Goal: Communication & Community: Answer question/provide support

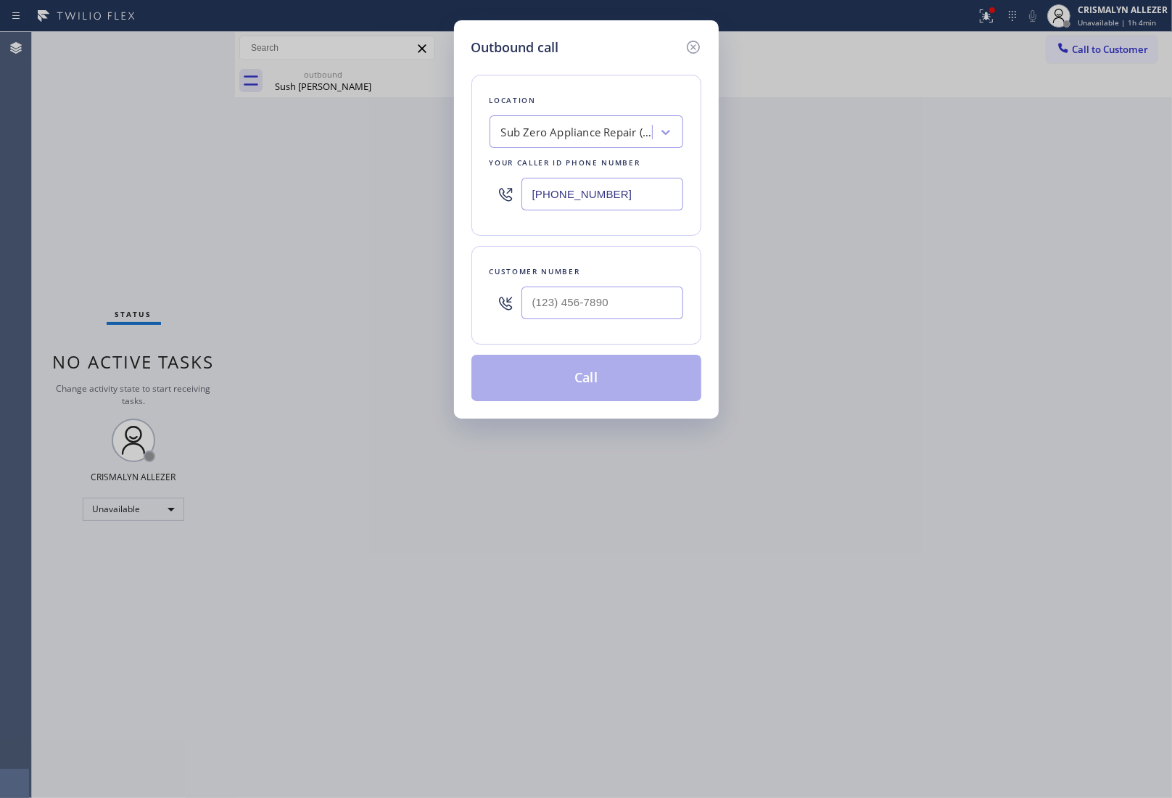
drag, startPoint x: 648, startPoint y: 196, endPoint x: 297, endPoint y: 186, distance: 350.5
click at [297, 186] on div "Outbound call Location Sub Zero Appliance Repair (Google Ads, SJ) Your caller i…" at bounding box center [586, 399] width 1172 height 798
paste input "480) 550-9294"
type input "[PHONE_NUMBER]"
click at [651, 314] on input "(___) ___-____" at bounding box center [603, 303] width 162 height 33
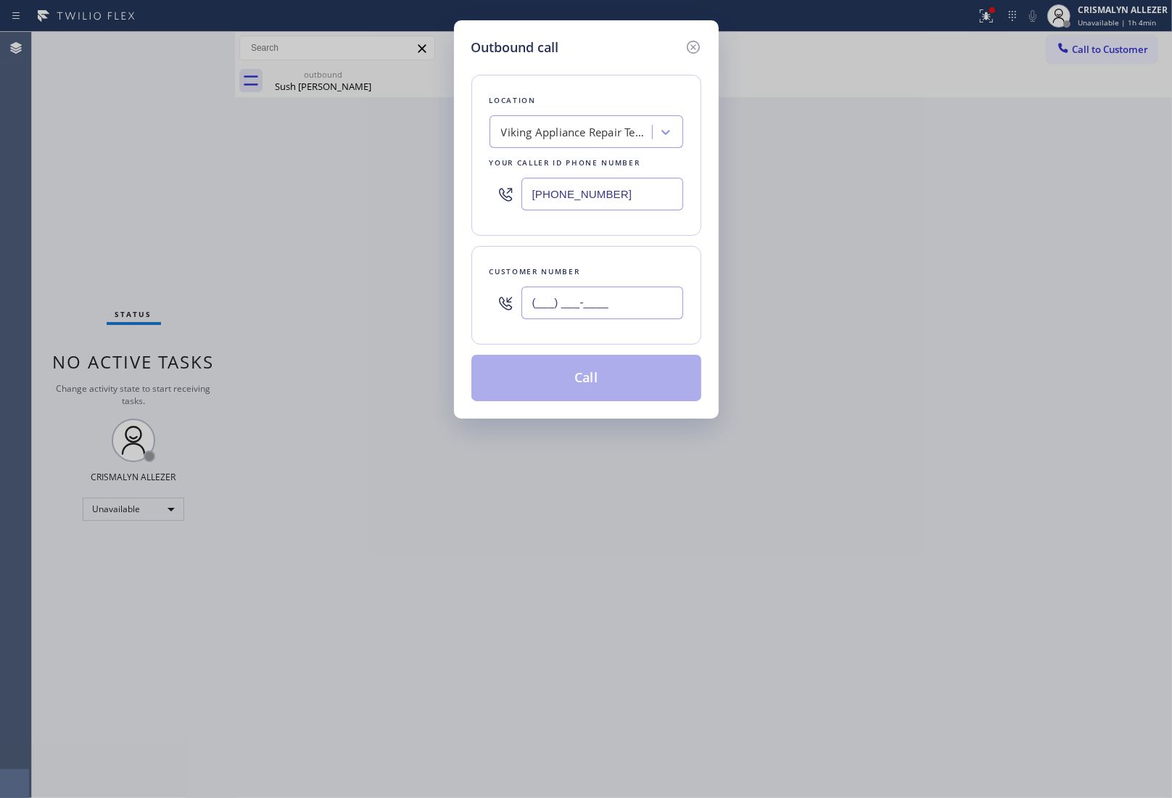
paste input "602) 980-3895"
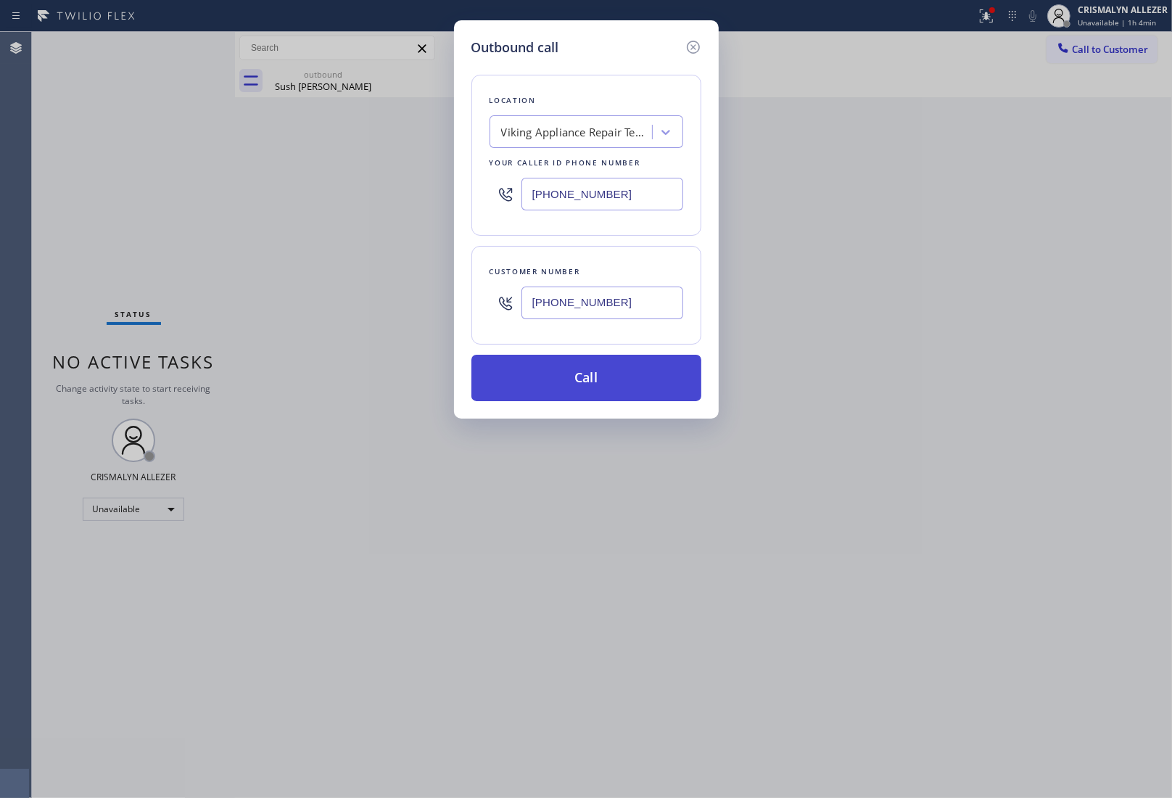
type input "[PHONE_NUMBER]"
click at [585, 399] on button "Call" at bounding box center [586, 378] width 230 height 46
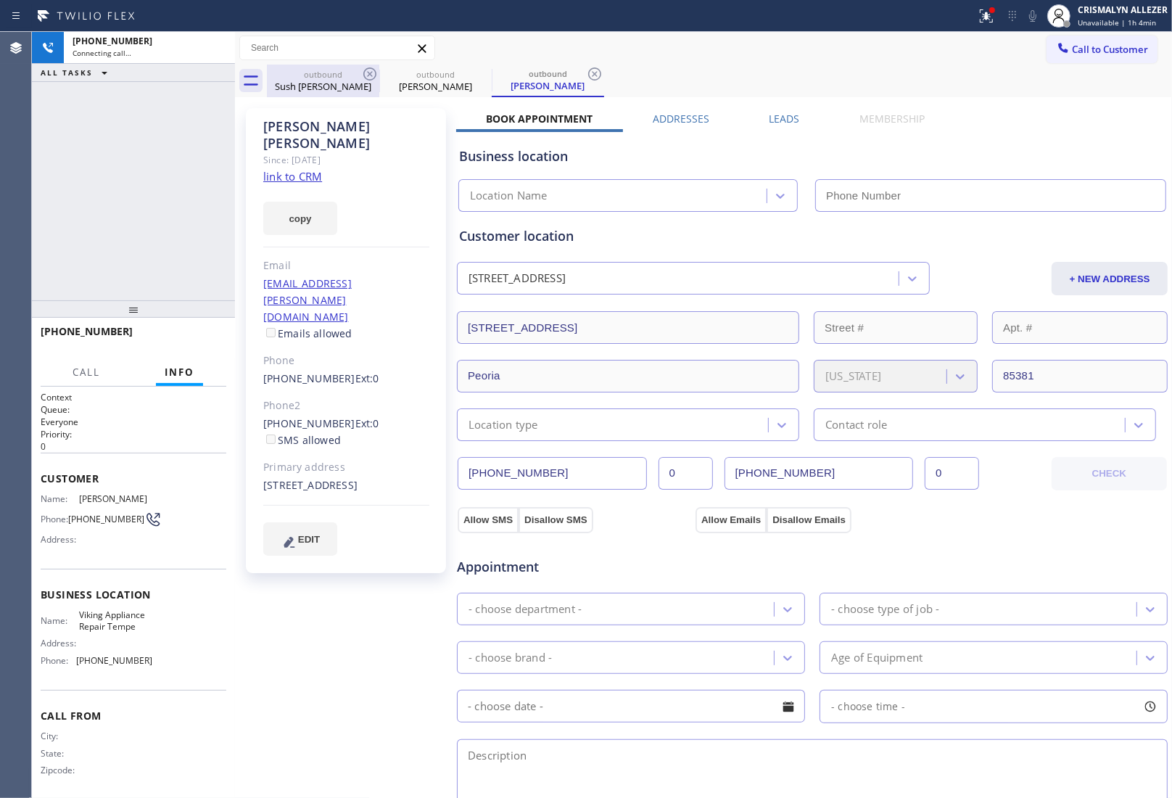
click at [329, 78] on div "outbound" at bounding box center [323, 74] width 110 height 11
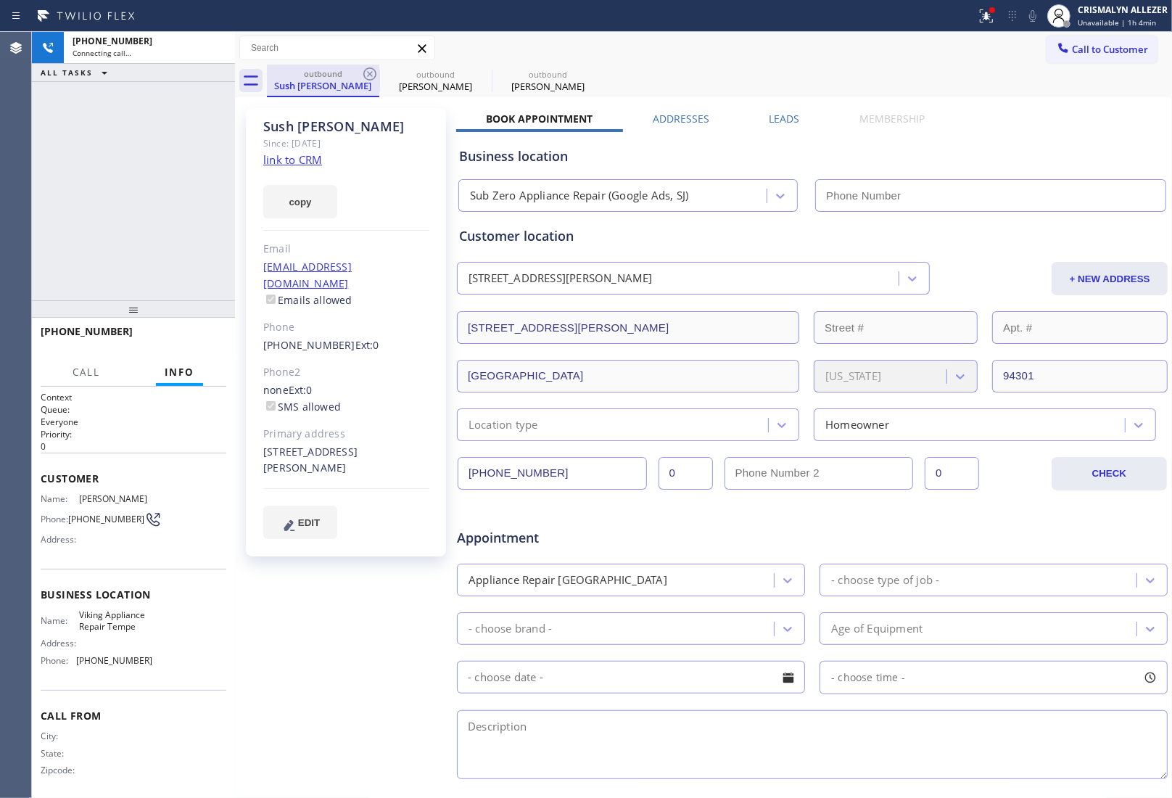
type input "[PHONE_NUMBER]"
click at [368, 73] on icon at bounding box center [369, 73] width 17 height 17
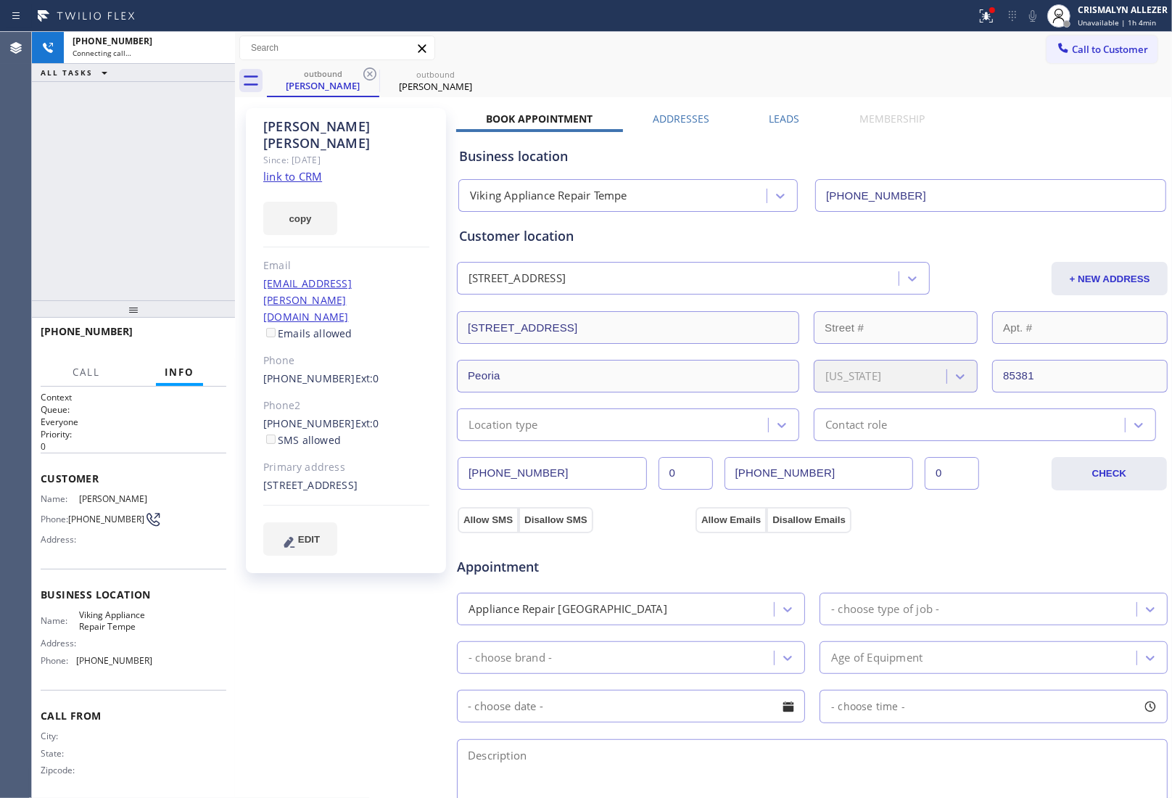
type input "[PHONE_NUMBER]"
click at [298, 169] on link "link to CRM" at bounding box center [292, 176] width 59 height 15
click at [178, 345] on button "HANG UP" at bounding box center [192, 338] width 67 height 20
click at [178, 345] on button "COMPLETE" at bounding box center [189, 338] width 73 height 20
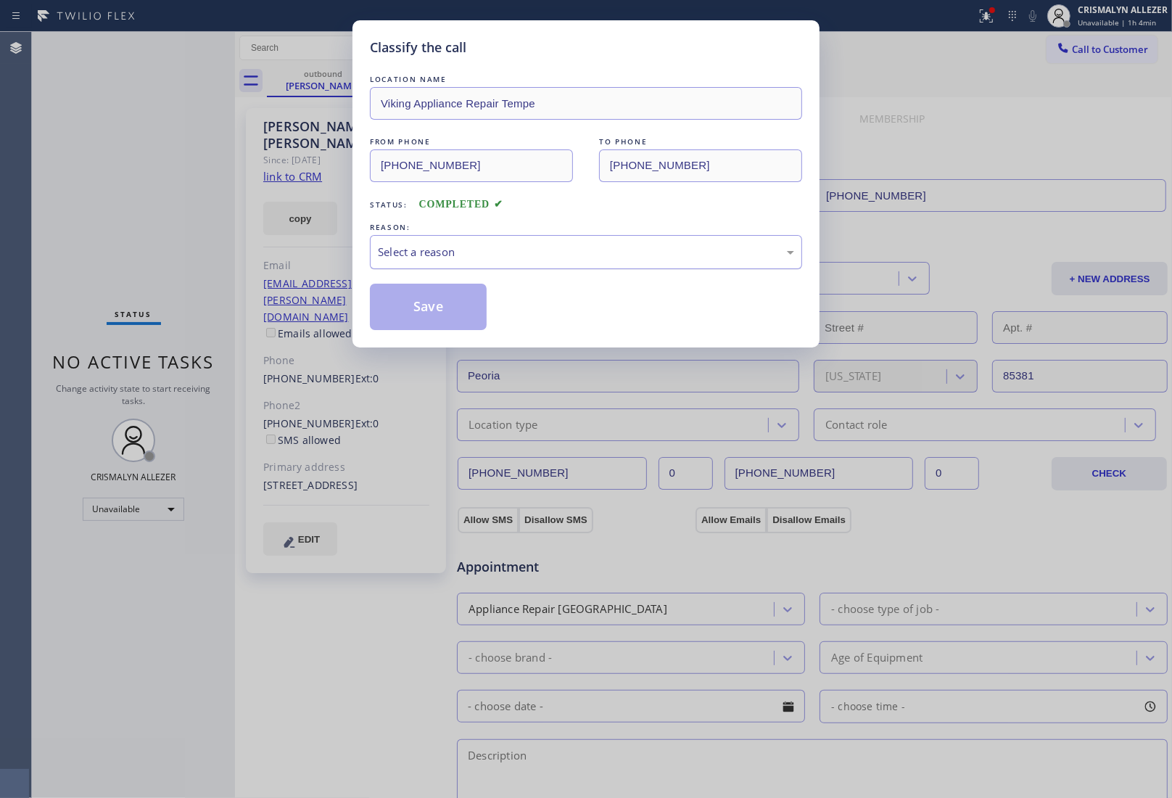
click at [527, 258] on div "Select a reason" at bounding box center [586, 252] width 416 height 17
click at [451, 316] on button "Save" at bounding box center [428, 307] width 117 height 46
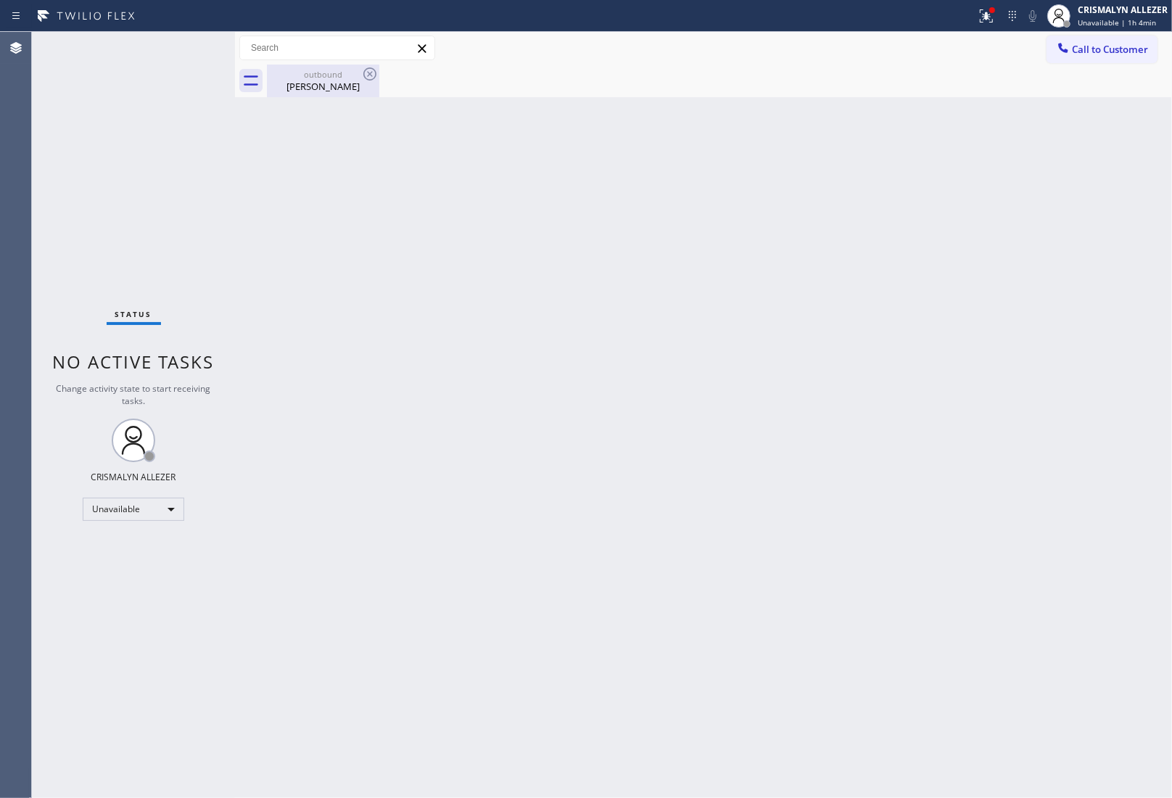
click at [342, 83] on div "Dan Bangart" at bounding box center [323, 86] width 110 height 13
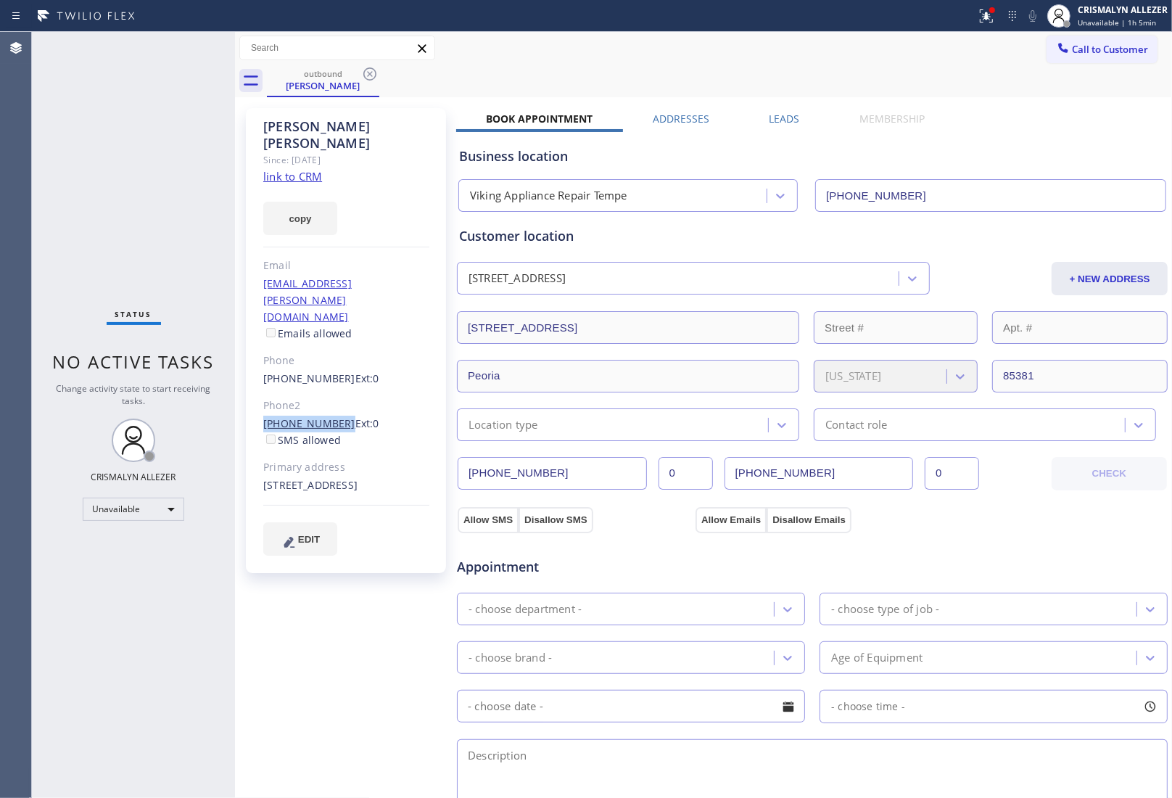
drag, startPoint x: 258, startPoint y: 374, endPoint x: 334, endPoint y: 378, distance: 75.6
click at [334, 378] on div "Dan Bangart Since: 20 may 2020 link to CRM copy Email dbangart@cox.net Emails a…" at bounding box center [346, 340] width 200 height 465
copy link "[PHONE_NUMBER]"
click at [370, 73] on icon at bounding box center [369, 73] width 17 height 17
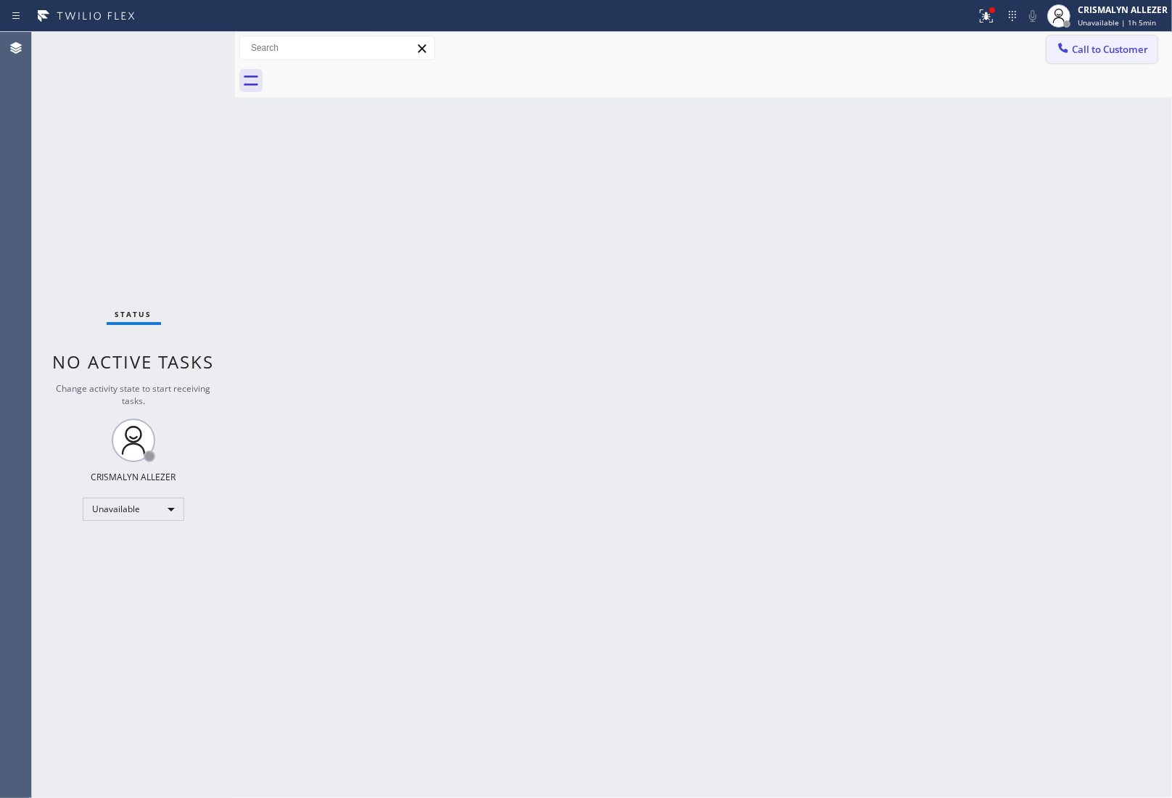
click at [1100, 52] on span "Call to Customer" at bounding box center [1110, 49] width 76 height 13
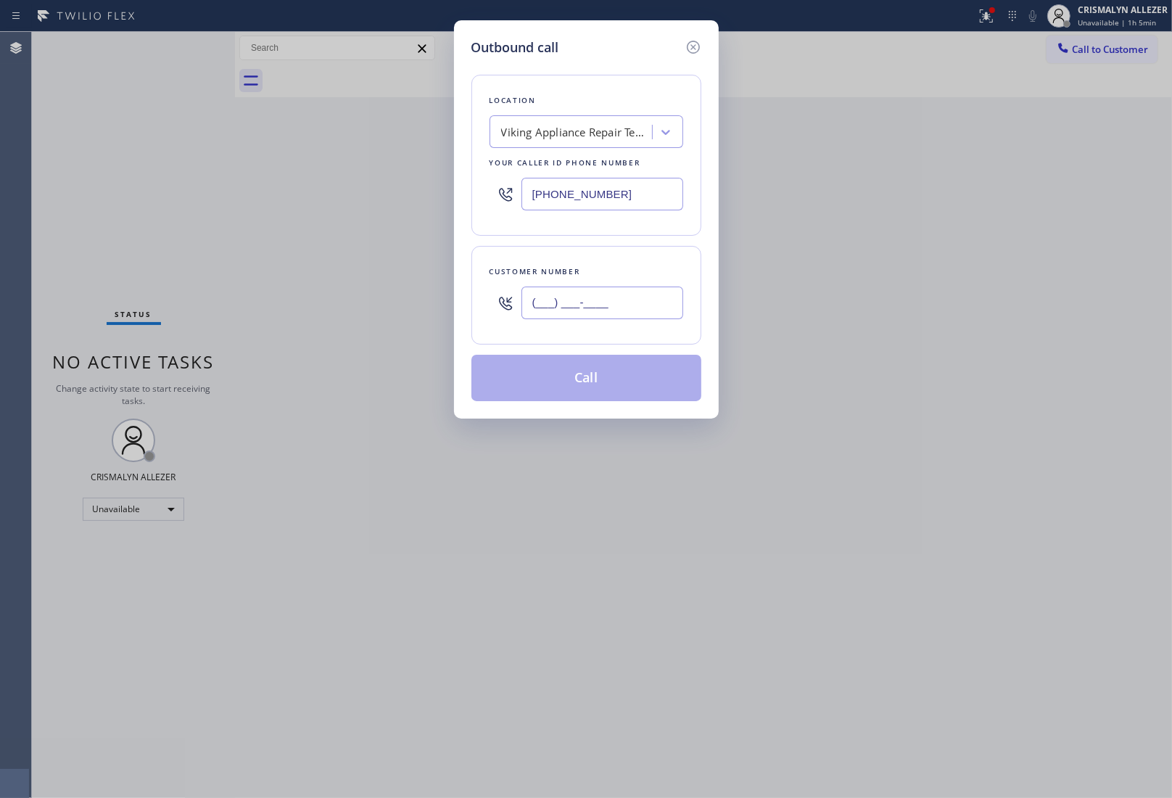
click at [614, 295] on input "(___) ___-____" at bounding box center [603, 303] width 162 height 33
paste input "602) 390-3645"
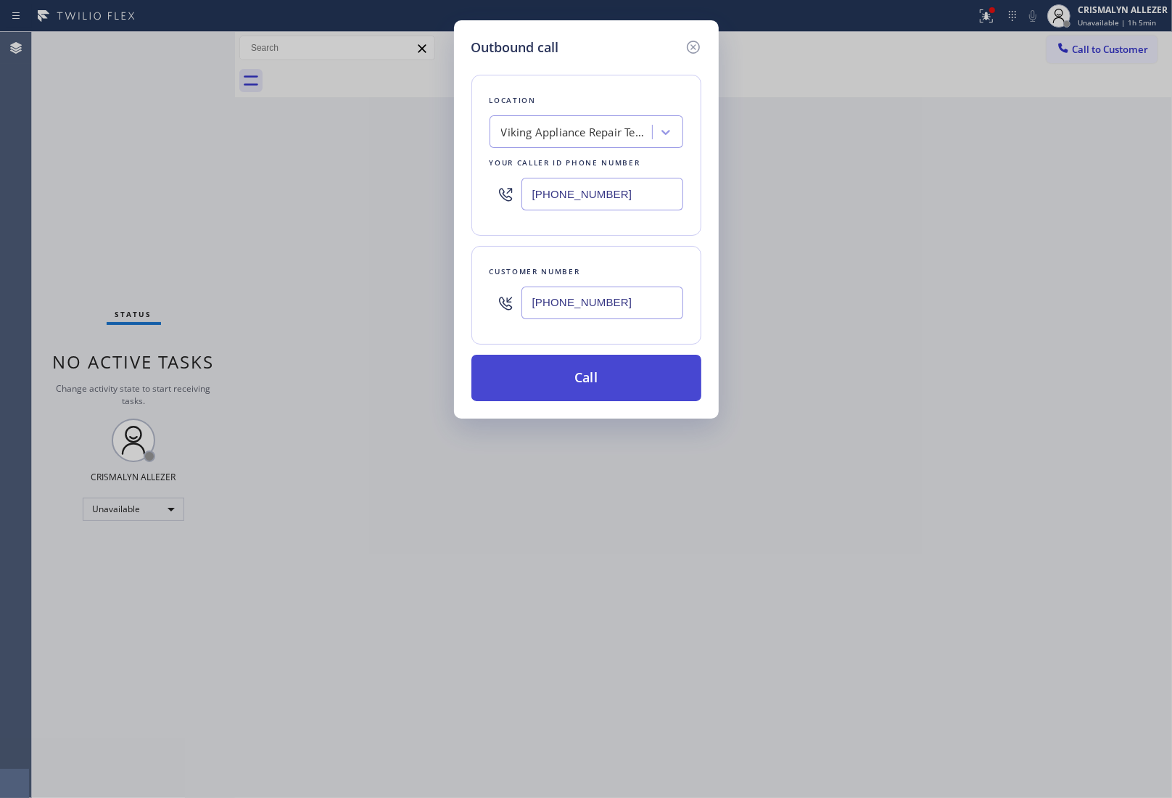
type input "[PHONE_NUMBER]"
click at [602, 379] on button "Call" at bounding box center [586, 378] width 230 height 46
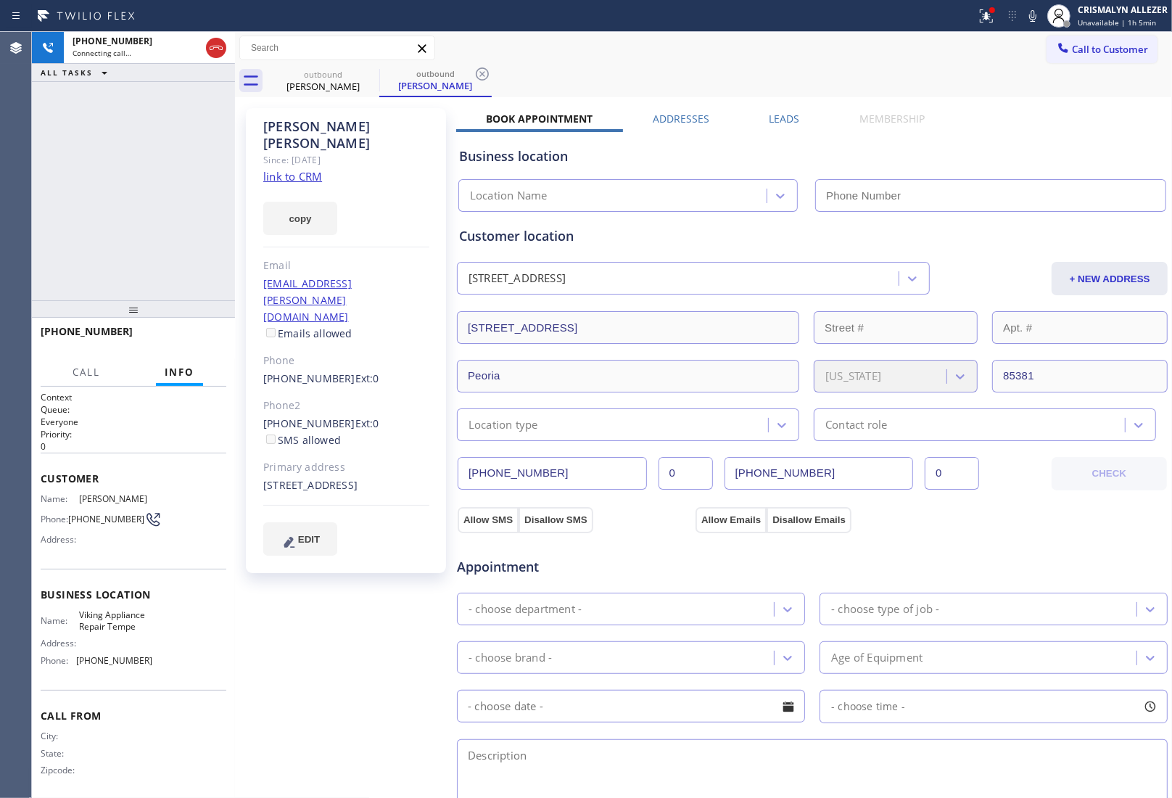
type input "[PHONE_NUMBER]"
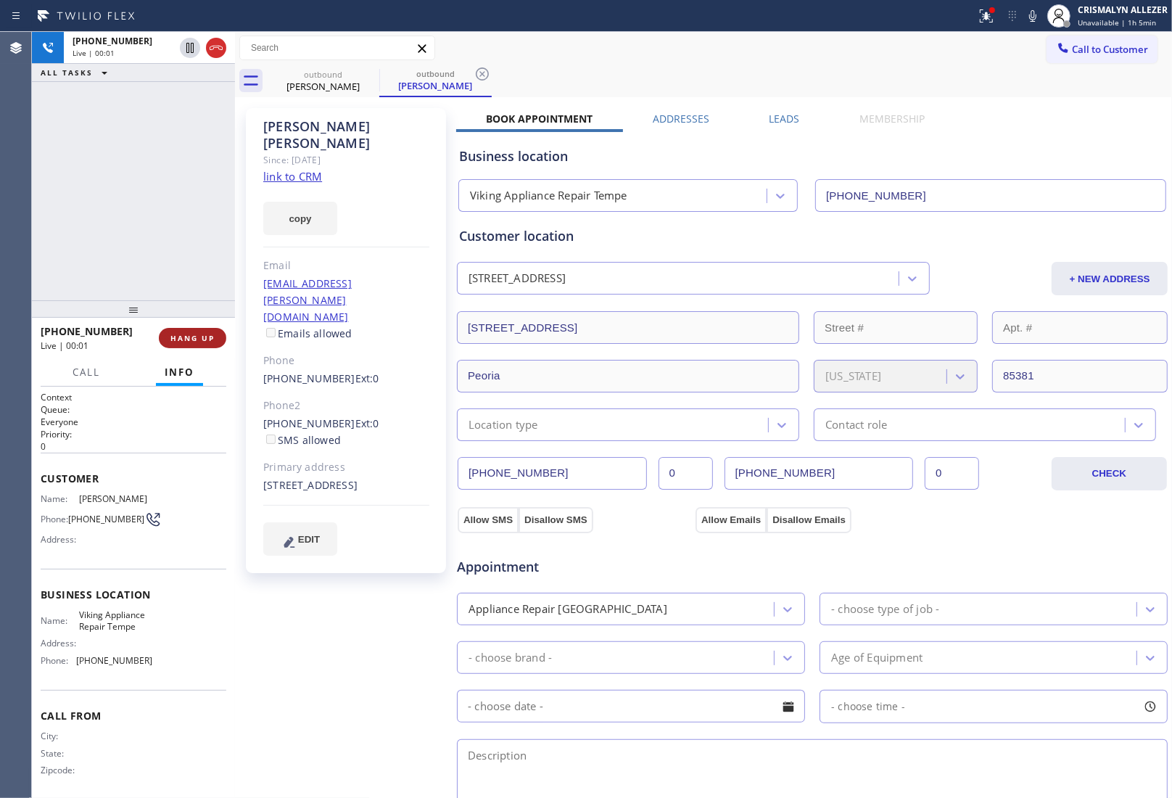
click at [197, 337] on span "HANG UP" at bounding box center [192, 338] width 44 height 10
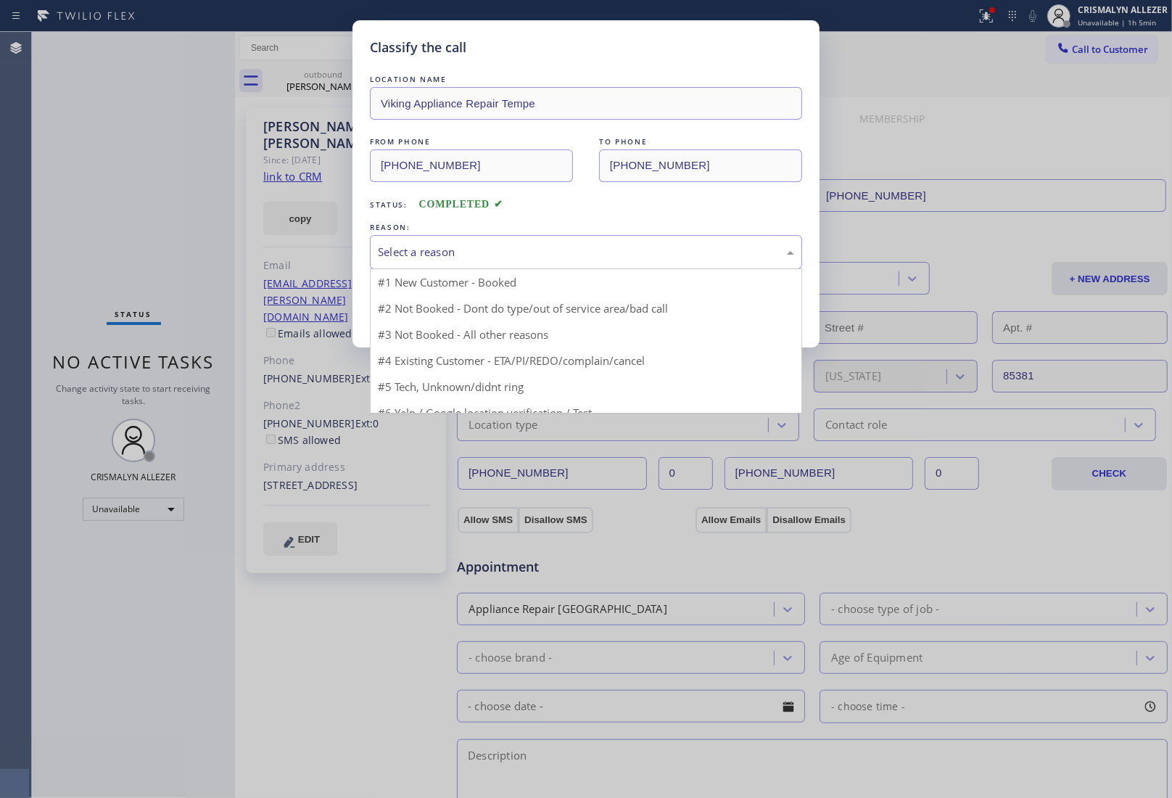
click at [590, 262] on div "Select a reason" at bounding box center [586, 252] width 432 height 34
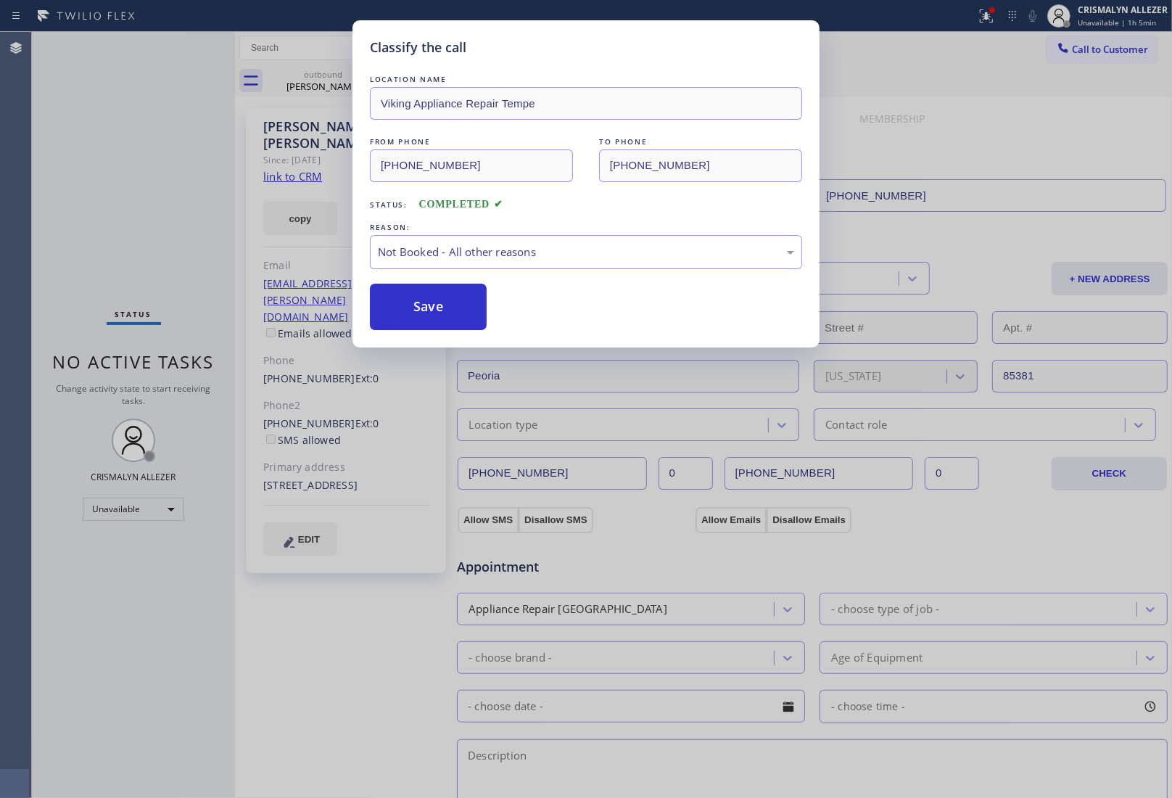
click at [423, 303] on button "Save" at bounding box center [428, 307] width 117 height 46
click at [381, 88] on div "Dan Bangart" at bounding box center [436, 85] width 110 height 13
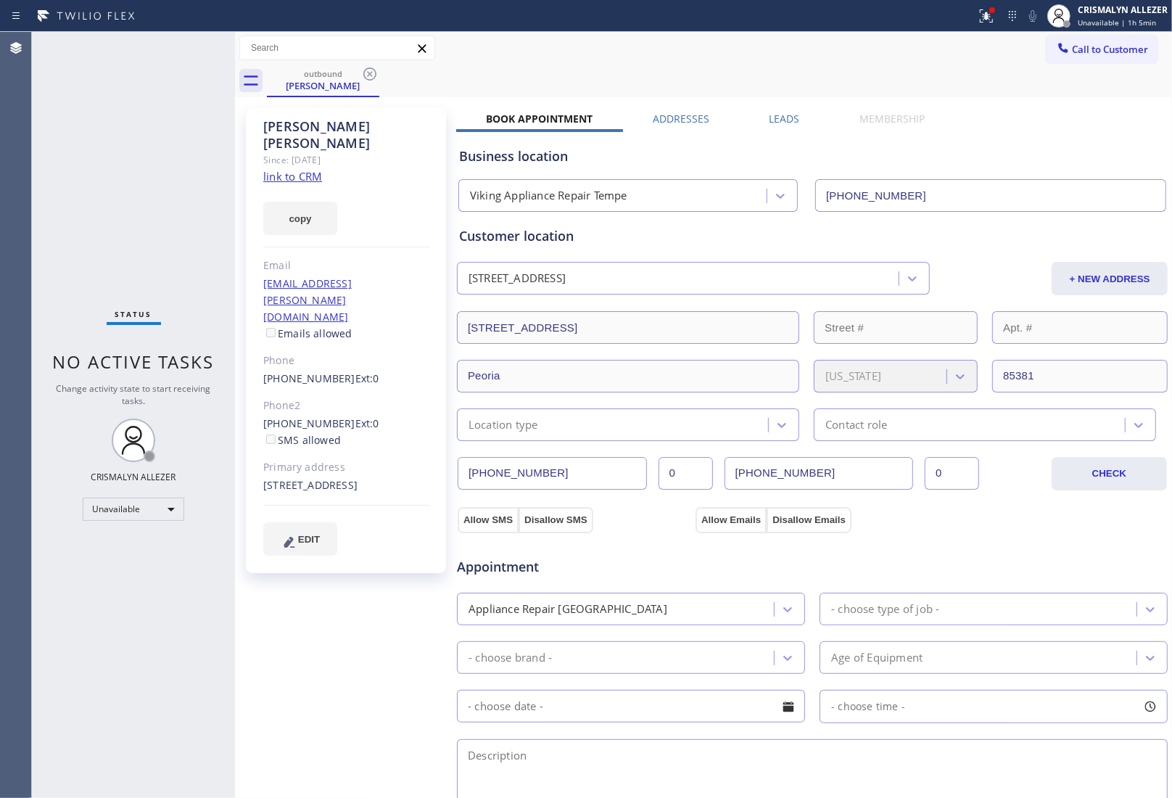
drag, startPoint x: 365, startPoint y: 73, endPoint x: 398, endPoint y: 29, distance: 54.4
click at [366, 73] on icon at bounding box center [369, 73] width 17 height 17
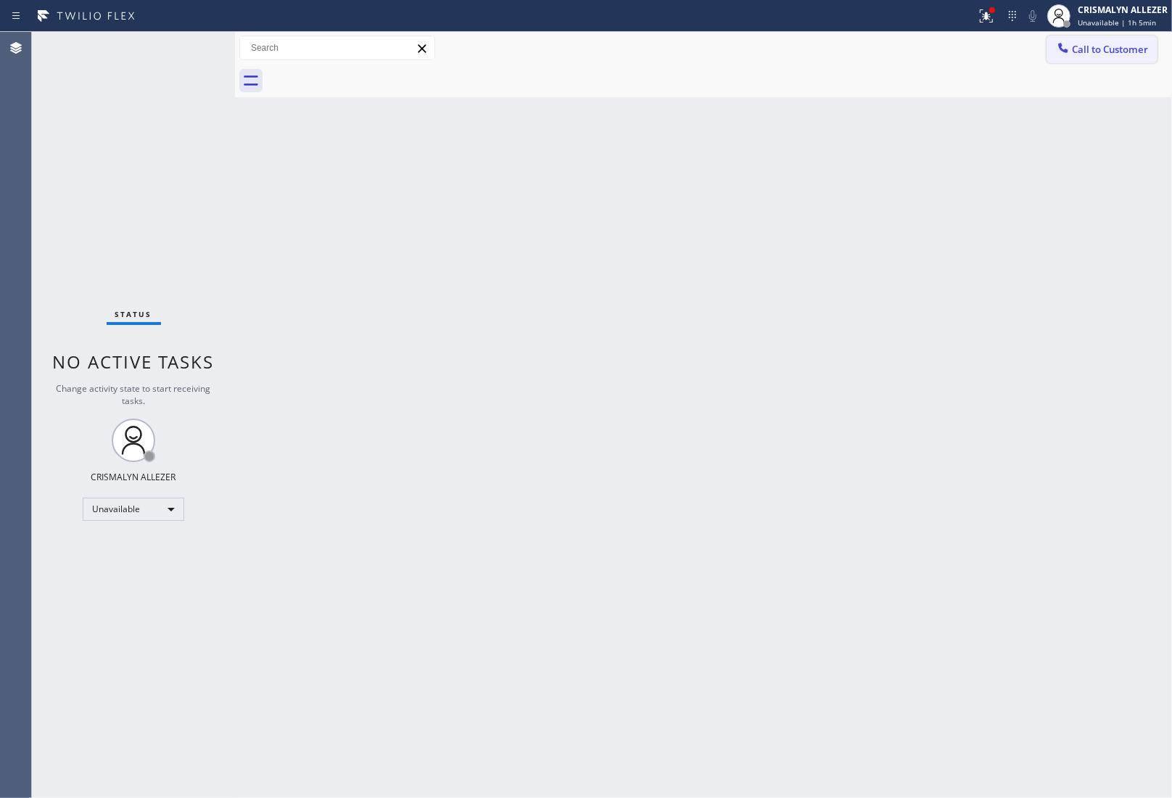
click at [1121, 54] on span "Call to Customer" at bounding box center [1110, 49] width 76 height 13
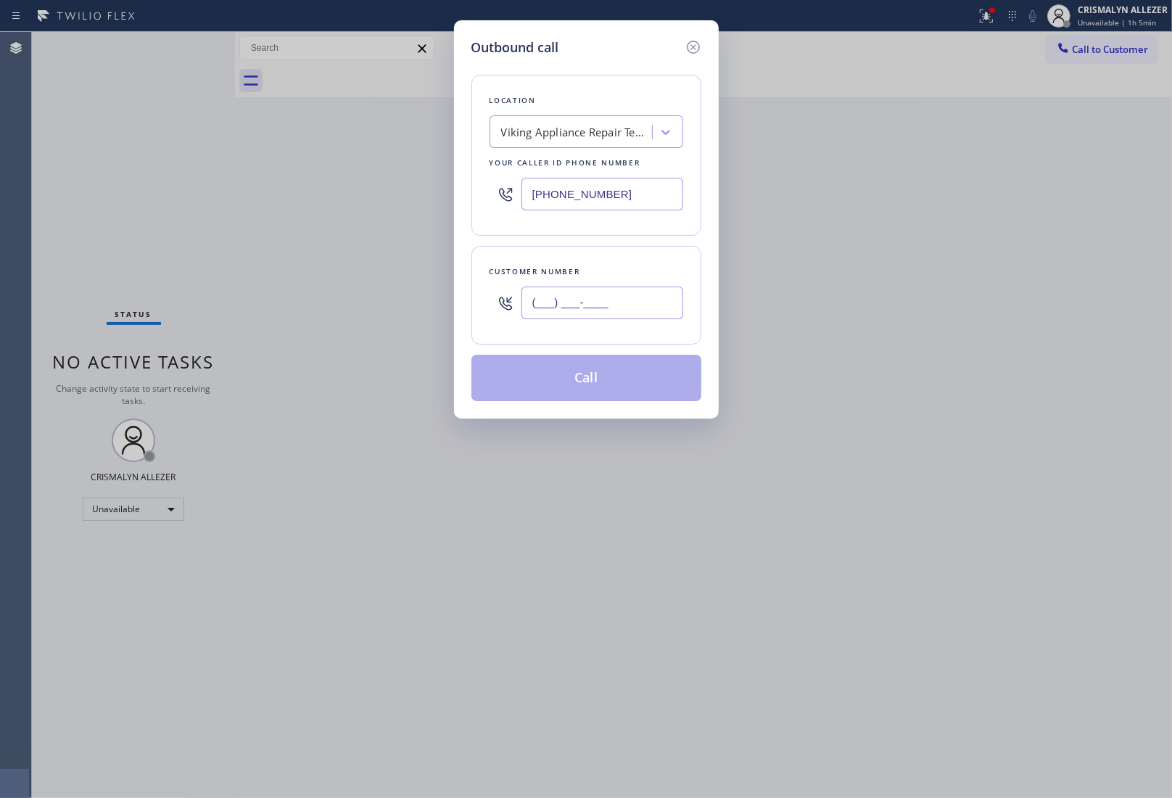
click at [649, 299] on input "(___) ___-____" at bounding box center [603, 303] width 162 height 33
paste input "480) 221-0507"
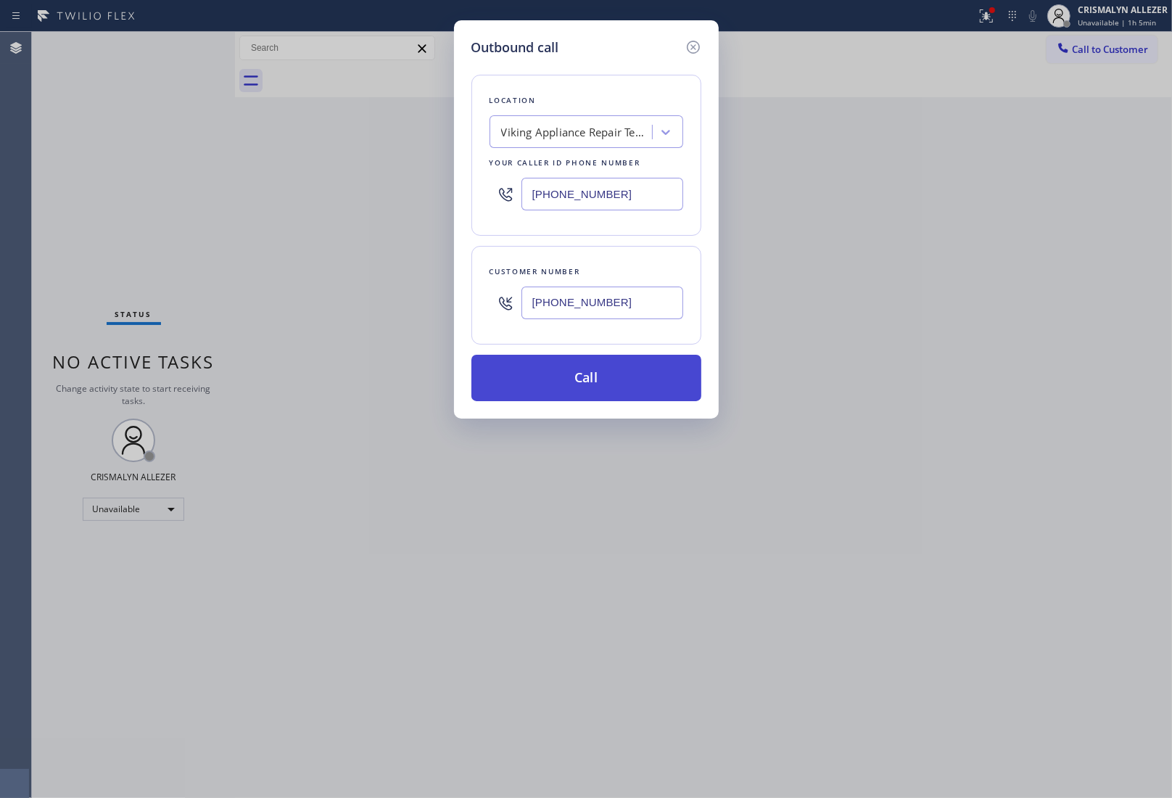
type input "[PHONE_NUMBER]"
click at [598, 379] on button "Call" at bounding box center [586, 378] width 230 height 46
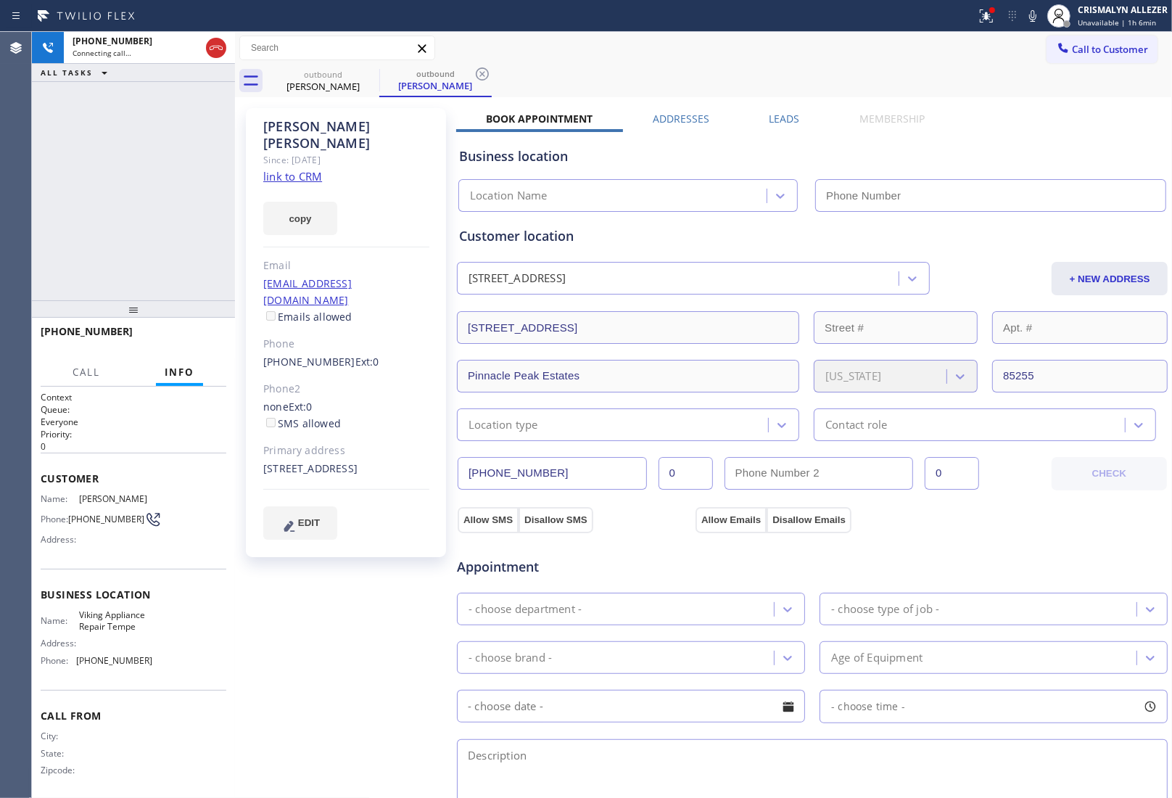
click at [272, 169] on link "link to CRM" at bounding box center [292, 176] width 59 height 15
type input "[PHONE_NUMBER]"
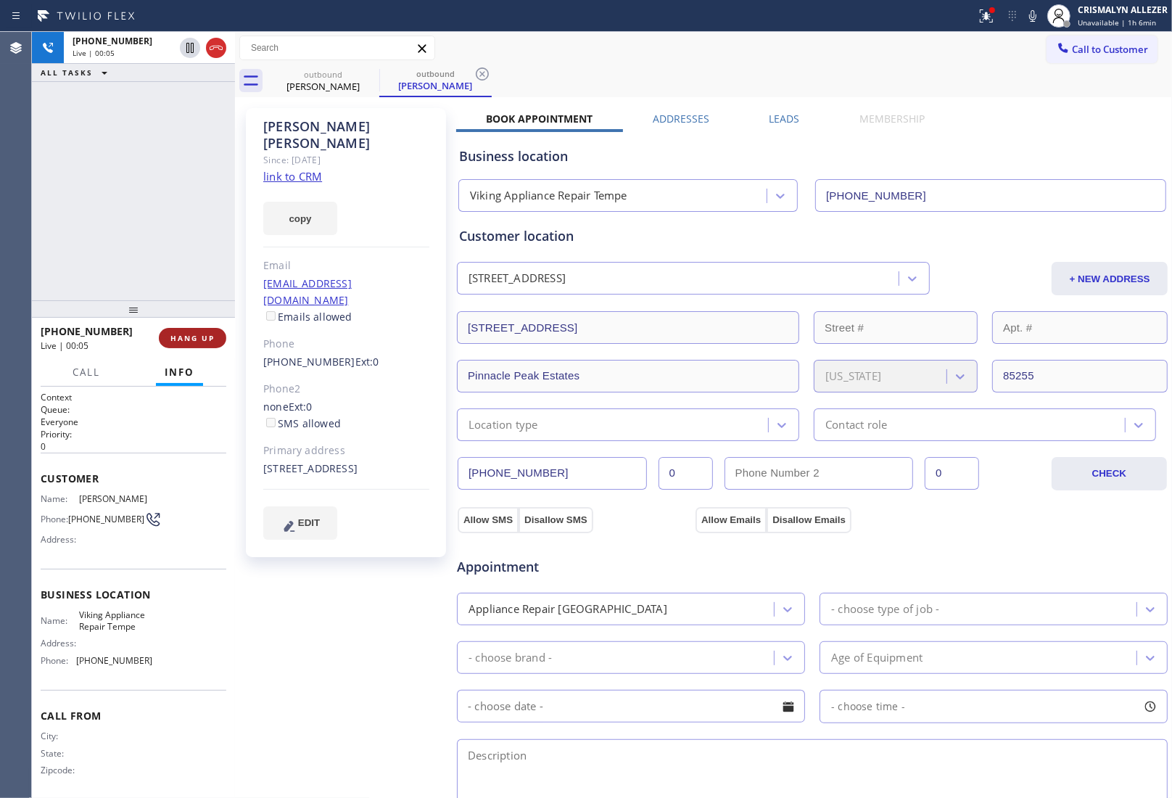
click at [192, 347] on button "HANG UP" at bounding box center [192, 338] width 67 height 20
click at [192, 342] on button "HANG UP" at bounding box center [192, 338] width 67 height 20
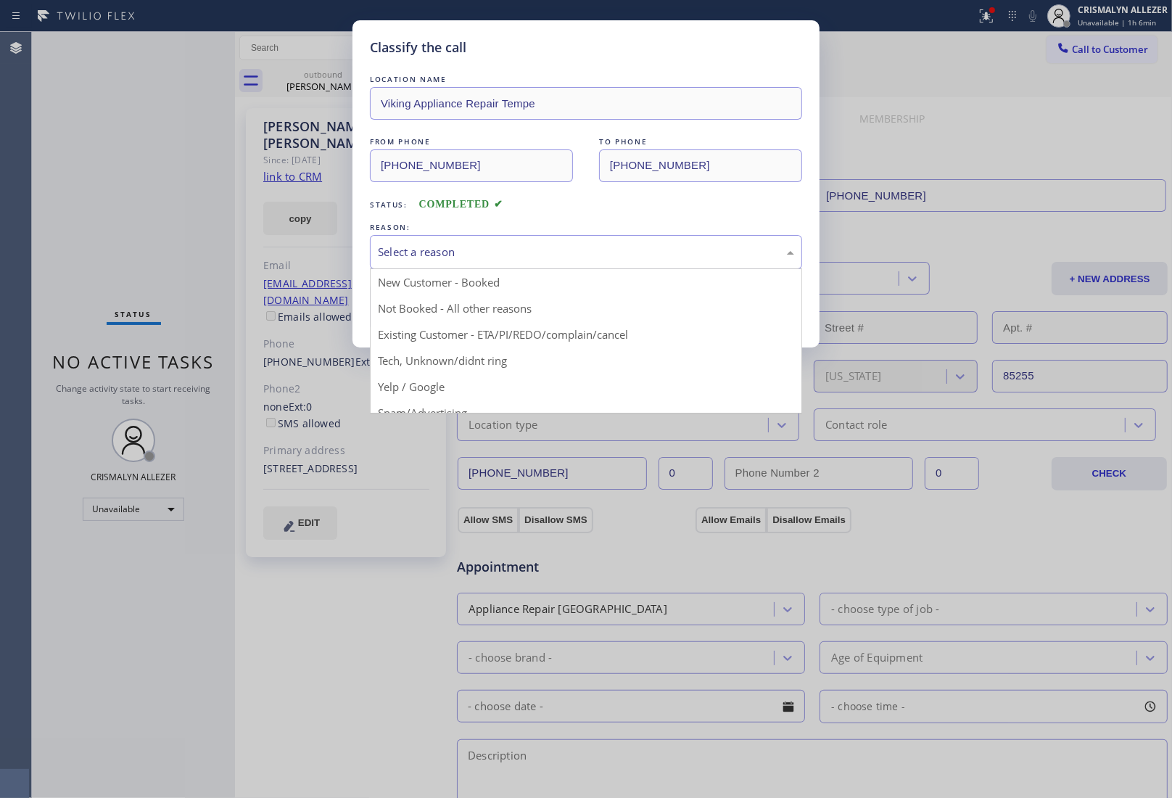
click at [555, 260] on div "Select a reason" at bounding box center [586, 252] width 416 height 17
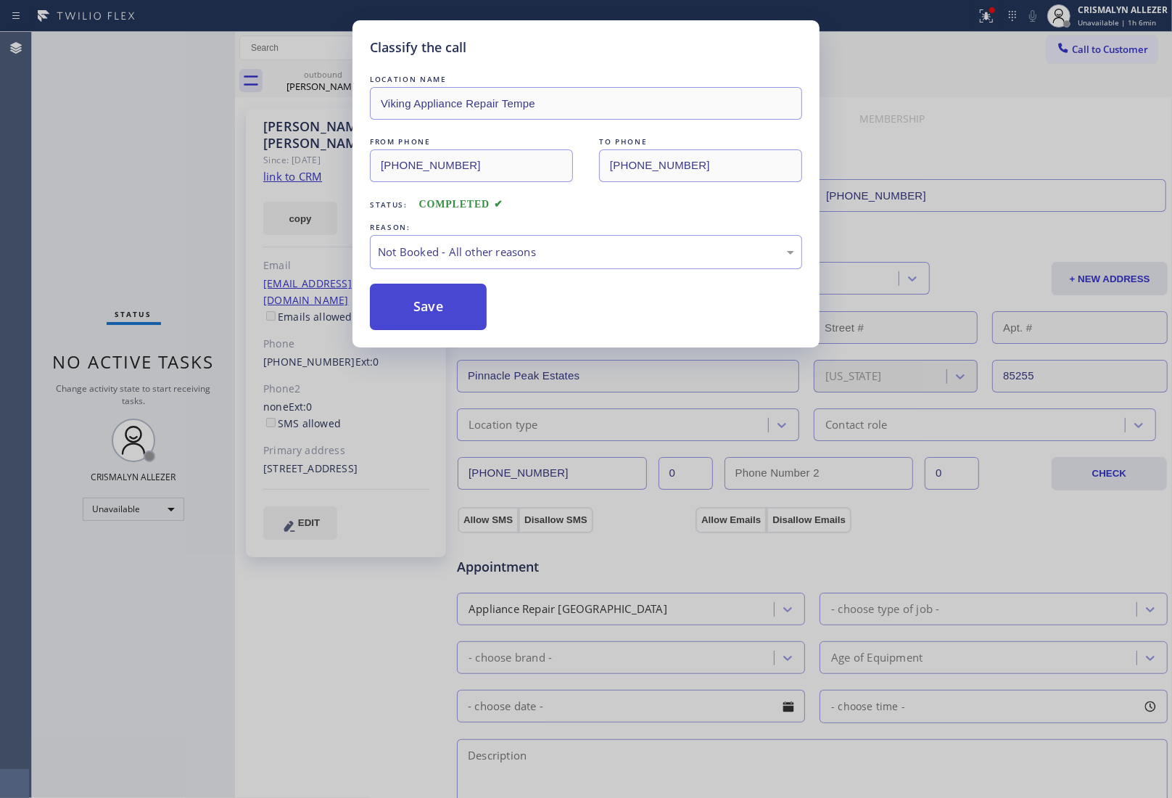
click at [382, 321] on button "Save" at bounding box center [428, 307] width 117 height 46
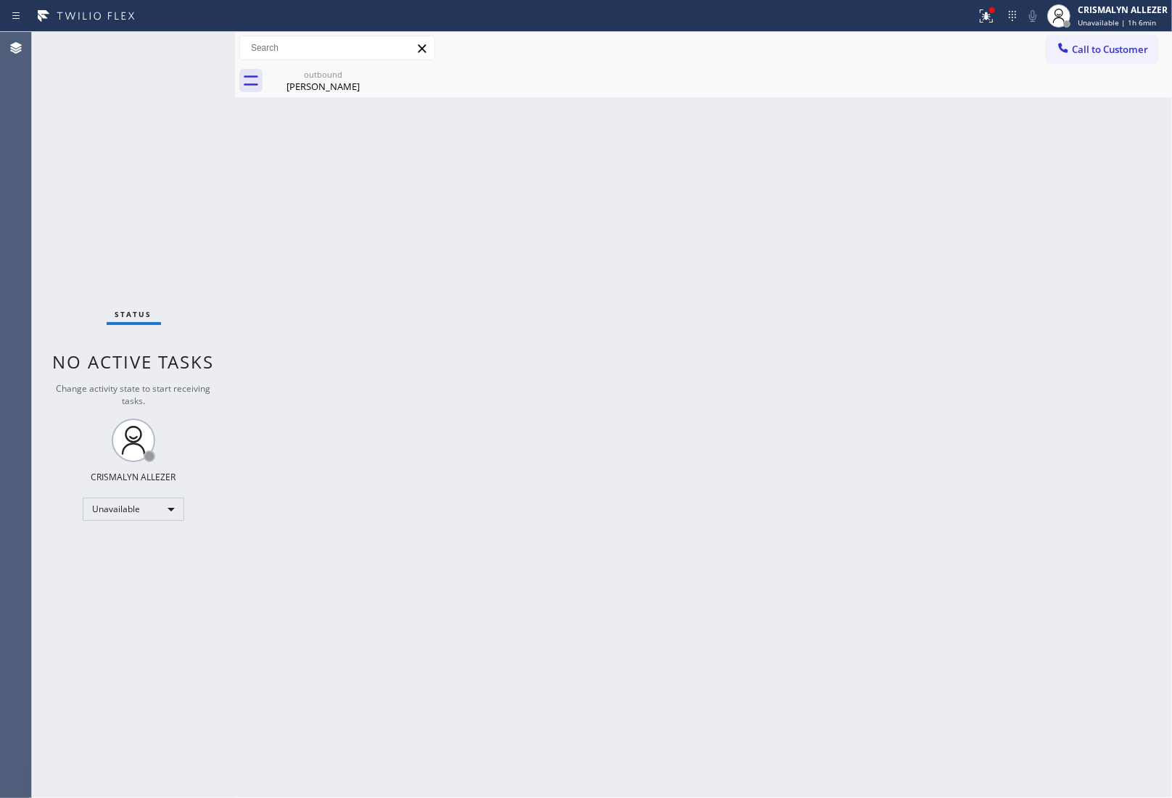
click at [307, 77] on div "outbound" at bounding box center [323, 74] width 110 height 11
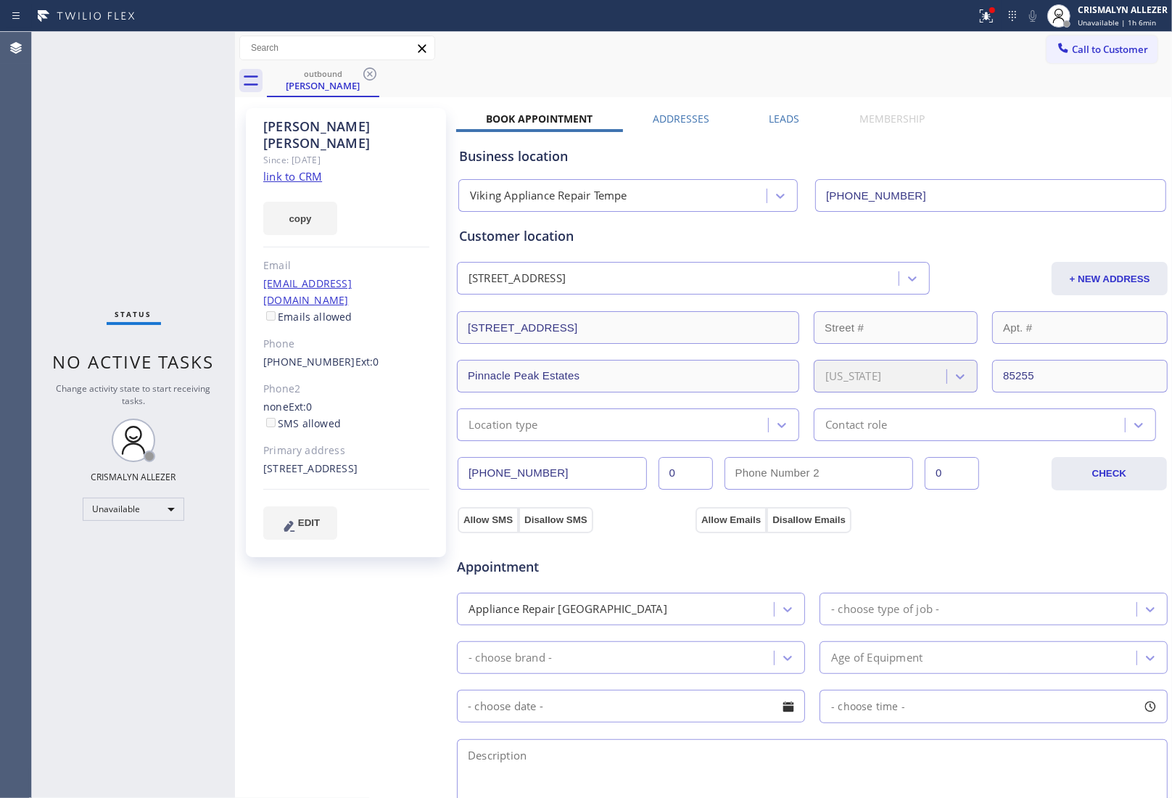
click at [770, 118] on label "Leads" at bounding box center [785, 119] width 30 height 14
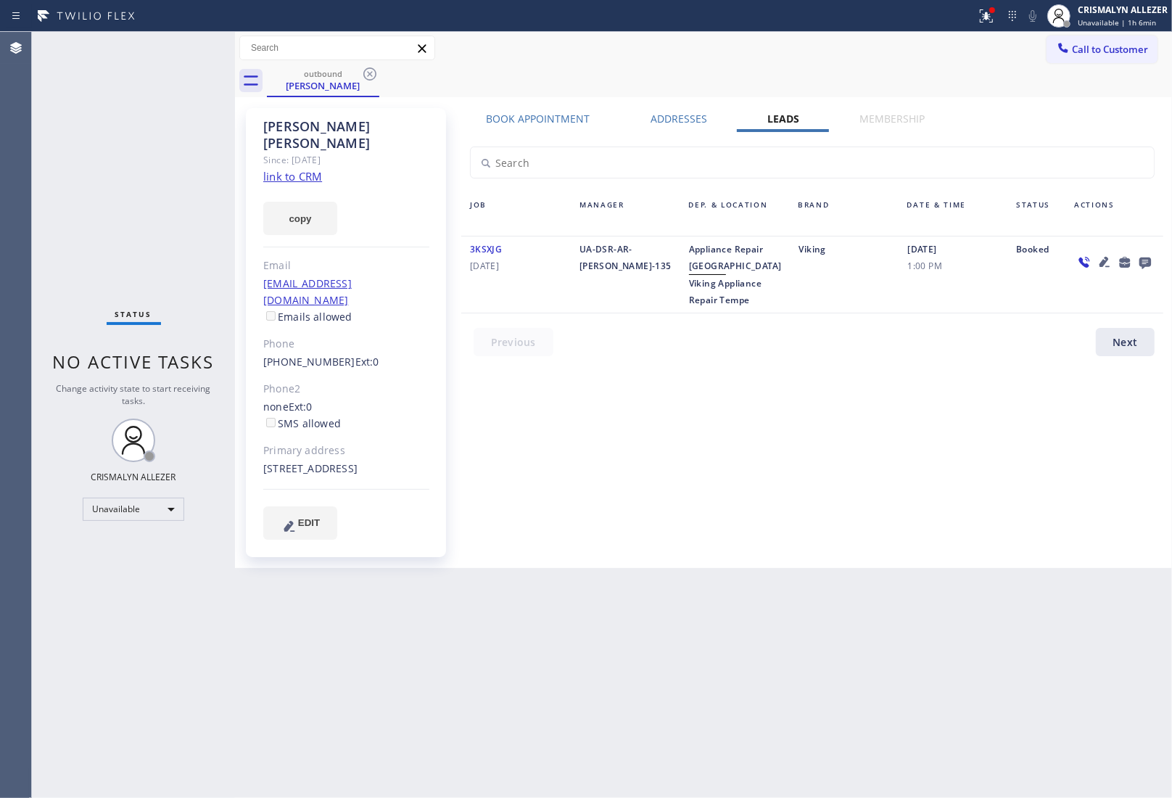
click at [1145, 259] on icon at bounding box center [1146, 264] width 12 height 12
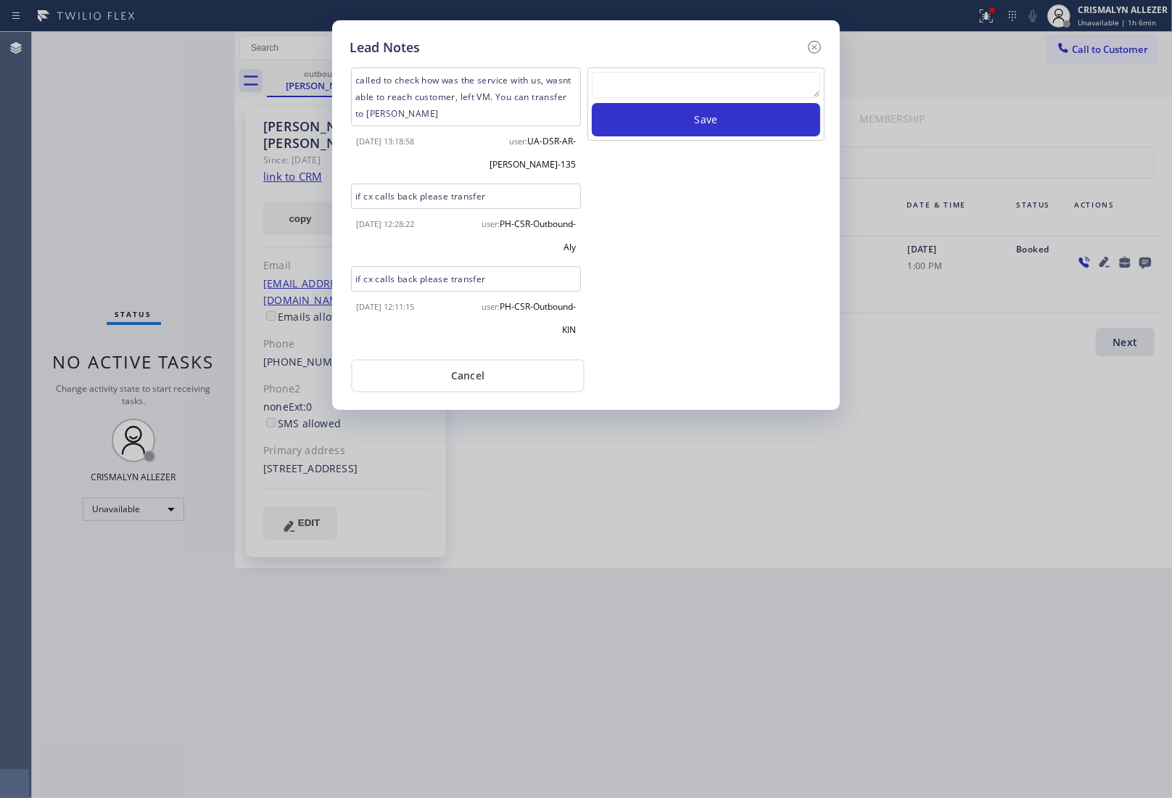
click at [624, 83] on textarea at bounding box center [706, 85] width 228 height 26
paste textarea "no answer | pls xfer here cx cb"
type textarea "no answer | pls xfer here cx cb"
click at [665, 120] on button "Save" at bounding box center [706, 119] width 228 height 33
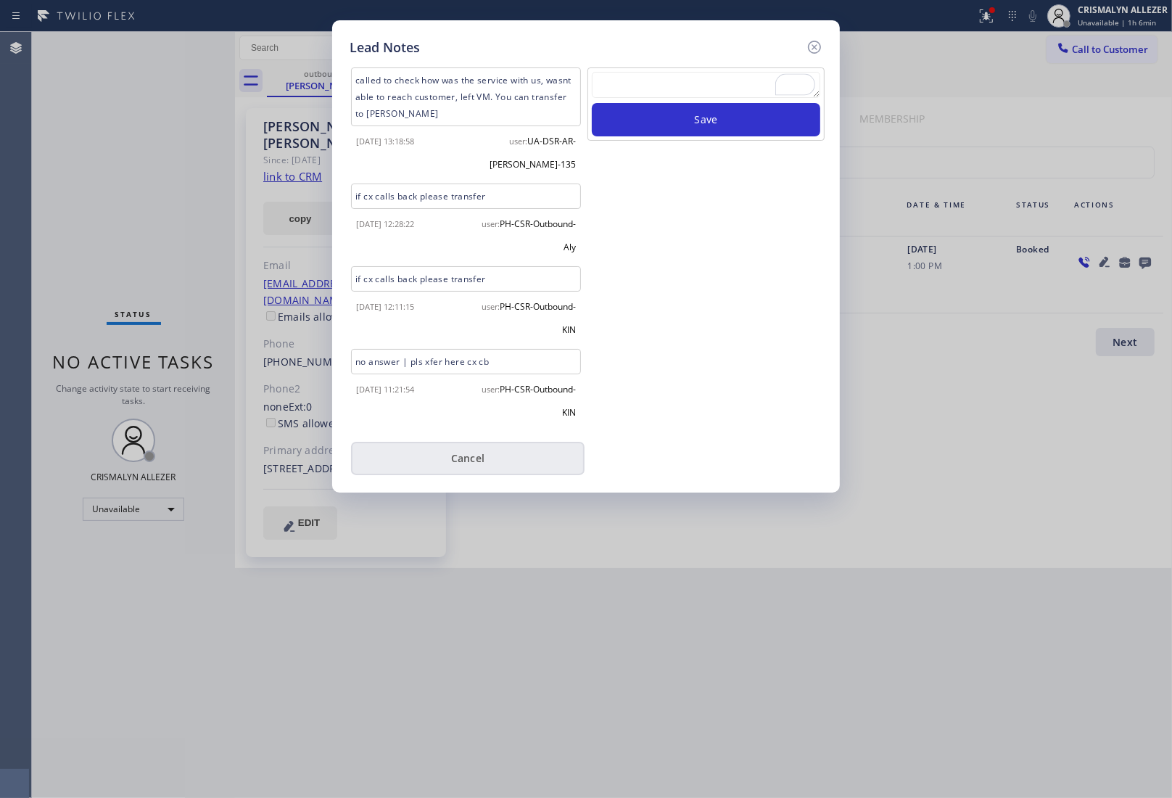
click at [477, 457] on button "Cancel" at bounding box center [468, 458] width 234 height 33
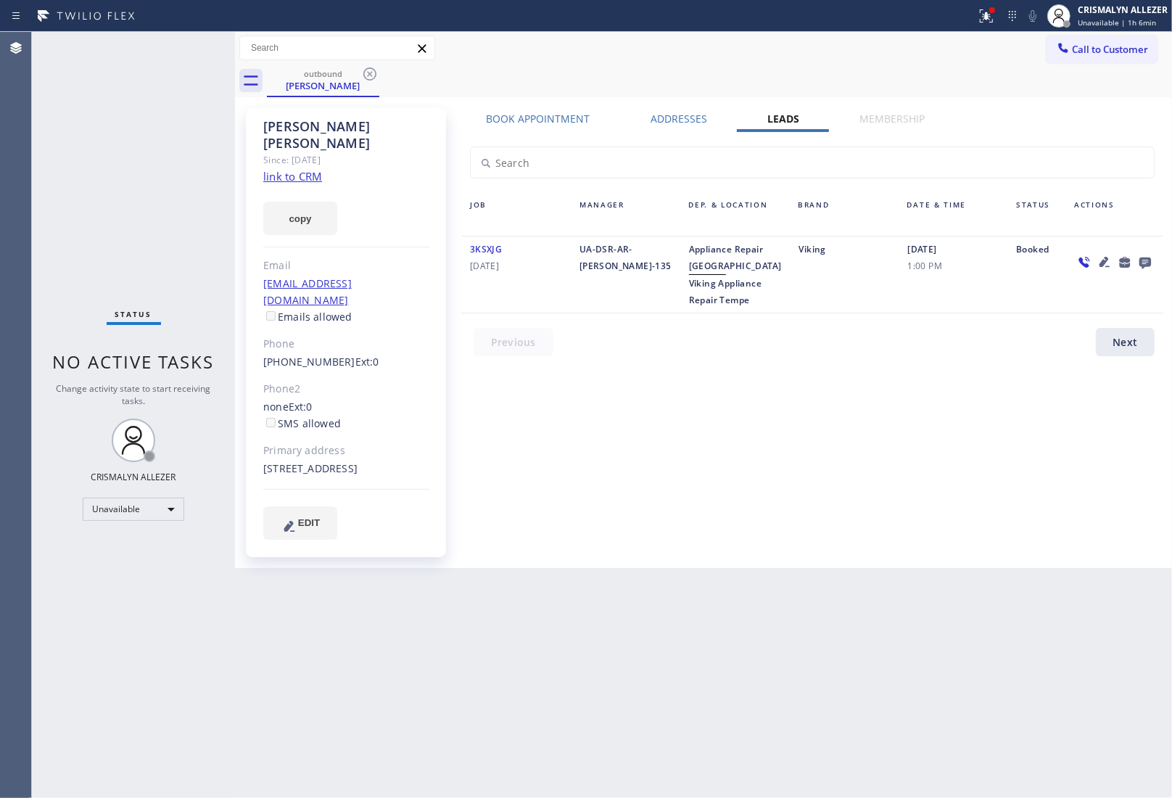
drag, startPoint x: 370, startPoint y: 70, endPoint x: 417, endPoint y: 1, distance: 83.5
click at [371, 66] on icon at bounding box center [369, 73] width 17 height 17
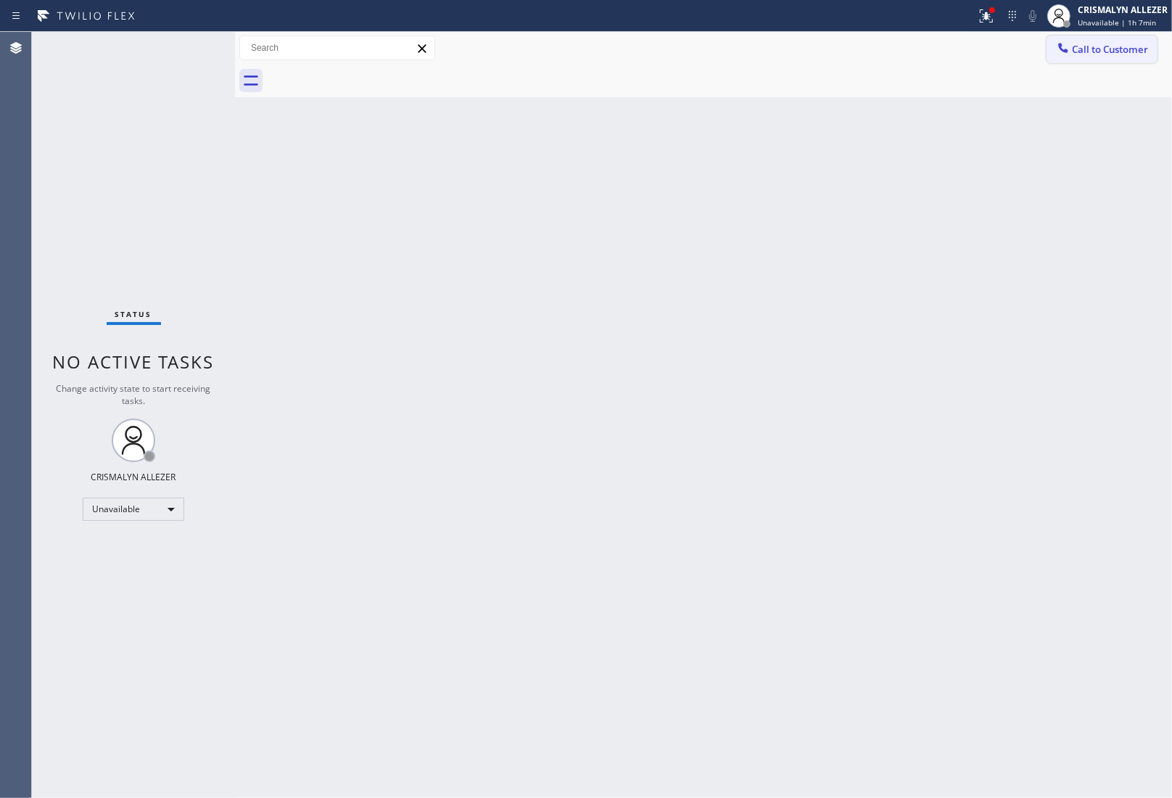
click at [1135, 44] on span "Call to Customer" at bounding box center [1110, 49] width 76 height 13
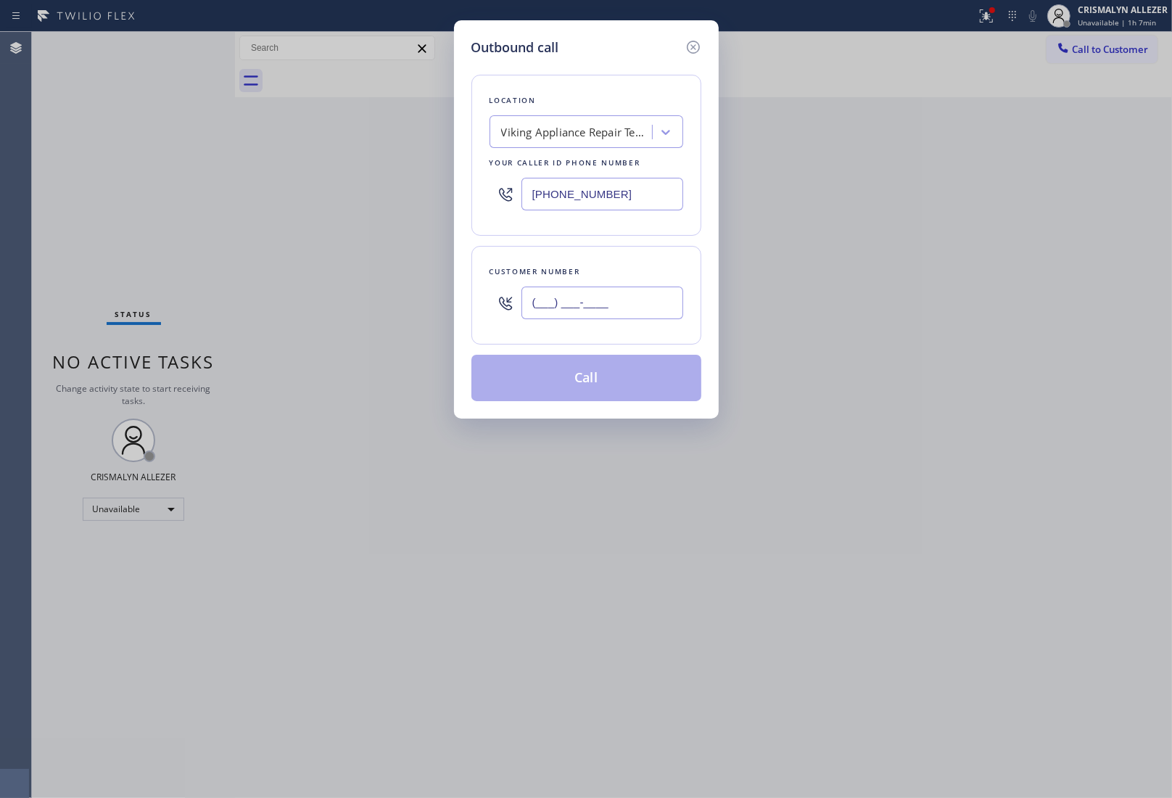
click at [619, 303] on input "(___) ___-____" at bounding box center [603, 303] width 162 height 33
paste input "480) 980-6305"
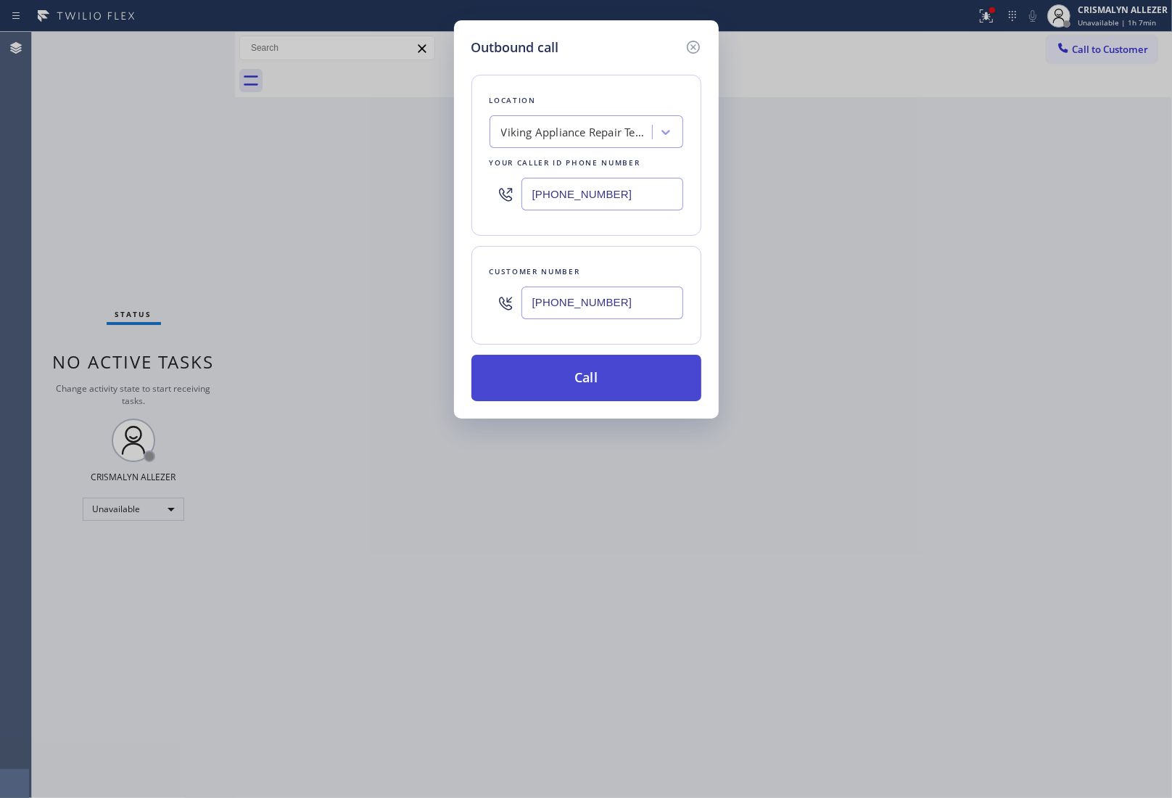
type input "[PHONE_NUMBER]"
click at [593, 392] on button "Call" at bounding box center [586, 378] width 230 height 46
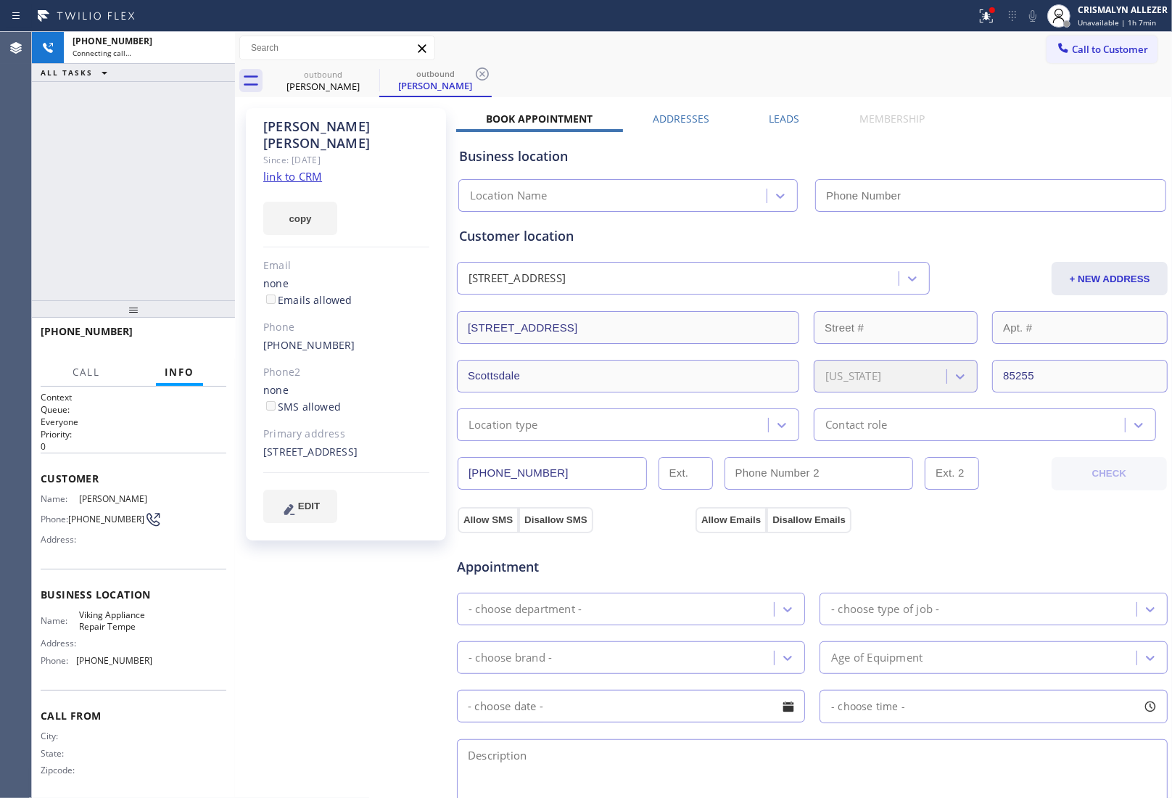
click at [300, 169] on link "link to CRM" at bounding box center [292, 176] width 59 height 15
type input "[PHONE_NUMBER]"
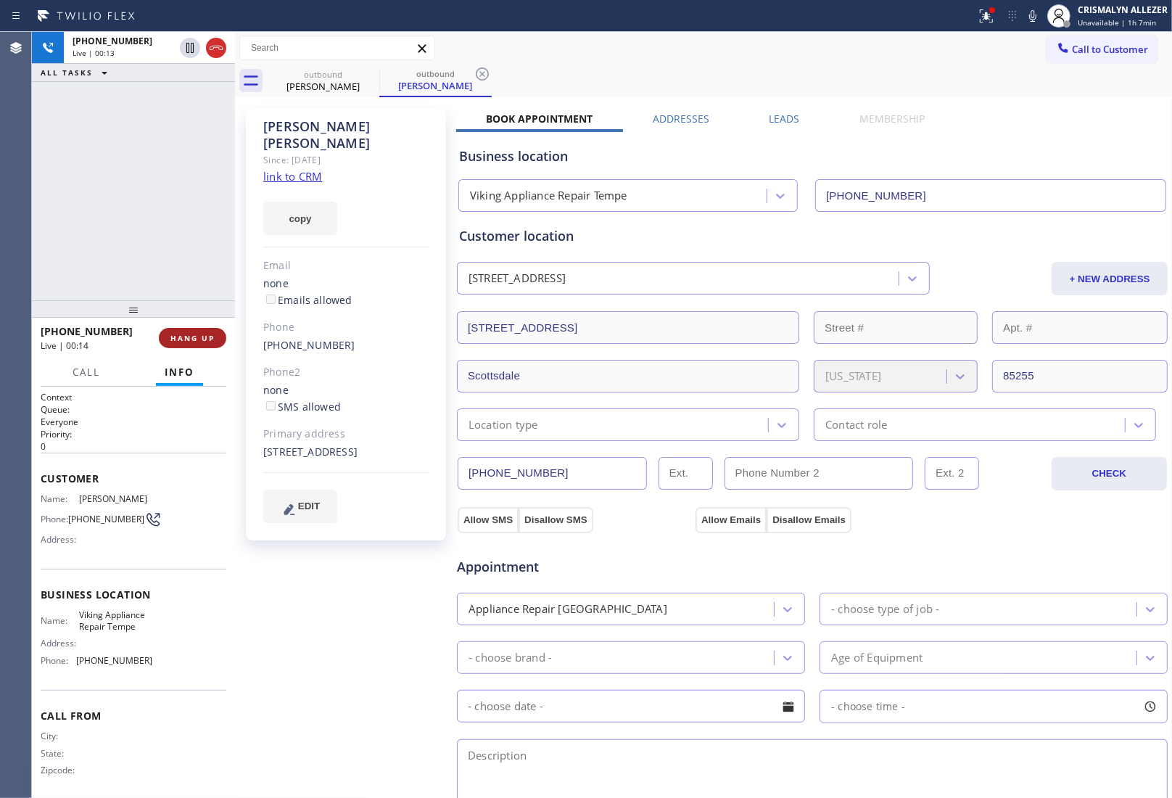
click at [191, 336] on span "HANG UP" at bounding box center [192, 338] width 44 height 10
click at [196, 330] on button "COMPLETE" at bounding box center [189, 338] width 73 height 20
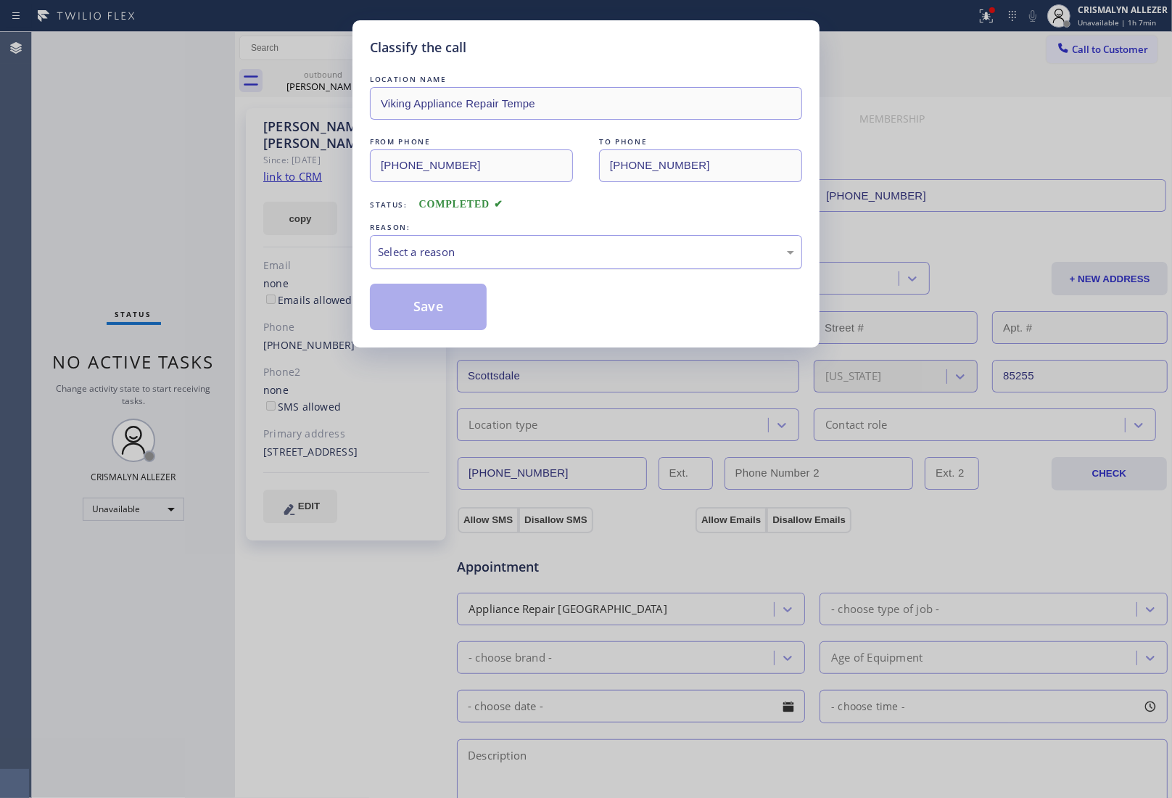
click at [622, 260] on div "Select a reason" at bounding box center [586, 252] width 416 height 17
click at [429, 313] on button "Save" at bounding box center [428, 307] width 117 height 46
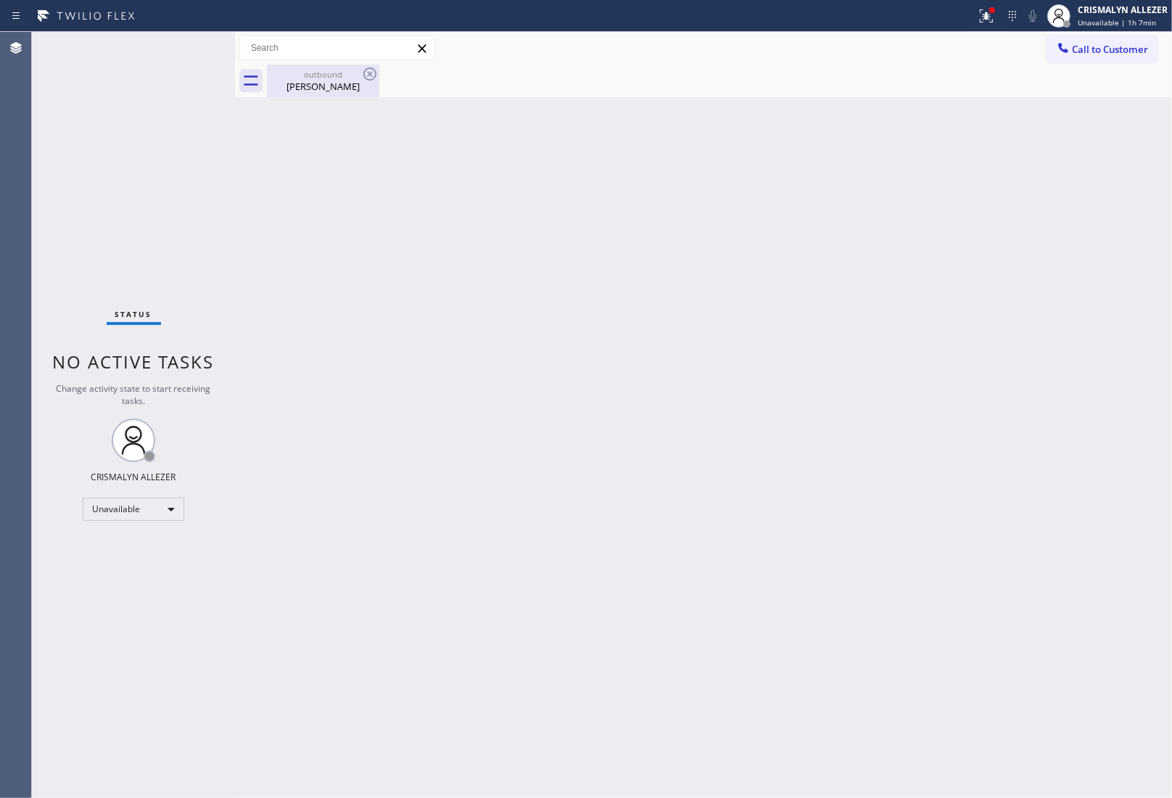
click at [331, 83] on div "Sanford Hossman" at bounding box center [323, 86] width 110 height 13
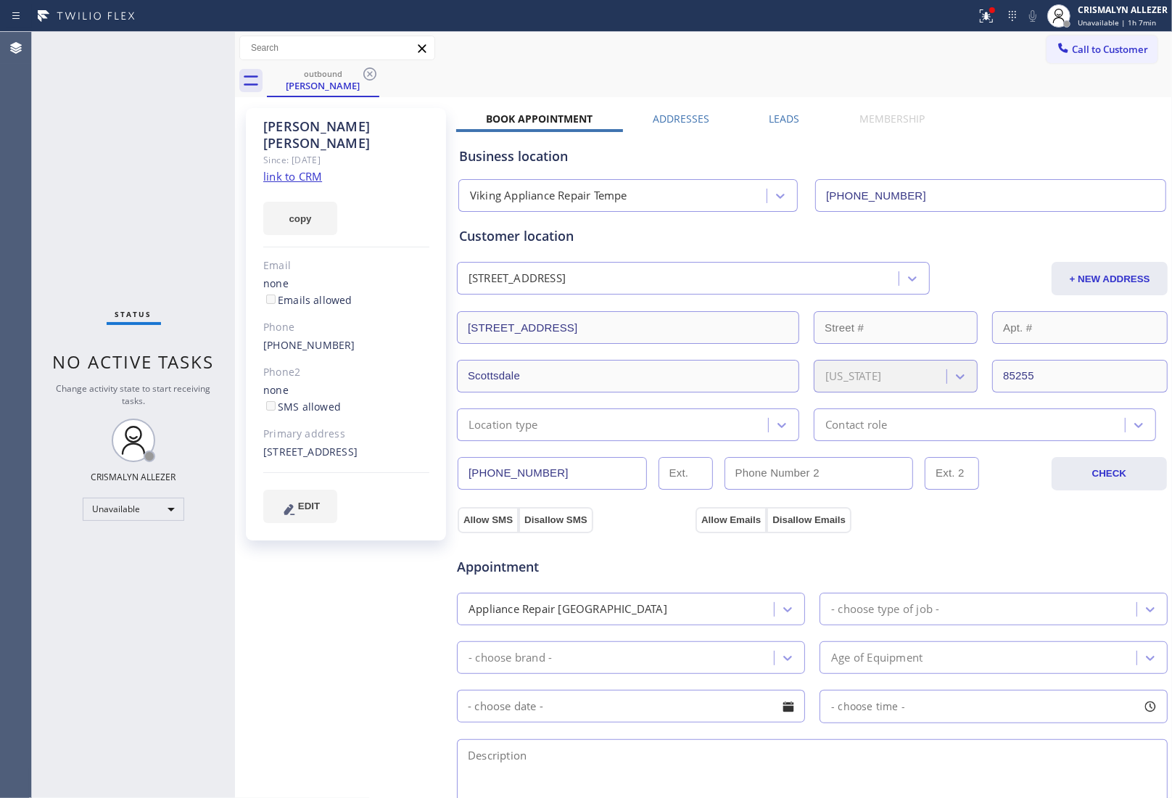
click at [784, 115] on label "Leads" at bounding box center [785, 119] width 30 height 14
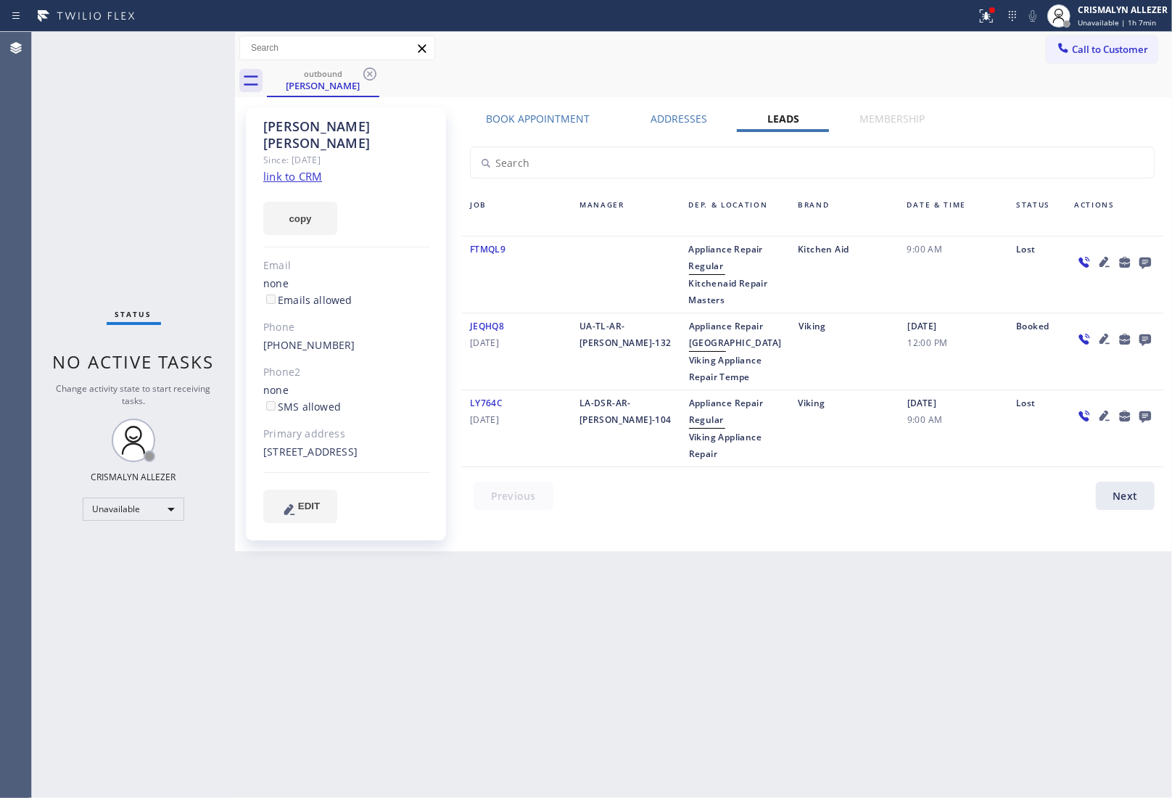
click at [1142, 260] on icon at bounding box center [1146, 264] width 12 height 12
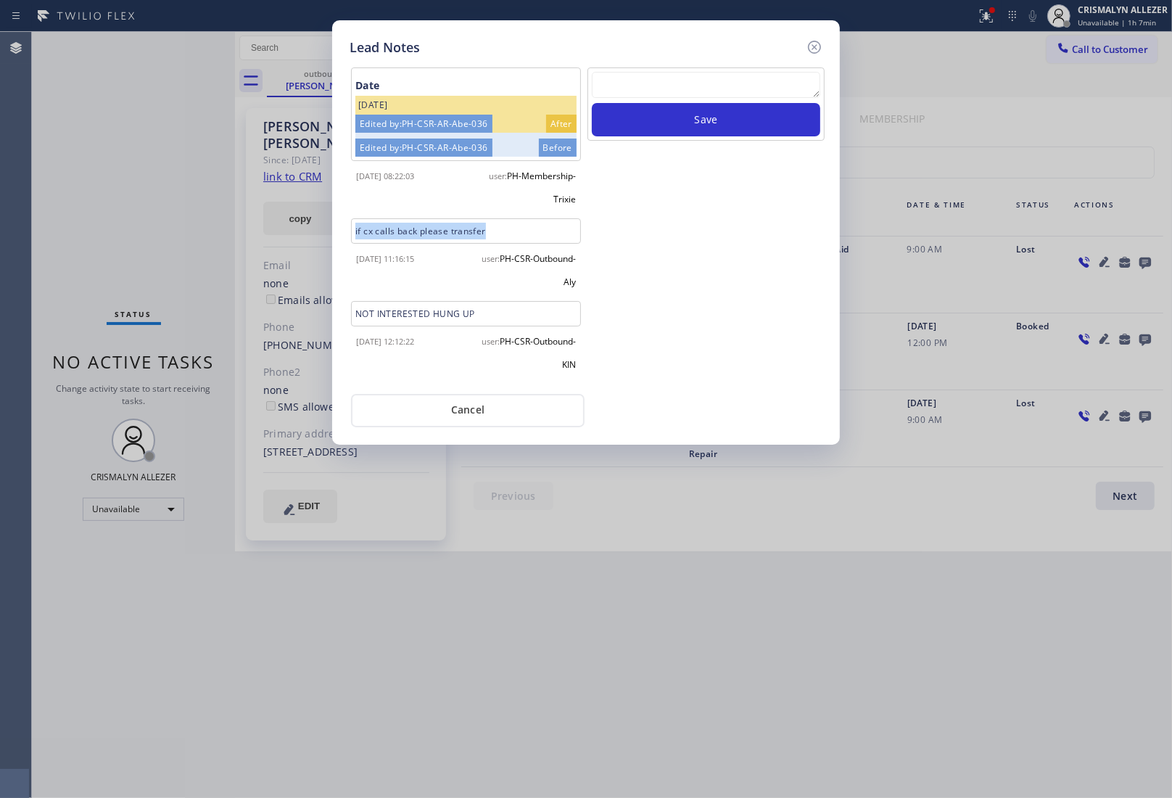
drag, startPoint x: 504, startPoint y: 223, endPoint x: 309, endPoint y: 228, distance: 195.2
click at [309, 228] on div "Lead Notes Date 1969-12-31 Edited by: PH-CSR-AR-Abe-036 After Edited by: PH-CSR…" at bounding box center [586, 399] width 1172 height 798
copy div "if cx calls back please transfer"
click at [698, 72] on textarea at bounding box center [706, 85] width 228 height 26
paste textarea "if cx calls back please transfer"
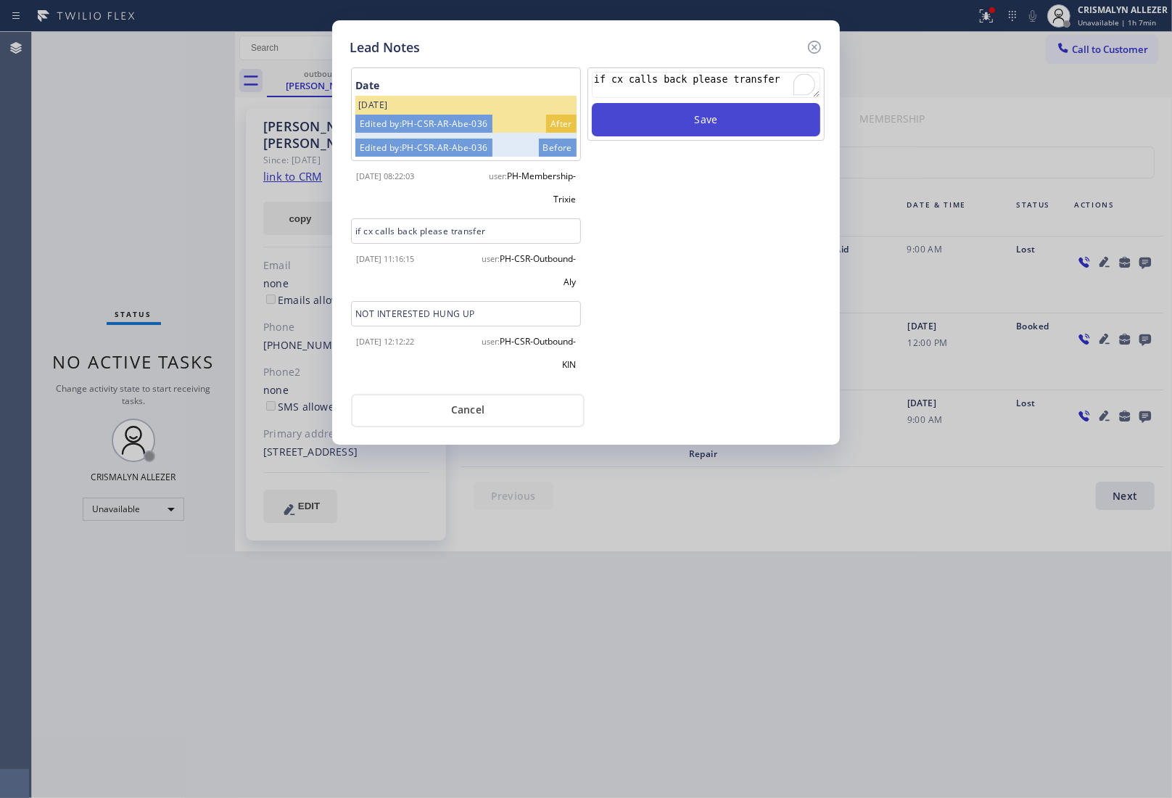
type textarea "if cx calls back please transfer"
click at [698, 120] on button "Save" at bounding box center [706, 119] width 228 height 33
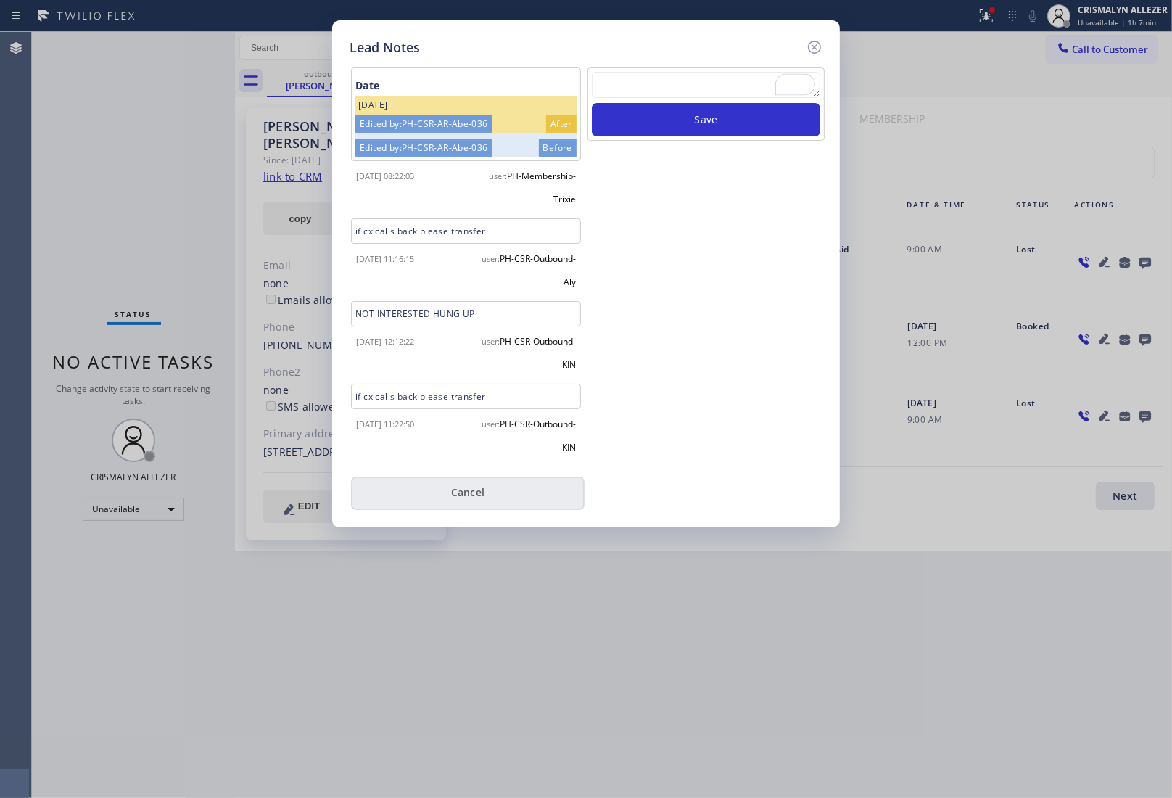
click at [492, 491] on button "Cancel" at bounding box center [468, 493] width 234 height 33
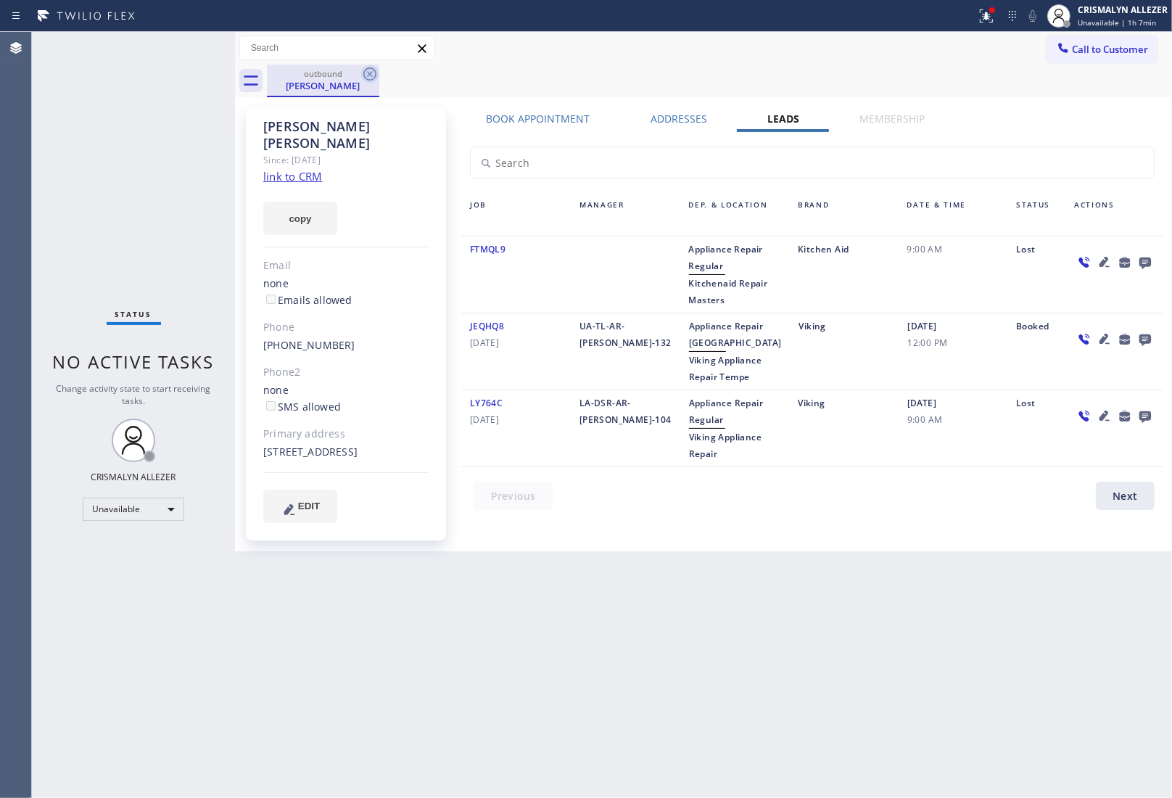
click at [370, 73] on icon at bounding box center [369, 73] width 13 height 13
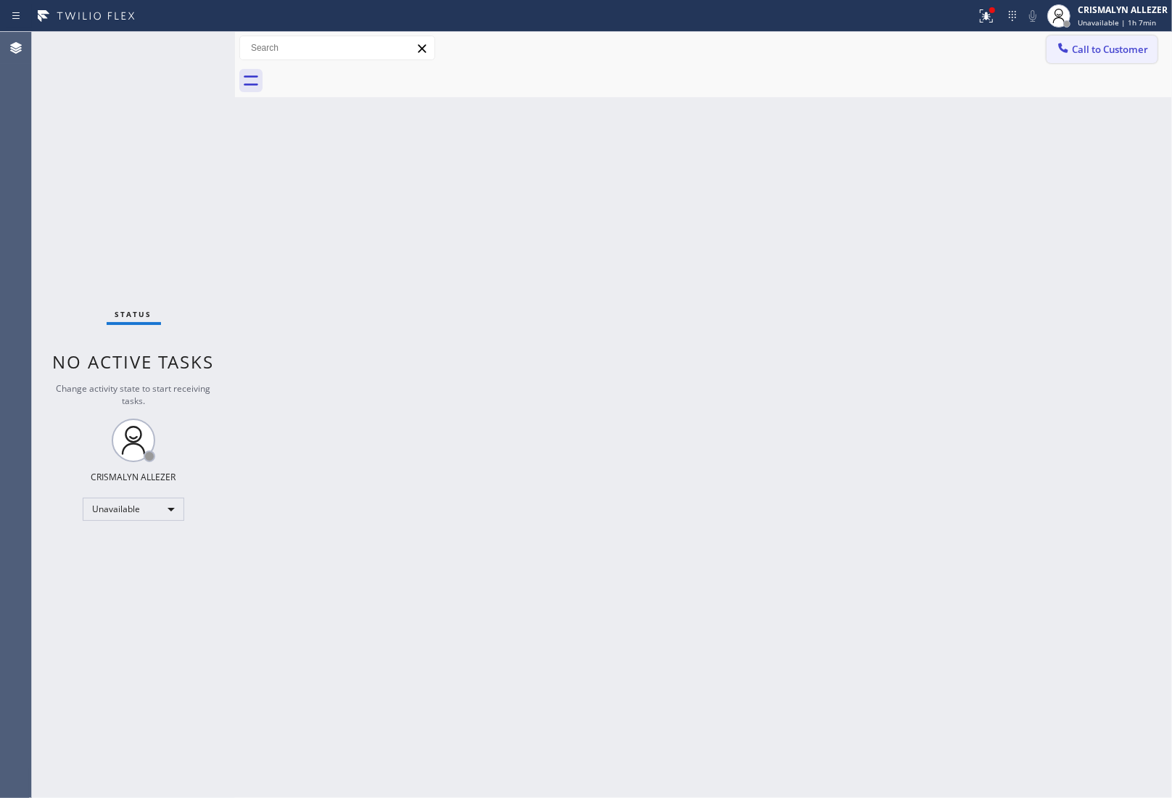
click at [1119, 49] on span "Call to Customer" at bounding box center [1110, 49] width 76 height 13
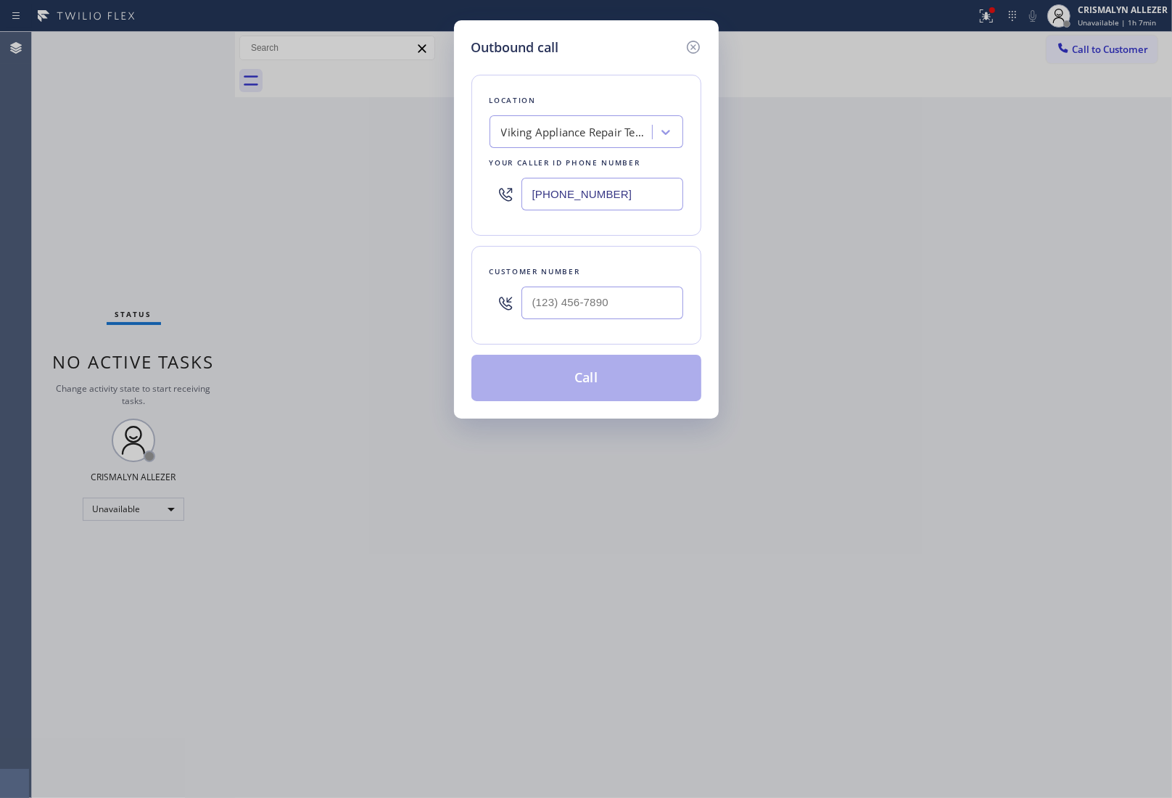
click at [607, 279] on div "Customer number" at bounding box center [587, 271] width 194 height 15
click at [613, 302] on input "(___) ___-____" at bounding box center [603, 303] width 162 height 33
paste input "602) 312-1661"
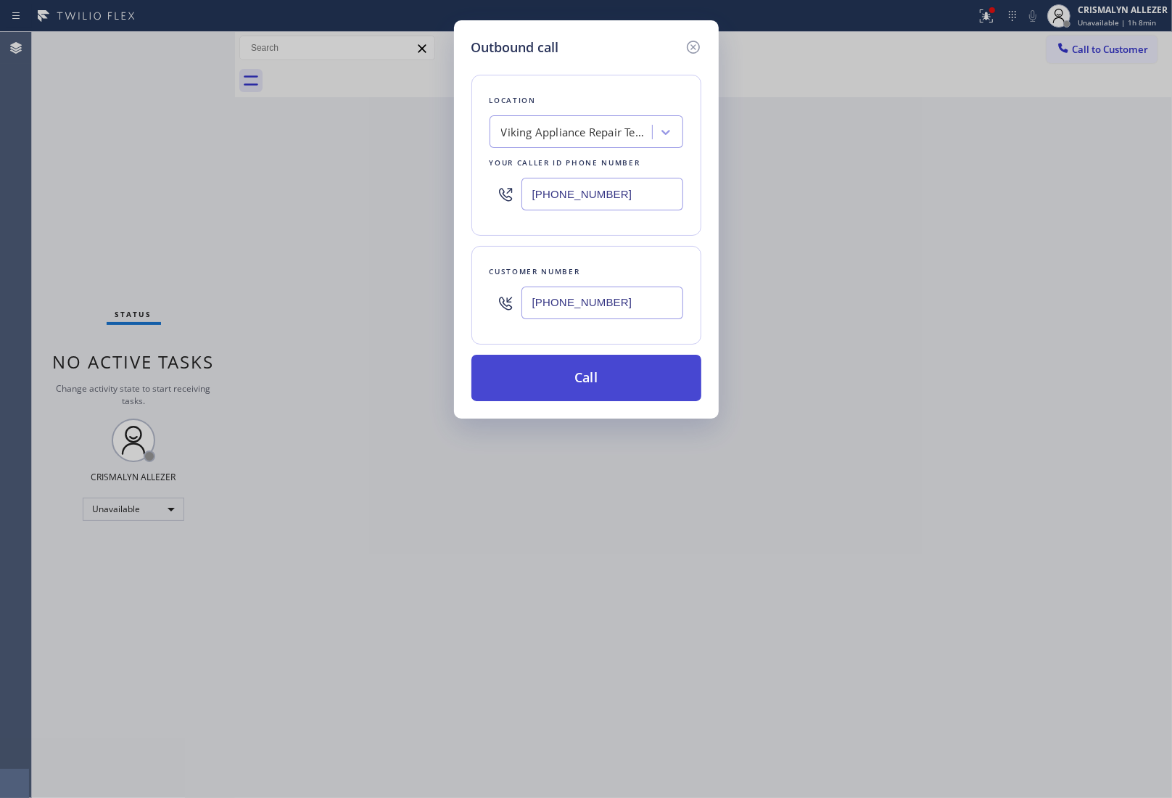
type input "[PHONE_NUMBER]"
click at [593, 382] on button "Call" at bounding box center [586, 378] width 230 height 46
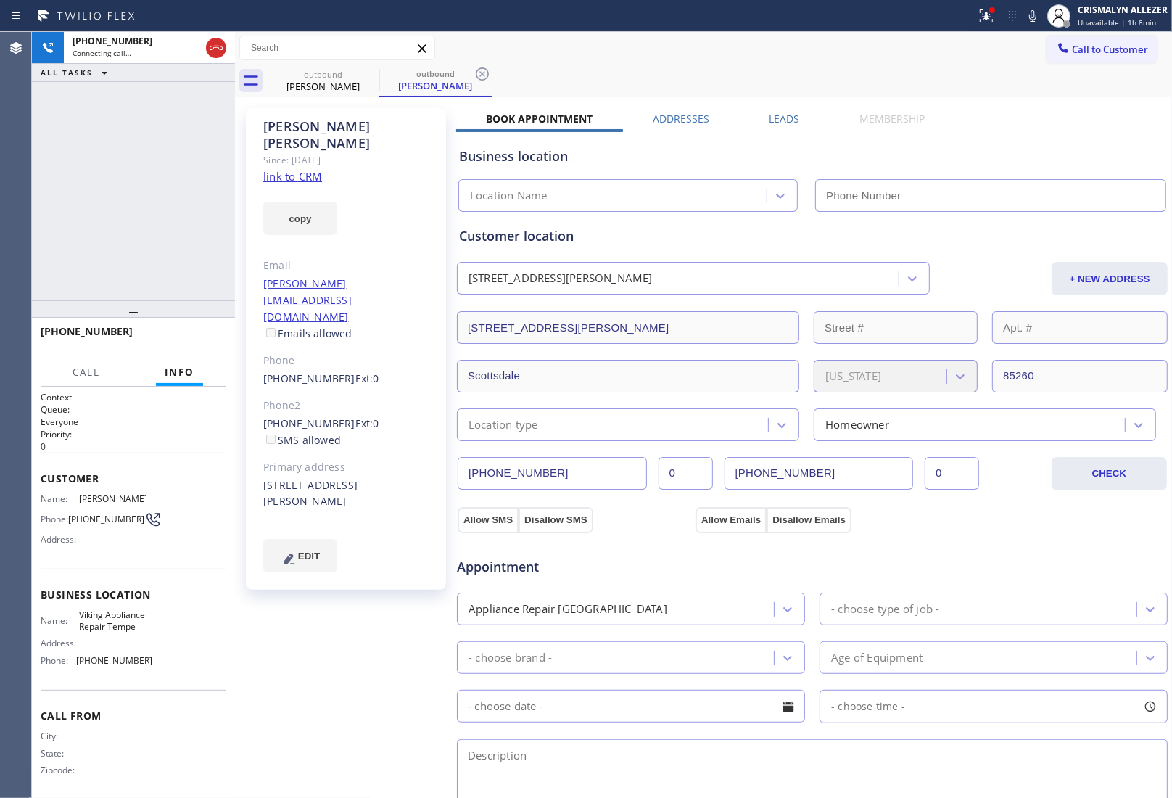
type input "[PHONE_NUMBER]"
click at [300, 169] on link "link to CRM" at bounding box center [292, 176] width 59 height 15
click at [187, 334] on span "HANG UP" at bounding box center [192, 338] width 44 height 10
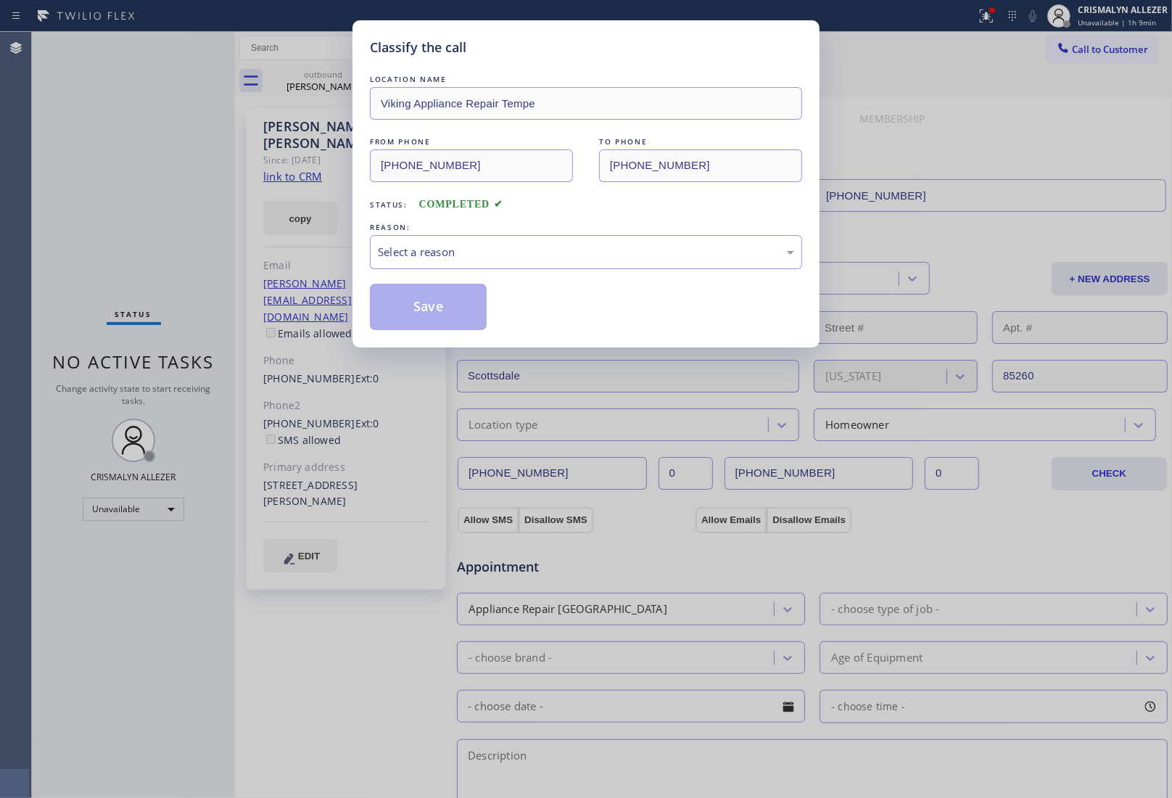
click at [566, 256] on div "Select a reason" at bounding box center [586, 252] width 416 height 17
click at [455, 313] on button "Save" at bounding box center [428, 307] width 117 height 46
click at [381, 81] on div "Scott Walker" at bounding box center [436, 85] width 110 height 13
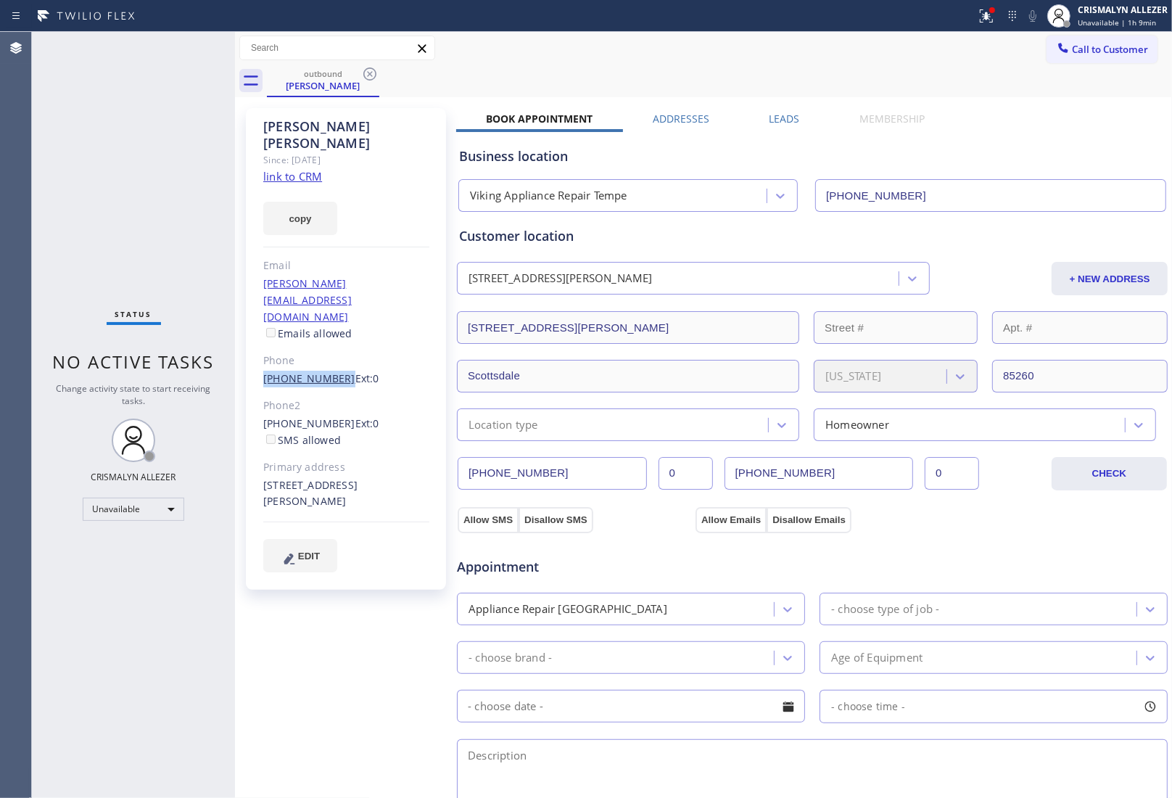
drag, startPoint x: 258, startPoint y: 324, endPoint x: 334, endPoint y: 331, distance: 75.7
click at [334, 331] on div "Scott Walker Since: 20 may 2020 link to CRM copy Email scott@kblairinc.com Emai…" at bounding box center [346, 349] width 200 height 482
copy link "[PHONE_NUMBER]"
click at [371, 71] on icon at bounding box center [369, 73] width 17 height 17
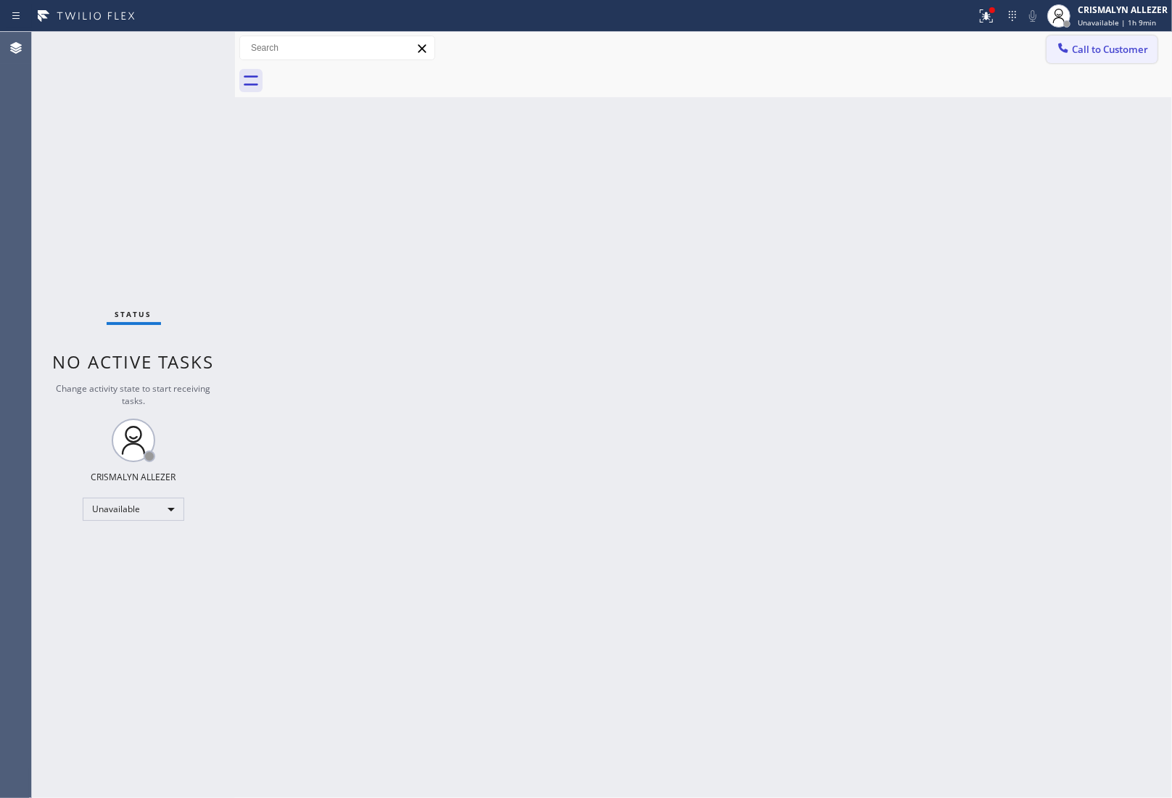
click at [1092, 49] on span "Call to Customer" at bounding box center [1110, 49] width 76 height 13
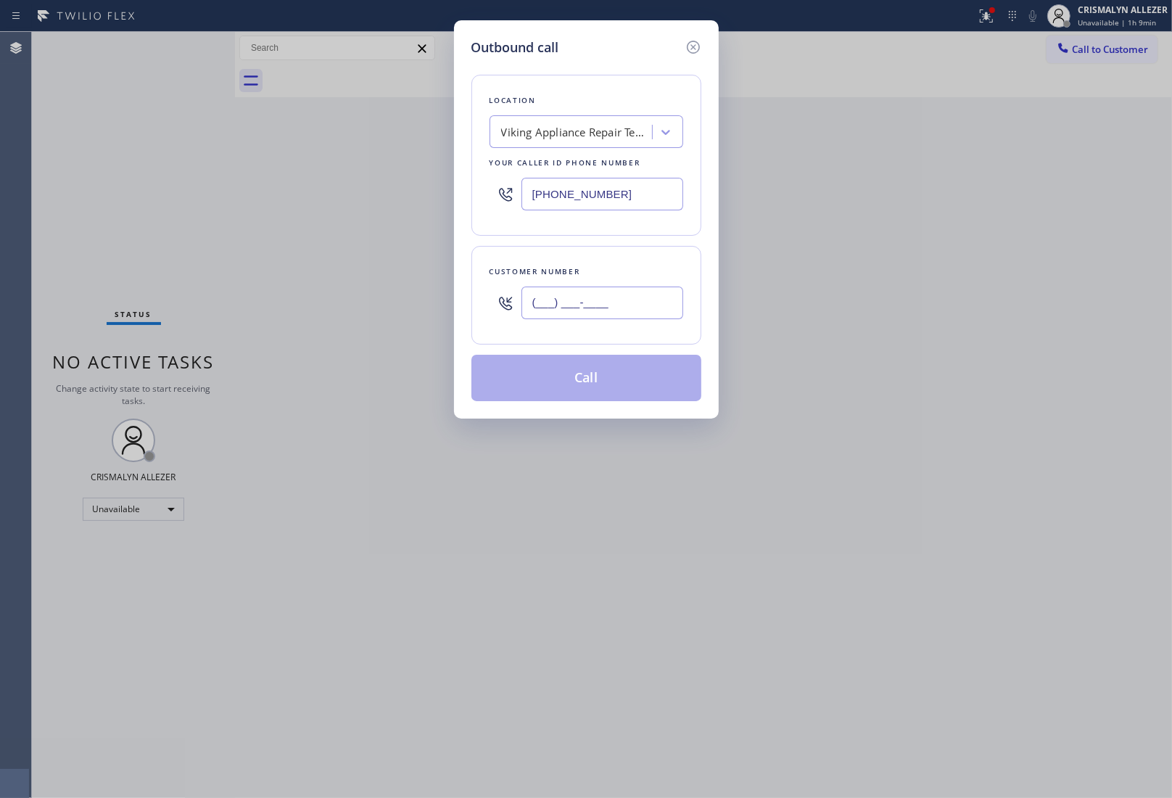
click at [640, 307] on input "(___) ___-____" at bounding box center [603, 303] width 162 height 33
paste input "480) 596-3541"
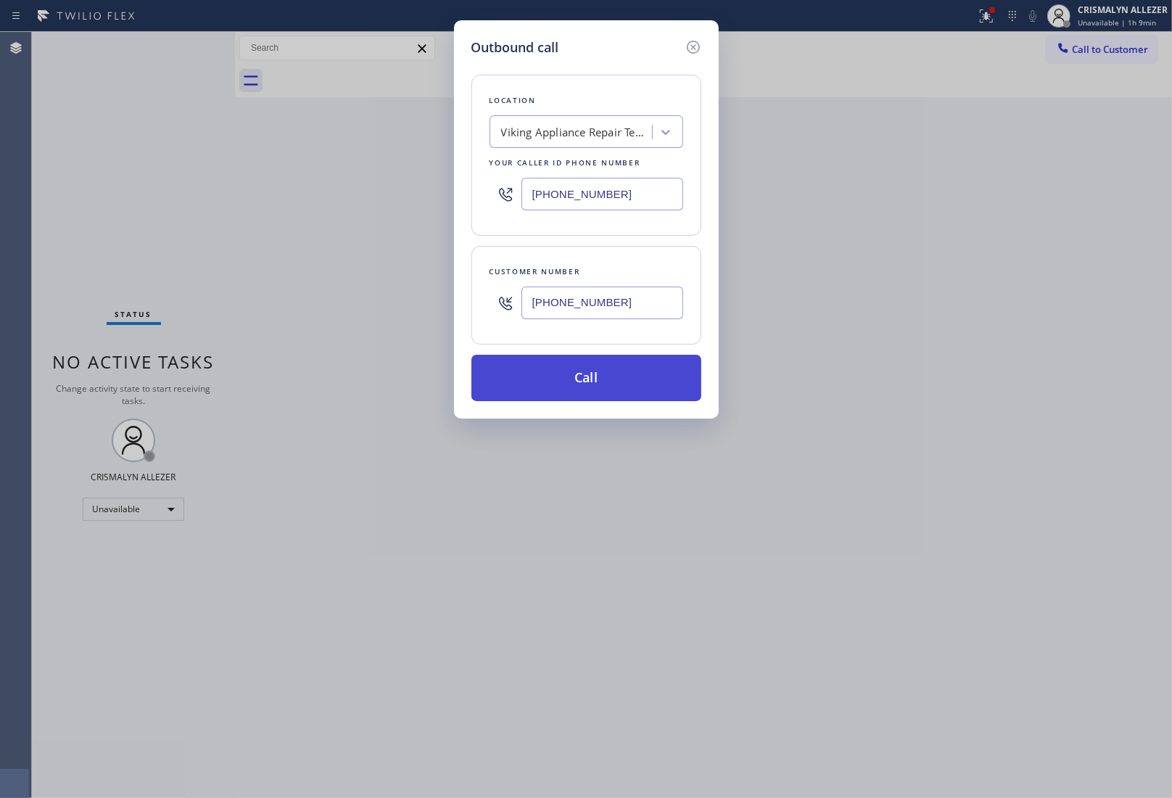
type input "[PHONE_NUMBER]"
click at [590, 398] on button "Call" at bounding box center [586, 378] width 230 height 46
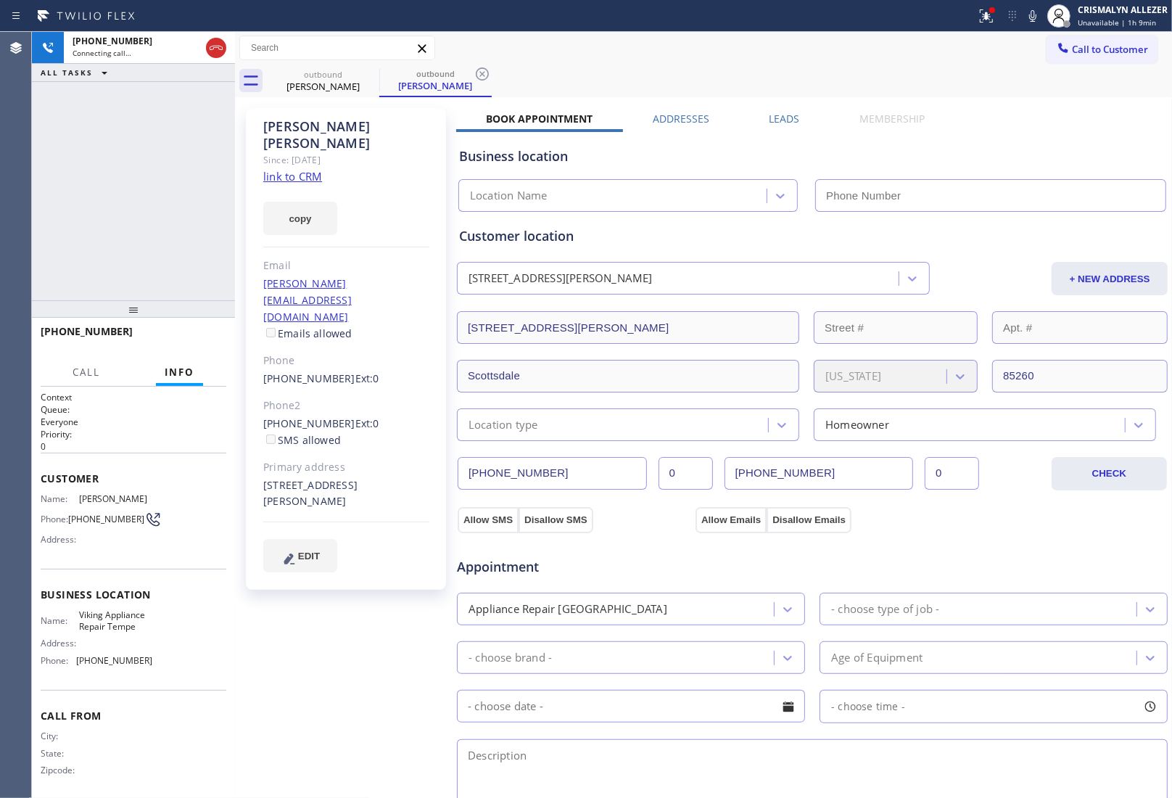
type input "[PHONE_NUMBER]"
click at [189, 342] on button "HANG UP" at bounding box center [192, 338] width 67 height 20
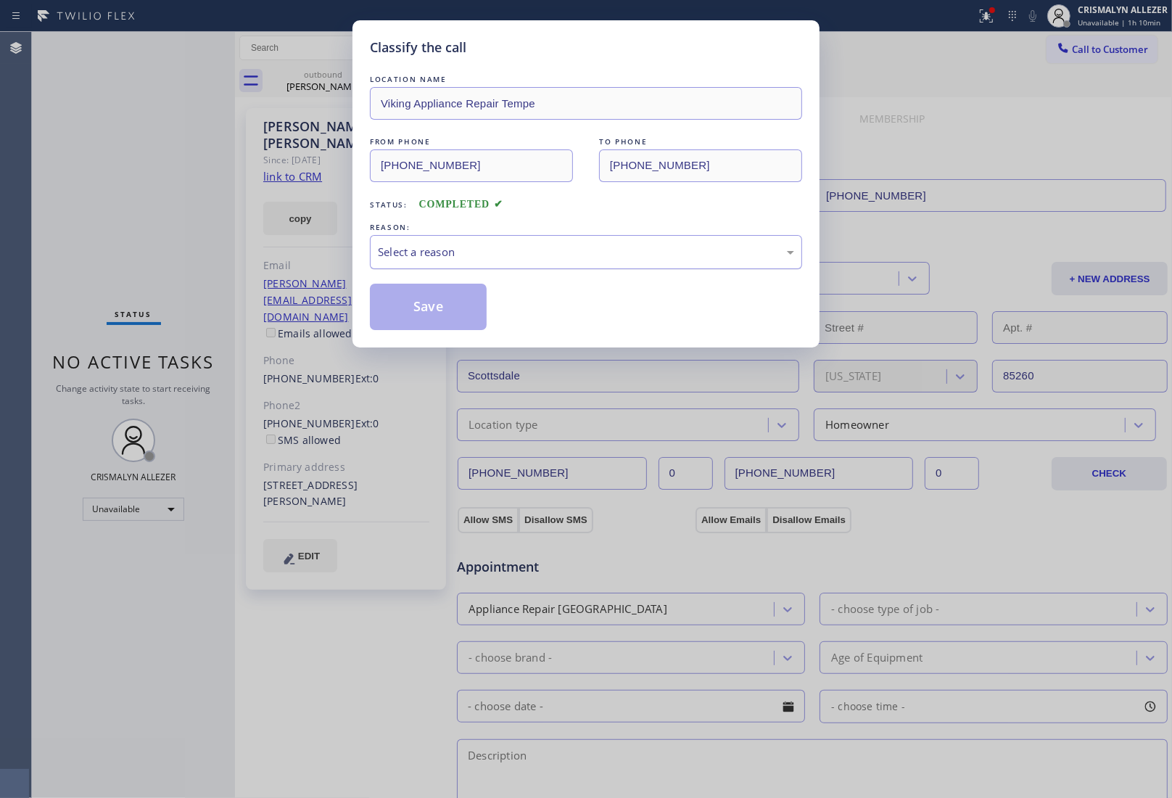
click at [617, 260] on div "Select a reason" at bounding box center [586, 252] width 416 height 17
click at [411, 313] on button "Save" at bounding box center [428, 307] width 117 height 46
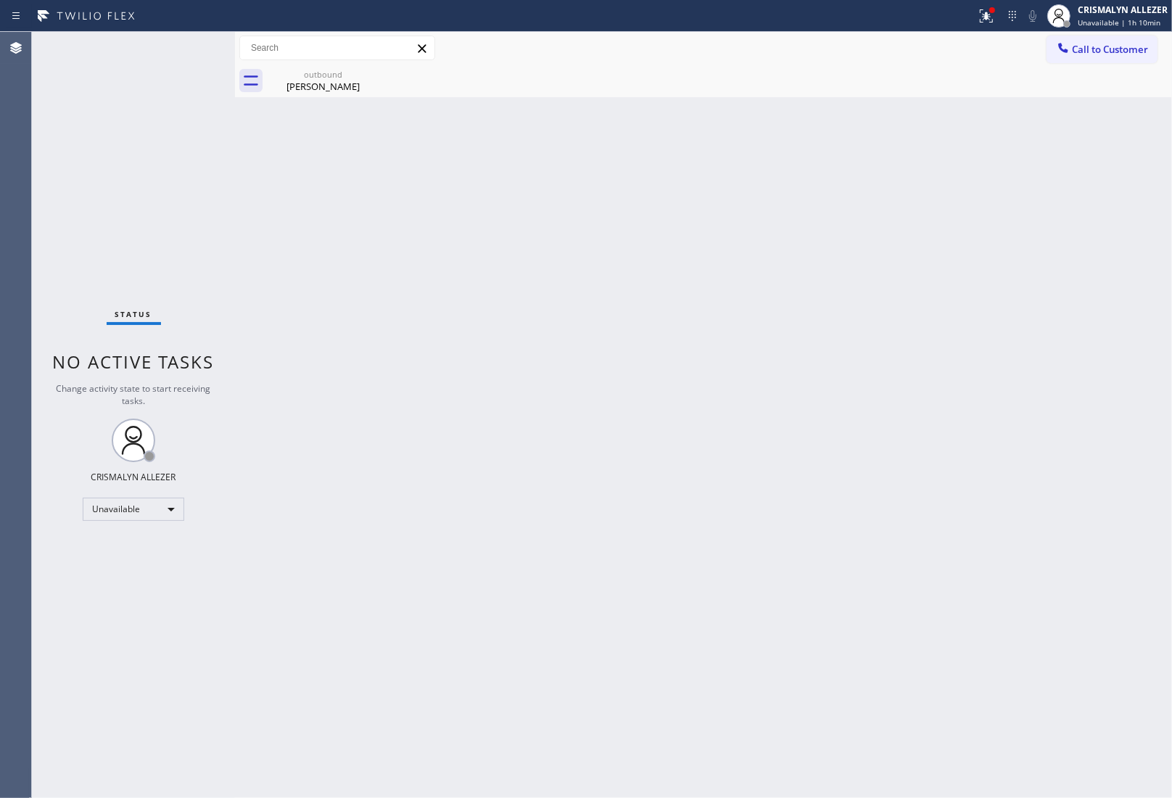
click at [323, 82] on div "Scott Walker" at bounding box center [323, 86] width 110 height 13
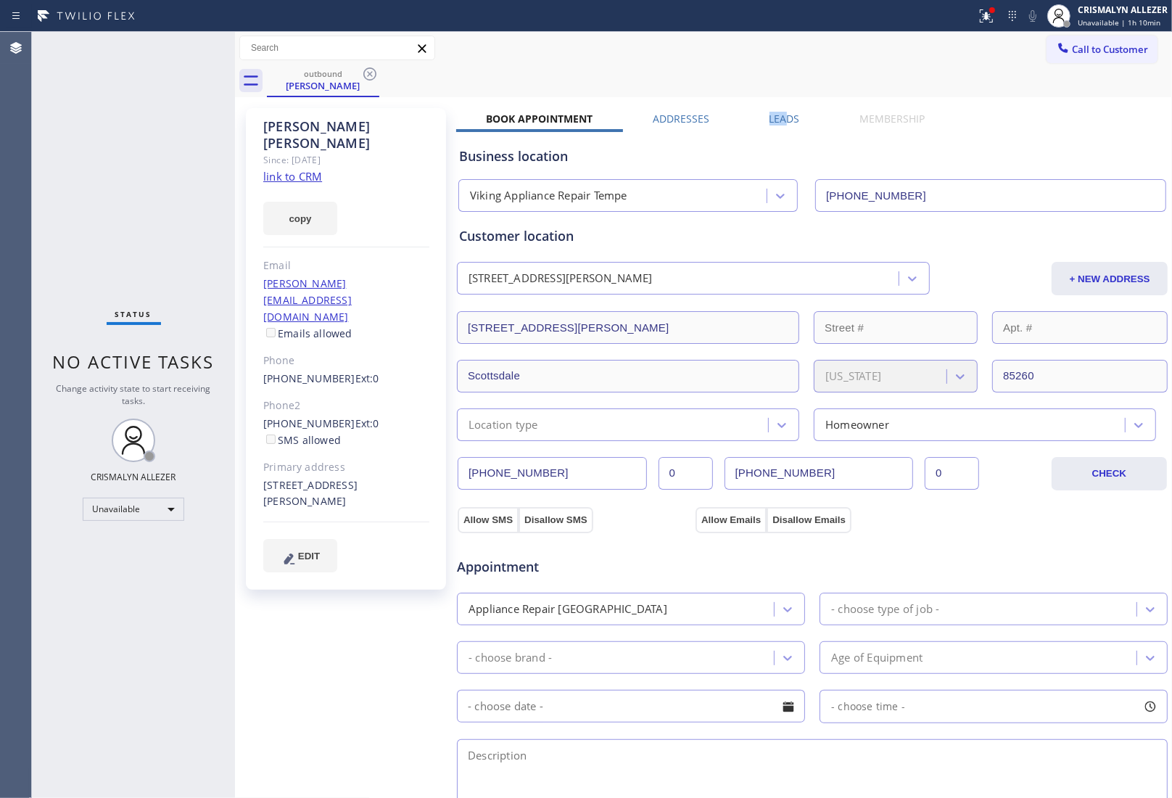
drag, startPoint x: 763, startPoint y: 122, endPoint x: 778, endPoint y: 118, distance: 15.1
click at [778, 118] on label "Leads" at bounding box center [785, 119] width 30 height 14
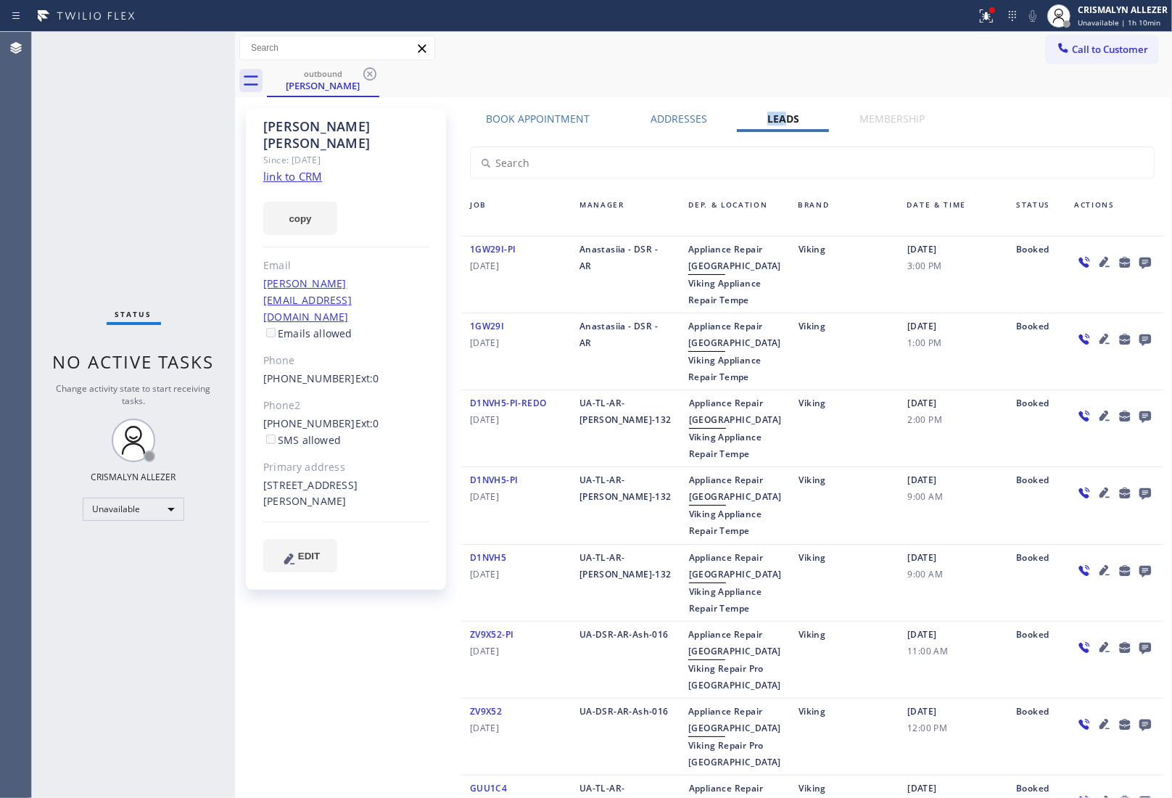
click at [778, 120] on label "Leads" at bounding box center [783, 119] width 32 height 14
click at [1140, 258] on icon at bounding box center [1146, 264] width 12 height 12
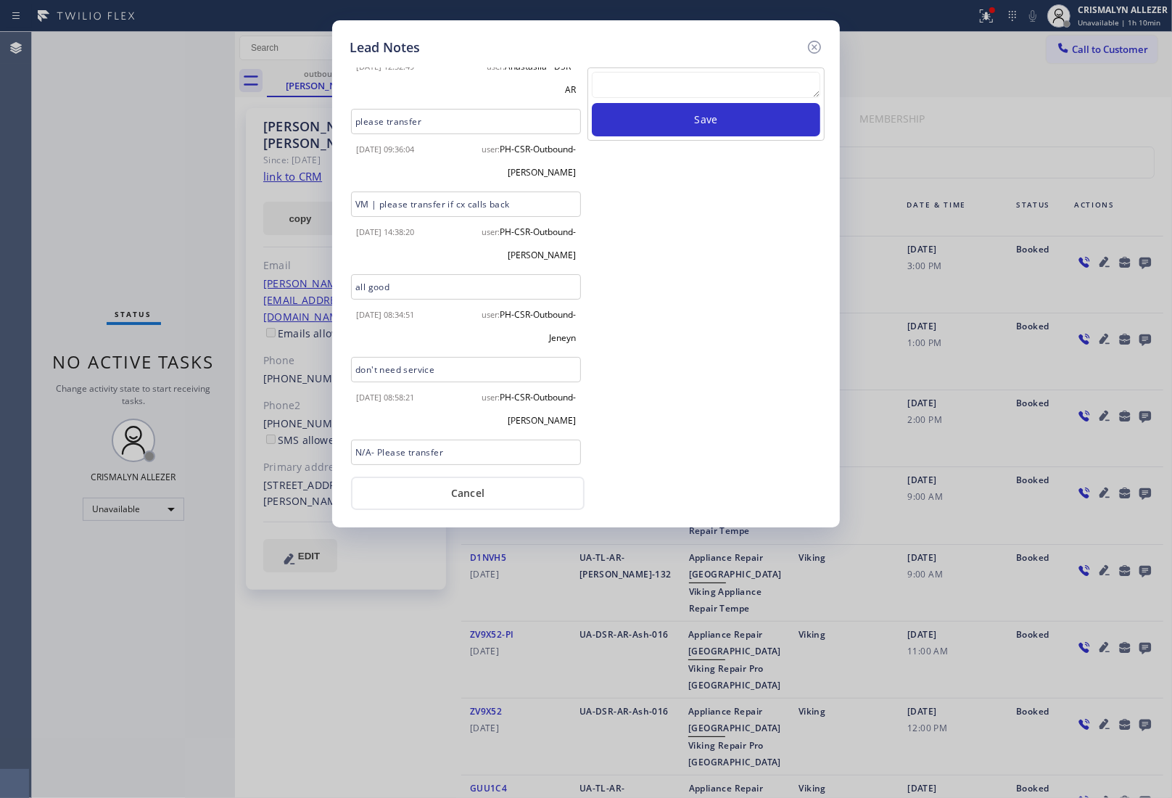
scroll to position [687, 0]
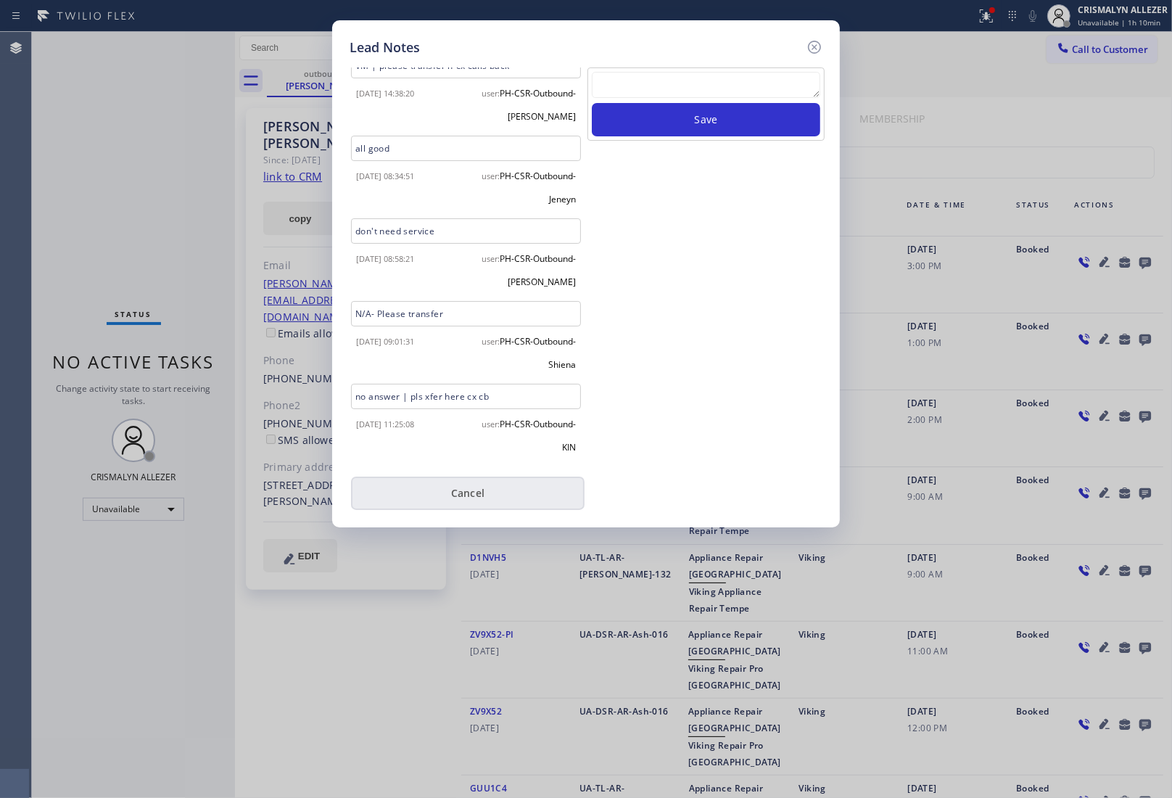
click at [482, 493] on button "Cancel" at bounding box center [468, 493] width 234 height 33
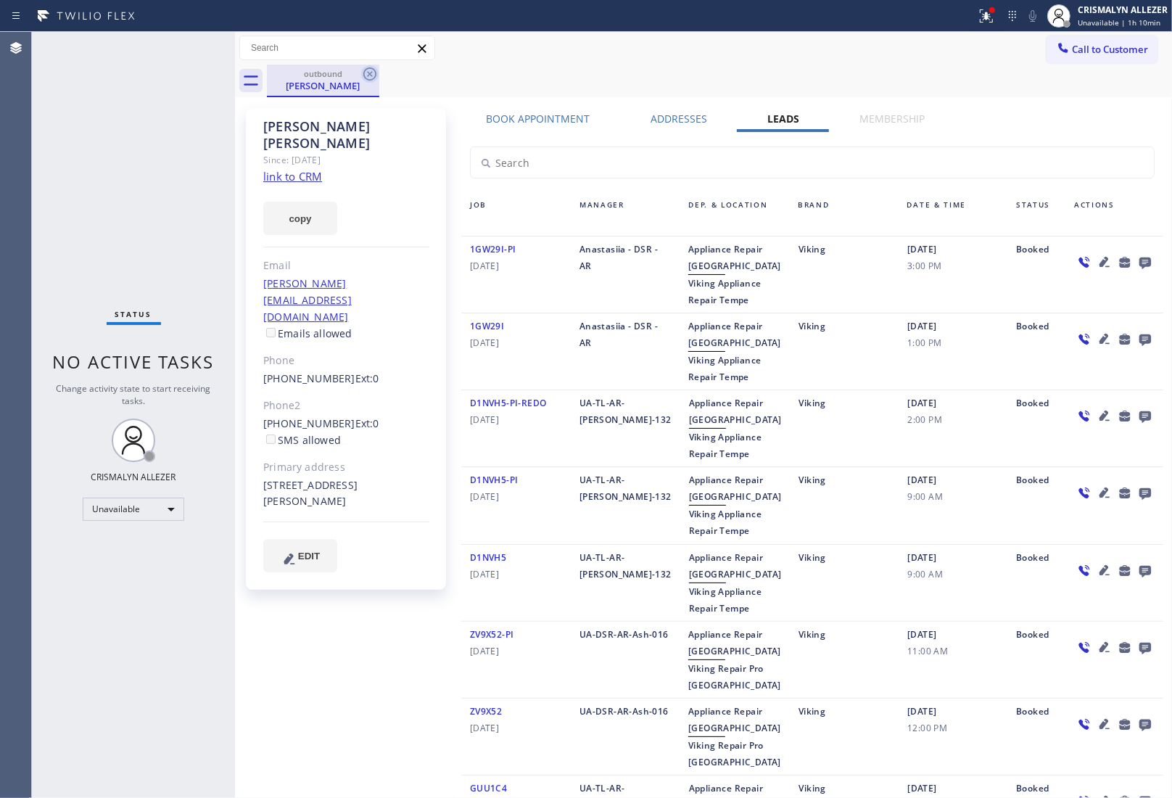
click at [368, 70] on icon at bounding box center [369, 73] width 17 height 17
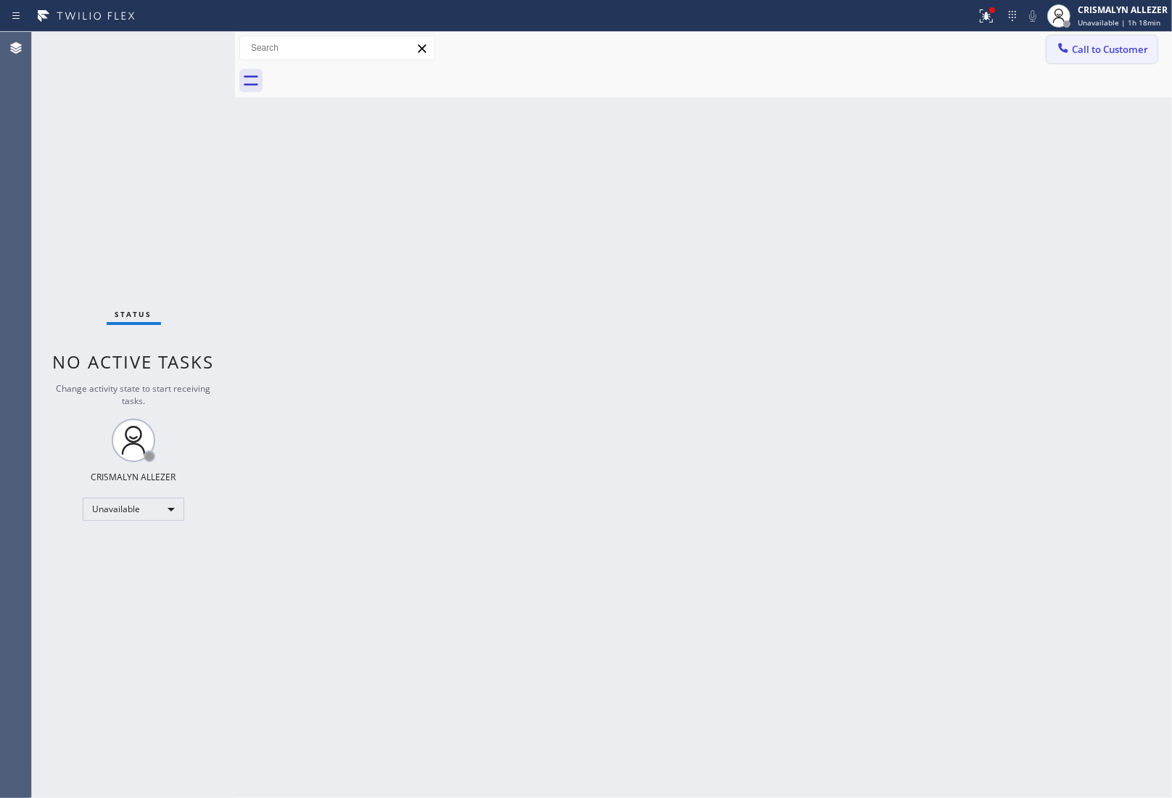
click at [1134, 49] on span "Call to Customer" at bounding box center [1110, 49] width 76 height 13
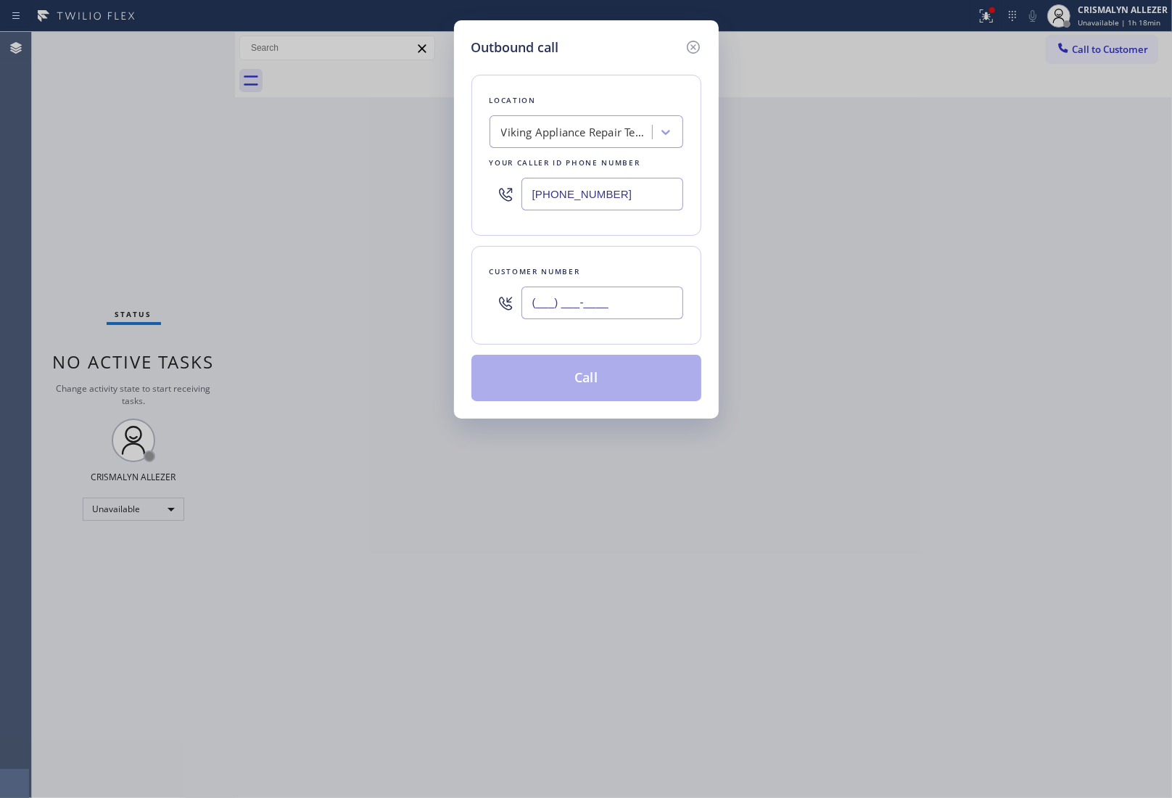
click at [636, 298] on input "(___) ___-____" at bounding box center [603, 303] width 162 height 33
paste input "480) 468-3676"
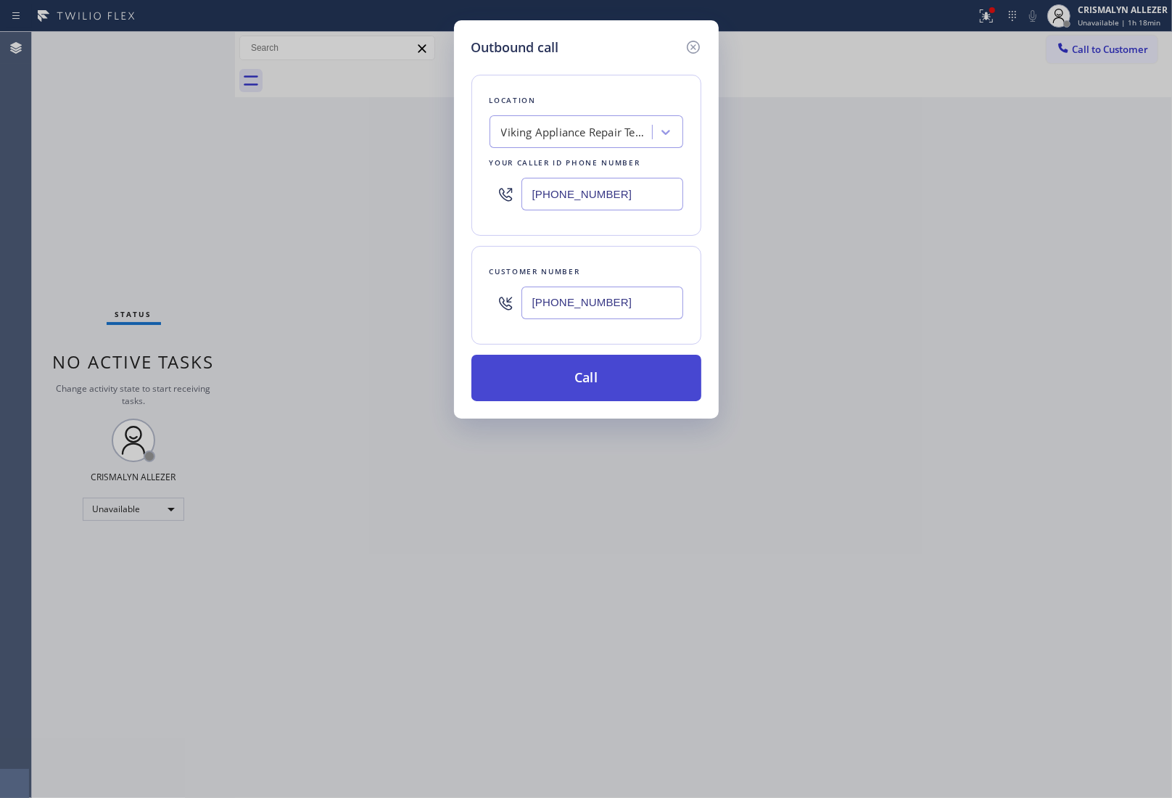
type input "(480) 468-3676"
click at [592, 383] on button "Call" at bounding box center [586, 378] width 230 height 46
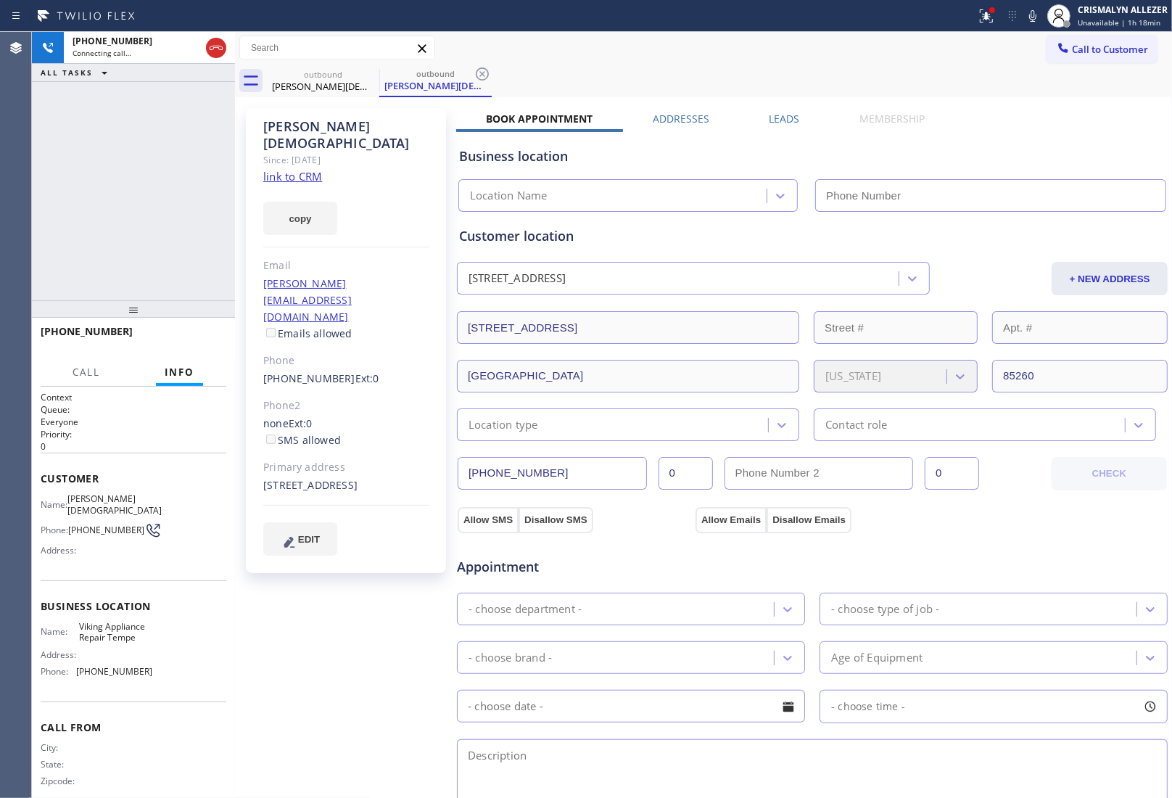
click at [296, 169] on link "link to CRM" at bounding box center [292, 176] width 59 height 15
type input "[PHONE_NUMBER]"
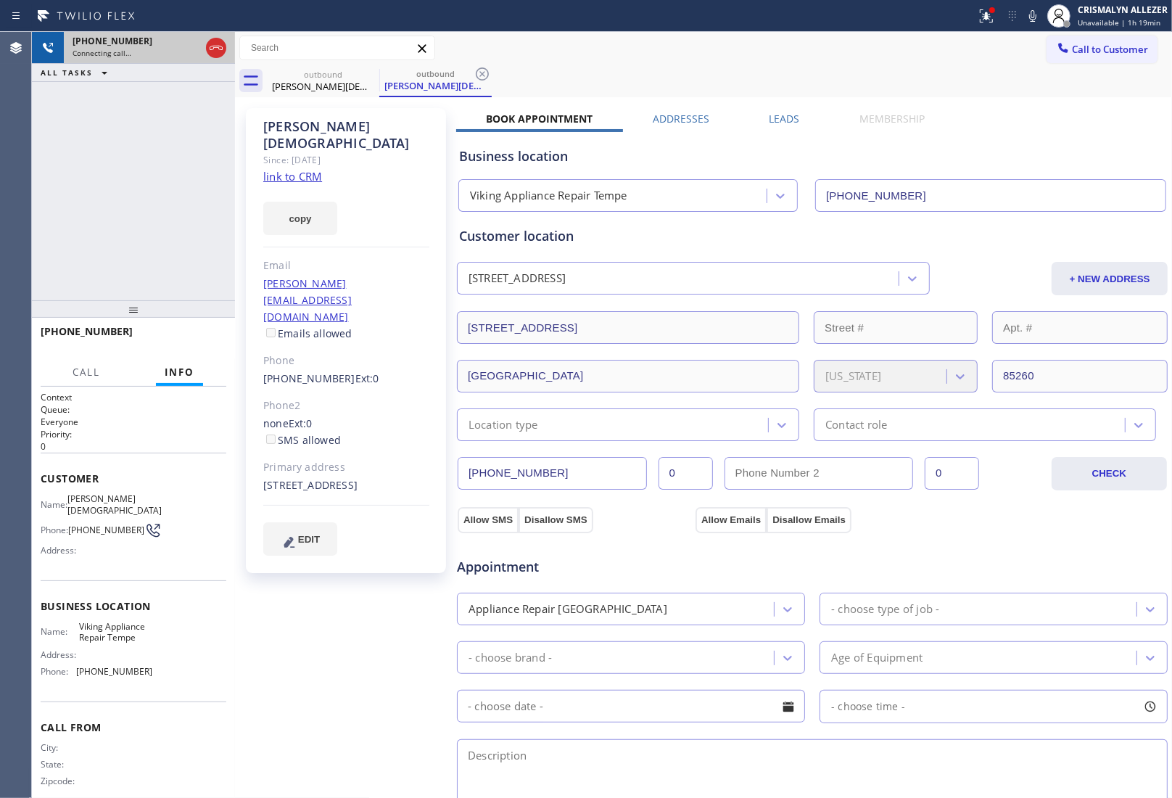
click at [210, 45] on icon at bounding box center [215, 47] width 17 height 17
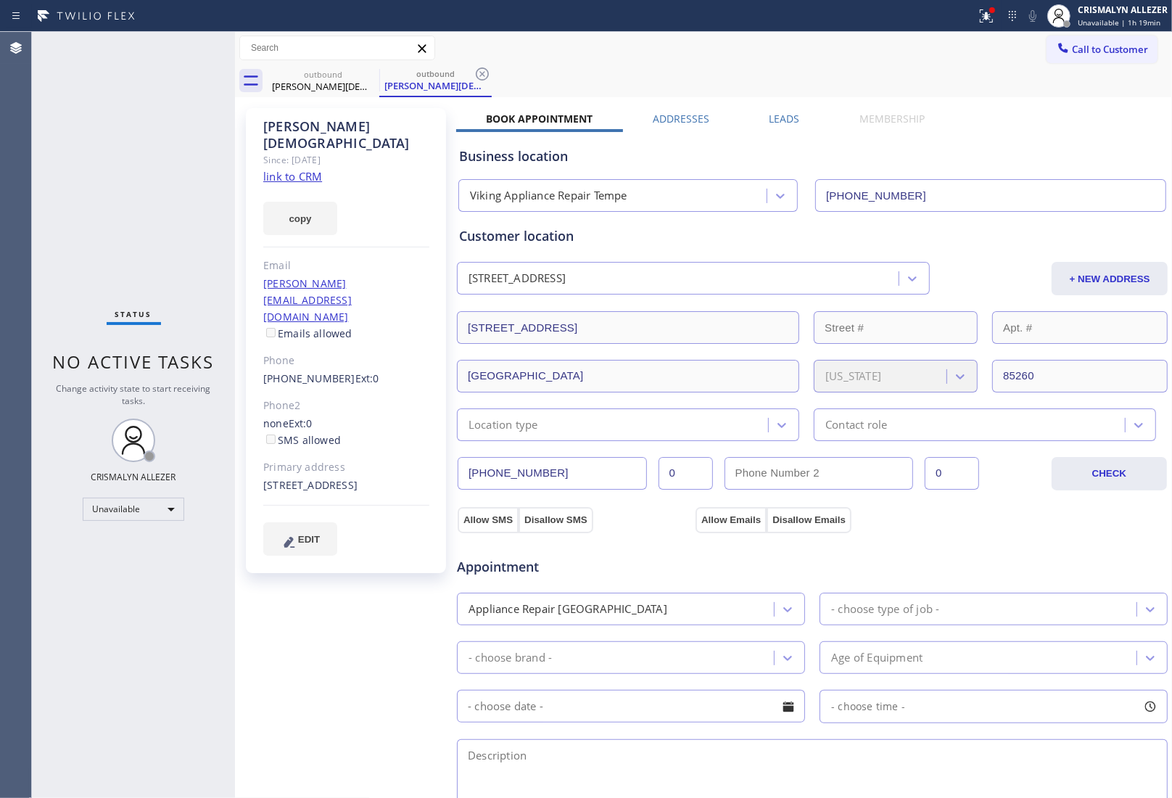
click at [770, 115] on label "Leads" at bounding box center [785, 119] width 30 height 14
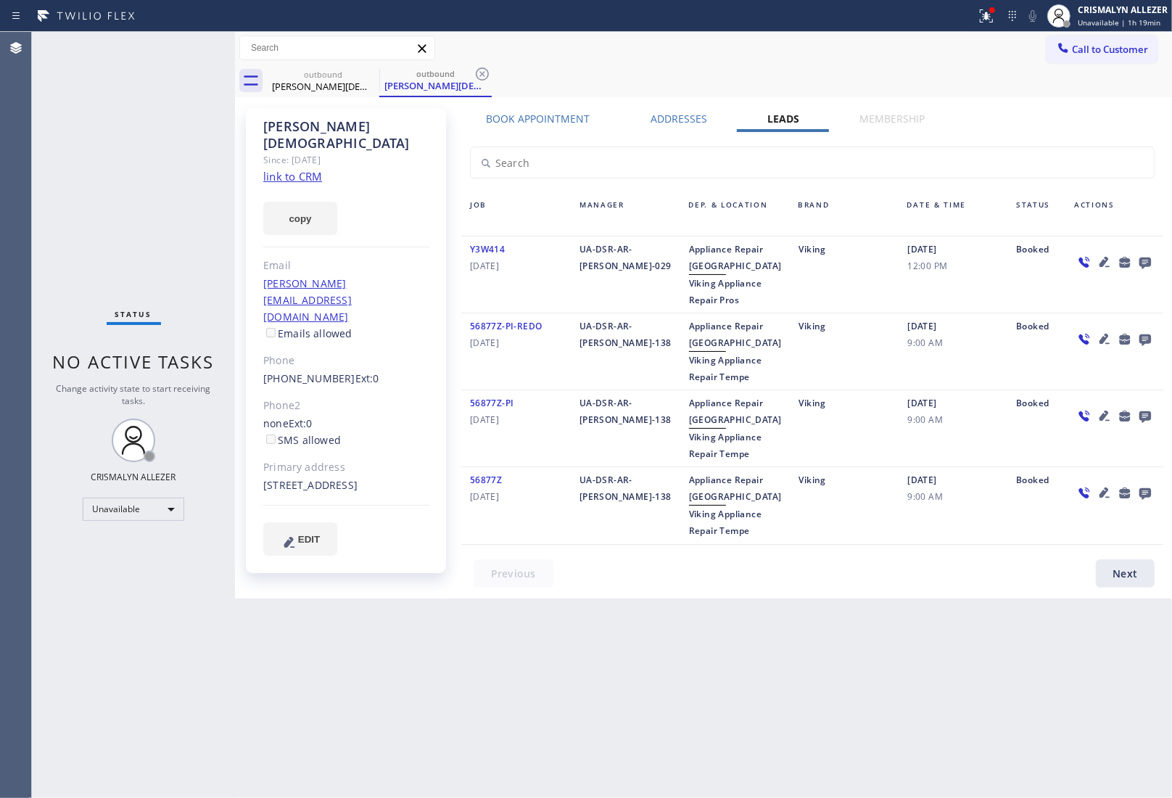
click at [1148, 261] on icon at bounding box center [1146, 264] width 12 height 12
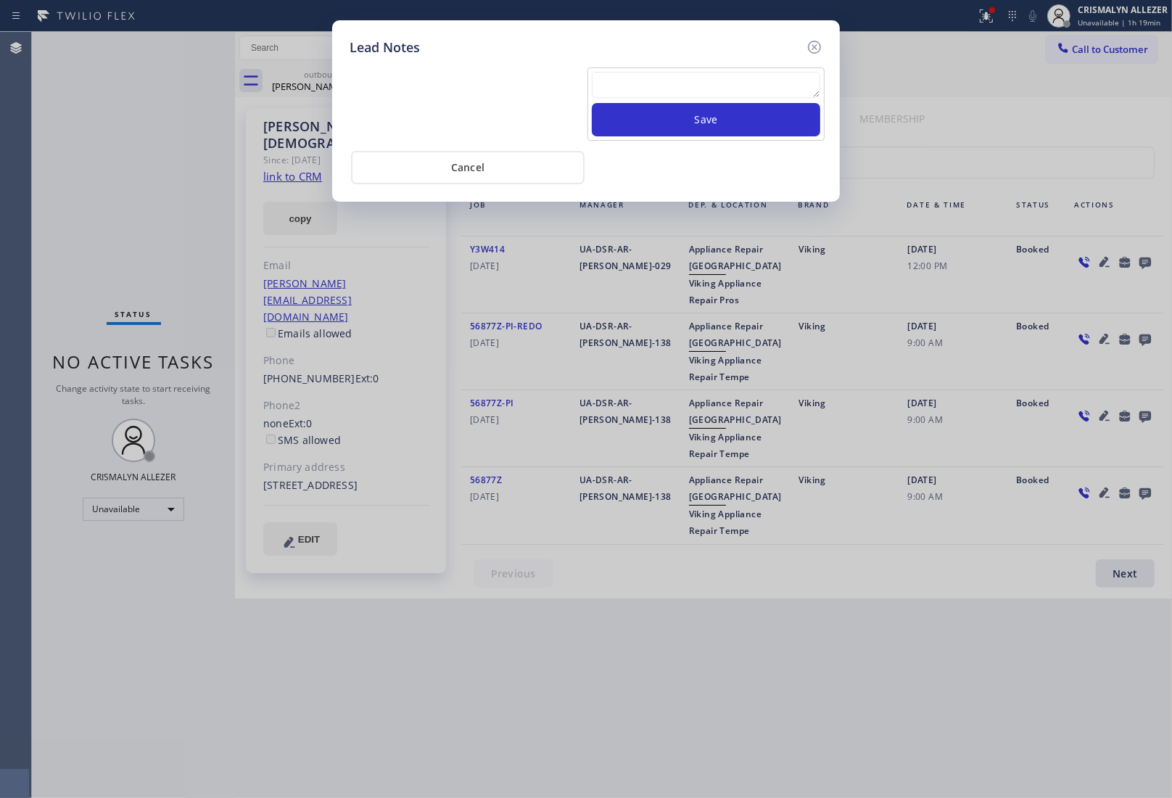
click at [726, 94] on textarea at bounding box center [706, 85] width 228 height 26
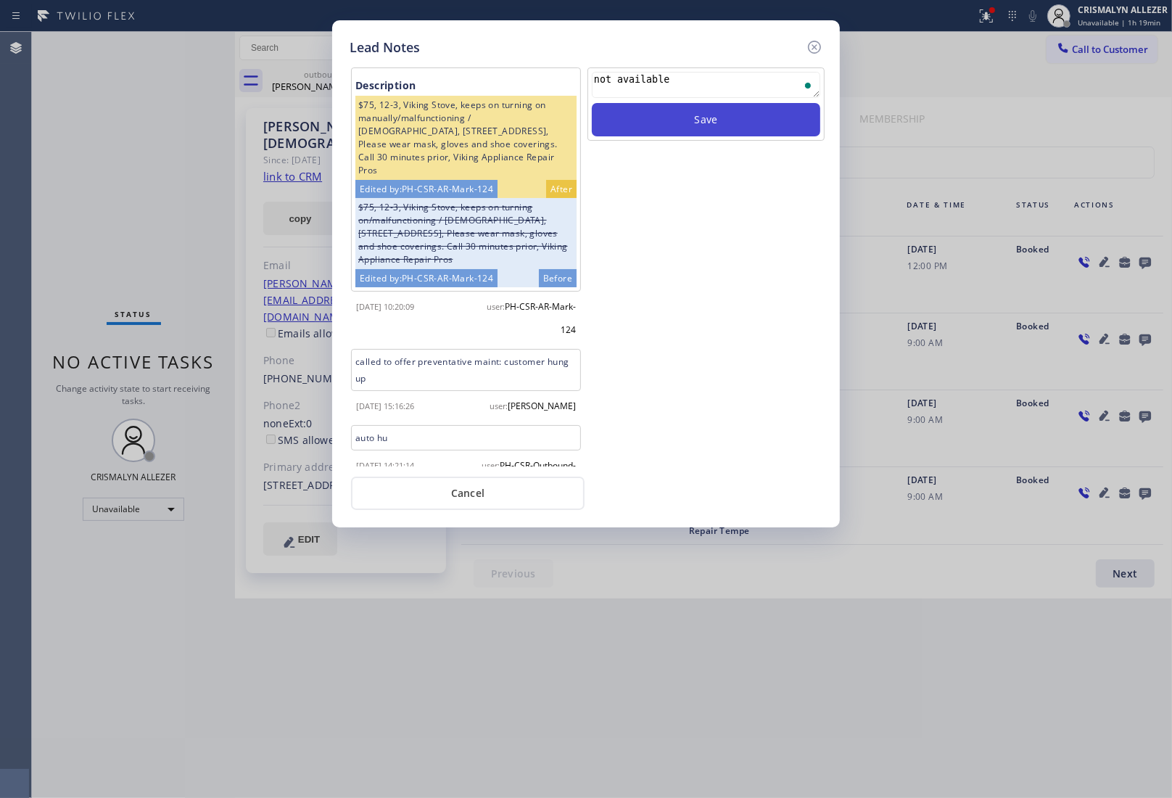
type textarea "not available"
click at [752, 117] on button "Save" at bounding box center [706, 119] width 228 height 33
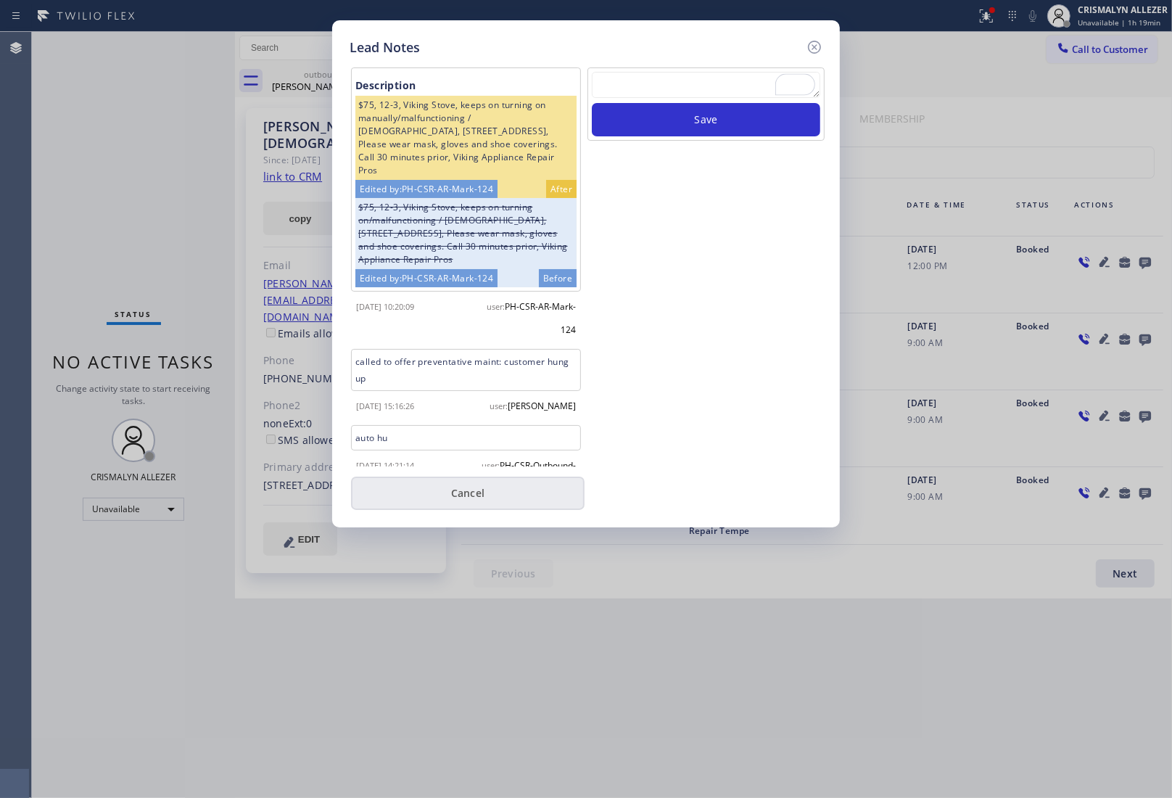
click at [470, 501] on button "Cancel" at bounding box center [468, 493] width 234 height 33
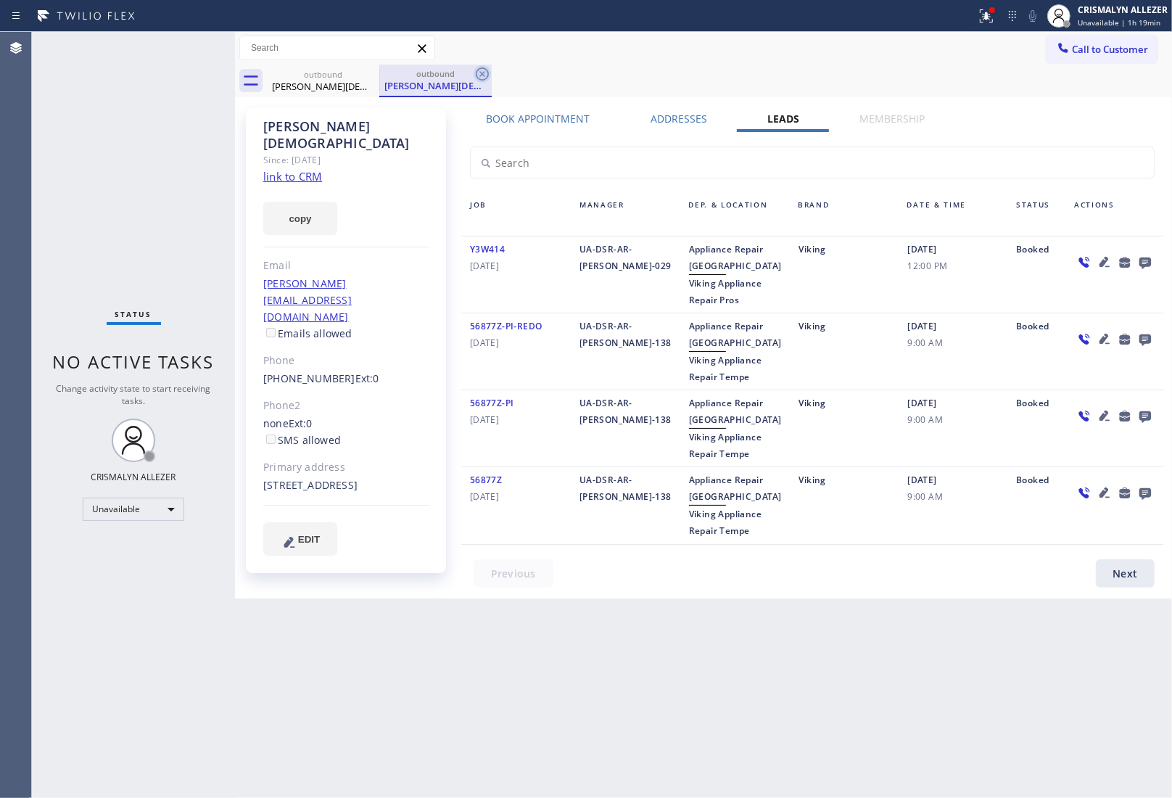
click at [483, 75] on icon at bounding box center [482, 73] width 13 height 13
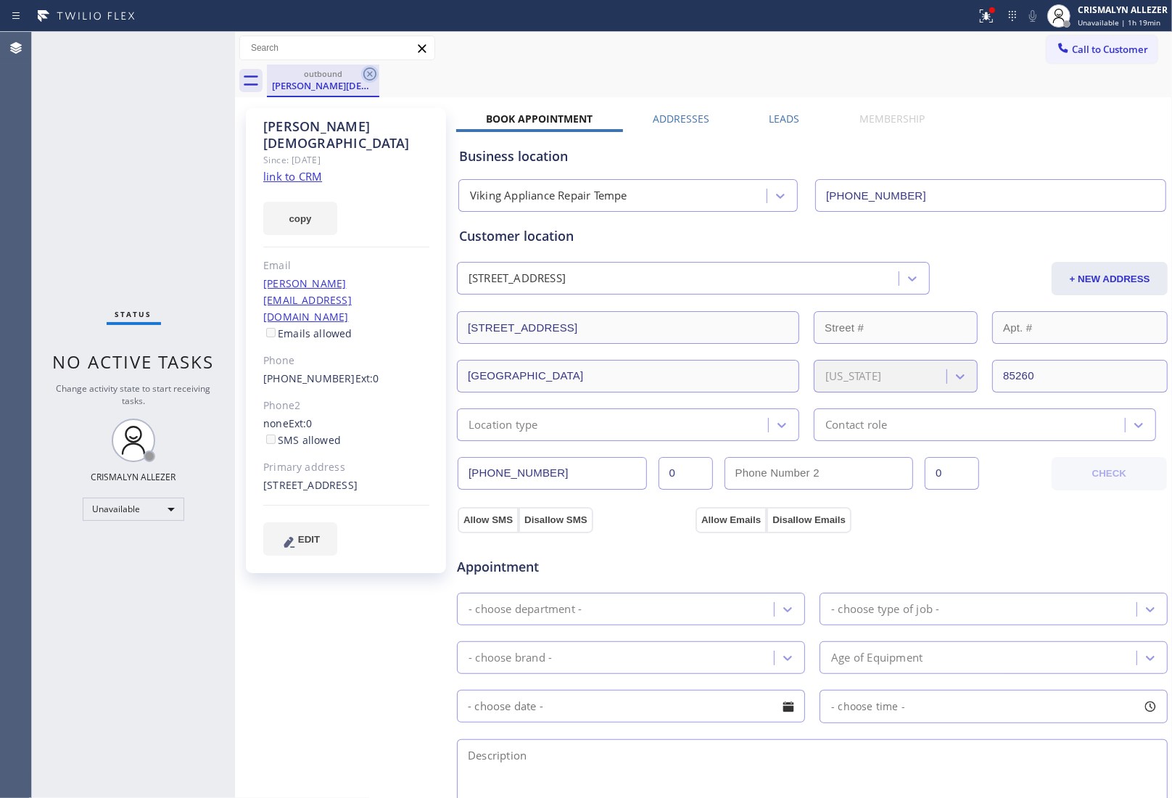
click at [368, 75] on icon at bounding box center [369, 73] width 13 height 13
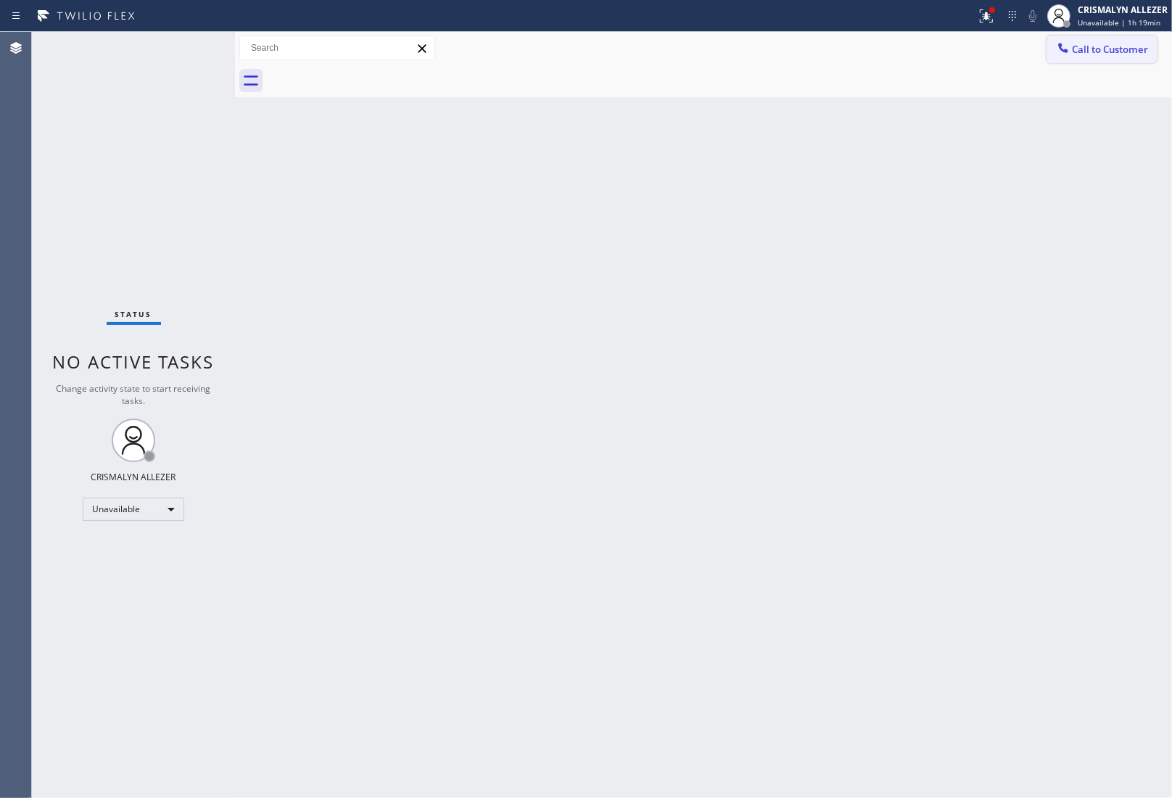
click at [1124, 56] on button "Call to Customer" at bounding box center [1102, 50] width 111 height 28
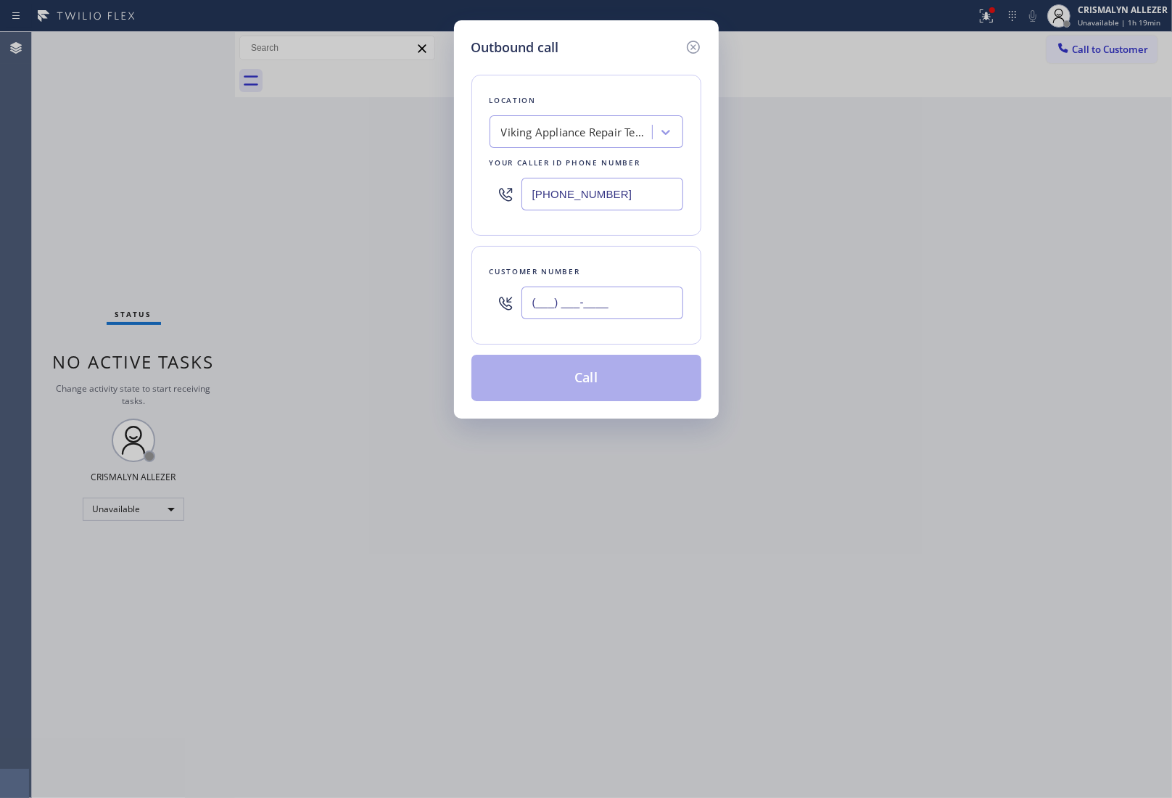
click at [649, 302] on input "(___) ___-____" at bounding box center [603, 303] width 162 height 33
paste input "630) 788-0341"
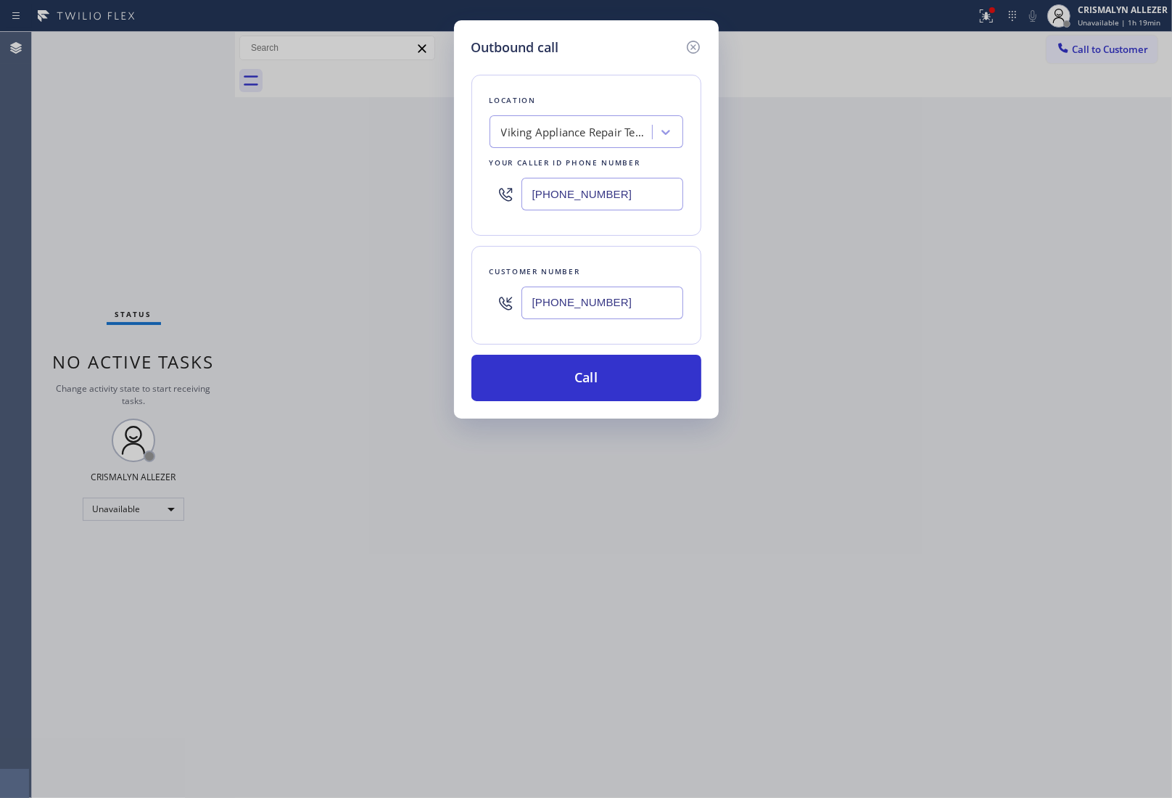
type input "[PHONE_NUMBER]"
click at [593, 375] on button "Call" at bounding box center [586, 378] width 230 height 46
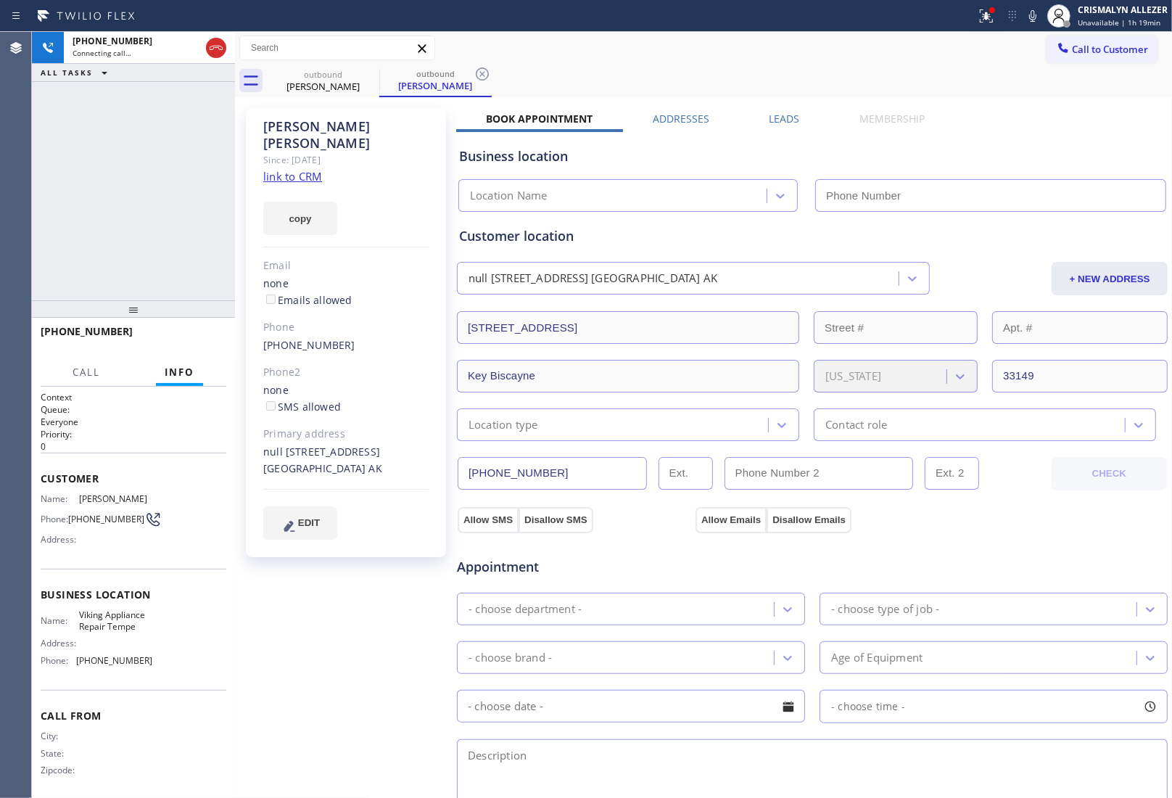
click at [306, 169] on link "link to CRM" at bounding box center [292, 176] width 59 height 15
type input "[PHONE_NUMBER]"
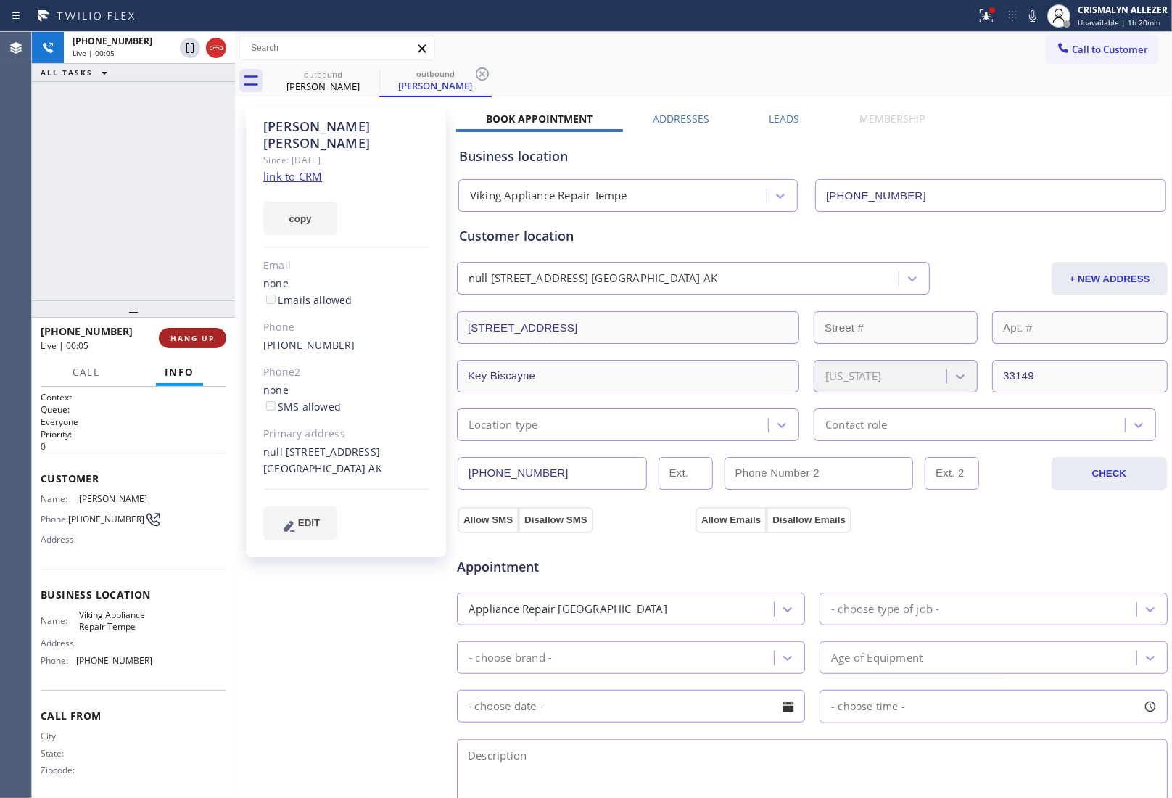
click at [186, 338] on span "HANG UP" at bounding box center [192, 338] width 44 height 10
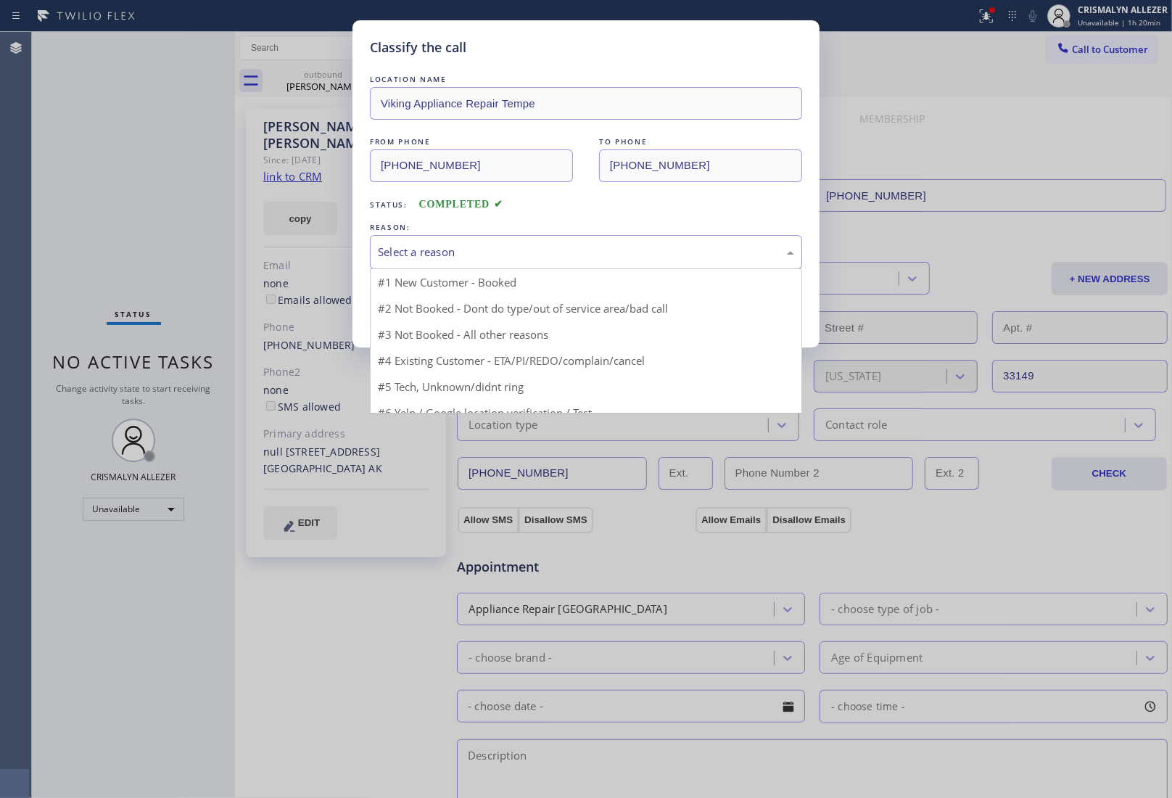
click at [538, 248] on div "Select a reason" at bounding box center [586, 252] width 416 height 17
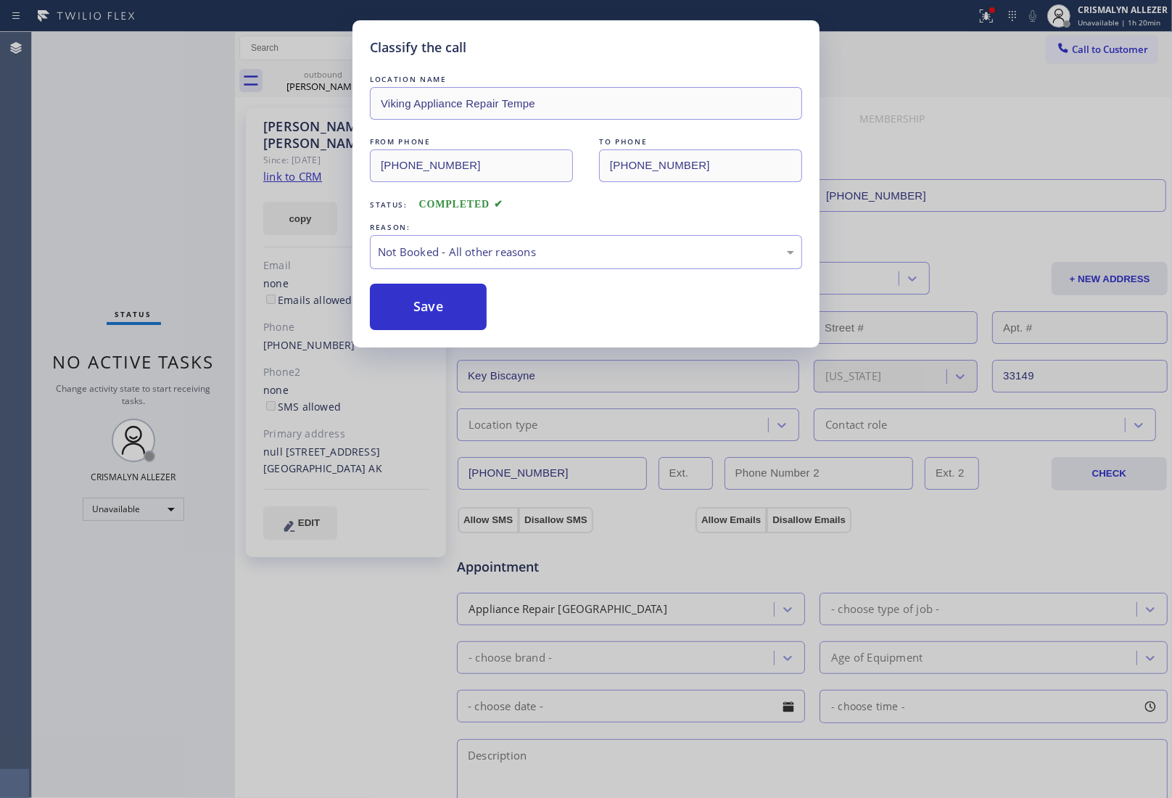
click at [442, 305] on button "Save" at bounding box center [428, 307] width 117 height 46
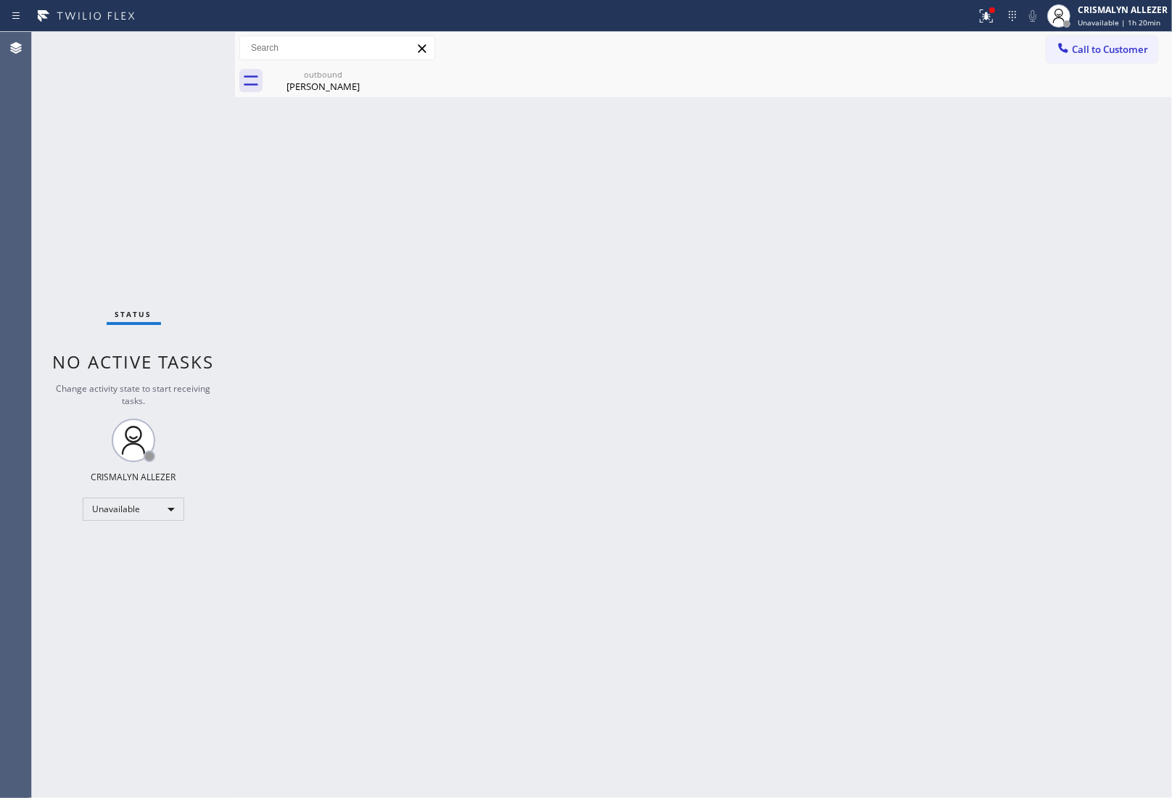
click at [307, 73] on div "outbound" at bounding box center [323, 74] width 110 height 11
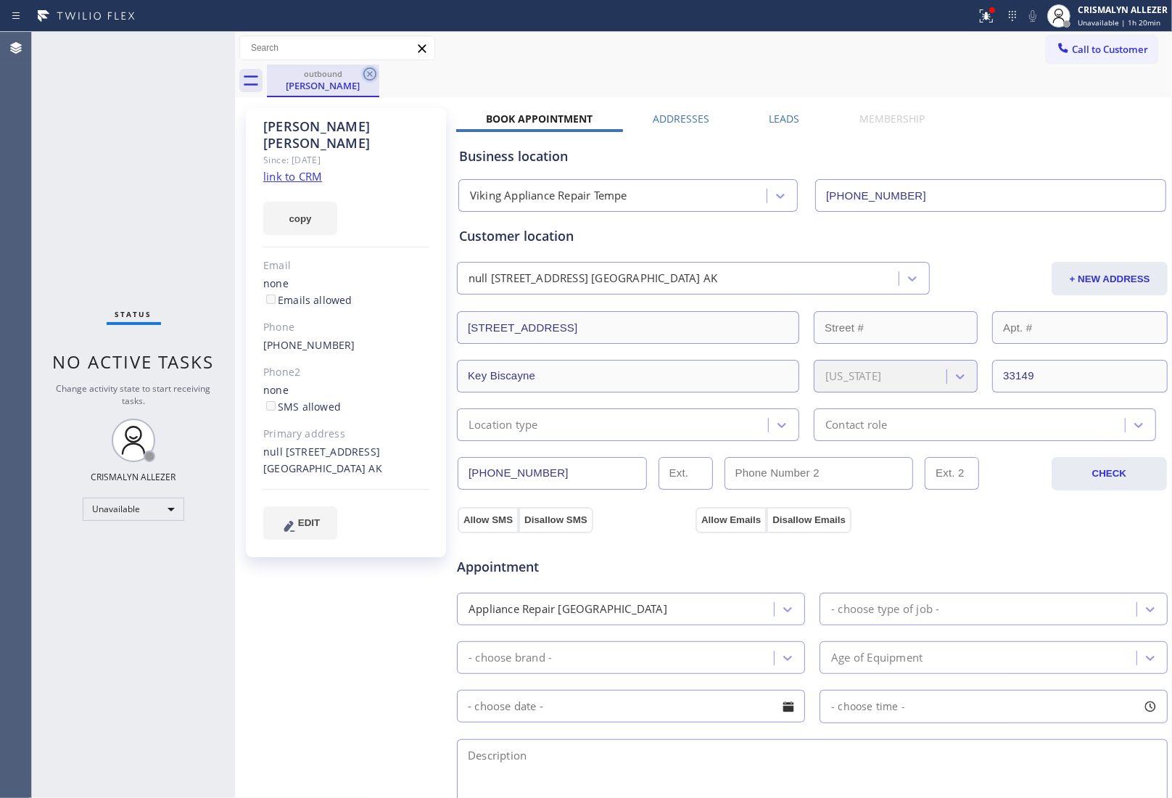
click at [367, 70] on icon at bounding box center [369, 73] width 17 height 17
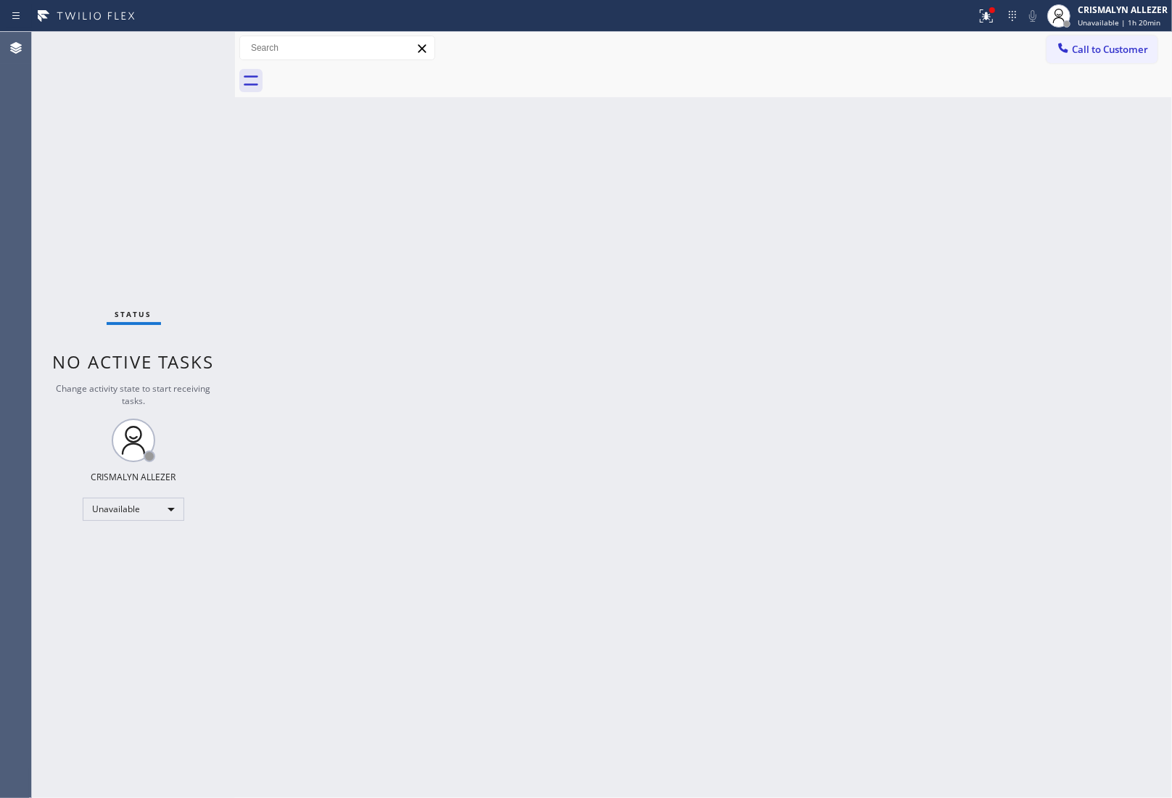
drag, startPoint x: 1123, startPoint y: 51, endPoint x: 1045, endPoint y: 98, distance: 91.4
click at [1123, 52] on span "Call to Customer" at bounding box center [1110, 49] width 76 height 13
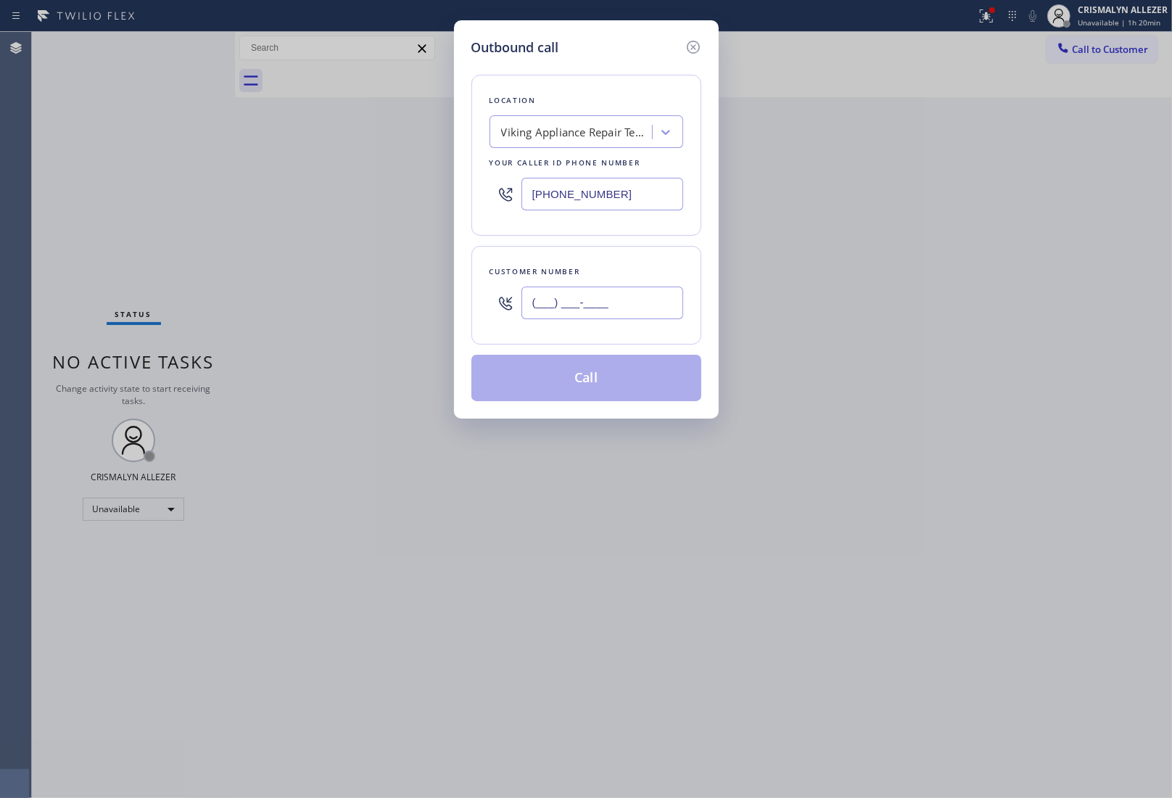
click at [646, 310] on input "(___) ___-____" at bounding box center [603, 303] width 162 height 33
paste input "630) 788-0341"
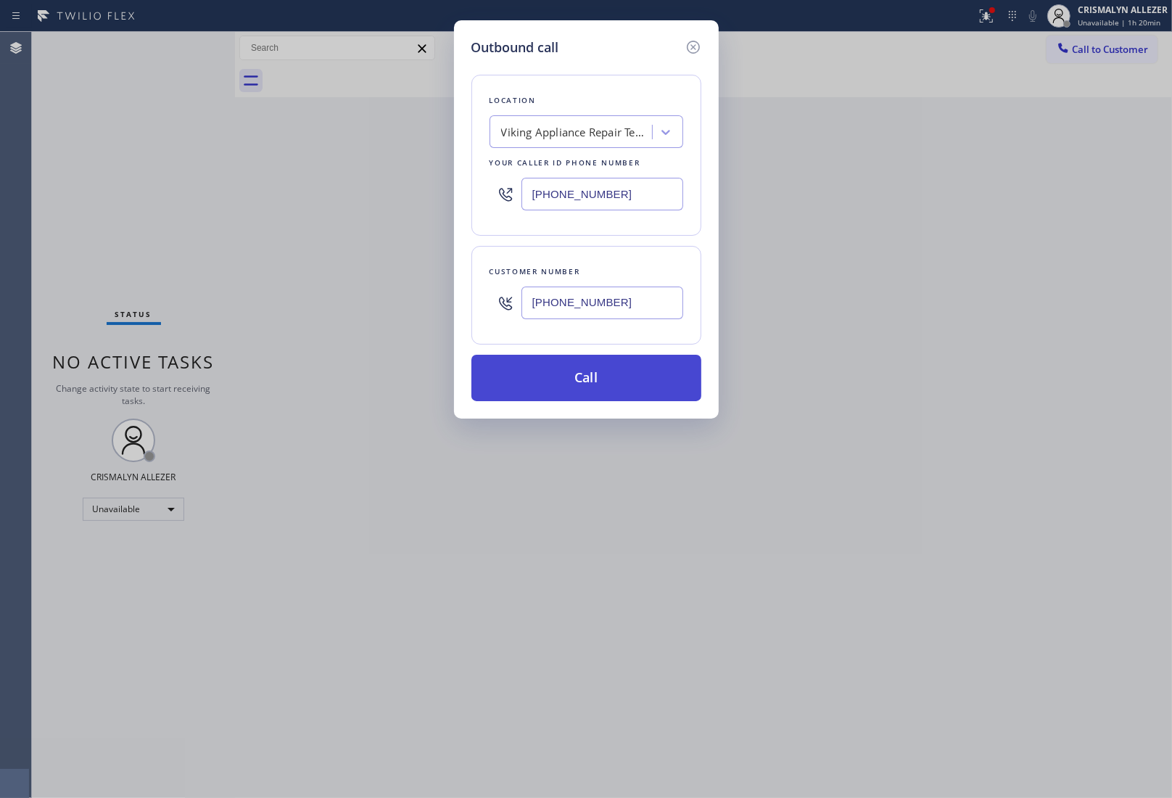
type input "[PHONE_NUMBER]"
click at [588, 387] on button "Call" at bounding box center [586, 378] width 230 height 46
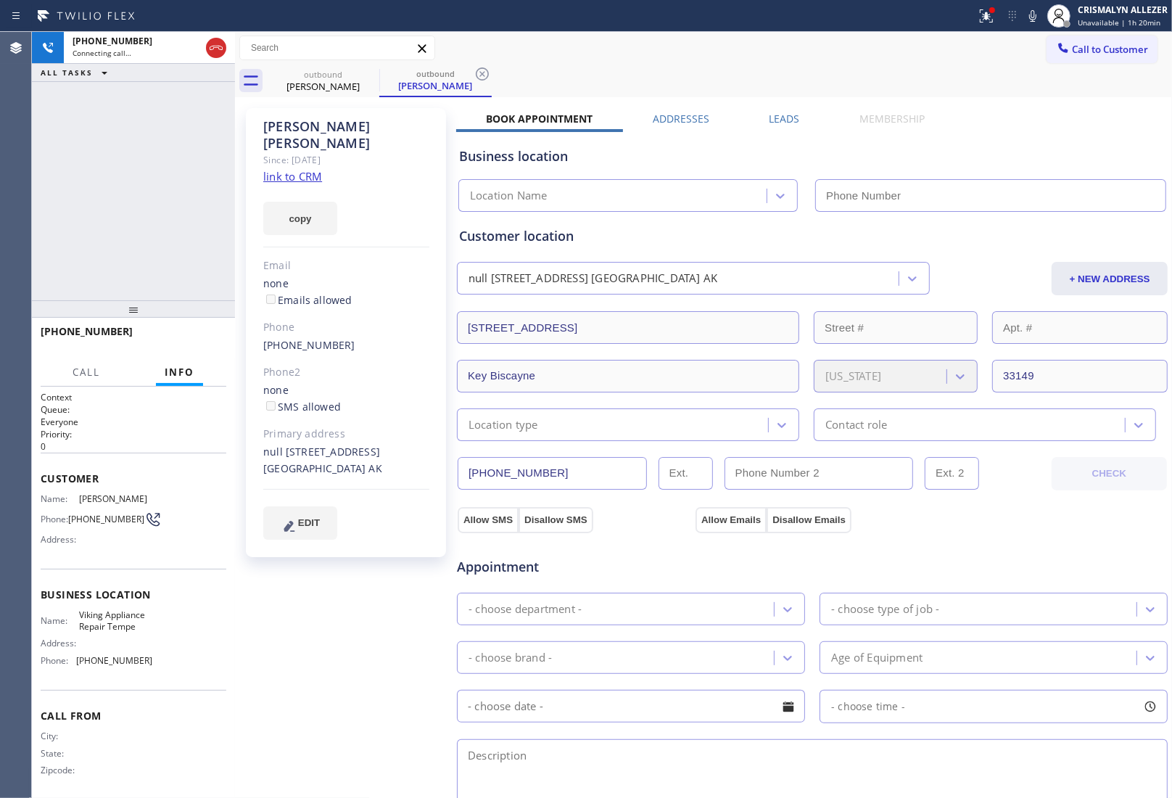
type input "[PHONE_NUMBER]"
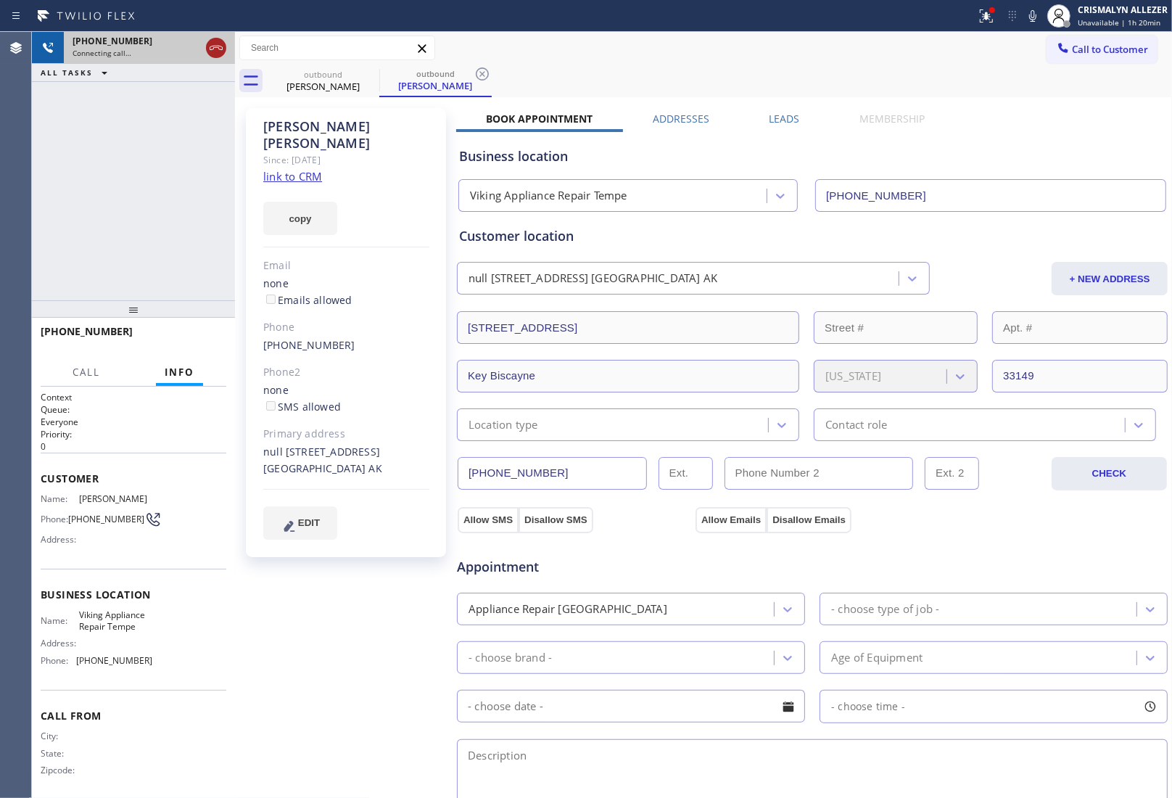
click at [211, 49] on icon at bounding box center [215, 47] width 17 height 17
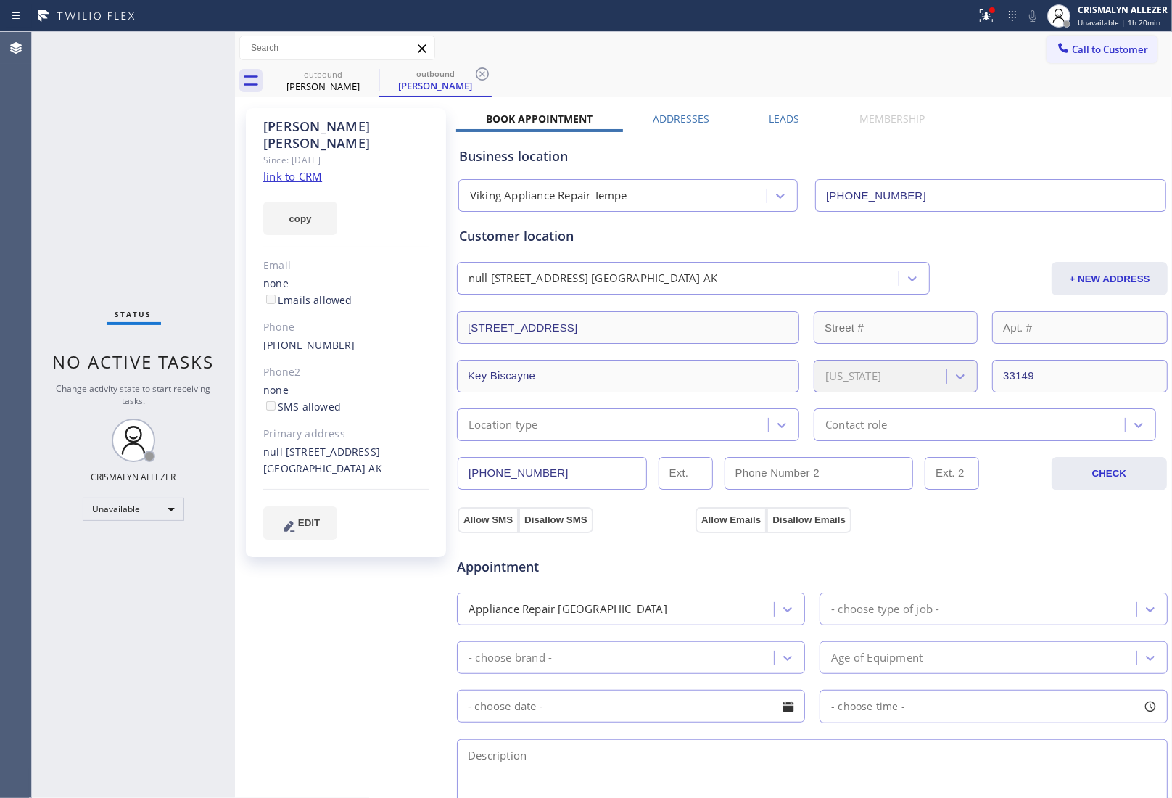
click at [782, 118] on label "Leads" at bounding box center [785, 119] width 30 height 14
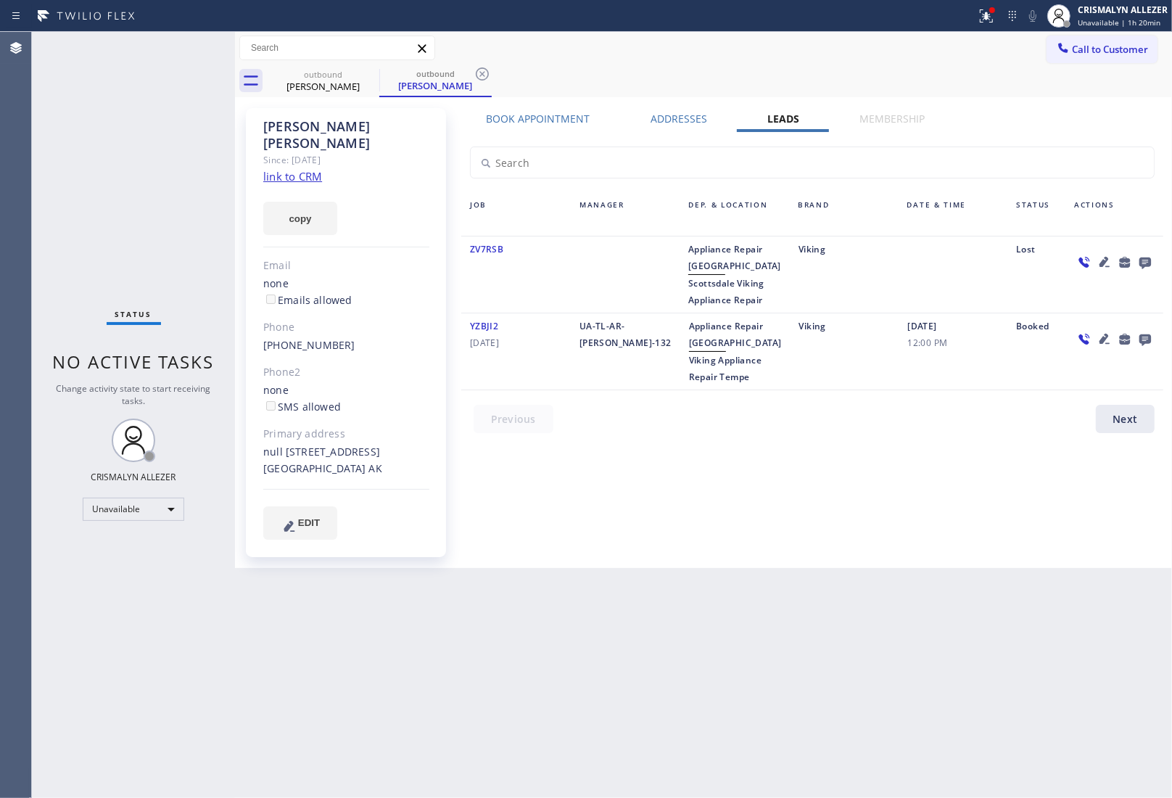
click at [1153, 259] on icon at bounding box center [1145, 262] width 17 height 18
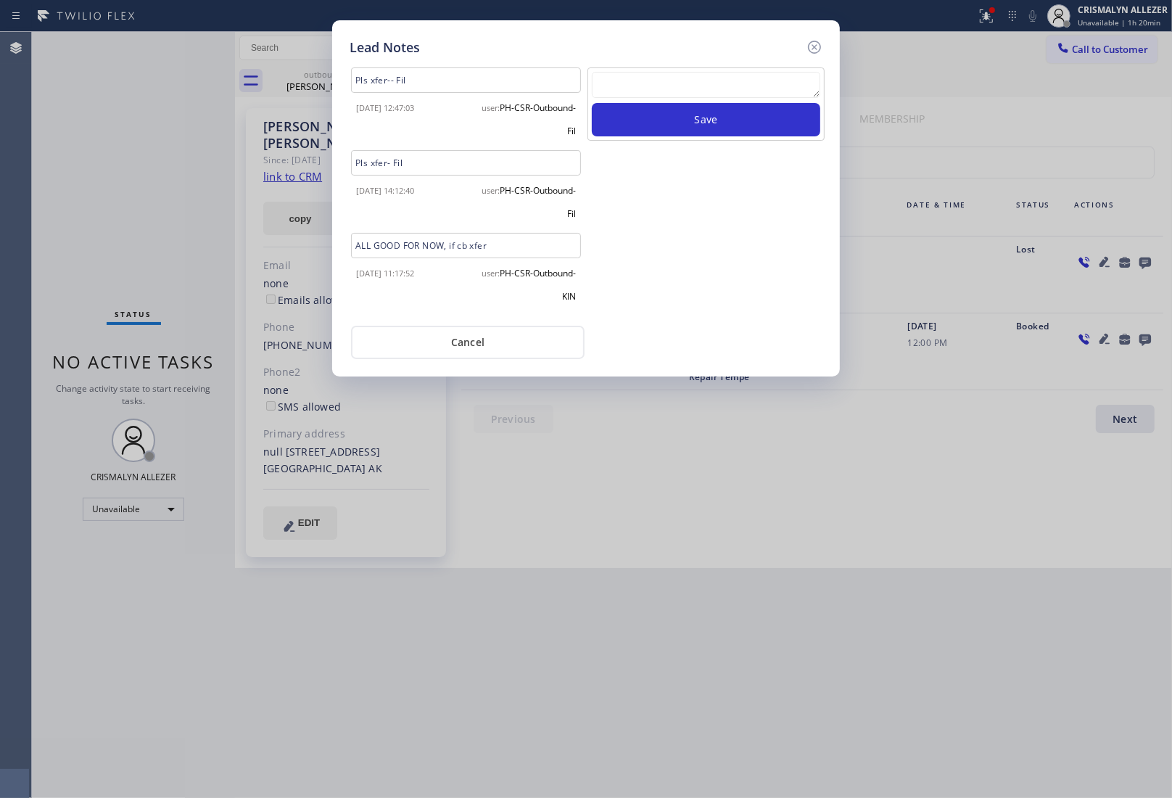
click at [699, 91] on textarea at bounding box center [706, 85] width 228 height 26
paste textarea "no answer | pls xfer here cx cb"
type textarea "no answer | pls xfer here cx cb"
click at [693, 128] on button "Save" at bounding box center [706, 119] width 228 height 33
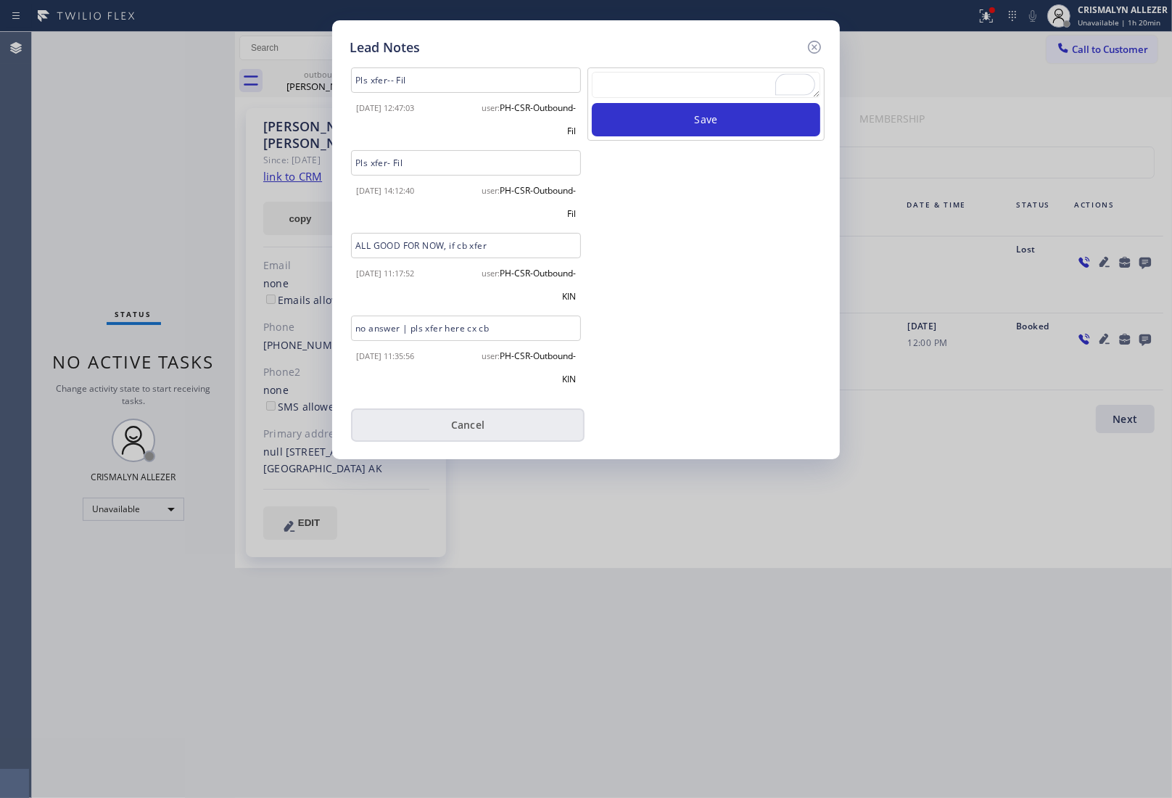
click at [481, 423] on button "Cancel" at bounding box center [468, 424] width 234 height 33
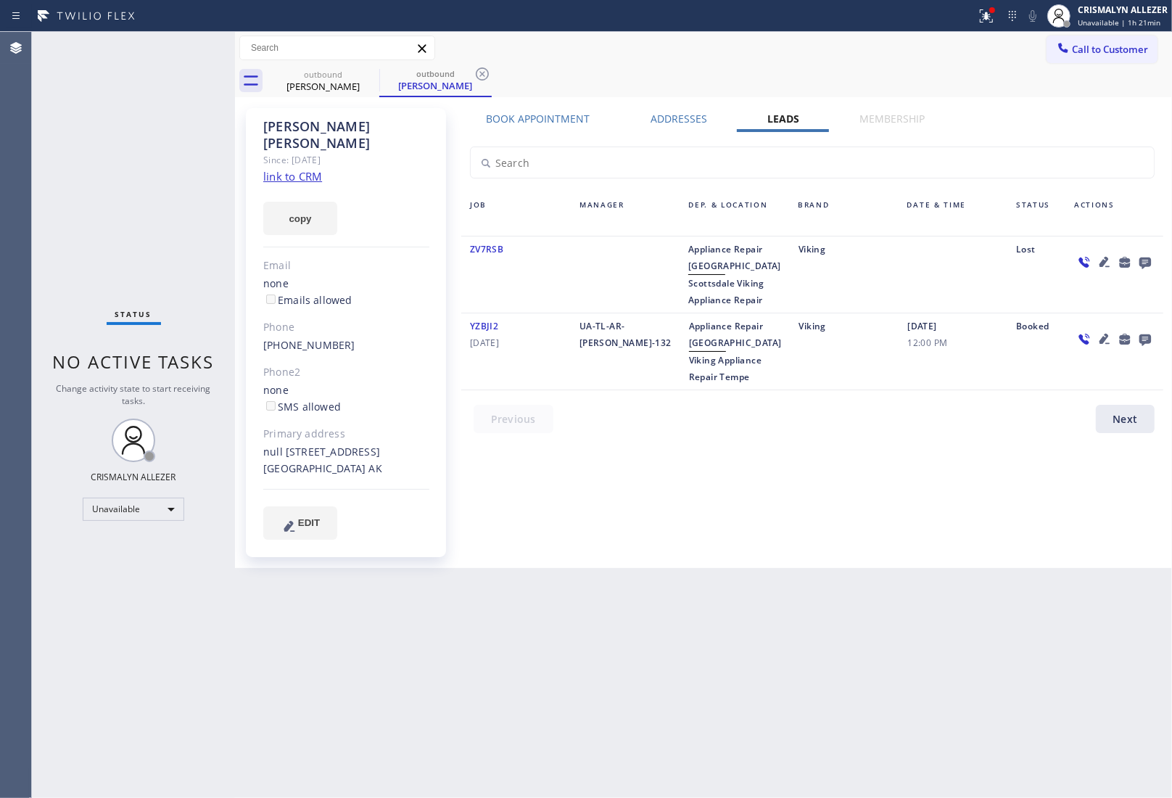
click at [487, 69] on icon at bounding box center [482, 73] width 17 height 17
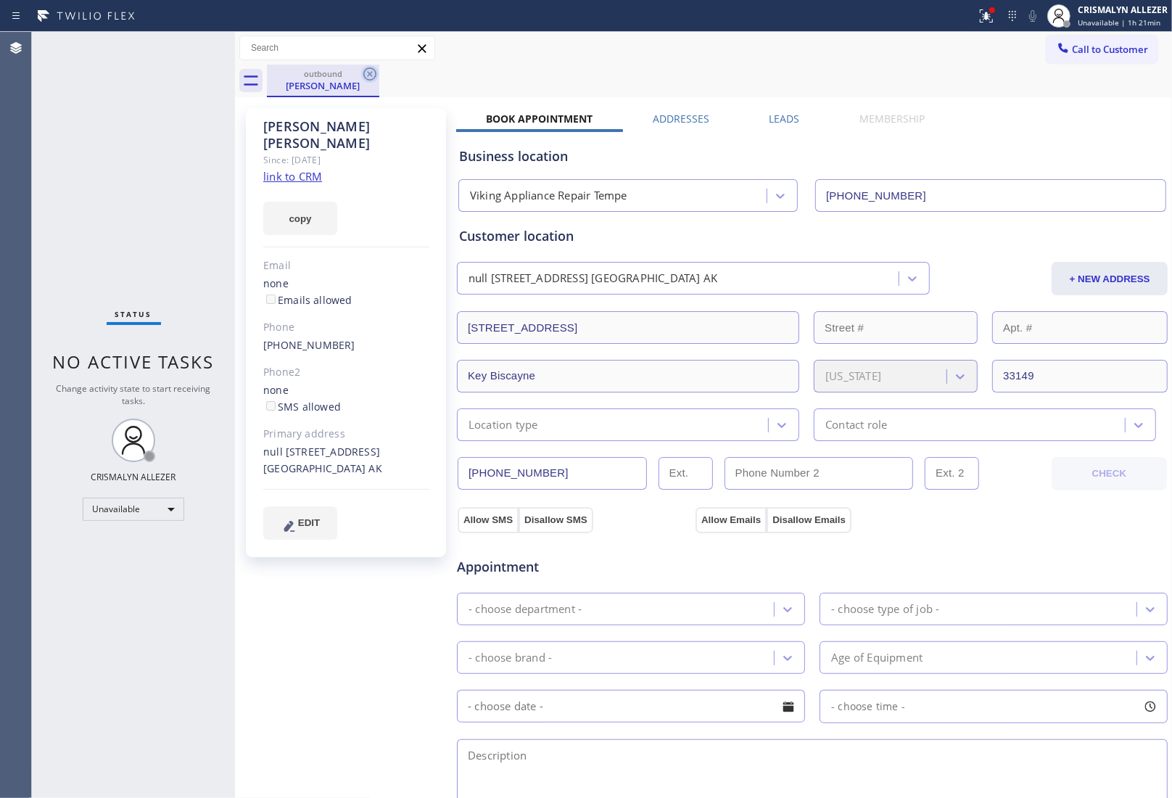
click at [368, 73] on icon at bounding box center [369, 73] width 13 height 13
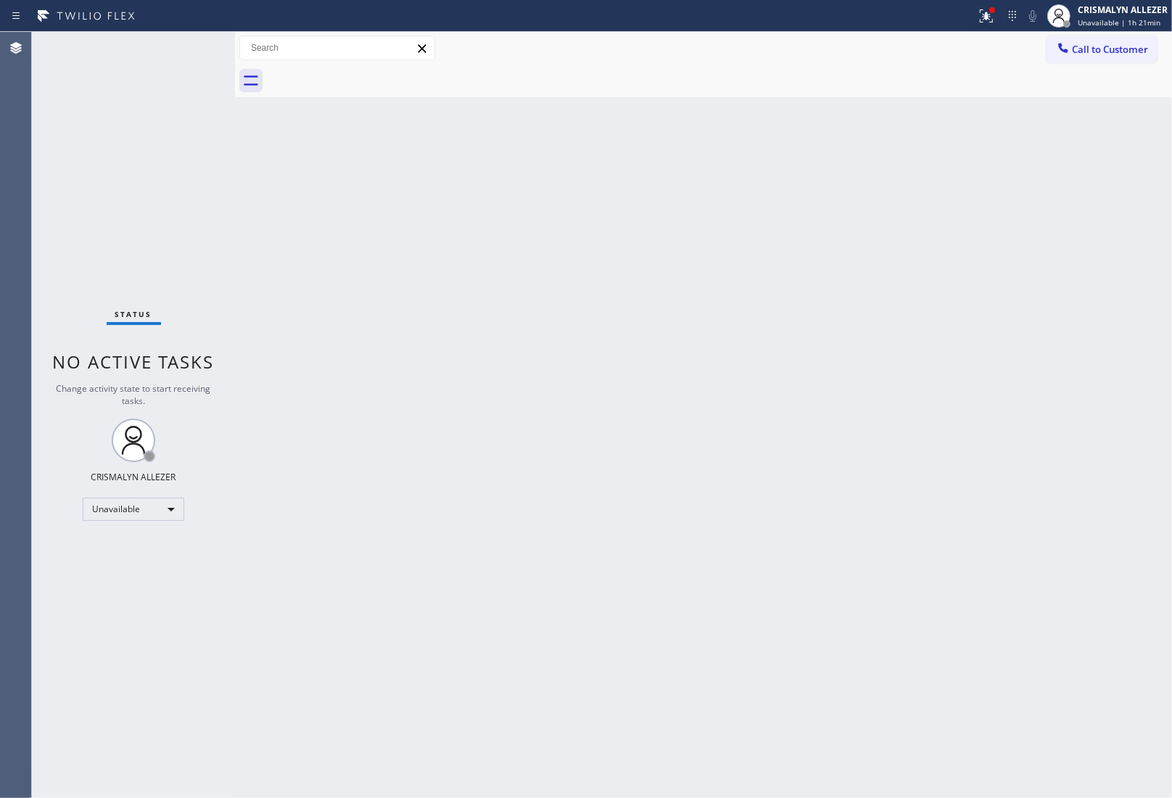
click at [1128, 43] on span "Call to Customer" at bounding box center [1110, 49] width 76 height 13
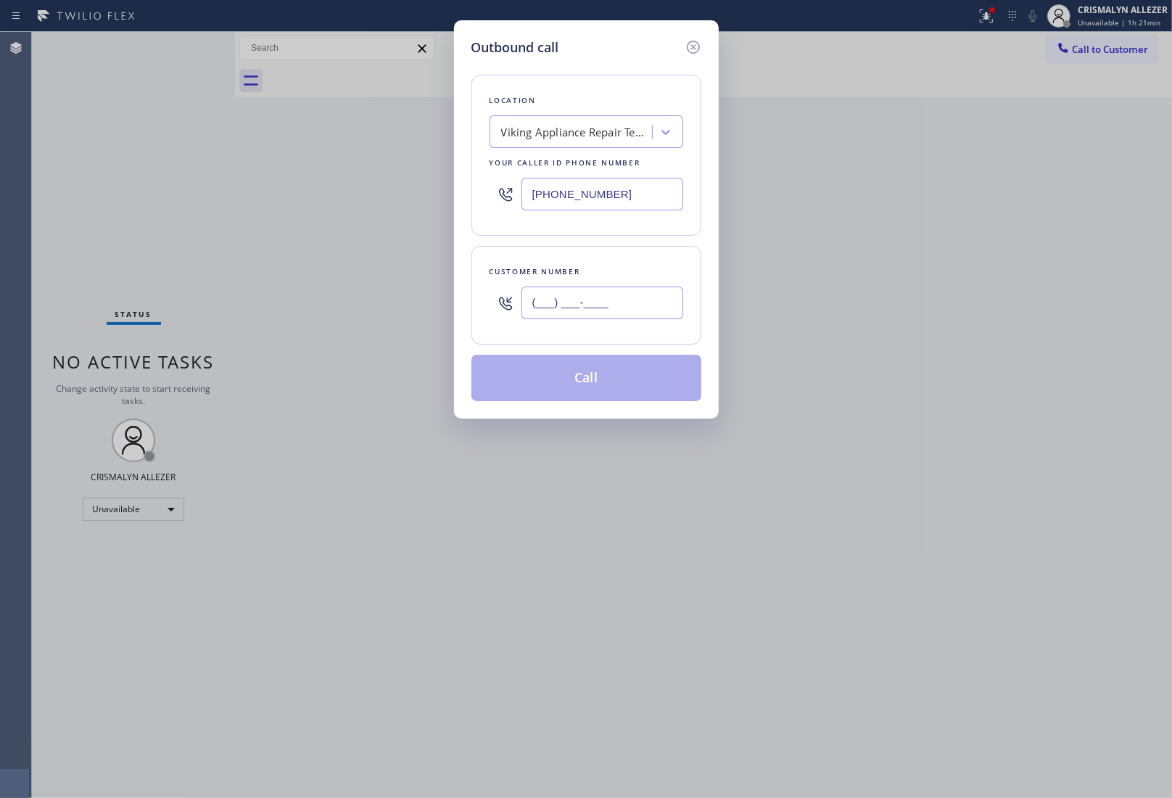
click at [653, 303] on input "(___) ___-____" at bounding box center [603, 303] width 162 height 33
paste input "312) 404-7755"
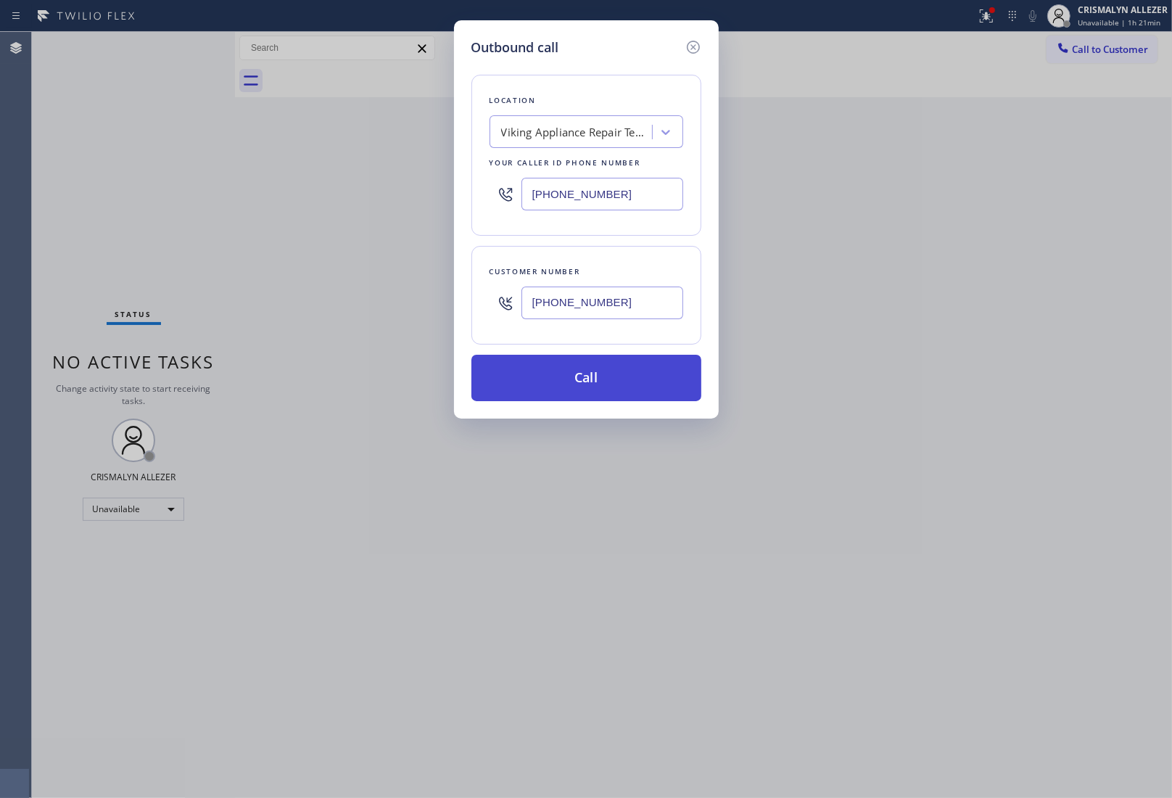
click at [577, 378] on button "Call" at bounding box center [586, 378] width 230 height 46
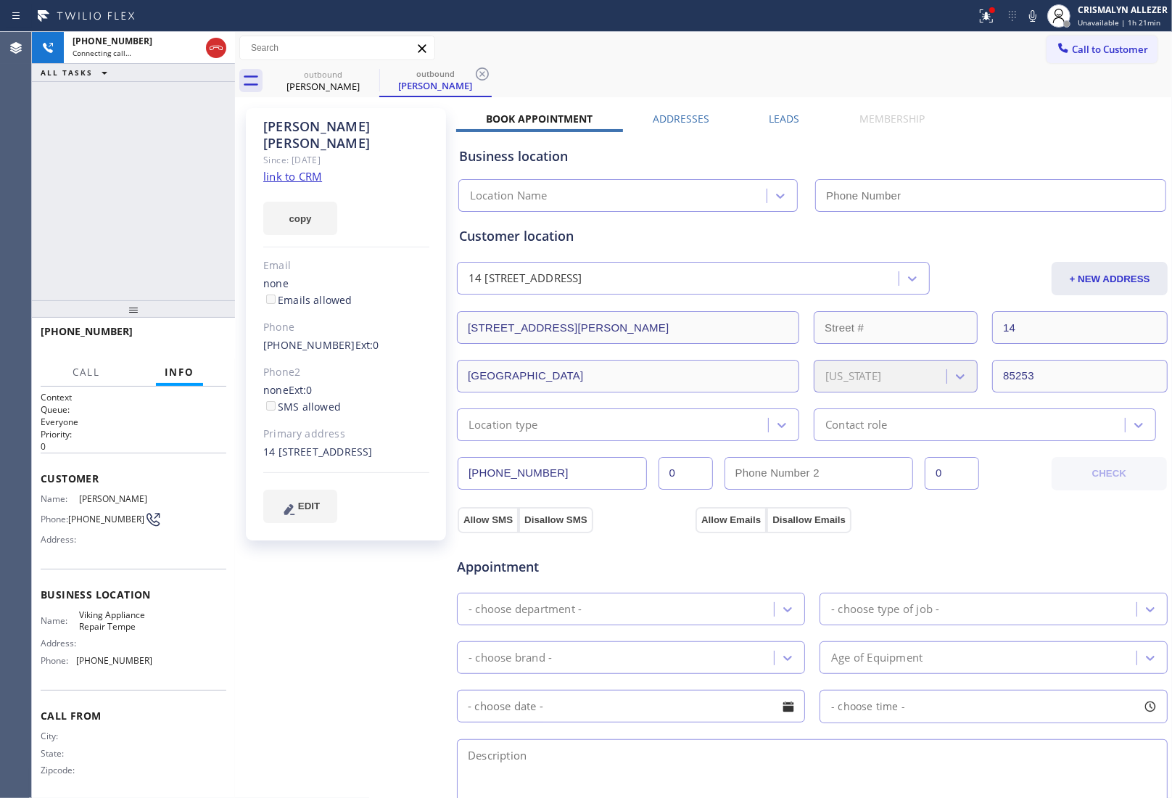
click at [770, 115] on label "Leads" at bounding box center [785, 119] width 30 height 14
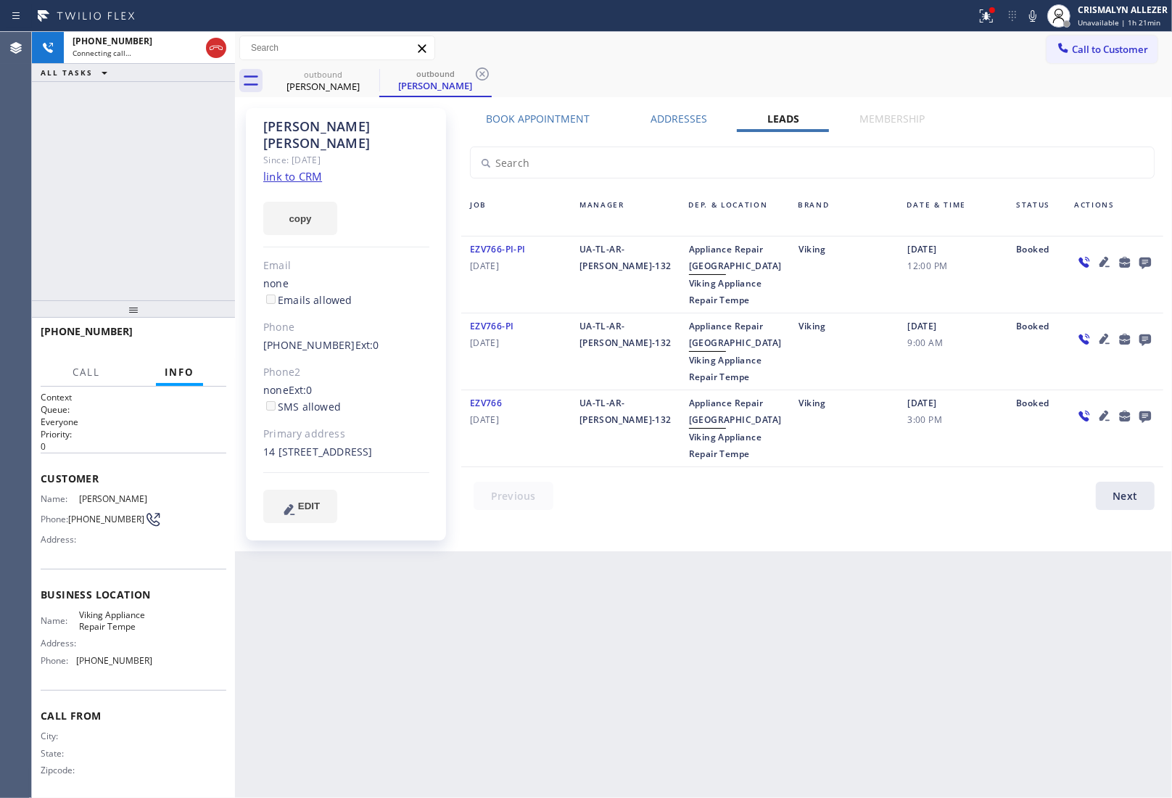
click at [1147, 260] on icon at bounding box center [1145, 262] width 17 height 18
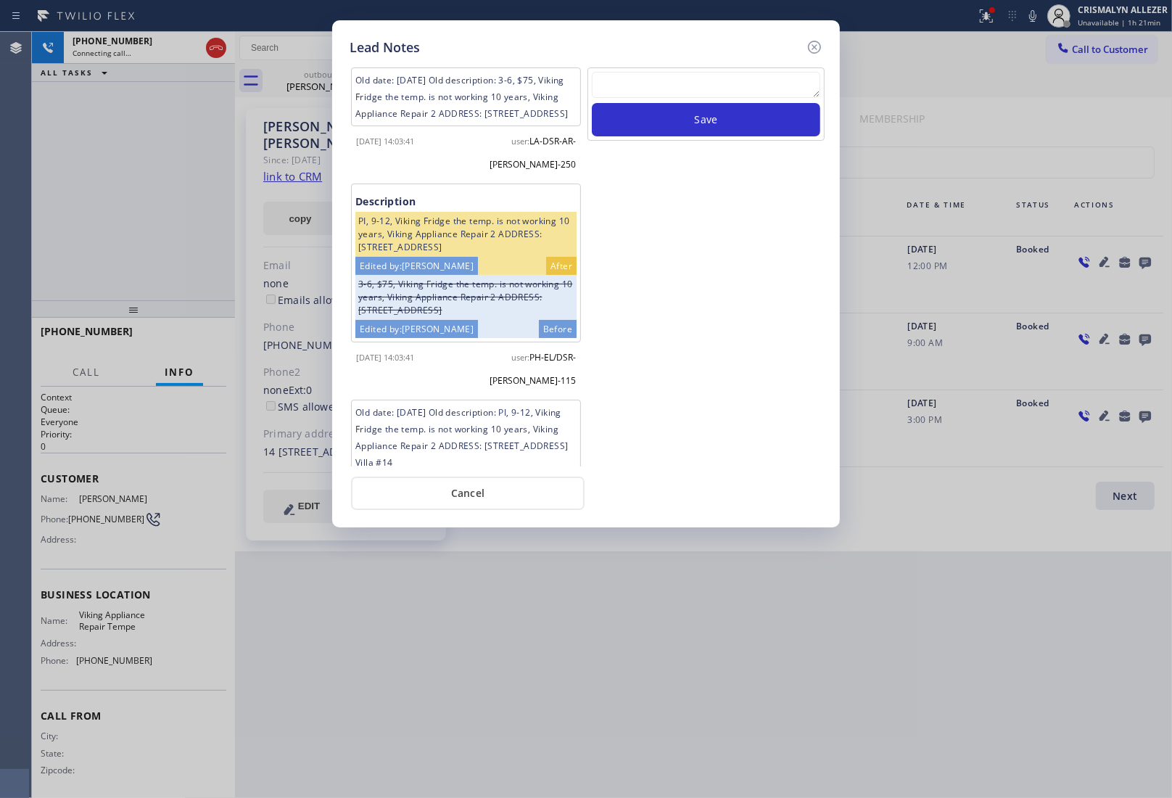
scroll to position [429, 0]
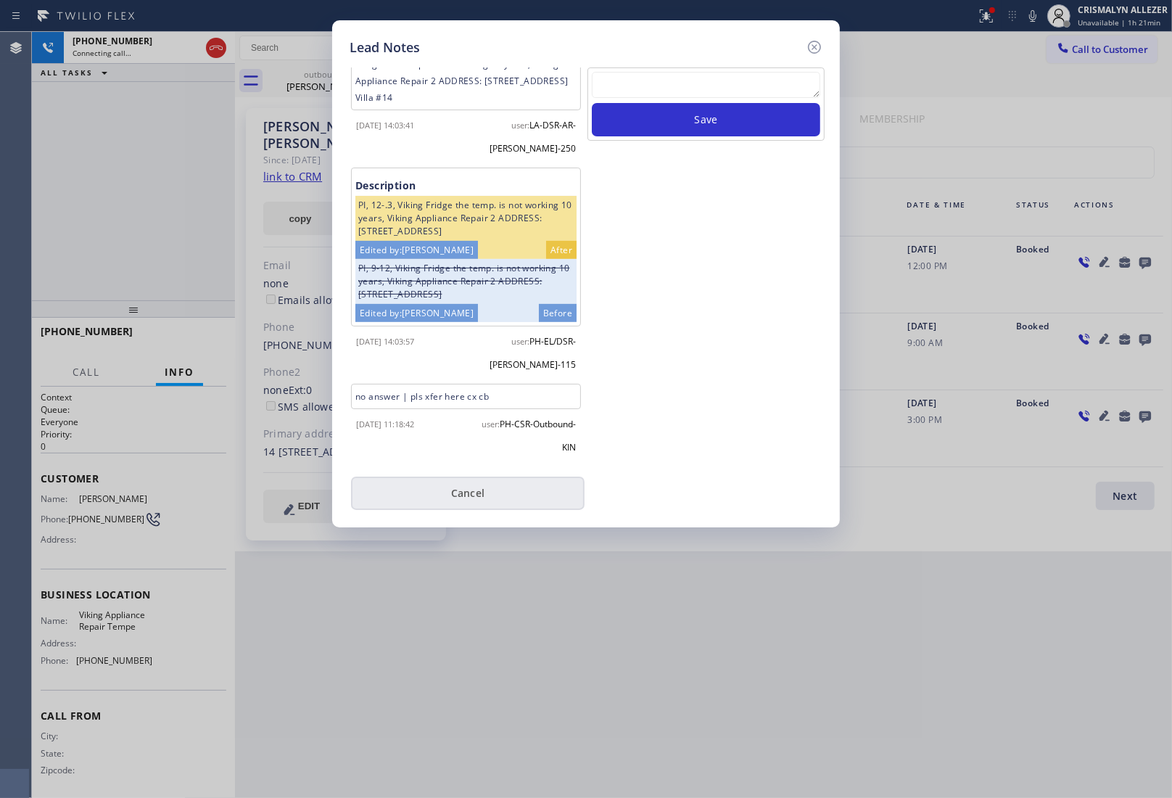
click at [499, 493] on button "Cancel" at bounding box center [468, 493] width 234 height 33
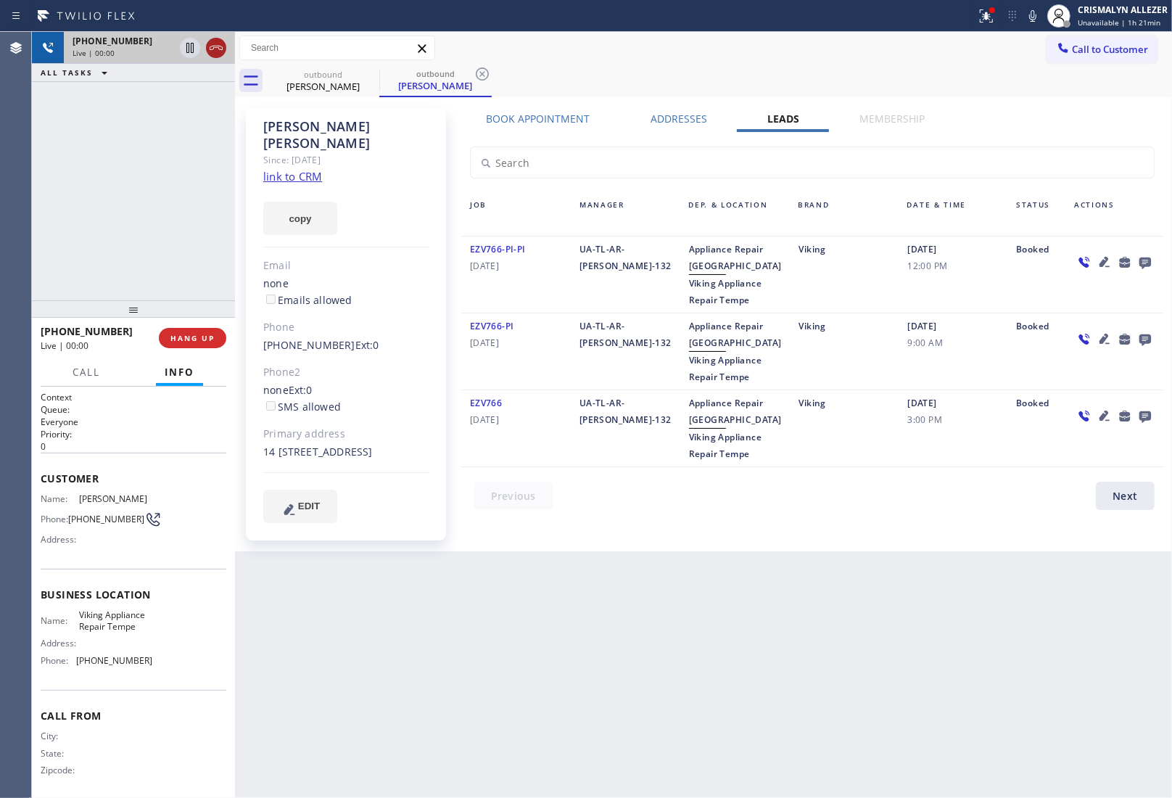
click at [214, 41] on icon at bounding box center [215, 47] width 17 height 17
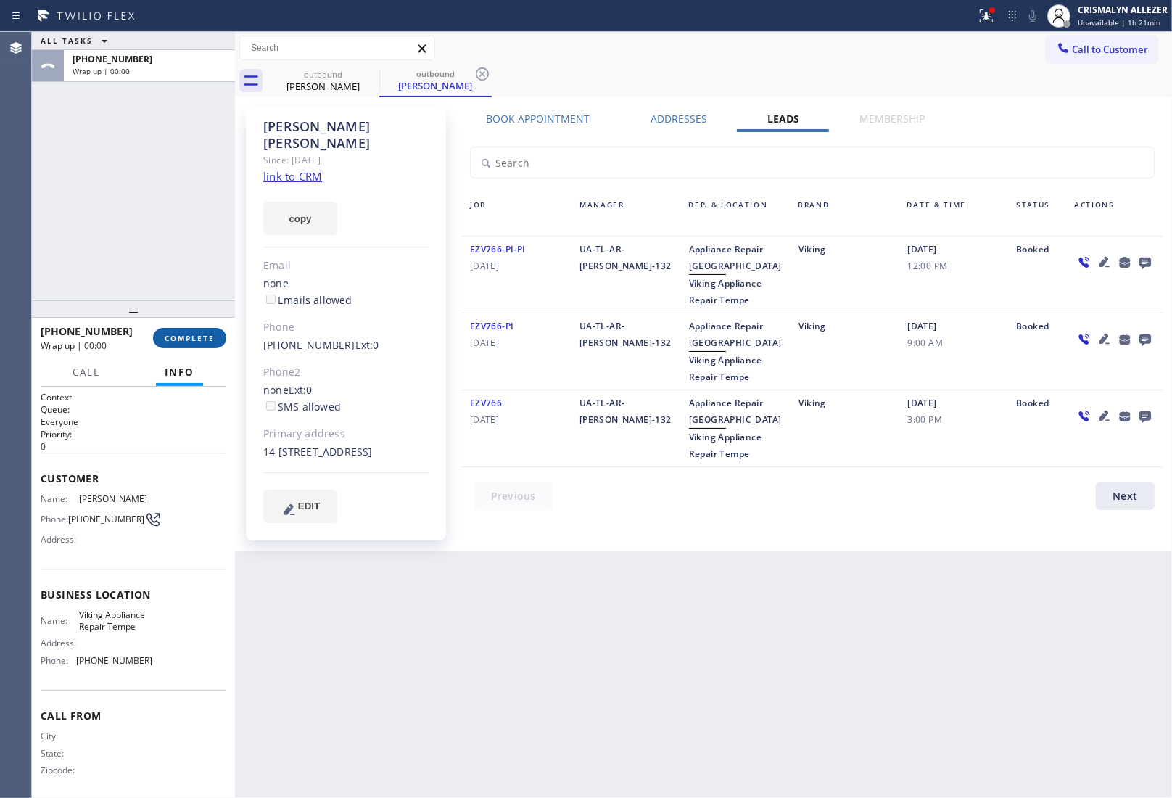
click at [186, 338] on span "COMPLETE" at bounding box center [190, 338] width 50 height 10
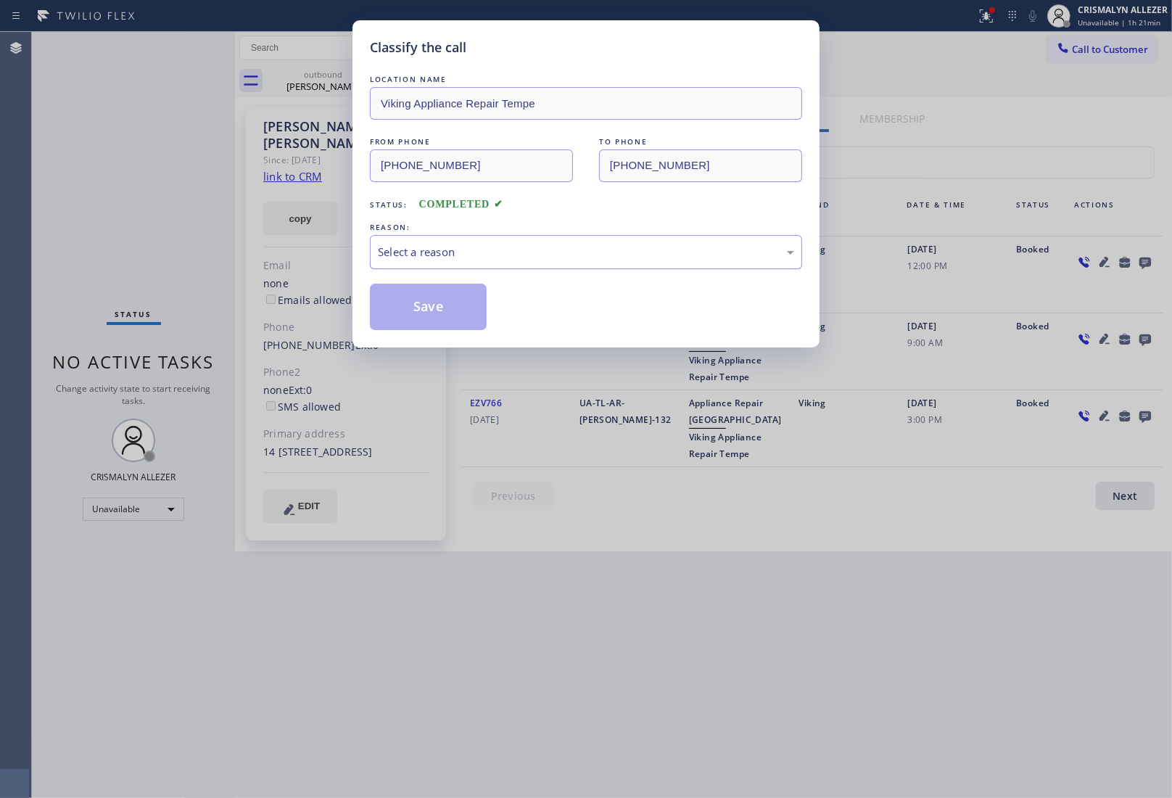
click at [618, 244] on div "Select a reason" at bounding box center [586, 252] width 416 height 17
click at [451, 308] on button "Save" at bounding box center [428, 307] width 117 height 46
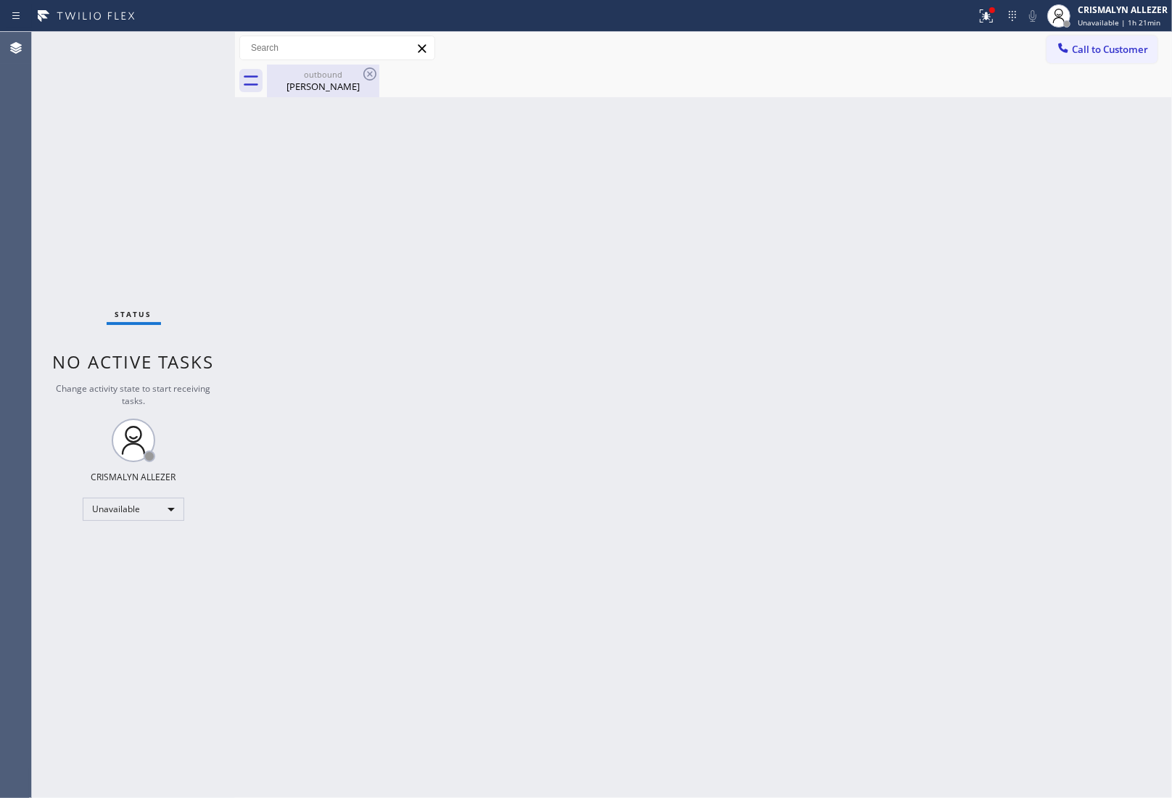
click at [316, 78] on div "outbound" at bounding box center [323, 74] width 110 height 11
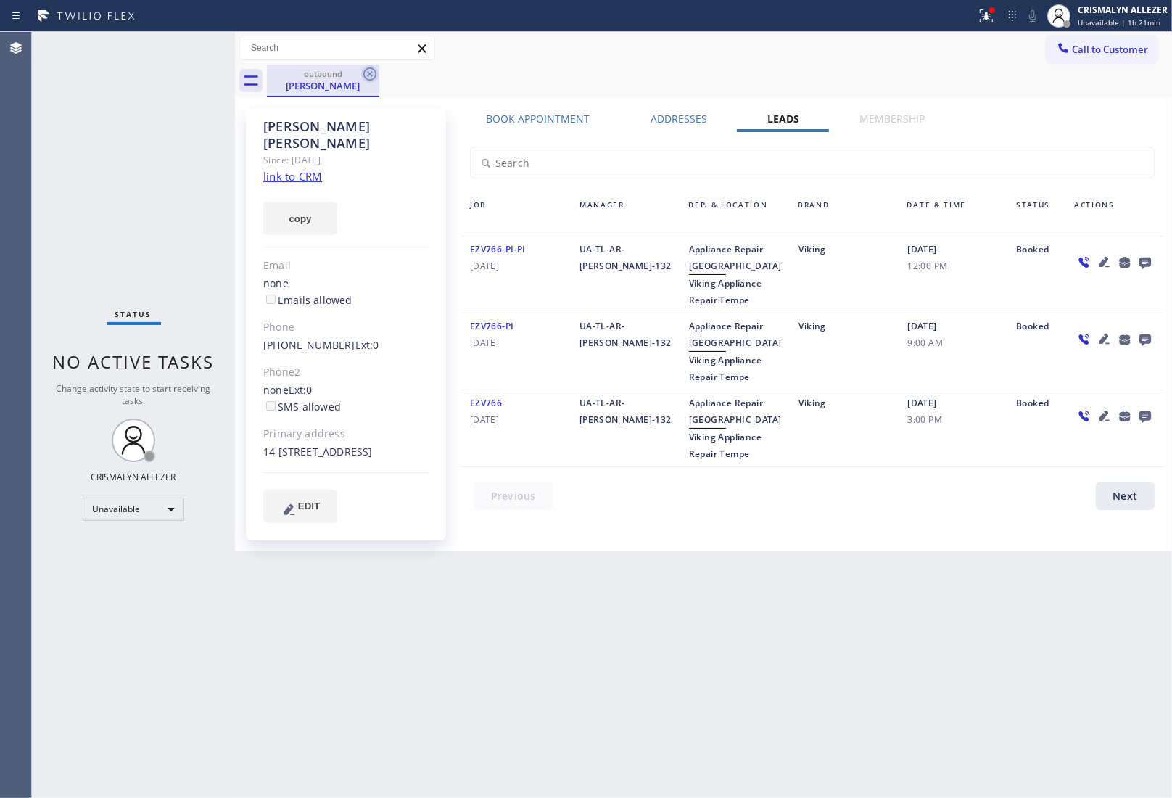
click at [366, 71] on icon at bounding box center [369, 73] width 17 height 17
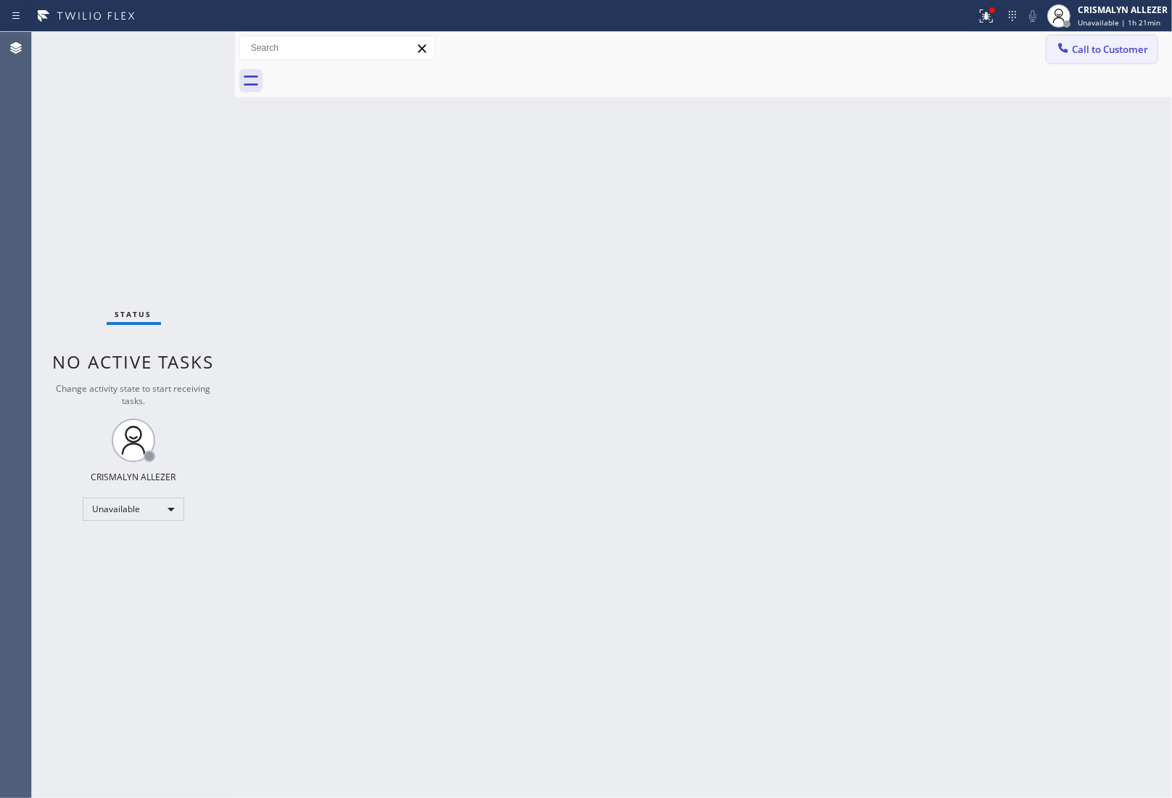
click at [1132, 53] on span "Call to Customer" at bounding box center [1110, 49] width 76 height 13
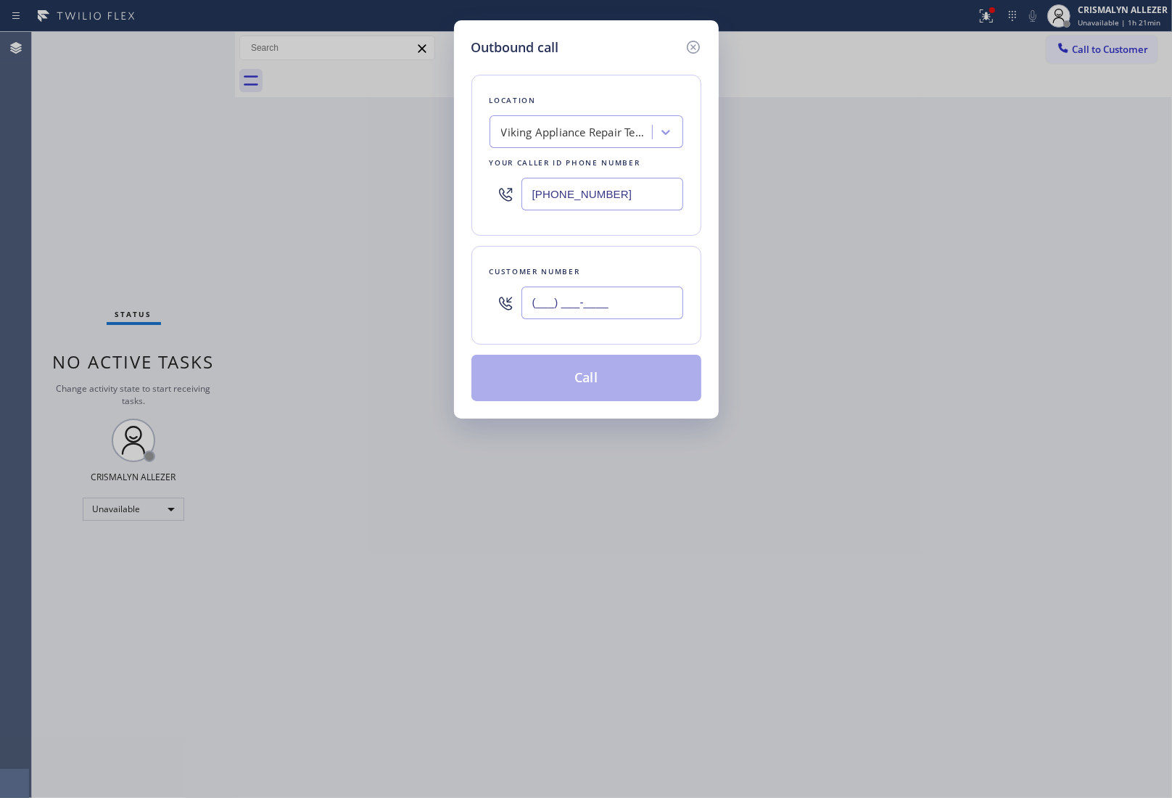
click at [675, 302] on input "(___) ___-____" at bounding box center [603, 303] width 162 height 33
paste input "602) 430-4591"
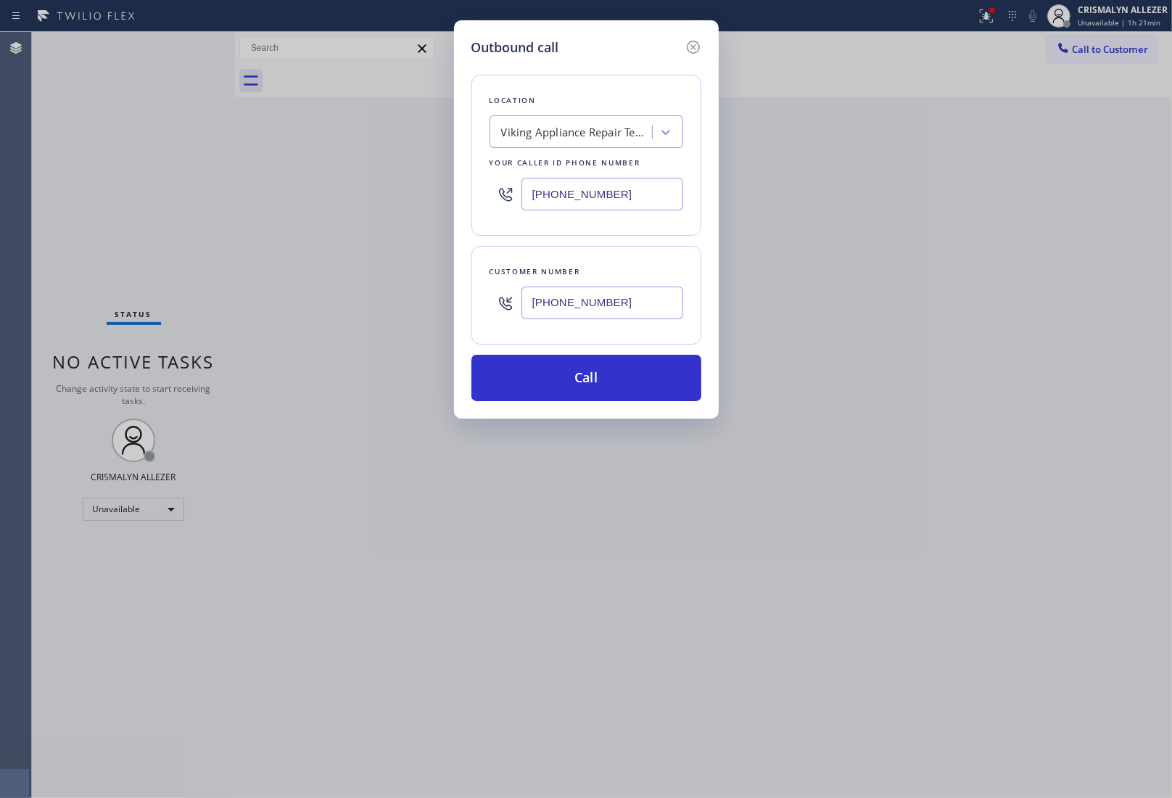
drag, startPoint x: 610, startPoint y: 376, endPoint x: 1129, endPoint y: 207, distance: 545.3
click at [617, 376] on button "Call" at bounding box center [586, 378] width 230 height 46
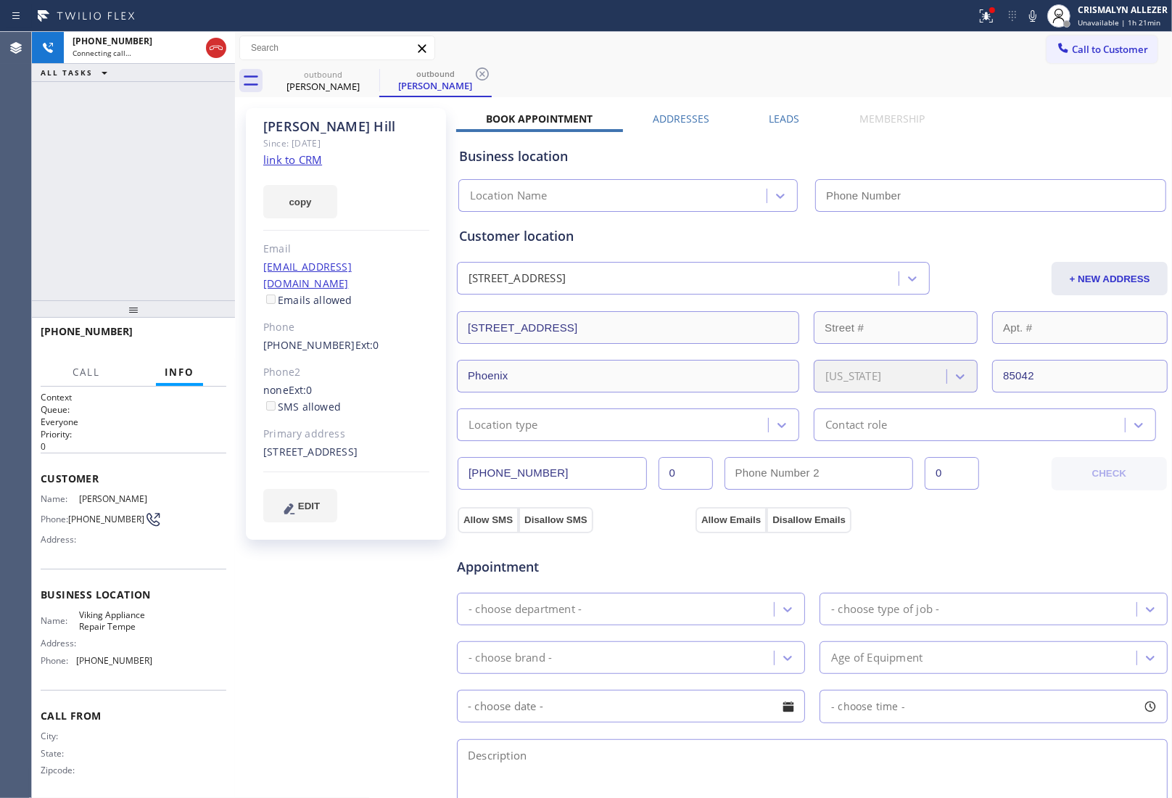
click at [782, 115] on label "Leads" at bounding box center [785, 119] width 30 height 14
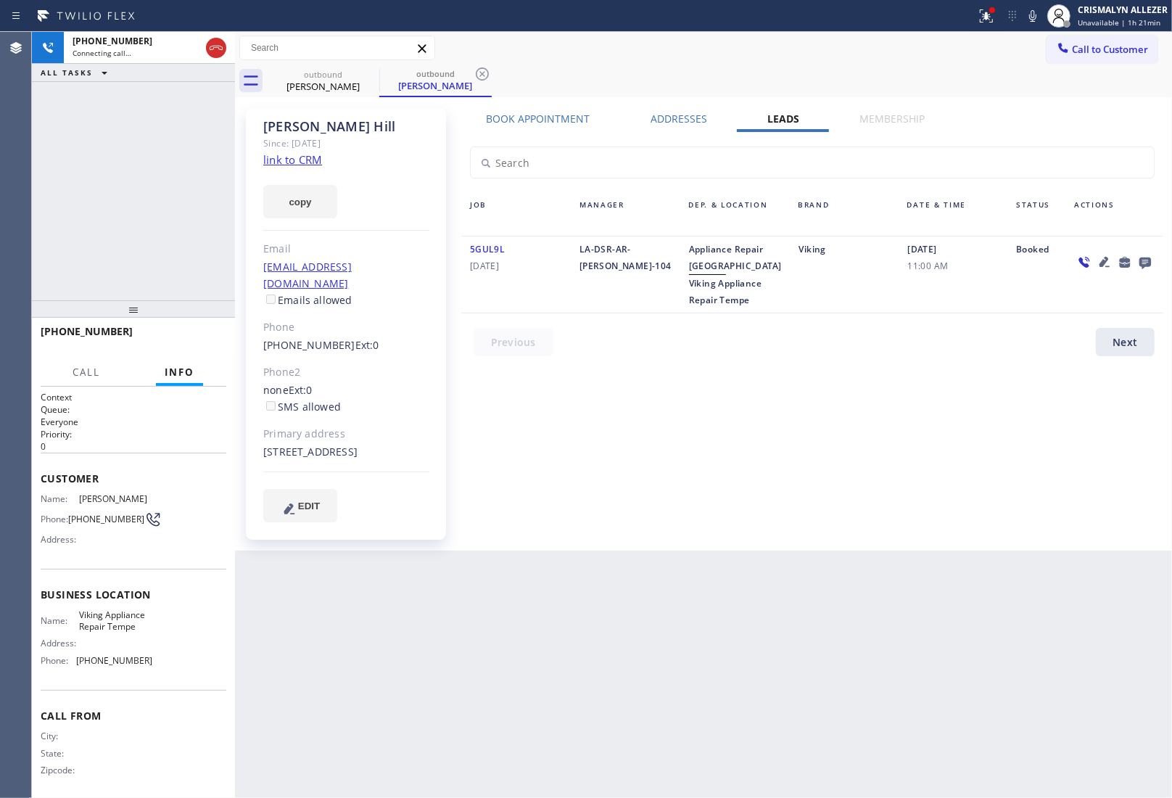
click at [1146, 262] on icon at bounding box center [1146, 264] width 12 height 12
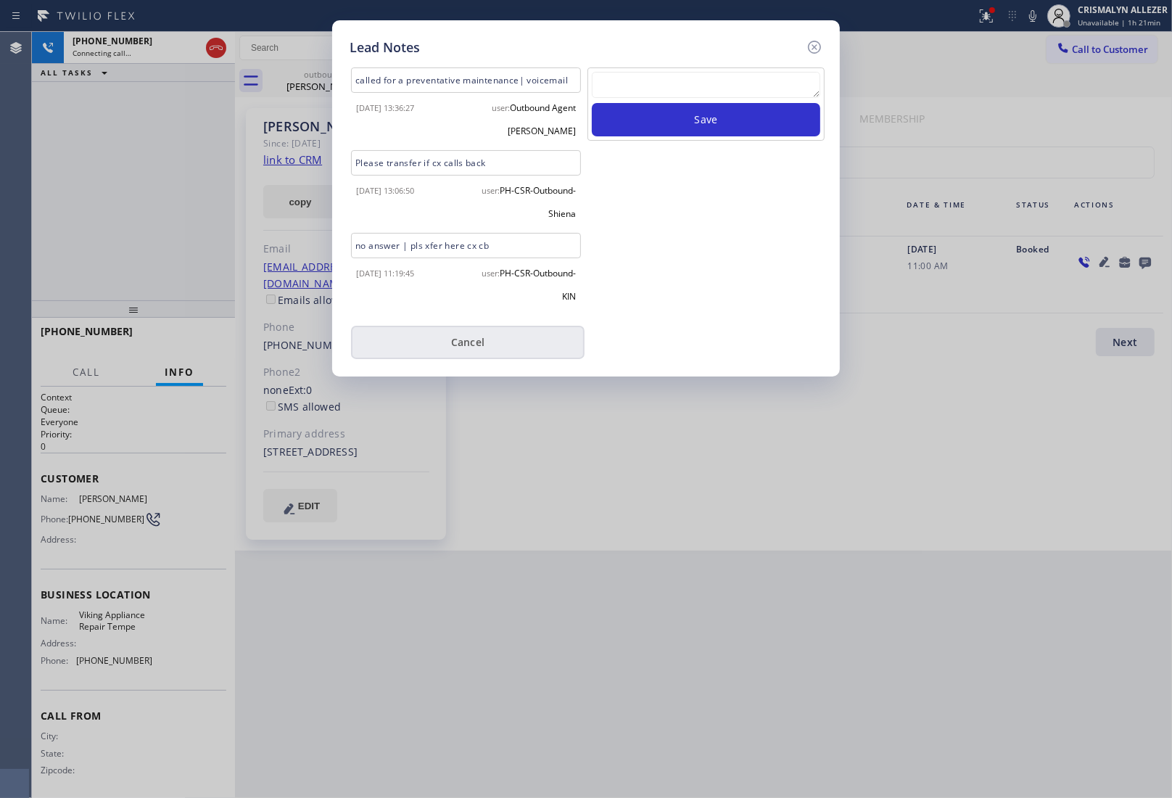
click at [474, 359] on button "Cancel" at bounding box center [468, 342] width 234 height 33
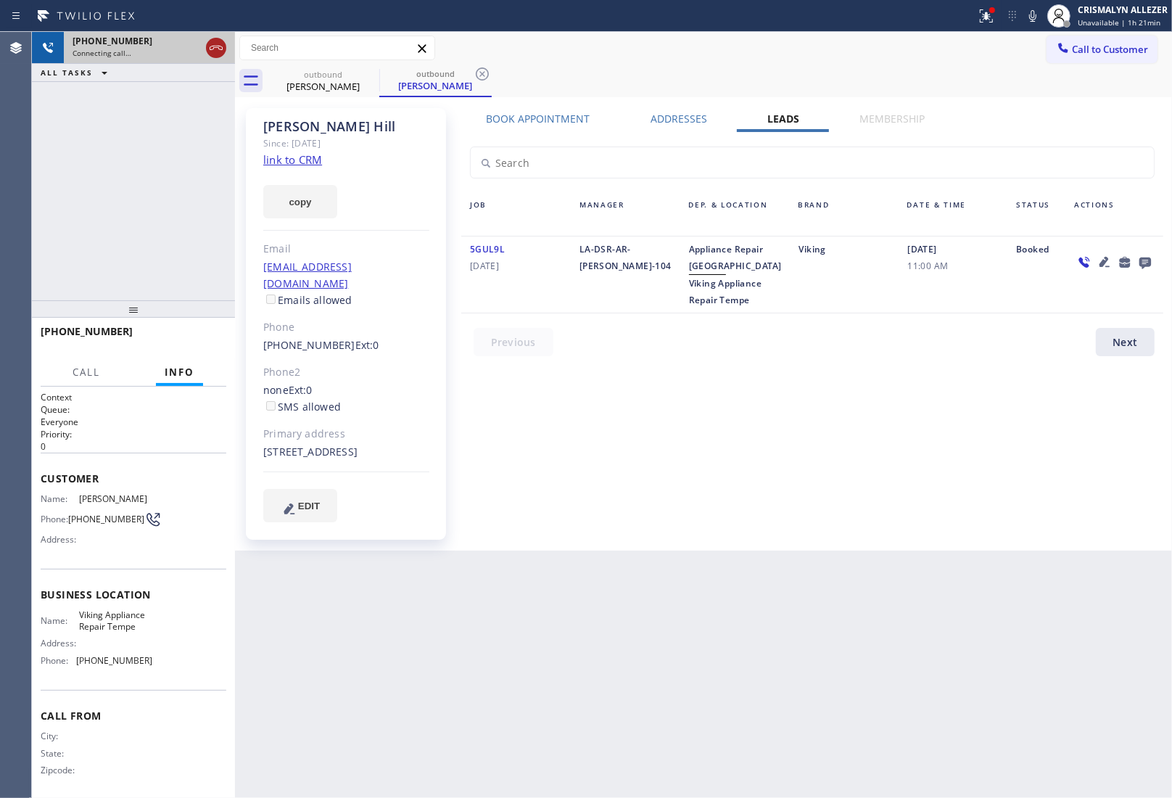
click at [219, 46] on icon at bounding box center [216, 48] width 13 height 4
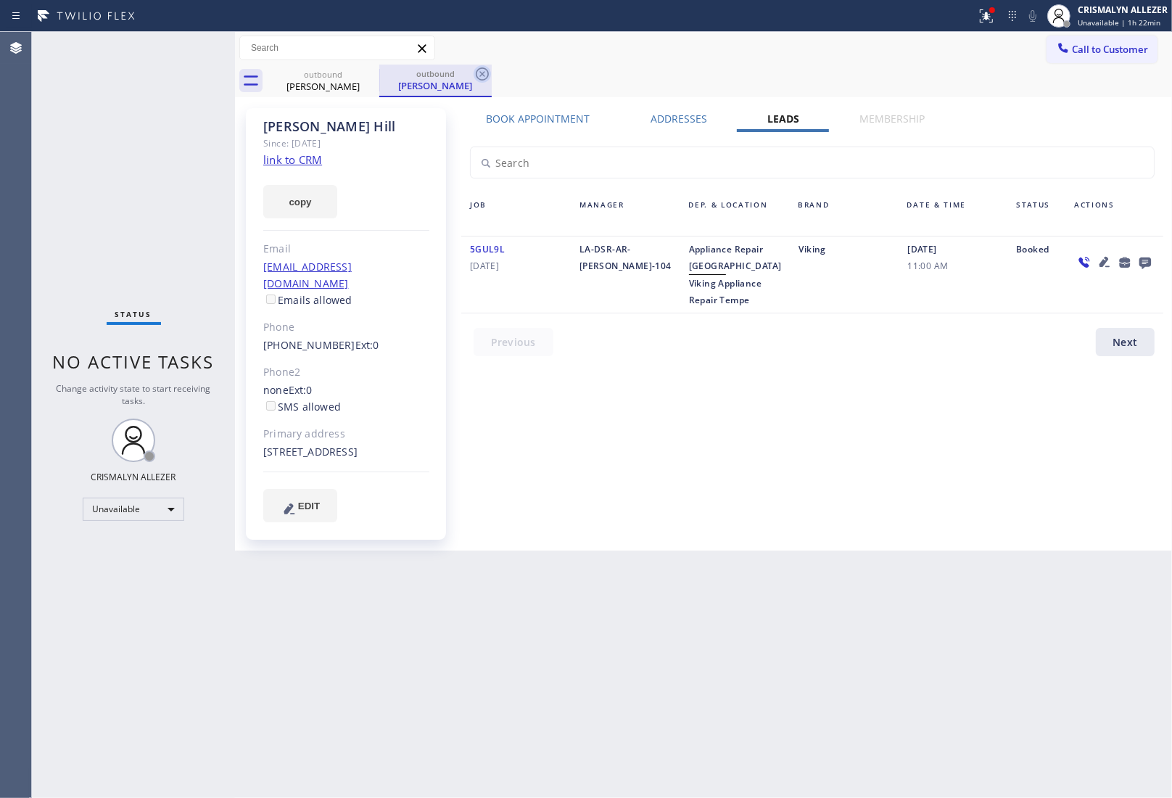
click at [480, 76] on icon at bounding box center [482, 73] width 13 height 13
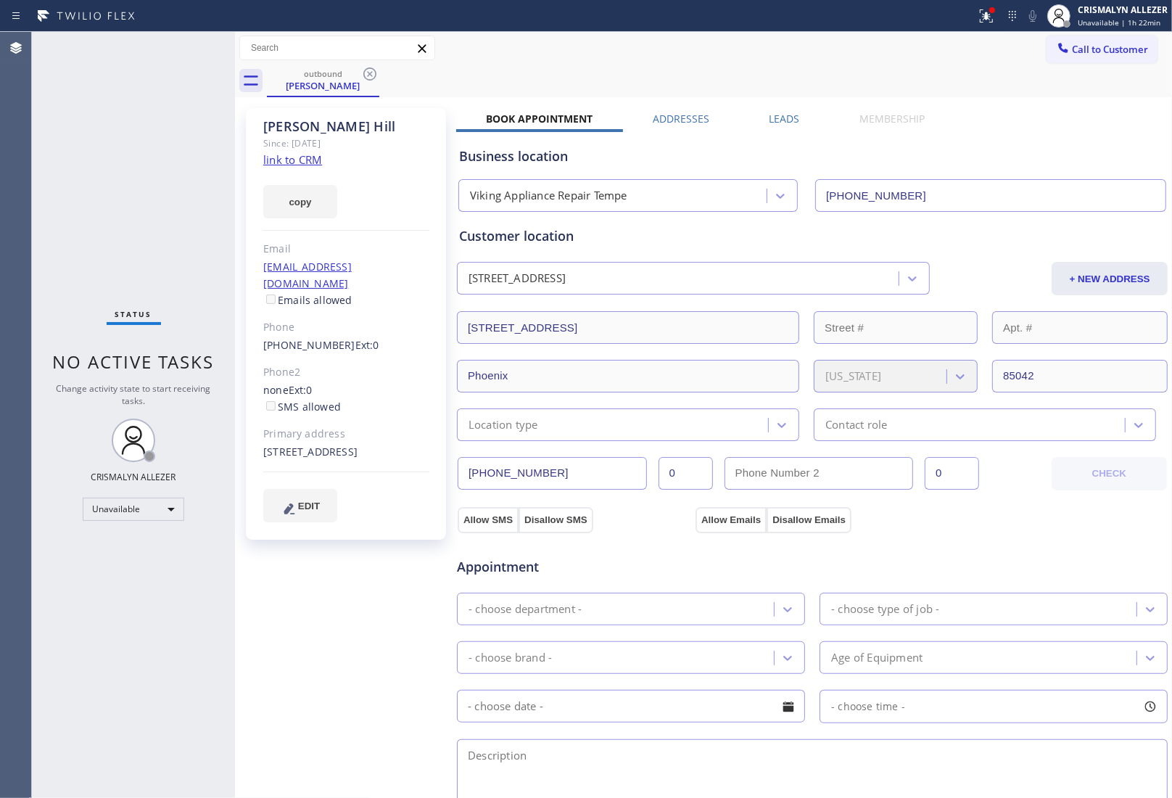
drag, startPoint x: 367, startPoint y: 77, endPoint x: 374, endPoint y: 38, distance: 39.0
click at [366, 77] on icon at bounding box center [369, 73] width 17 height 17
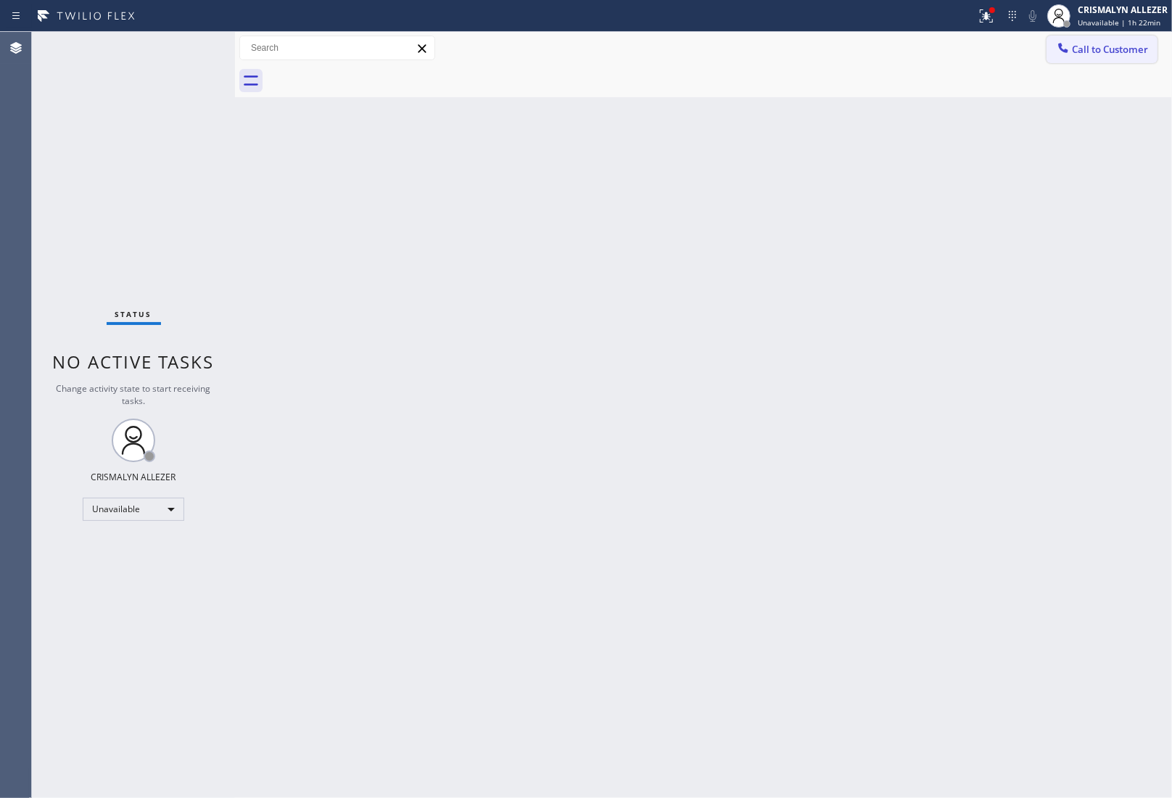
click at [1110, 52] on span "Call to Customer" at bounding box center [1110, 49] width 76 height 13
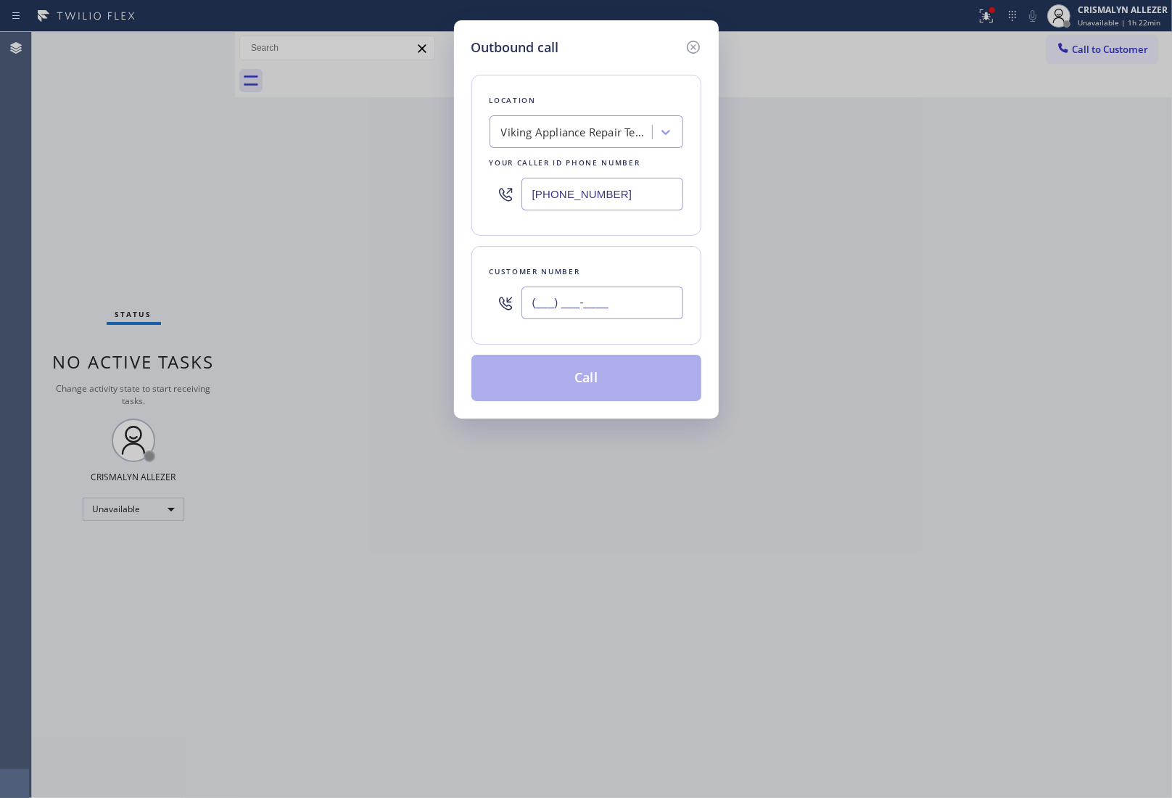
click at [650, 307] on input "(___) ___-____" at bounding box center [603, 303] width 162 height 33
paste input "415) 297-0858"
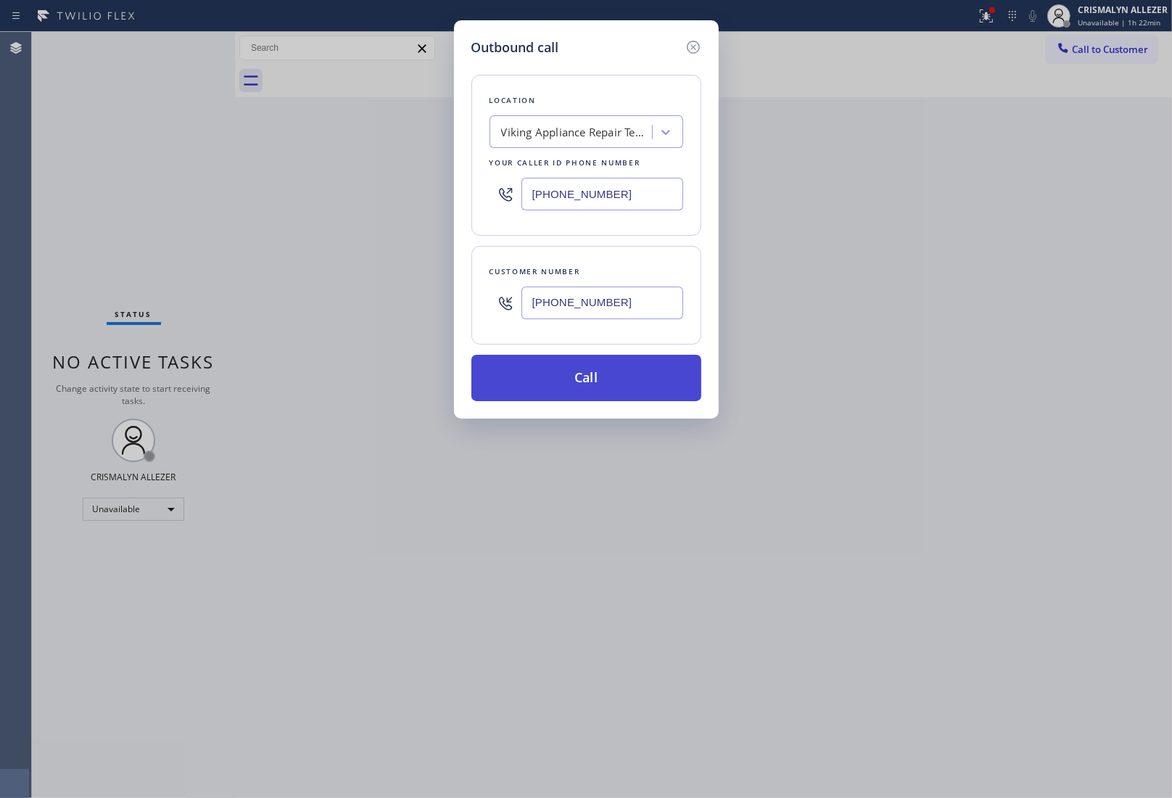
click at [599, 387] on button "Call" at bounding box center [586, 378] width 230 height 46
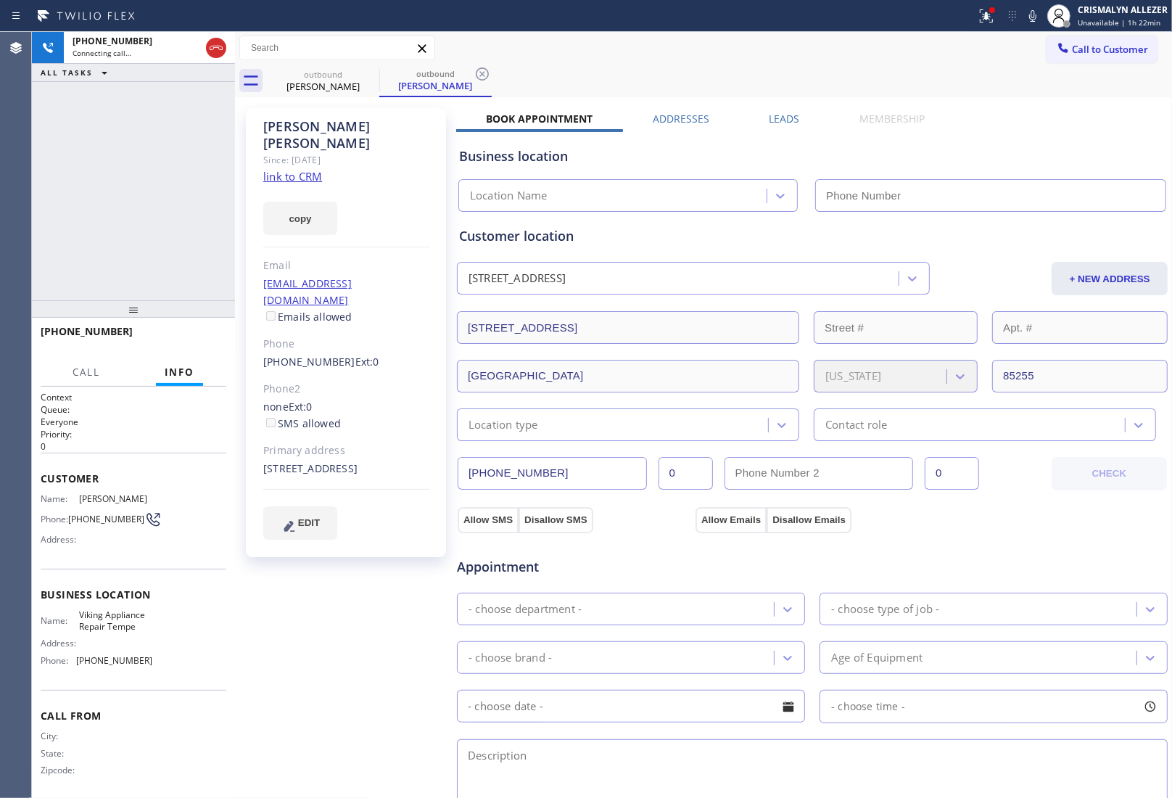
click at [781, 118] on label "Leads" at bounding box center [785, 119] width 30 height 14
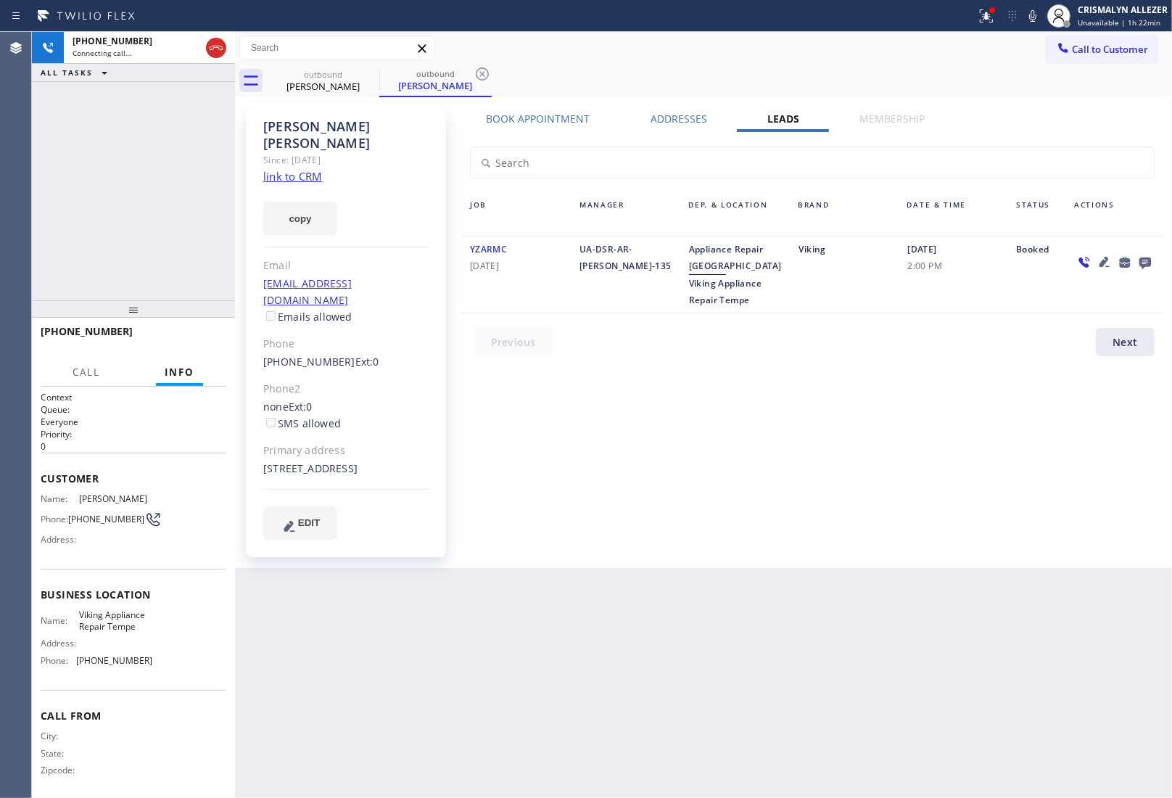
click at [1148, 259] on icon at bounding box center [1146, 264] width 12 height 12
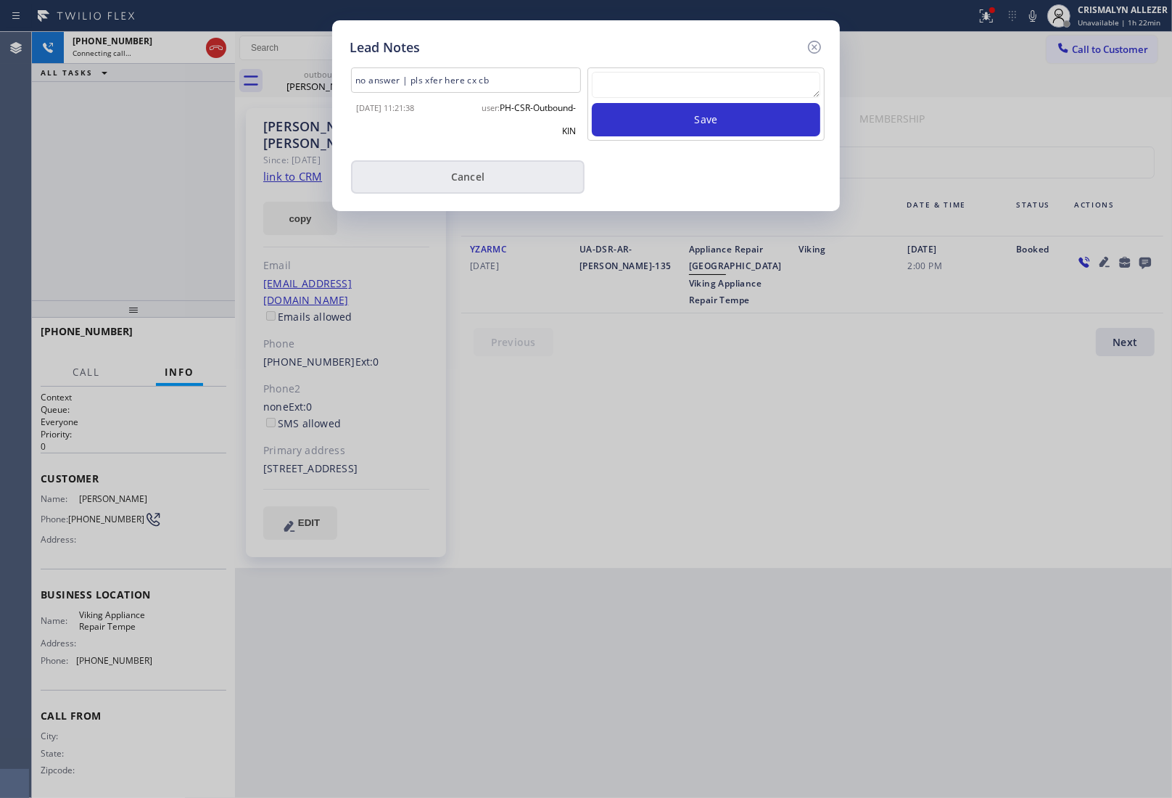
click at [479, 171] on button "Cancel" at bounding box center [468, 176] width 234 height 33
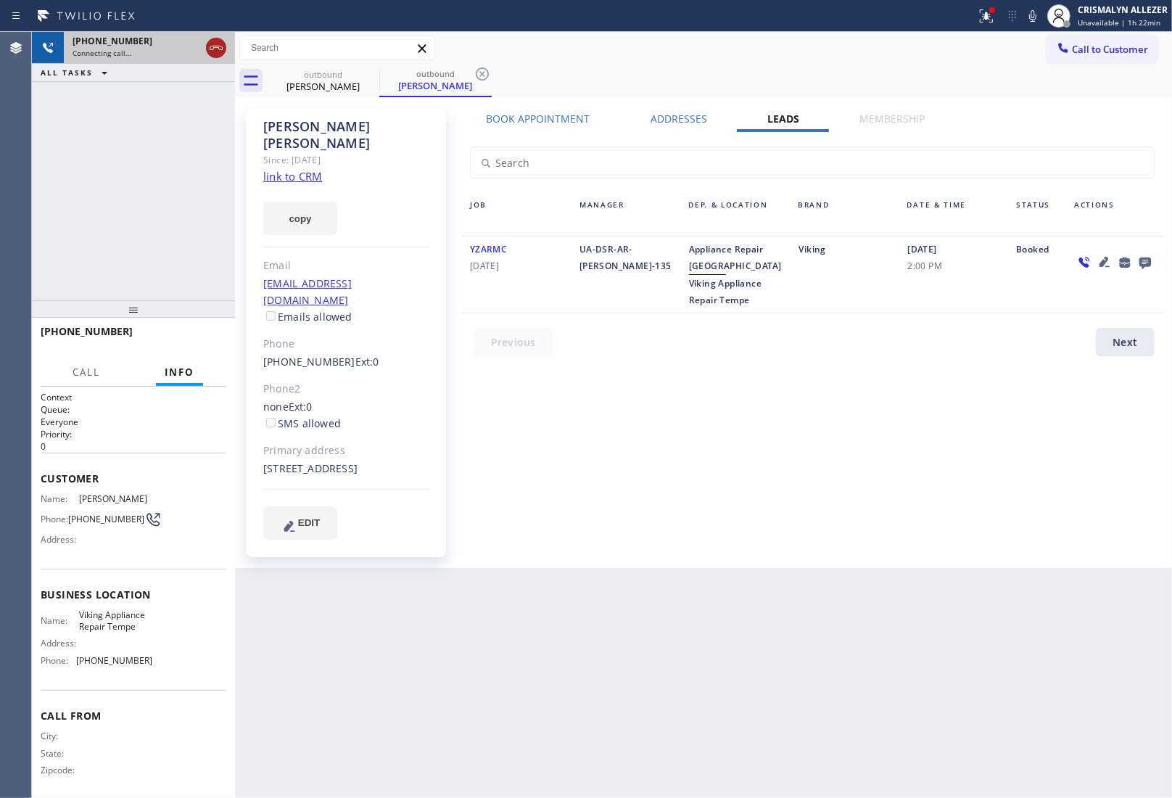
click at [221, 52] on icon at bounding box center [215, 47] width 17 height 17
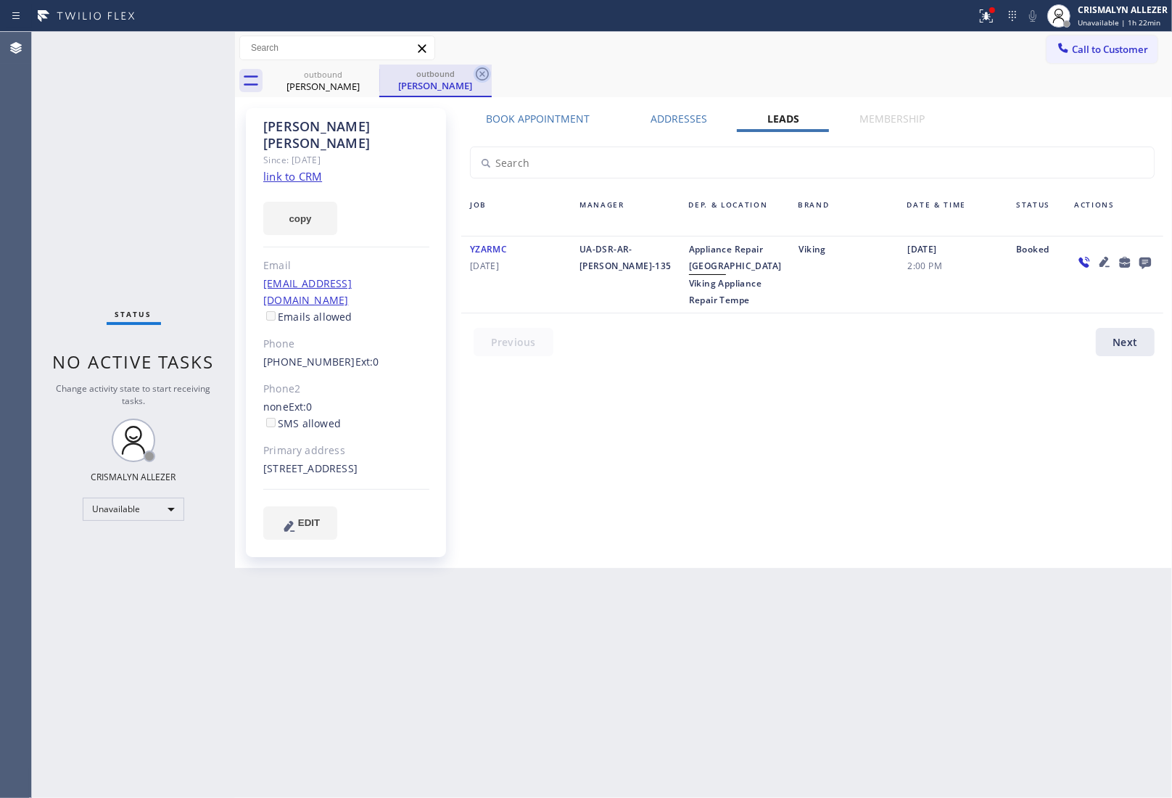
click at [481, 73] on icon at bounding box center [482, 73] width 13 height 13
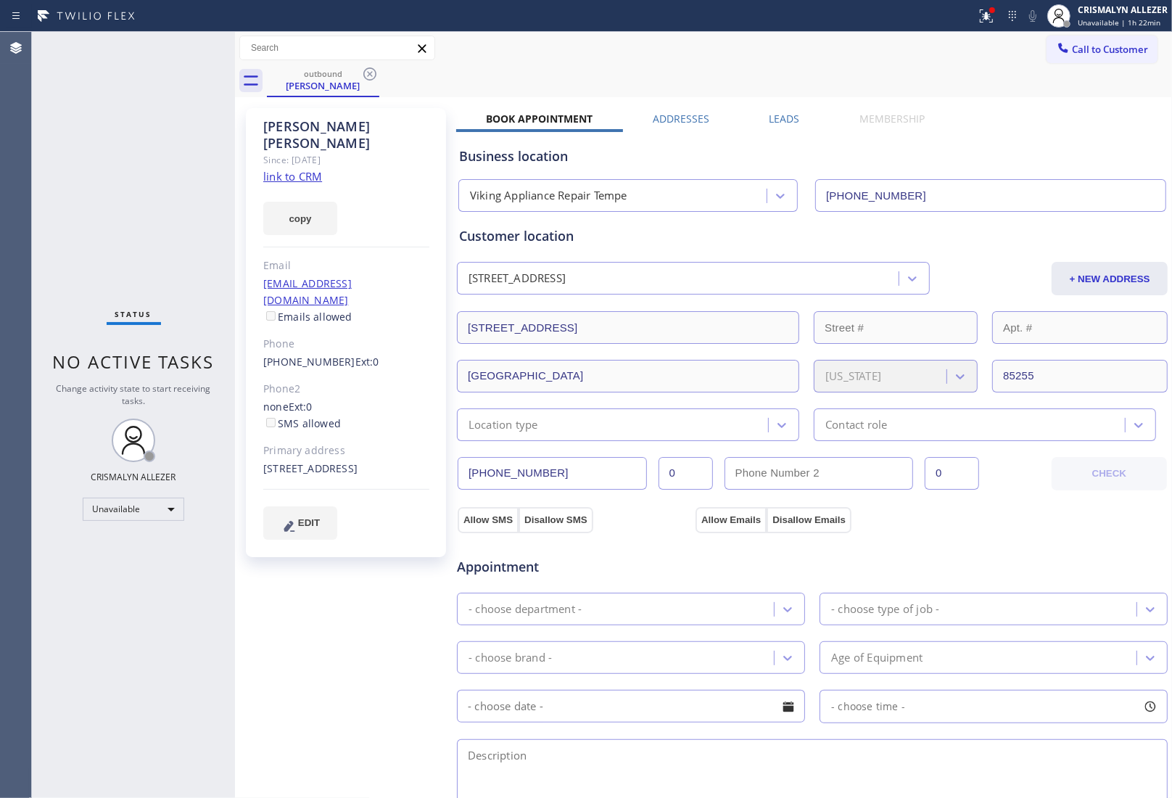
click at [368, 71] on icon at bounding box center [369, 73] width 17 height 17
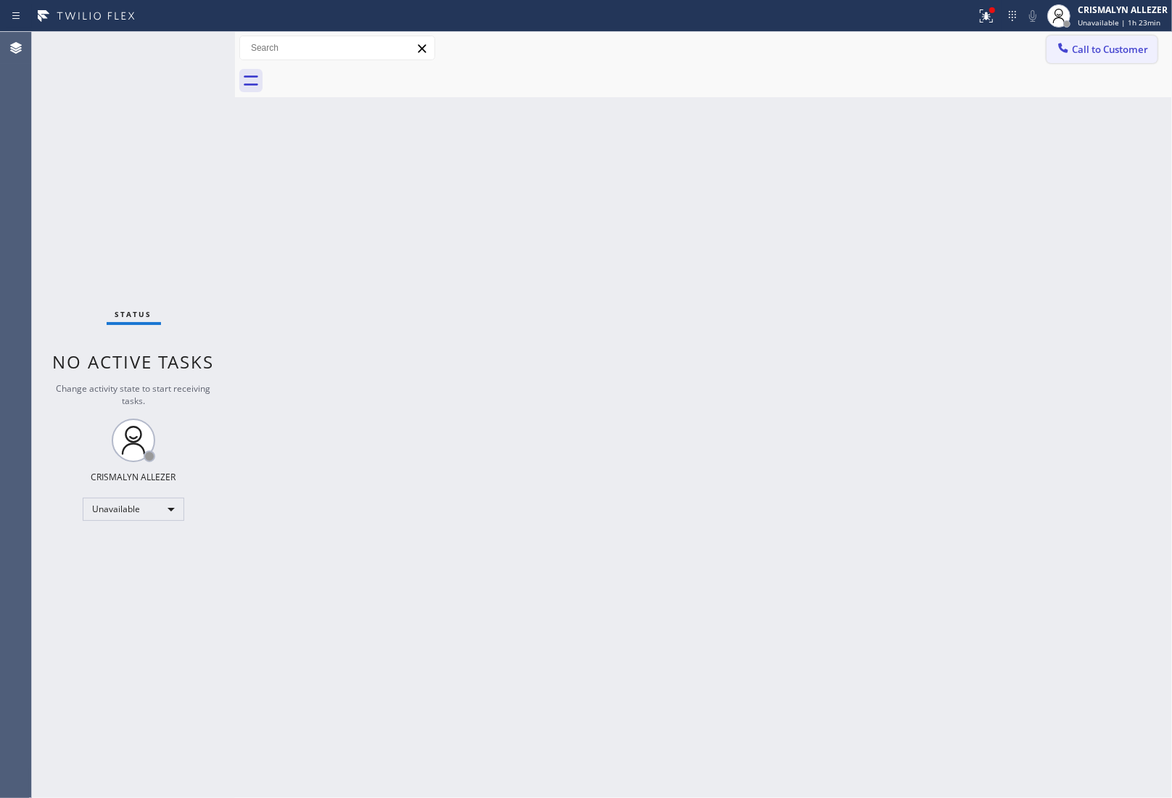
click at [1135, 46] on span "Call to Customer" at bounding box center [1110, 49] width 76 height 13
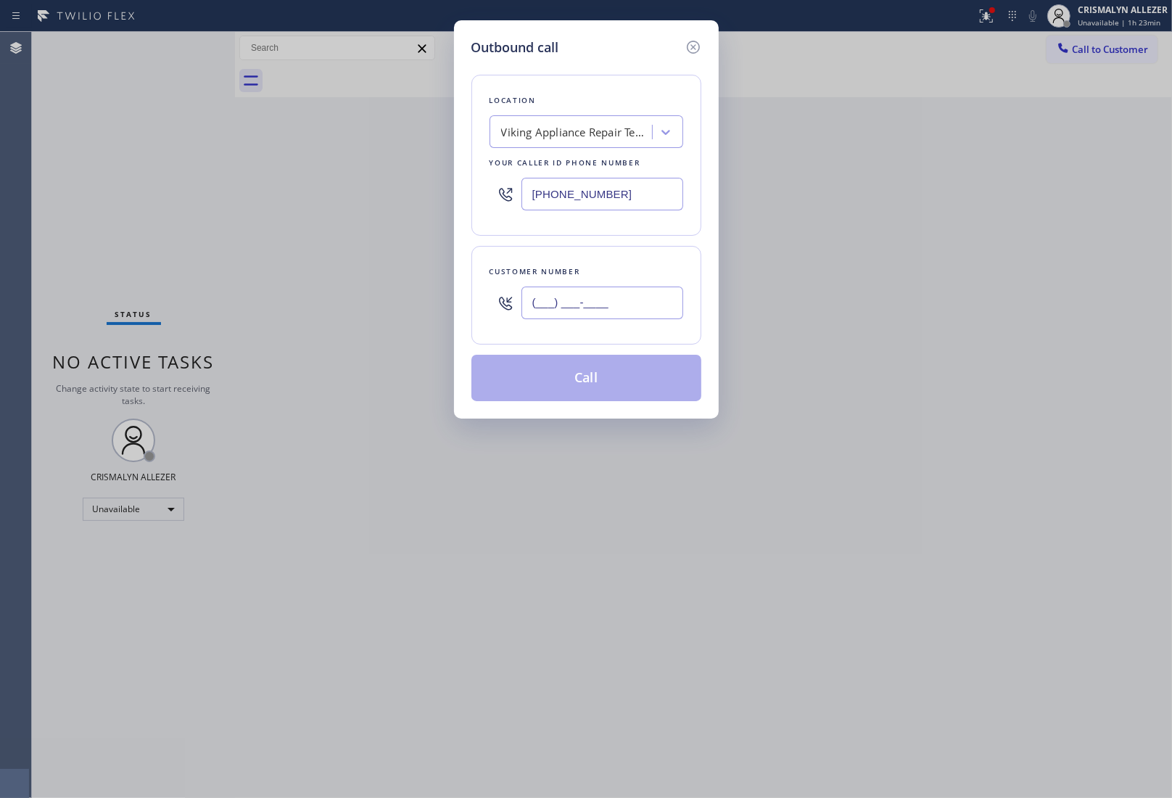
click at [635, 295] on input "(___) ___-____" at bounding box center [603, 303] width 162 height 33
paste input "858) 822-8081"
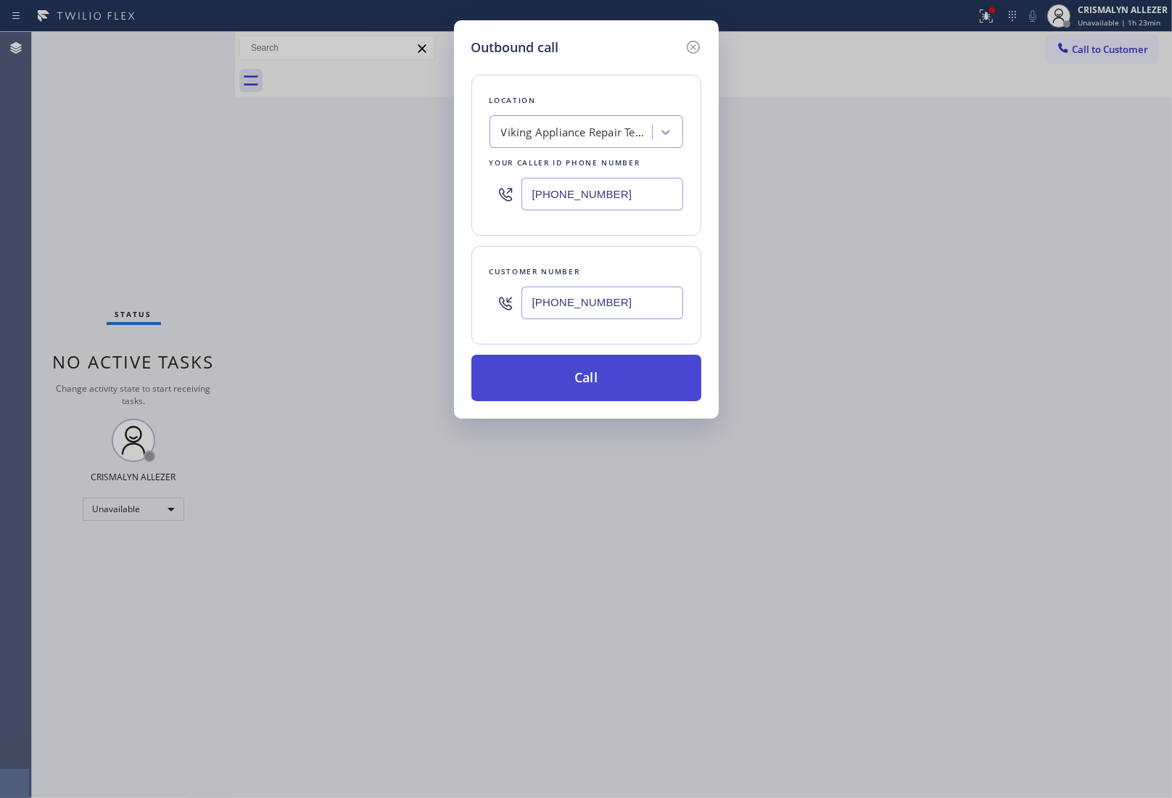
type input "(858) 822-8081"
click at [593, 388] on button "Call" at bounding box center [586, 378] width 230 height 46
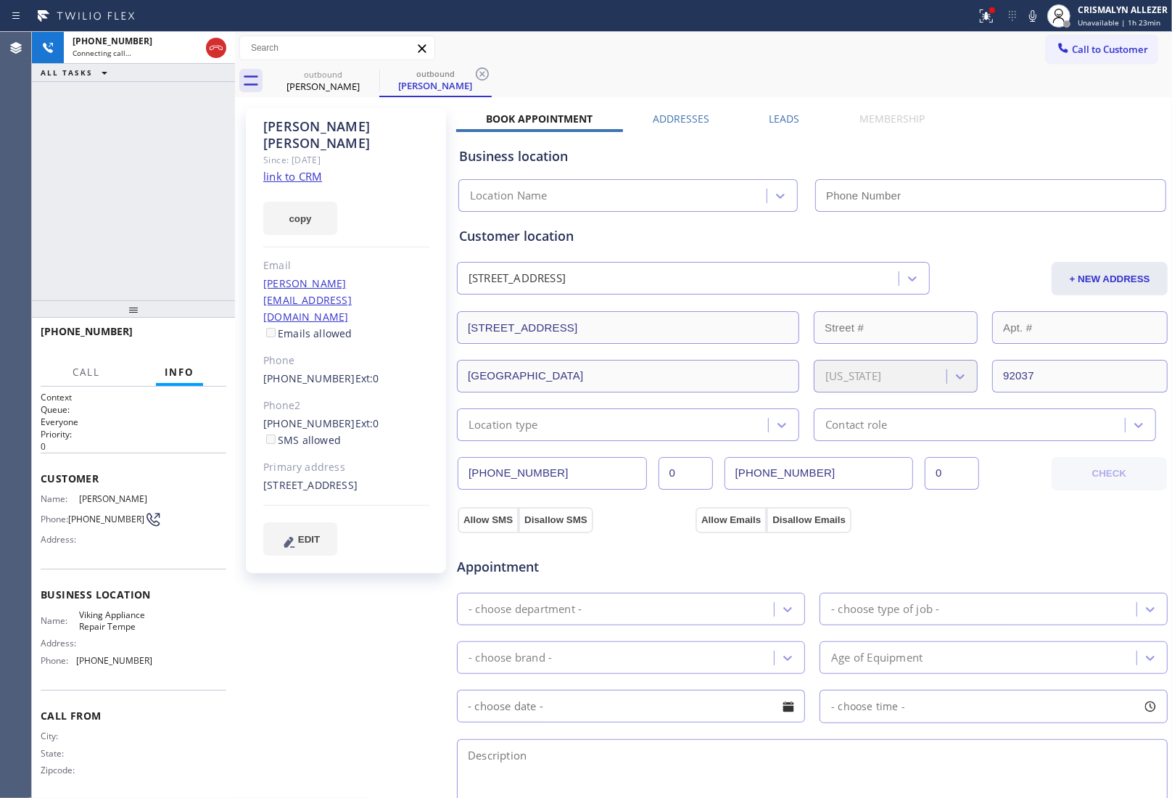
drag, startPoint x: 784, startPoint y: 120, endPoint x: 1125, endPoint y: 201, distance: 350.5
click at [783, 120] on label "Leads" at bounding box center [785, 119] width 30 height 14
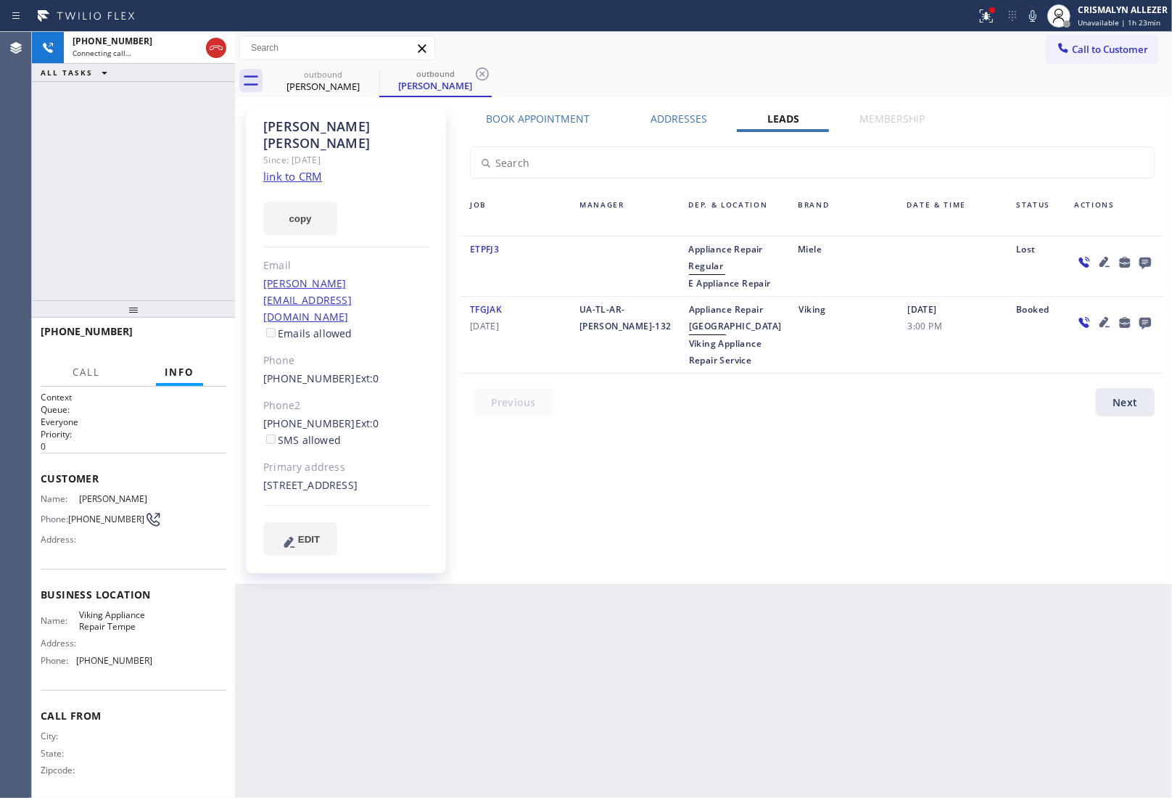
click at [1140, 262] on icon at bounding box center [1146, 264] width 12 height 12
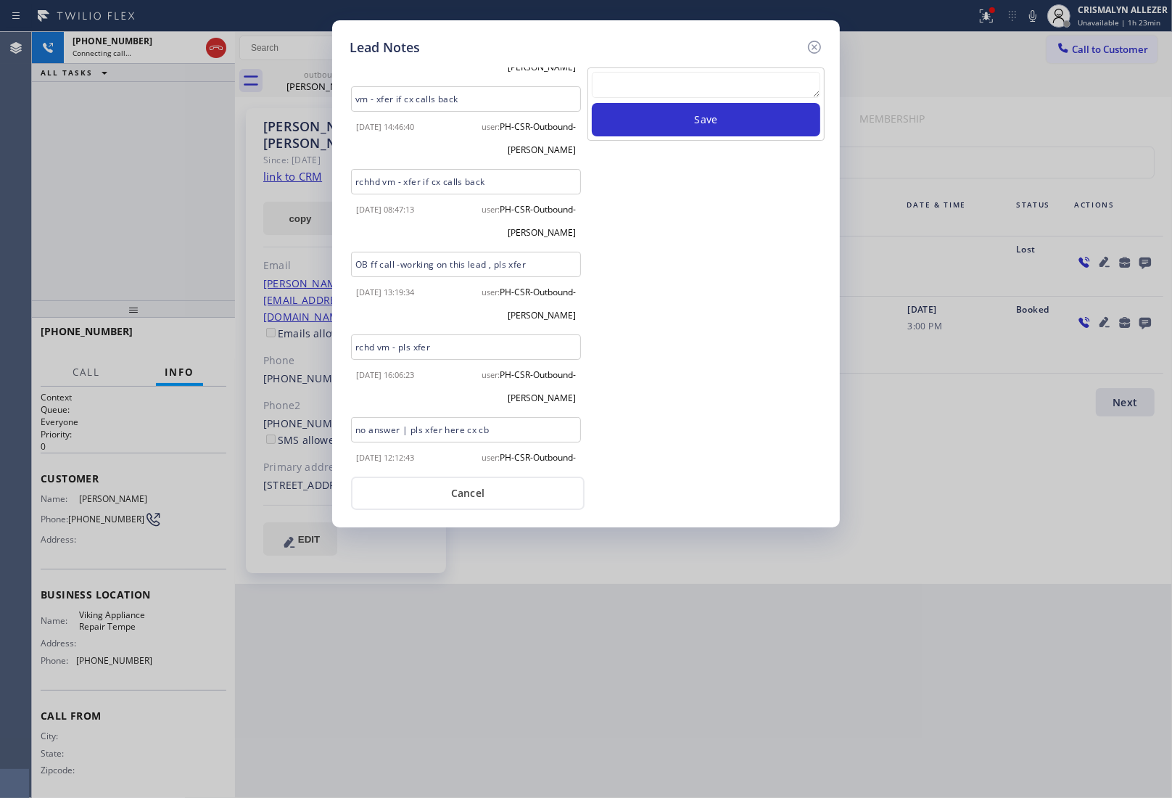
scroll to position [479, 0]
click at [487, 493] on button "Cancel" at bounding box center [468, 493] width 234 height 33
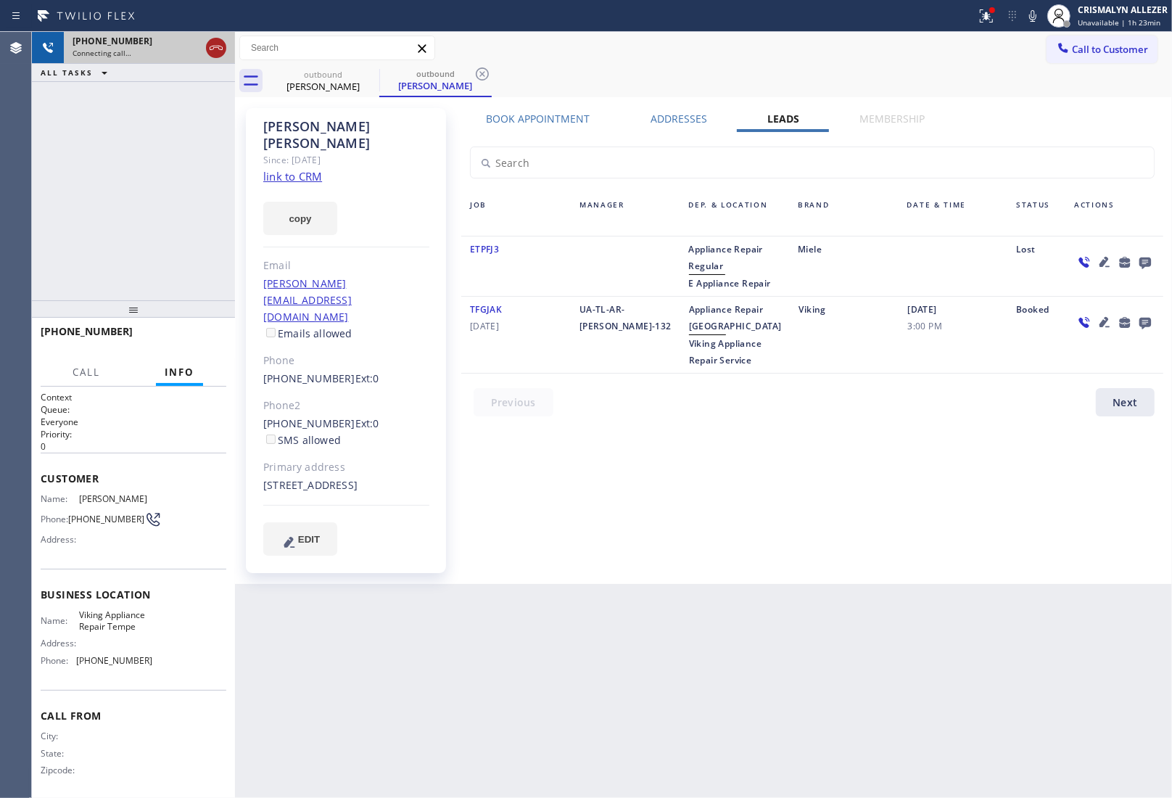
click at [218, 49] on icon at bounding box center [215, 47] width 17 height 17
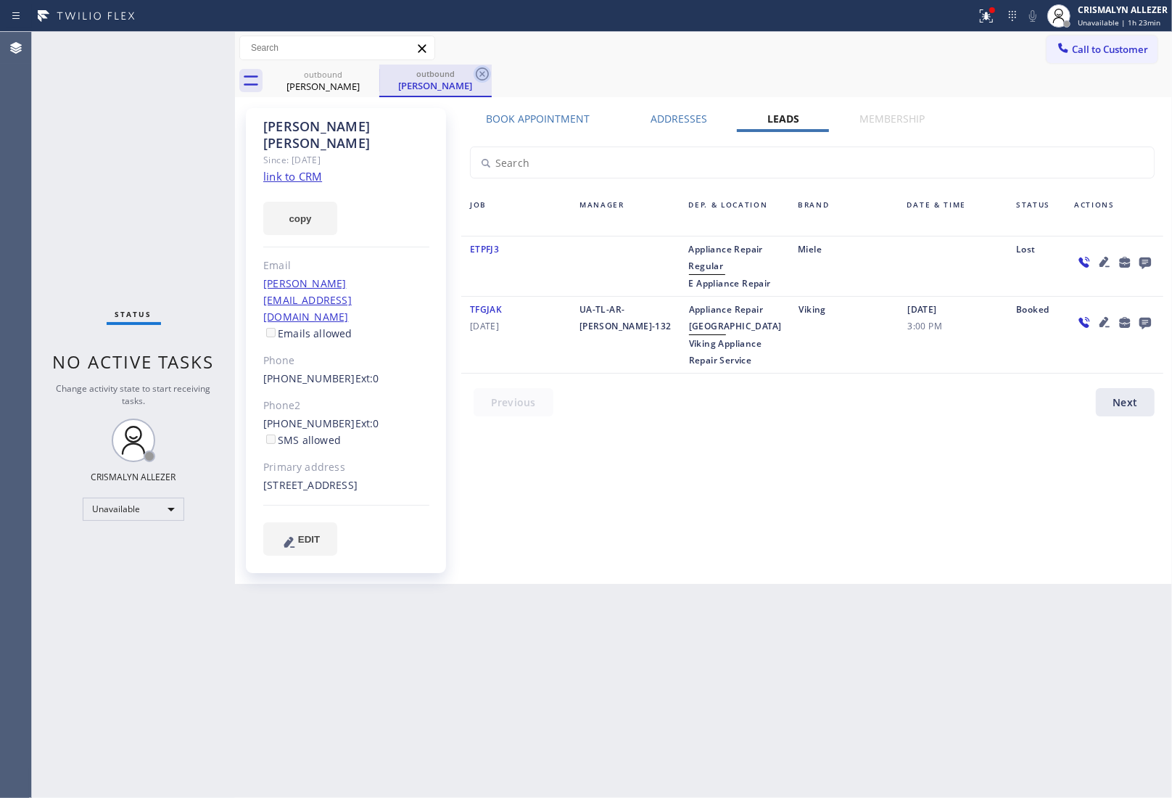
click at [483, 67] on icon at bounding box center [482, 73] width 17 height 17
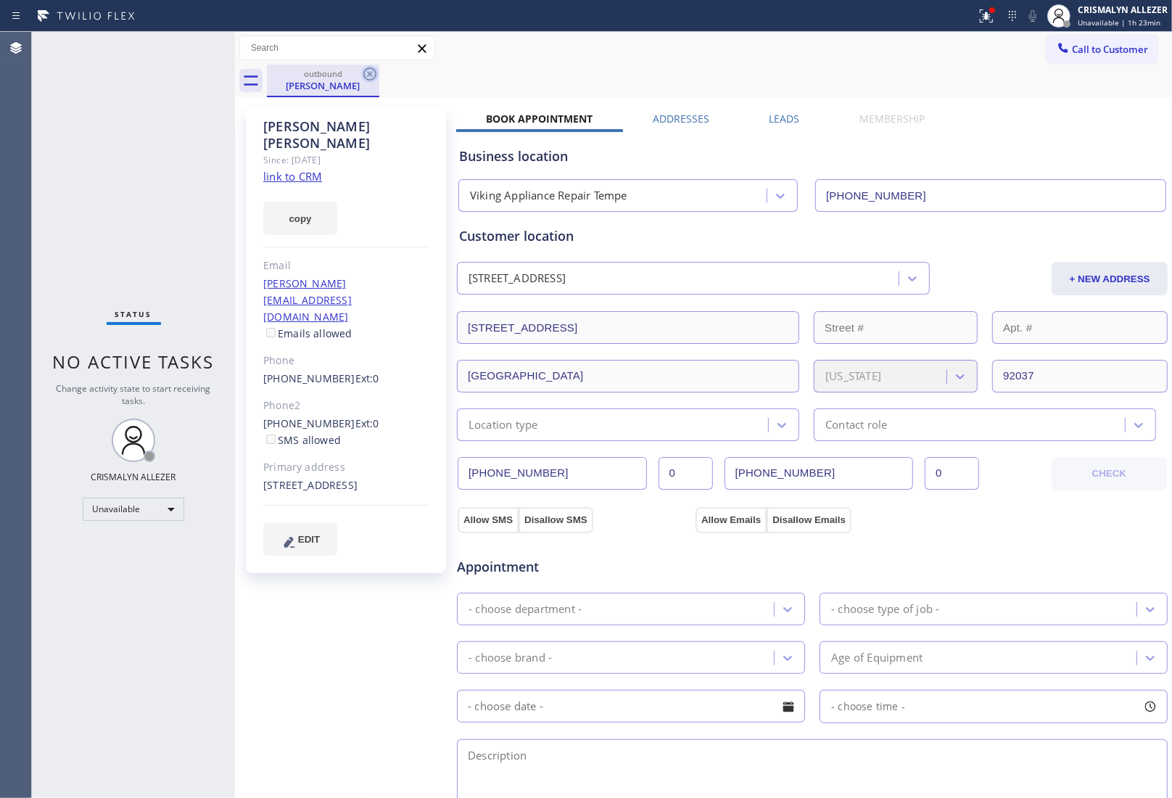
click at [367, 73] on icon at bounding box center [369, 73] width 17 height 17
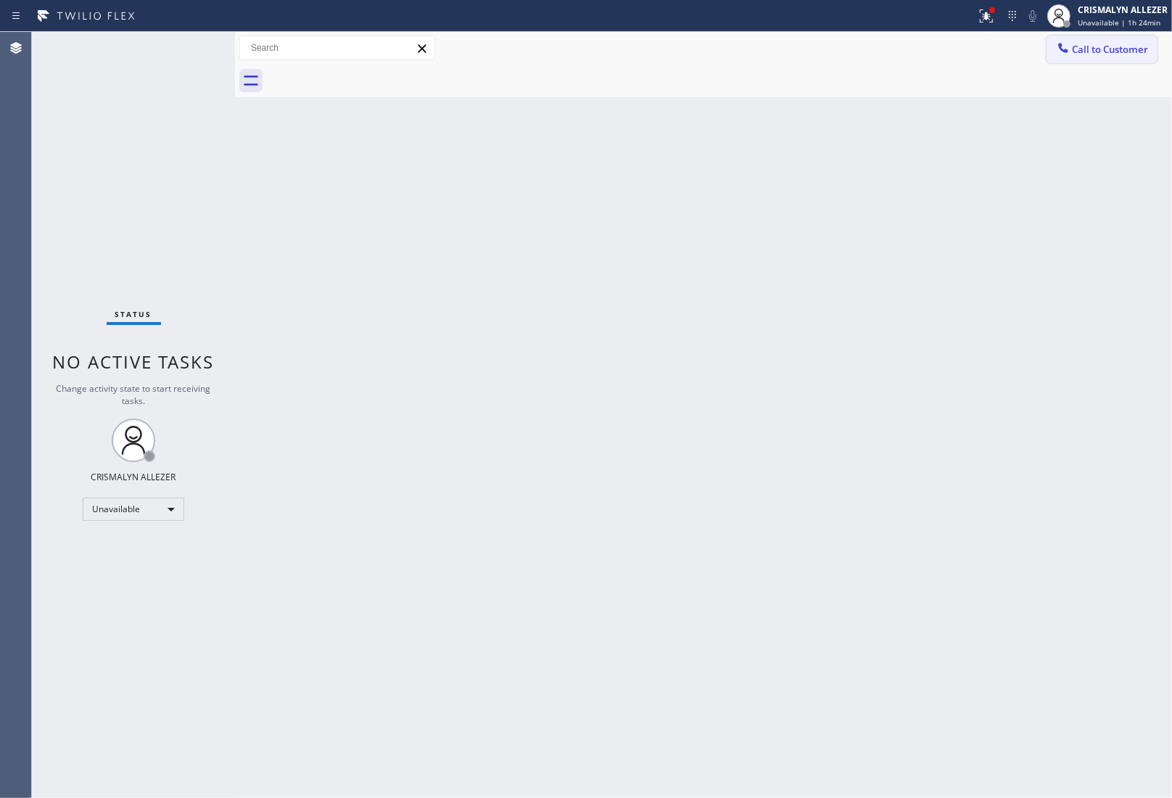
click at [1097, 52] on span "Call to Customer" at bounding box center [1110, 49] width 76 height 13
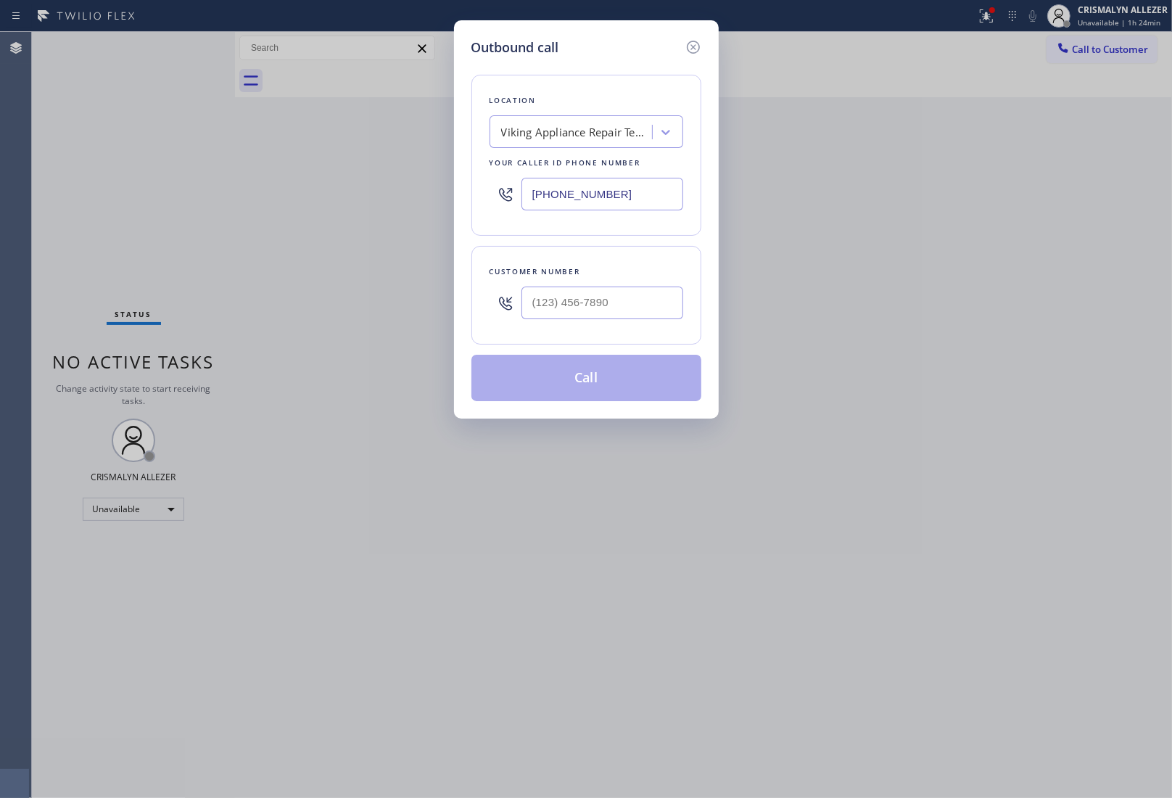
drag, startPoint x: 643, startPoint y: 191, endPoint x: 325, endPoint y: 175, distance: 318.8
click at [471, 187] on div "Location Viking Appliance Repair Tempe Your caller id phone number (480) 550-92…" at bounding box center [586, 155] width 230 height 161
paste input "24) 216-96"
type input "[PHONE_NUMBER]"
click at [629, 303] on input "(___) ___-____" at bounding box center [603, 303] width 162 height 33
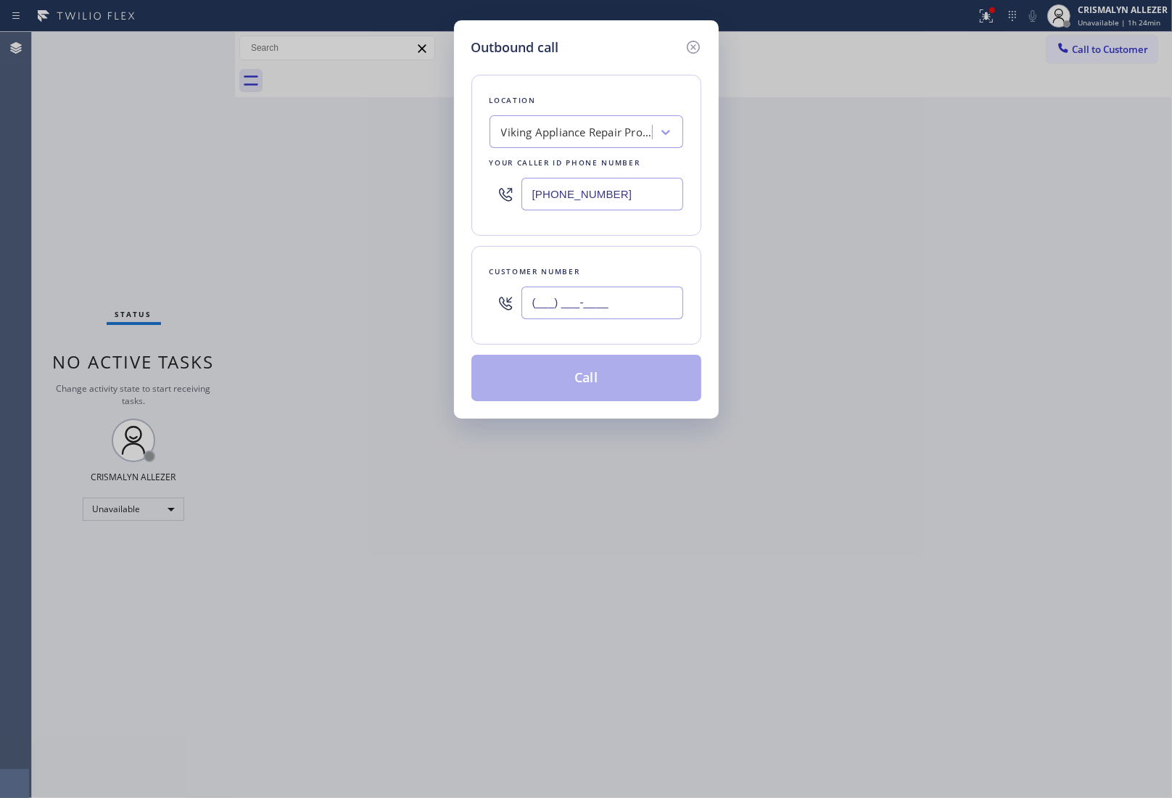
paste input "310) 429-2926"
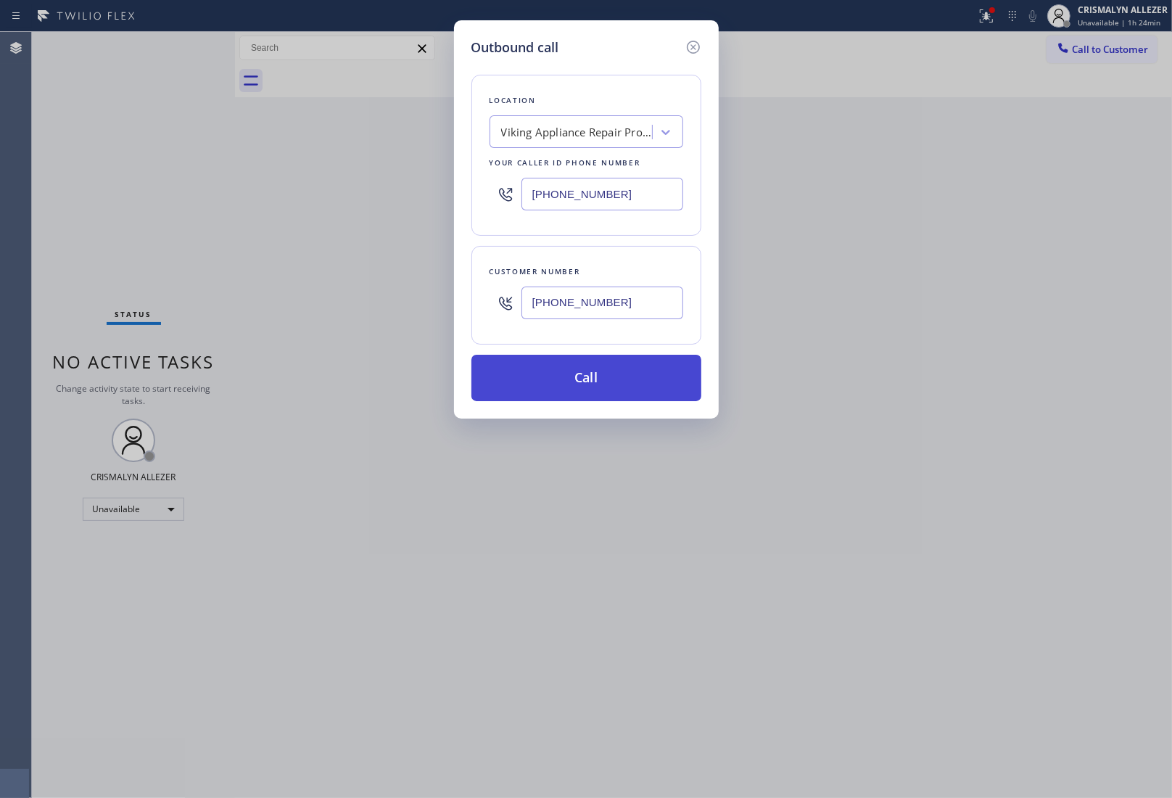
click at [582, 390] on button "Call" at bounding box center [586, 378] width 230 height 46
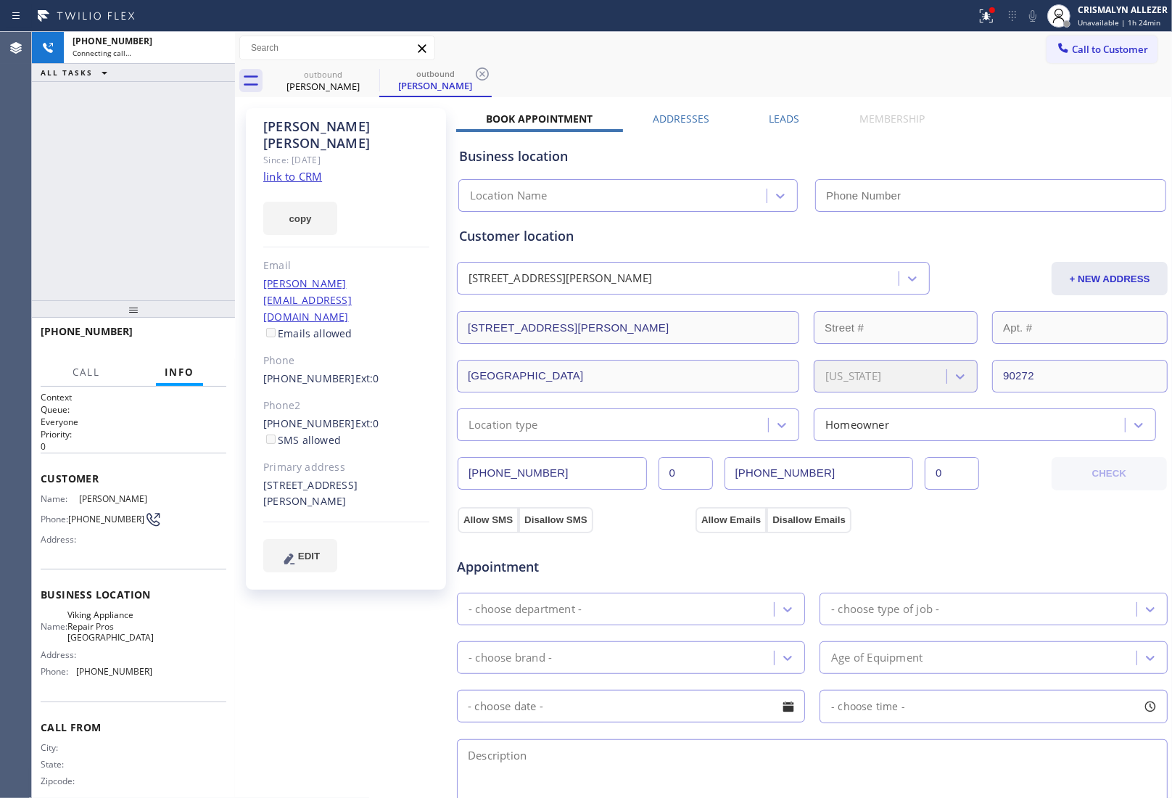
click at [776, 118] on label "Leads" at bounding box center [785, 119] width 30 height 14
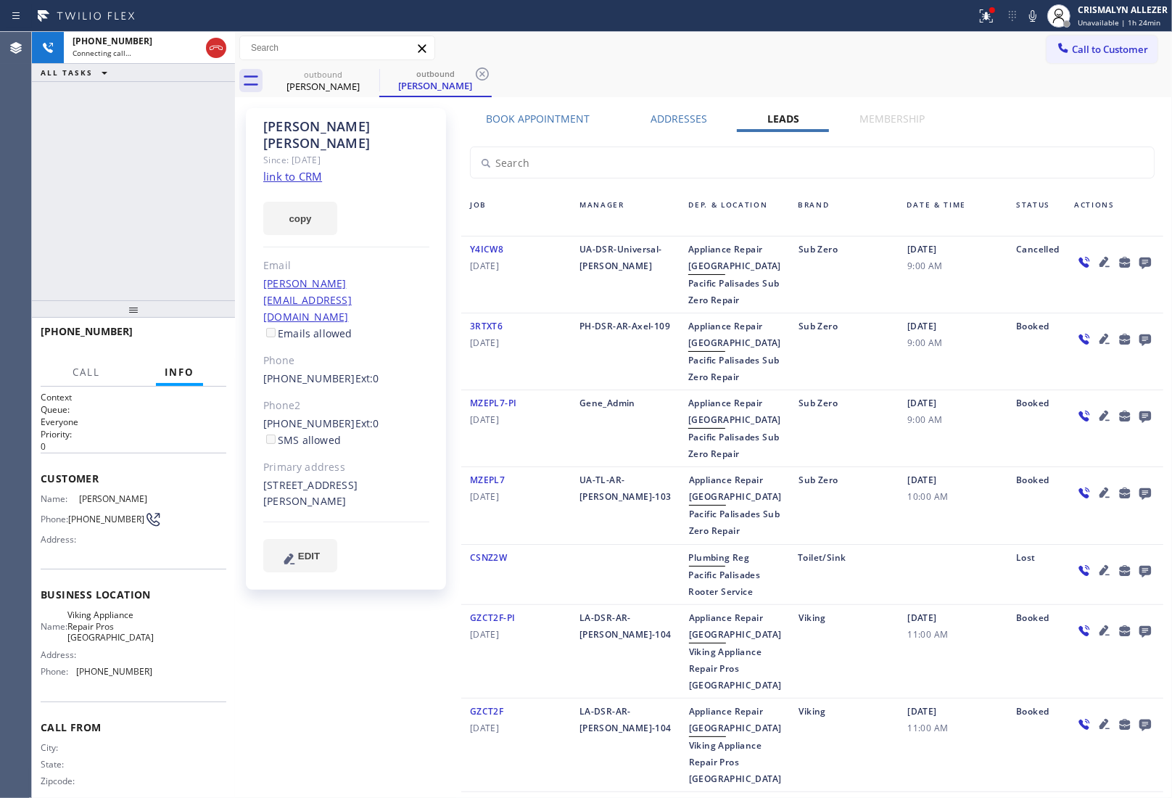
click at [1137, 260] on icon at bounding box center [1145, 262] width 17 height 18
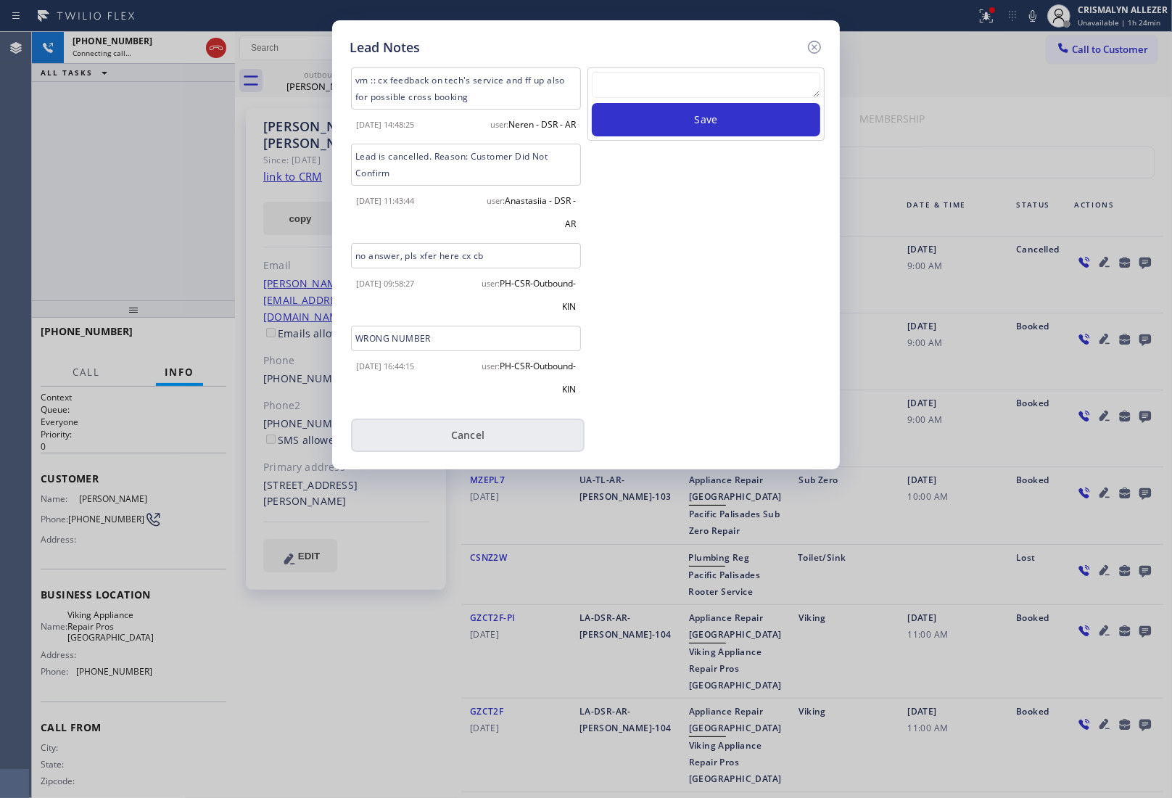
click at [458, 437] on button "Cancel" at bounding box center [468, 435] width 234 height 33
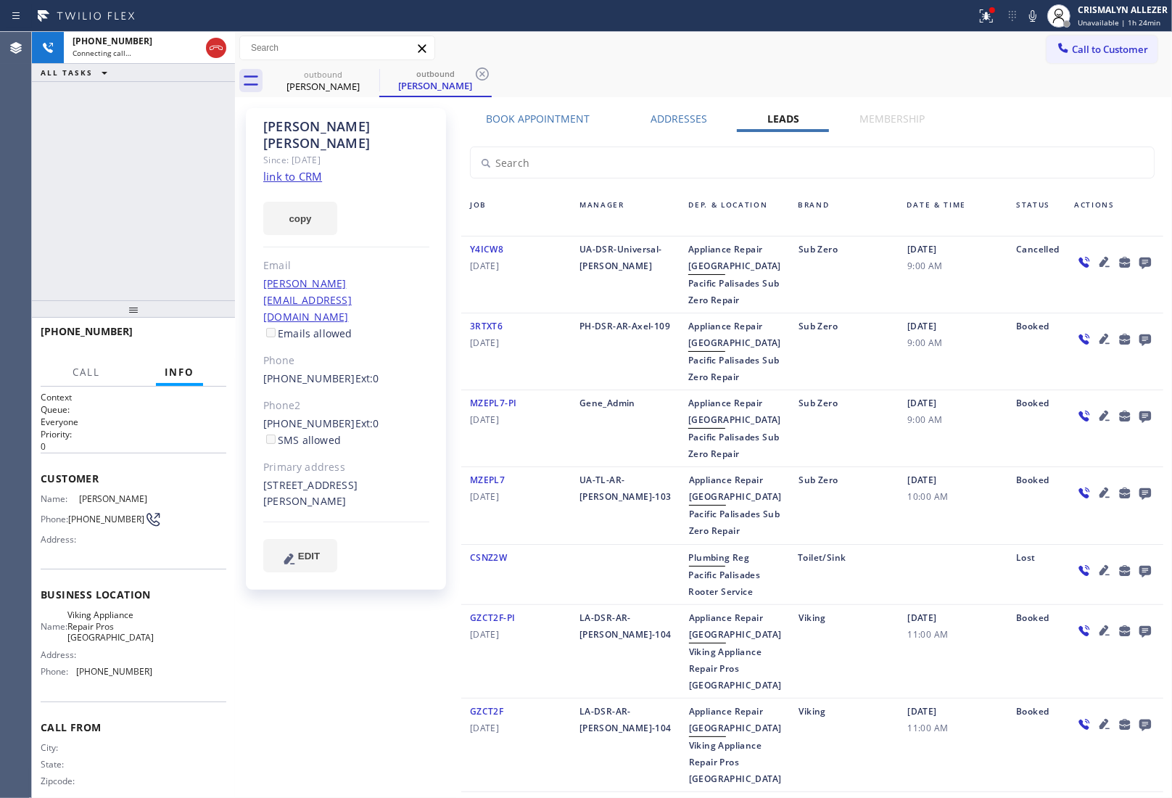
click at [297, 169] on link "link to CRM" at bounding box center [292, 176] width 59 height 15
drag, startPoint x: 180, startPoint y: 347, endPoint x: 192, endPoint y: 338, distance: 15.1
click at [185, 342] on button "COMPLETE" at bounding box center [189, 338] width 73 height 20
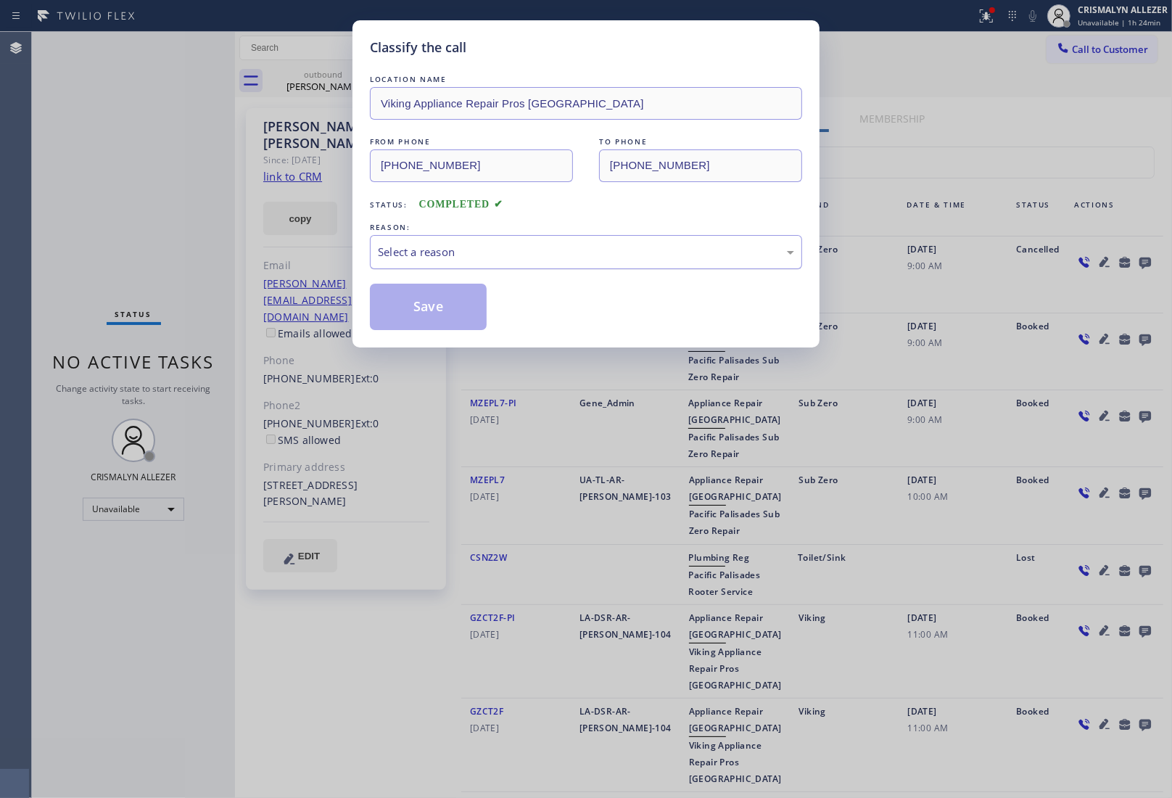
click at [552, 265] on div "Select a reason" at bounding box center [586, 252] width 432 height 34
click at [444, 320] on button "Save" at bounding box center [428, 307] width 117 height 46
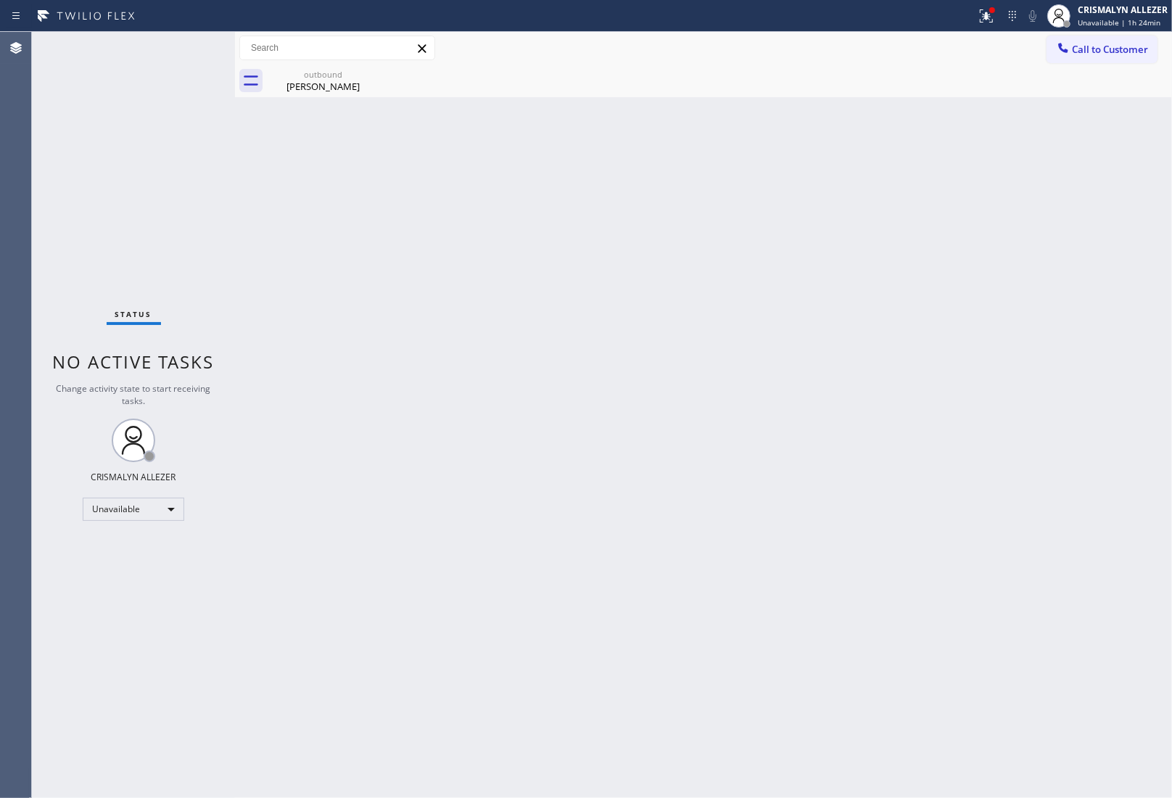
click at [329, 83] on div "Francis Berman" at bounding box center [323, 86] width 110 height 13
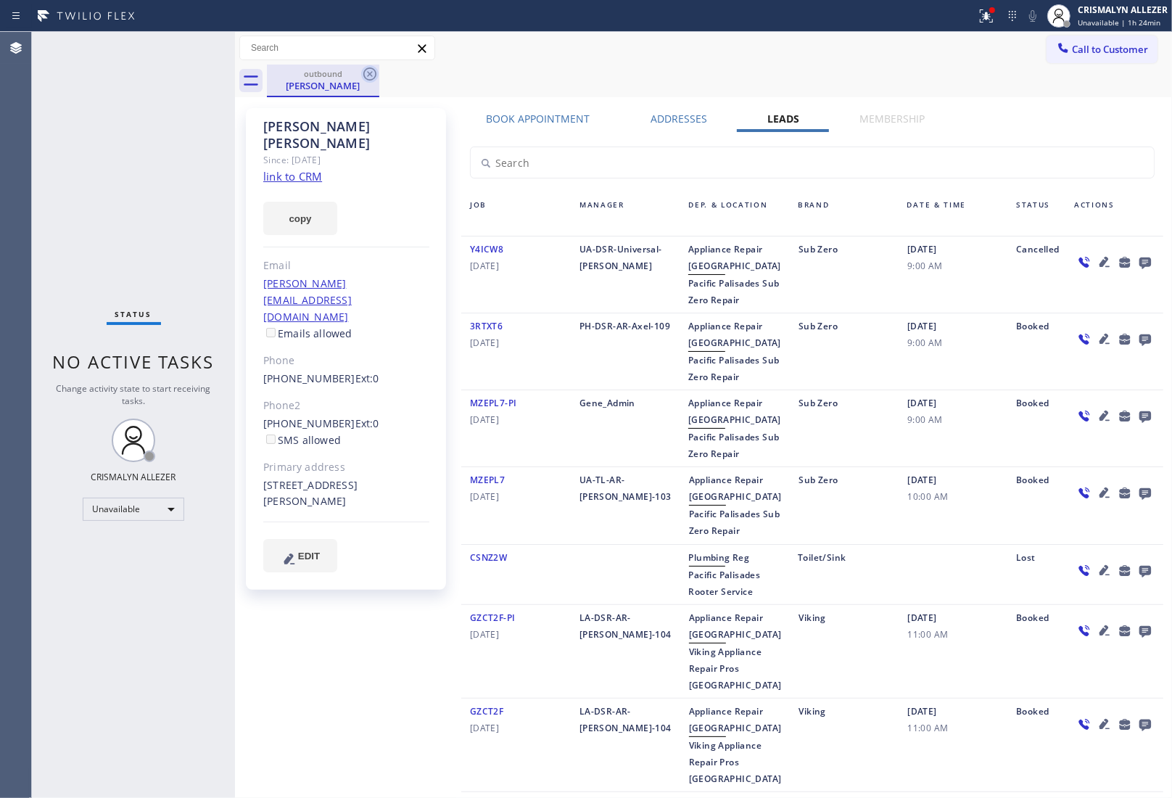
click at [368, 71] on icon at bounding box center [369, 73] width 17 height 17
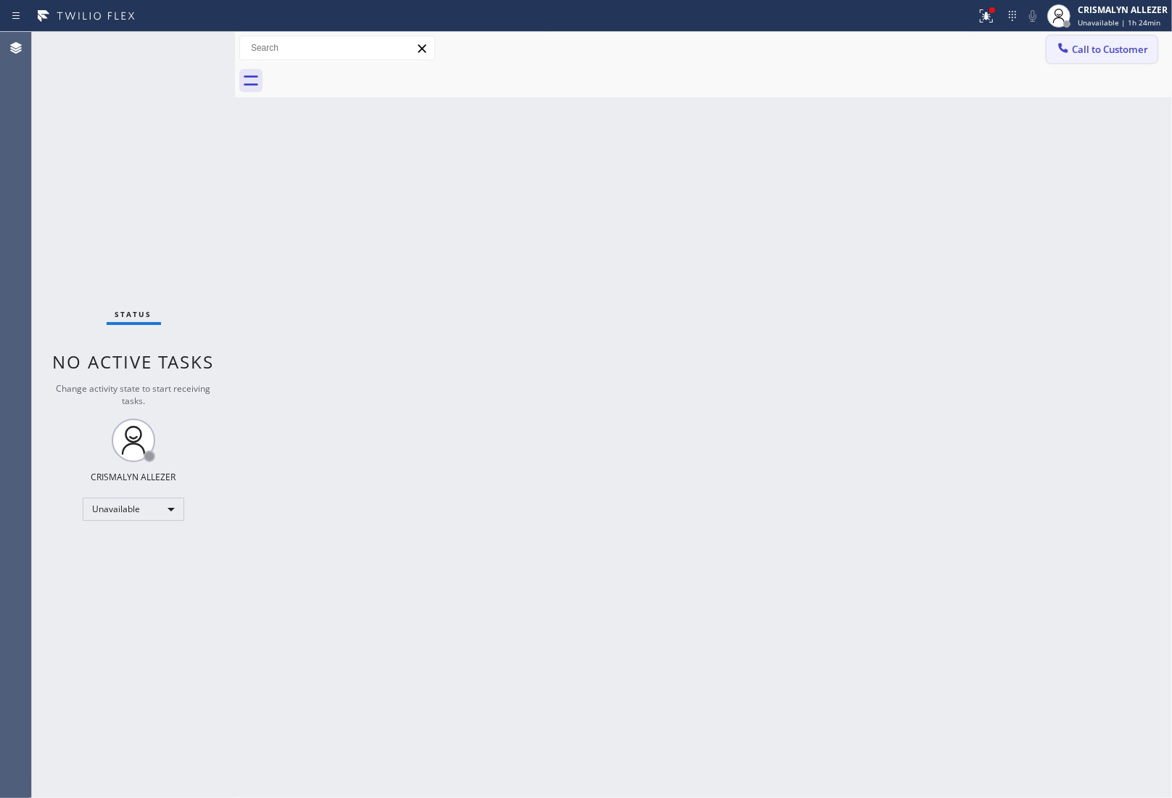
click at [1119, 48] on span "Call to Customer" at bounding box center [1110, 49] width 76 height 13
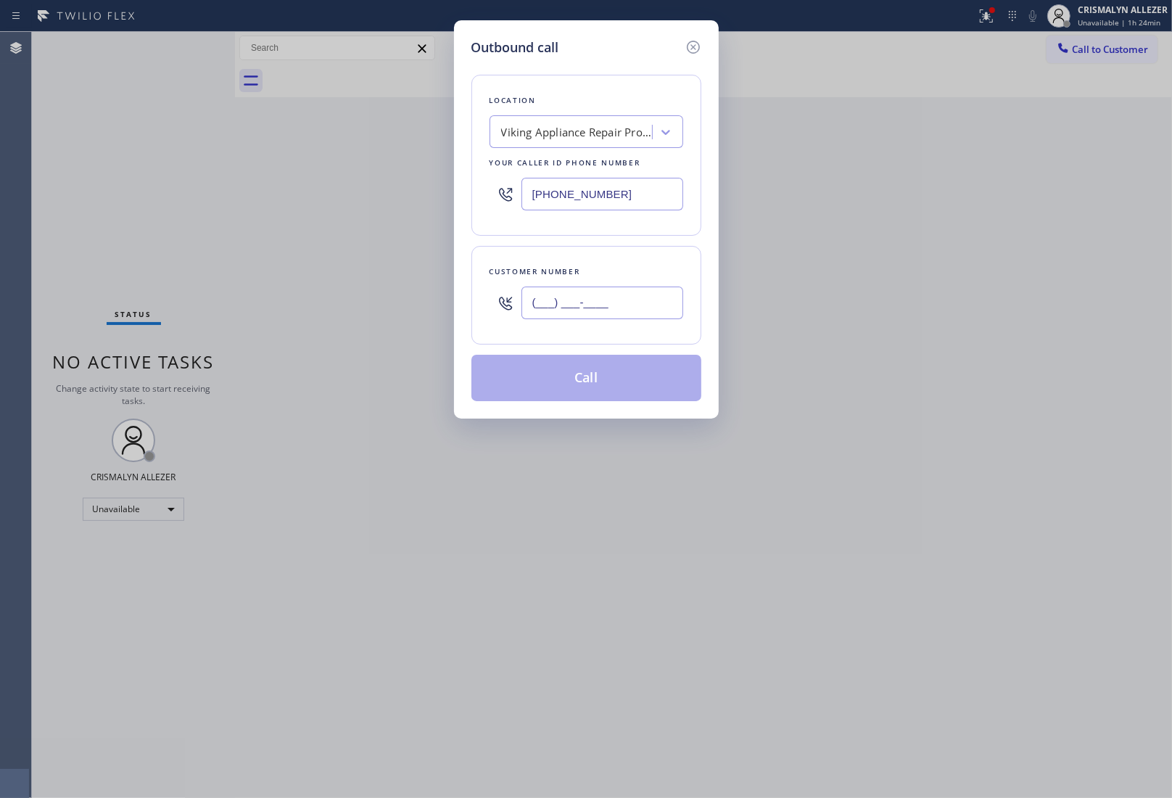
click at [613, 317] on input "(___) ___-____" at bounding box center [603, 303] width 162 height 33
paste input "310) 300-6667"
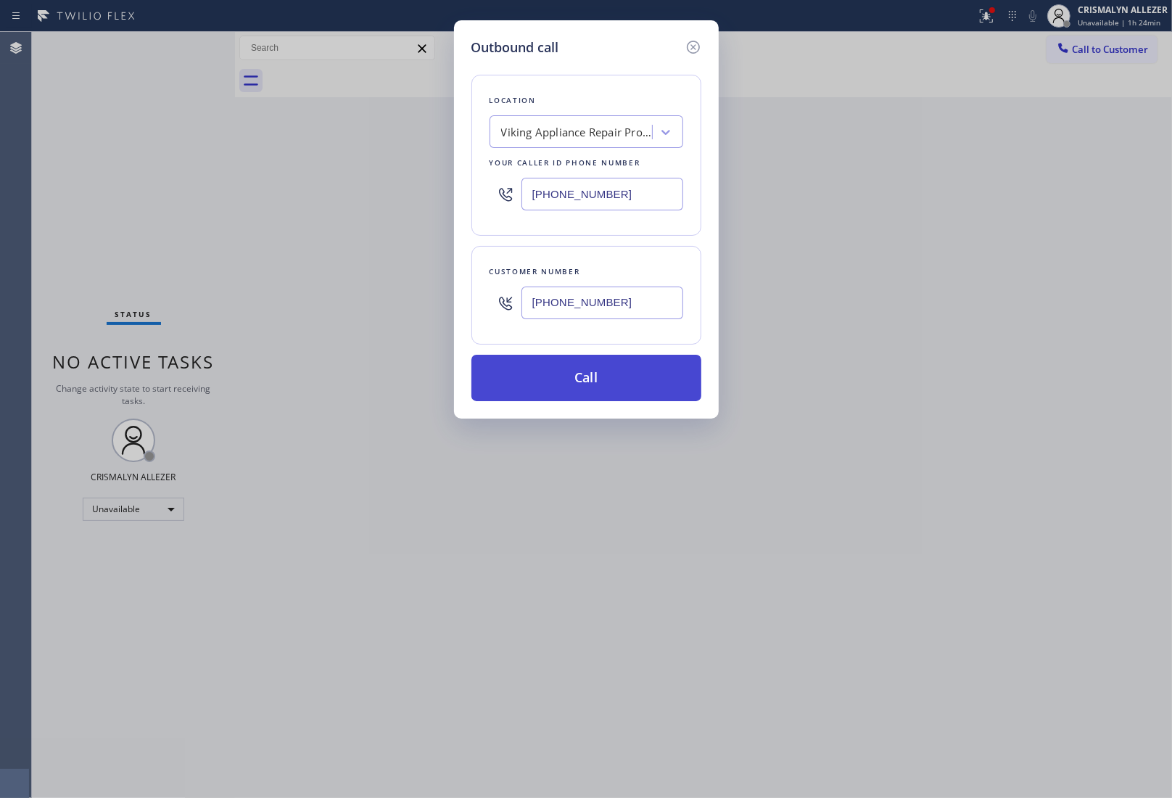
type input "[PHONE_NUMBER]"
click at [598, 386] on button "Call" at bounding box center [586, 378] width 230 height 46
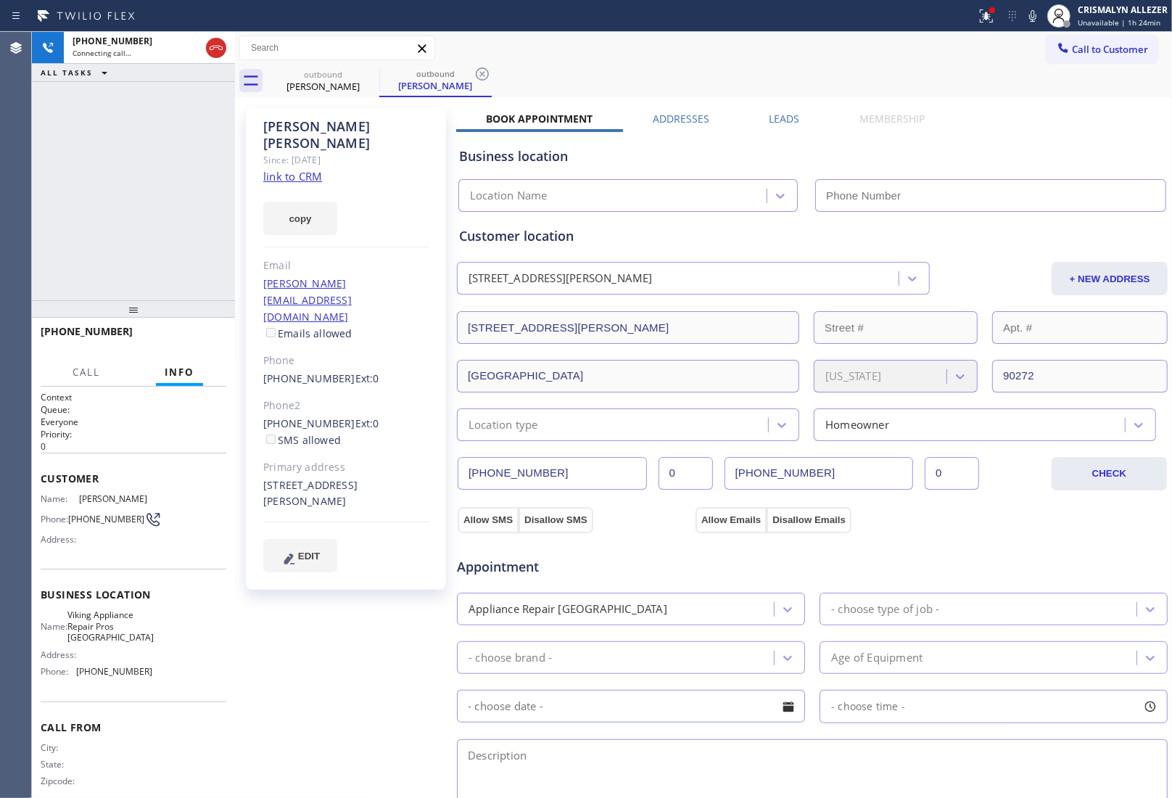
type input "[PHONE_NUMBER]"
click at [185, 339] on span "HANG UP" at bounding box center [192, 338] width 44 height 10
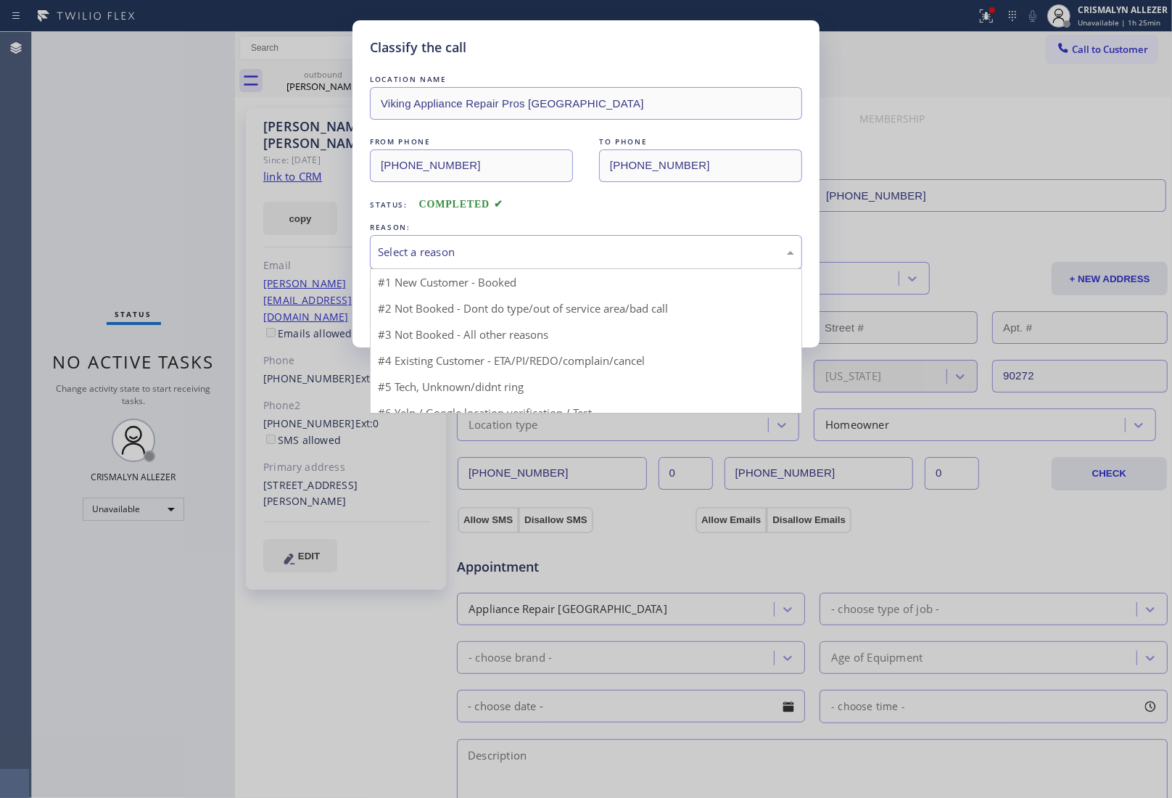
click at [609, 258] on div "Select a reason" at bounding box center [586, 252] width 416 height 17
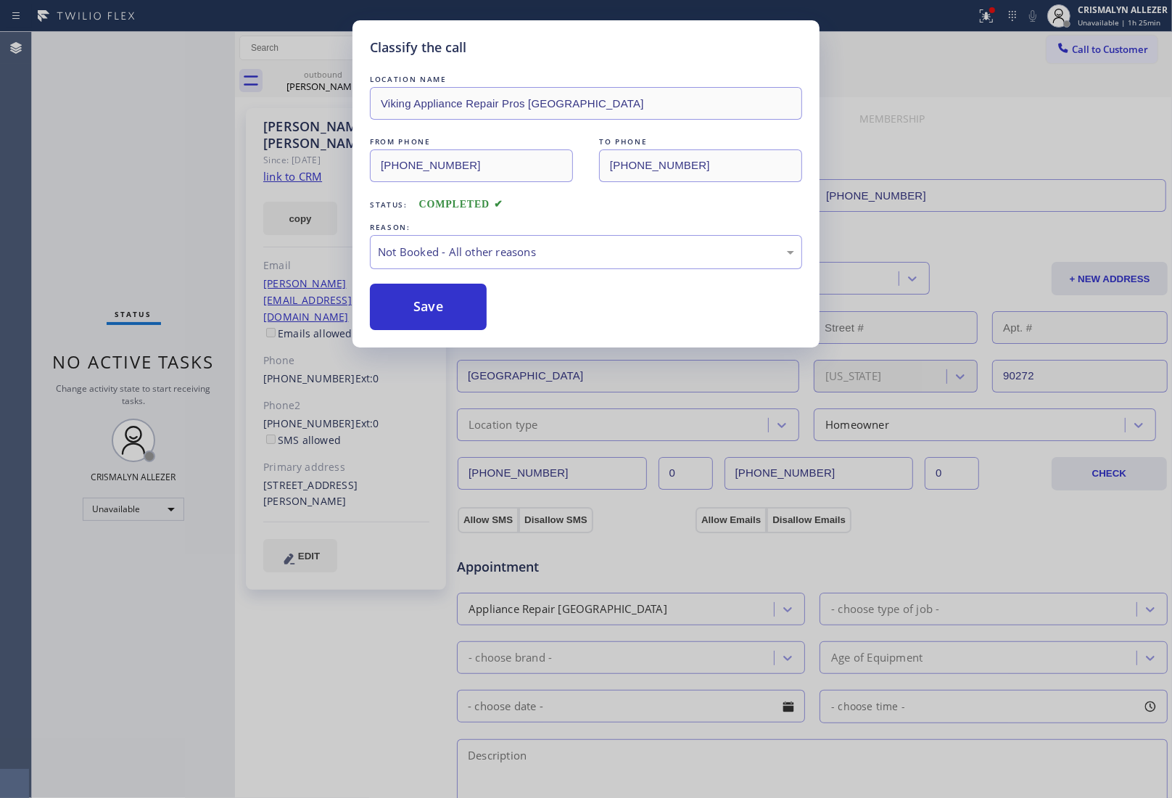
click at [434, 310] on button "Save" at bounding box center [428, 307] width 117 height 46
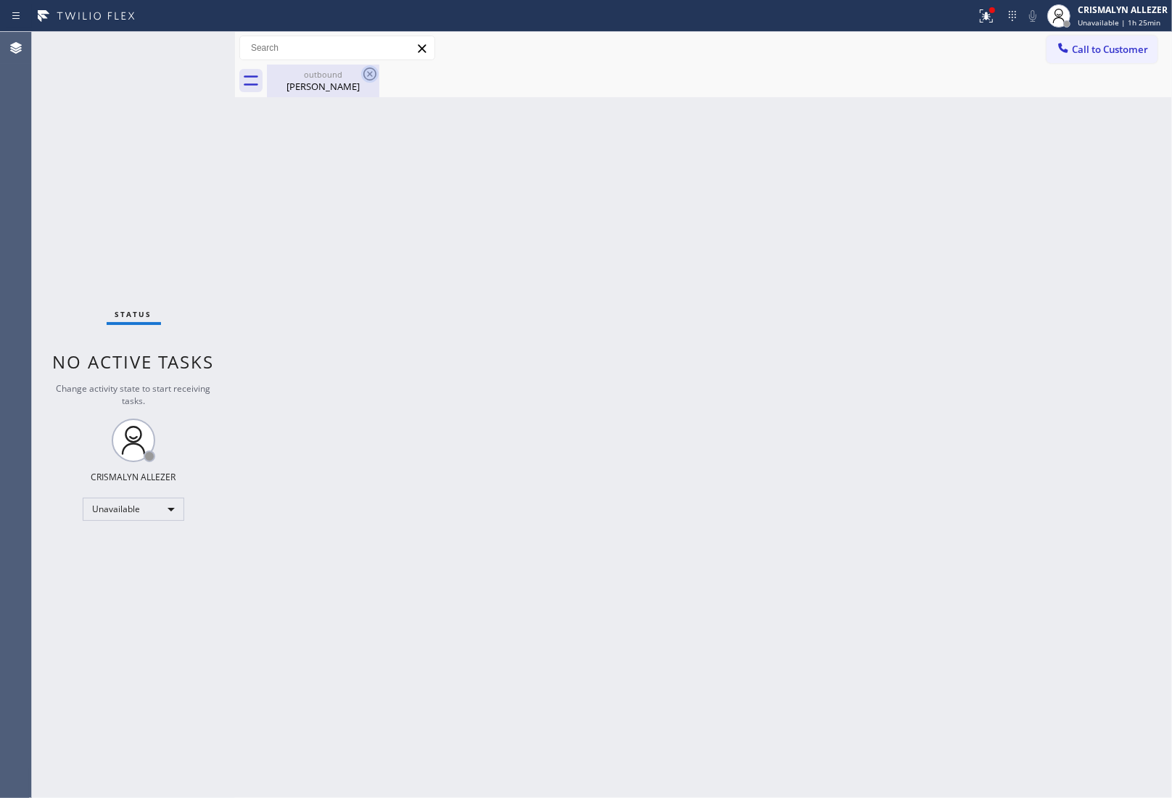
click at [334, 76] on div "outbound" at bounding box center [323, 74] width 110 height 11
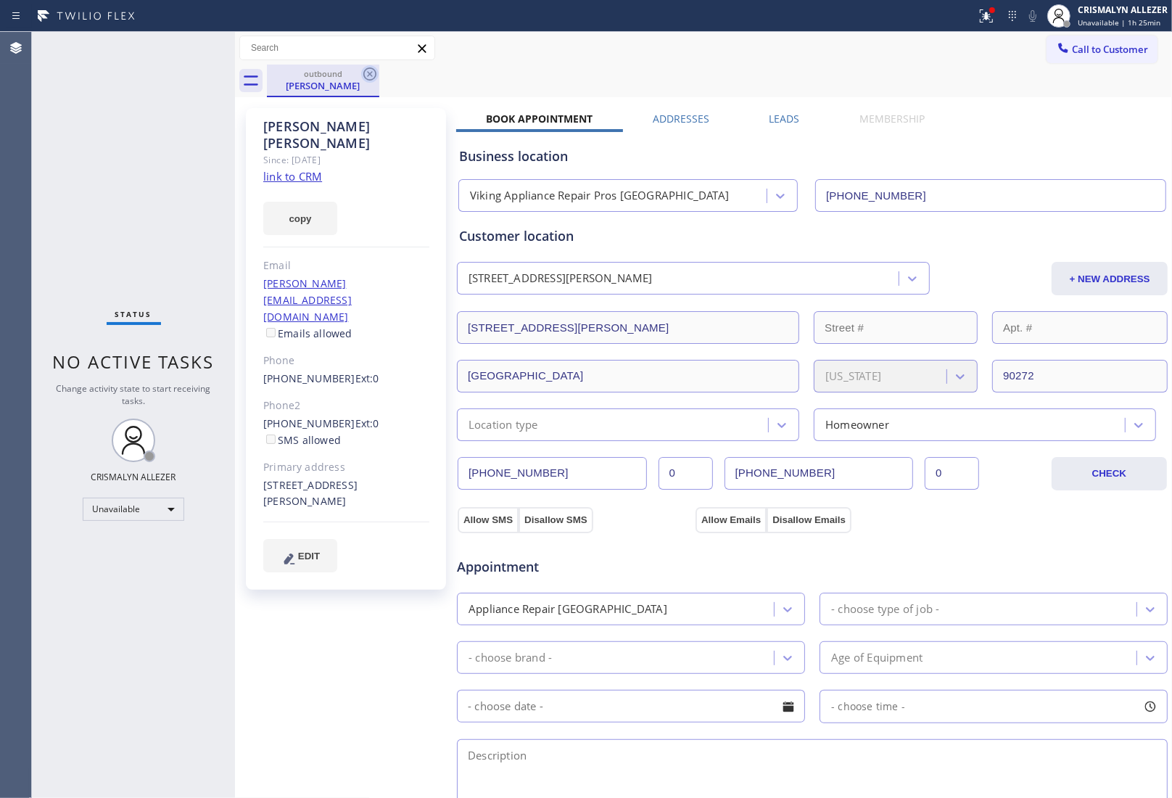
click at [375, 77] on icon at bounding box center [369, 73] width 13 height 13
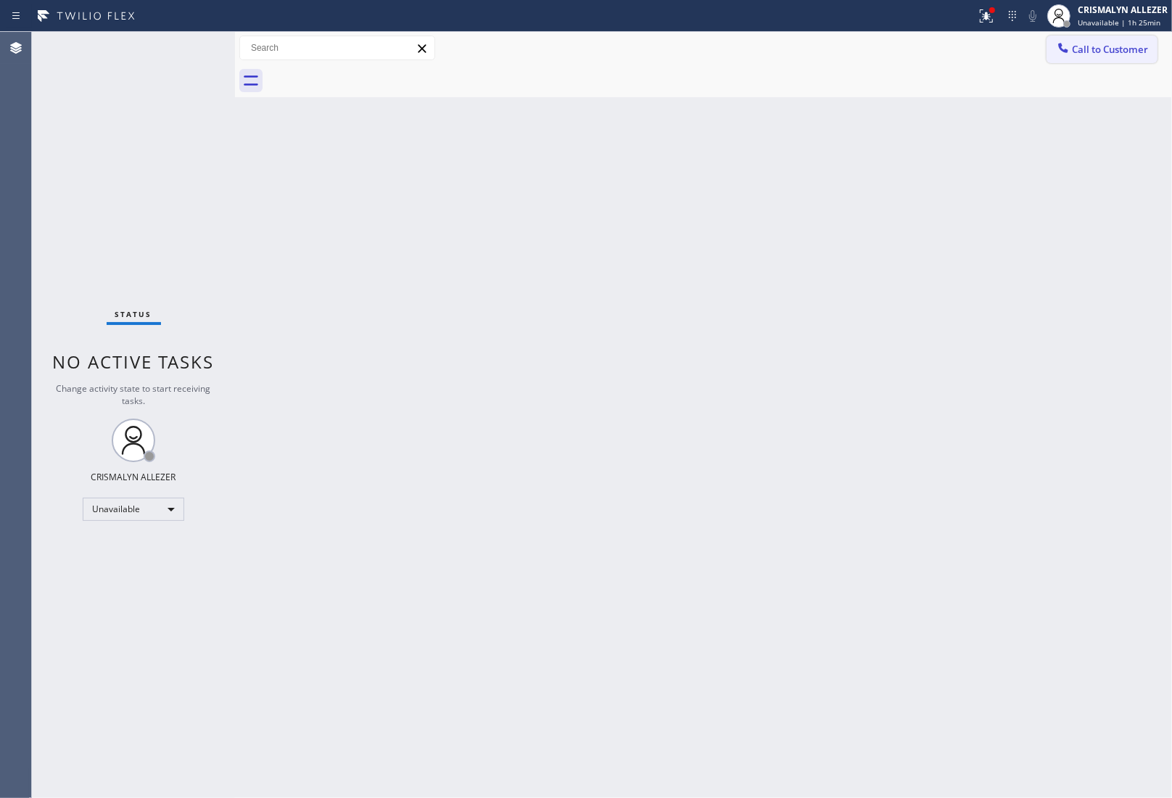
click at [1126, 55] on span "Call to Customer" at bounding box center [1110, 49] width 76 height 13
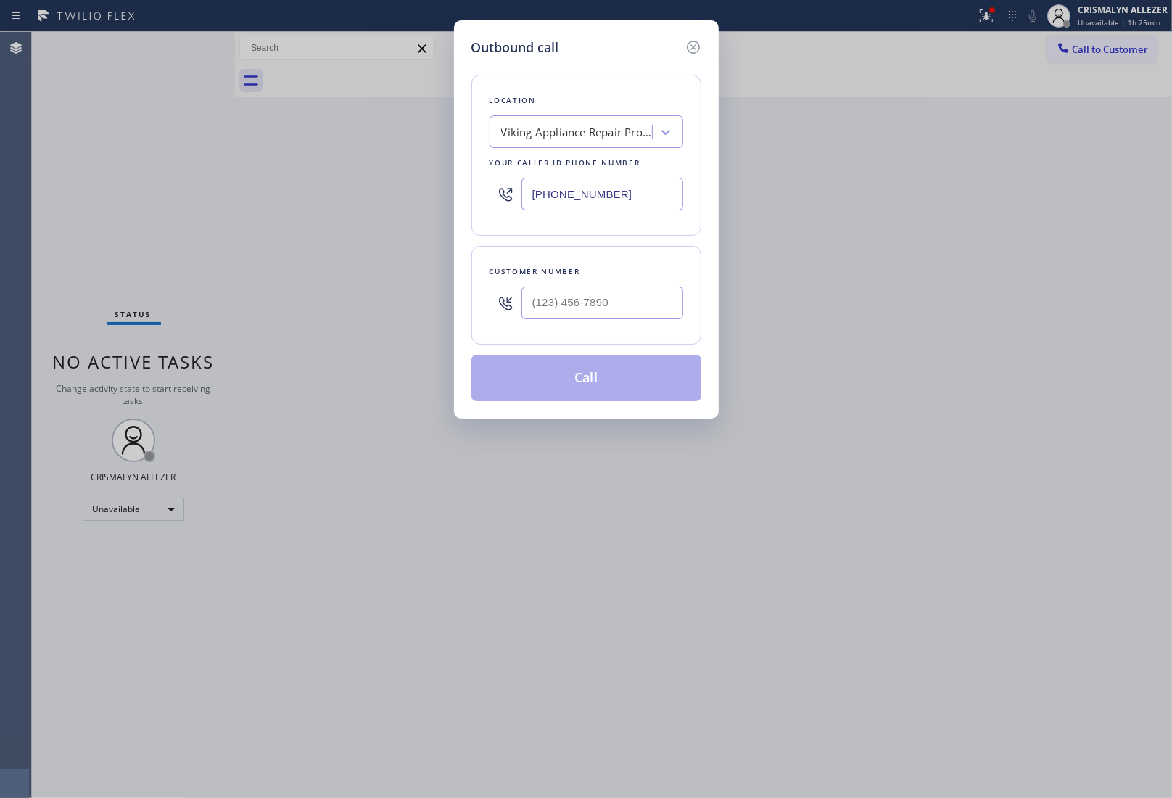
drag, startPoint x: 633, startPoint y: 198, endPoint x: 385, endPoint y: 189, distance: 248.2
click at [407, 189] on div "Outbound call Location Viking Appliance Repair Pros [GEOGRAPHIC_DATA] Your call…" at bounding box center [586, 399] width 1172 height 798
paste input "206) 202-2457"
type input "(206) 202-2457"
click at [630, 325] on div at bounding box center [603, 302] width 162 height 47
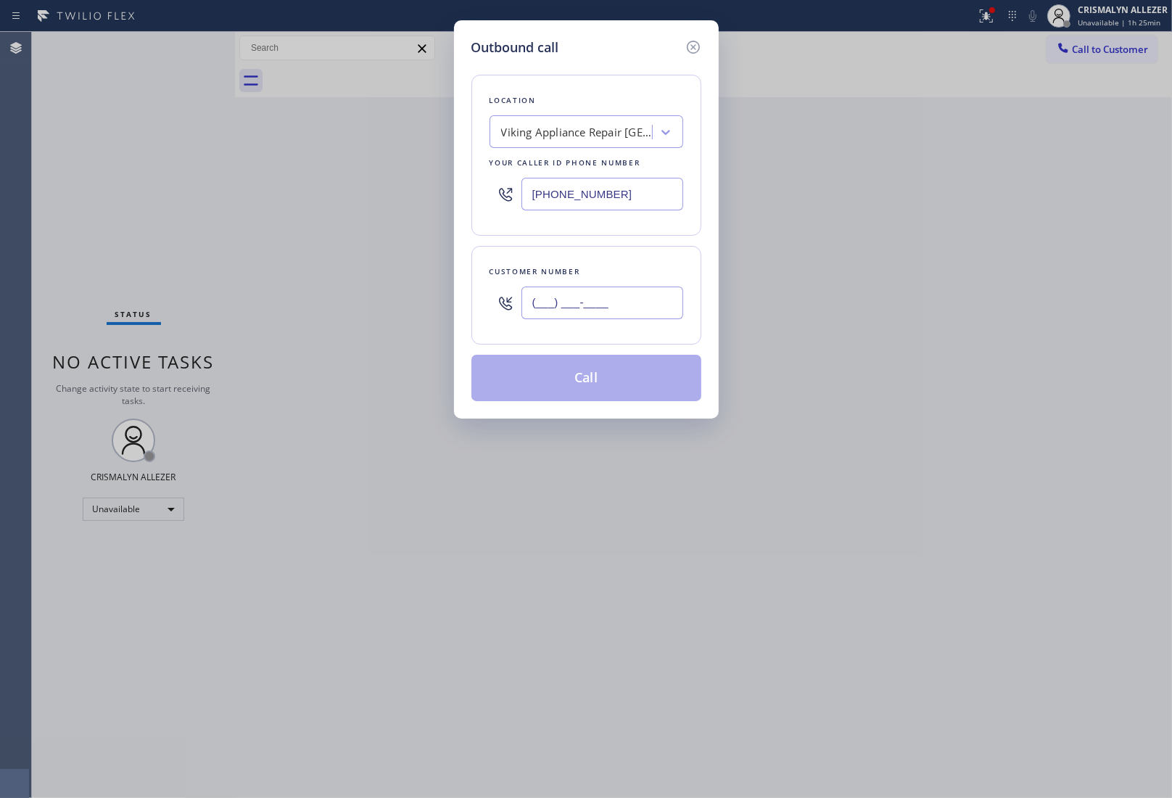
click at [629, 316] on input "(___) ___-____" at bounding box center [603, 303] width 162 height 33
paste input "845) 798-2539"
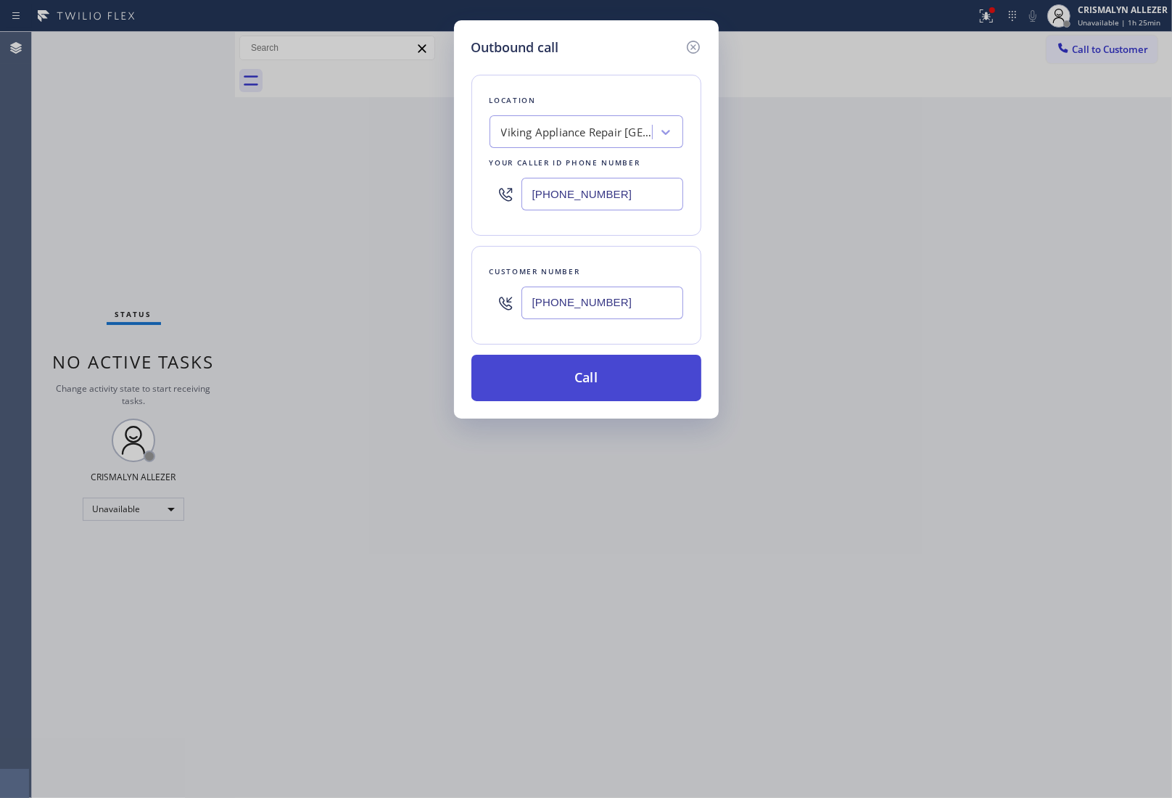
type input "(845) 798-2539"
click at [585, 383] on button "Call" at bounding box center [586, 378] width 230 height 46
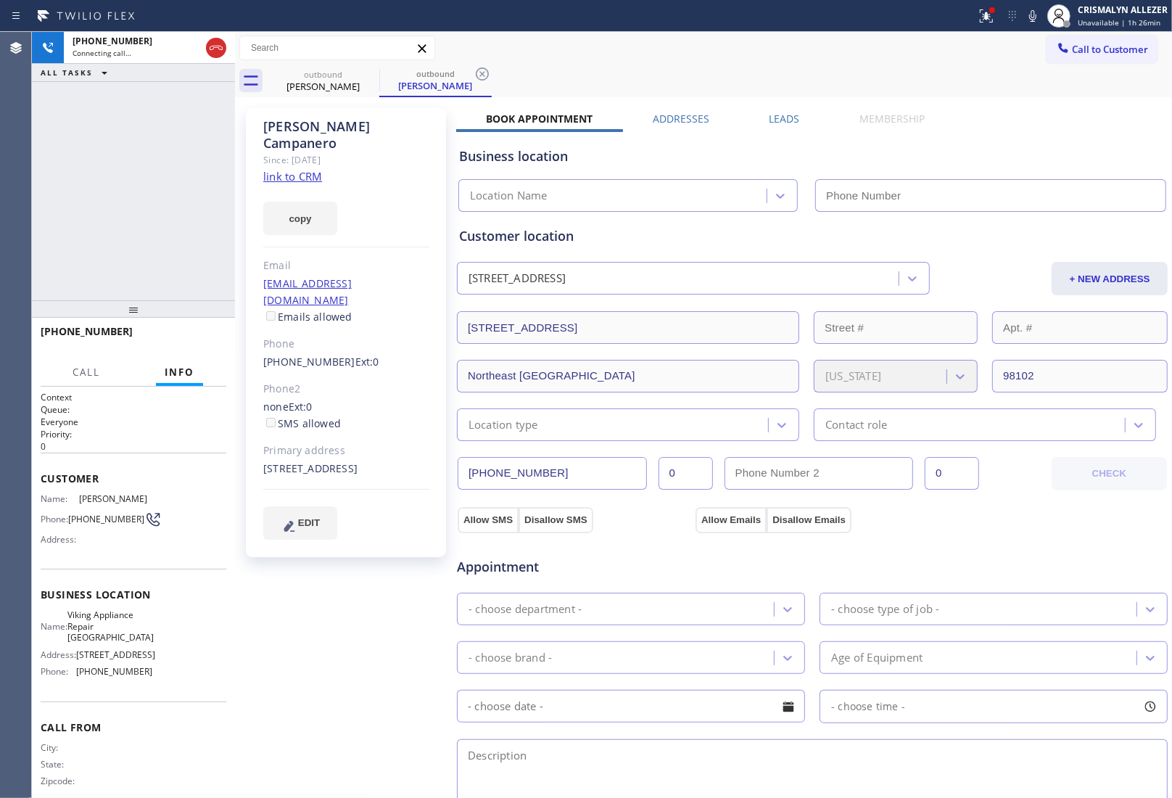
drag, startPoint x: 773, startPoint y: 115, endPoint x: 976, endPoint y: 236, distance: 237.1
click at [773, 115] on label "Leads" at bounding box center [785, 119] width 30 height 14
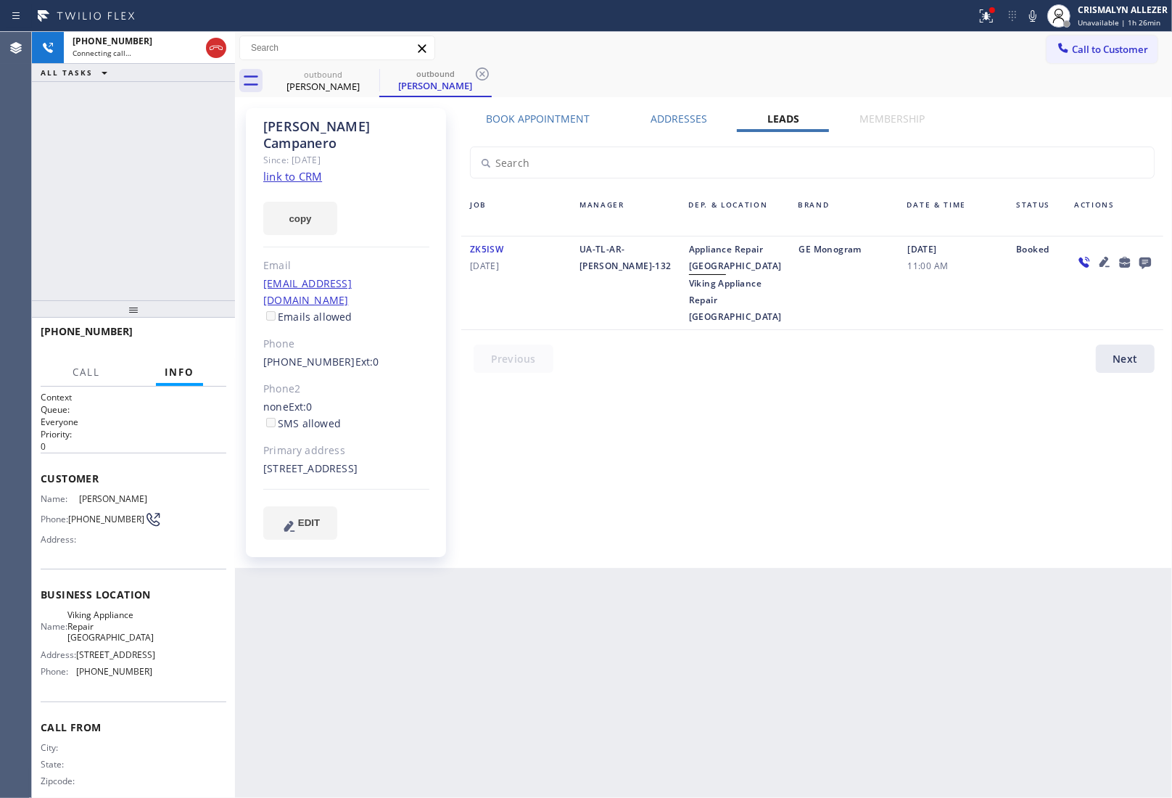
click at [1146, 261] on icon at bounding box center [1146, 264] width 12 height 12
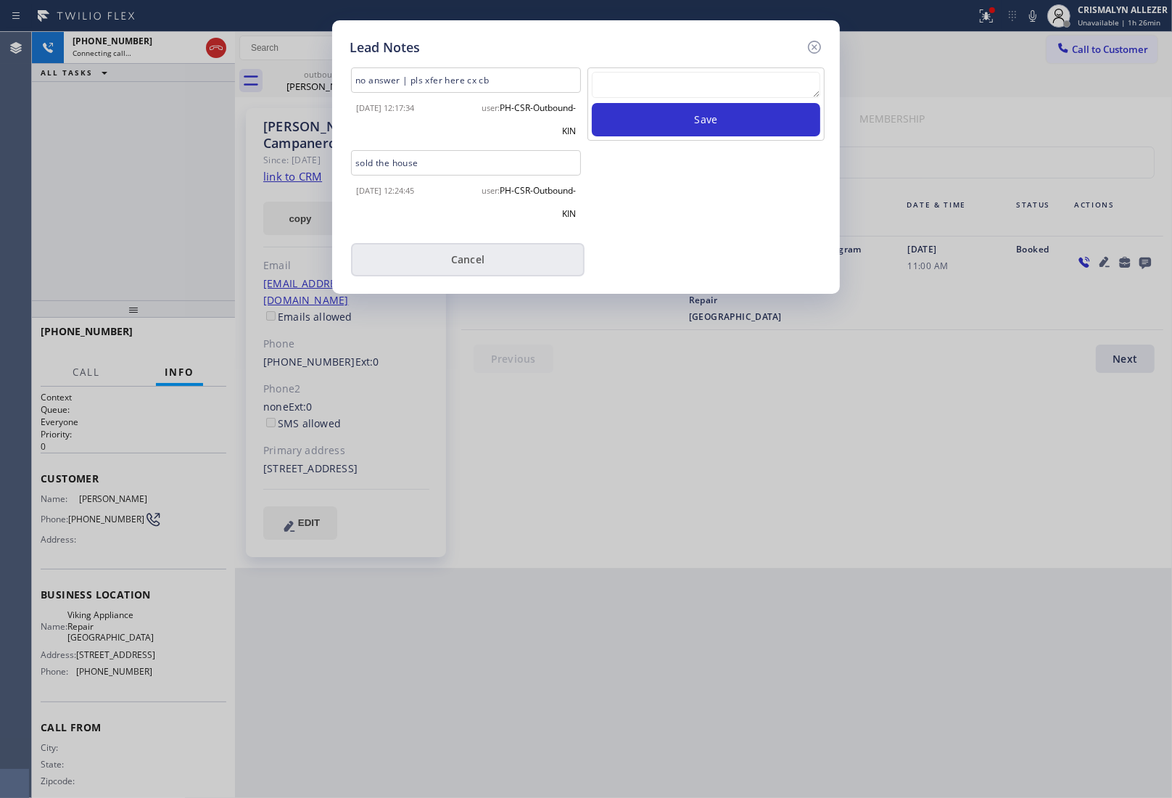
click at [464, 255] on button "Cancel" at bounding box center [468, 259] width 234 height 33
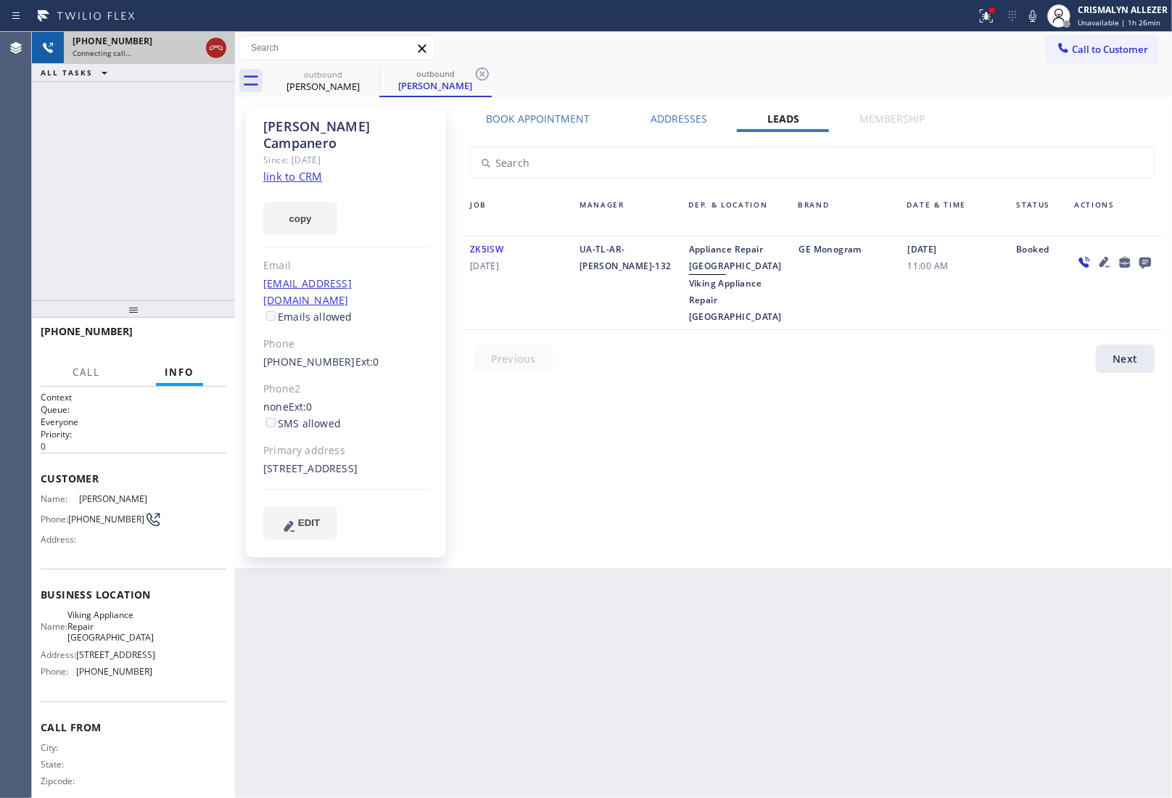
click at [213, 49] on icon at bounding box center [215, 47] width 17 height 17
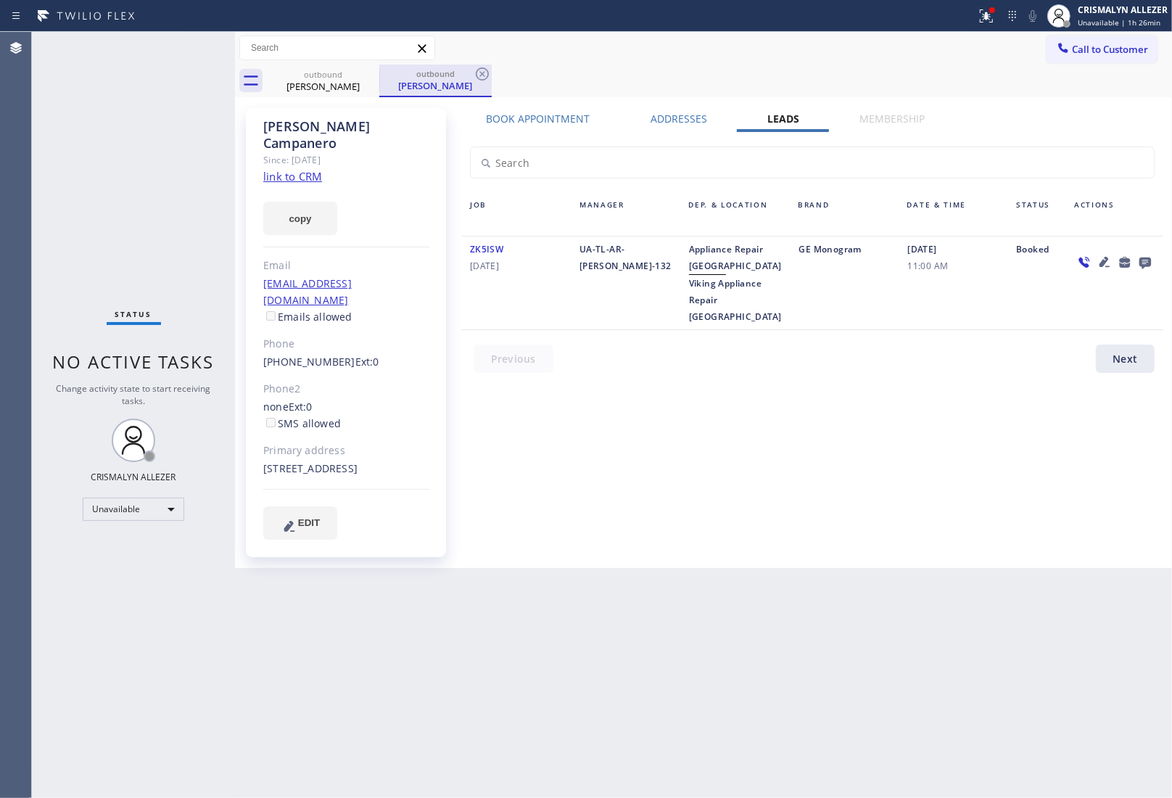
drag, startPoint x: 483, startPoint y: 77, endPoint x: 383, endPoint y: 78, distance: 100.1
click at [470, 77] on div "outbound Jessie Campanero" at bounding box center [435, 81] width 112 height 33
click at [370, 73] on icon at bounding box center [369, 73] width 17 height 17
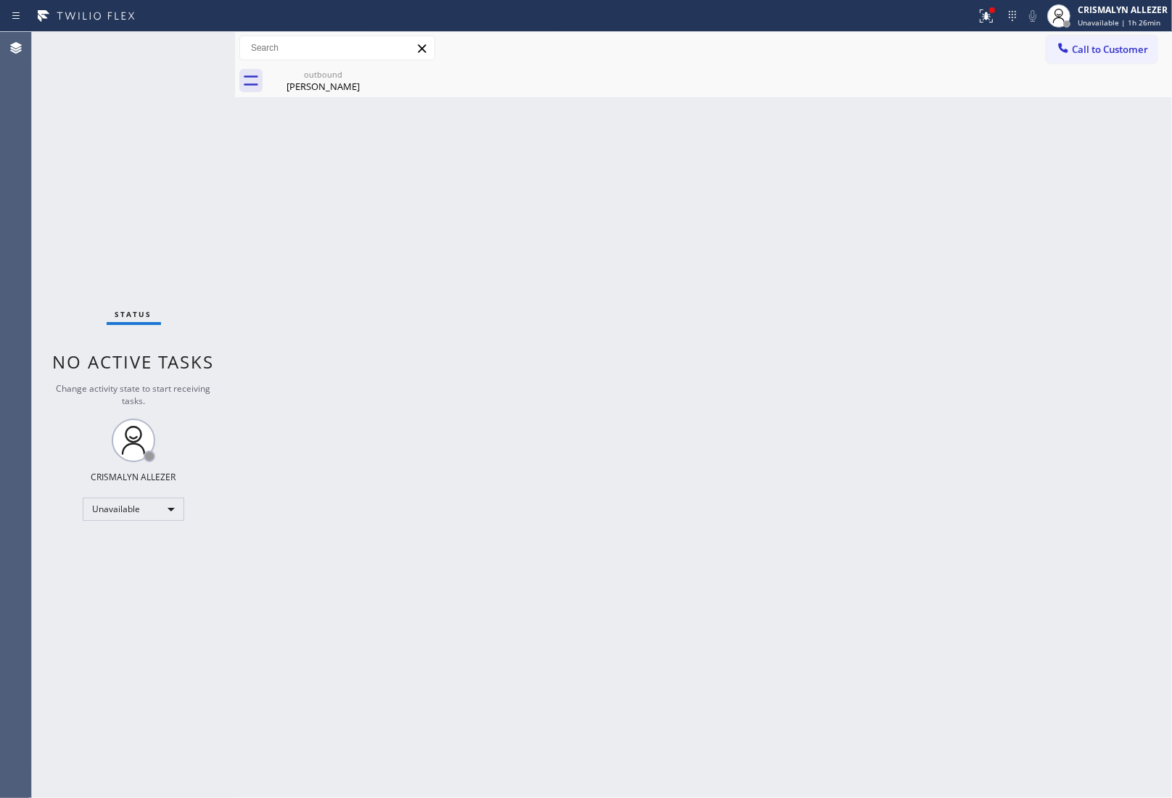
click at [0, 0] on icon at bounding box center [0, 0] width 0 height 0
click at [363, 73] on icon at bounding box center [369, 73] width 17 height 17
click at [334, 78] on div "outbound" at bounding box center [323, 74] width 110 height 11
click at [168, 508] on div "Unavailable" at bounding box center [134, 509] width 102 height 23
click at [131, 551] on li "Available" at bounding box center [132, 546] width 99 height 17
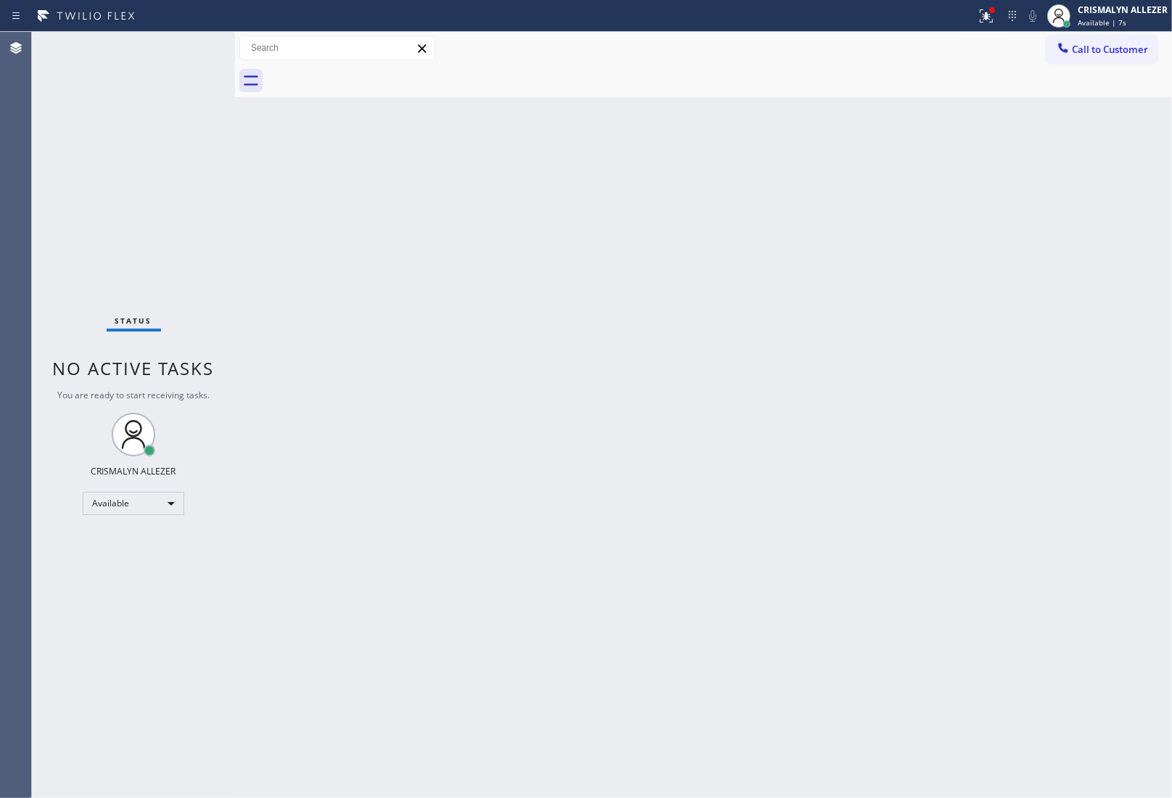
click at [696, 403] on div "Back to Dashboard Change Sender ID Customers Technicians Select a contact Outbo…" at bounding box center [703, 415] width 937 height 766
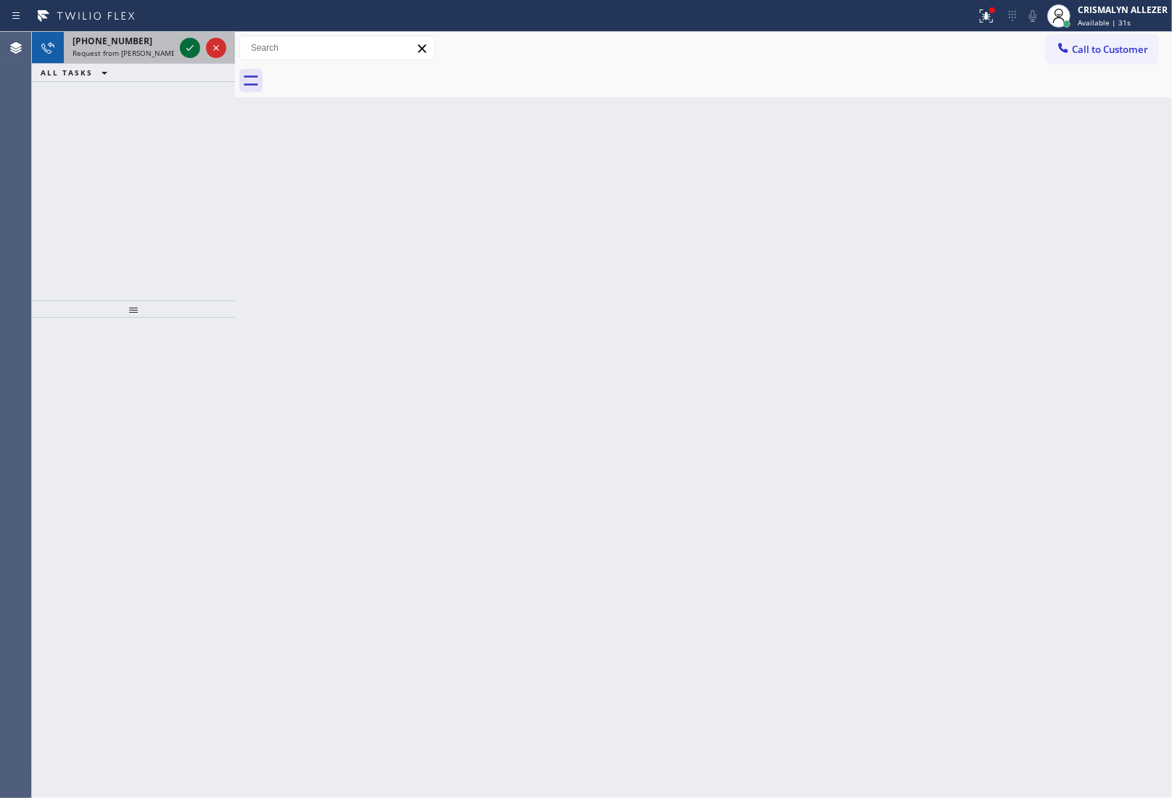
click at [189, 46] on icon at bounding box center [189, 47] width 17 height 17
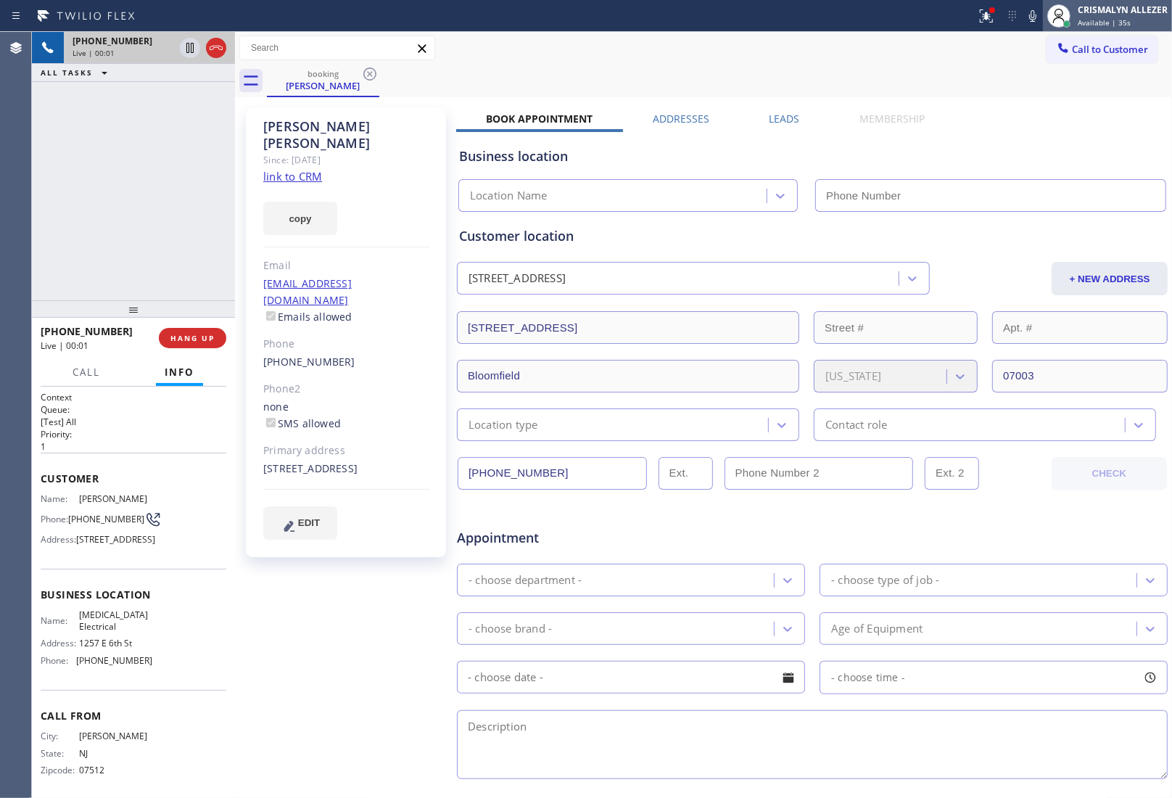
click at [1132, 23] on div "Available | 35s" at bounding box center [1123, 22] width 90 height 10
type input "[PHONE_NUMBER]"
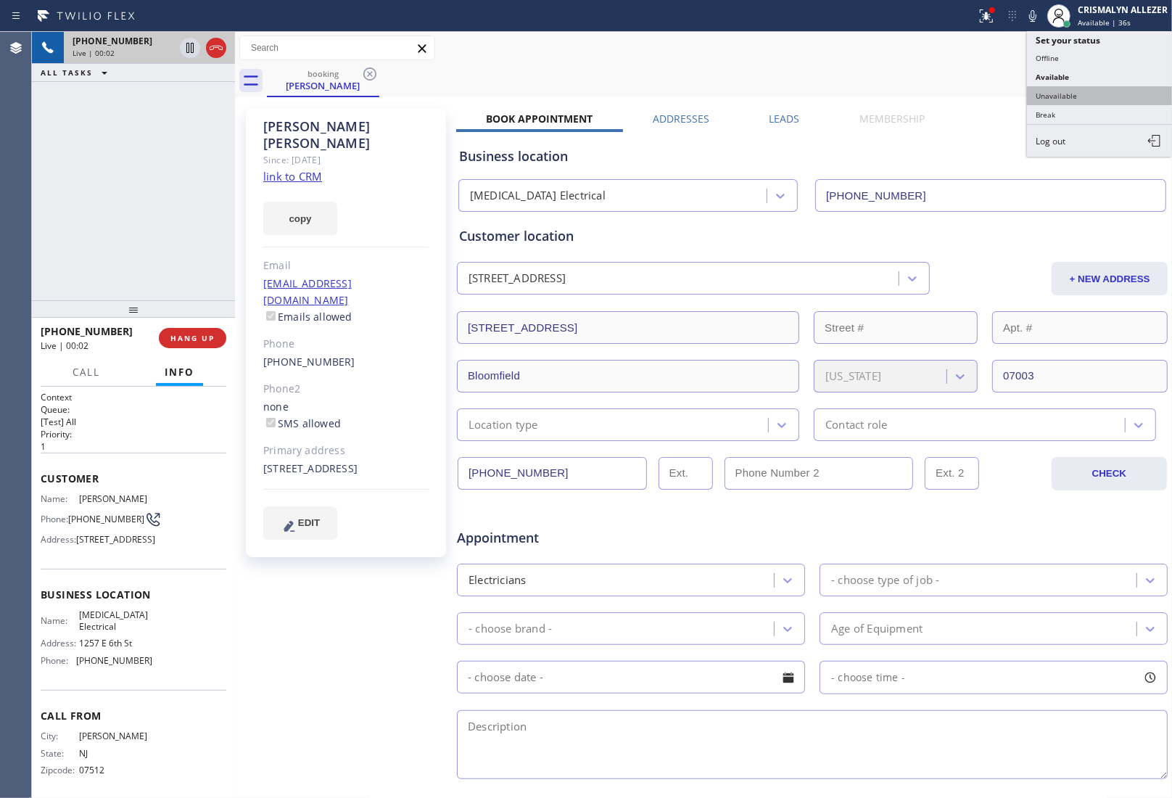
click at [1065, 96] on button "Unavailable" at bounding box center [1099, 95] width 145 height 19
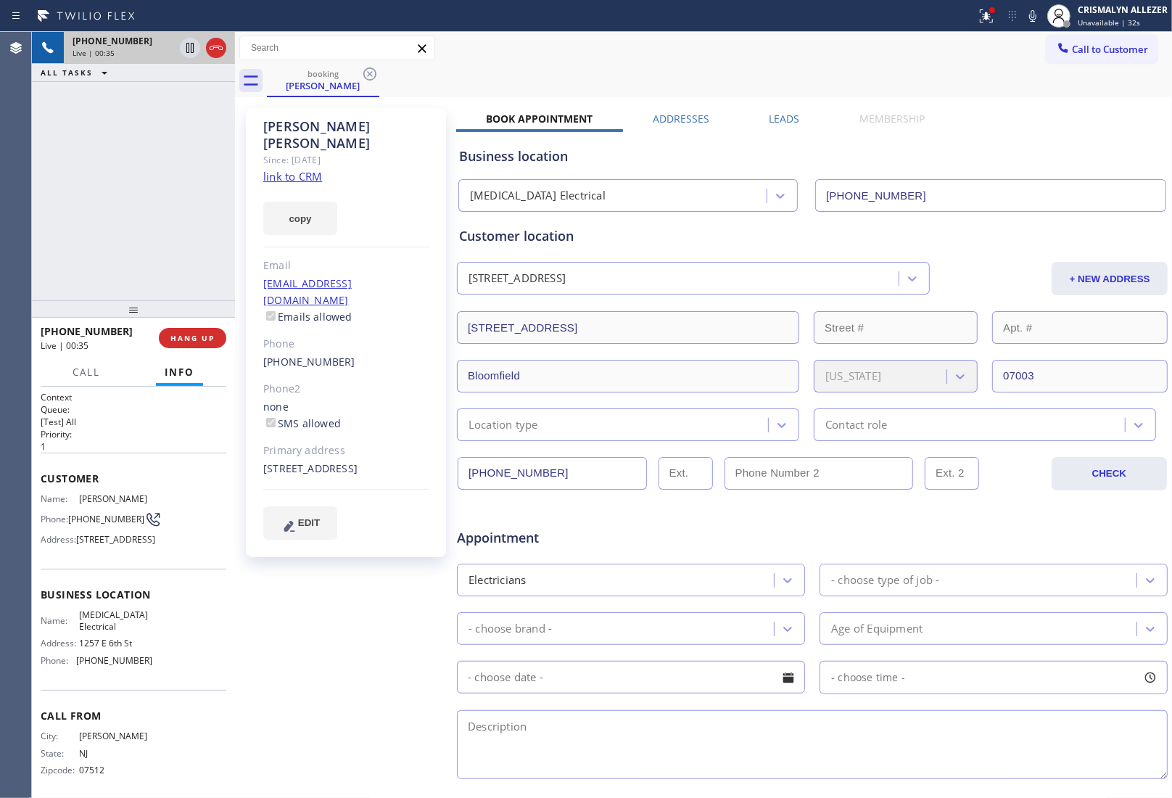
click at [138, 283] on div "+19736419207 Live | 00:35 ALL TASKS ALL TASKS ACTIVE TASKS TASKS IN WRAP UP" at bounding box center [133, 166] width 203 height 268
click at [303, 169] on link "link to CRM" at bounding box center [292, 176] width 59 height 15
click at [186, 337] on span "HANG UP" at bounding box center [192, 338] width 44 height 10
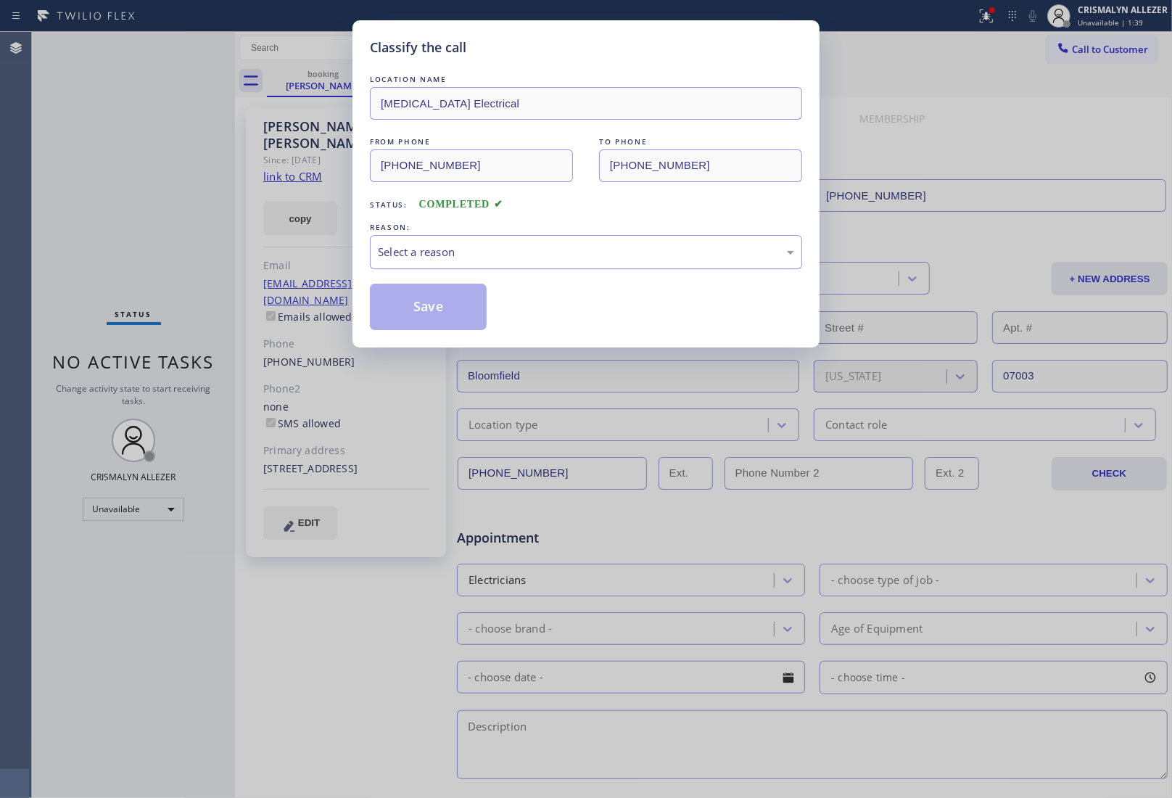
click at [602, 239] on div "Select a reason" at bounding box center [586, 252] width 432 height 34
click at [426, 310] on button "Save" at bounding box center [428, 307] width 117 height 46
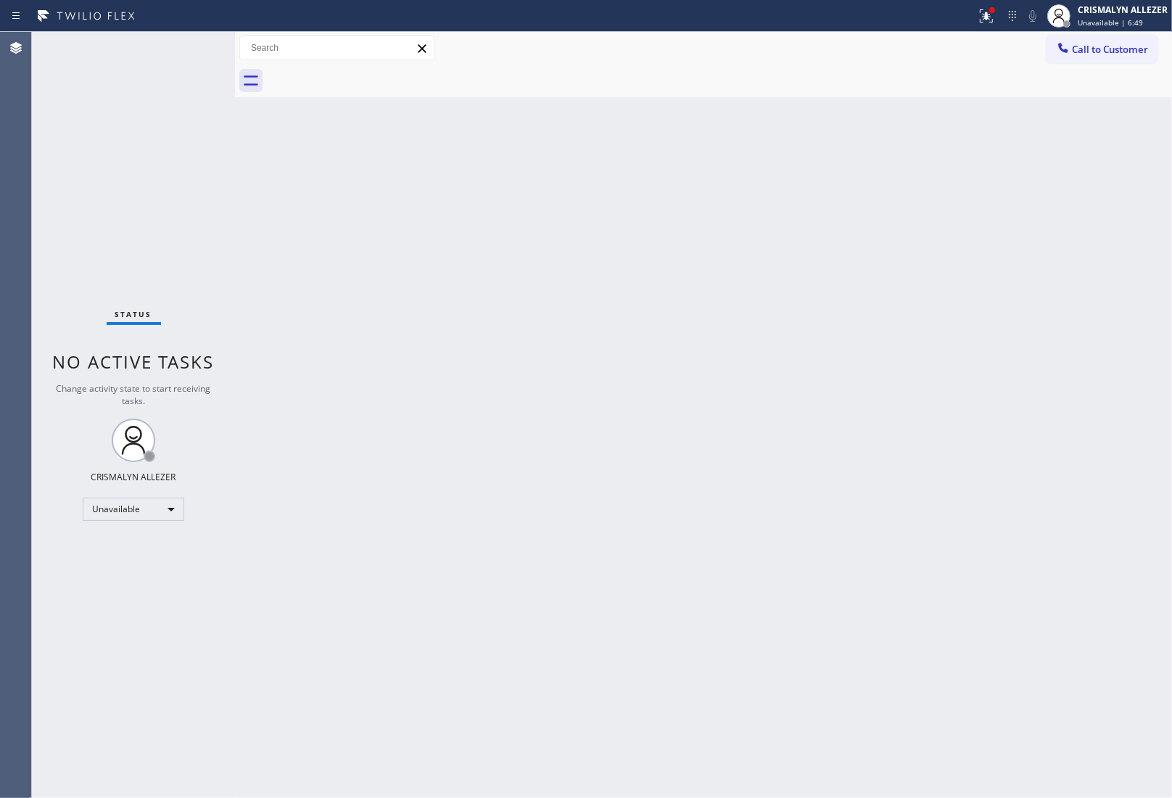
click at [1090, 51] on span "Call to Customer" at bounding box center [1110, 49] width 76 height 13
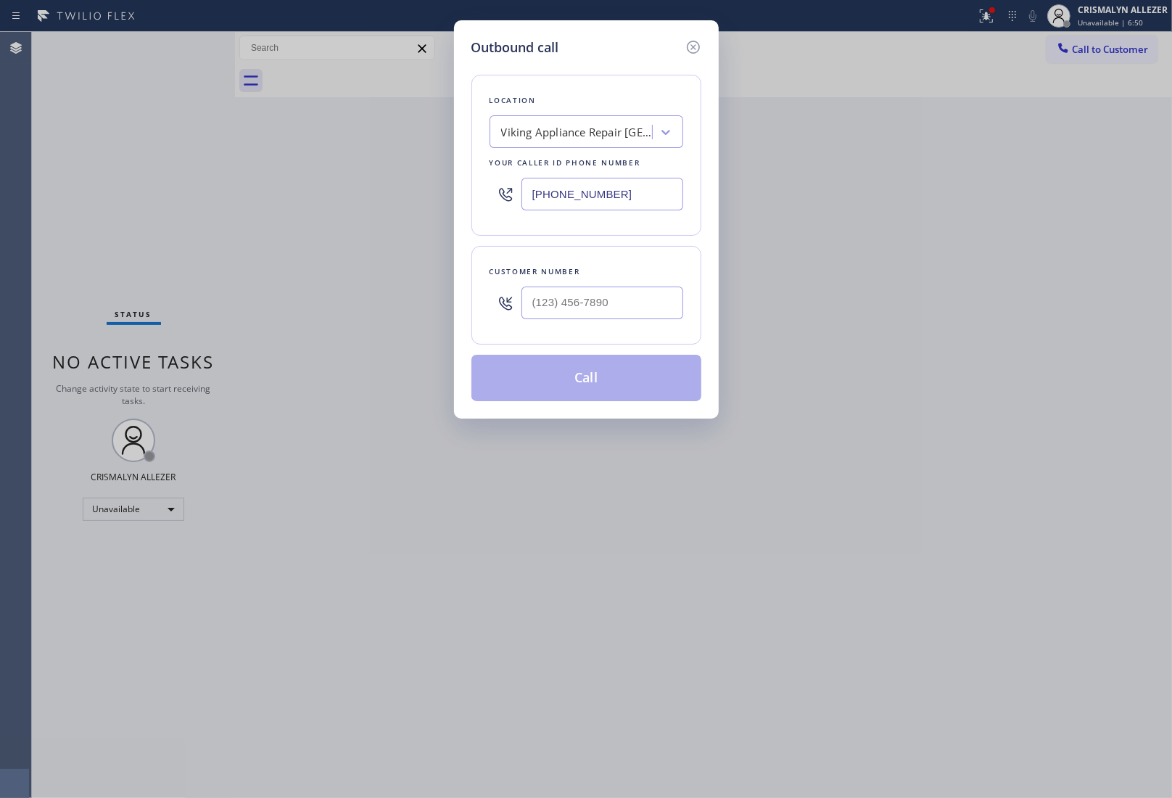
drag, startPoint x: 655, startPoint y: 191, endPoint x: 389, endPoint y: 186, distance: 266.3
click at [401, 187] on div "Outbound call Location Viking Appliance Repair Seattle Your caller id phone num…" at bounding box center [586, 399] width 1172 height 798
paste input "424) 216-9694"
type input "[PHONE_NUMBER]"
click at [666, 316] on input "(___) ___-____" at bounding box center [603, 303] width 162 height 33
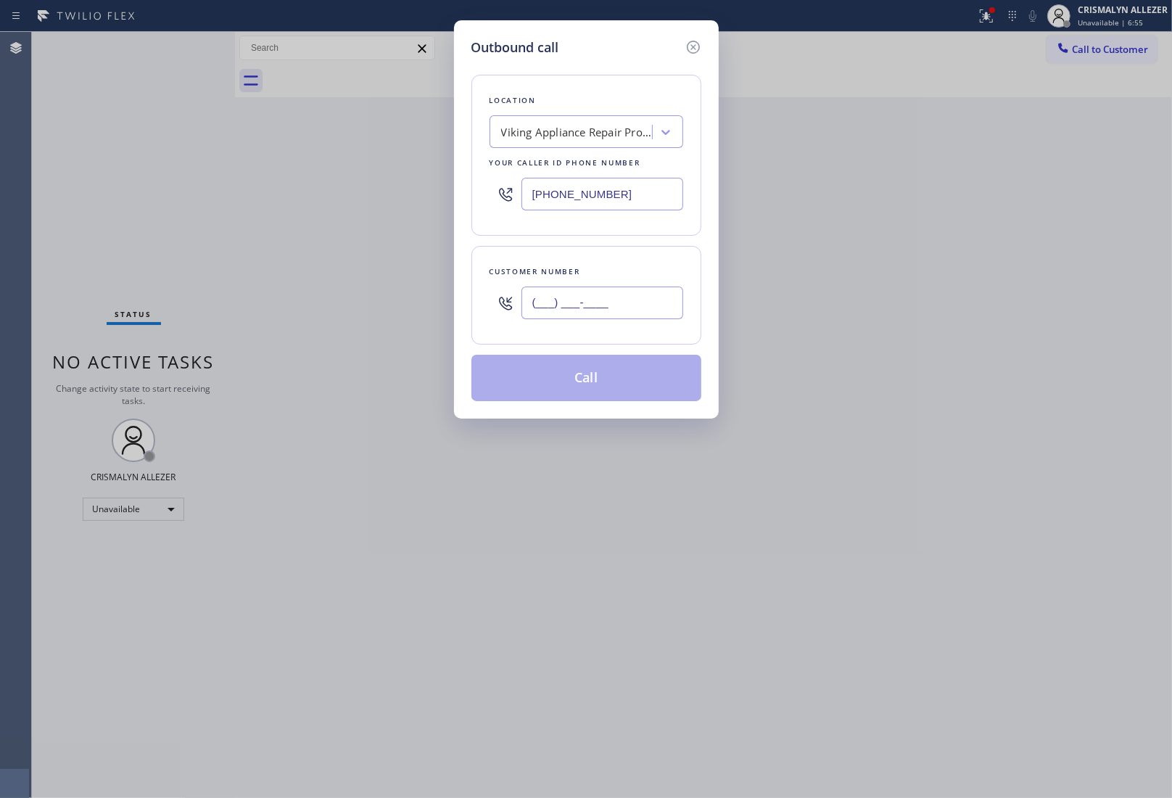
paste input "310) 415-5523"
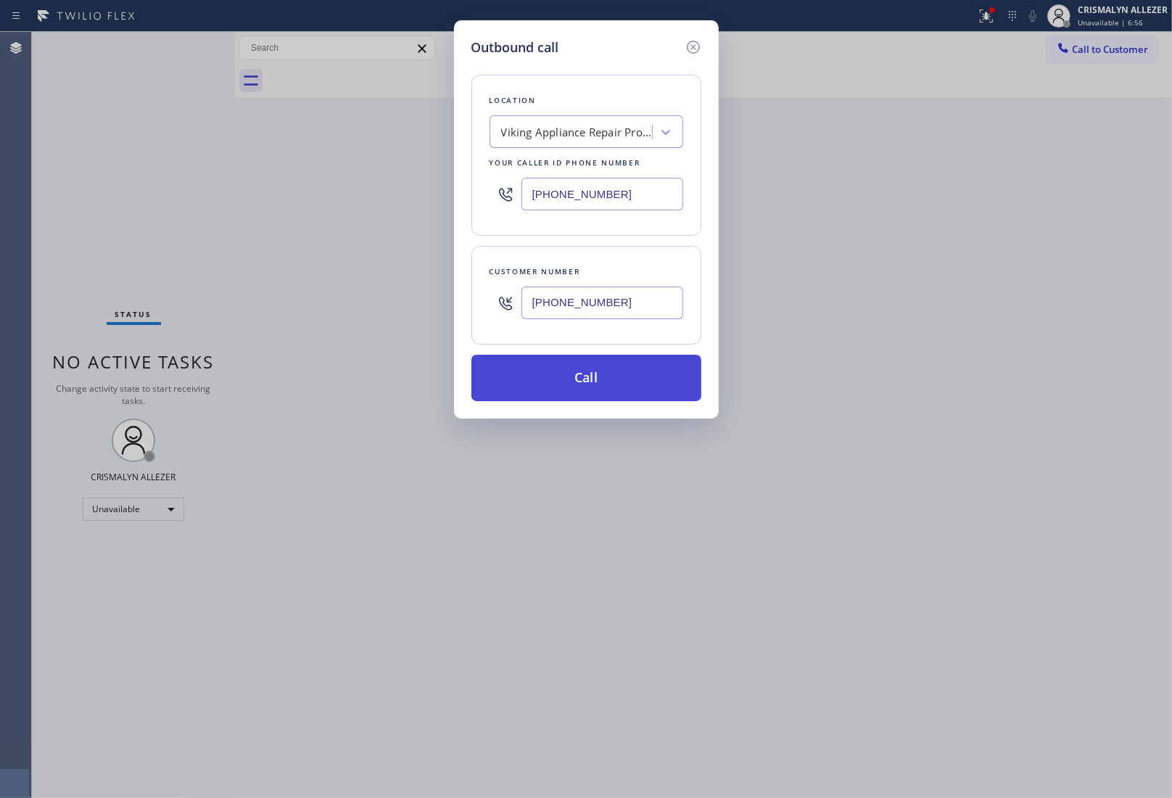
type input "(310) 415-5523"
click at [601, 378] on button "Call" at bounding box center [586, 378] width 230 height 46
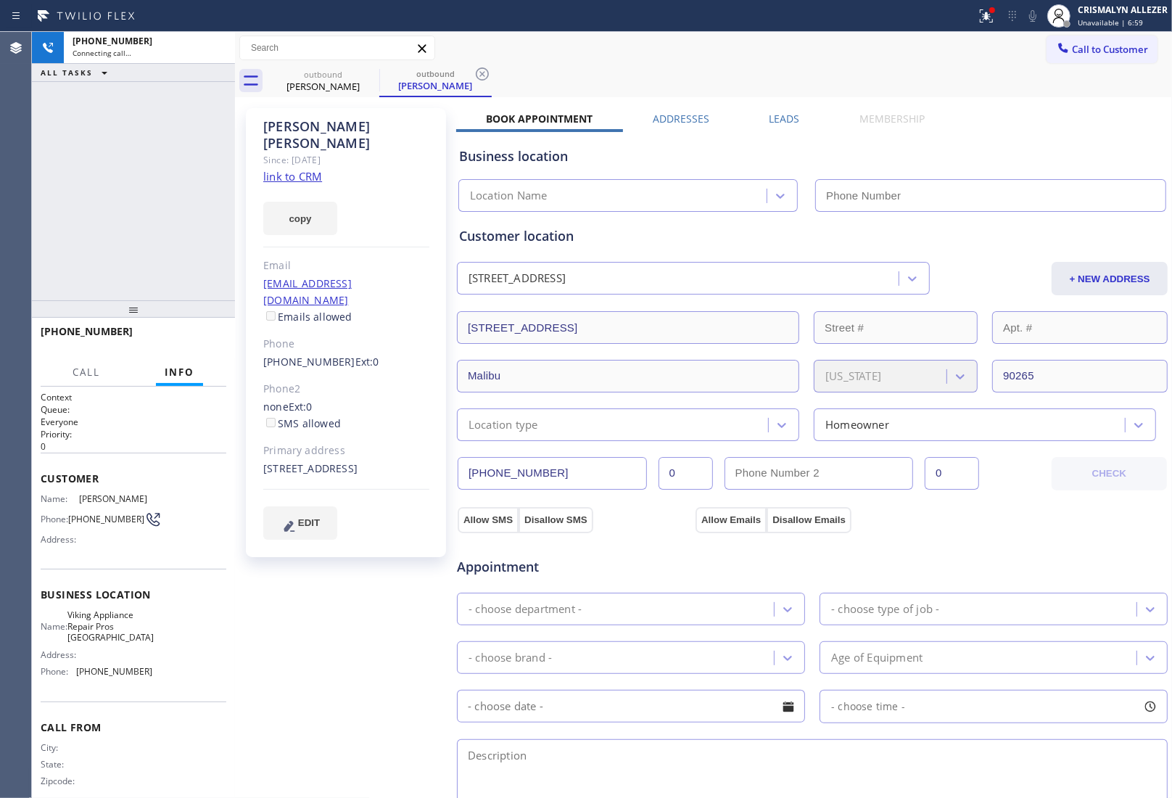
click at [313, 169] on link "link to CRM" at bounding box center [292, 176] width 59 height 15
type input "[PHONE_NUMBER]"
click at [785, 122] on label "Leads" at bounding box center [785, 119] width 30 height 14
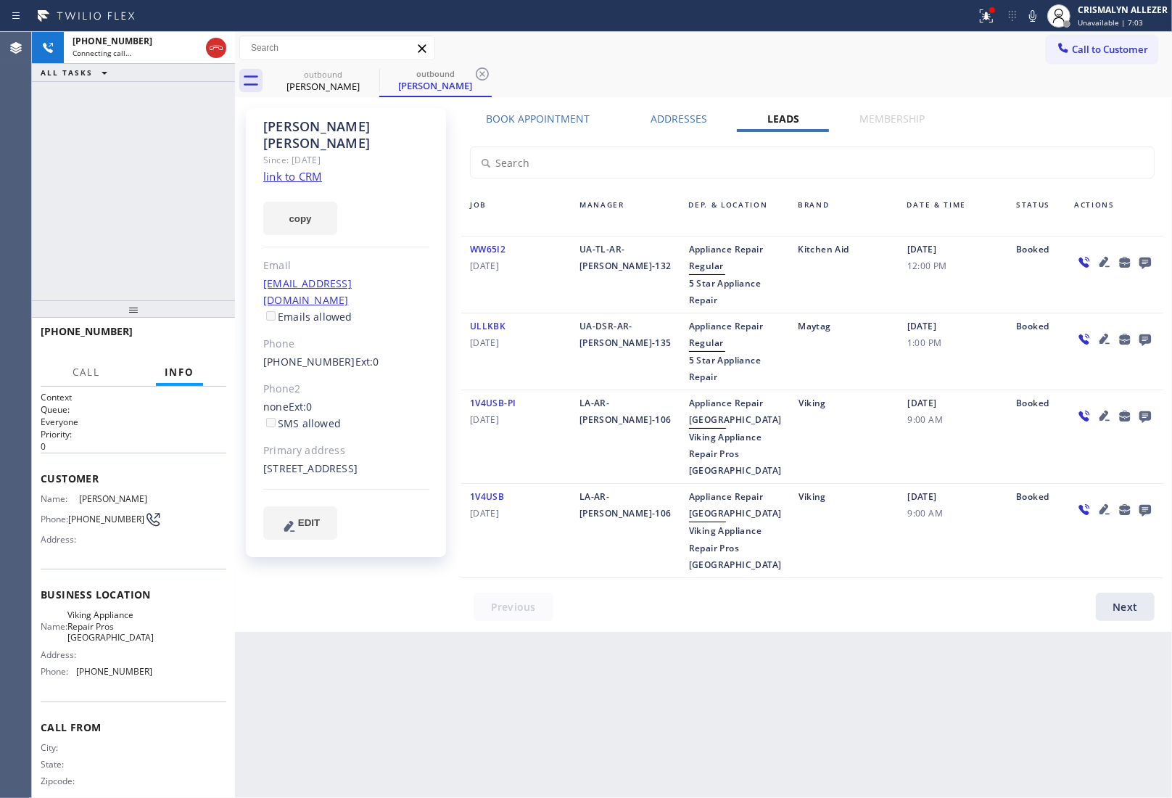
click at [1147, 261] on icon at bounding box center [1146, 264] width 12 height 12
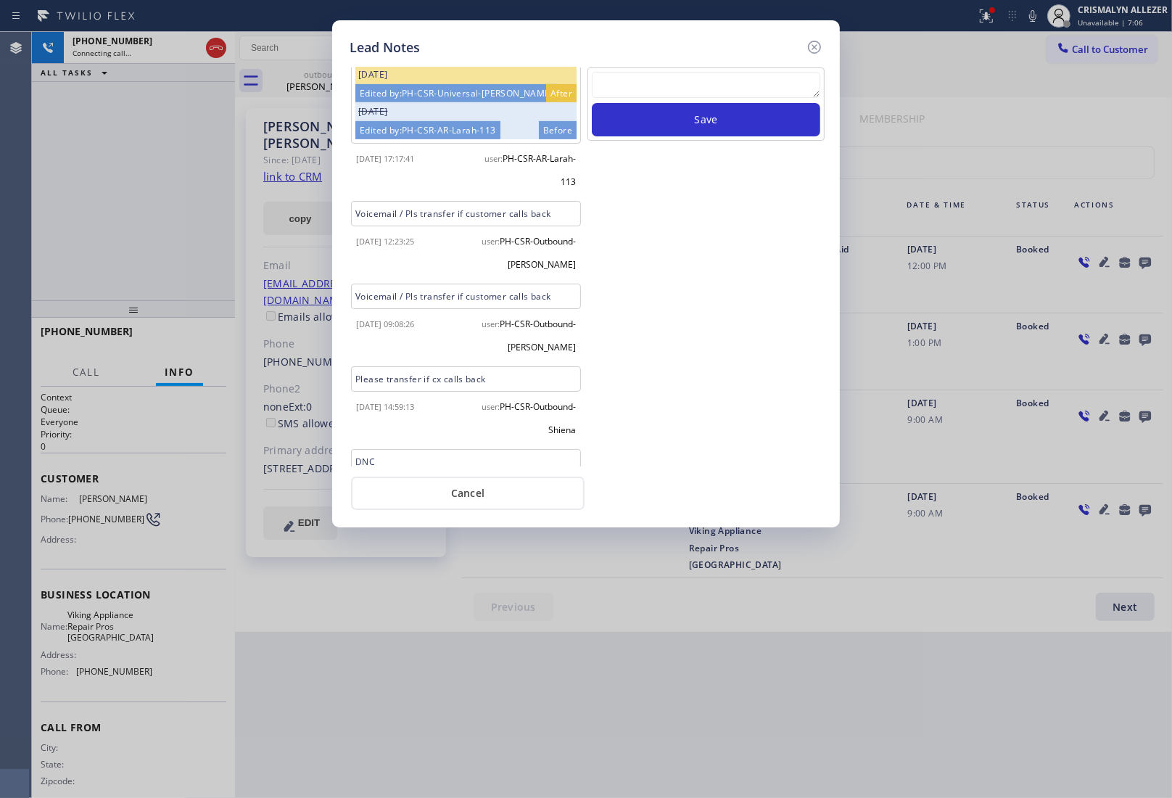
scroll to position [769, 0]
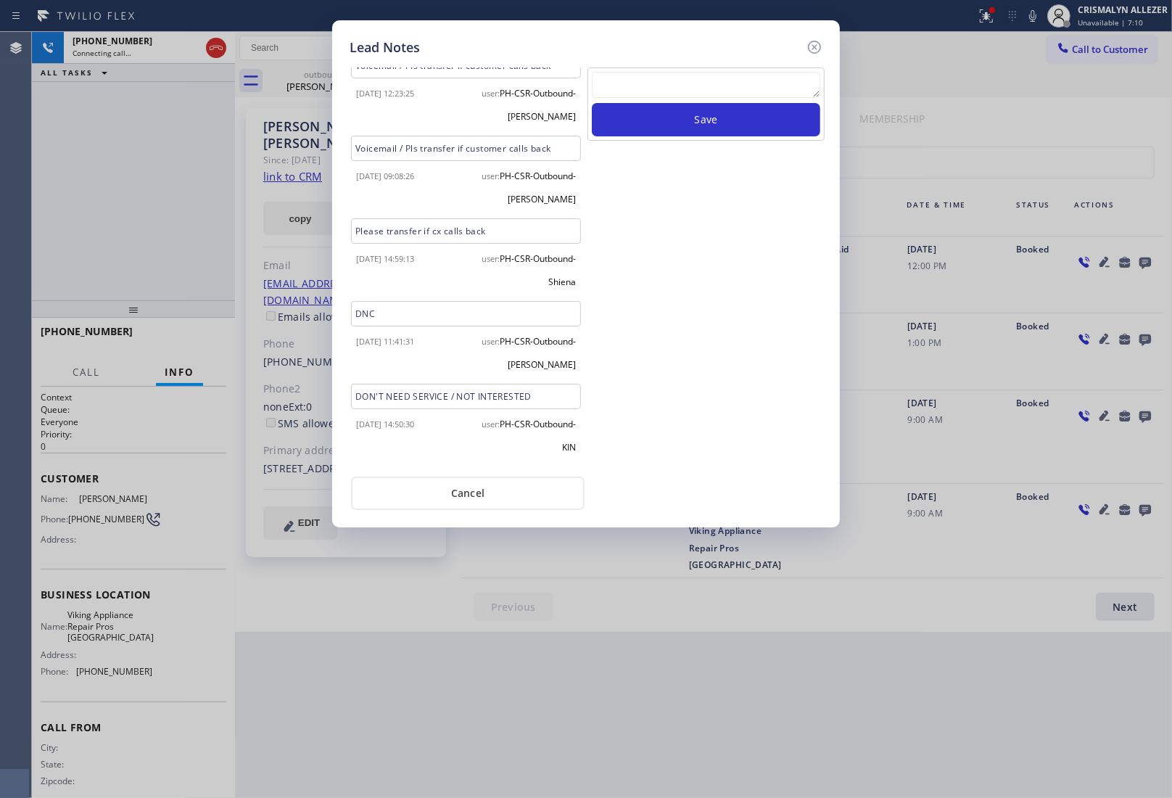
drag, startPoint x: 164, startPoint y: 197, endPoint x: 196, endPoint y: 104, distance: 98.9
click at [167, 189] on div "Lead Notes Talked to cx because we need to reschedule for Tue 11-2 or anytime T…" at bounding box center [586, 399] width 1172 height 798
click at [221, 48] on div "Lead Notes Talked to cx because we need to reschedule for Tue 11-2 or anytime T…" at bounding box center [586, 399] width 1172 height 798
click at [474, 480] on button "Cancel" at bounding box center [468, 493] width 234 height 33
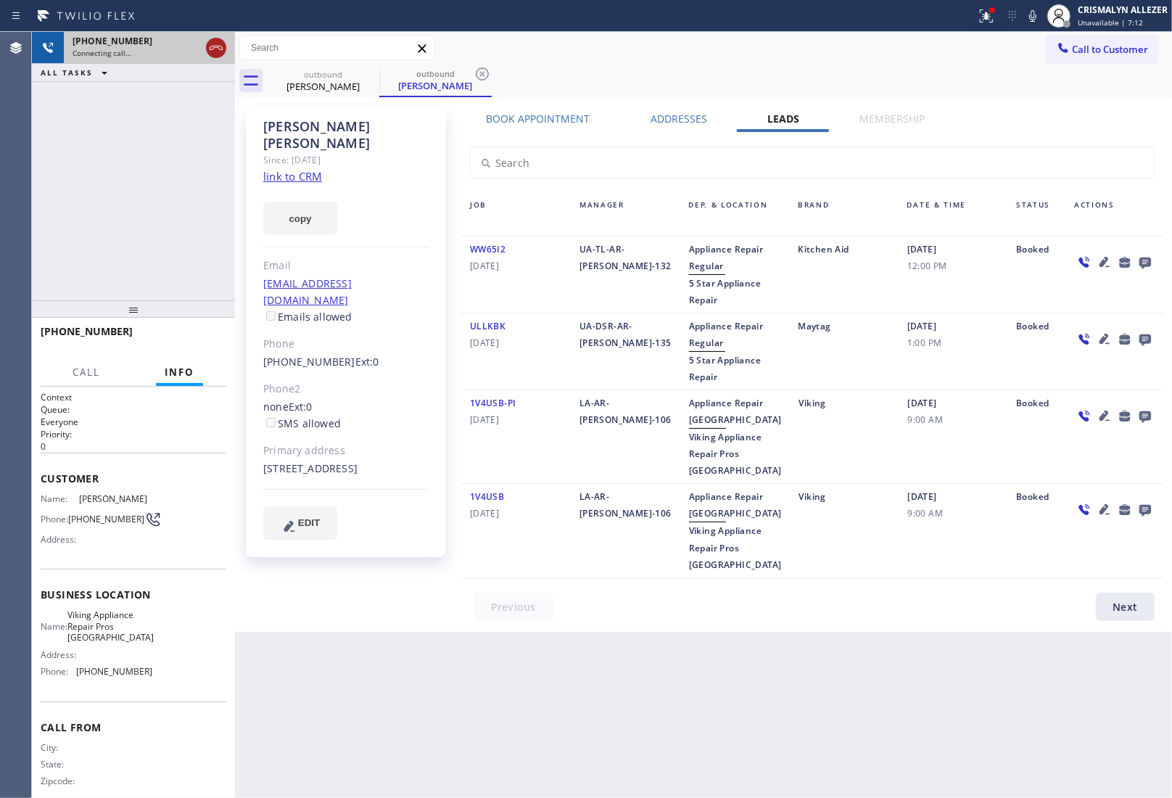
click at [215, 48] on icon at bounding box center [215, 47] width 17 height 17
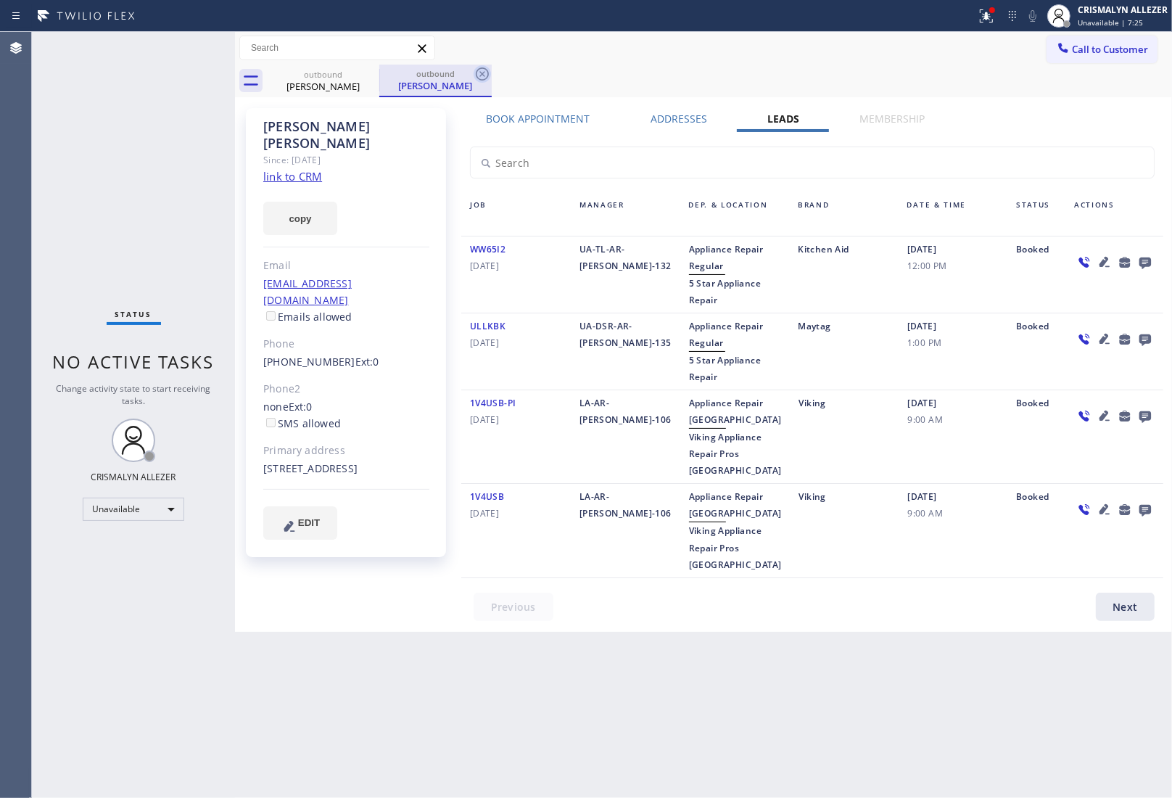
click at [486, 77] on icon at bounding box center [482, 73] width 17 height 17
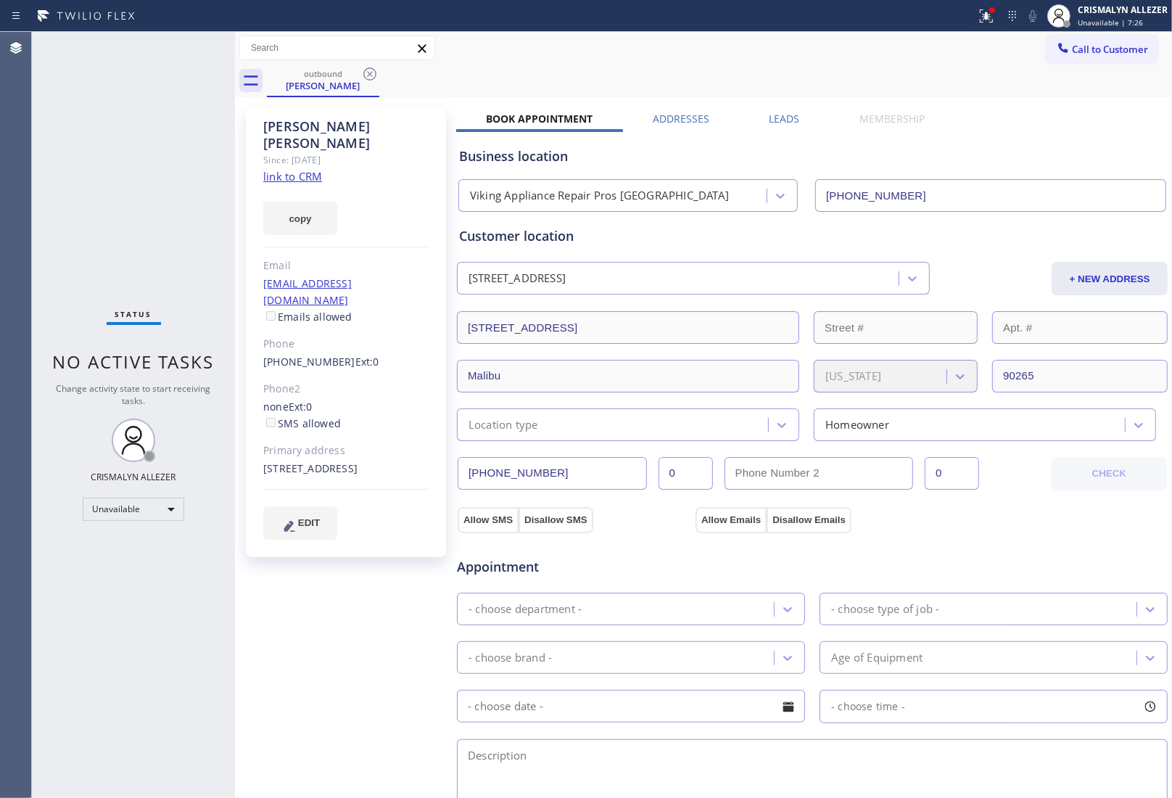
drag, startPoint x: 365, startPoint y: 74, endPoint x: 403, endPoint y: 1, distance: 82.7
click at [365, 73] on icon at bounding box center [369, 73] width 17 height 17
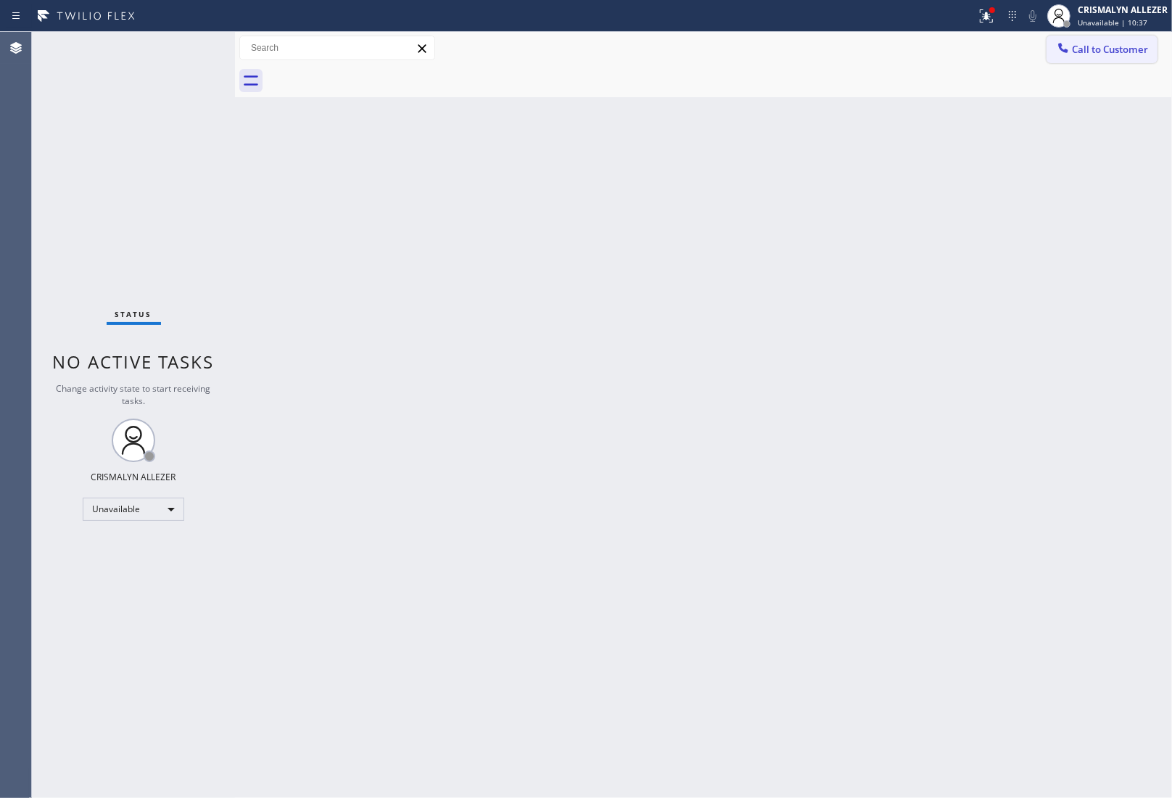
click at [1097, 57] on button "Call to Customer" at bounding box center [1102, 50] width 111 height 28
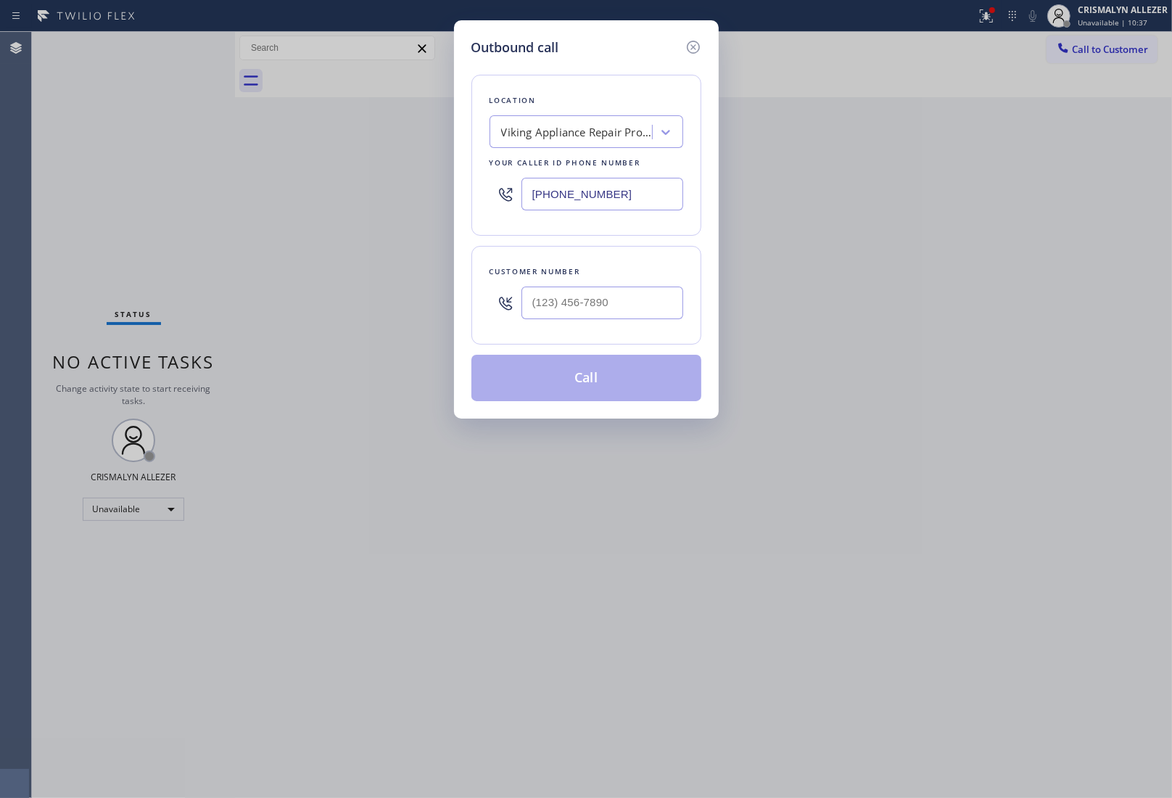
drag, startPoint x: 560, startPoint y: 194, endPoint x: 323, endPoint y: 204, distance: 237.4
click at [357, 202] on div "Outbound call Location Viking Appliance Repair Pros [GEOGRAPHIC_DATA] Your call…" at bounding box center [586, 399] width 1172 height 798
paste input "855) 731-4952"
type input "[PHONE_NUMBER]"
click at [637, 306] on input "(___) ___-____" at bounding box center [603, 303] width 162 height 33
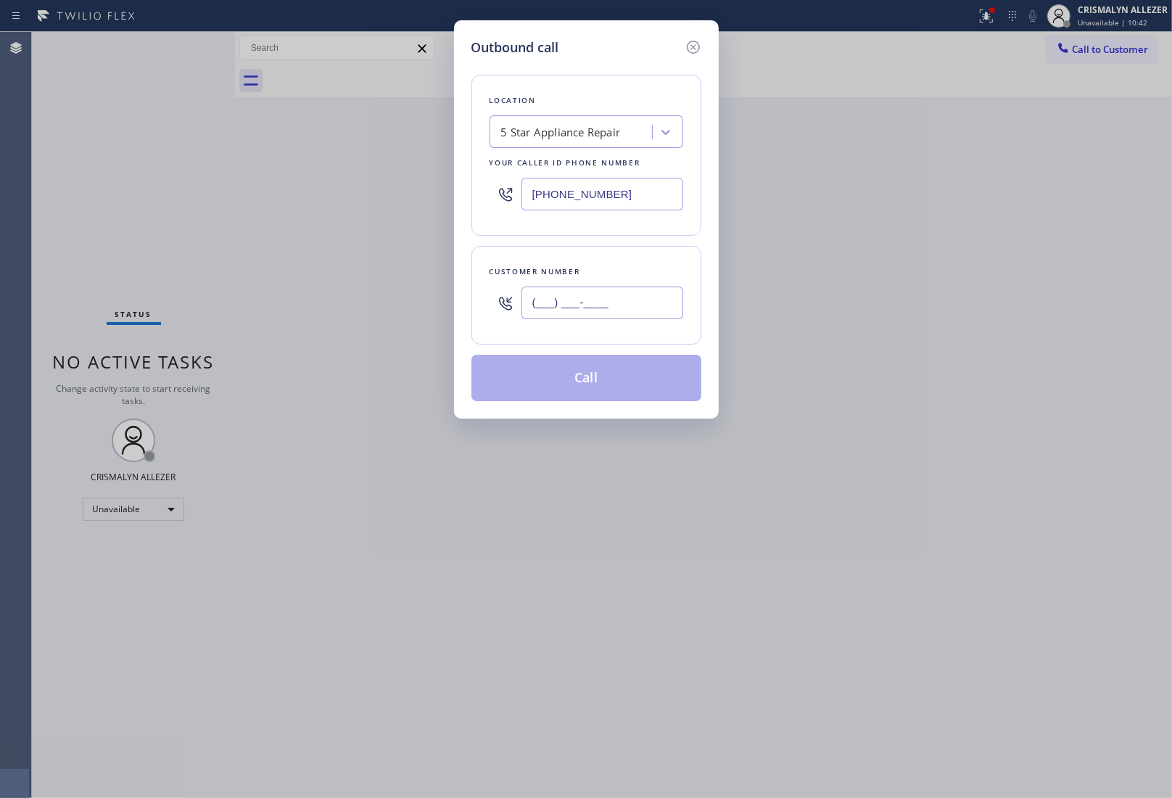
paste input "206) 284-5305"
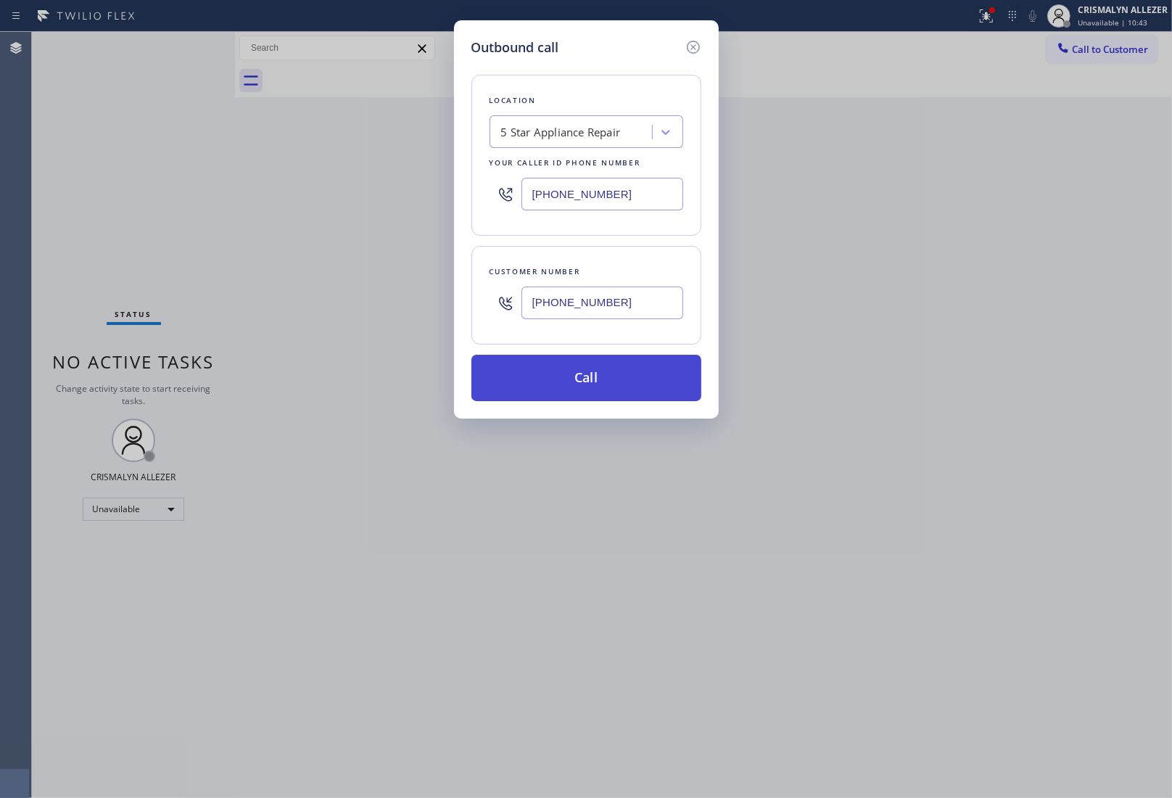
type input "[PHONE_NUMBER]"
click at [599, 388] on button "Call" at bounding box center [586, 378] width 230 height 46
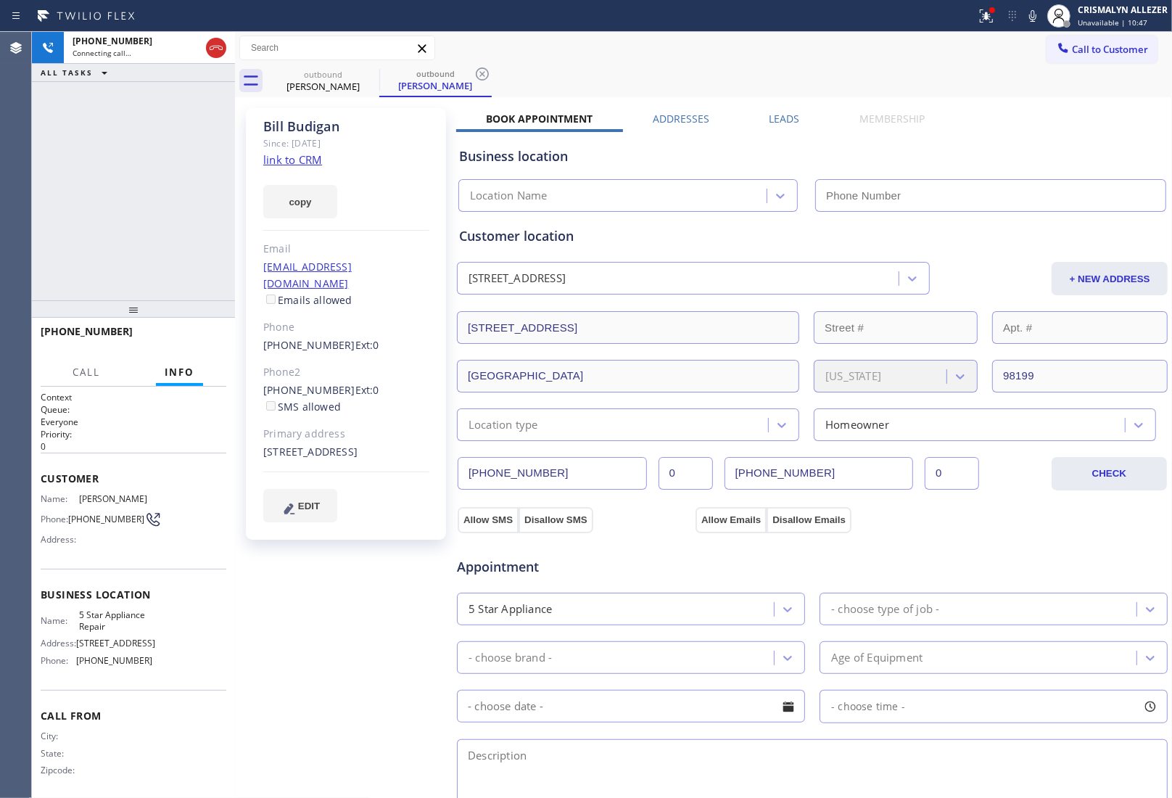
click at [778, 118] on label "Leads" at bounding box center [785, 119] width 30 height 14
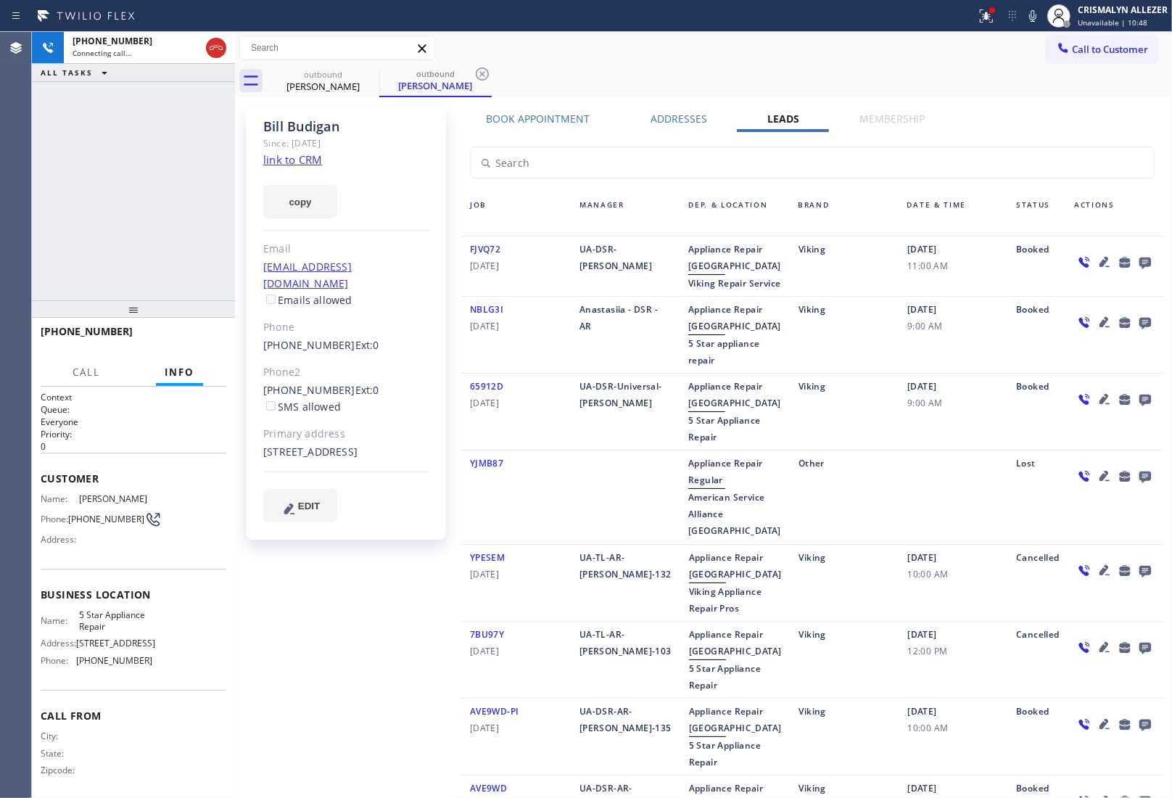
click at [1140, 259] on icon at bounding box center [1146, 264] width 12 height 12
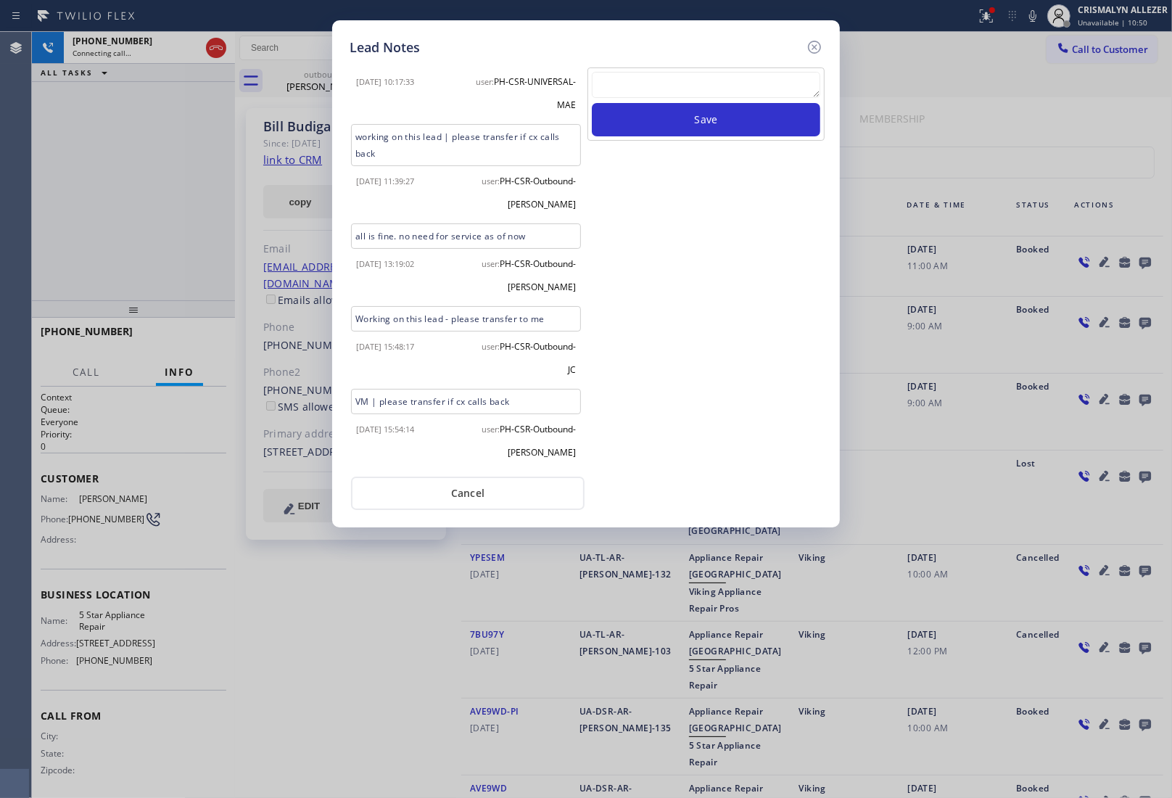
scroll to position [109, 0]
click at [472, 502] on button "Cancel" at bounding box center [468, 493] width 234 height 33
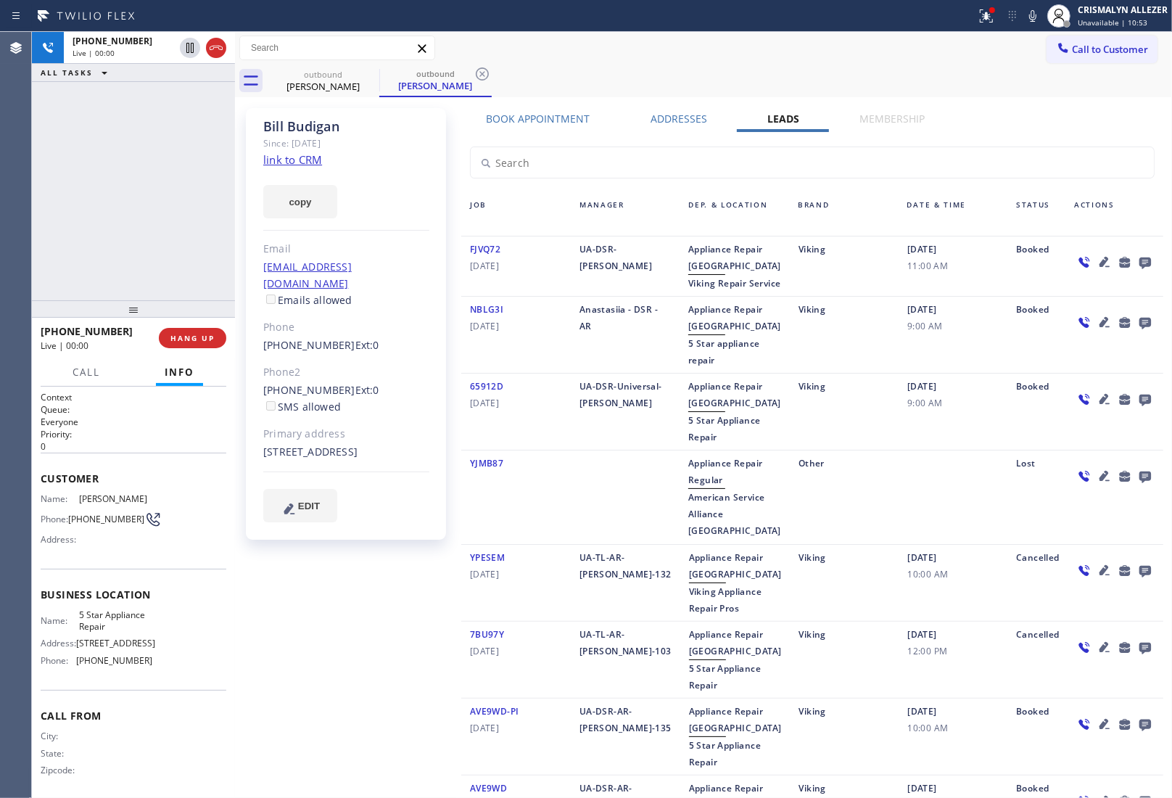
click at [300, 162] on link "link to CRM" at bounding box center [292, 159] width 59 height 15
click at [186, 342] on button "HANG UP" at bounding box center [192, 338] width 67 height 20
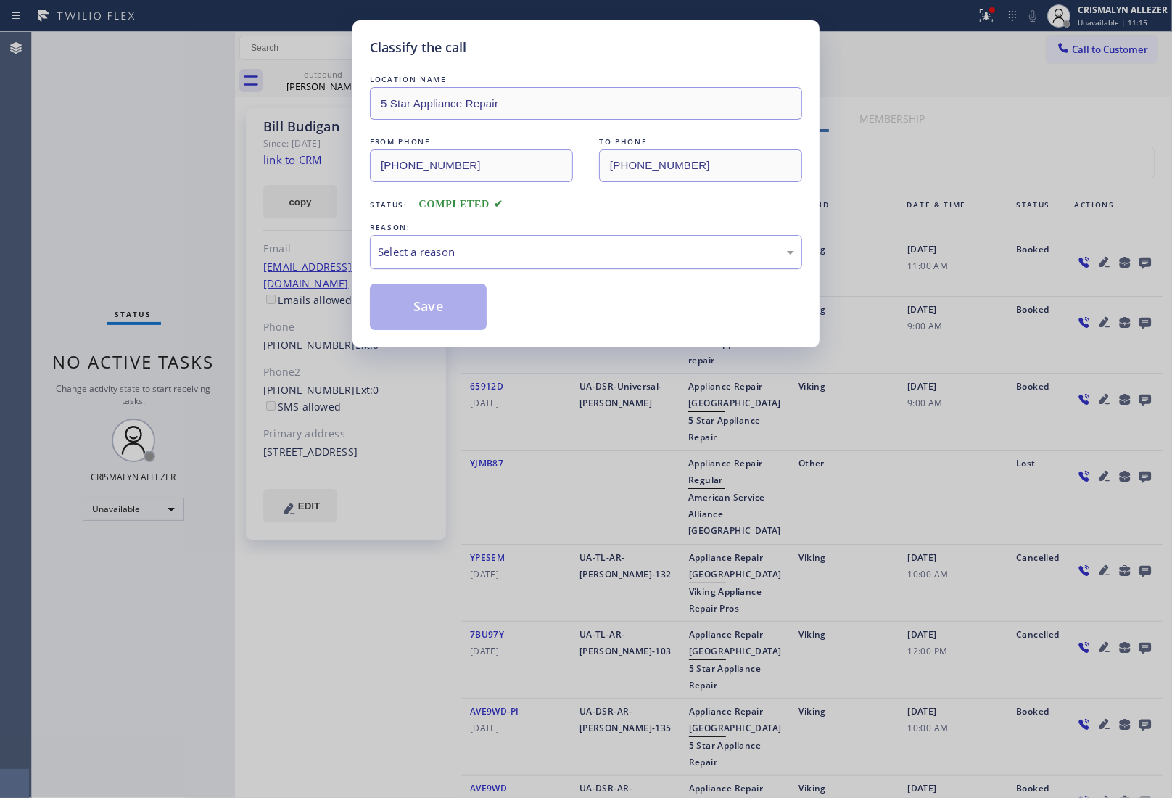
click at [540, 262] on div "Select a reason" at bounding box center [586, 252] width 432 height 34
click at [429, 310] on button "Save" at bounding box center [428, 307] width 117 height 46
click at [381, 84] on div "[PERSON_NAME]" at bounding box center [436, 85] width 110 height 13
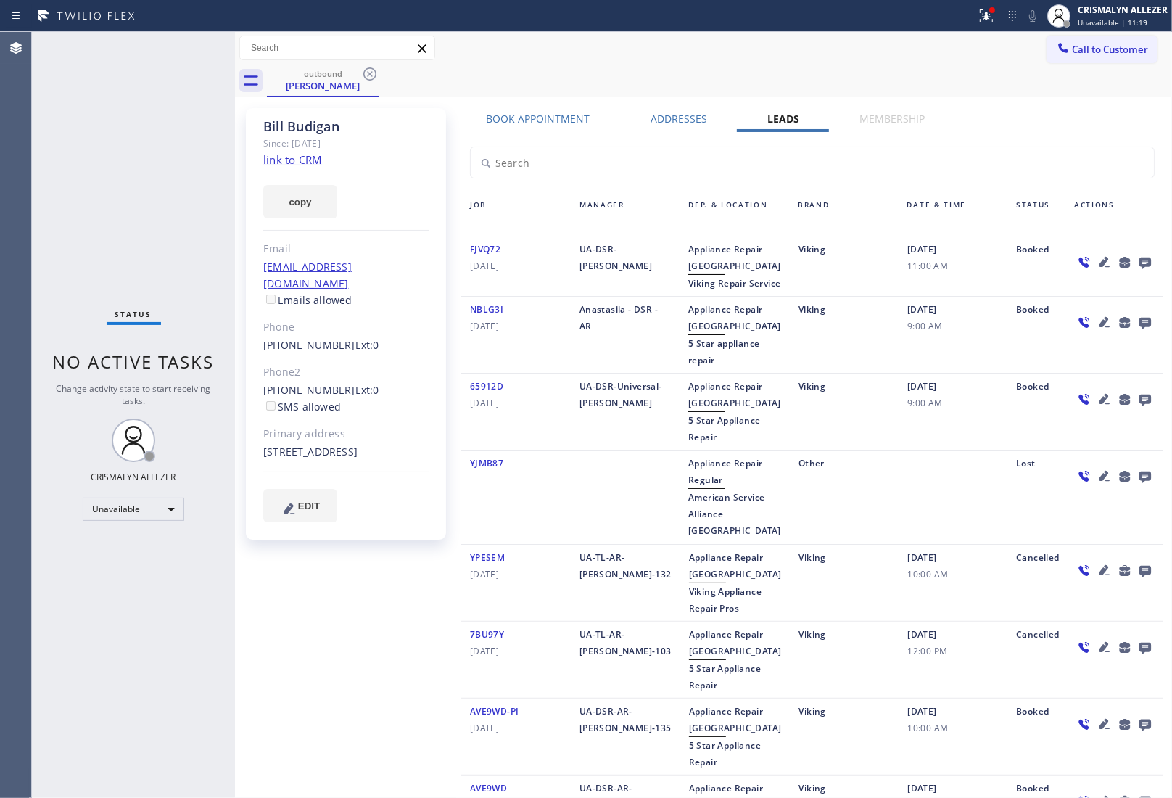
click at [1140, 261] on icon at bounding box center [1146, 264] width 12 height 12
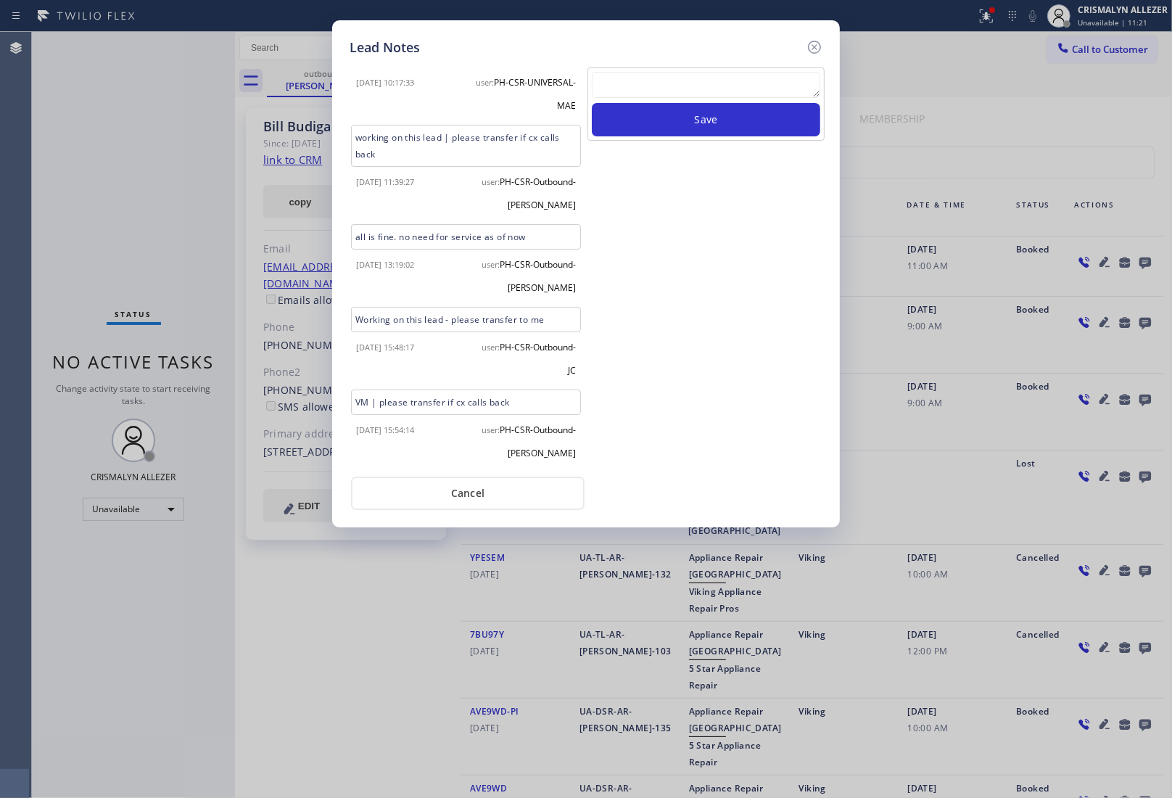
scroll to position [109, 0]
click at [704, 94] on textarea at bounding box center [706, 85] width 228 height 26
type textarea "callback [PERSON_NAME]"
click at [725, 125] on button "Save" at bounding box center [706, 119] width 228 height 33
click at [492, 504] on button "Cancel" at bounding box center [468, 493] width 234 height 33
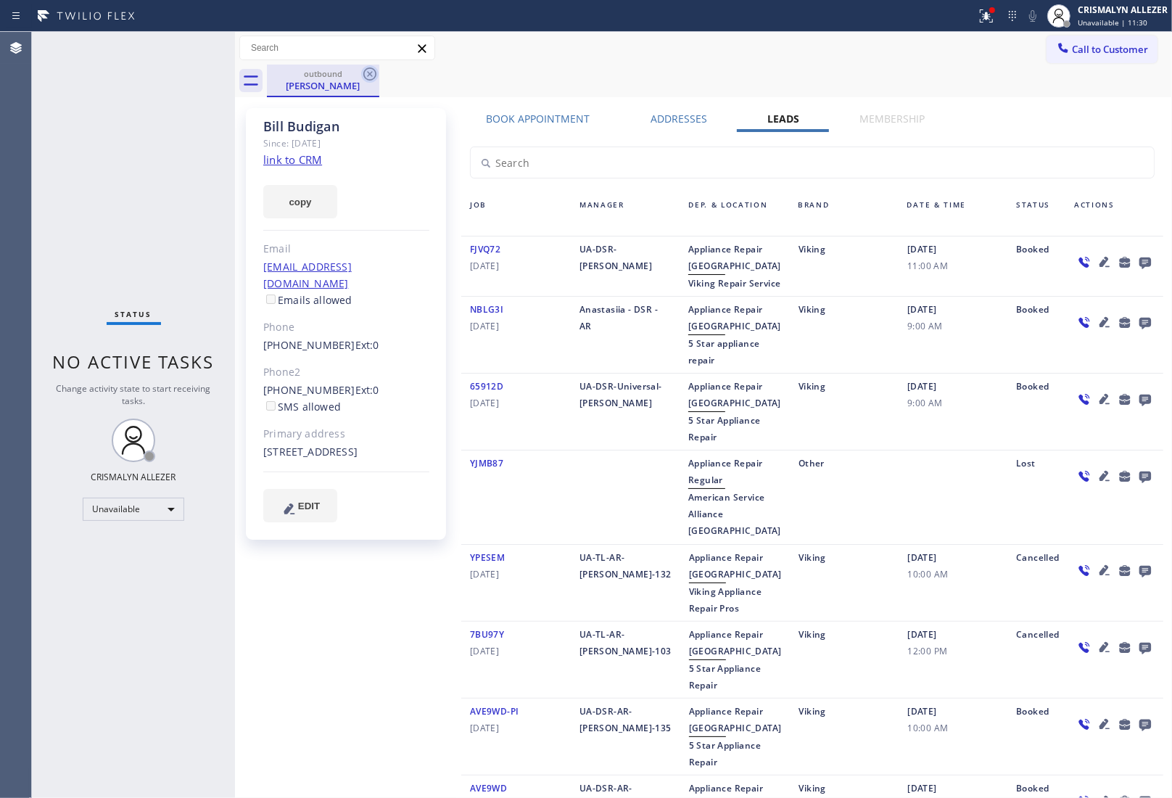
click at [370, 74] on icon at bounding box center [369, 73] width 13 height 13
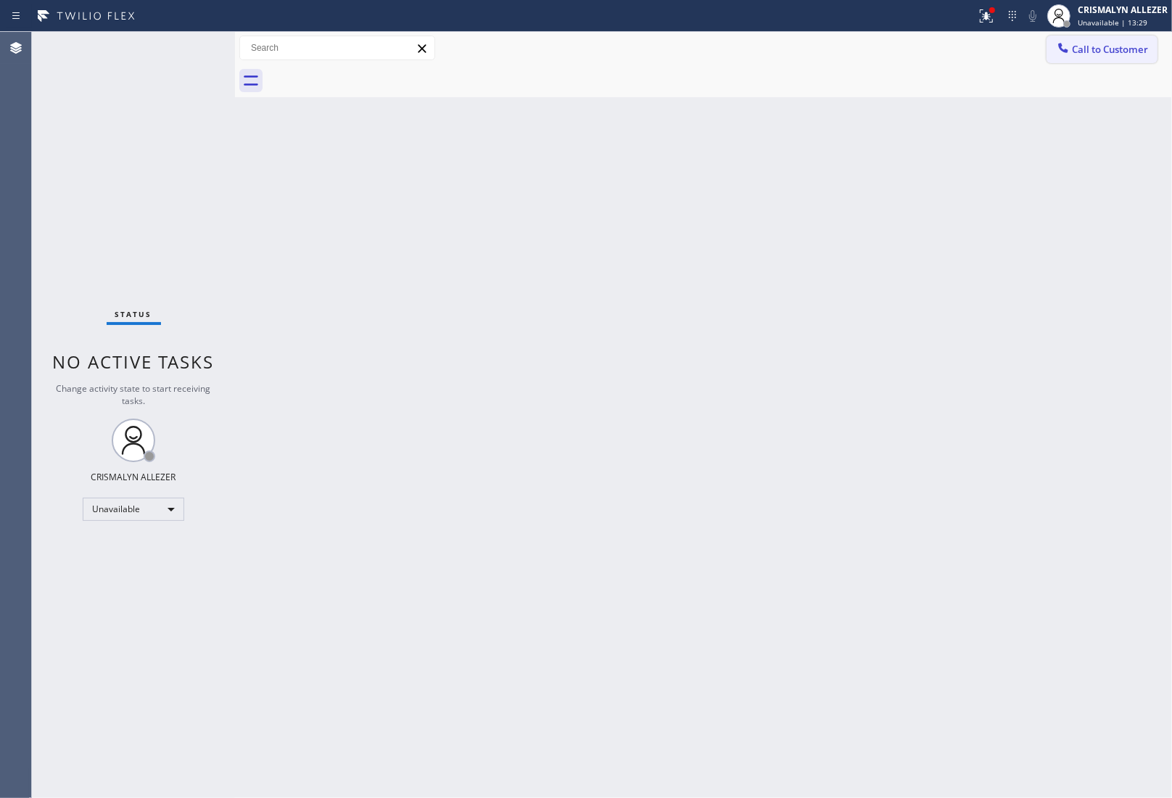
click at [1132, 51] on span "Call to Customer" at bounding box center [1110, 49] width 76 height 13
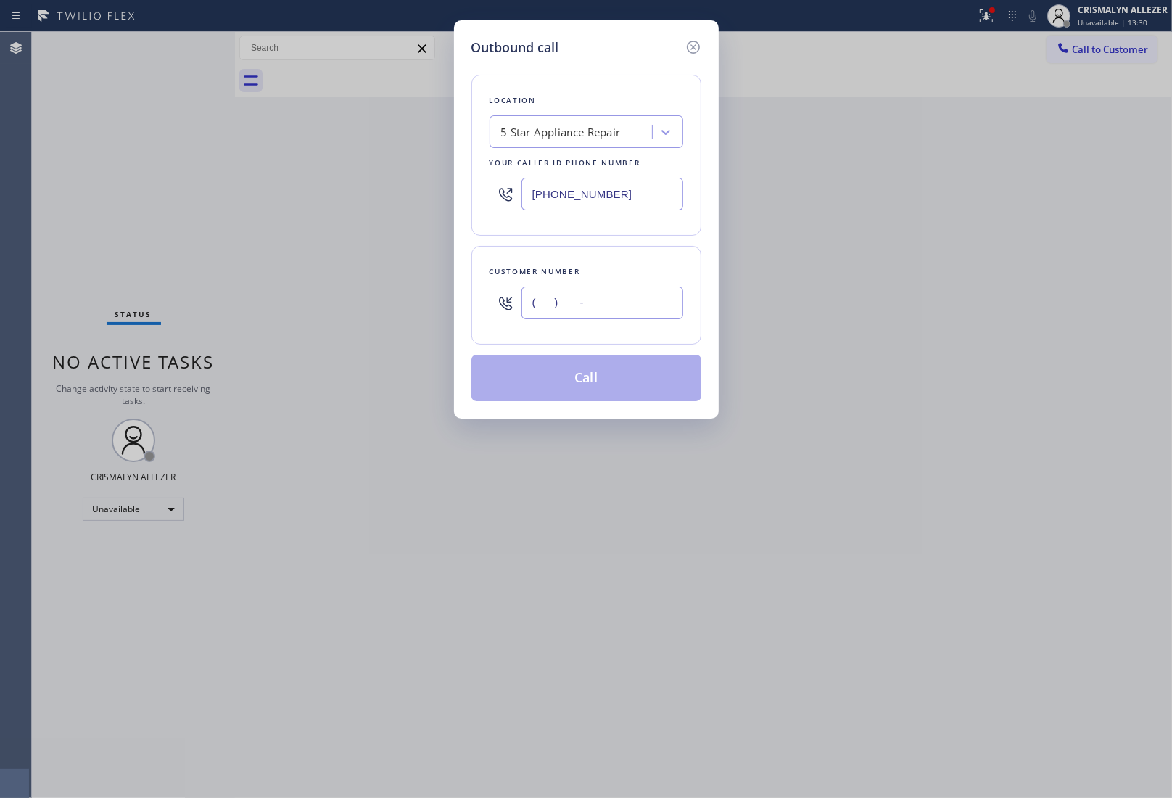
click at [660, 312] on input "(___) ___-____" at bounding box center [603, 303] width 162 height 33
paste input "646) 265-7345"
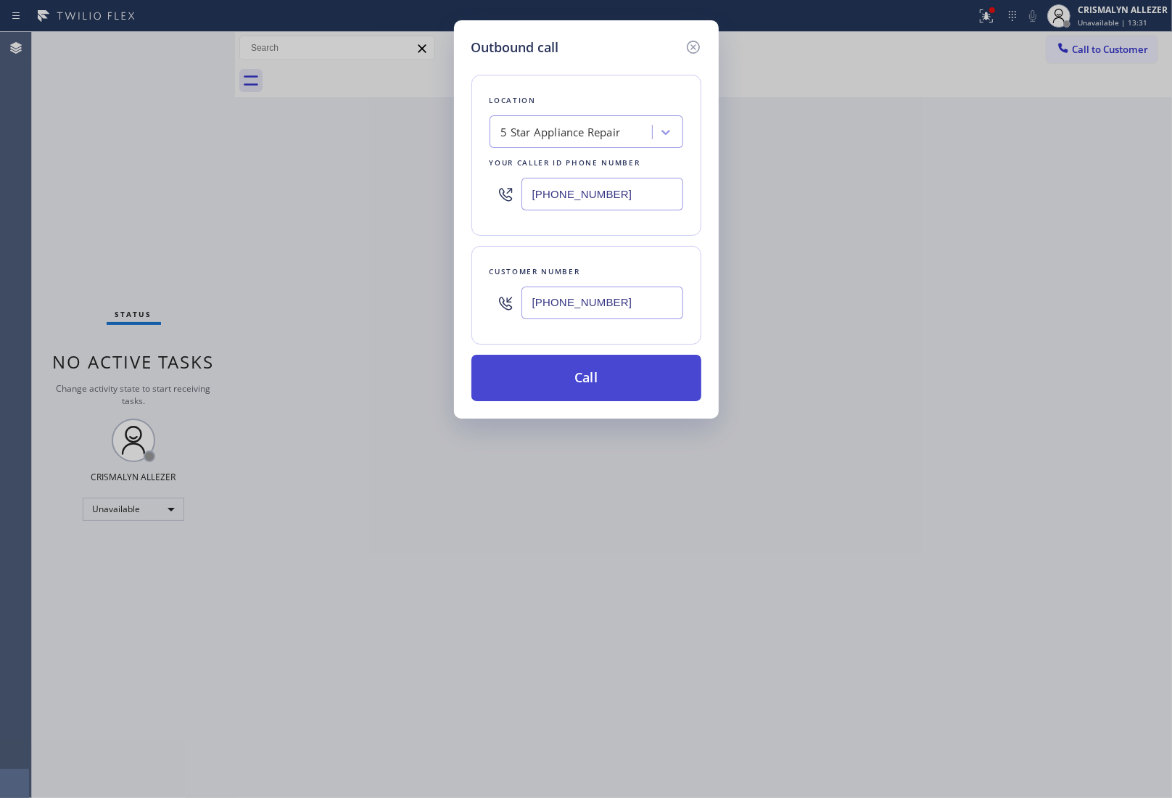
type input "[PHONE_NUMBER]"
click at [593, 386] on button "Call" at bounding box center [586, 378] width 230 height 46
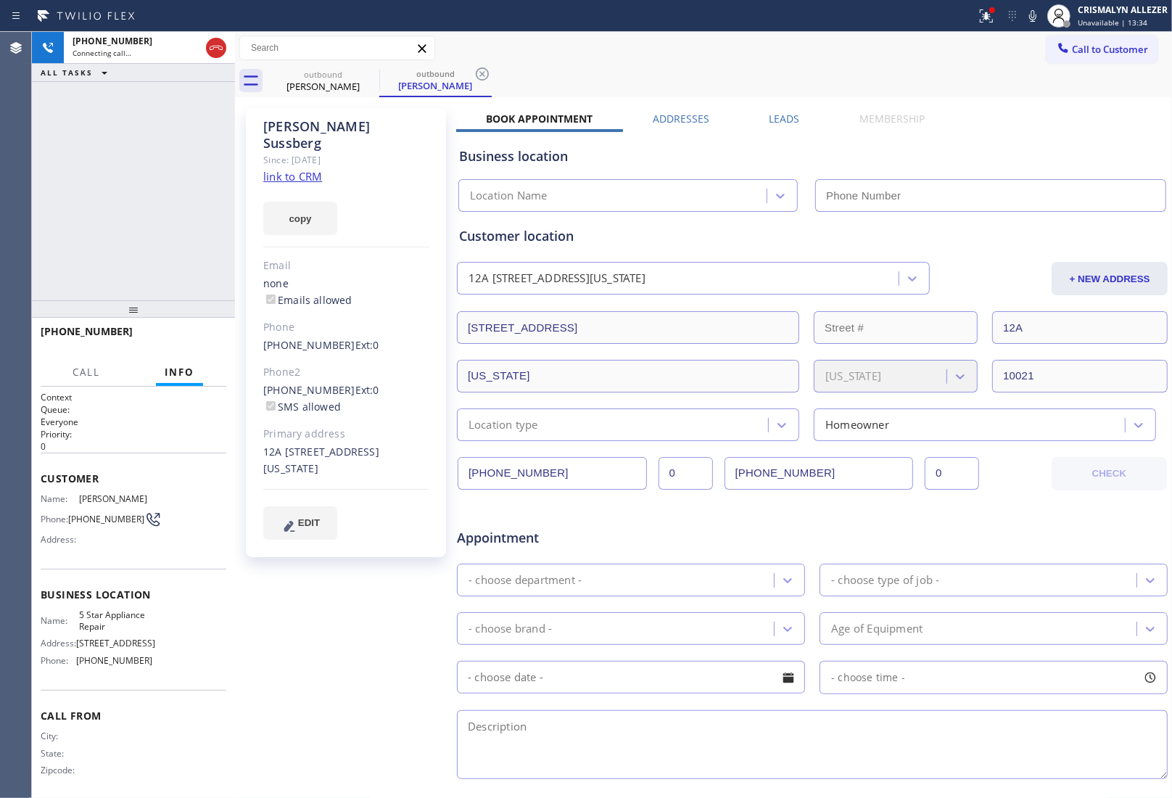
click at [292, 169] on link "link to CRM" at bounding box center [292, 176] width 59 height 15
type input "[PHONE_NUMBER]"
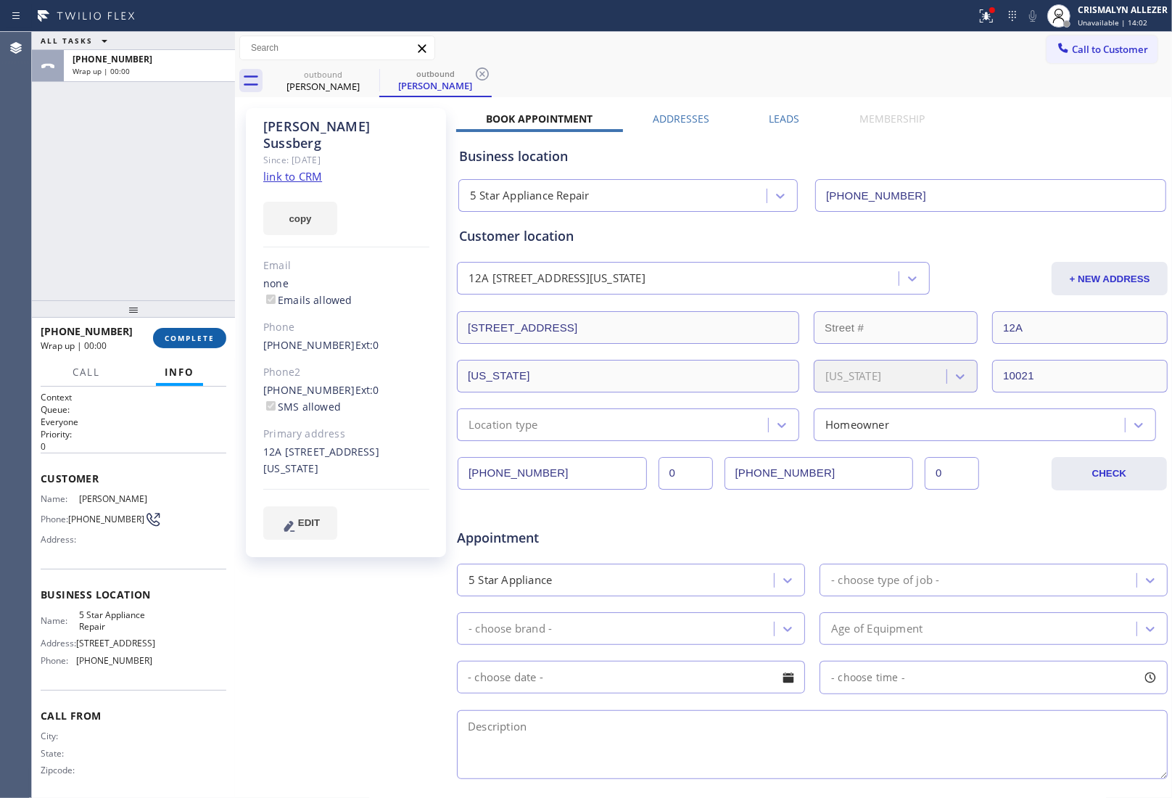
click at [174, 339] on span "COMPLETE" at bounding box center [190, 338] width 50 height 10
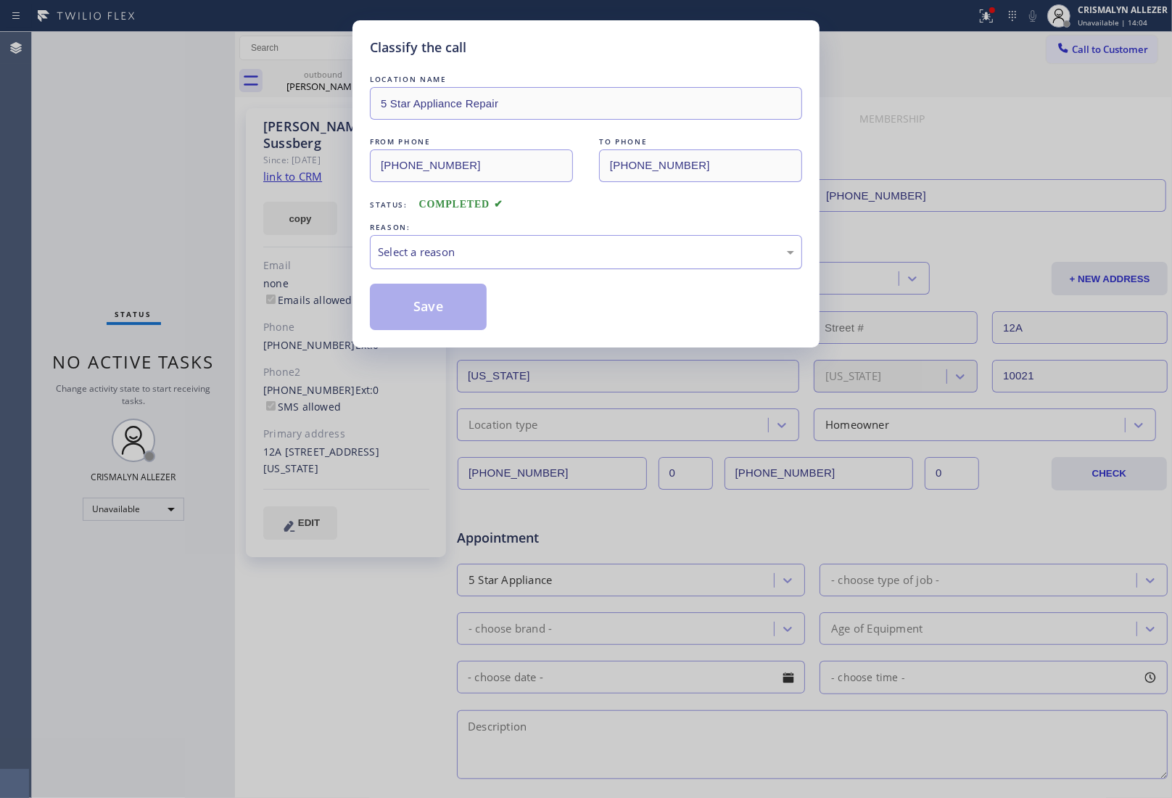
click at [543, 255] on div "Select a reason" at bounding box center [586, 252] width 416 height 17
click at [430, 316] on button "Save" at bounding box center [428, 307] width 117 height 46
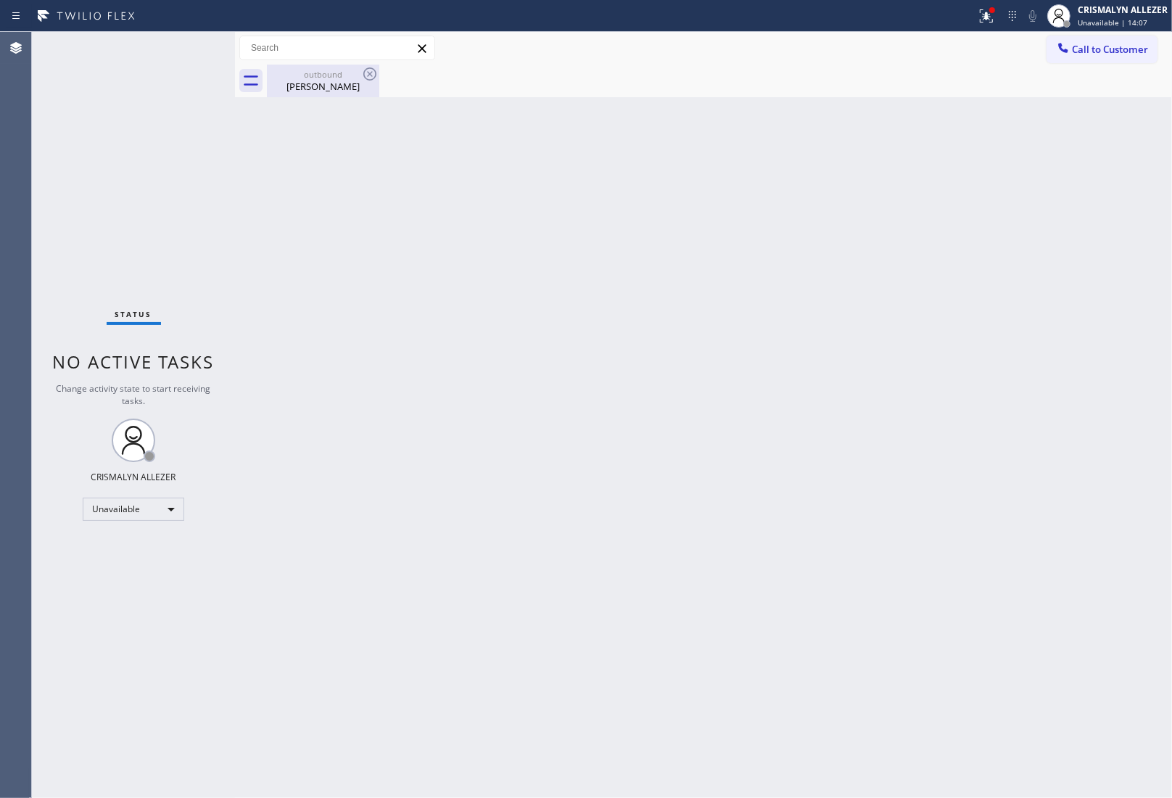
click at [320, 78] on div "outbound" at bounding box center [323, 74] width 110 height 11
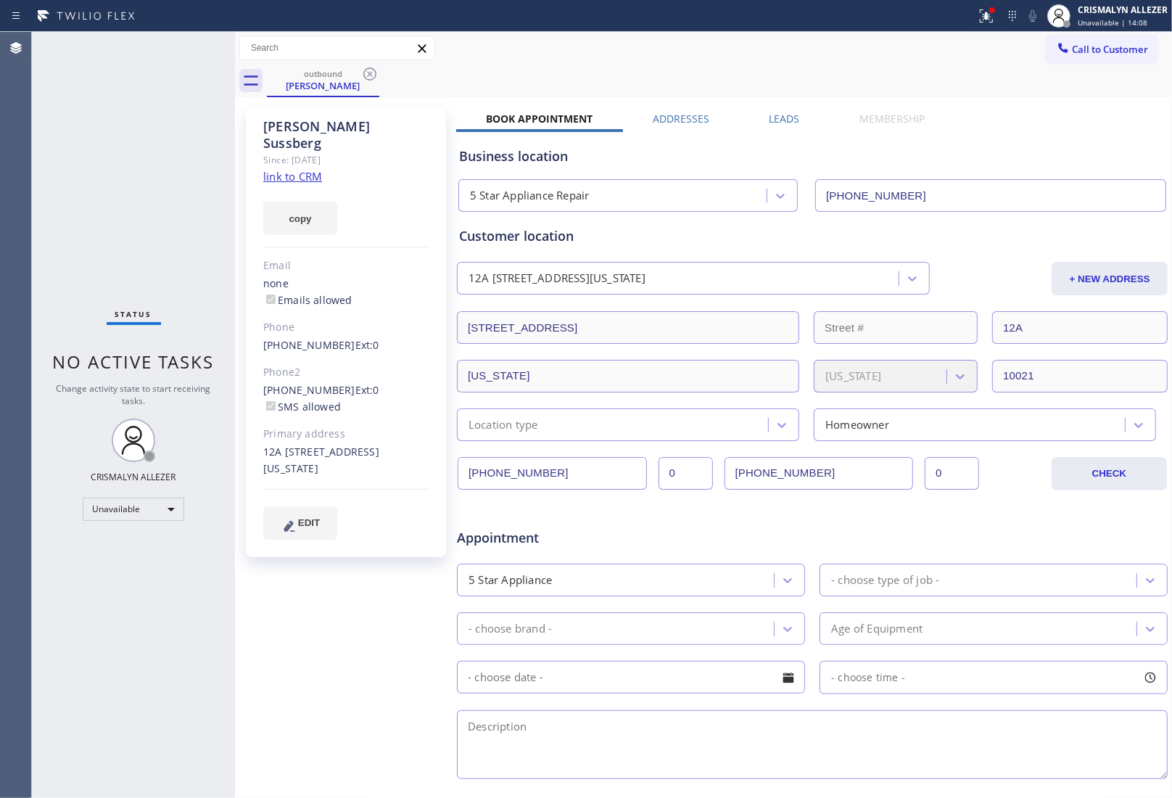
click at [781, 121] on label "Leads" at bounding box center [785, 119] width 30 height 14
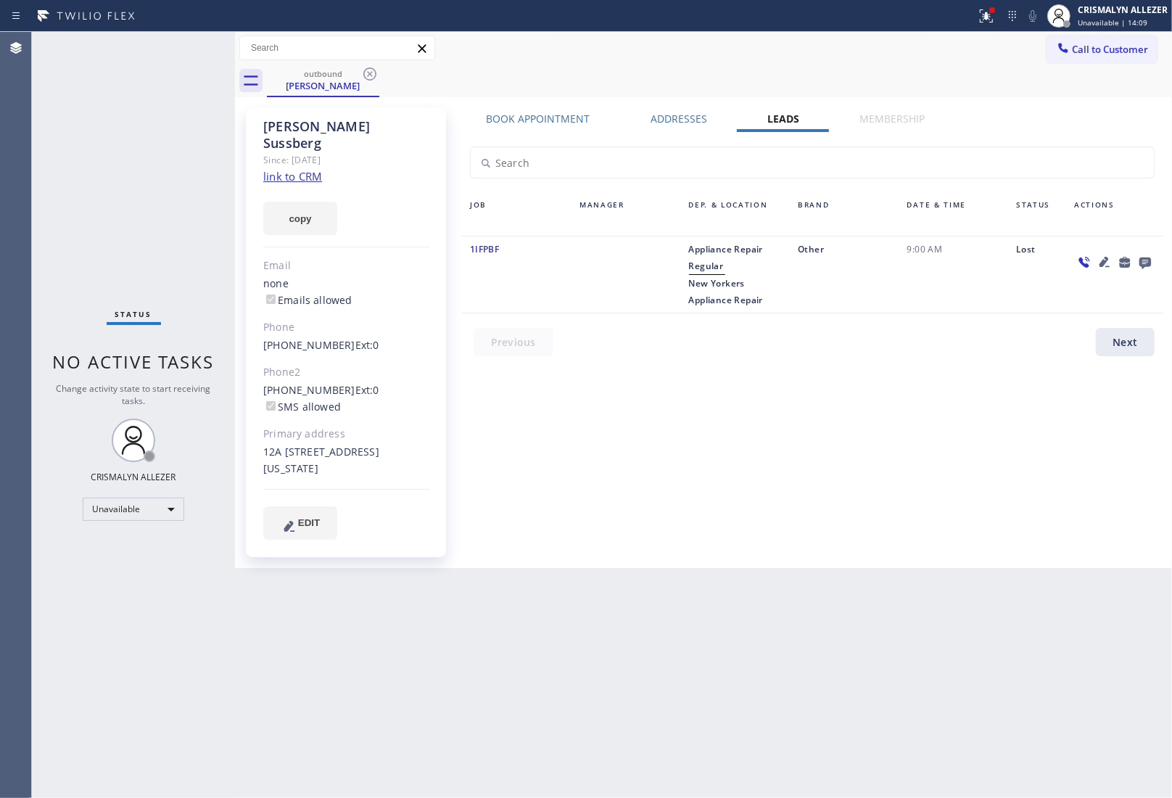
click at [1146, 260] on icon at bounding box center [1145, 262] width 17 height 18
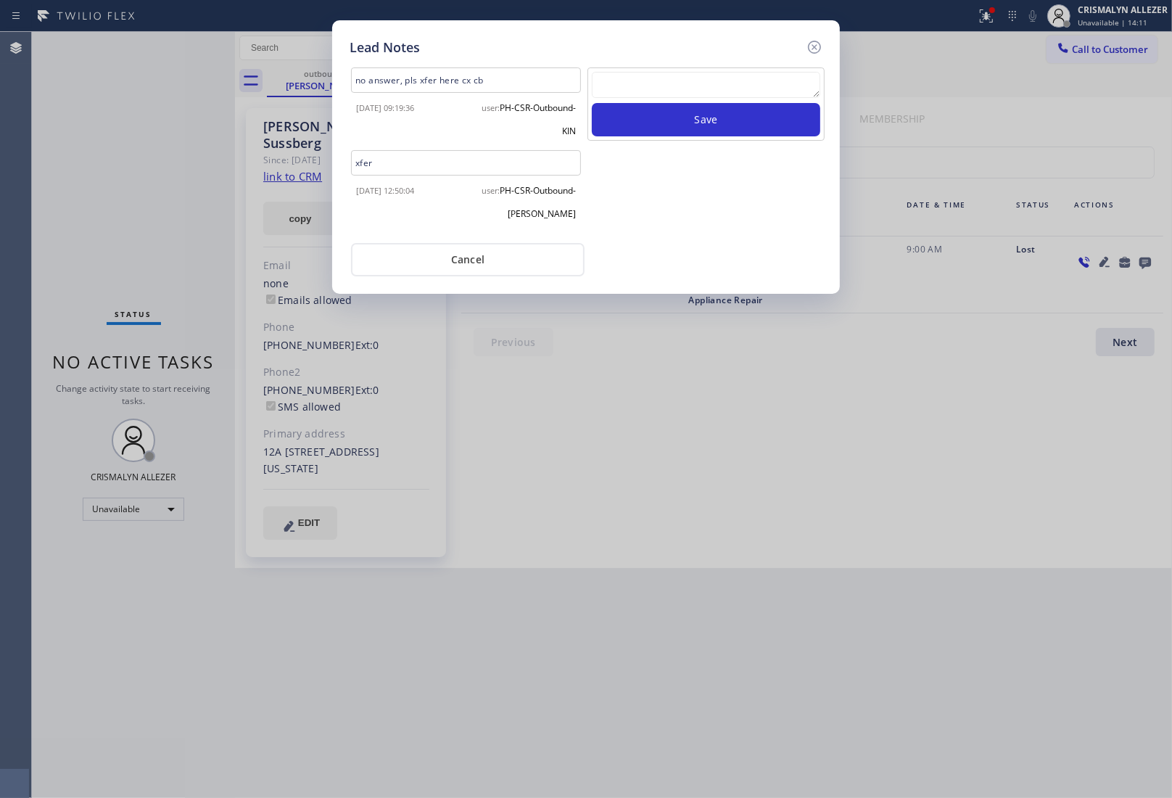
click at [687, 78] on textarea at bounding box center [706, 85] width 228 height 26
paste textarea "DON'T NEED SERVICE / NOT INTERESTED"
type textarea "DON'T NEED SERVICE / NOT INTERESTED"
click at [687, 123] on button "Save" at bounding box center [706, 119] width 228 height 33
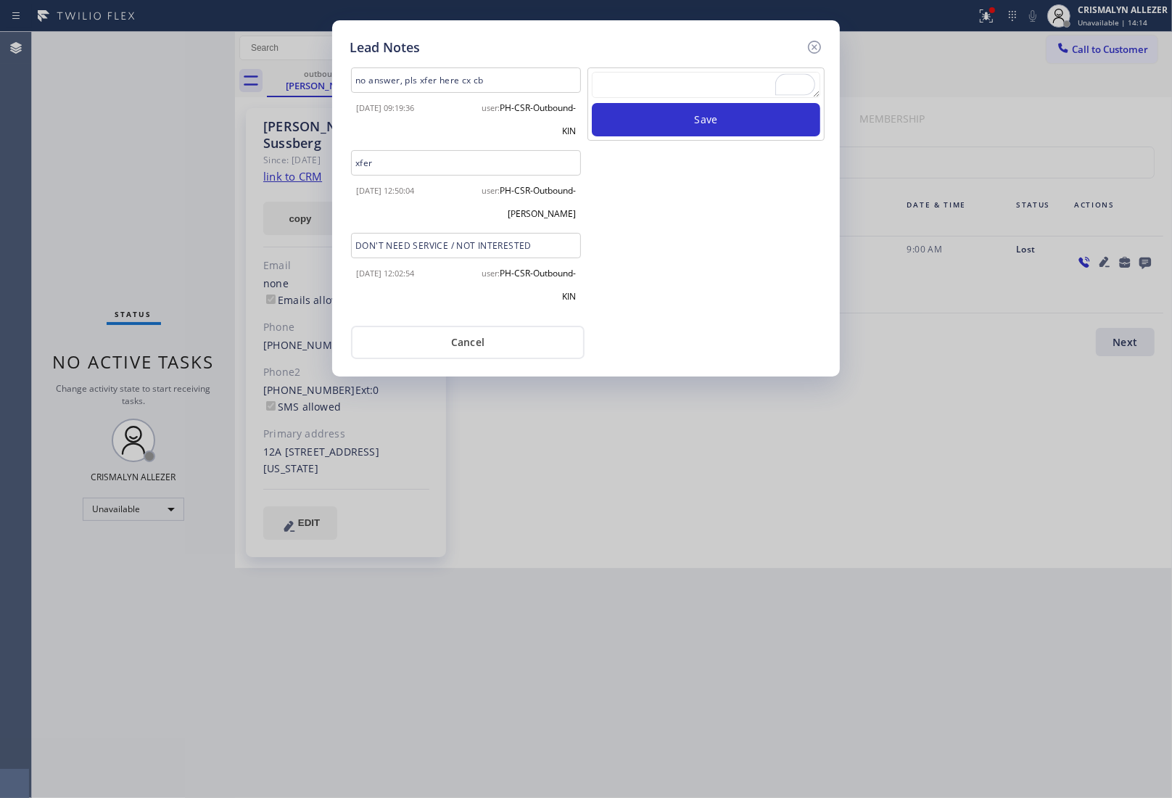
click at [490, 334] on button "Cancel" at bounding box center [468, 342] width 234 height 33
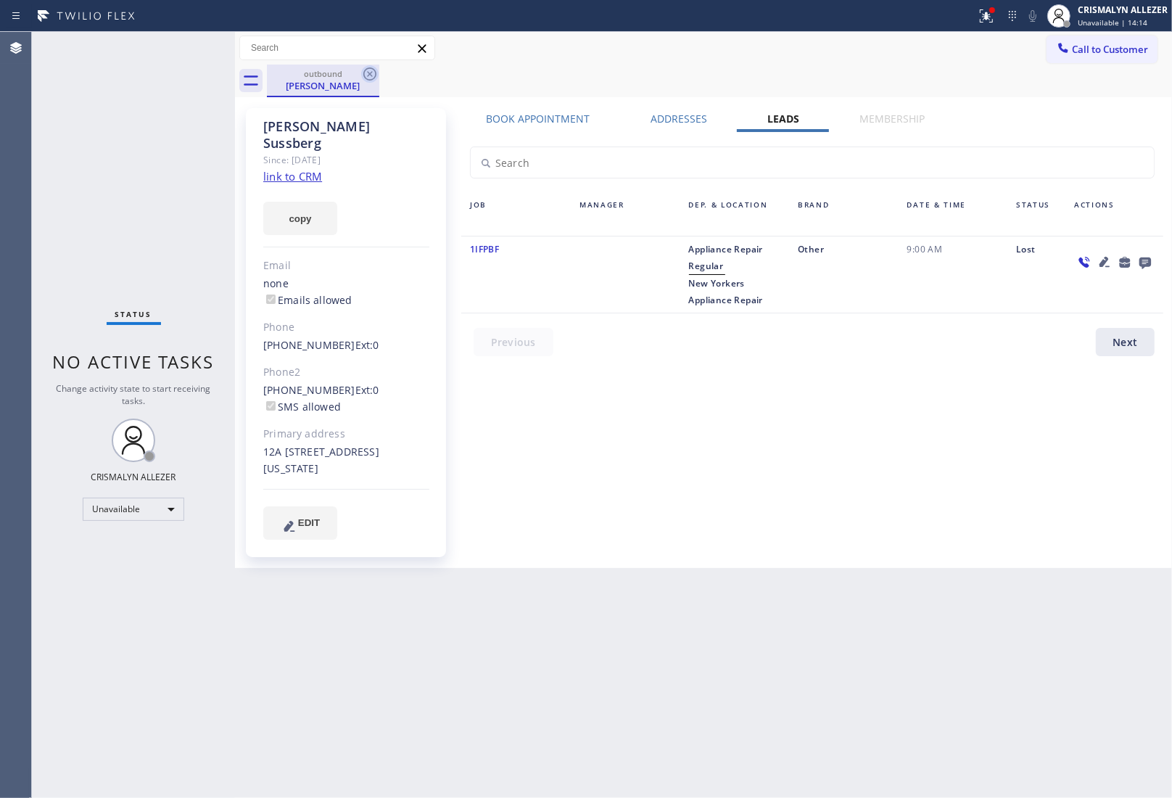
click at [371, 77] on icon at bounding box center [369, 73] width 17 height 17
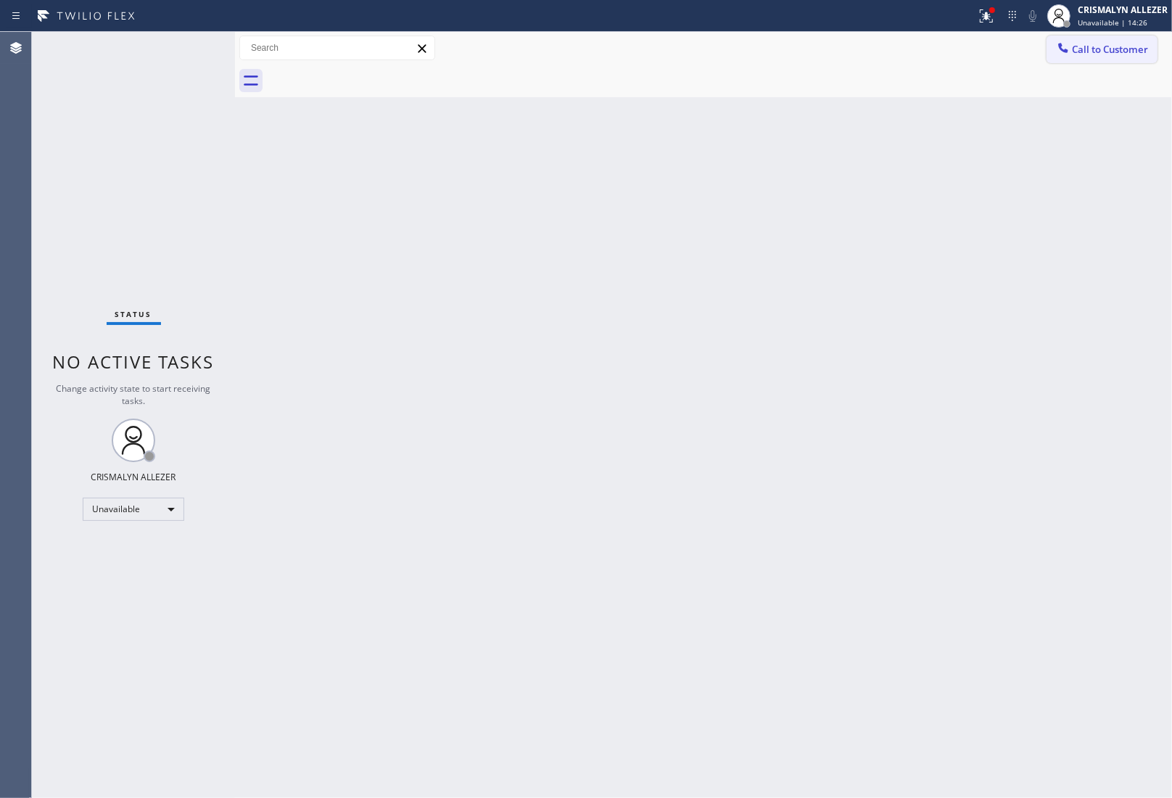
click at [1113, 54] on span "Call to Customer" at bounding box center [1110, 49] width 76 height 13
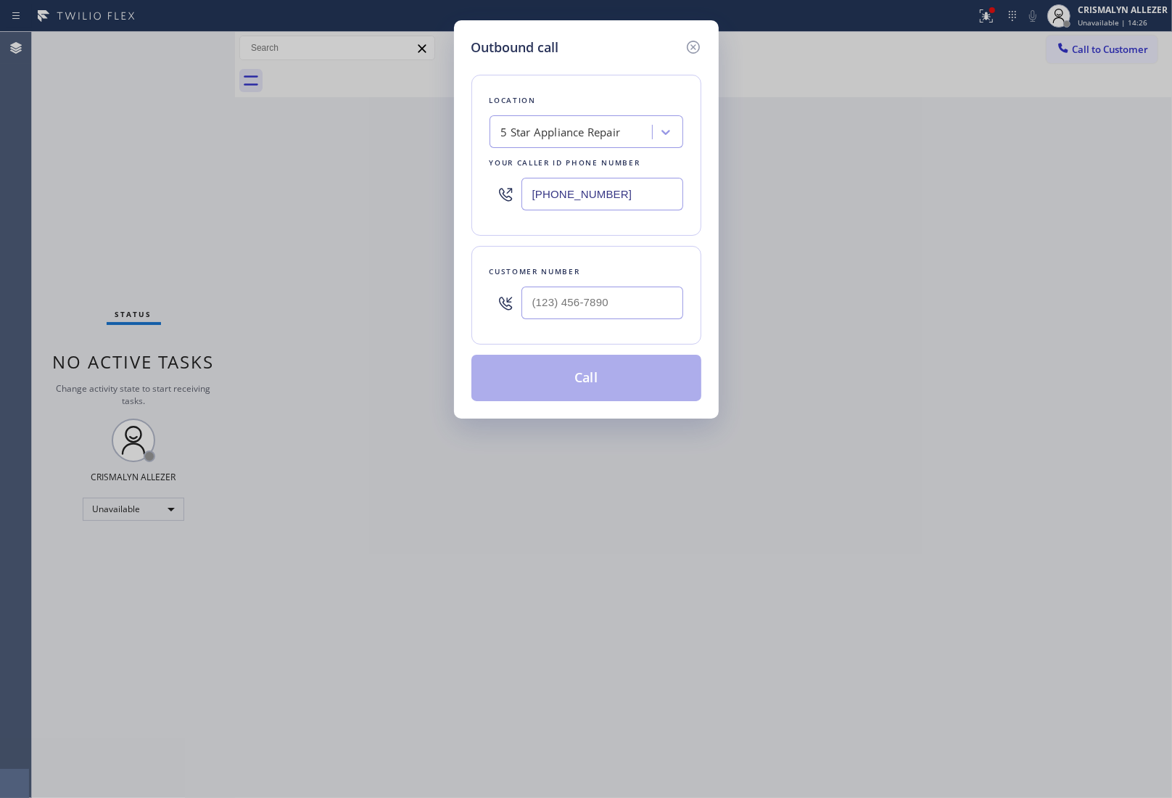
click at [614, 324] on div at bounding box center [603, 302] width 162 height 47
click at [622, 310] on input "(___) ___-____" at bounding box center [603, 303] width 162 height 33
paste input "415) 828-4937"
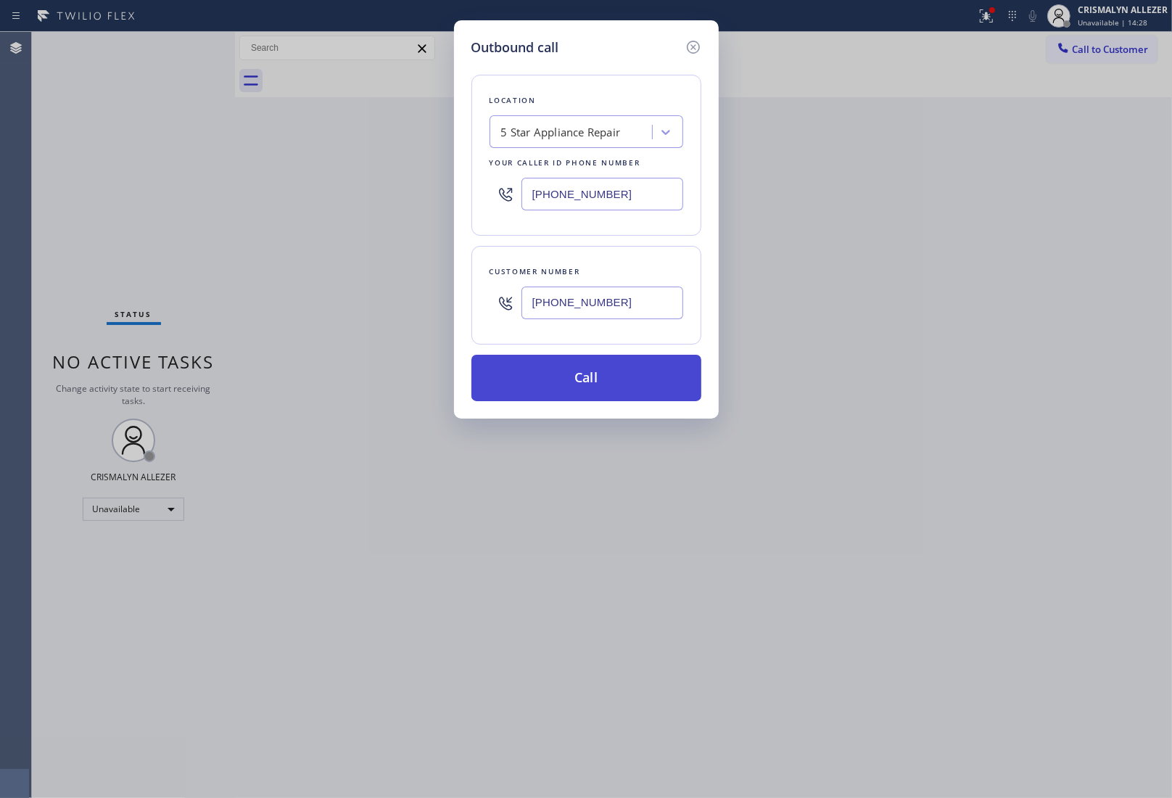
type input "[PHONE_NUMBER]"
click at [585, 383] on button "Call" at bounding box center [586, 378] width 230 height 46
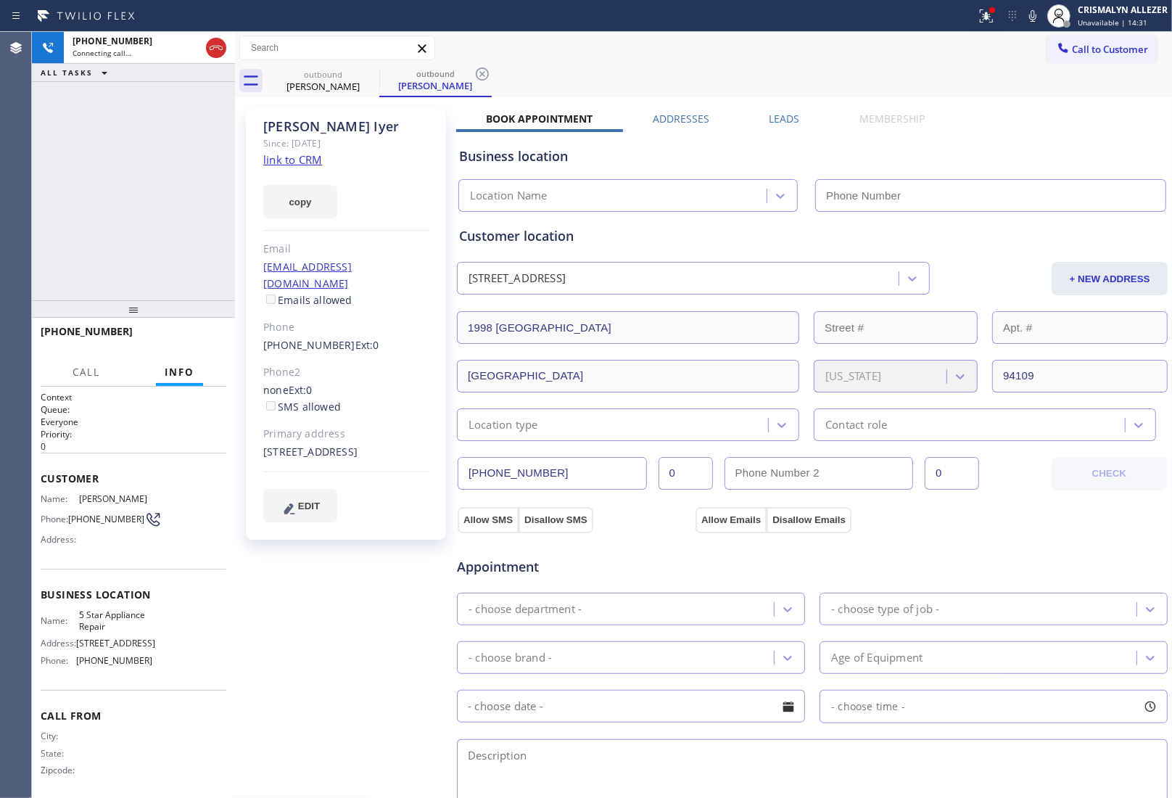
click at [310, 157] on link "link to CRM" at bounding box center [292, 159] width 59 height 15
type input "[PHONE_NUMBER]"
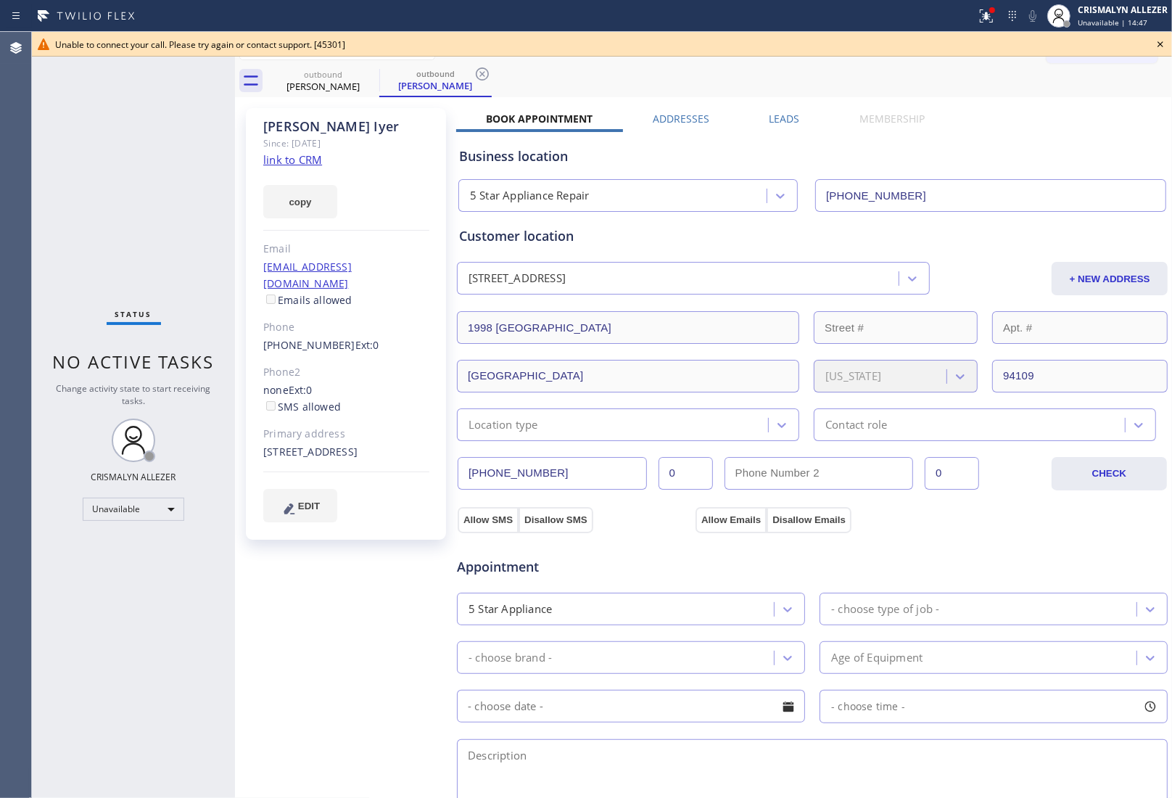
click at [1162, 45] on icon at bounding box center [1161, 44] width 6 height 6
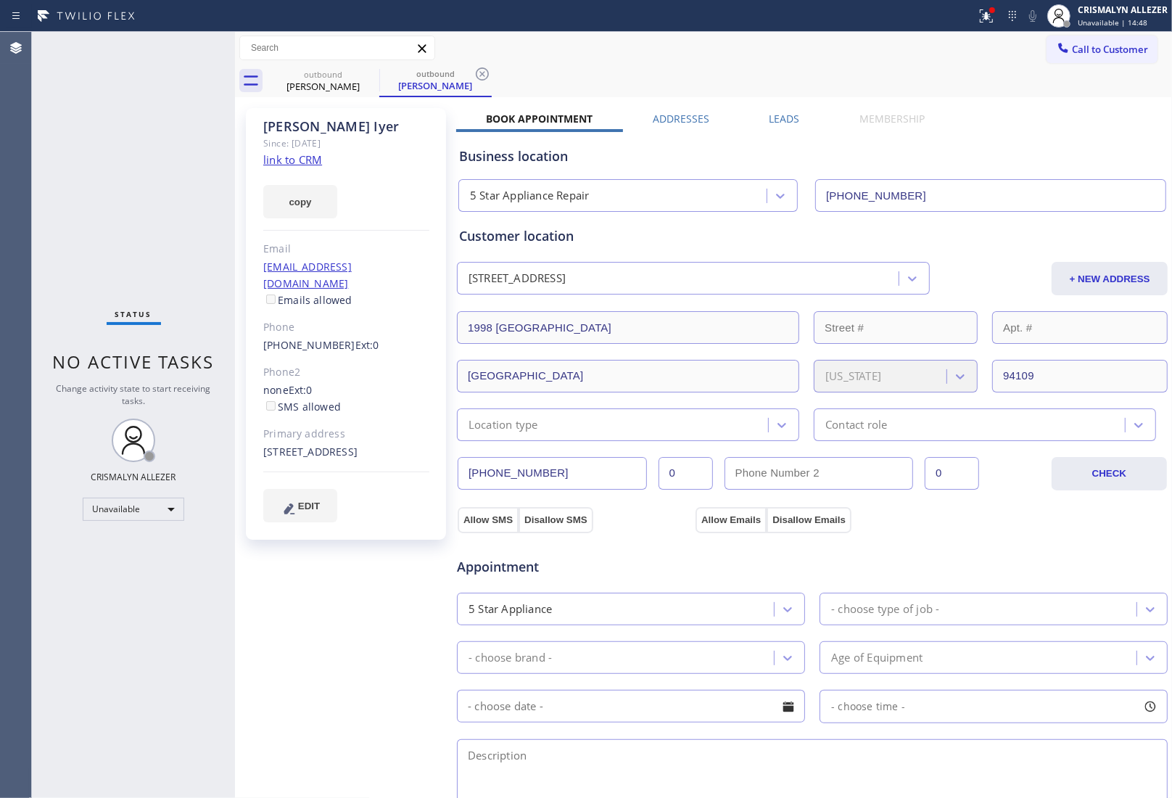
drag, startPoint x: 488, startPoint y: 70, endPoint x: 418, endPoint y: 70, distance: 70.4
click at [483, 70] on icon at bounding box center [482, 73] width 17 height 17
click at [367, 70] on icon at bounding box center [369, 73] width 17 height 17
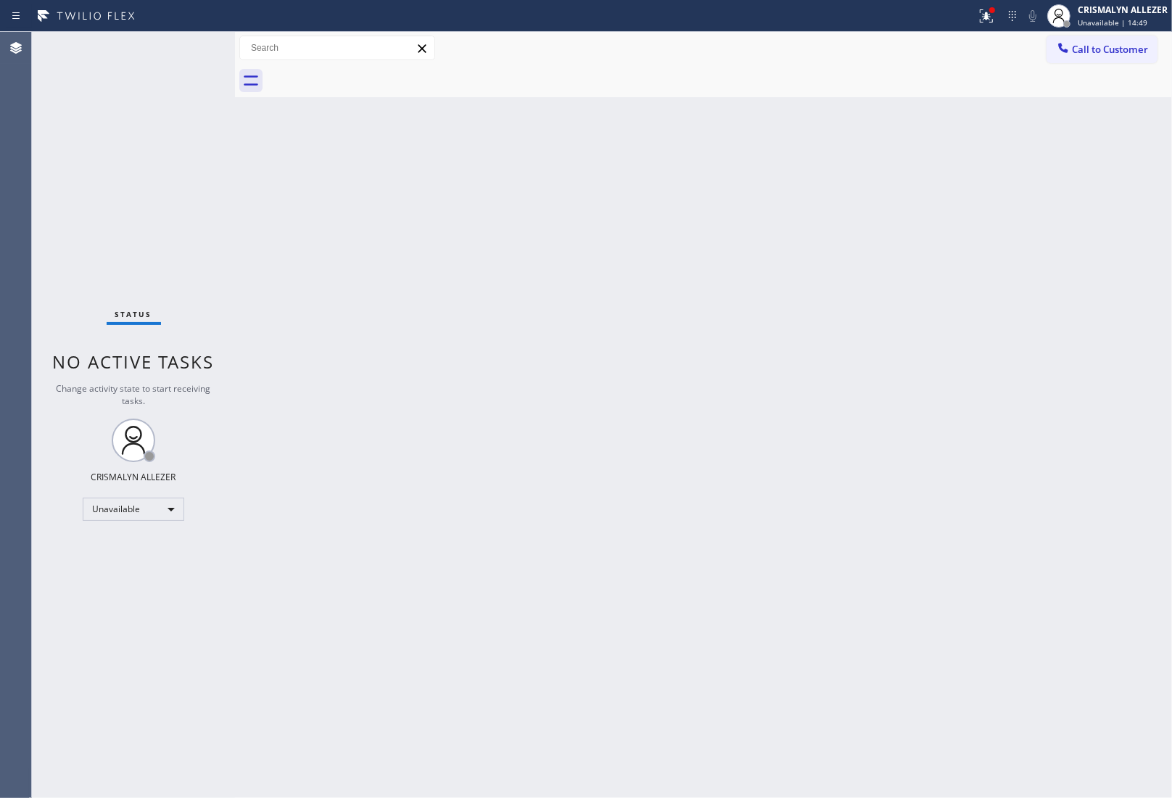
drag, startPoint x: 1130, startPoint y: 54, endPoint x: 952, endPoint y: 124, distance: 191.5
click at [1130, 55] on span "Call to Customer" at bounding box center [1110, 49] width 76 height 13
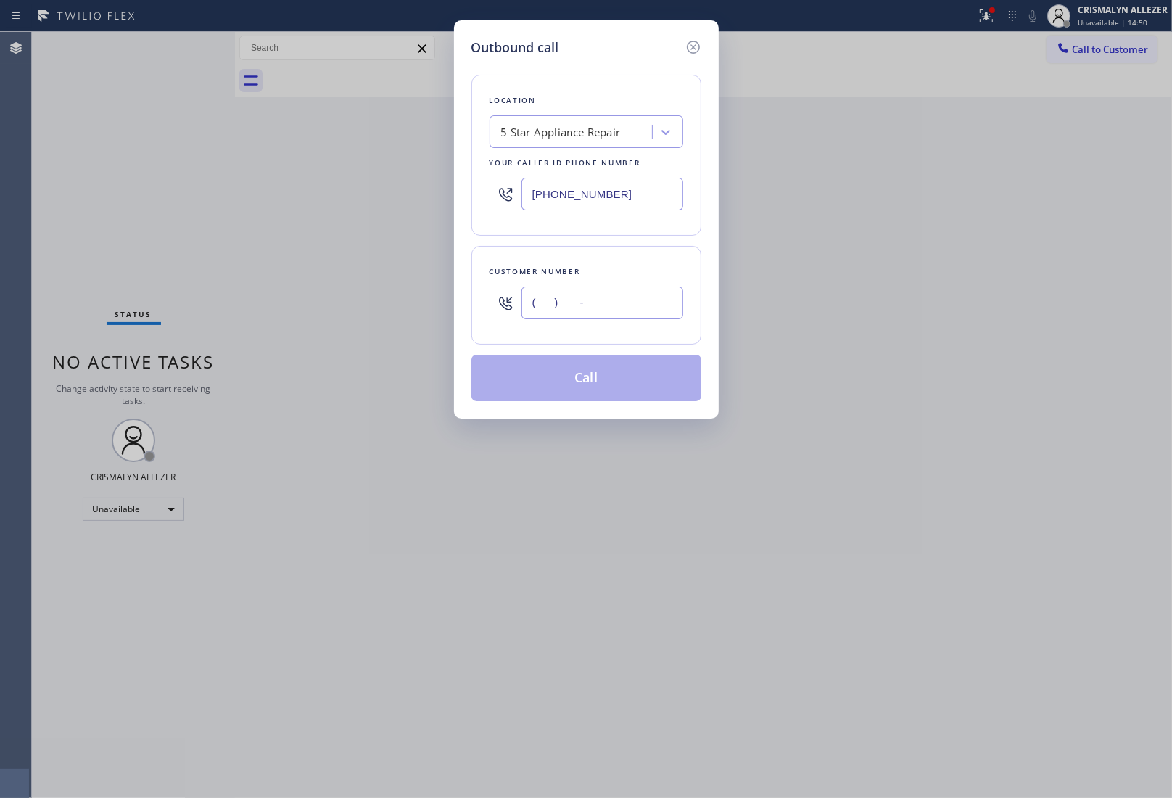
click at [622, 302] on input "(___) ___-____" at bounding box center [603, 303] width 162 height 33
paste input "415) 828-4937"
type input "[PHONE_NUMBER]"
click at [602, 128] on div "5 Star Appliance Repair" at bounding box center [561, 132] width 120 height 17
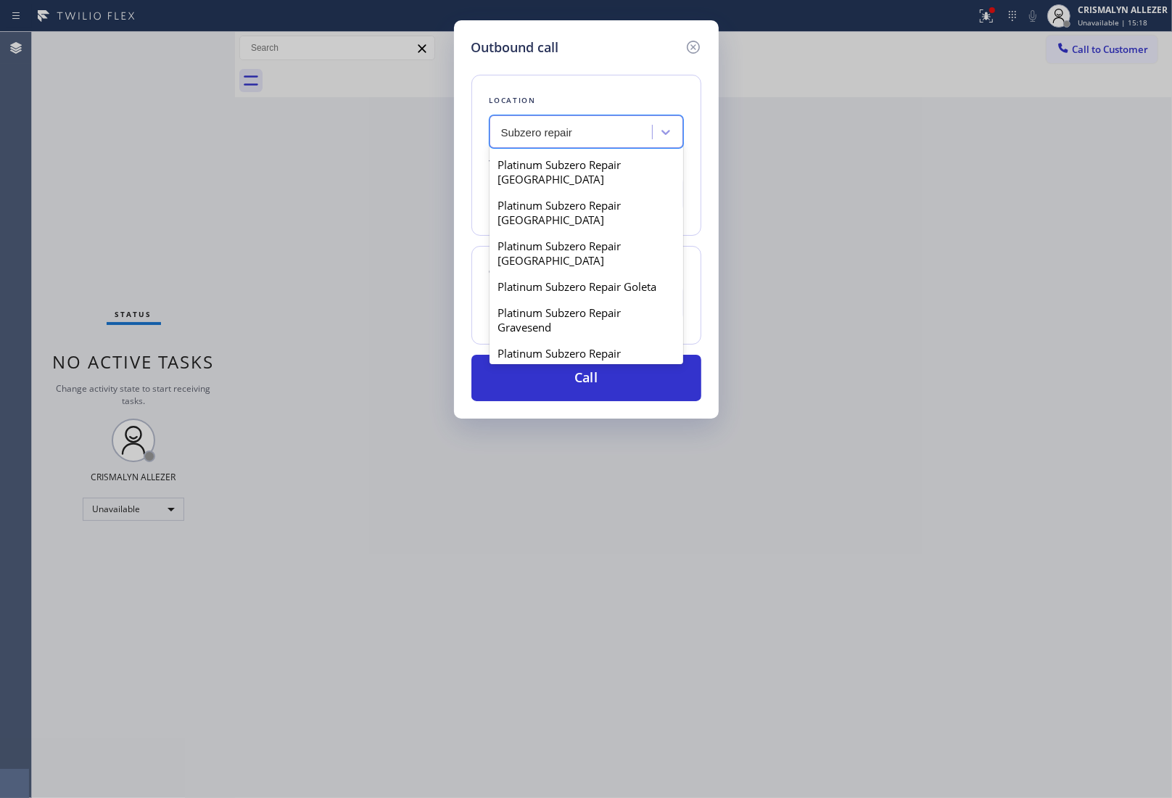
scroll to position [1333, 0]
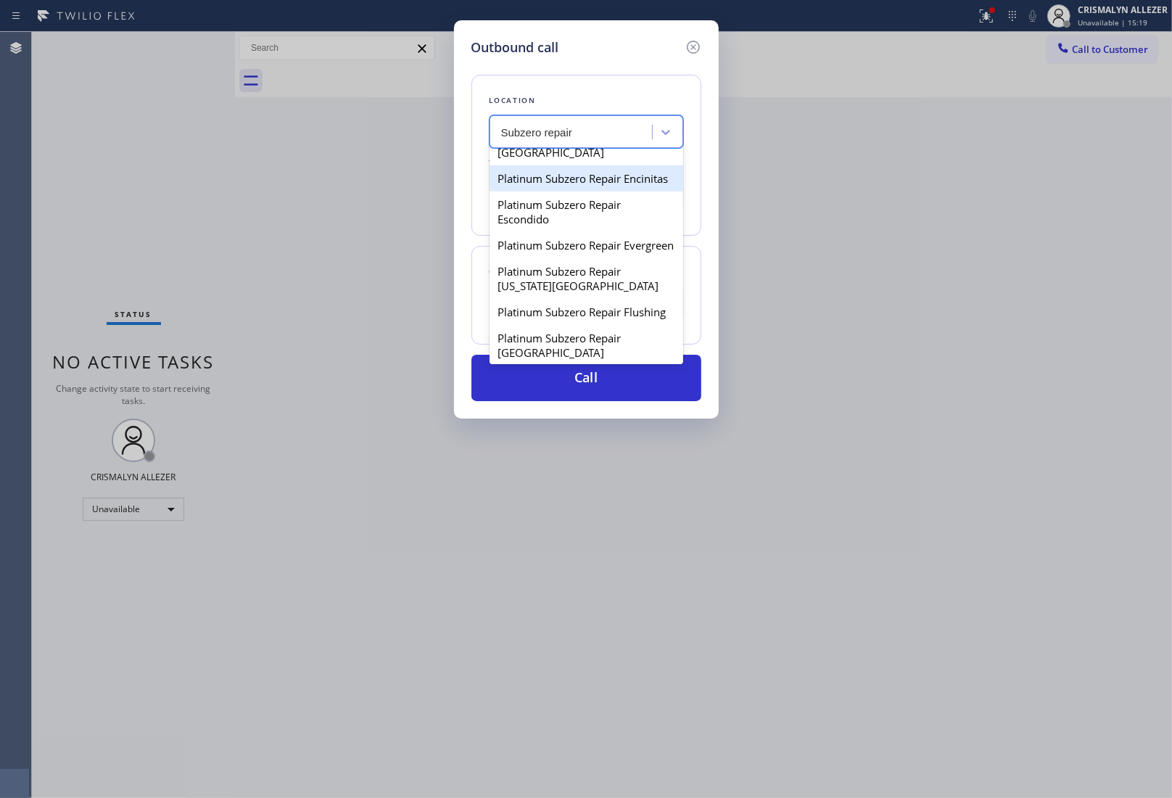
type input "Subzero repair"
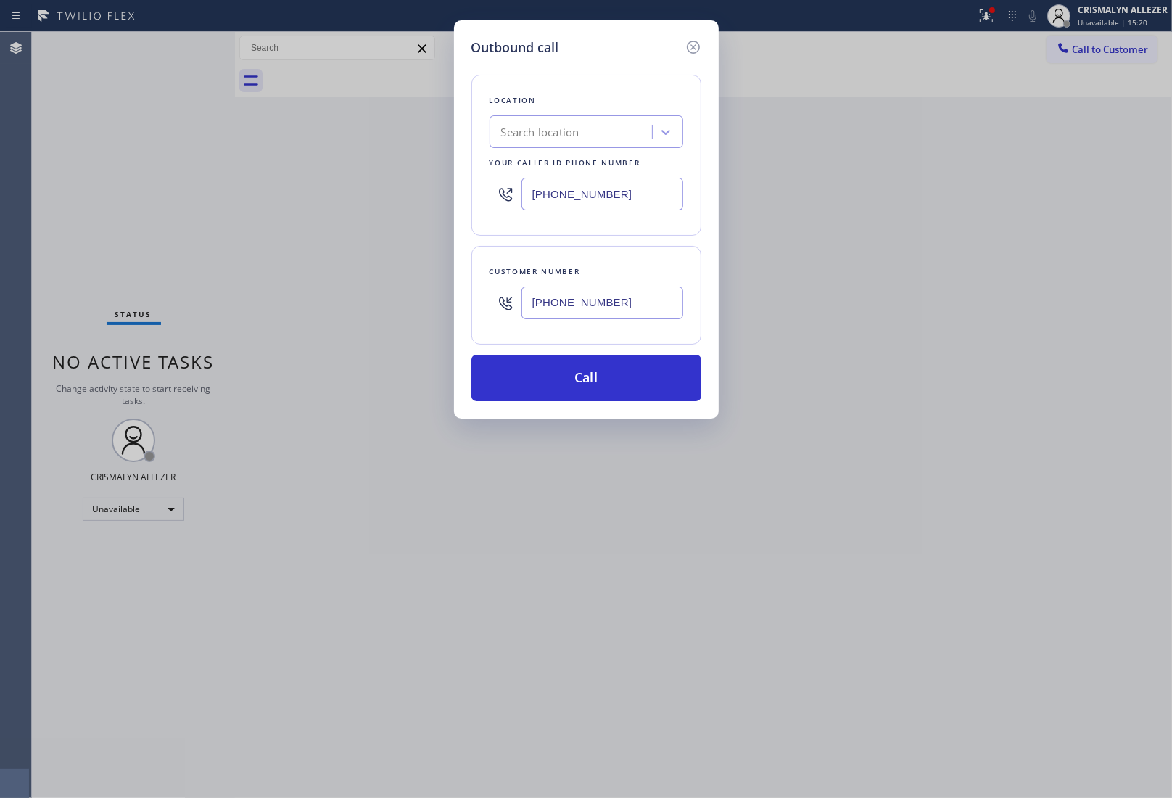
drag, startPoint x: 650, startPoint y: 187, endPoint x: 240, endPoint y: 200, distance: 410.0
click at [258, 200] on div "Outbound call Location Search location Your caller id phone number [PHONE_NUMBE…" at bounding box center [586, 399] width 1172 height 798
paste input "662-533"
type input "[PHONE_NUMBER]"
click at [589, 382] on button "Call" at bounding box center [586, 378] width 230 height 46
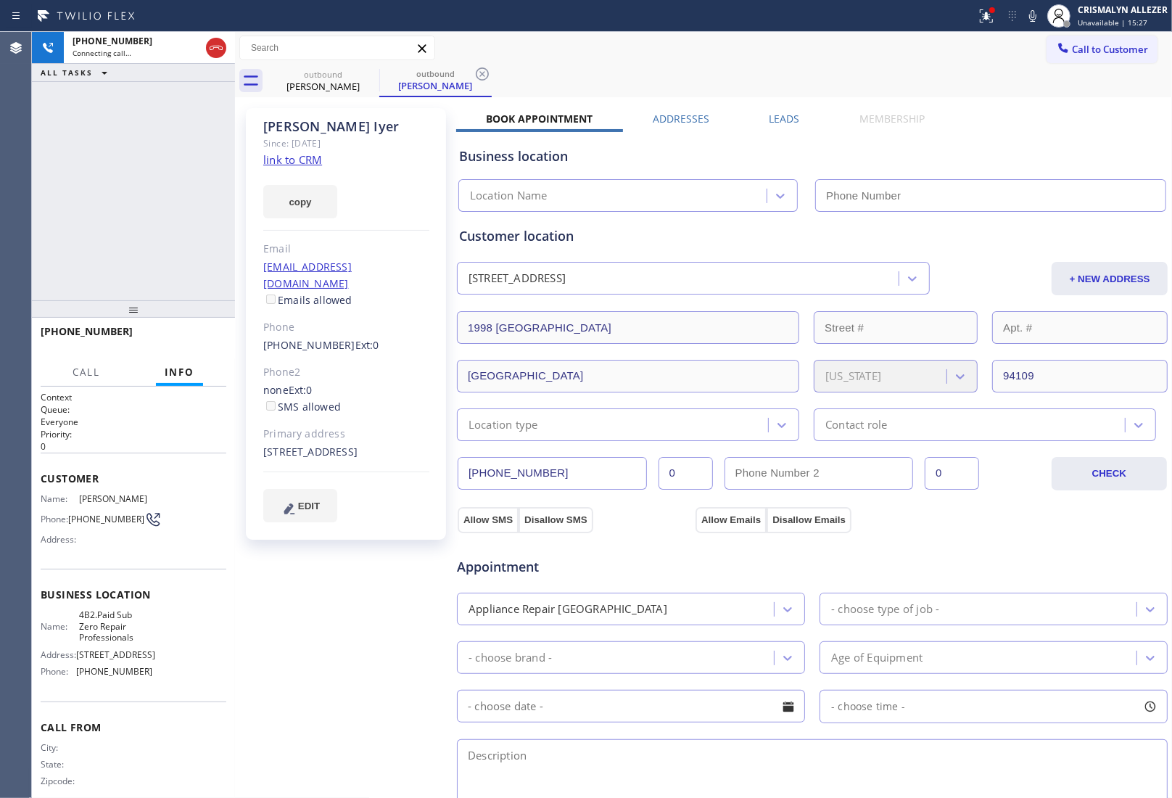
type input "[PHONE_NUMBER]"
click at [196, 341] on span "HANG UP" at bounding box center [192, 338] width 44 height 10
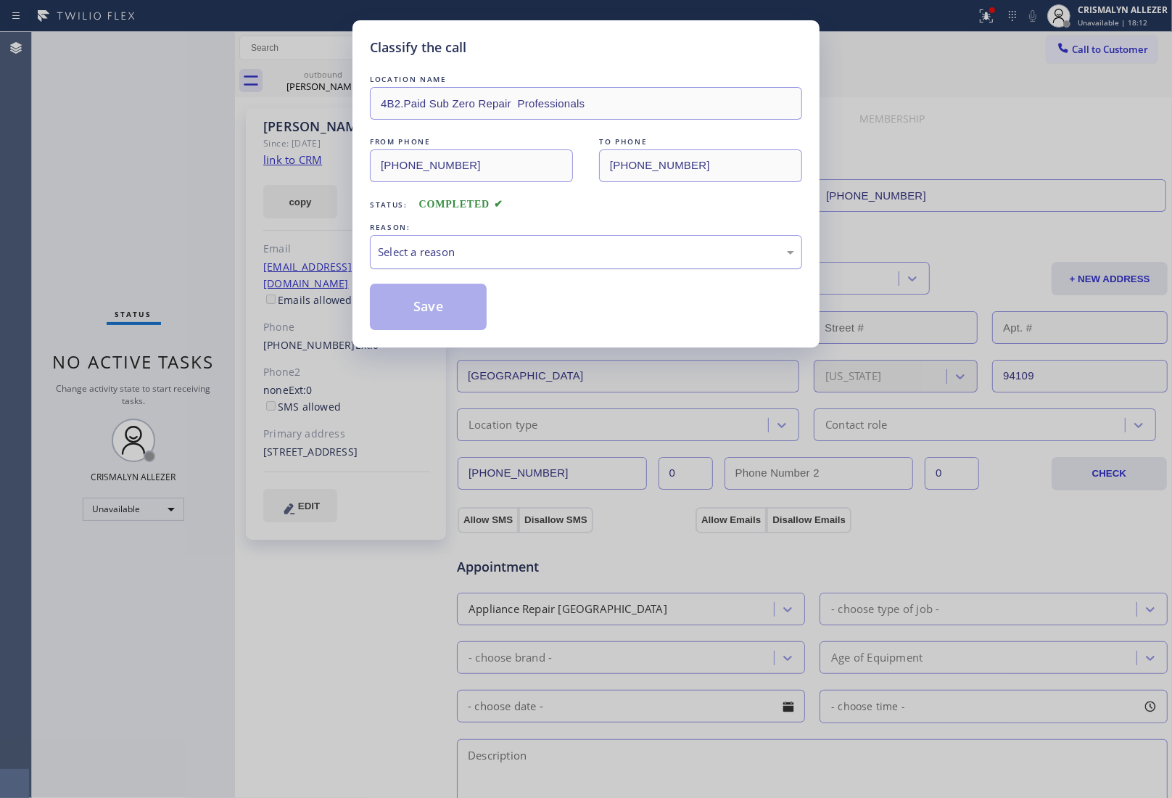
click at [601, 260] on div "Select a reason" at bounding box center [586, 252] width 416 height 17
click at [441, 310] on button "Save" at bounding box center [428, 307] width 117 height 46
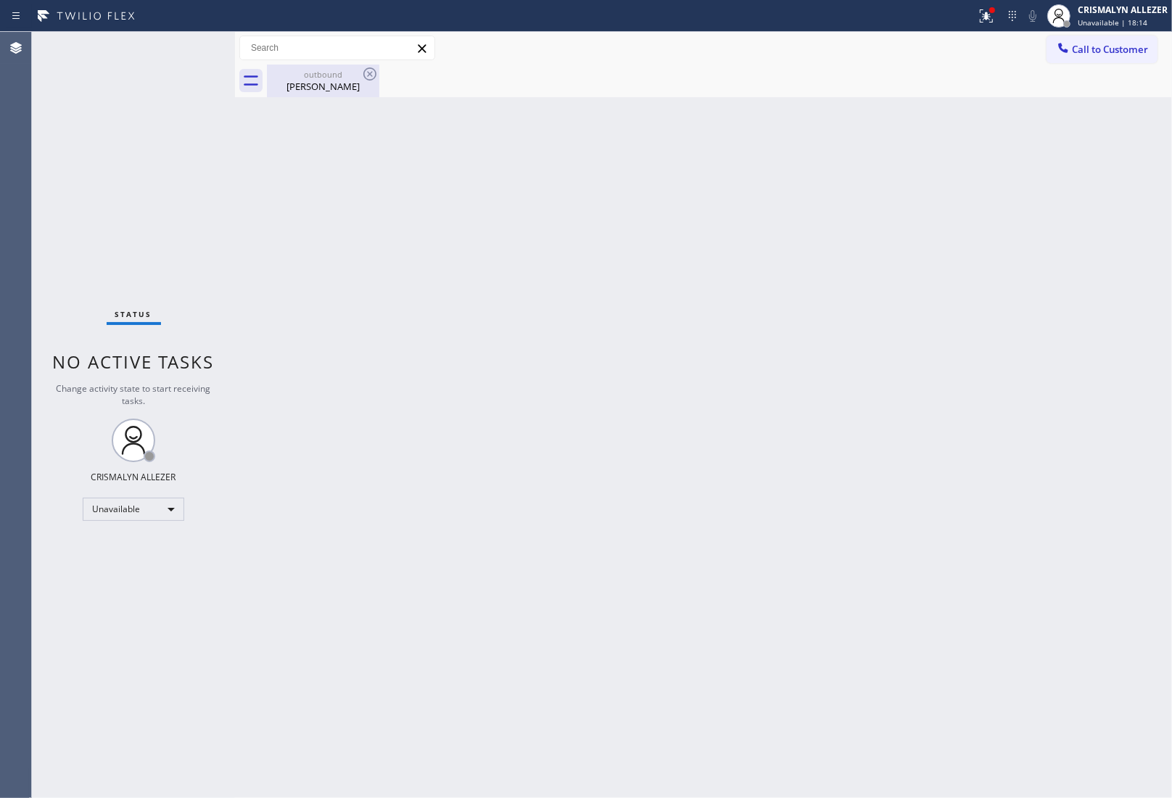
click at [331, 85] on div "[PERSON_NAME]" at bounding box center [323, 86] width 110 height 13
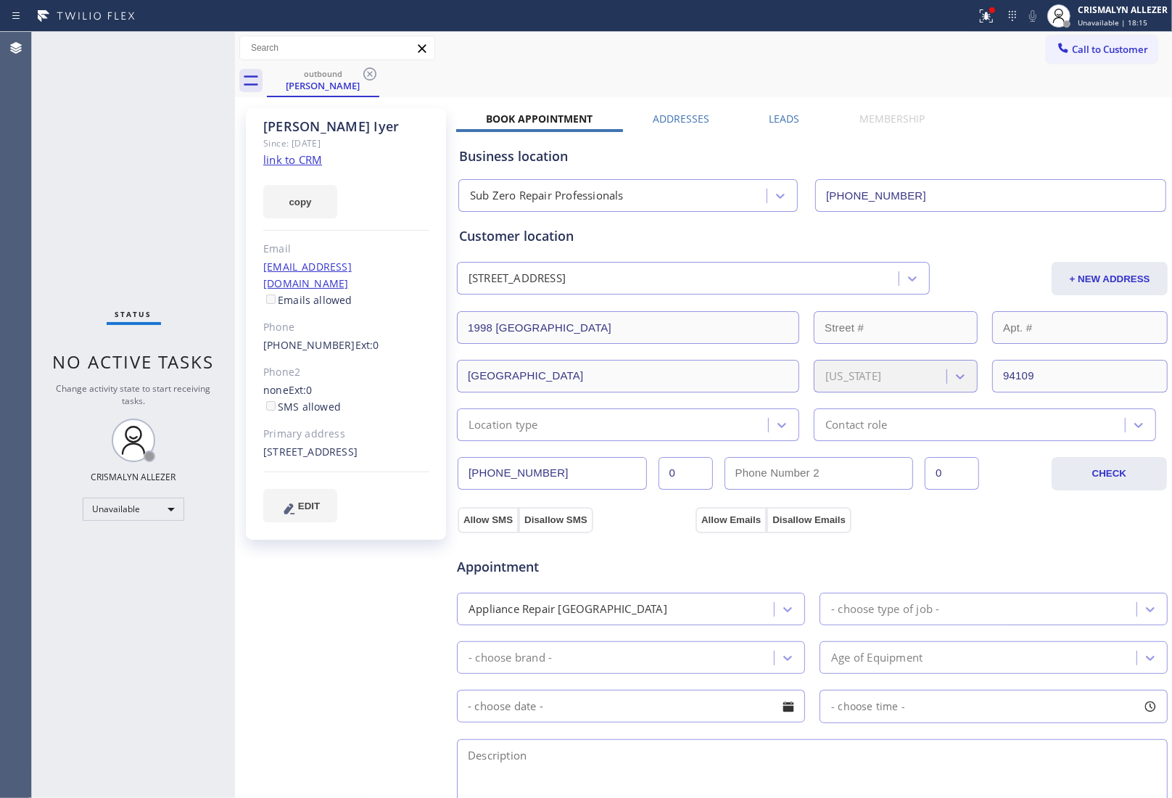
click at [781, 121] on label "Leads" at bounding box center [785, 119] width 30 height 14
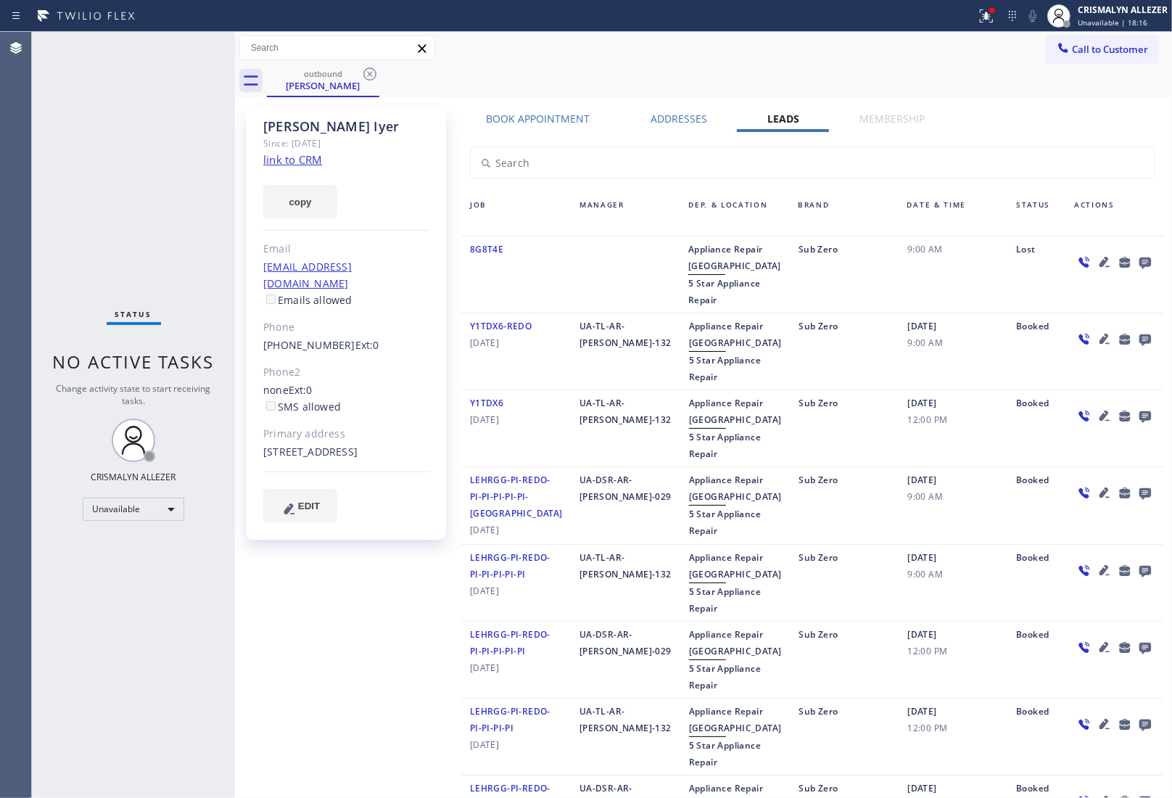
click at [1140, 265] on icon at bounding box center [1146, 264] width 12 height 12
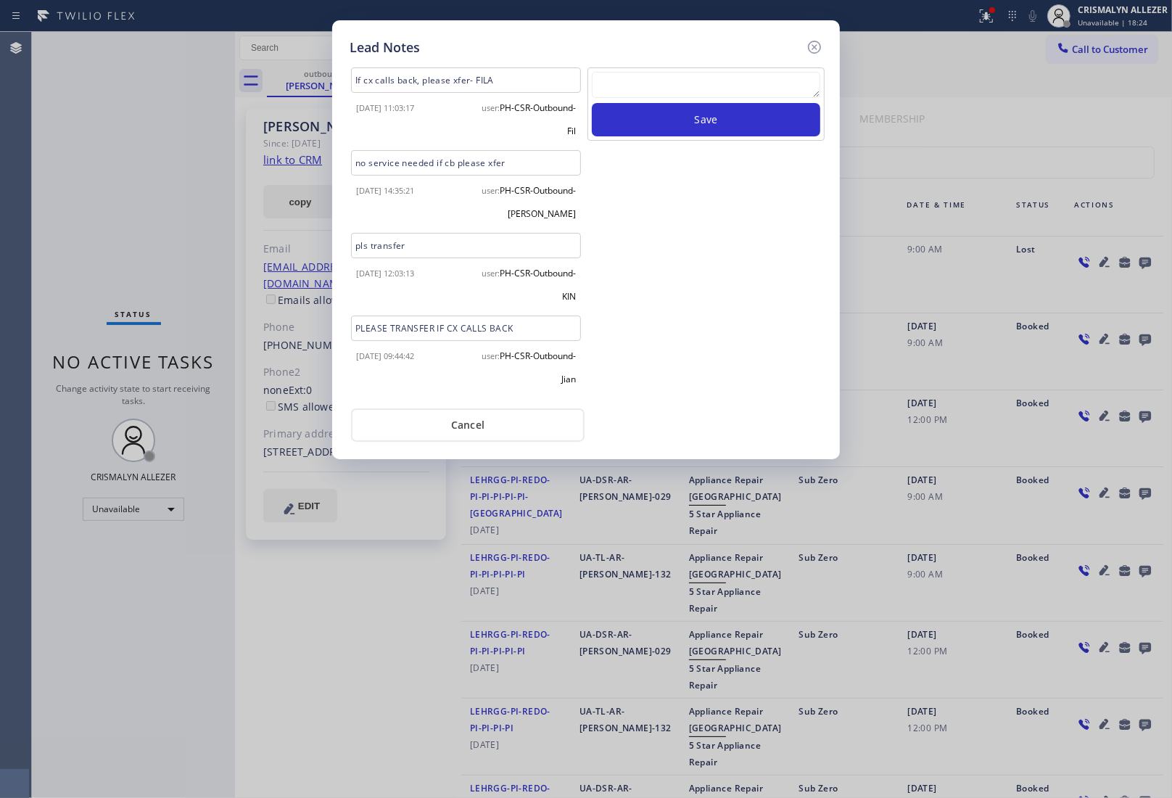
click at [661, 82] on textarea at bounding box center [706, 85] width 228 height 26
type textarea "cheap customer"
click at [699, 115] on button "Save" at bounding box center [706, 119] width 228 height 33
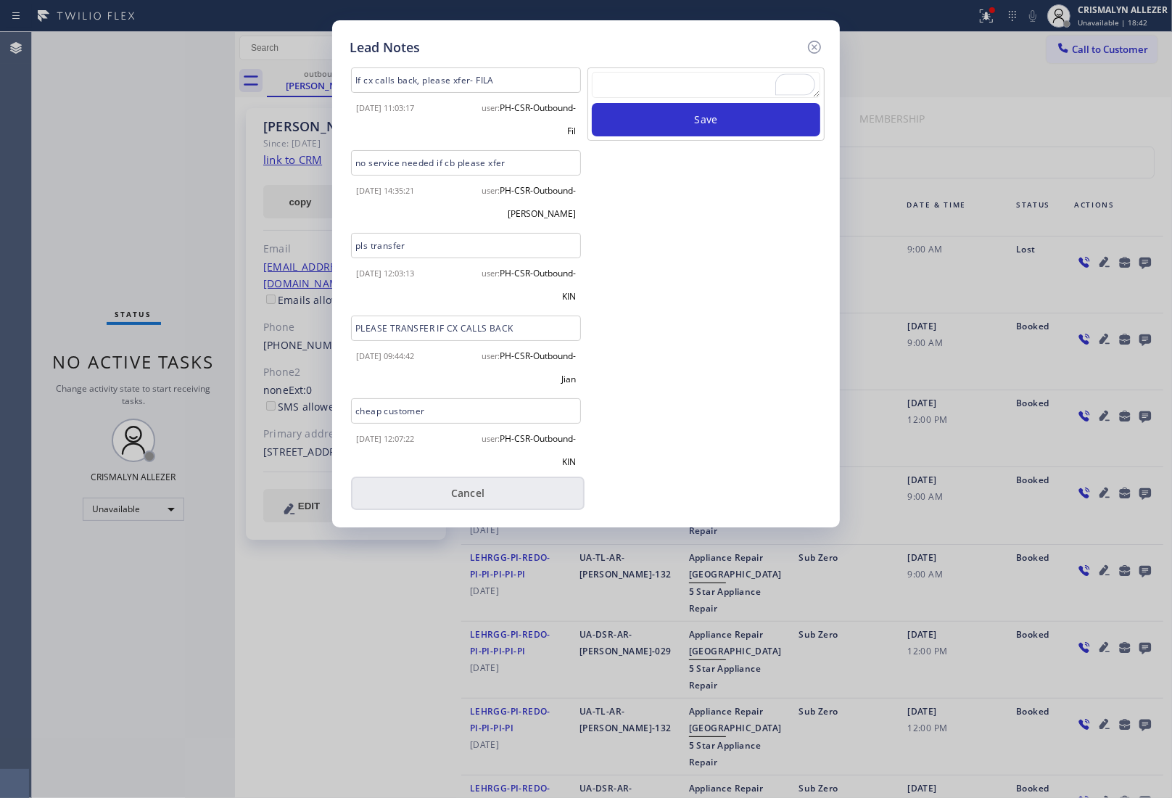
click at [473, 495] on button "Cancel" at bounding box center [468, 493] width 234 height 33
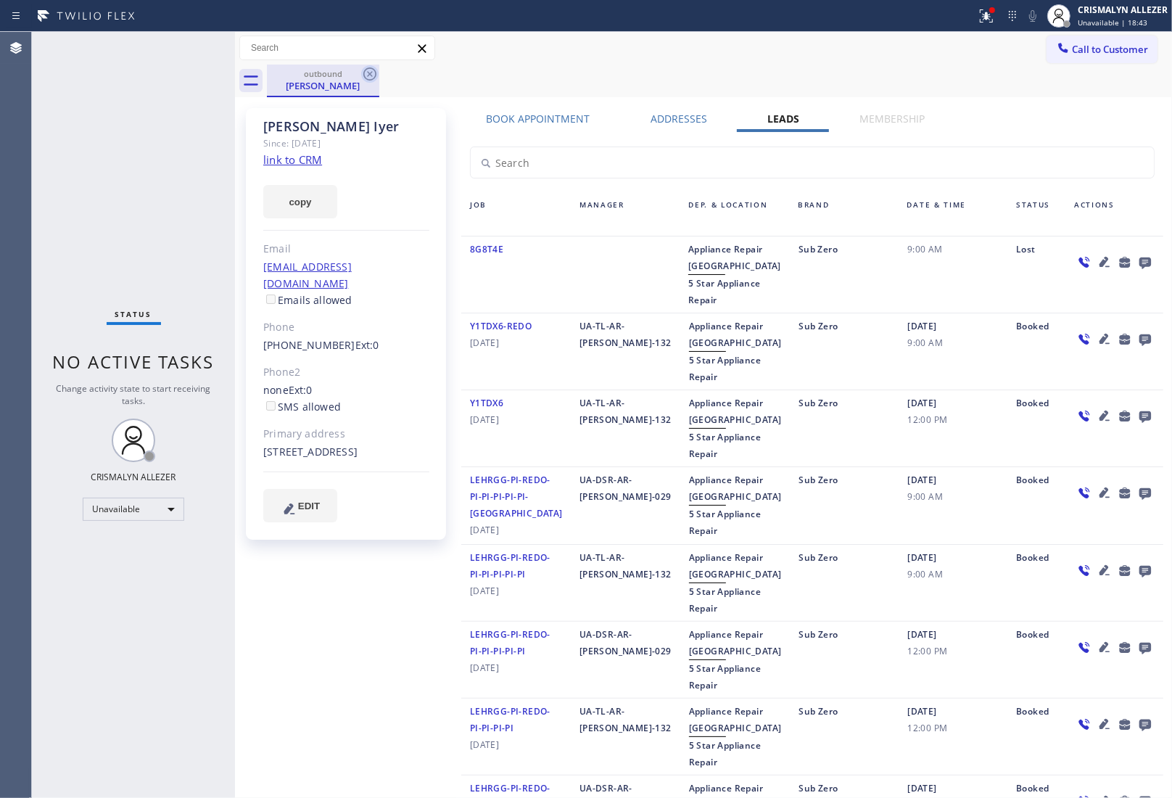
click at [371, 73] on icon at bounding box center [369, 73] width 13 height 13
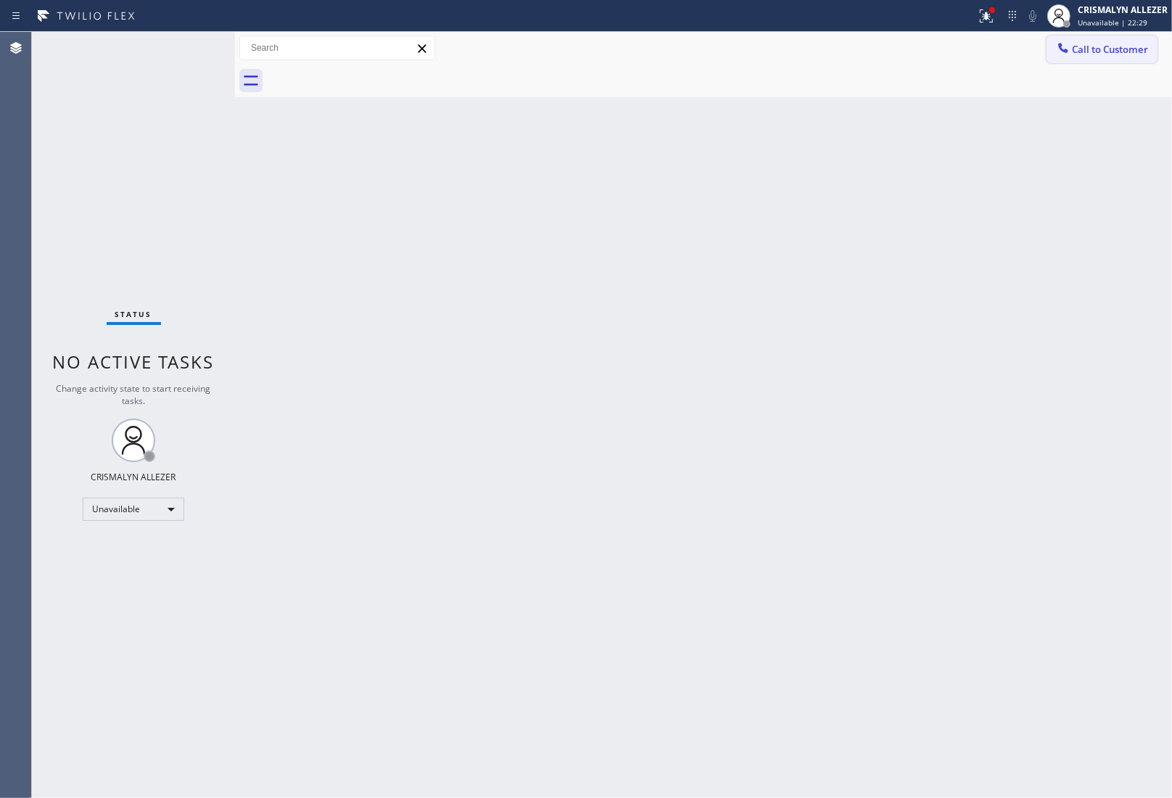
click at [1104, 49] on span "Call to Customer" at bounding box center [1110, 49] width 76 height 13
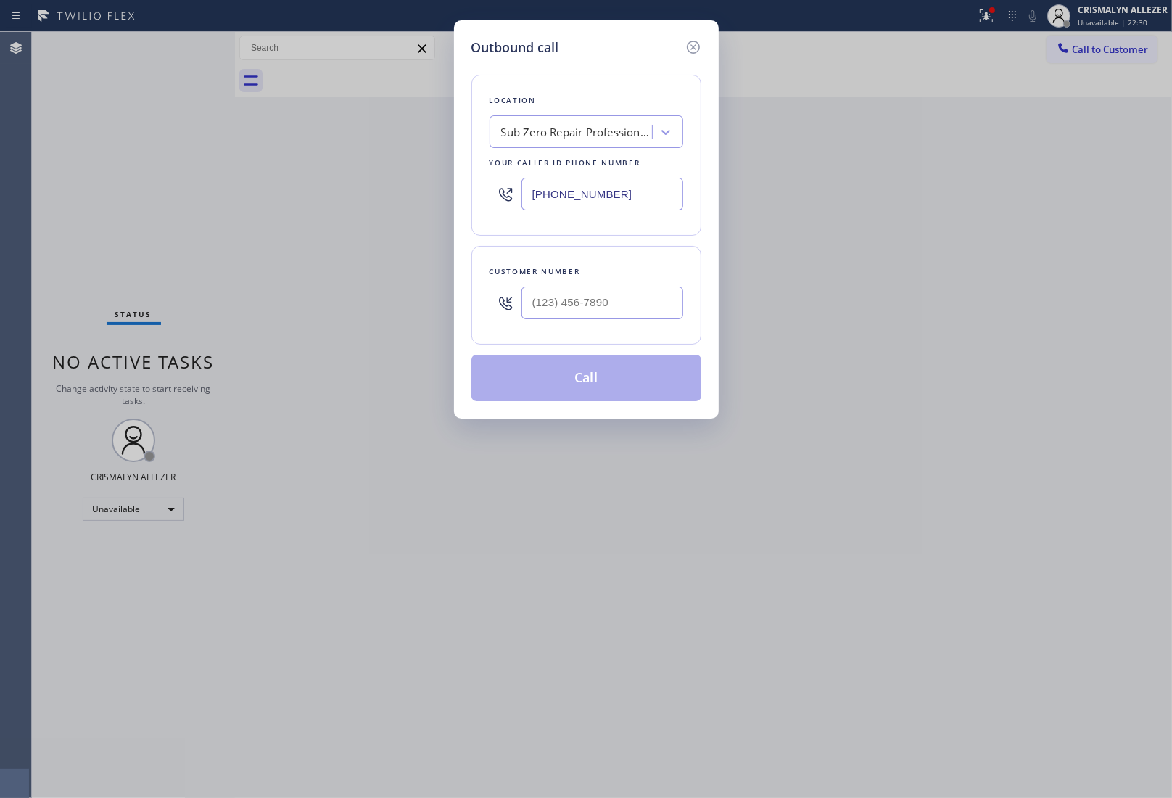
drag, startPoint x: 643, startPoint y: 192, endPoint x: 308, endPoint y: 203, distance: 334.6
click at [355, 199] on div "Outbound call Location Sub Zero Repair Professionals Your caller id phone numbe…" at bounding box center [586, 399] width 1172 height 798
paste input "408) 831-7815"
type input "[PHONE_NUMBER]"
click at [592, 309] on input "(___) ___-____" at bounding box center [603, 303] width 162 height 33
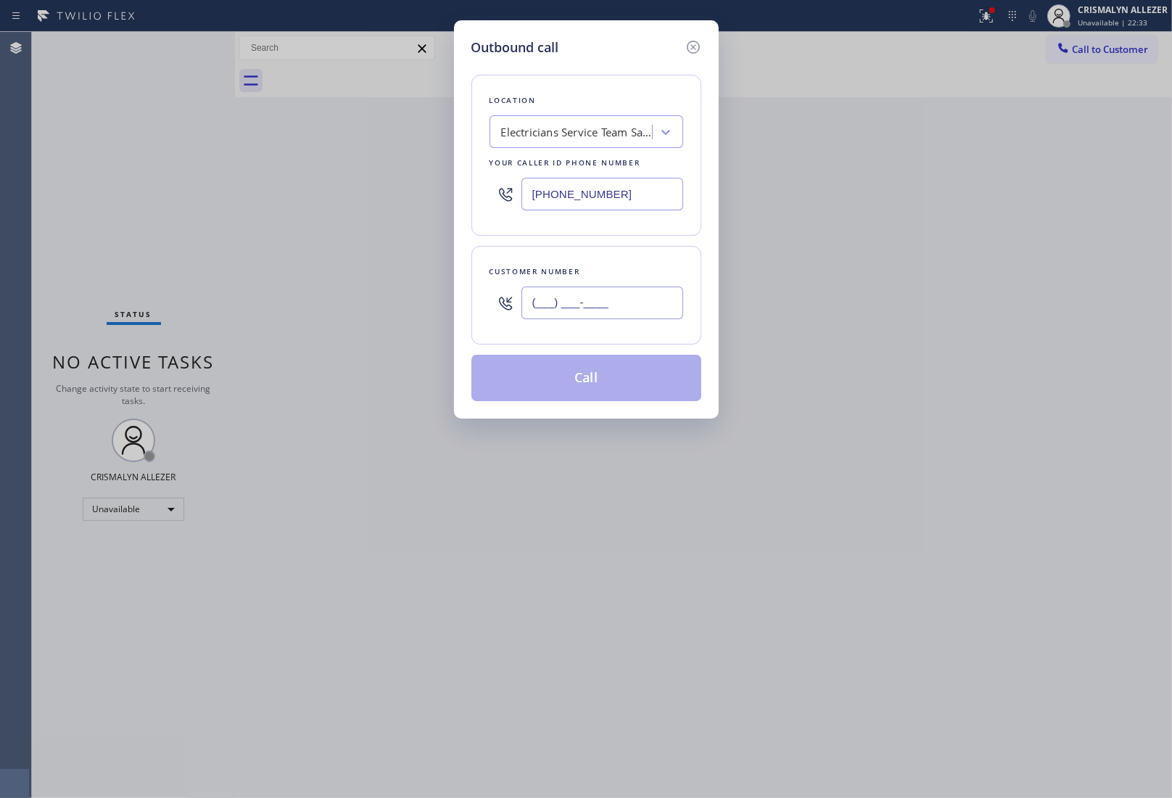
paste input "408) 692-2098"
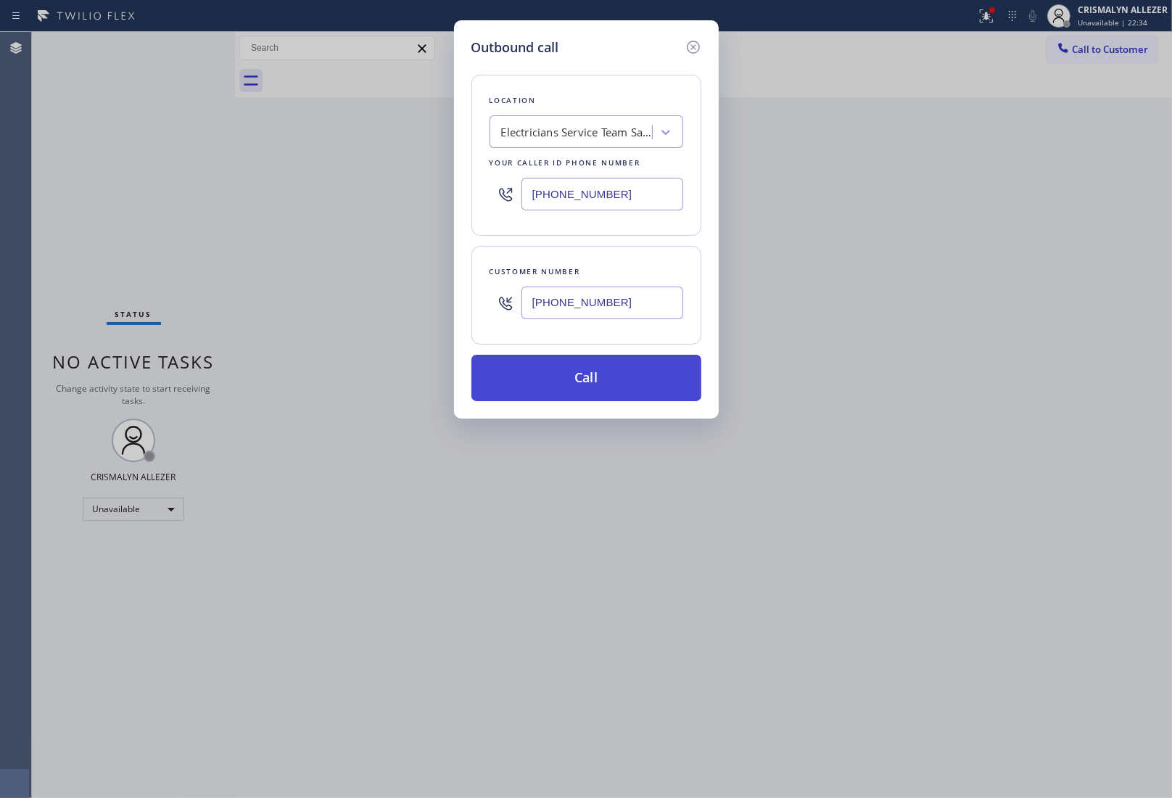
type input "[PHONE_NUMBER]"
click at [589, 379] on button "Call" at bounding box center [586, 378] width 230 height 46
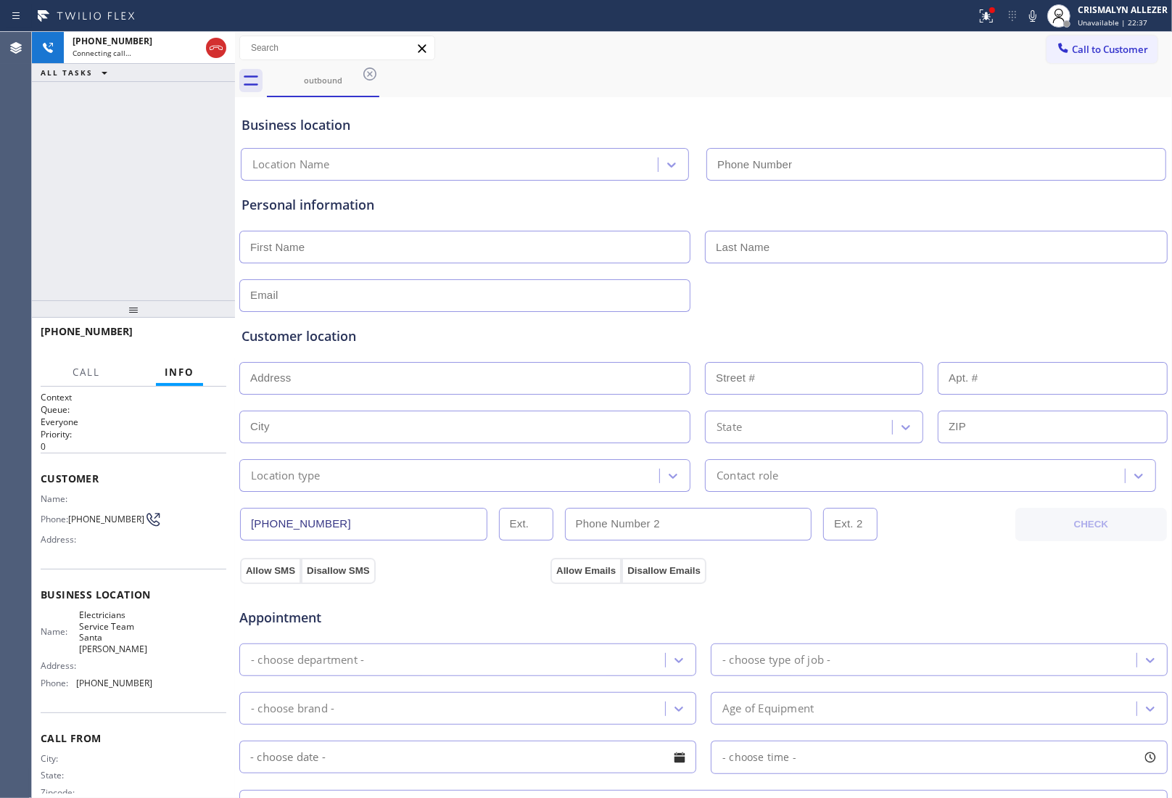
type input "[PHONE_NUMBER]"
click at [186, 335] on span "HANG UP" at bounding box center [192, 338] width 44 height 10
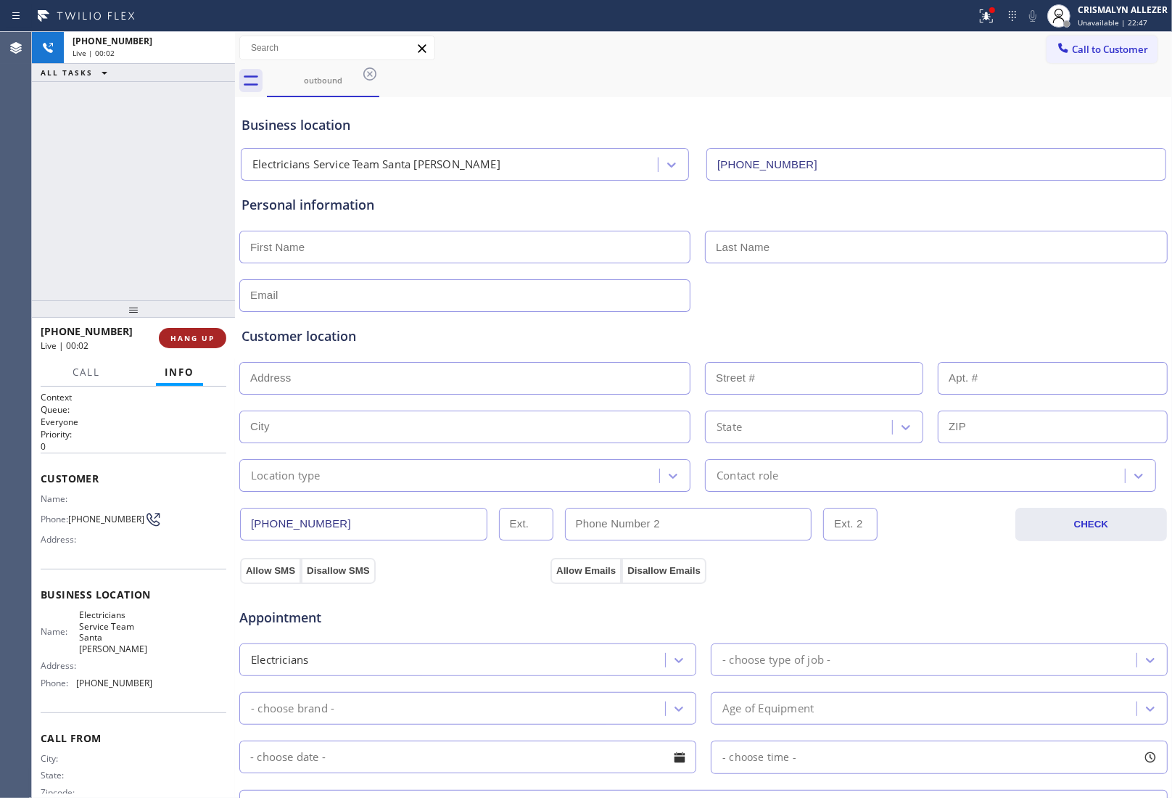
click at [186, 335] on span "HANG UP" at bounding box center [192, 338] width 44 height 10
click at [199, 336] on span "COMPLETE" at bounding box center [190, 338] width 50 height 10
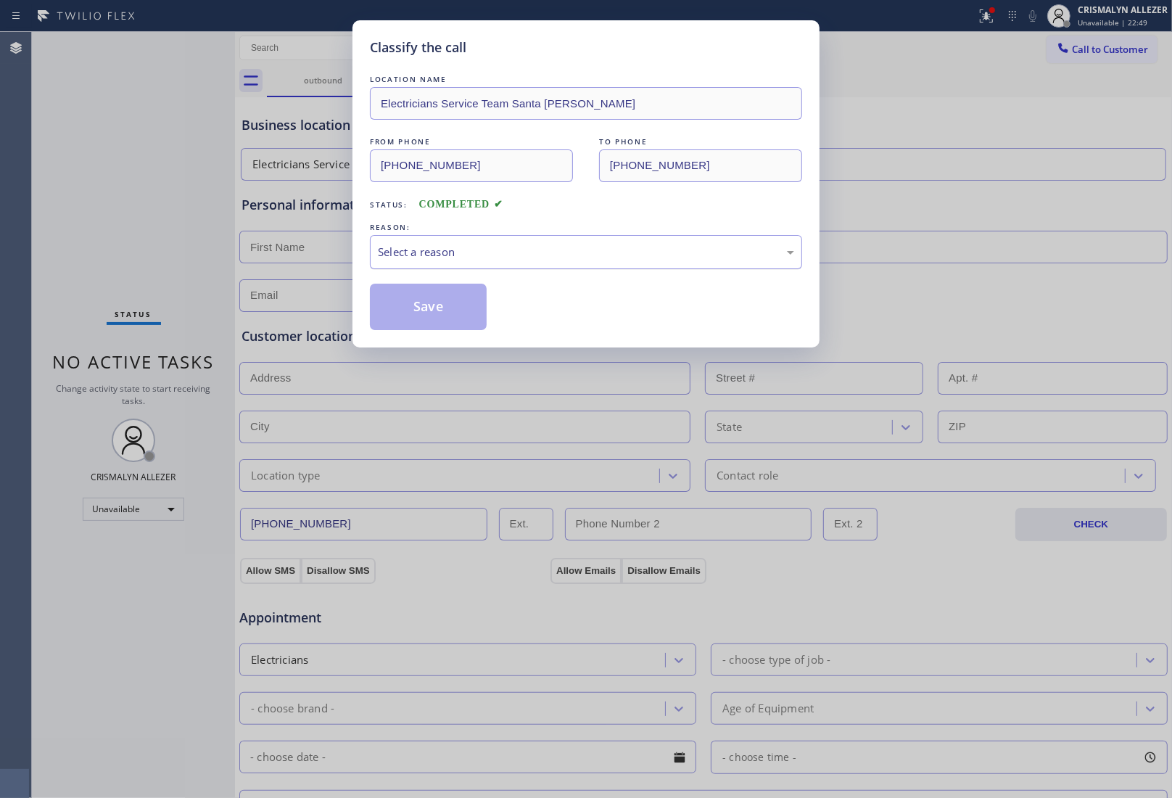
click at [574, 245] on div "Select a reason" at bounding box center [586, 252] width 416 height 17
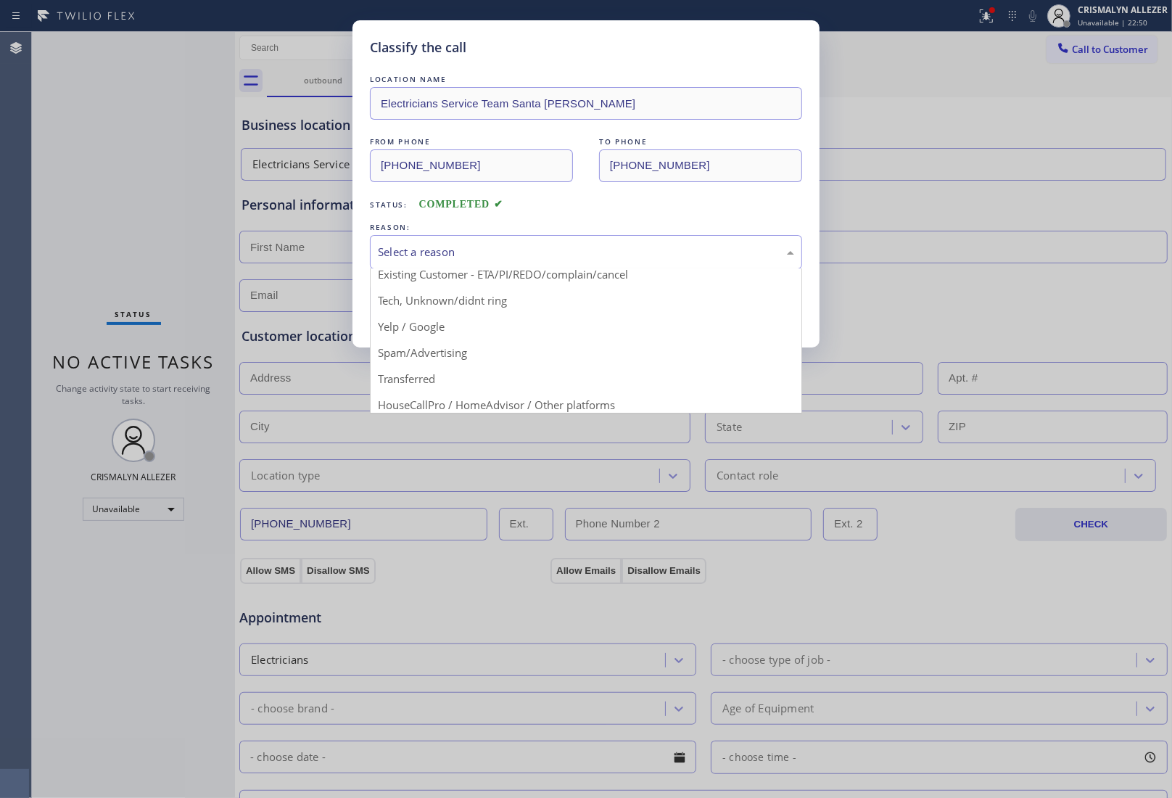
scroll to position [99, 0]
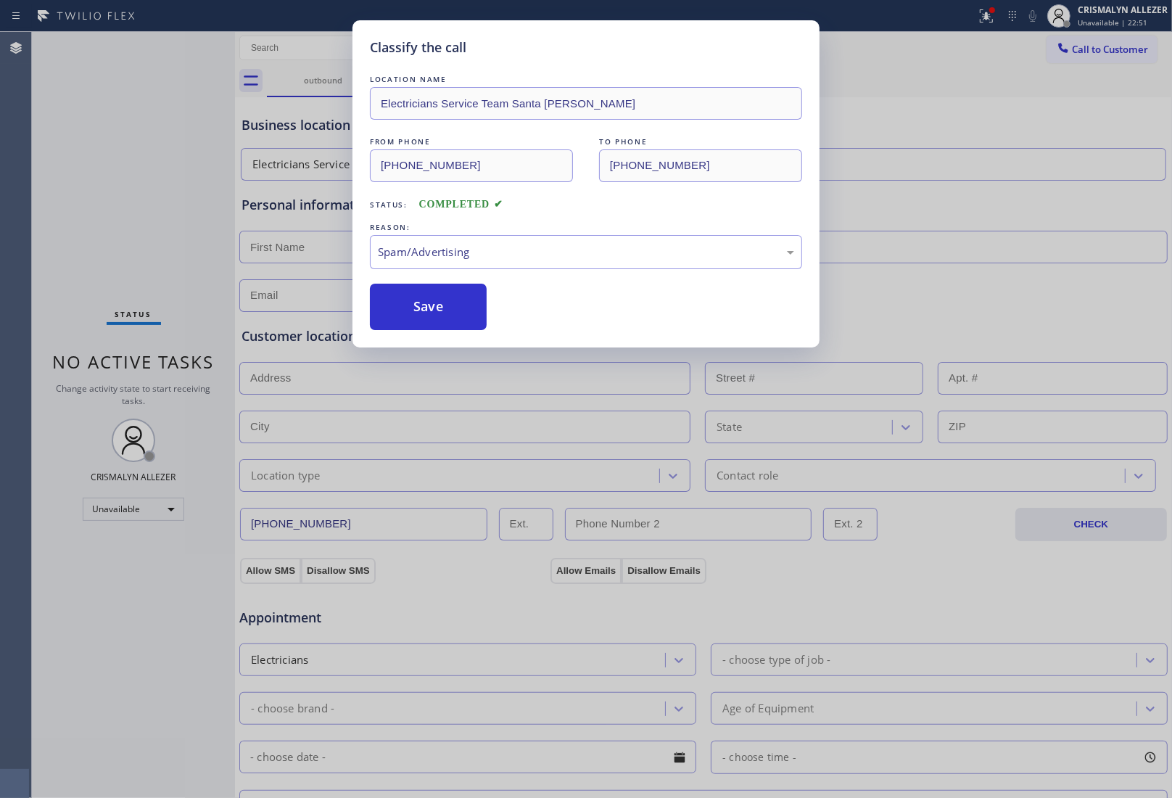
click at [424, 310] on button "Save" at bounding box center [428, 307] width 117 height 46
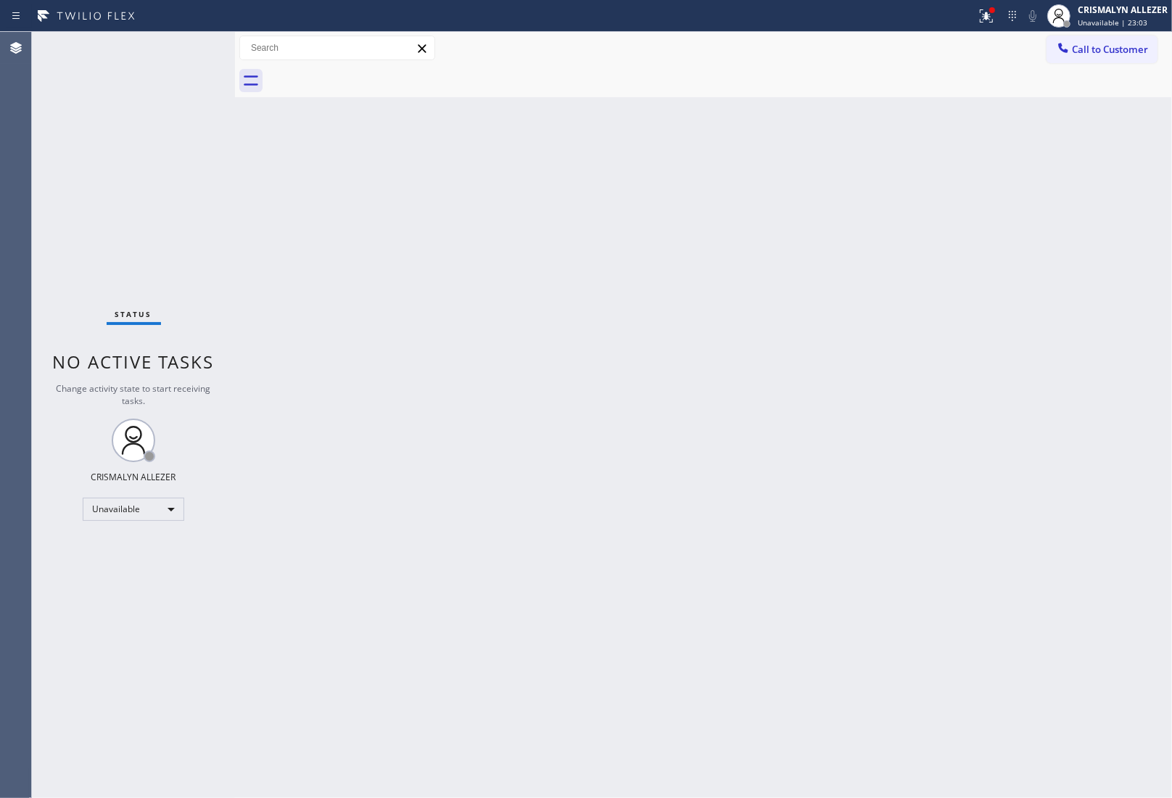
click at [1090, 55] on span "Call to Customer" at bounding box center [1110, 49] width 76 height 13
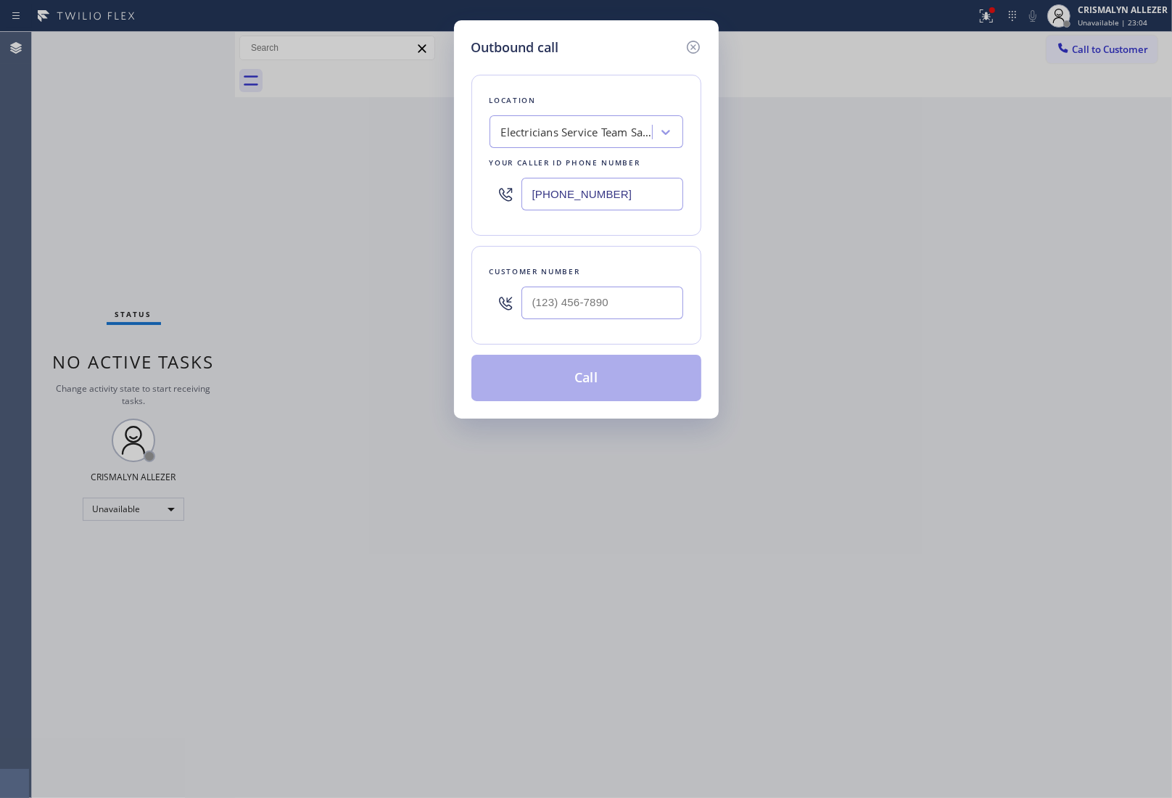
drag, startPoint x: 650, startPoint y: 196, endPoint x: 258, endPoint y: 226, distance: 393.6
click at [284, 203] on div "Outbound call Location Electricians Service Team [GEOGRAPHIC_DATA][PERSON_NAME]…" at bounding box center [586, 399] width 1172 height 798
paste input "305) 204-3402"
type input "[PHONE_NUMBER]"
click at [575, 305] on input "(___) ___-____" at bounding box center [603, 303] width 162 height 33
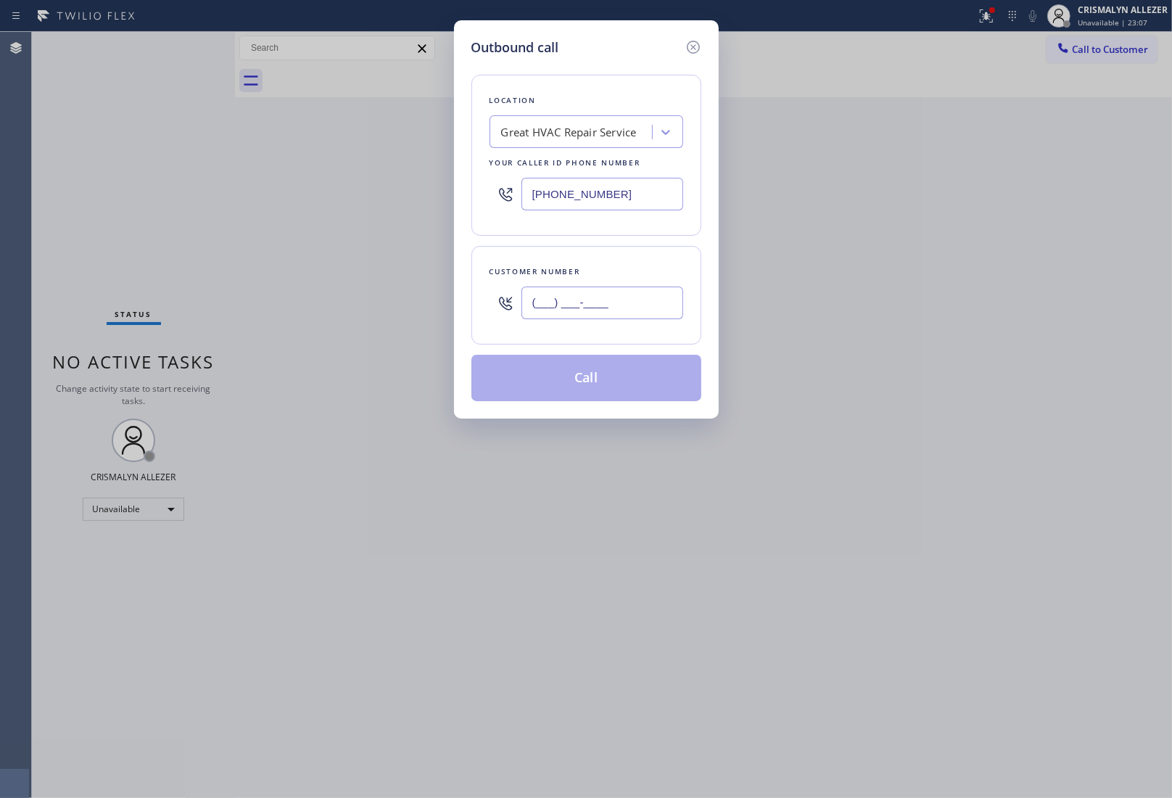
paste input "305) 351-1020"
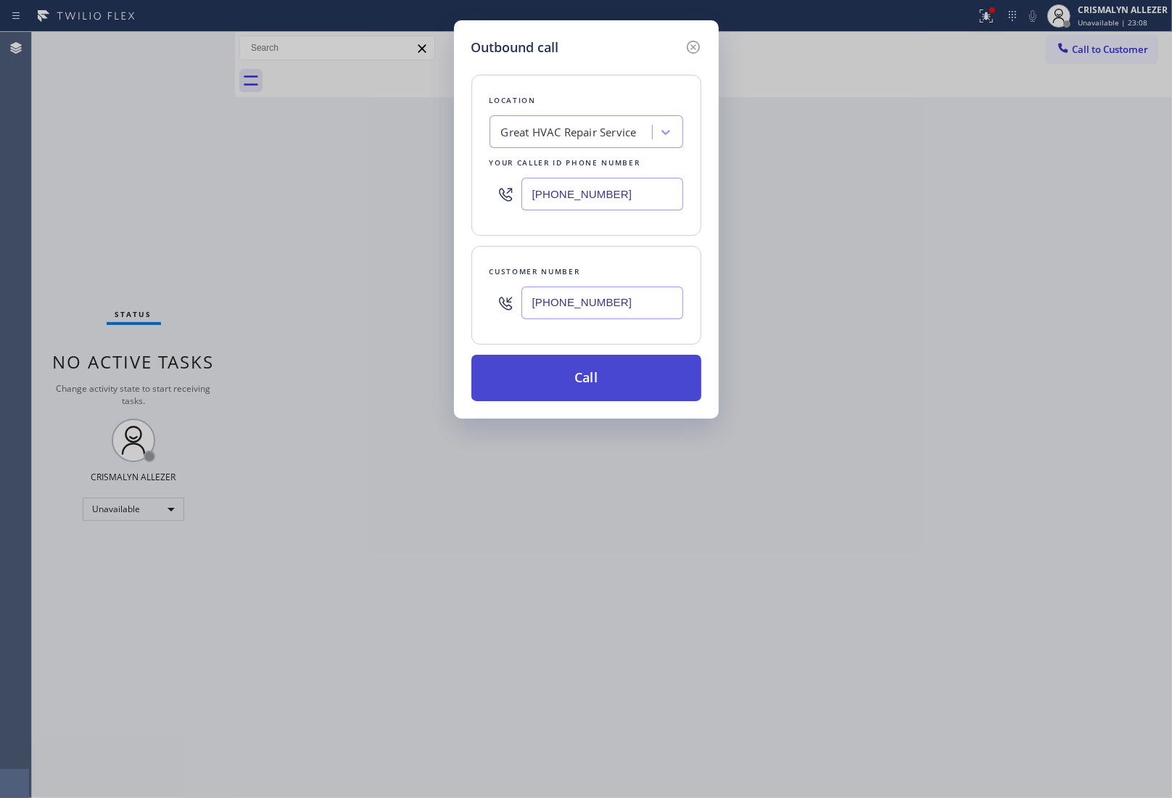
type input "[PHONE_NUMBER]"
click at [577, 390] on button "Call" at bounding box center [586, 378] width 230 height 46
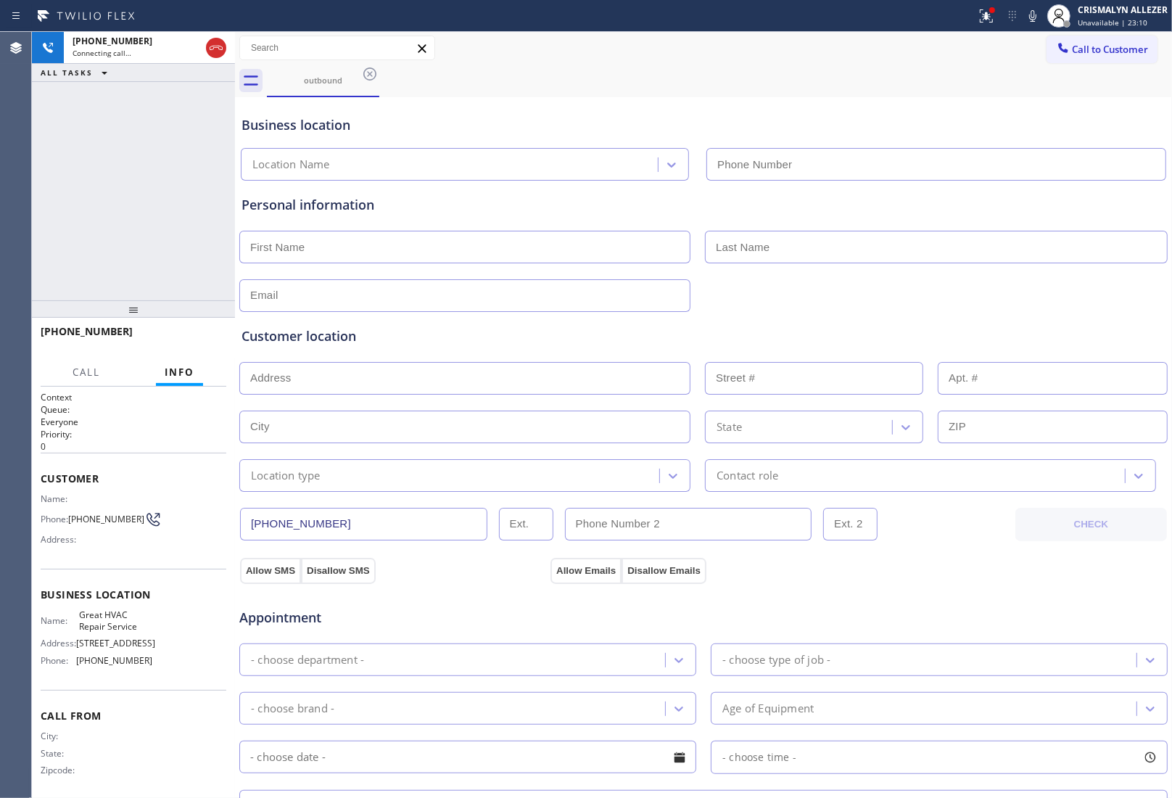
type input "[PHONE_NUMBER]"
click at [1076, 325] on div "Customer location >> ADD NEW ADDRESS << + NEW ADDRESS State Location type Conta…" at bounding box center [704, 402] width 930 height 180
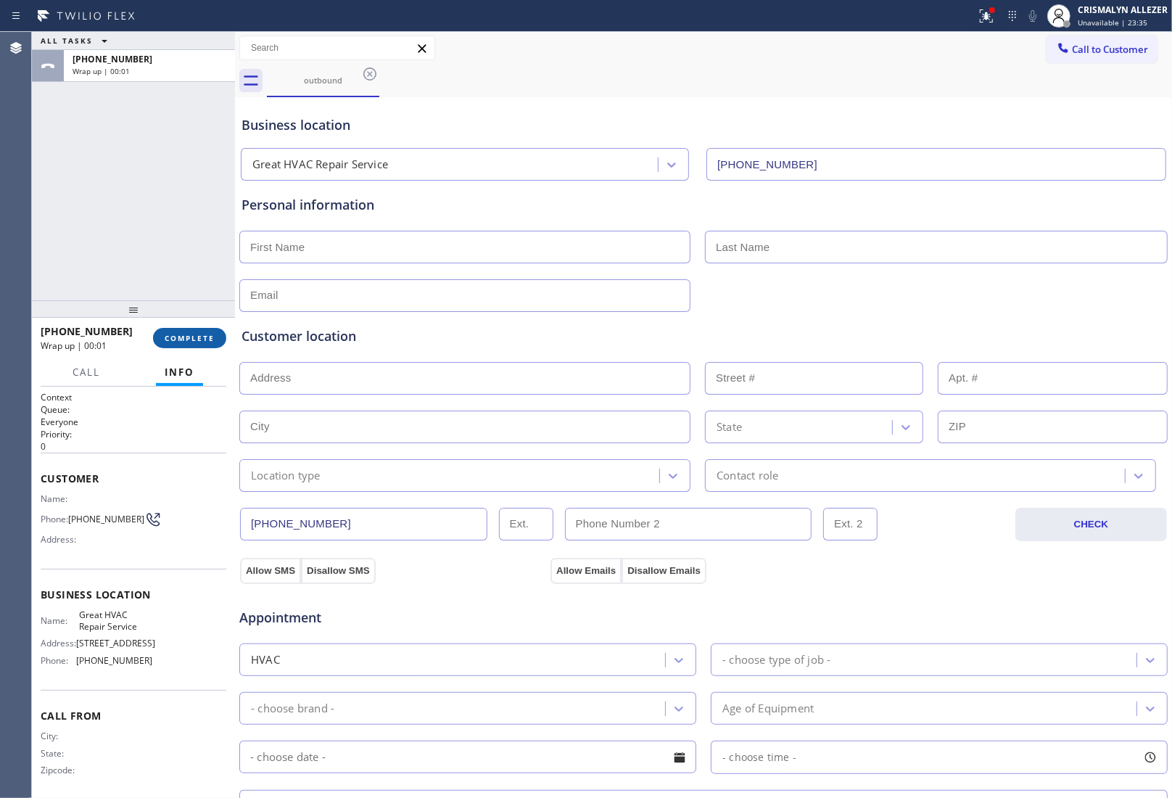
click at [180, 338] on span "COMPLETE" at bounding box center [190, 338] width 50 height 10
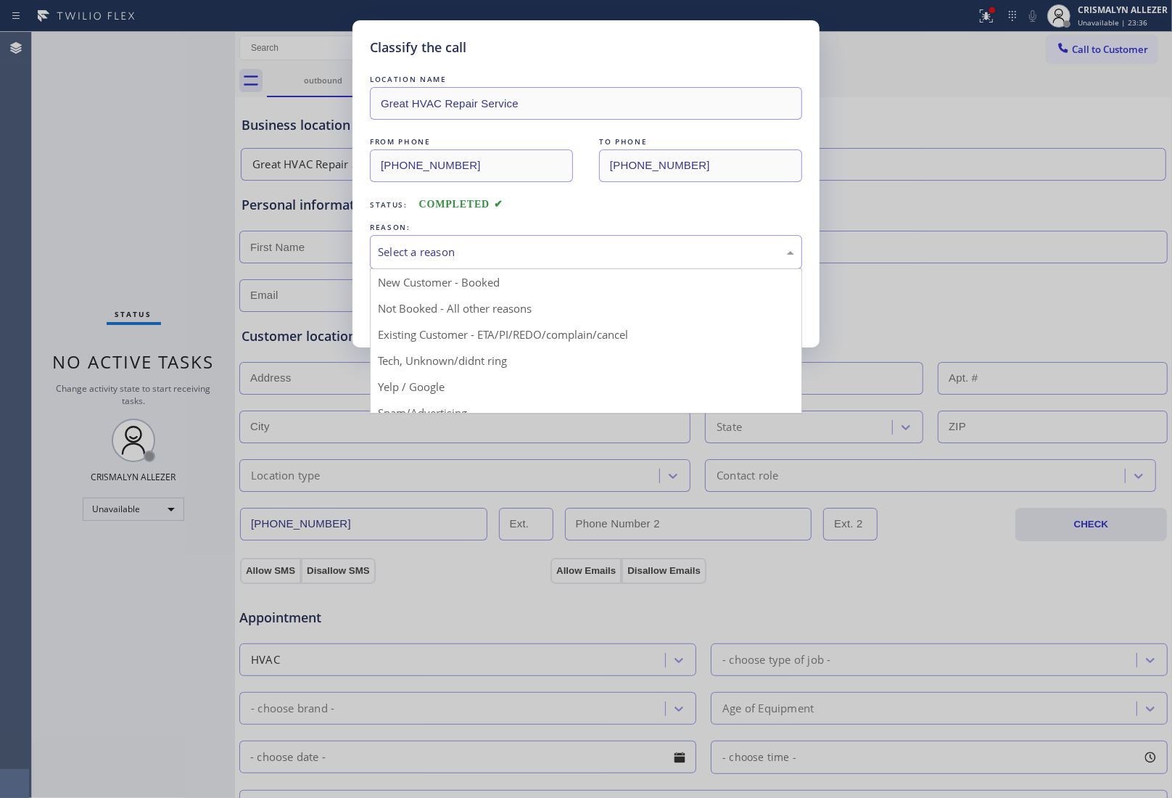
click at [625, 258] on div "Select a reason" at bounding box center [586, 252] width 416 height 17
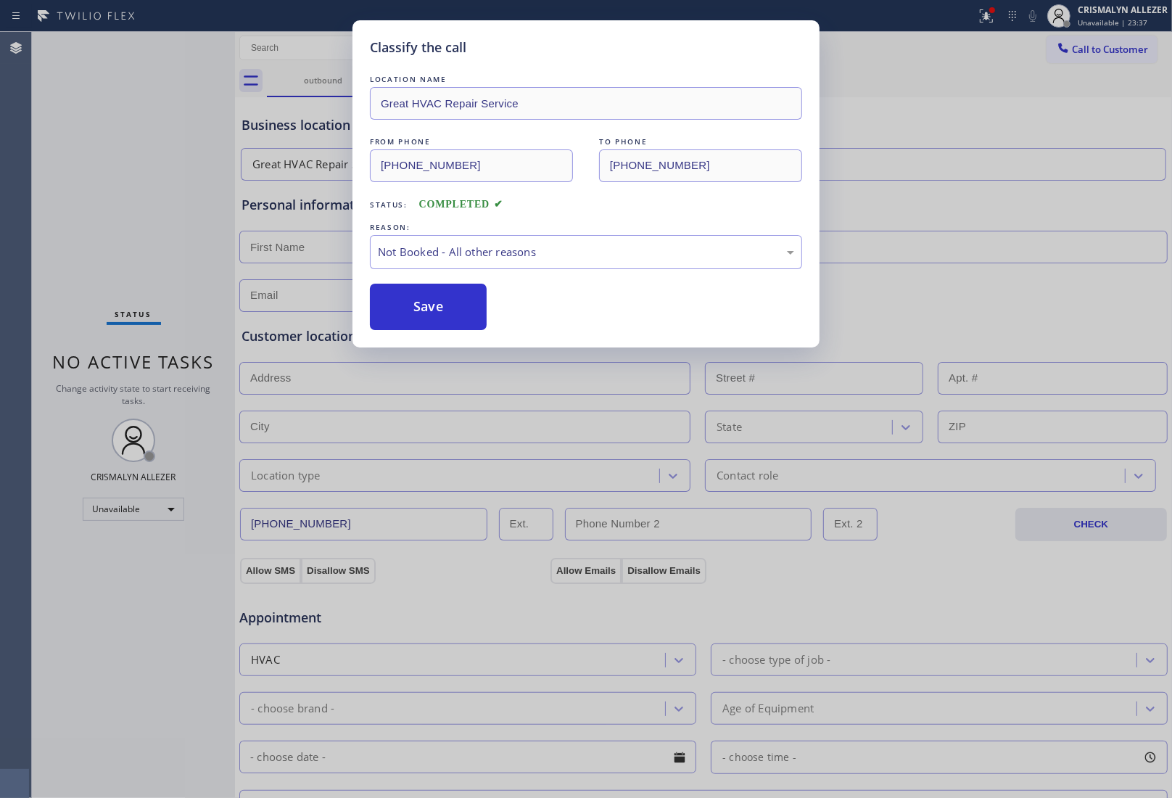
click at [432, 313] on button "Save" at bounding box center [428, 307] width 117 height 46
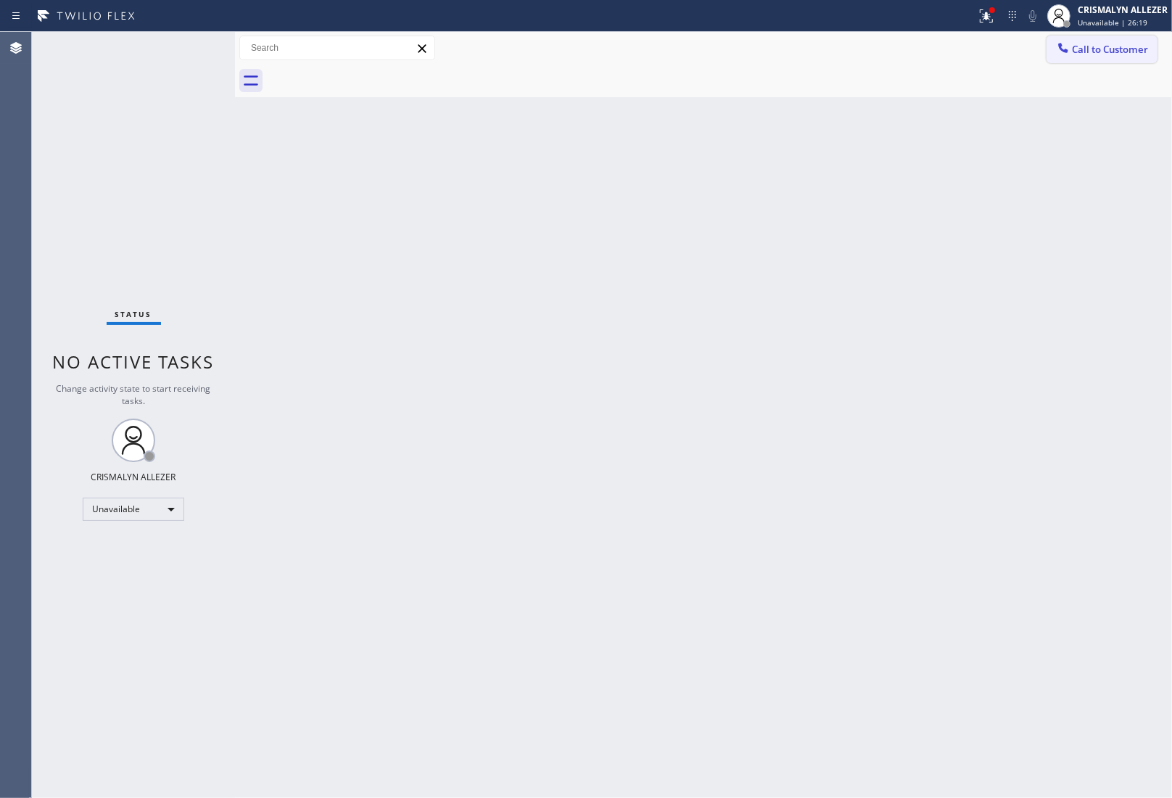
click at [1099, 52] on span "Call to Customer" at bounding box center [1110, 49] width 76 height 13
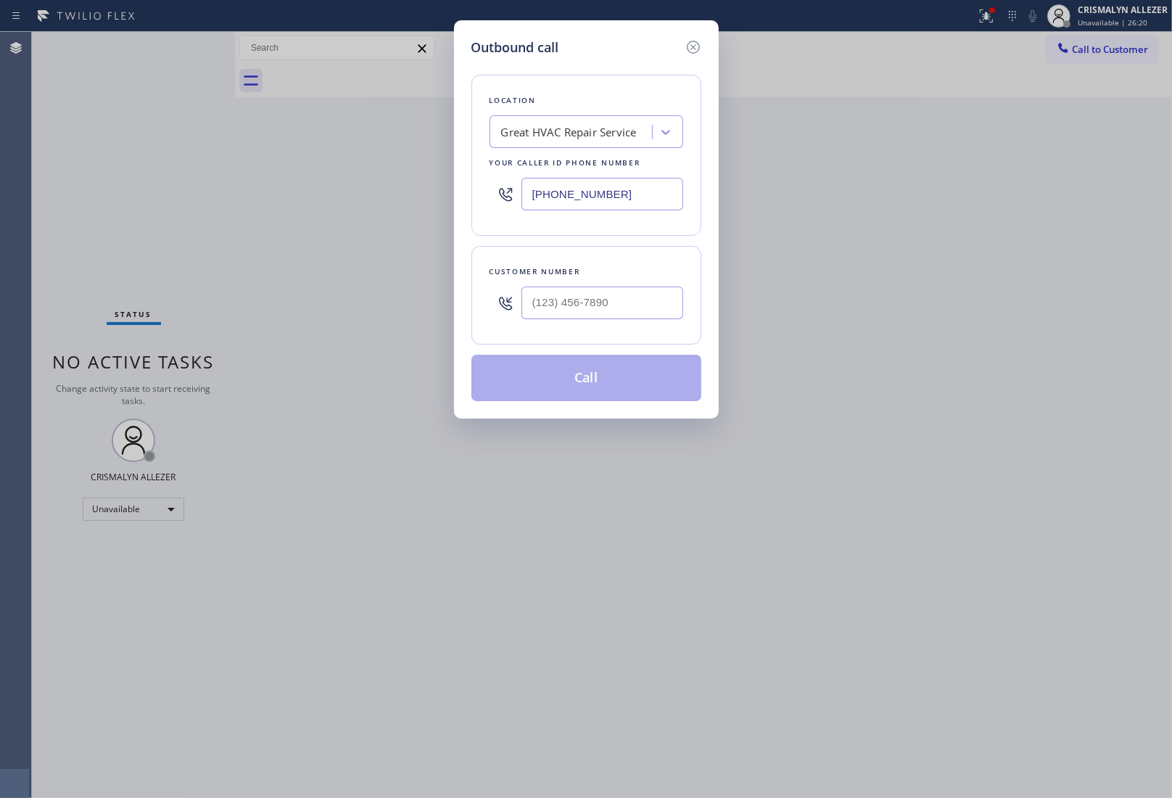
drag, startPoint x: 649, startPoint y: 194, endPoint x: 497, endPoint y: 197, distance: 152.4
click at [579, 194] on input "[PHONE_NUMBER]" at bounding box center [603, 194] width 162 height 33
paste input "8557"
drag, startPoint x: 635, startPoint y: 190, endPoint x: 326, endPoint y: 207, distance: 308.7
click at [326, 207] on div "Outbound call Location Search location Your caller id phone number [PHONE_NUMBE…" at bounding box center [586, 399] width 1172 height 798
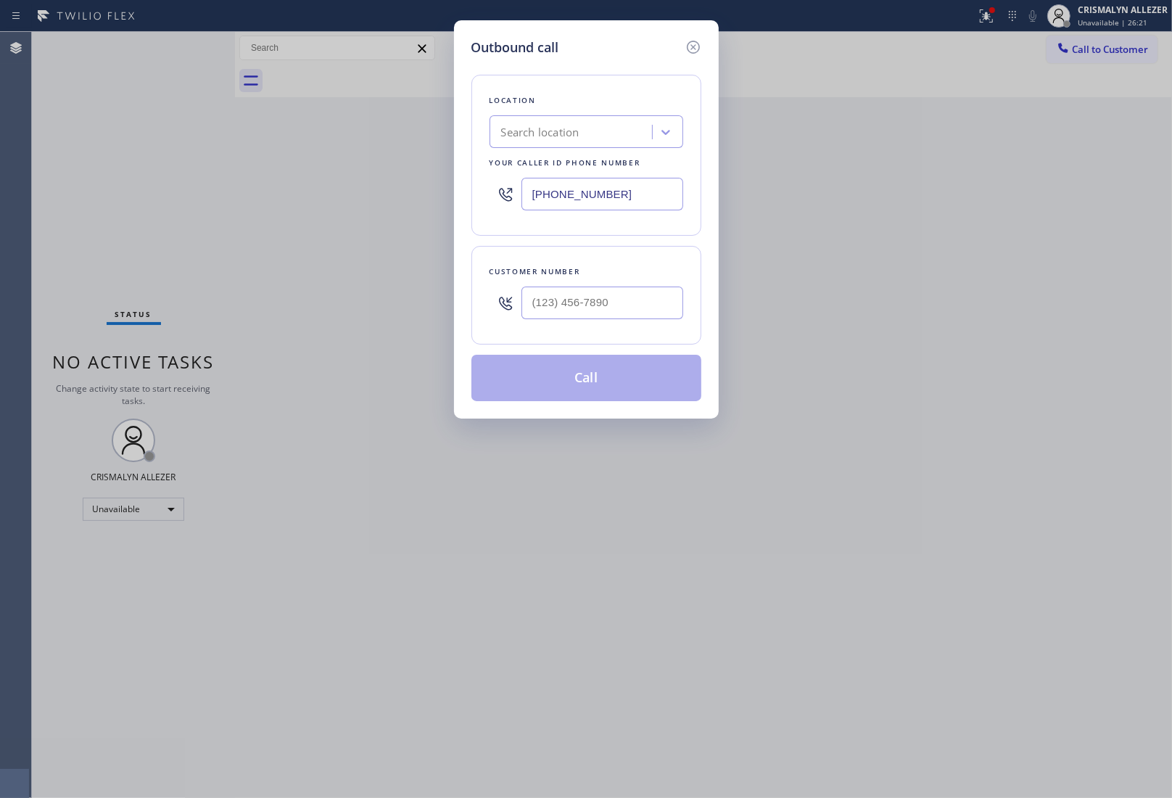
paste input "855) 731-4952"
type input "[PHONE_NUMBER]"
click at [604, 301] on input "(___) ___-____" at bounding box center [603, 303] width 162 height 33
paste input "310) 683-3535"
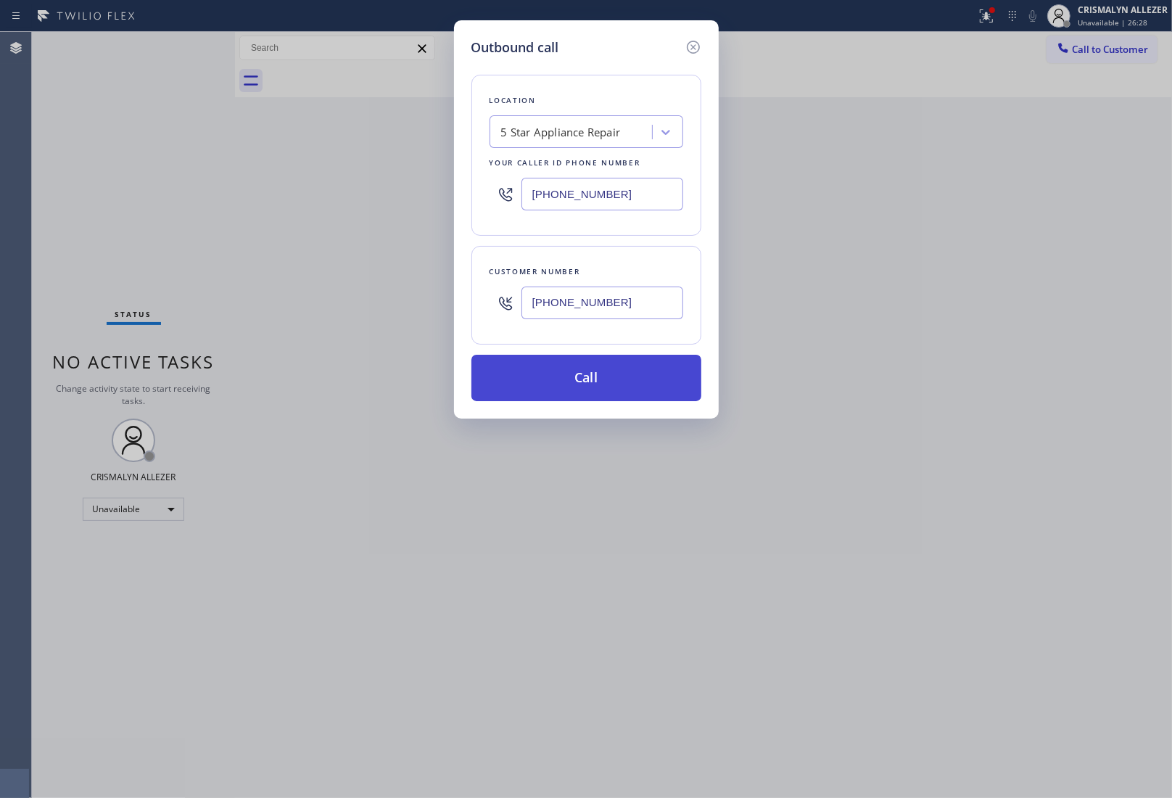
type input "[PHONE_NUMBER]"
click at [577, 378] on button "Call" at bounding box center [586, 378] width 230 height 46
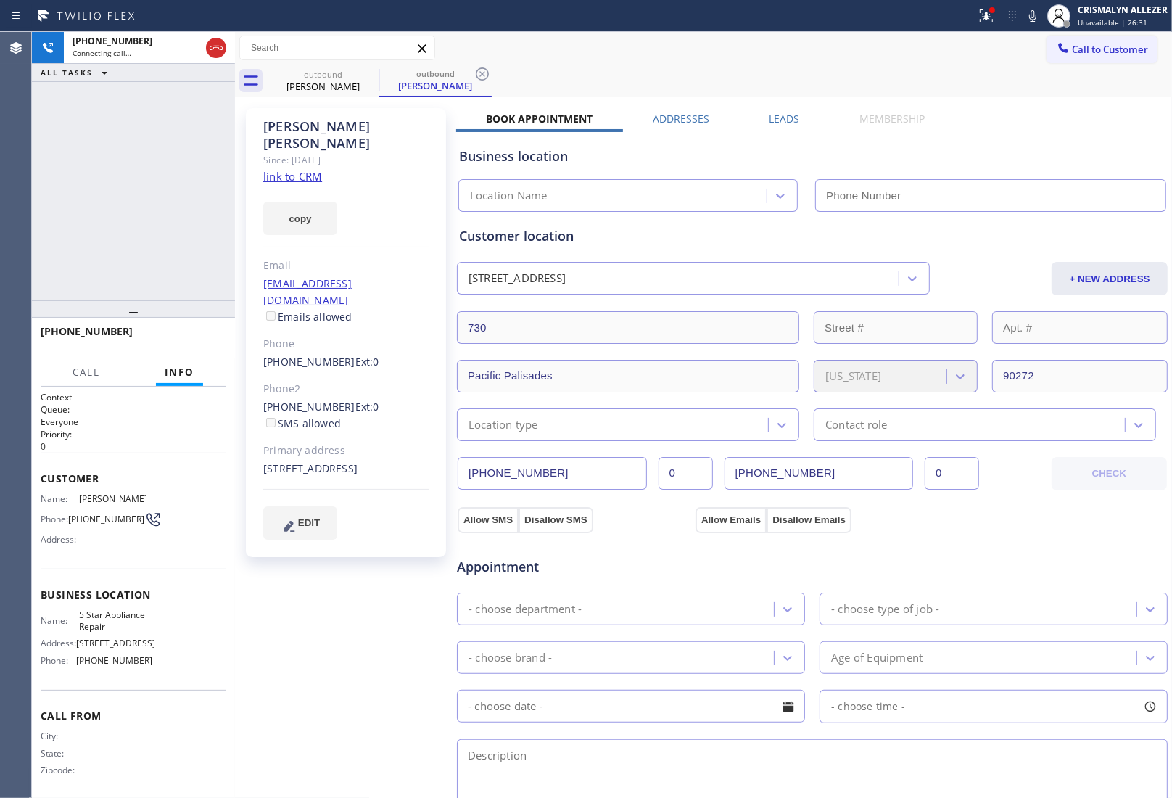
click at [302, 169] on link "link to CRM" at bounding box center [292, 176] width 59 height 15
type input "[PHONE_NUMBER]"
click at [189, 345] on button "HANG UP" at bounding box center [192, 338] width 67 height 20
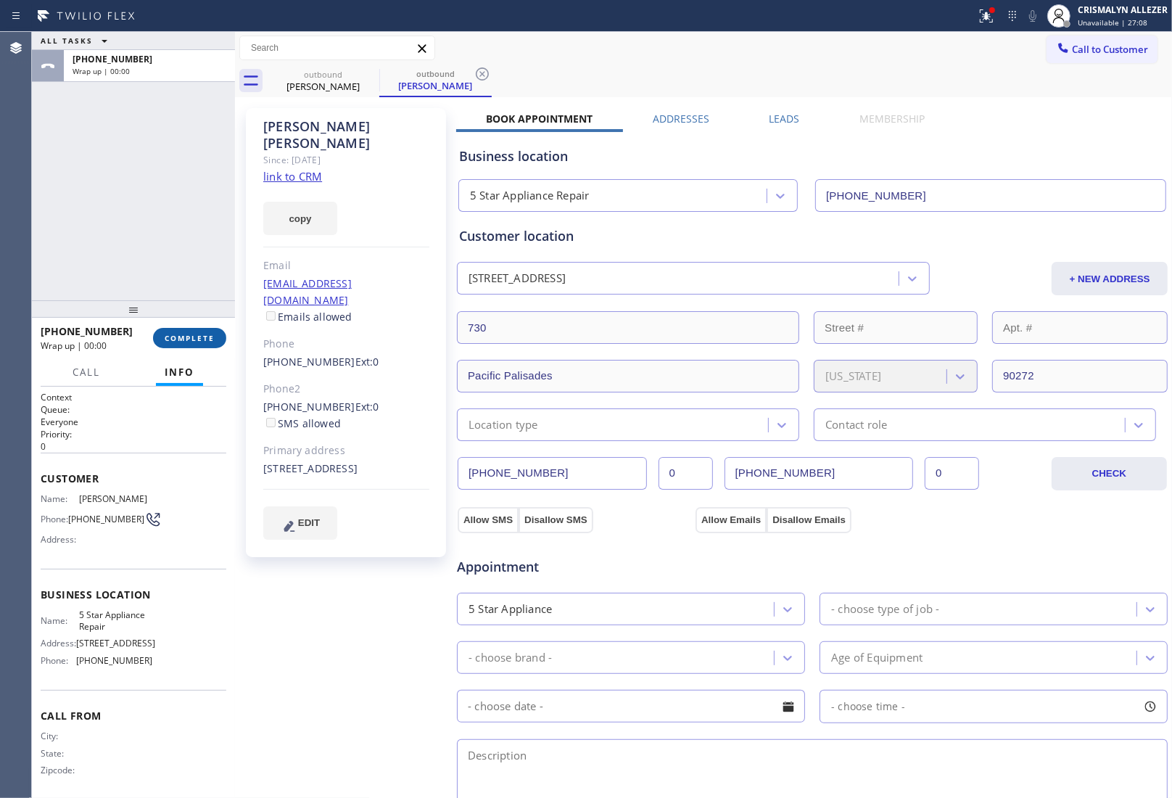
click at [189, 345] on button "COMPLETE" at bounding box center [189, 338] width 73 height 20
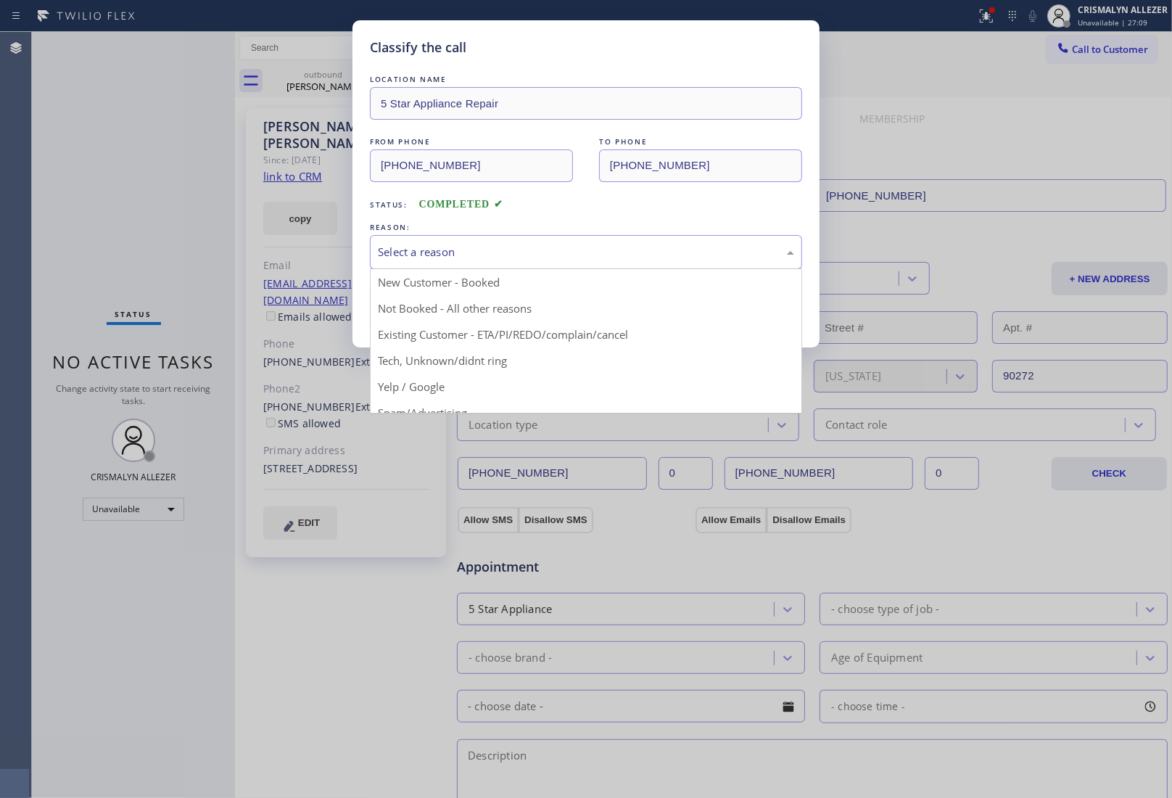
click at [563, 266] on div "Select a reason" at bounding box center [586, 252] width 432 height 34
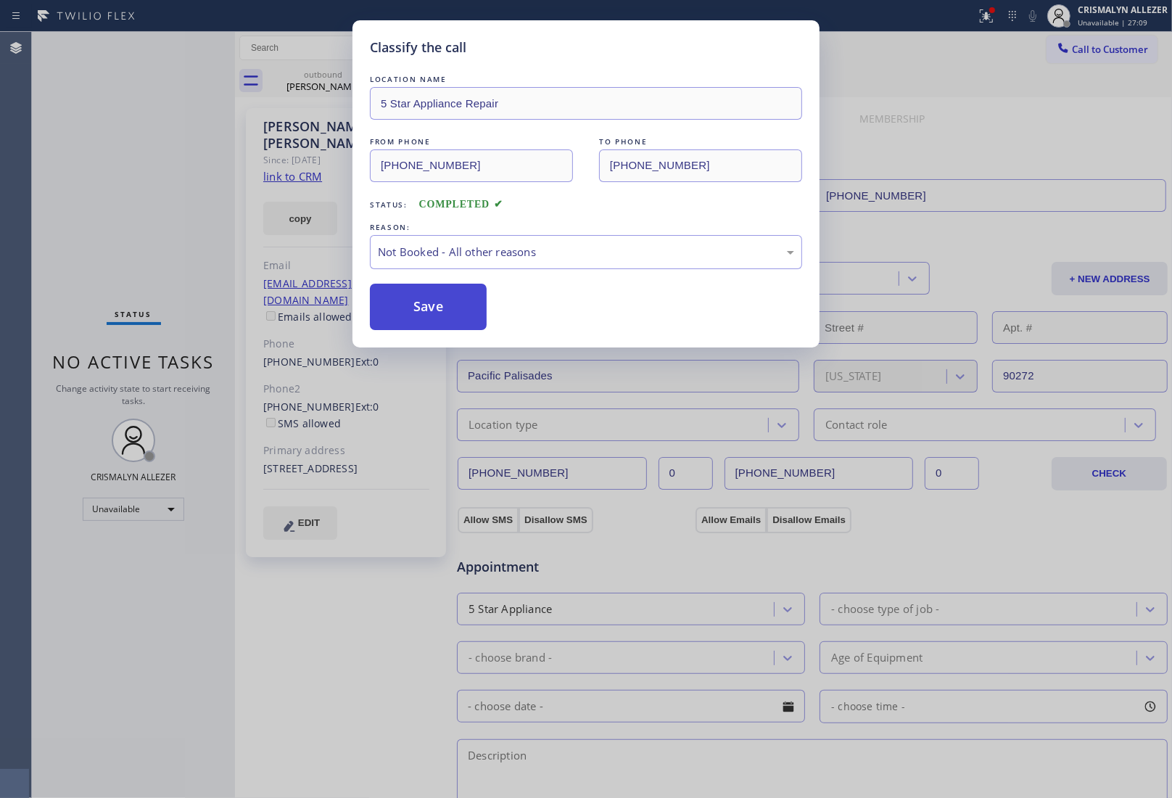
click at [458, 310] on button "Save" at bounding box center [428, 307] width 117 height 46
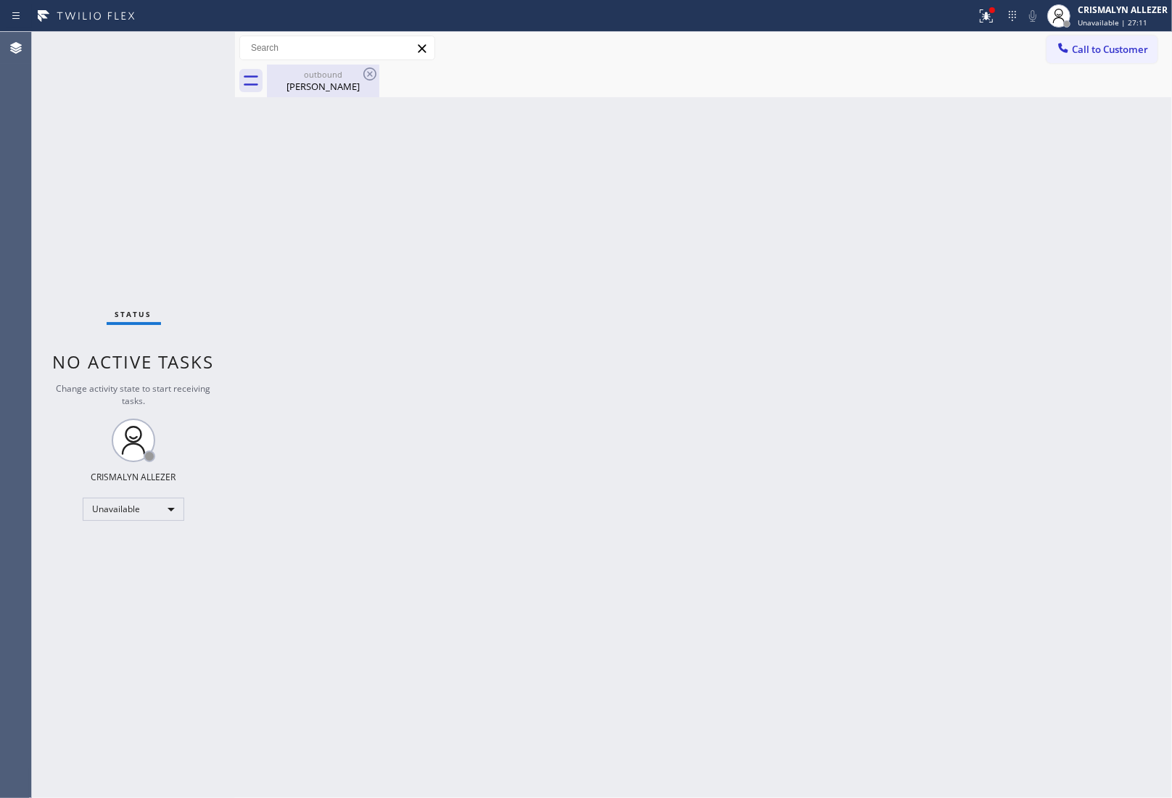
click at [329, 85] on div "[PERSON_NAME]" at bounding box center [323, 86] width 110 height 13
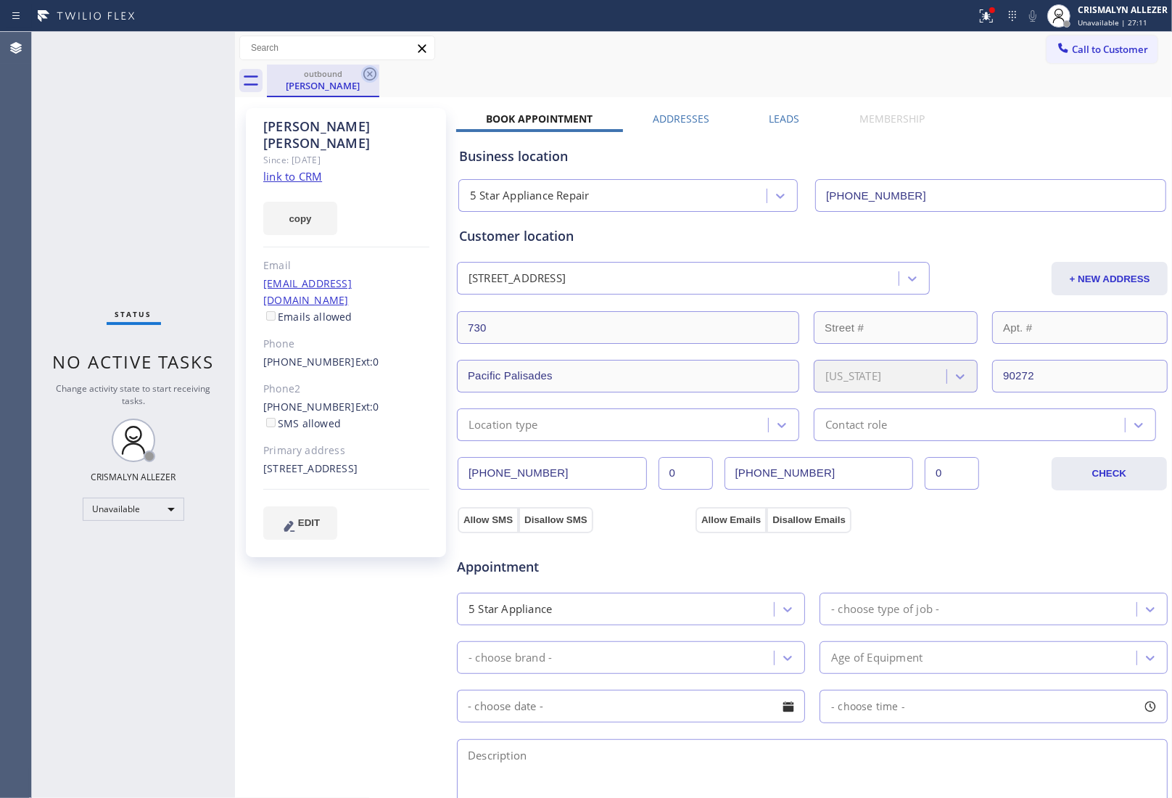
click at [370, 74] on icon at bounding box center [369, 73] width 13 height 13
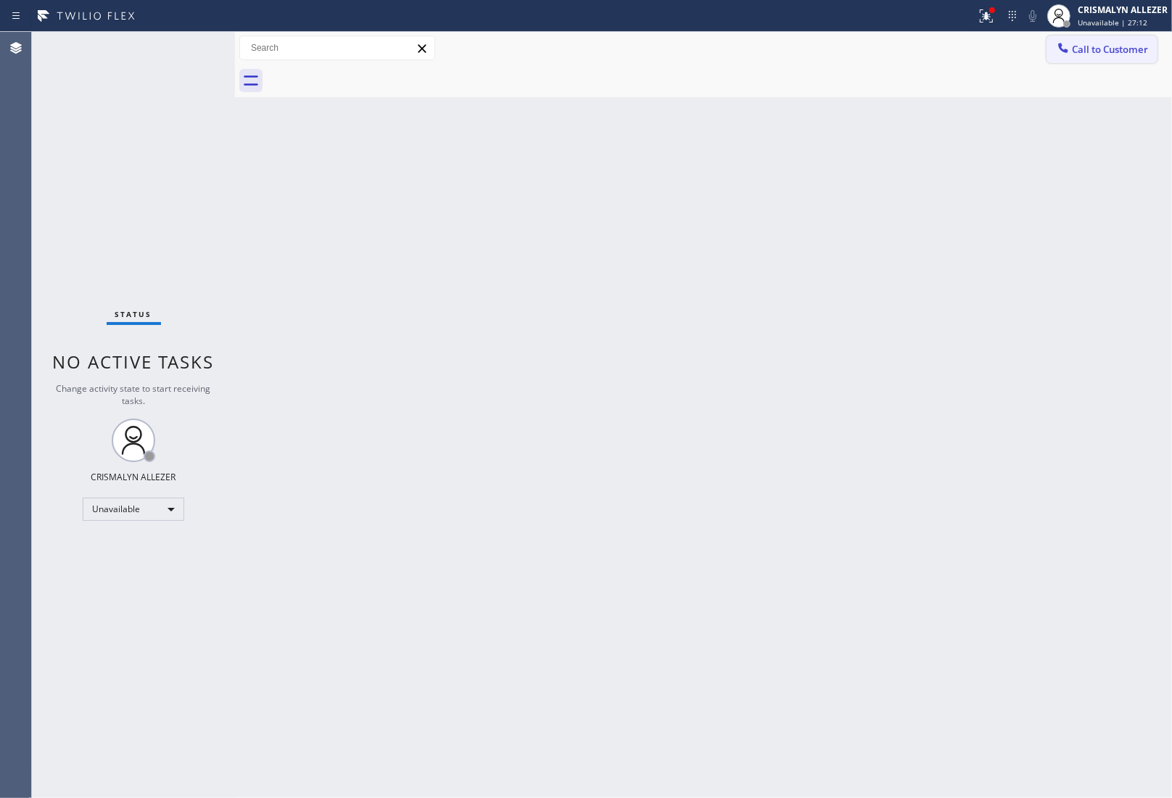
click at [1119, 40] on button "Call to Customer" at bounding box center [1102, 50] width 111 height 28
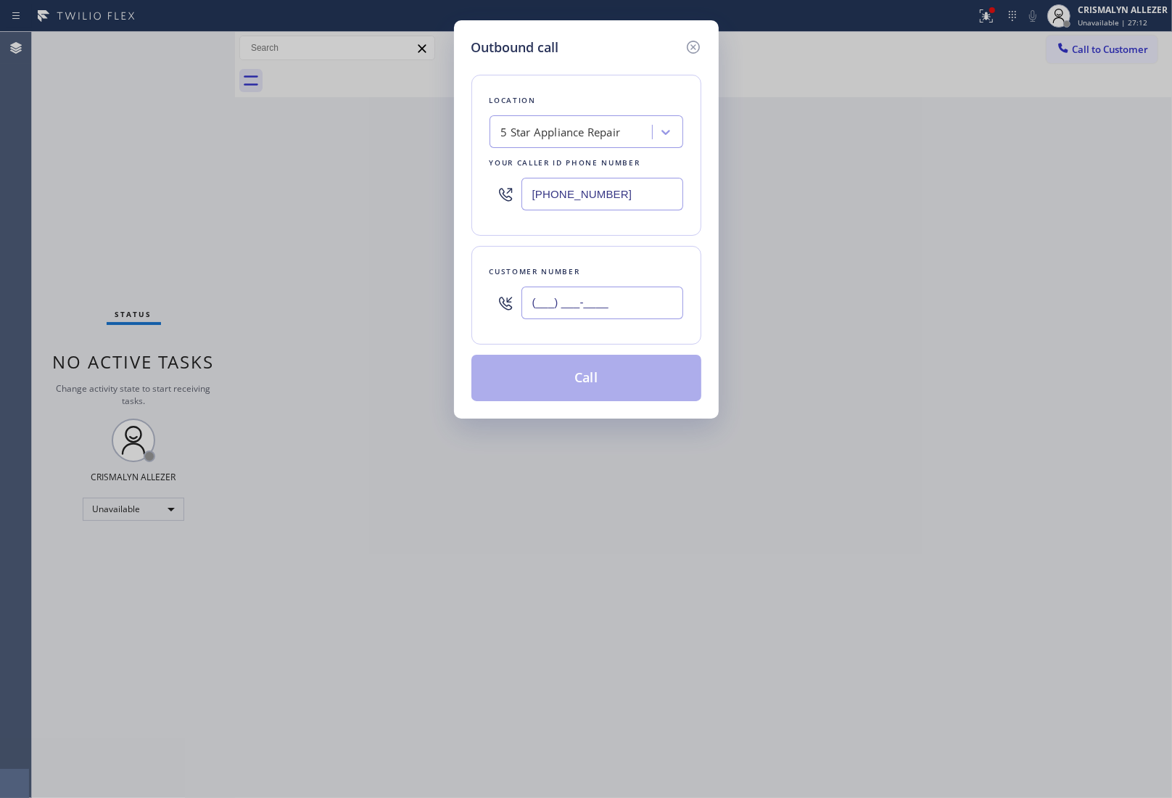
click at [631, 307] on input "(___) ___-____" at bounding box center [603, 303] width 162 height 33
paste input "650) 533-8888"
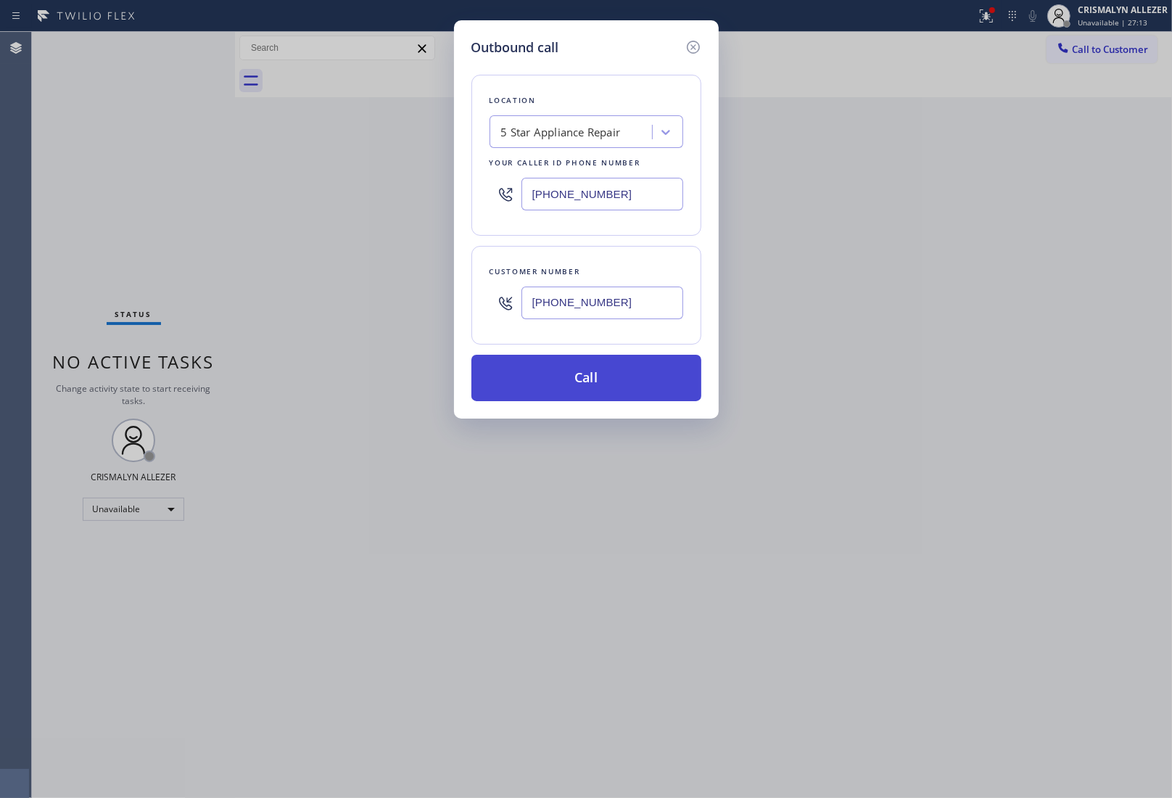
type input "[PHONE_NUMBER]"
click at [596, 367] on button "Call" at bounding box center [586, 378] width 230 height 46
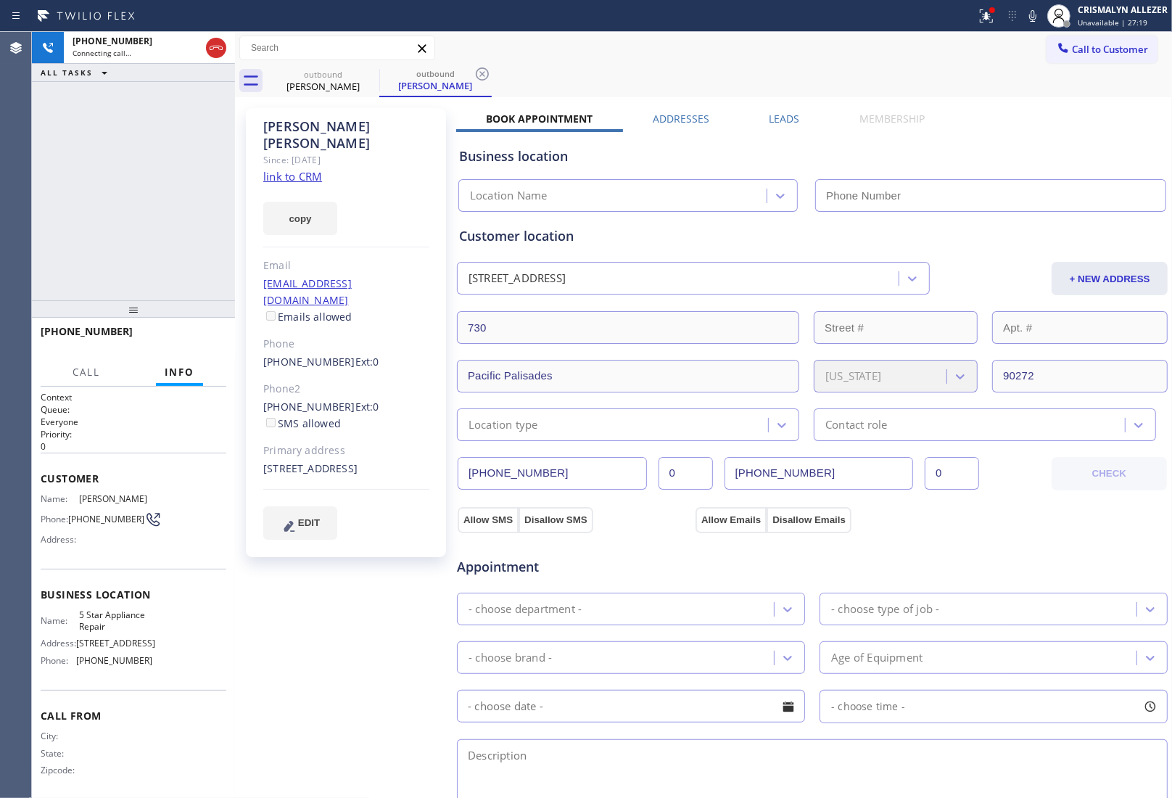
type input "[PHONE_NUMBER]"
click at [1074, 112] on div "Book Appointment Addresses Leads Membership Business location 5 Star Appliance …" at bounding box center [812, 591] width 712 height 958
click at [783, 118] on label "Leads" at bounding box center [785, 119] width 30 height 14
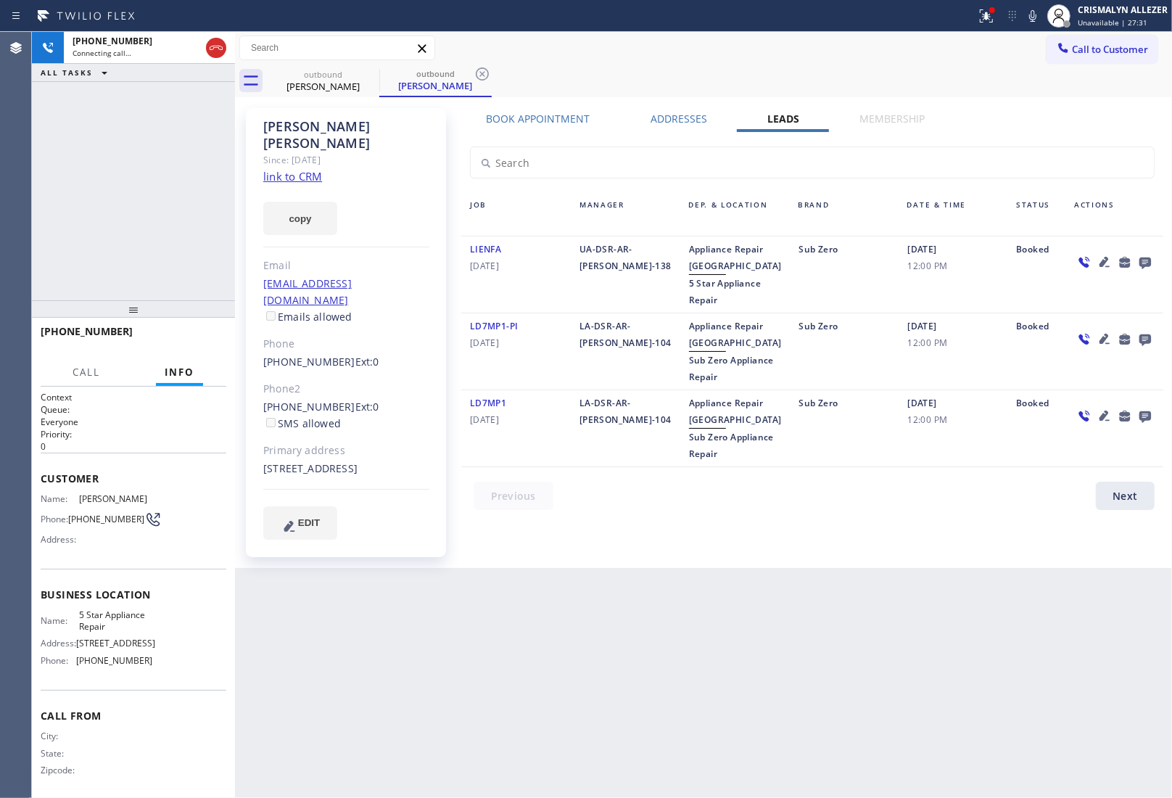
click at [1145, 263] on icon at bounding box center [1146, 264] width 12 height 12
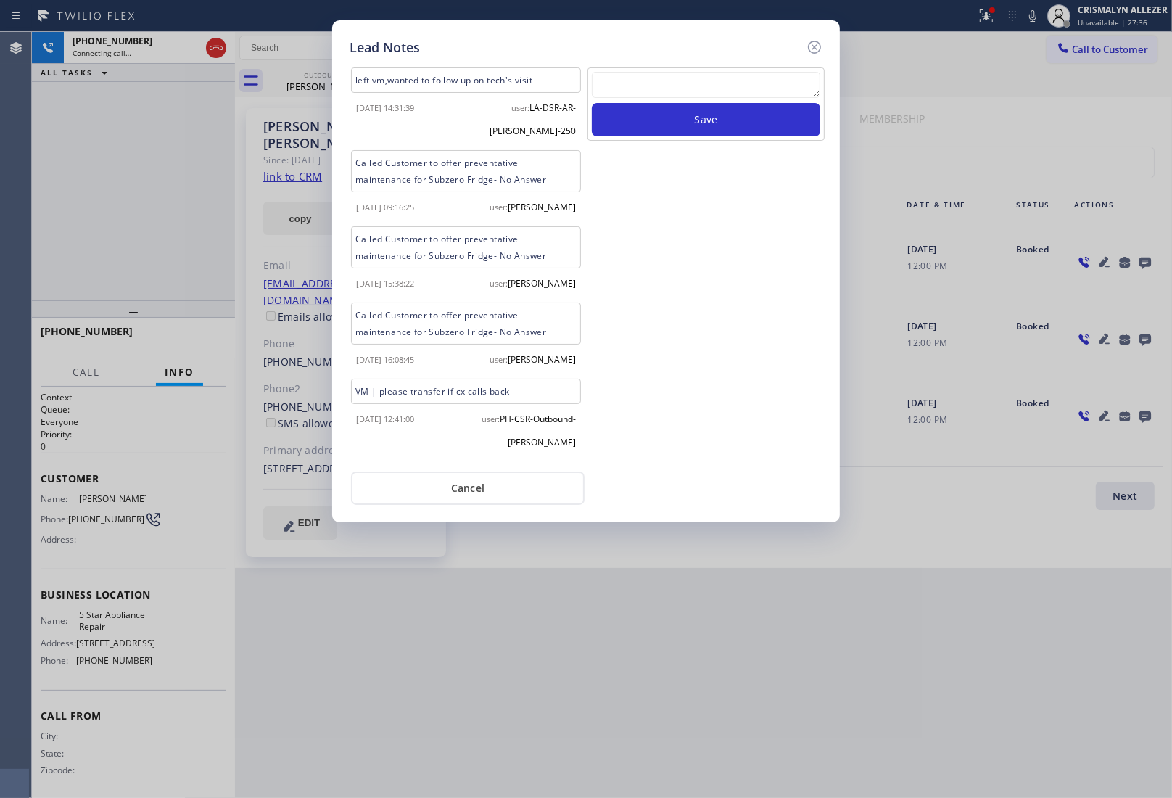
click at [696, 100] on div at bounding box center [706, 87] width 228 height 31
click at [697, 91] on textarea at bounding box center [706, 85] width 228 height 26
paste textarea "no answer | pls xfer here cx cb"
type textarea "no answer | pls xfer here cx cb"
click at [705, 117] on button "Save" at bounding box center [706, 119] width 228 height 33
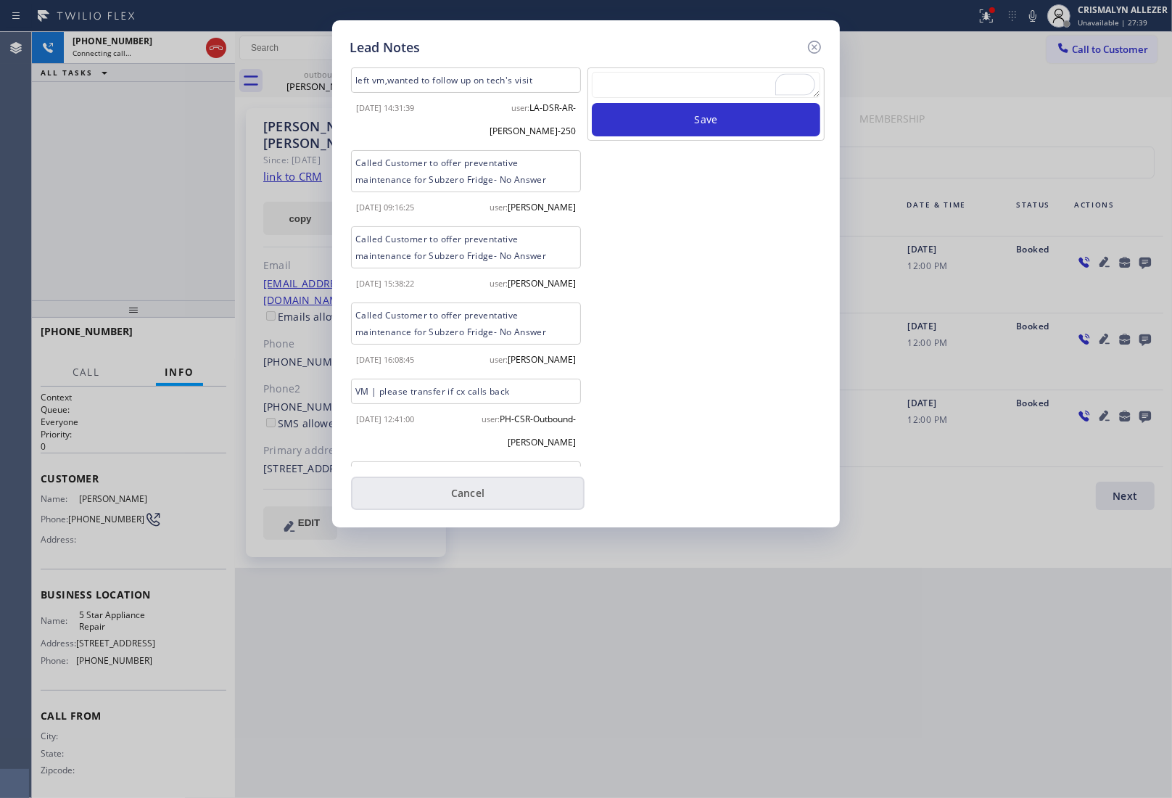
click at [479, 495] on button "Cancel" at bounding box center [468, 493] width 234 height 33
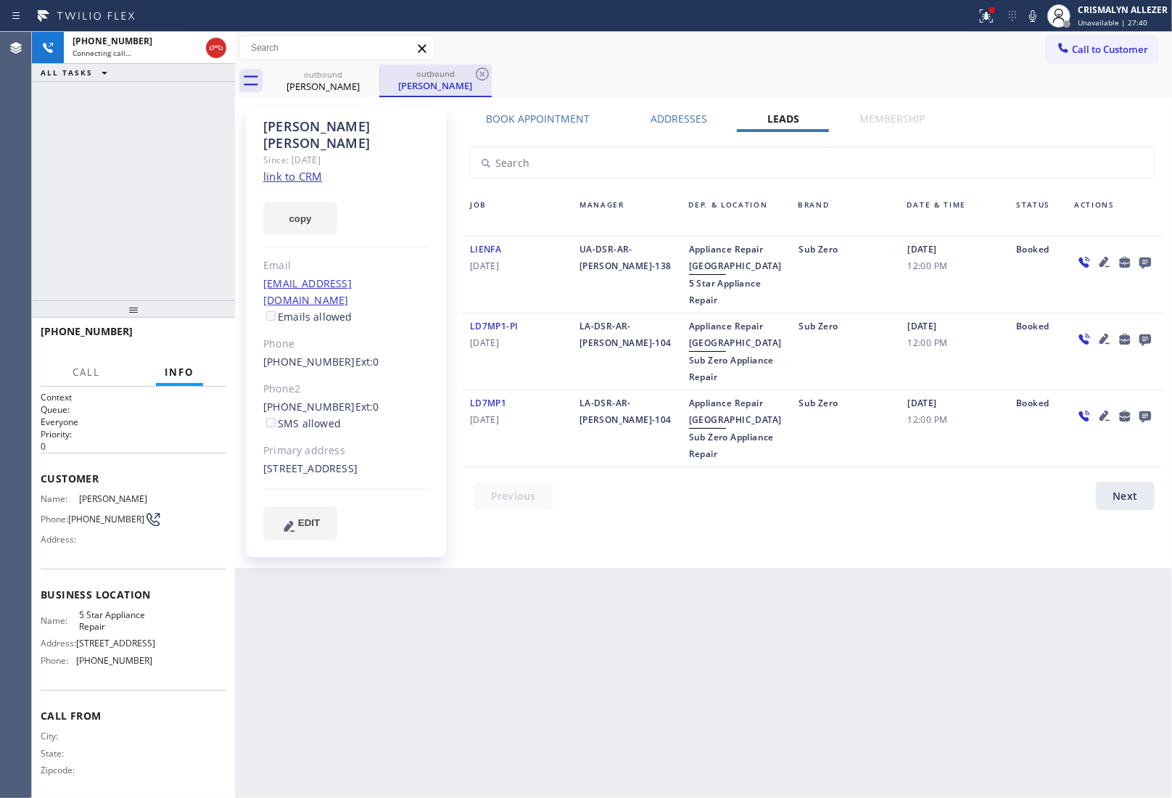
drag, startPoint x: 220, startPoint y: 42, endPoint x: 383, endPoint y: 64, distance: 164.7
click at [219, 42] on icon at bounding box center [215, 47] width 17 height 17
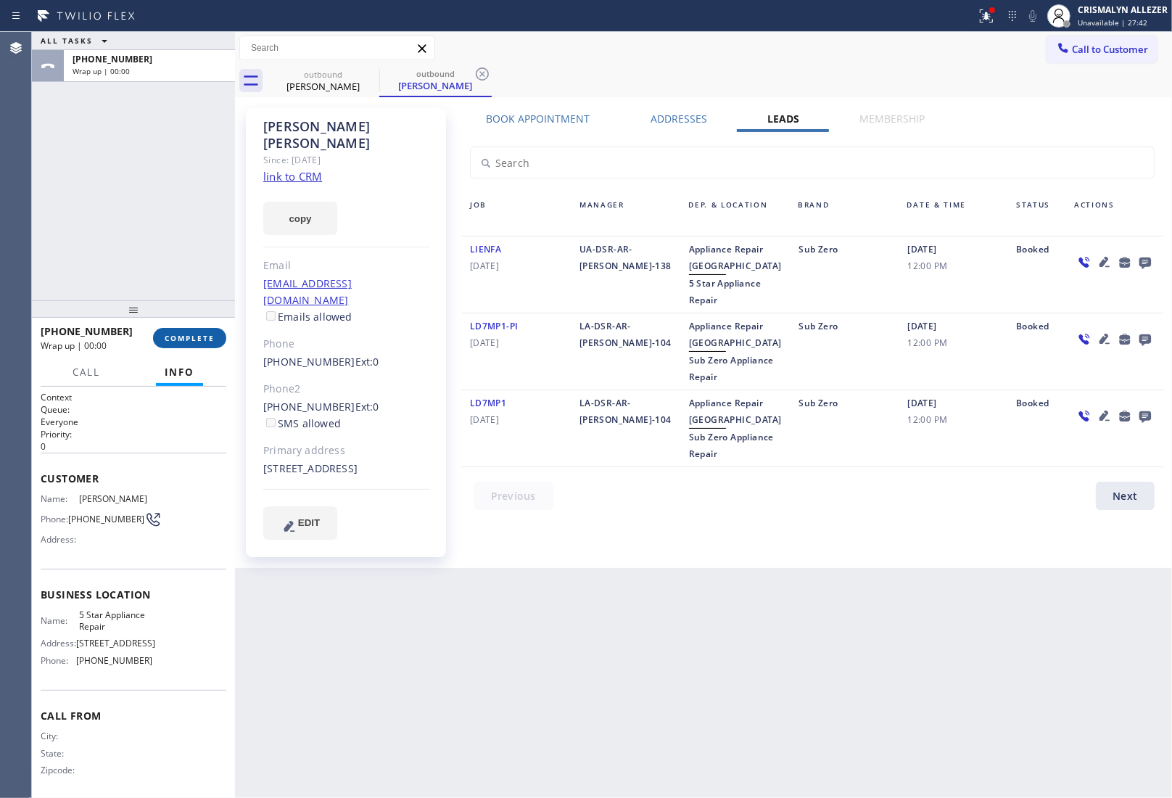
click at [172, 345] on button "COMPLETE" at bounding box center [189, 338] width 73 height 20
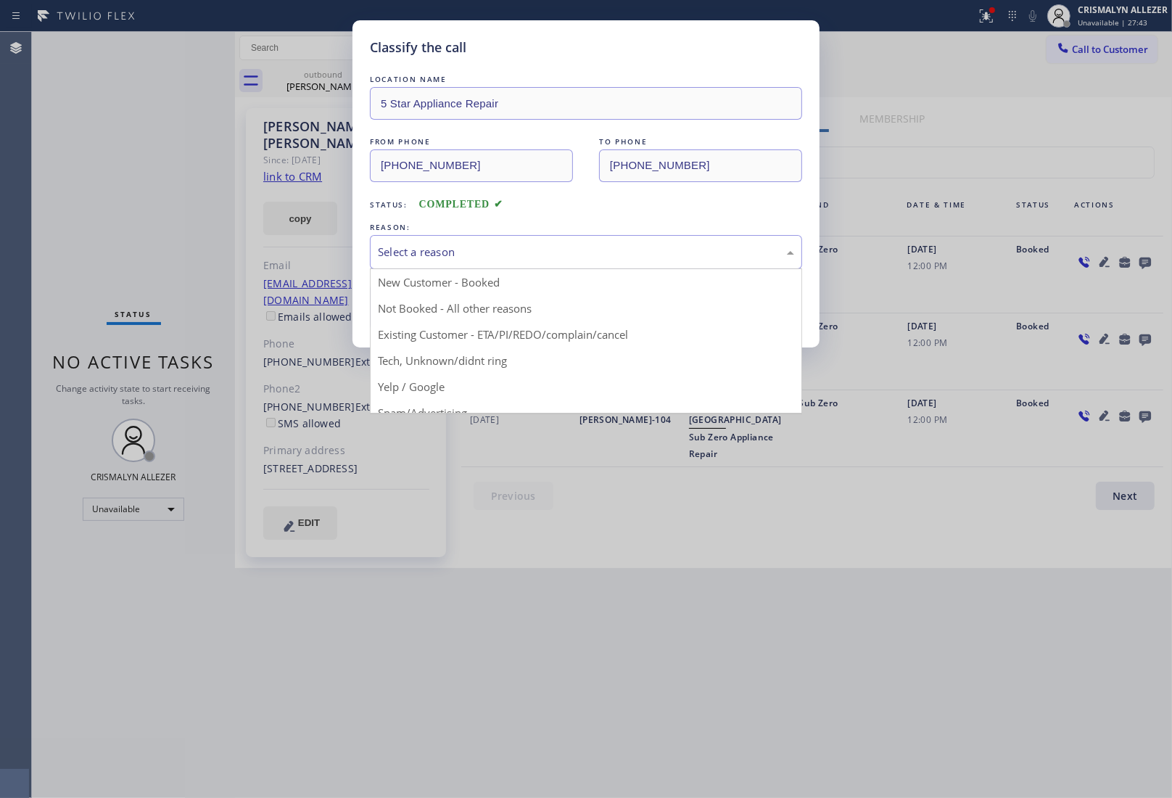
click at [646, 254] on div "Select a reason" at bounding box center [586, 252] width 416 height 17
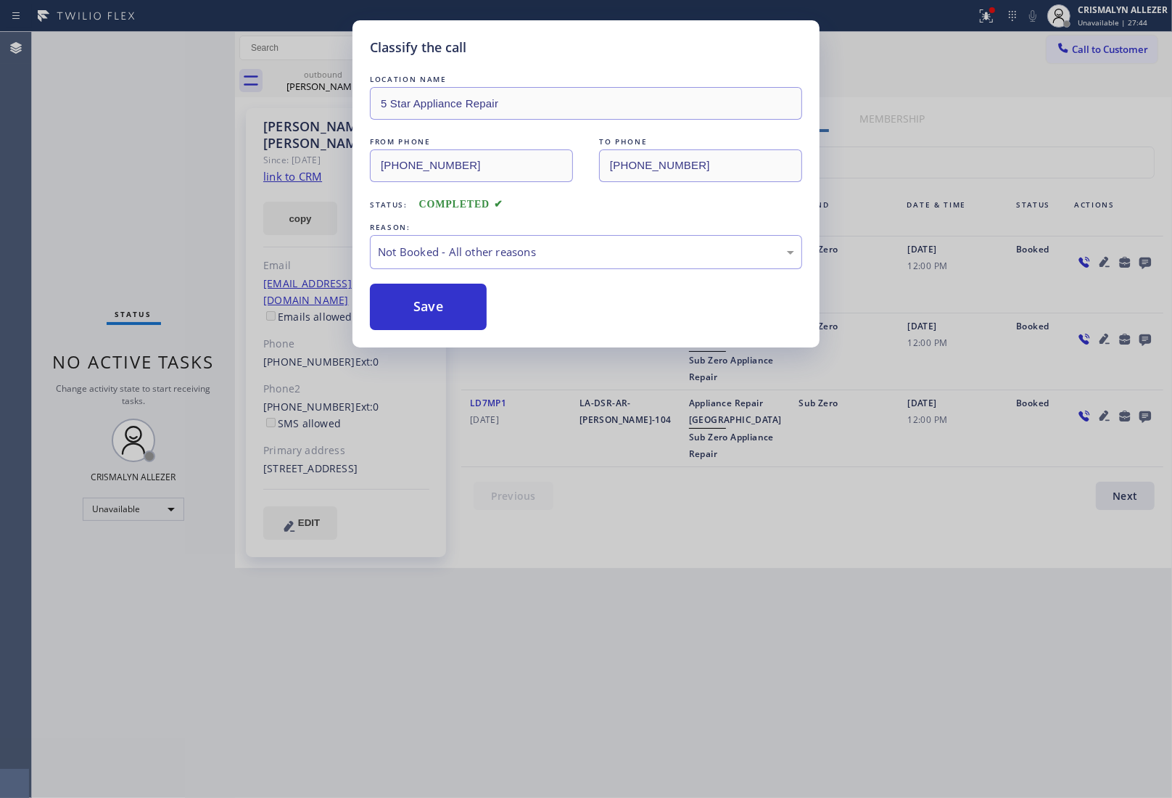
click at [440, 318] on button "Save" at bounding box center [428, 307] width 117 height 46
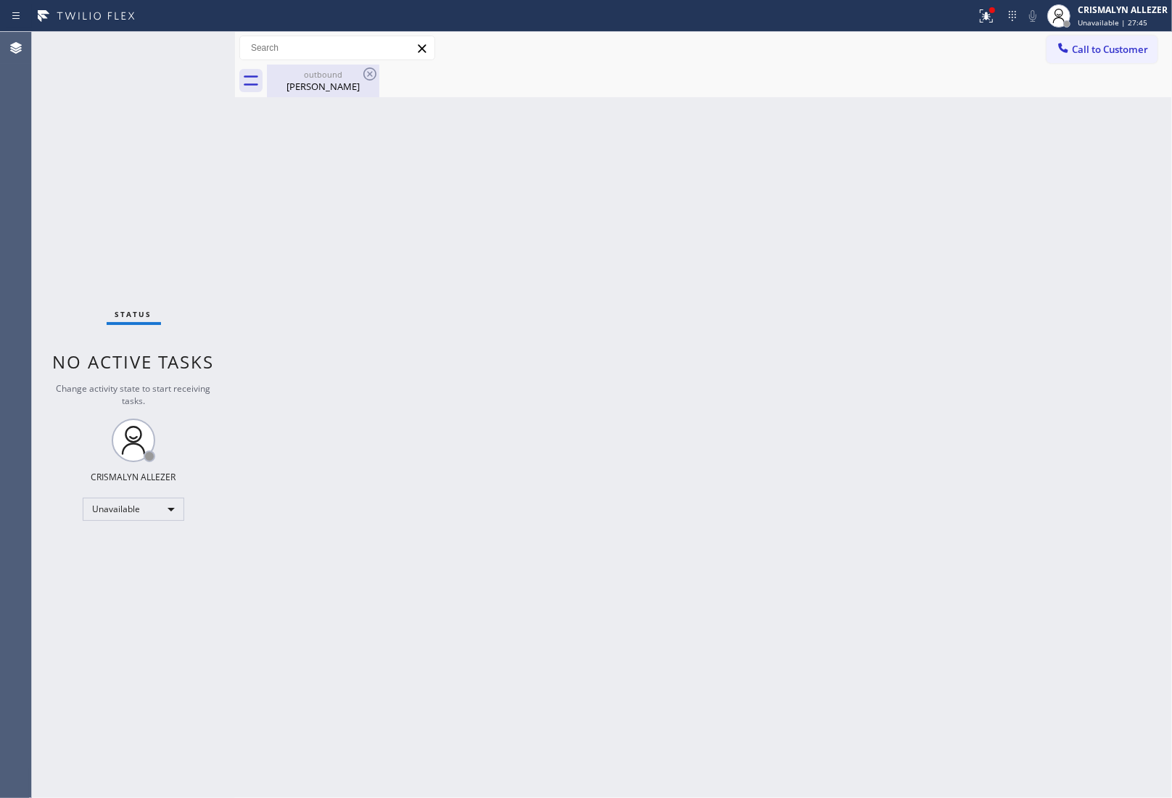
click at [334, 77] on div "outbound" at bounding box center [323, 74] width 110 height 11
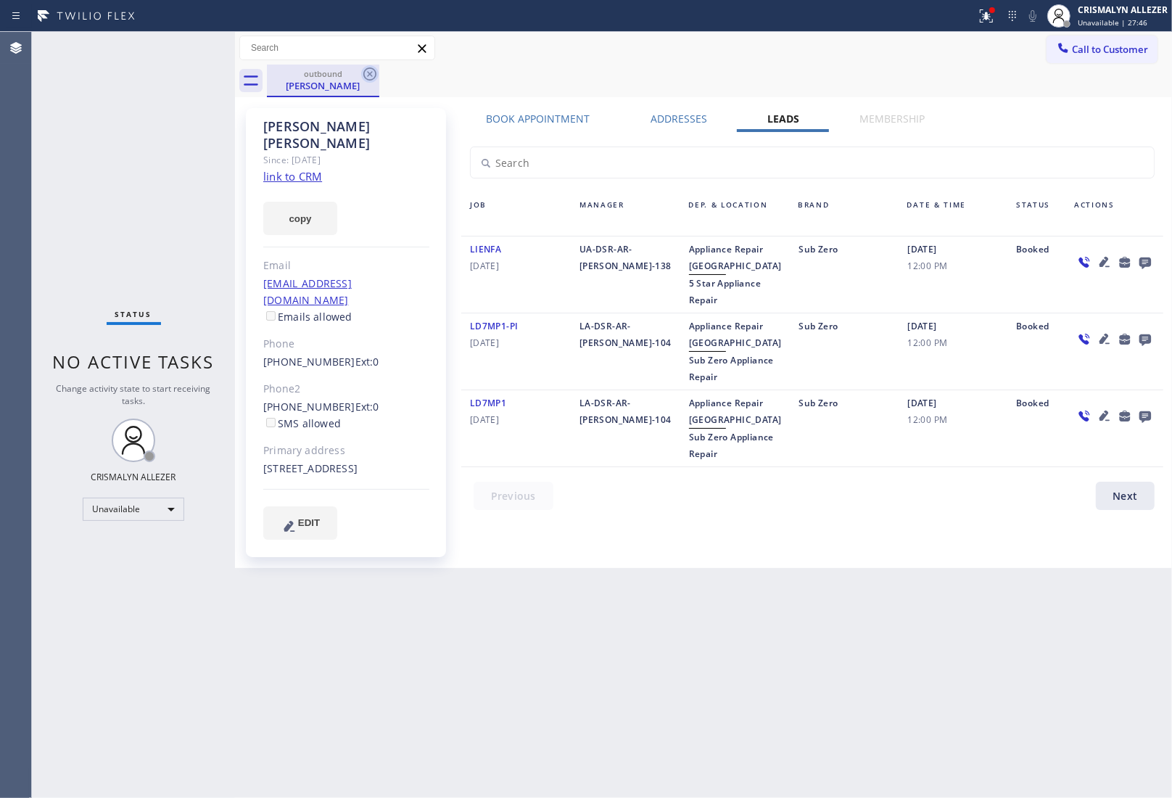
click at [368, 74] on icon at bounding box center [369, 73] width 13 height 13
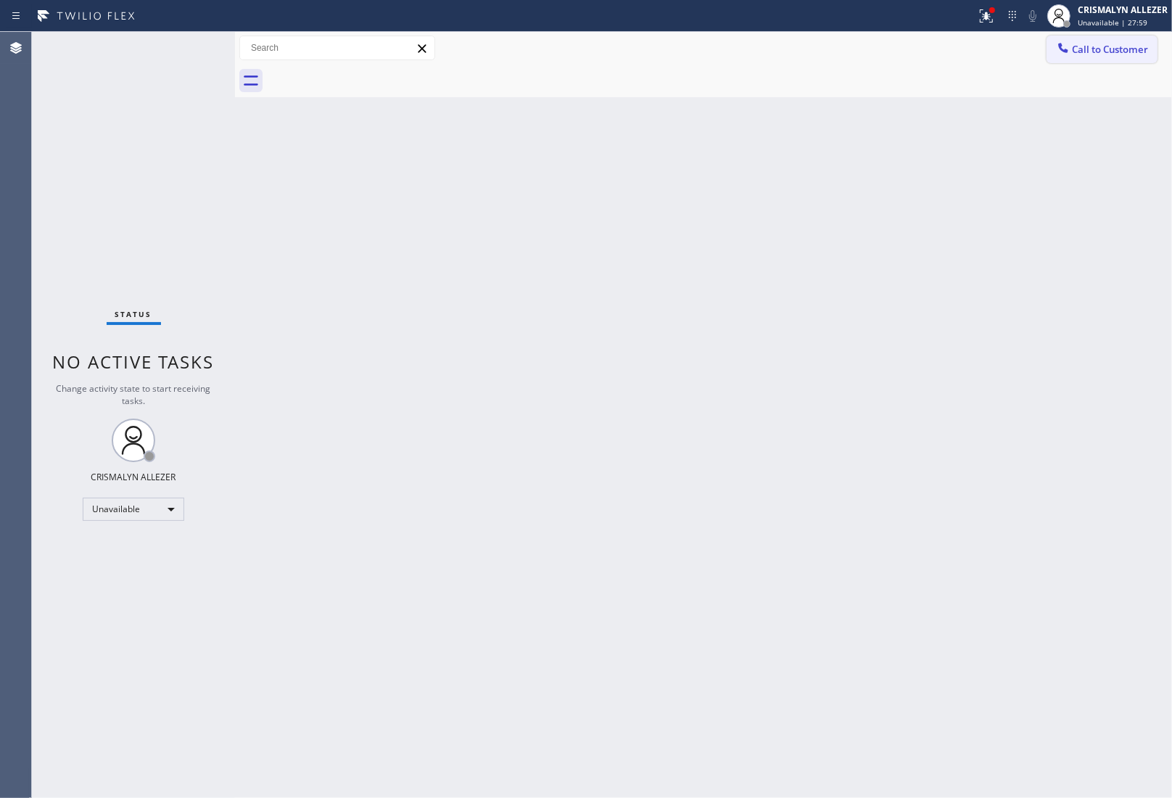
click at [1108, 54] on span "Call to Customer" at bounding box center [1110, 49] width 76 height 13
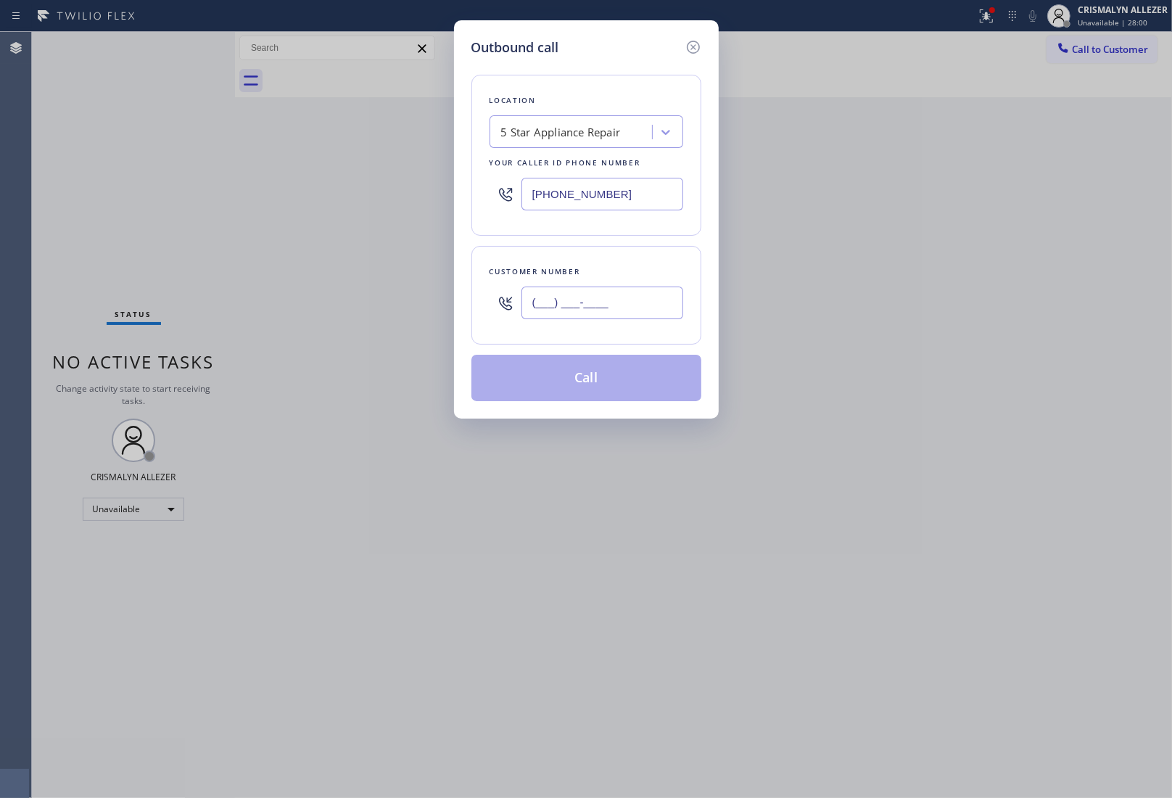
click at [659, 308] on input "(___) ___-____" at bounding box center [603, 303] width 162 height 33
paste input "917) 971-7584"
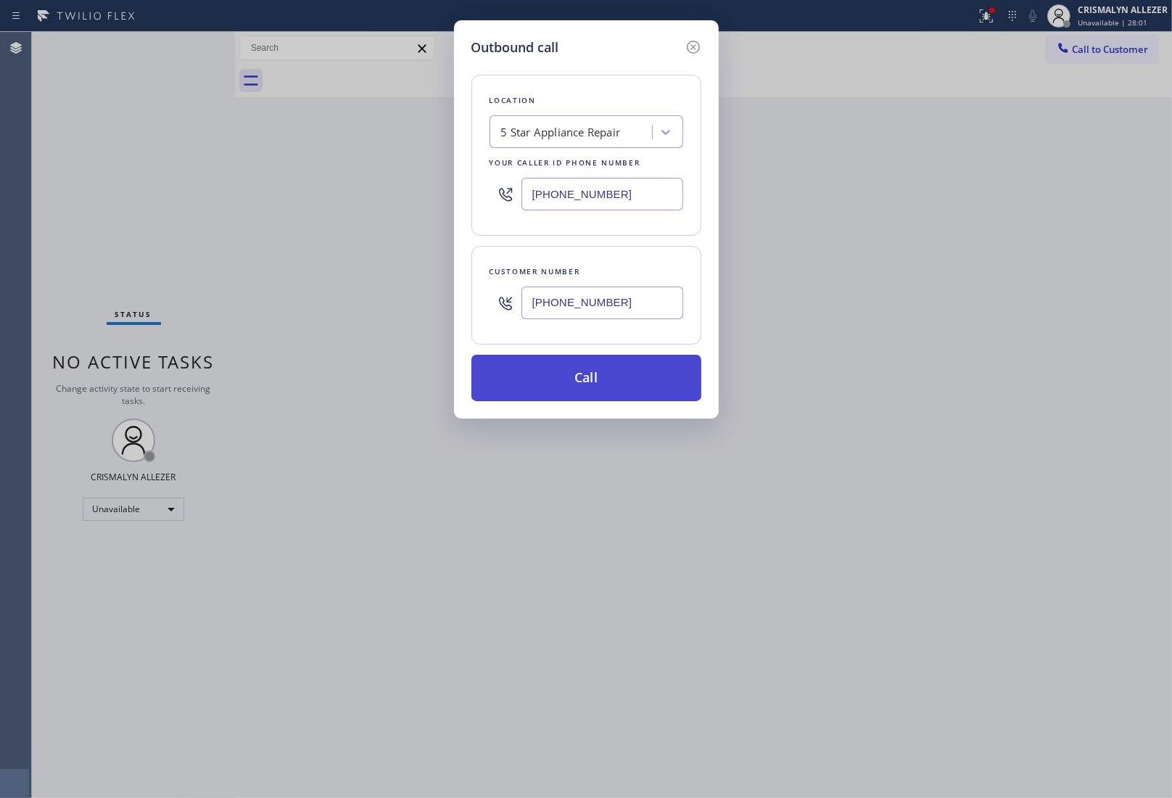
type input "[PHONE_NUMBER]"
click at [591, 388] on button "Call" at bounding box center [586, 378] width 230 height 46
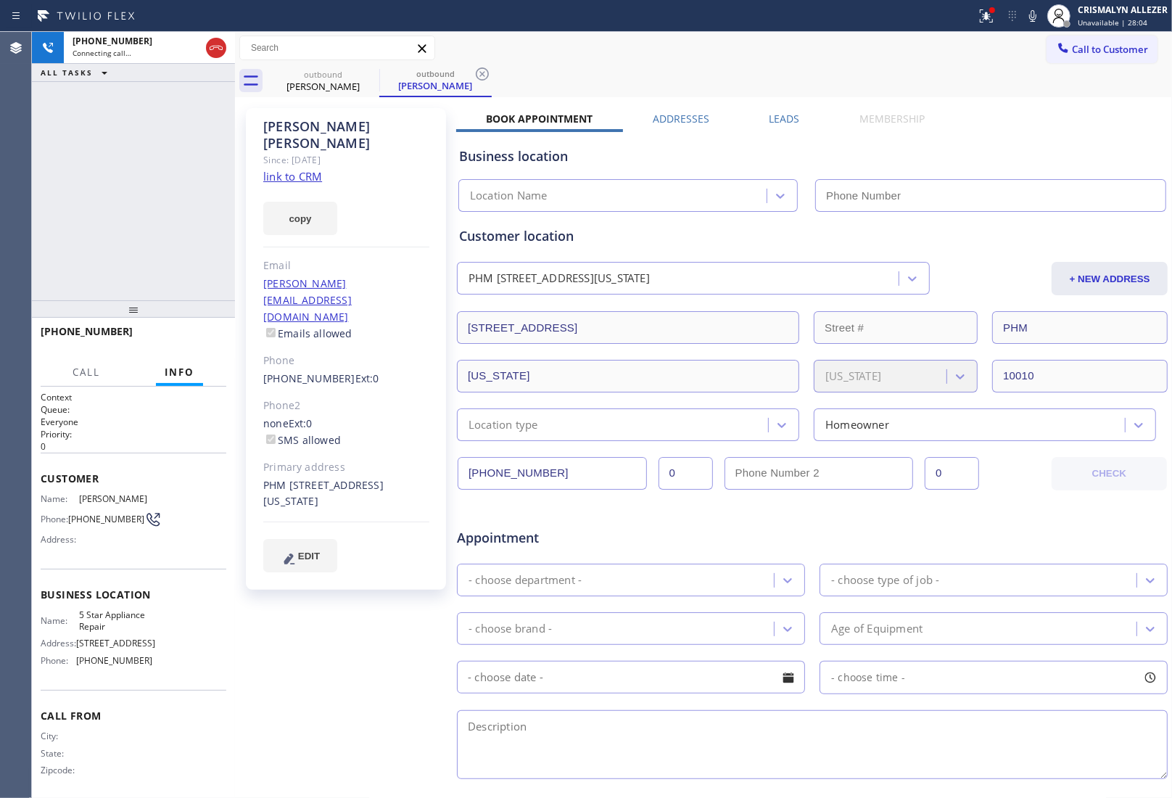
click at [298, 169] on link "link to CRM" at bounding box center [292, 176] width 59 height 15
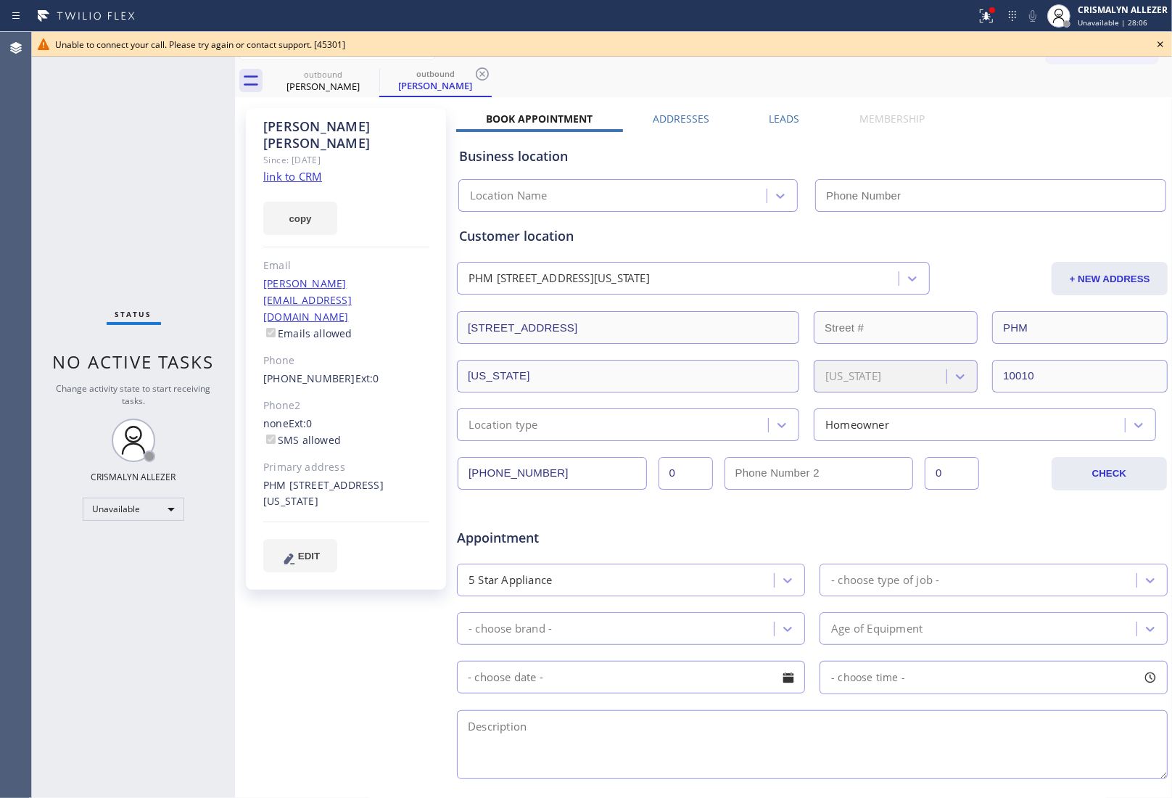
type input "[PHONE_NUMBER]"
click at [1166, 40] on icon at bounding box center [1160, 44] width 17 height 17
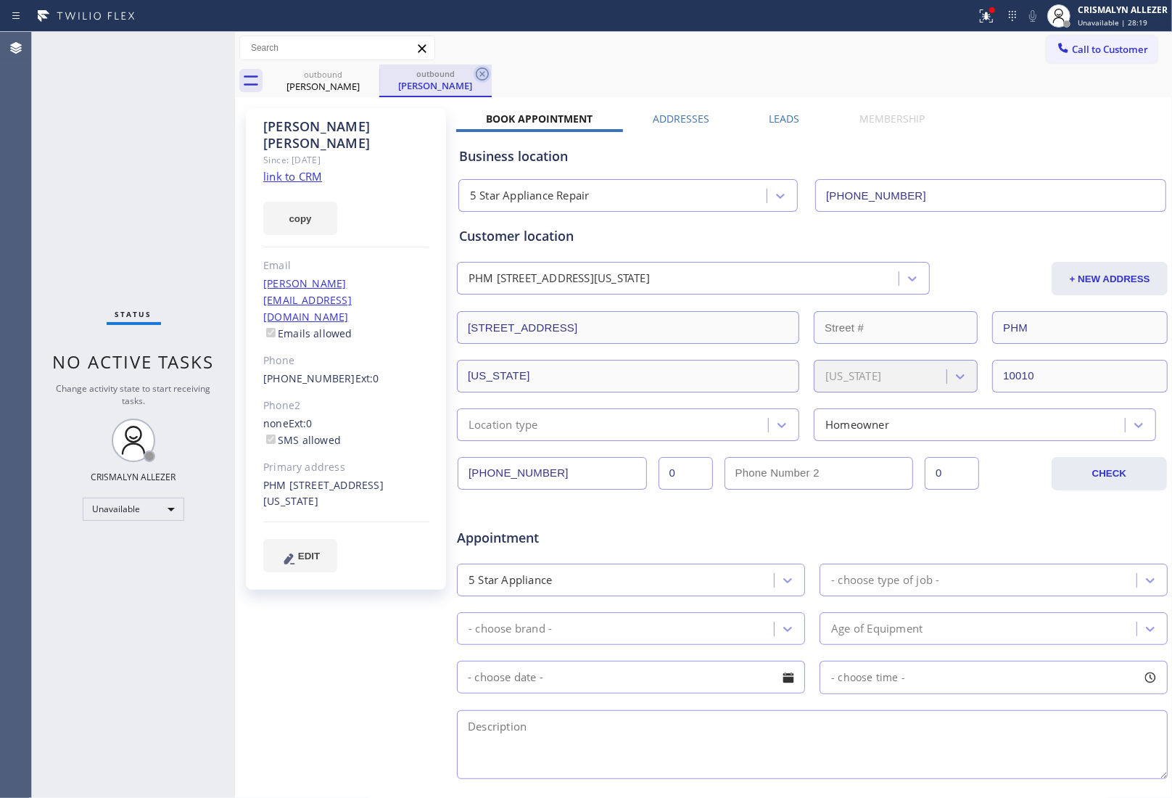
click at [485, 71] on icon at bounding box center [482, 73] width 17 height 17
click at [372, 73] on icon at bounding box center [369, 73] width 17 height 17
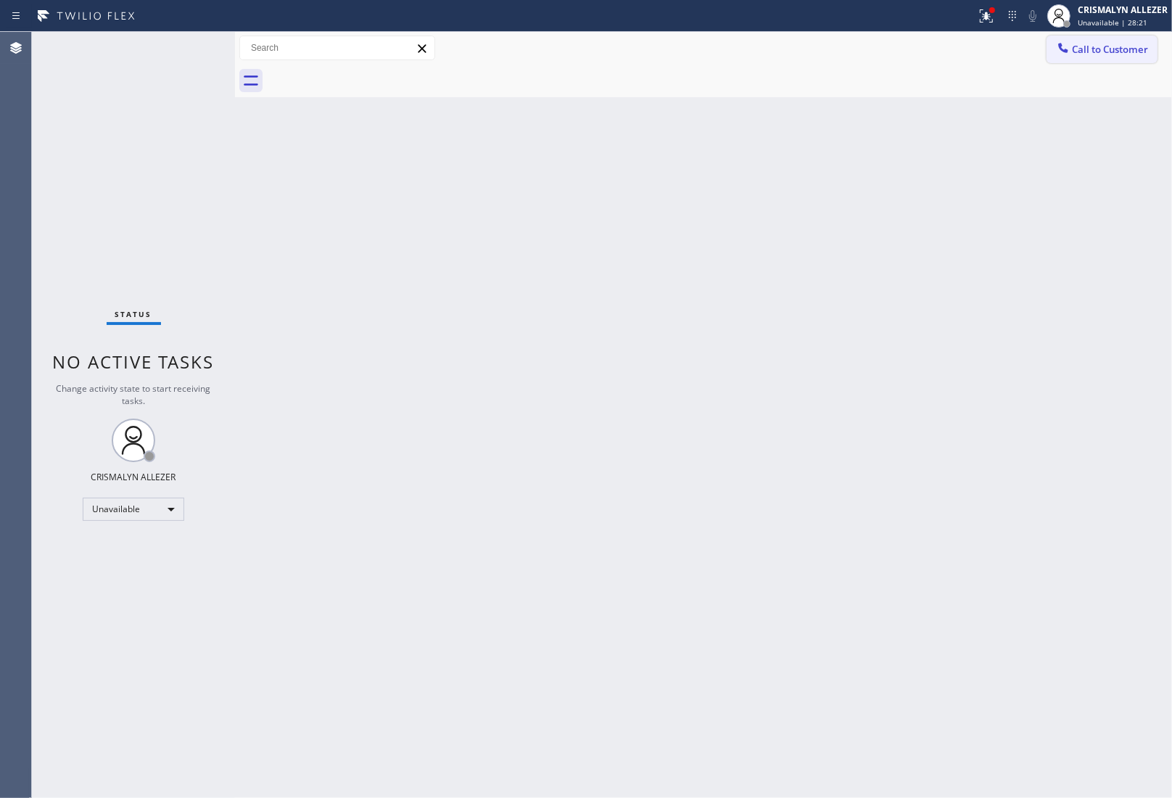
click at [1127, 44] on span "Call to Customer" at bounding box center [1110, 49] width 76 height 13
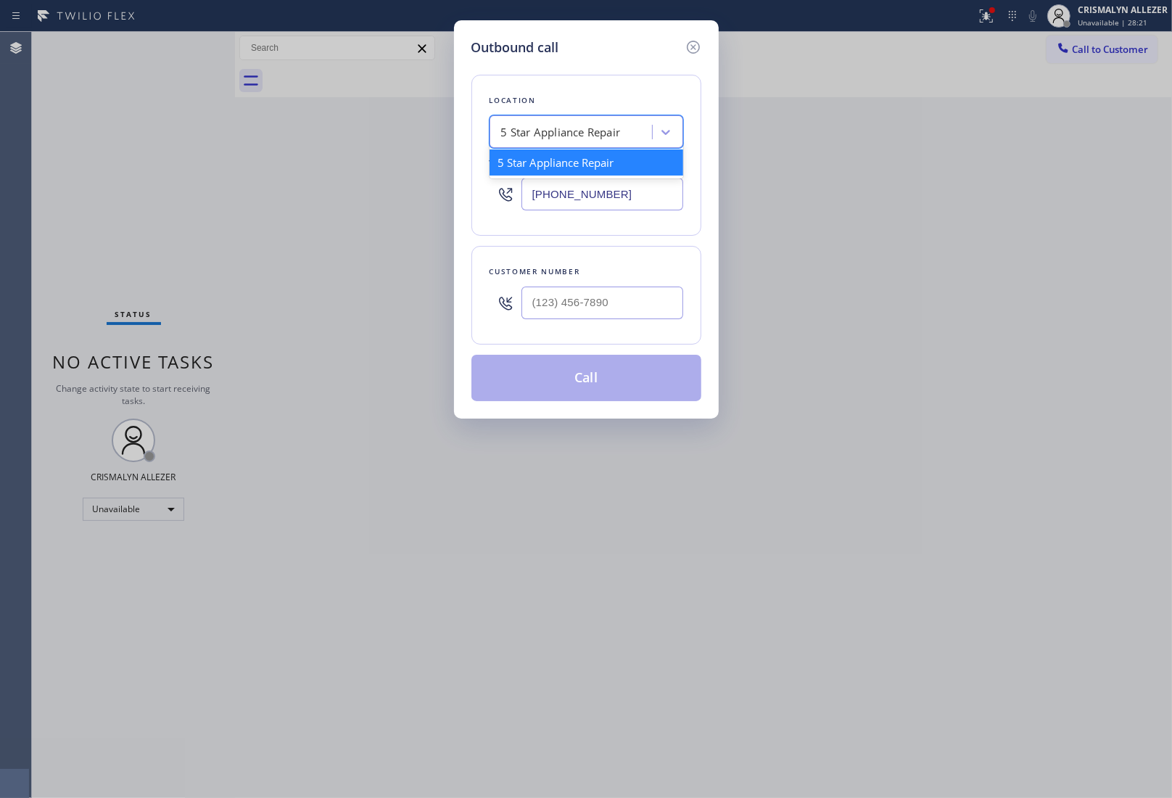
click at [564, 135] on div "5 Star Appliance Repair" at bounding box center [561, 132] width 120 height 17
paste input "Viking Service [GEOGRAPHIC_DATA]"
type input "Viking Service [GEOGRAPHIC_DATA]"
click at [556, 165] on div "Viking Service [GEOGRAPHIC_DATA]" at bounding box center [587, 169] width 194 height 41
type input "[PHONE_NUMBER]"
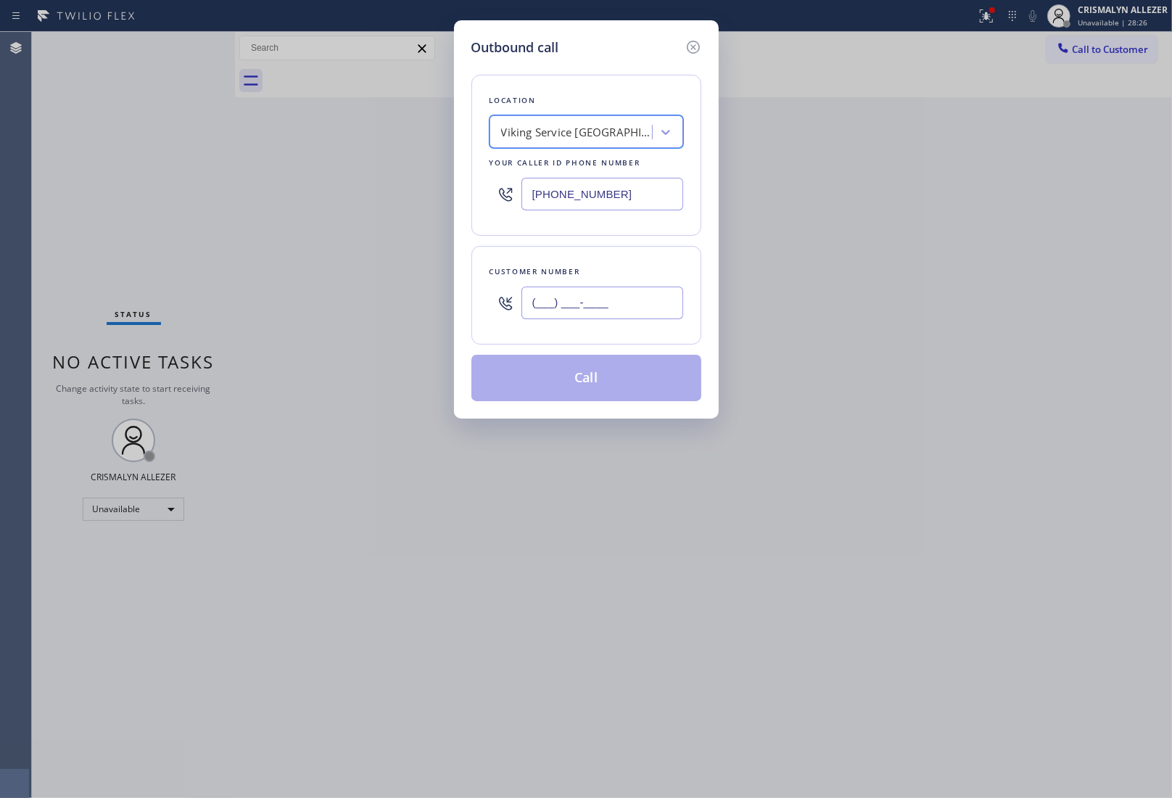
click at [633, 305] on input "(___) ___-____" at bounding box center [603, 303] width 162 height 33
paste input "917) 971-7584"
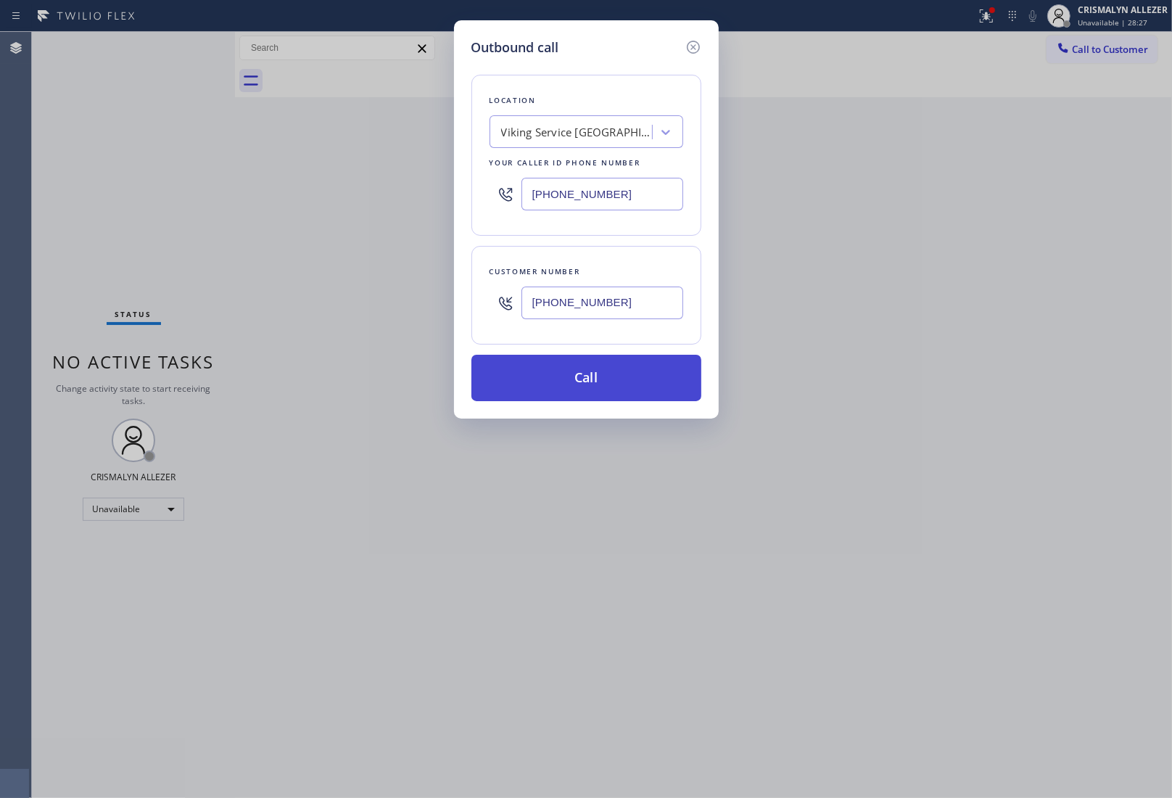
type input "[PHONE_NUMBER]"
click at [599, 381] on button "Call" at bounding box center [586, 378] width 230 height 46
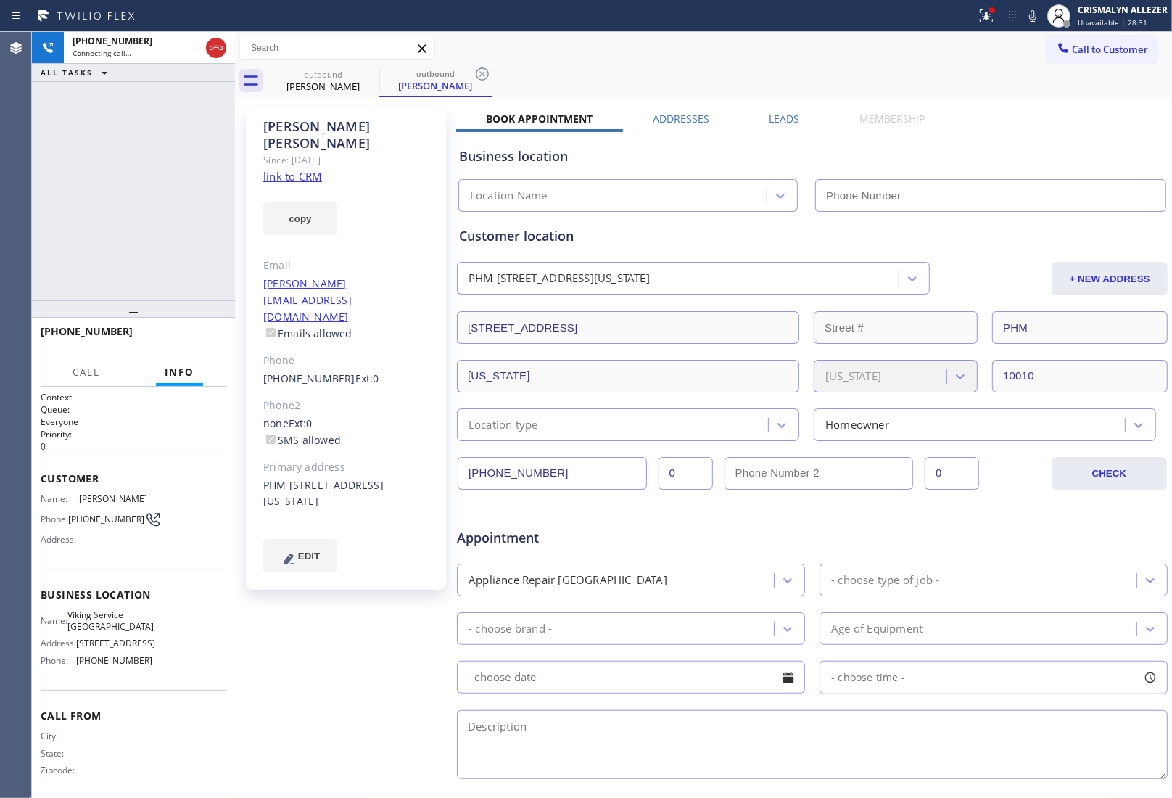
type input "[PHONE_NUMBER]"
click at [792, 121] on label "Leads" at bounding box center [785, 119] width 30 height 14
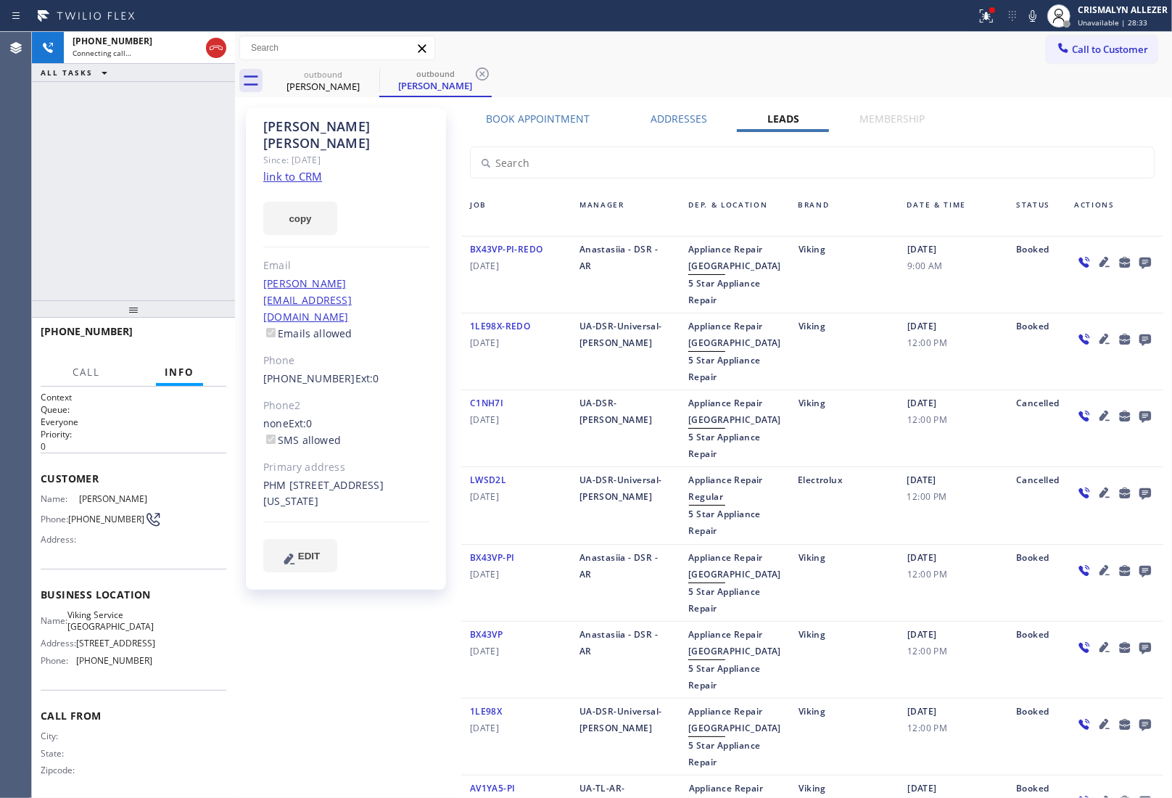
click at [545, 120] on label "Book Appointment" at bounding box center [539, 119] width 104 height 14
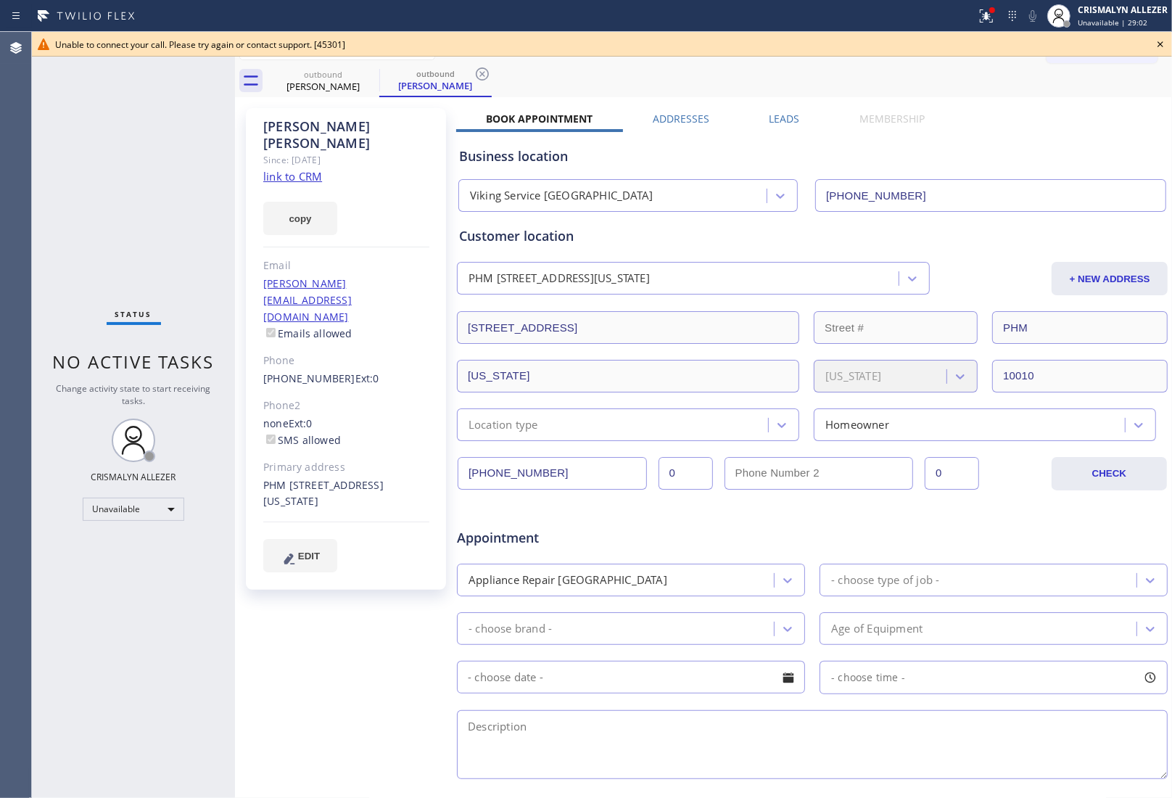
click at [1161, 42] on icon at bounding box center [1160, 44] width 17 height 17
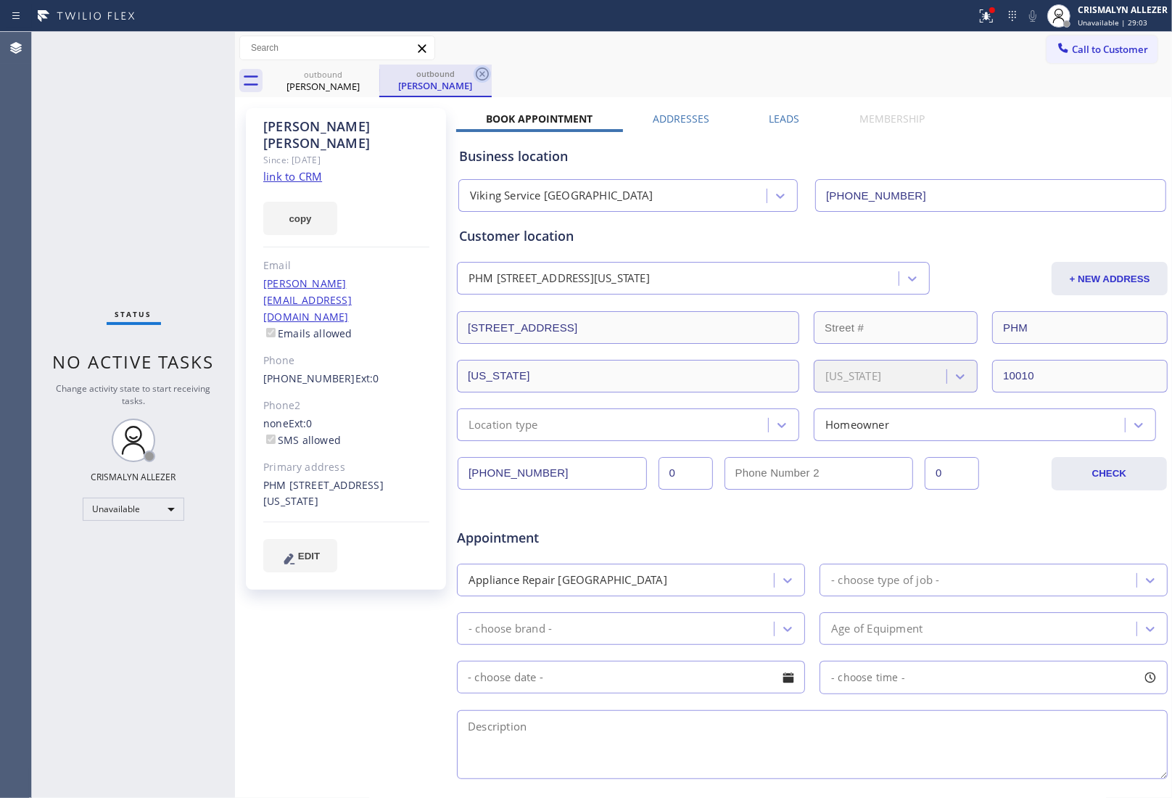
click at [486, 75] on icon at bounding box center [482, 73] width 17 height 17
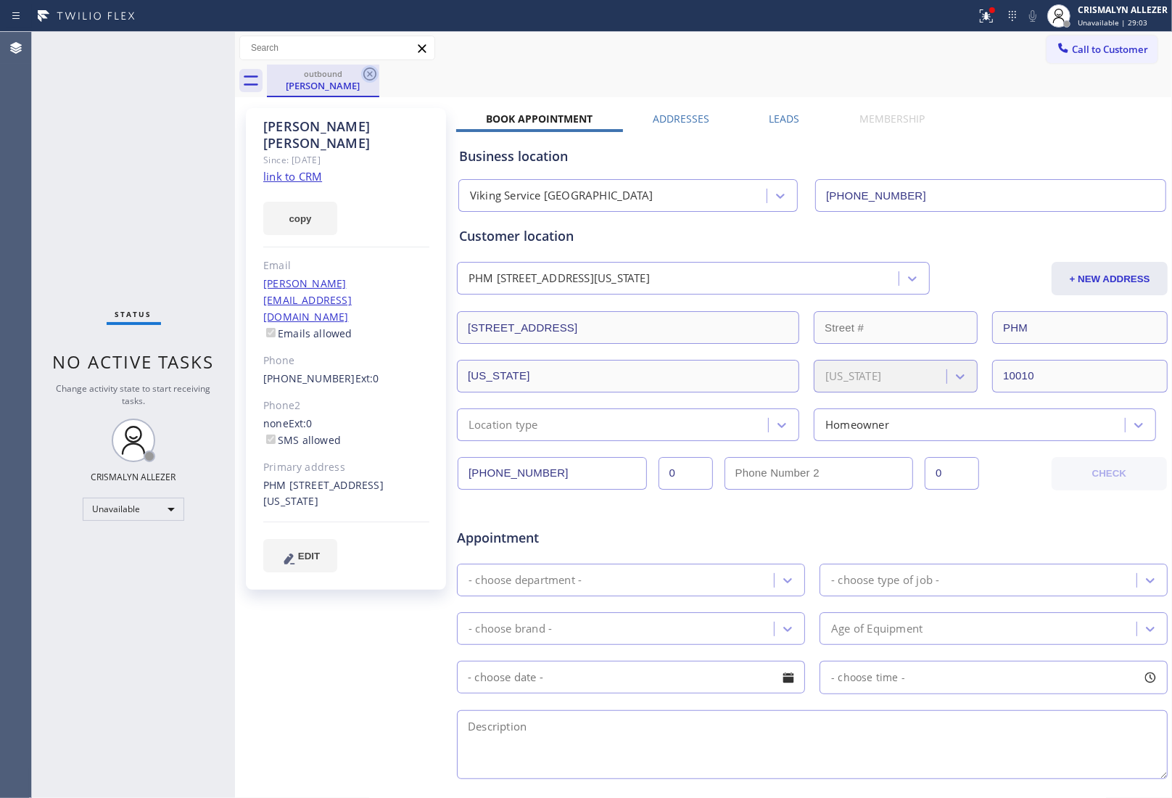
click at [368, 73] on icon at bounding box center [369, 73] width 13 height 13
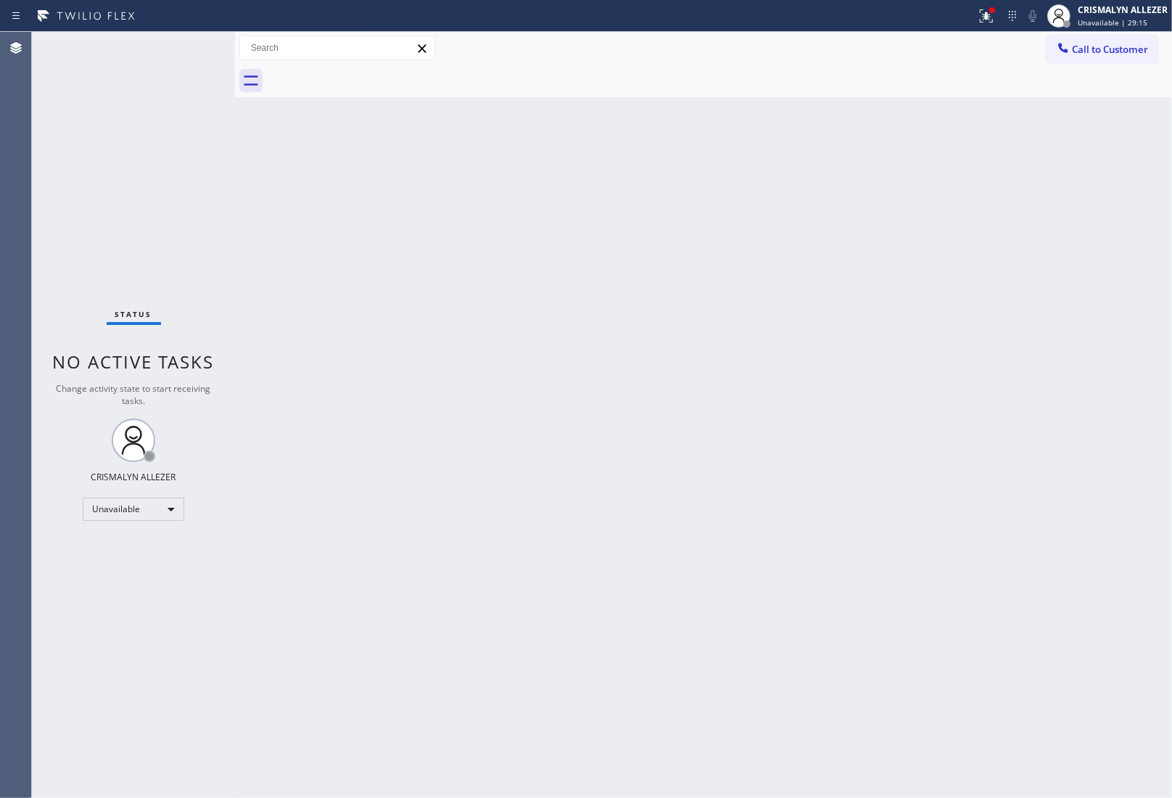
click at [1068, 53] on icon at bounding box center [1063, 48] width 15 height 15
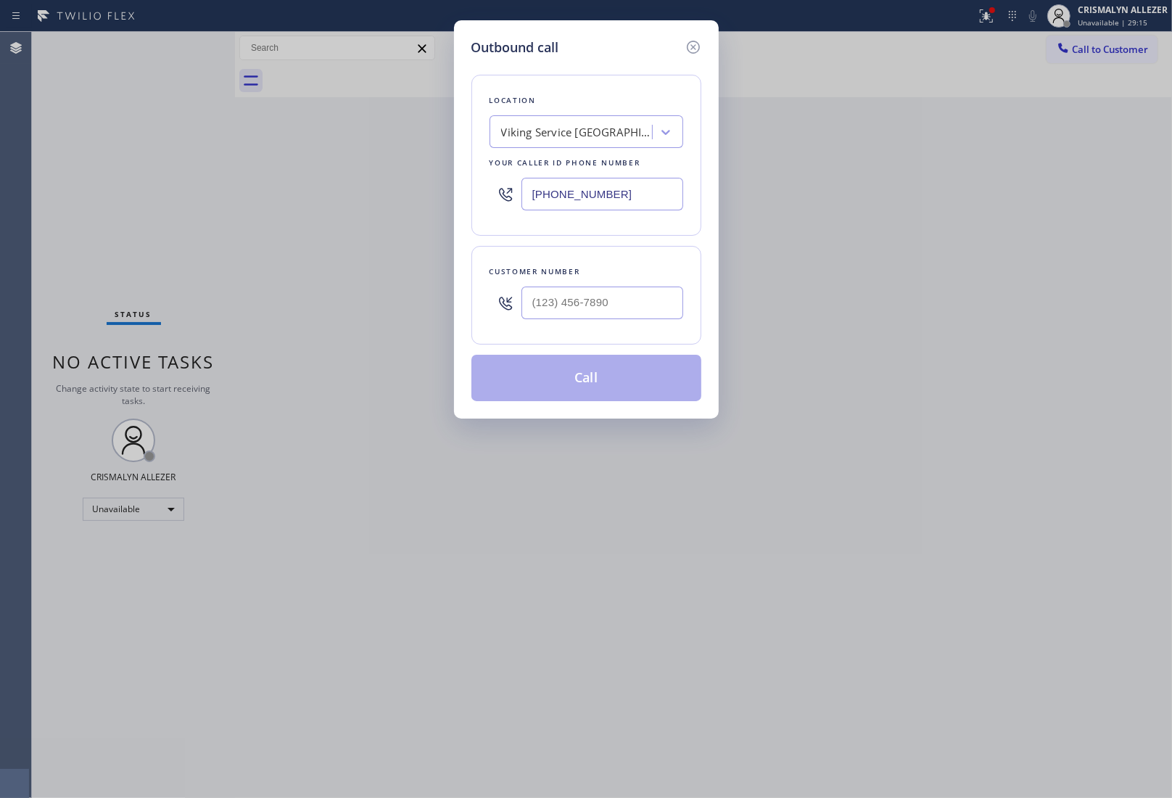
drag, startPoint x: 636, startPoint y: 196, endPoint x: 226, endPoint y: 200, distance: 409.9
click at [358, 194] on div "Outbound call Location Viking Service [GEOGRAPHIC_DATA] Your caller id phone nu…" at bounding box center [586, 399] width 1172 height 798
paste input "424) 533-5426"
type input "[PHONE_NUMBER]"
click at [622, 308] on input "(___) ___-____" at bounding box center [603, 303] width 162 height 33
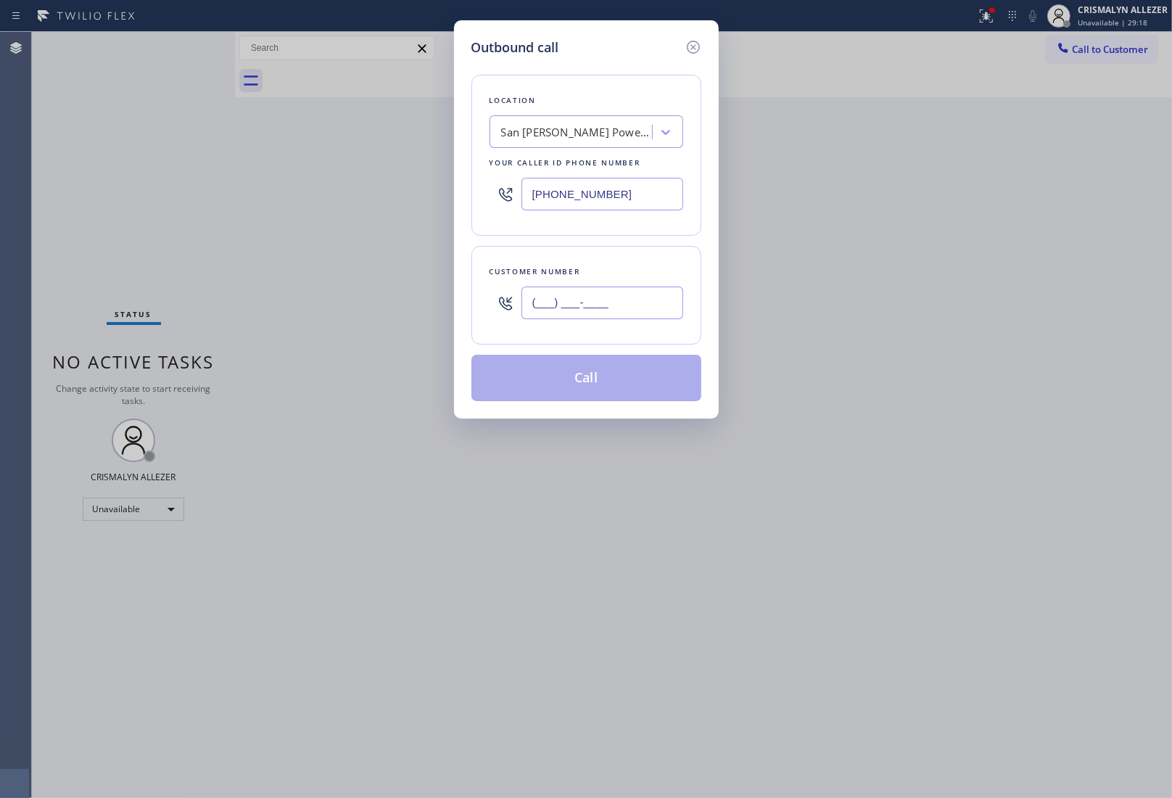
paste input "424) 476-4288"
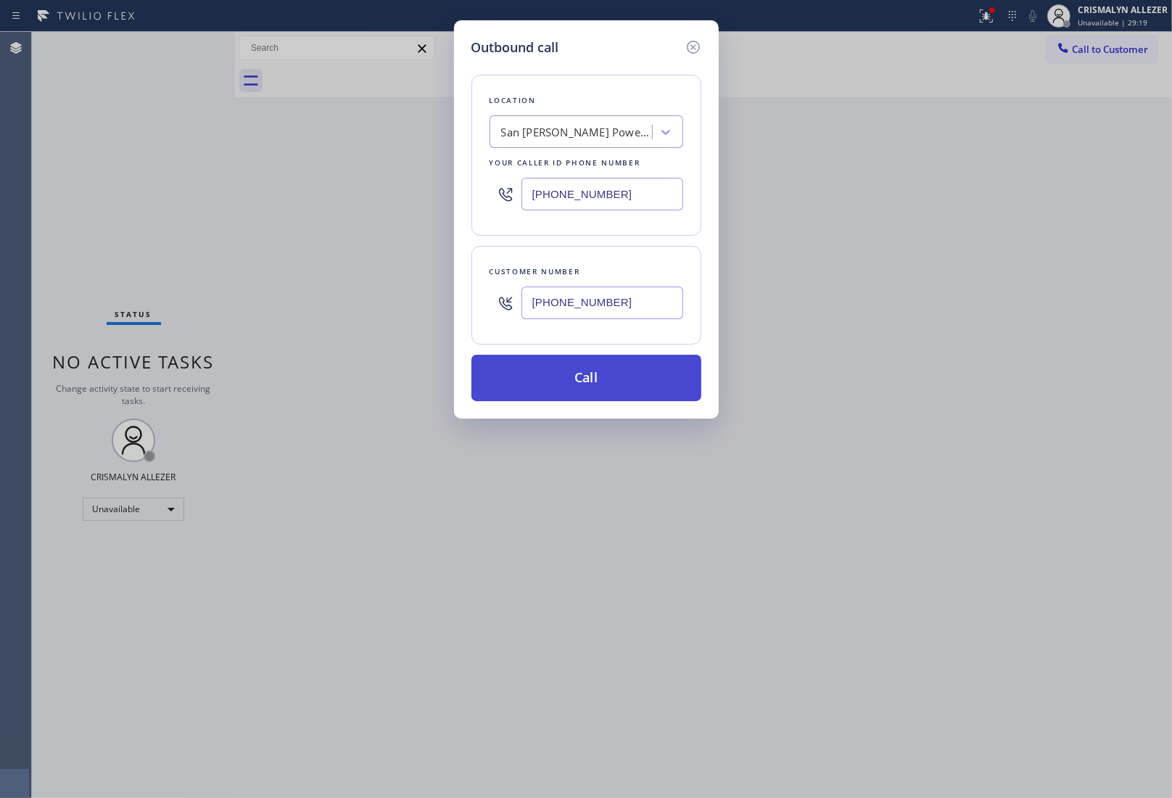
type input "[PHONE_NUMBER]"
click at [597, 382] on button "Call" at bounding box center [586, 378] width 230 height 46
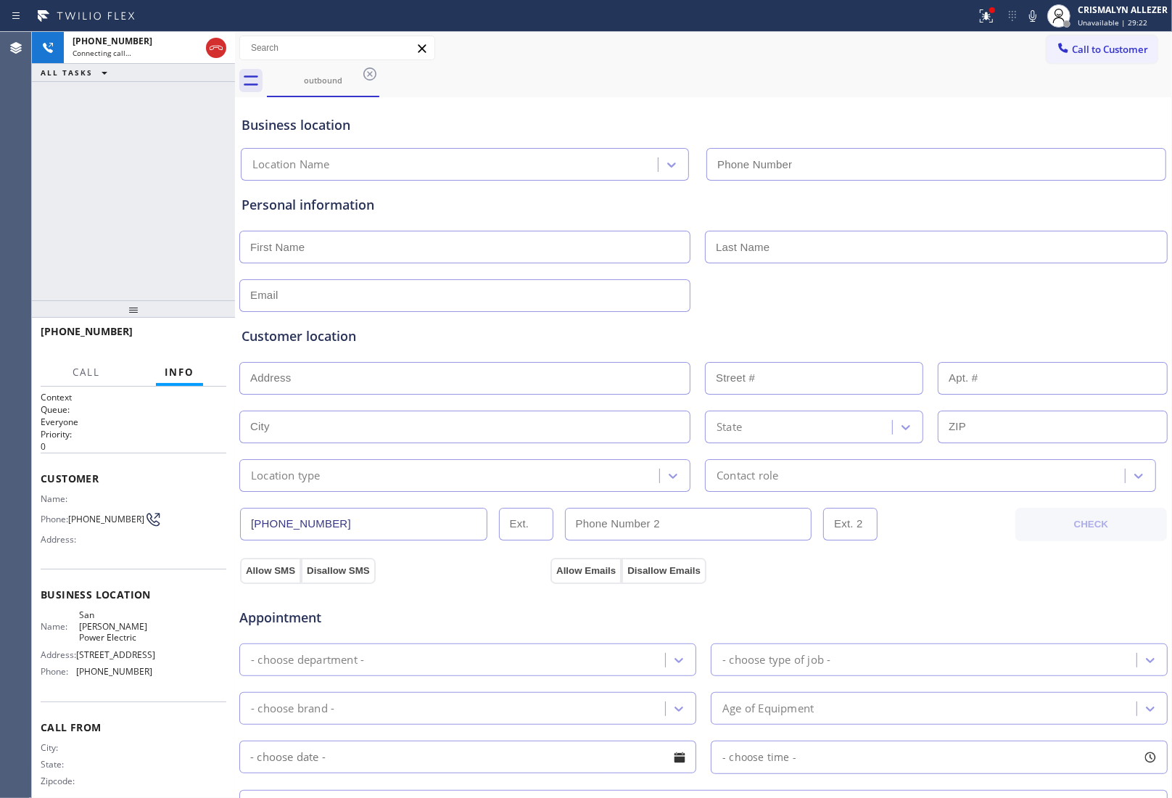
type input "[PHONE_NUMBER]"
click at [176, 435] on h2 "Priority:" at bounding box center [134, 434] width 186 height 12
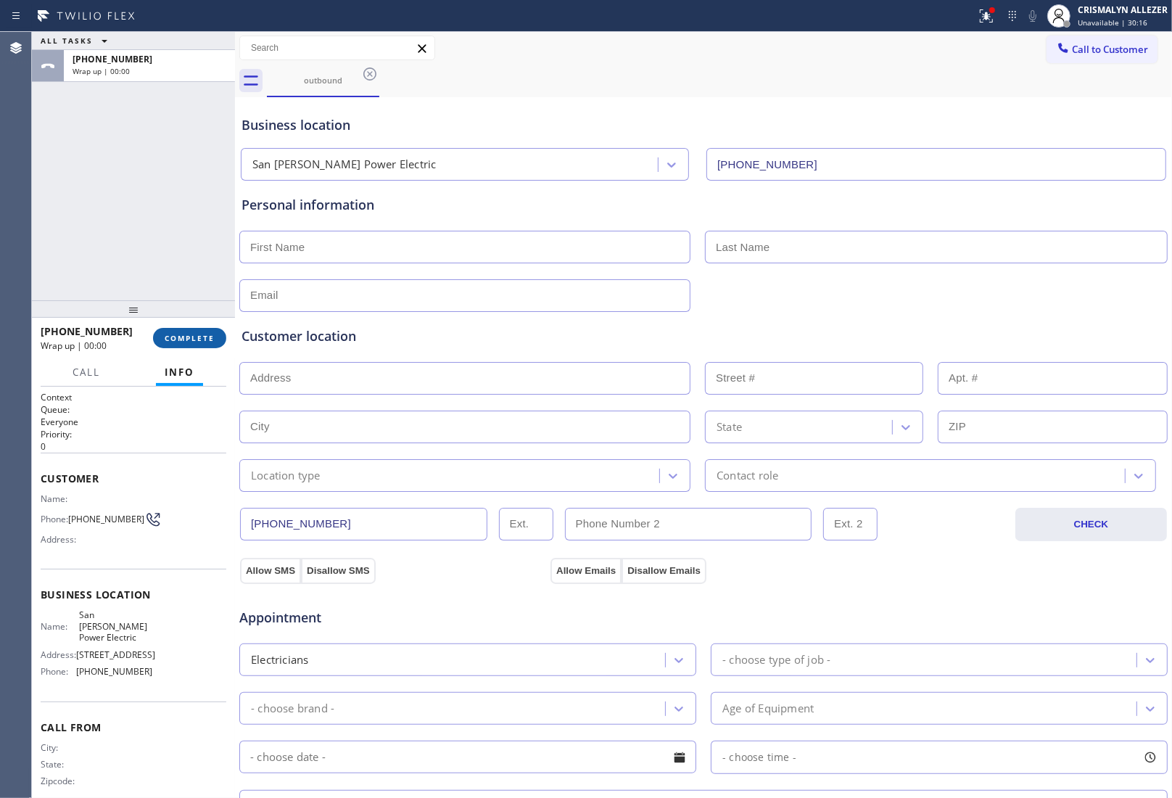
click at [193, 343] on button "COMPLETE" at bounding box center [189, 338] width 73 height 20
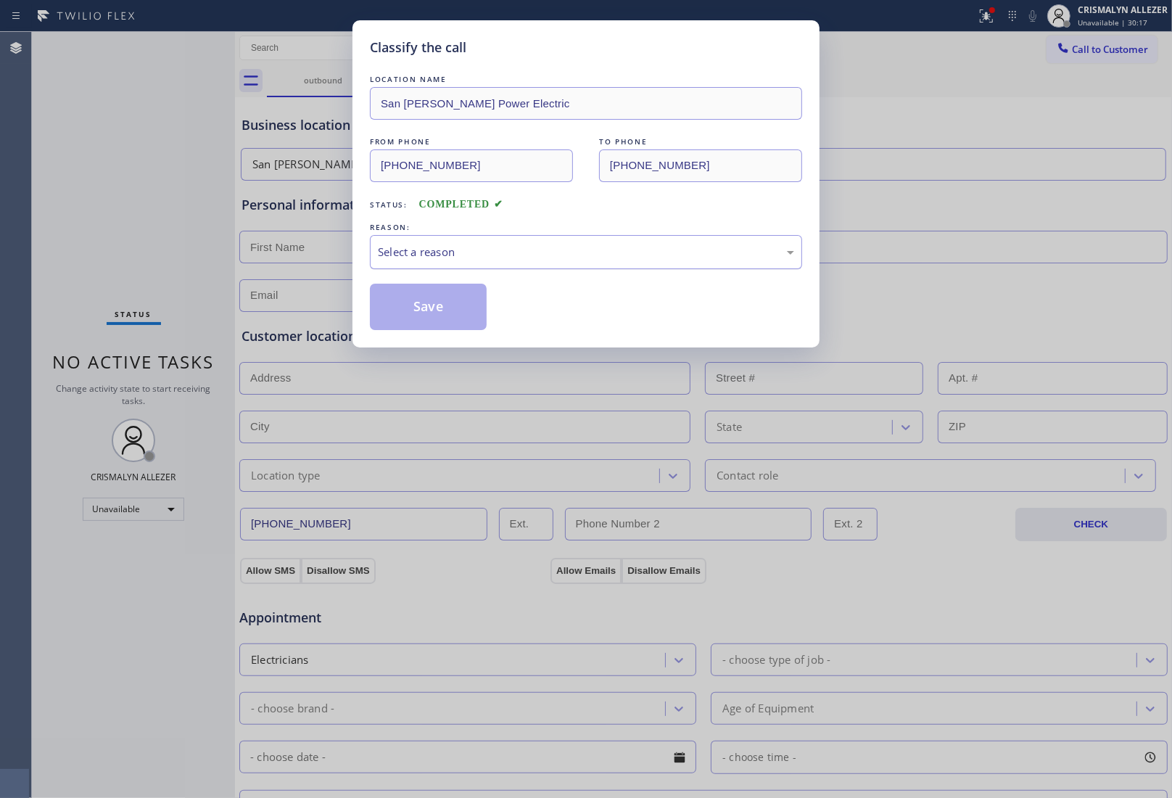
click at [619, 263] on div "Select a reason" at bounding box center [586, 252] width 432 height 34
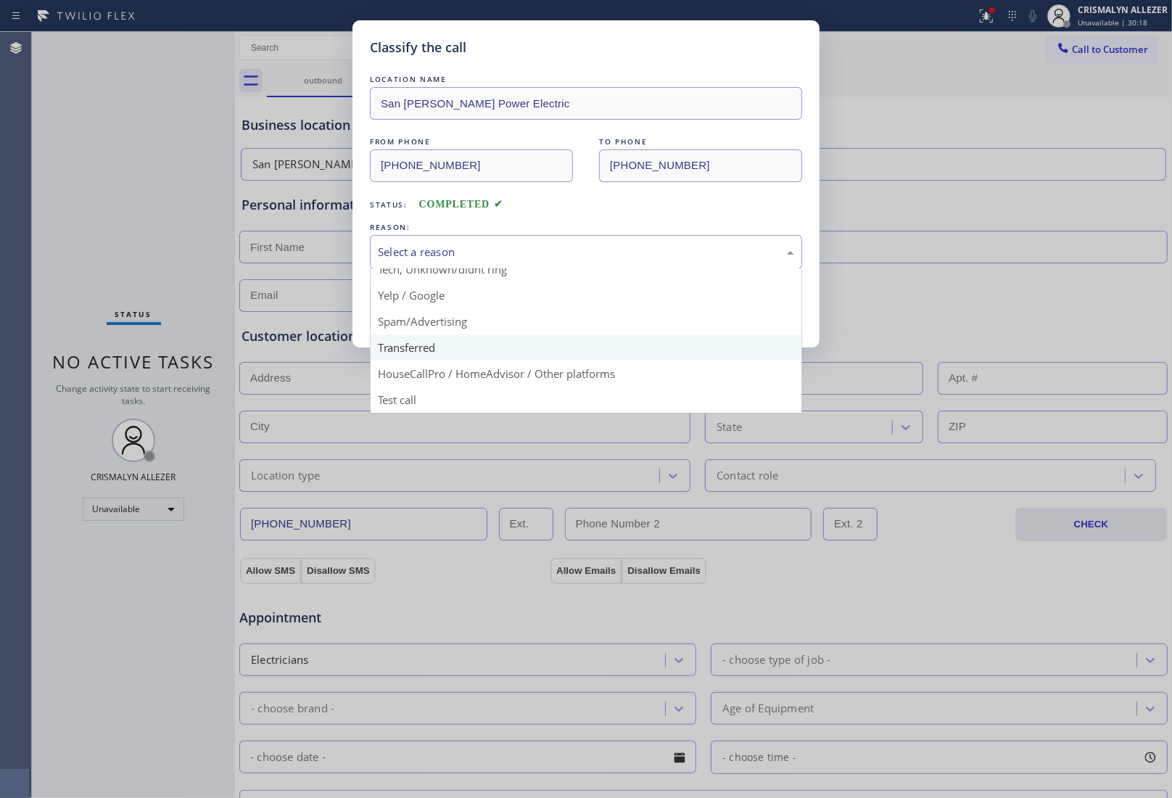
scroll to position [99, 0]
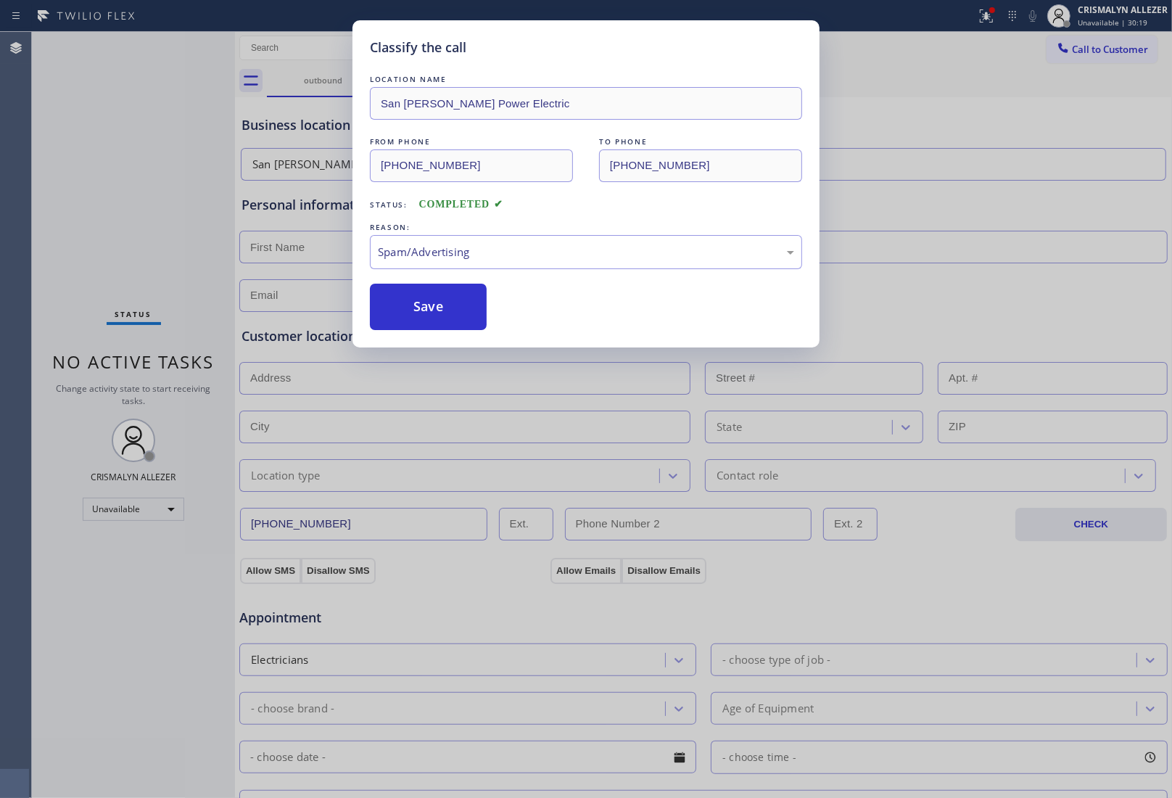
click at [427, 313] on button "Save" at bounding box center [428, 307] width 117 height 46
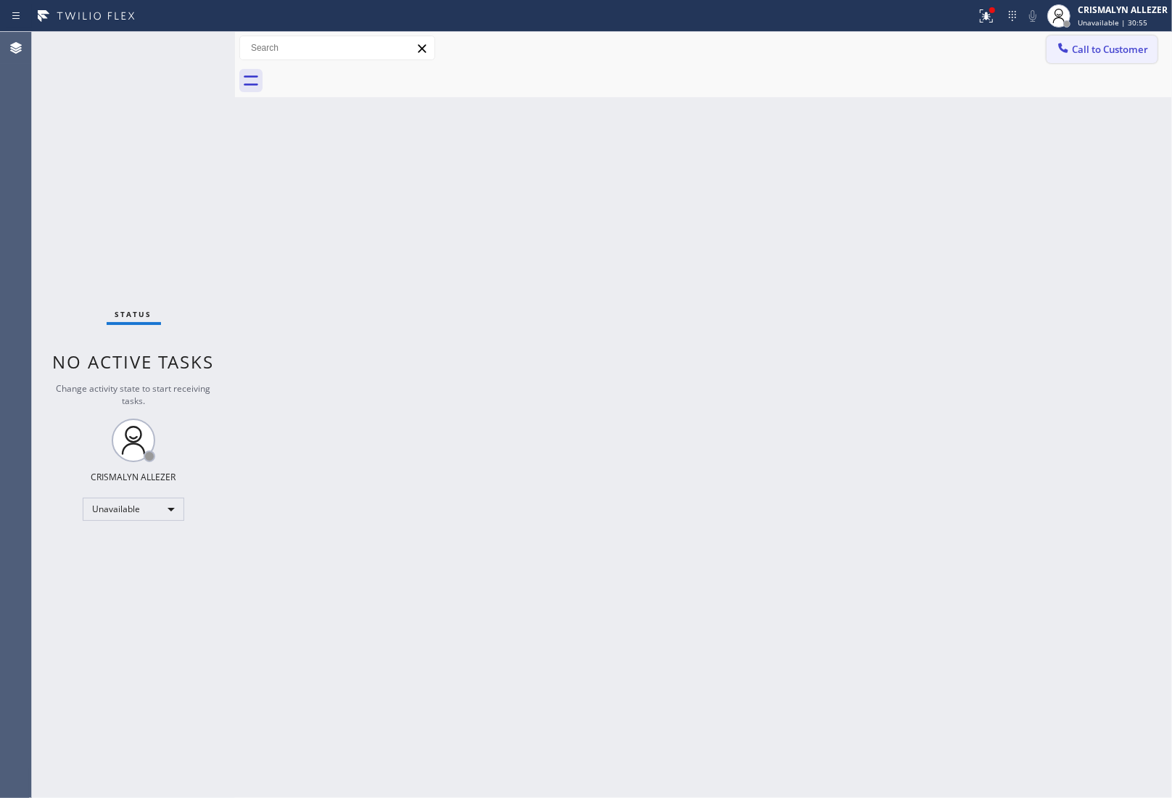
click at [1100, 54] on span "Call to Customer" at bounding box center [1110, 49] width 76 height 13
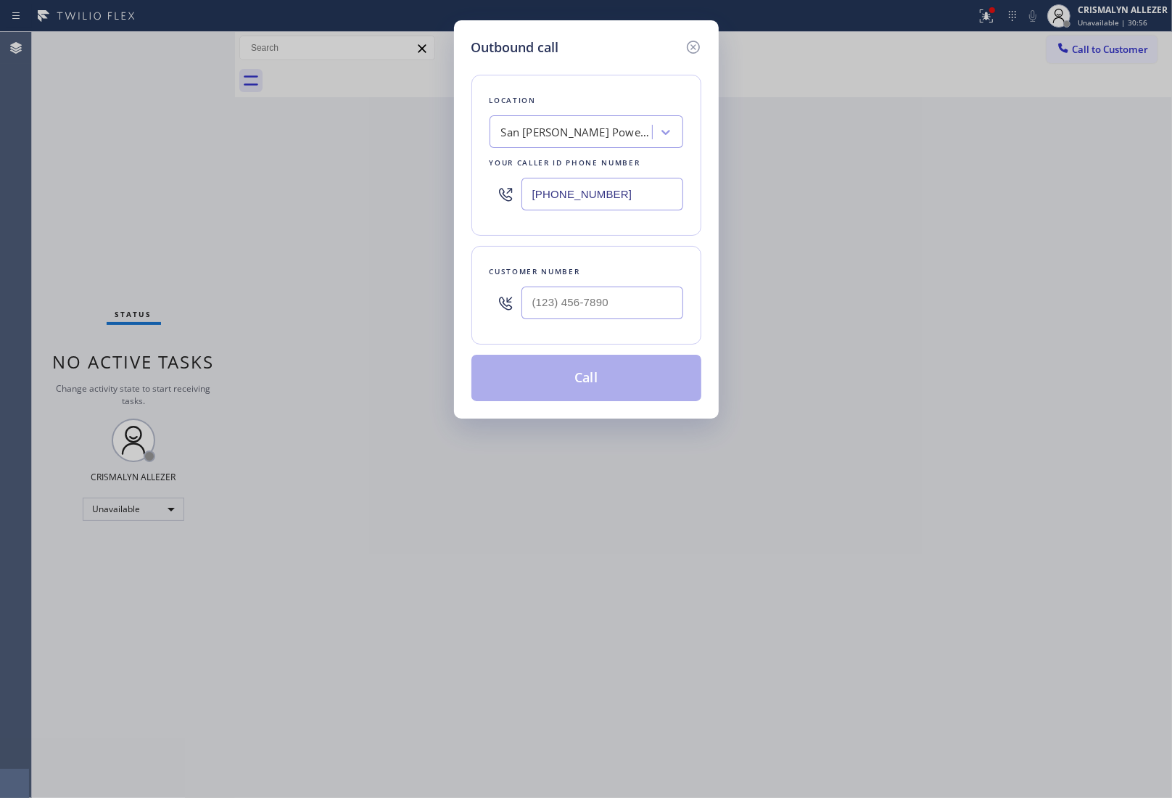
drag, startPoint x: 641, startPoint y: 210, endPoint x: 325, endPoint y: 207, distance: 315.6
click at [342, 207] on div "Outbound call Location [GEOGRAPHIC_DATA][PERSON_NAME] Power Electric Your calle…" at bounding box center [586, 399] width 1172 height 798
paste input "855) 731-4952"
type input "[PHONE_NUMBER]"
click at [647, 295] on input "(___) ___-____" at bounding box center [603, 303] width 162 height 33
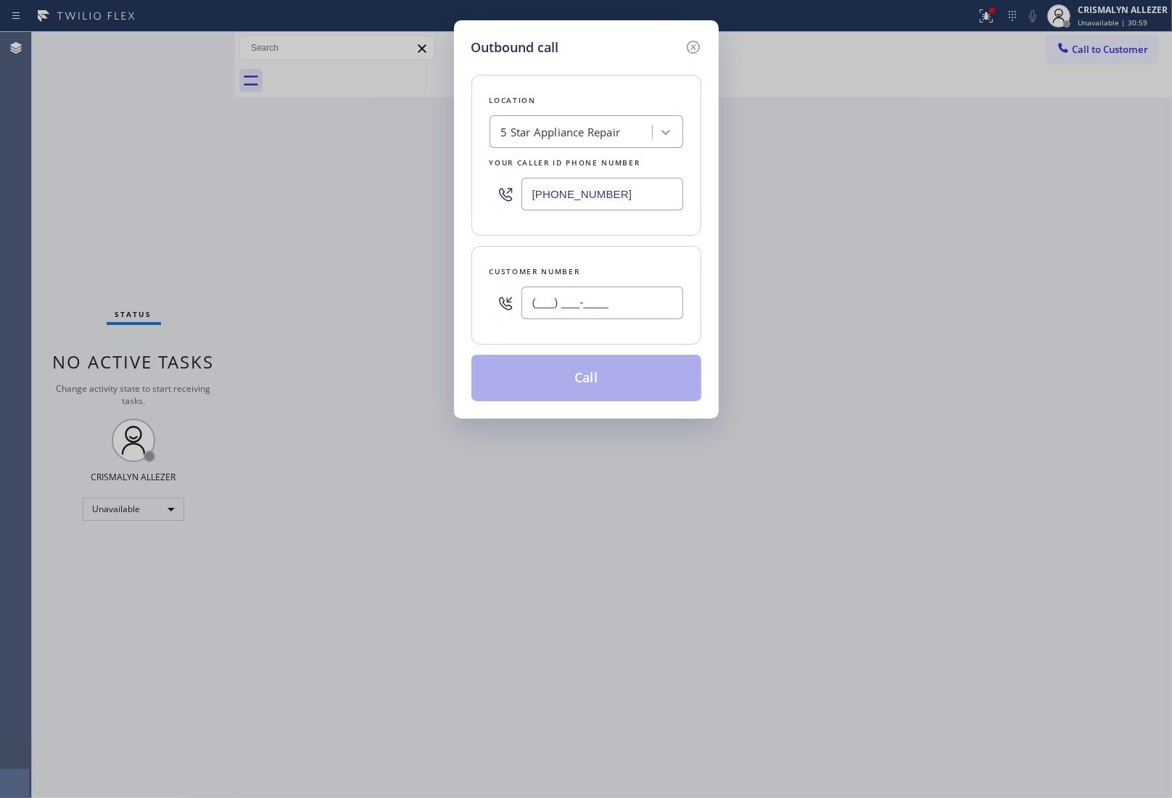
paste input "818) 961-7271"
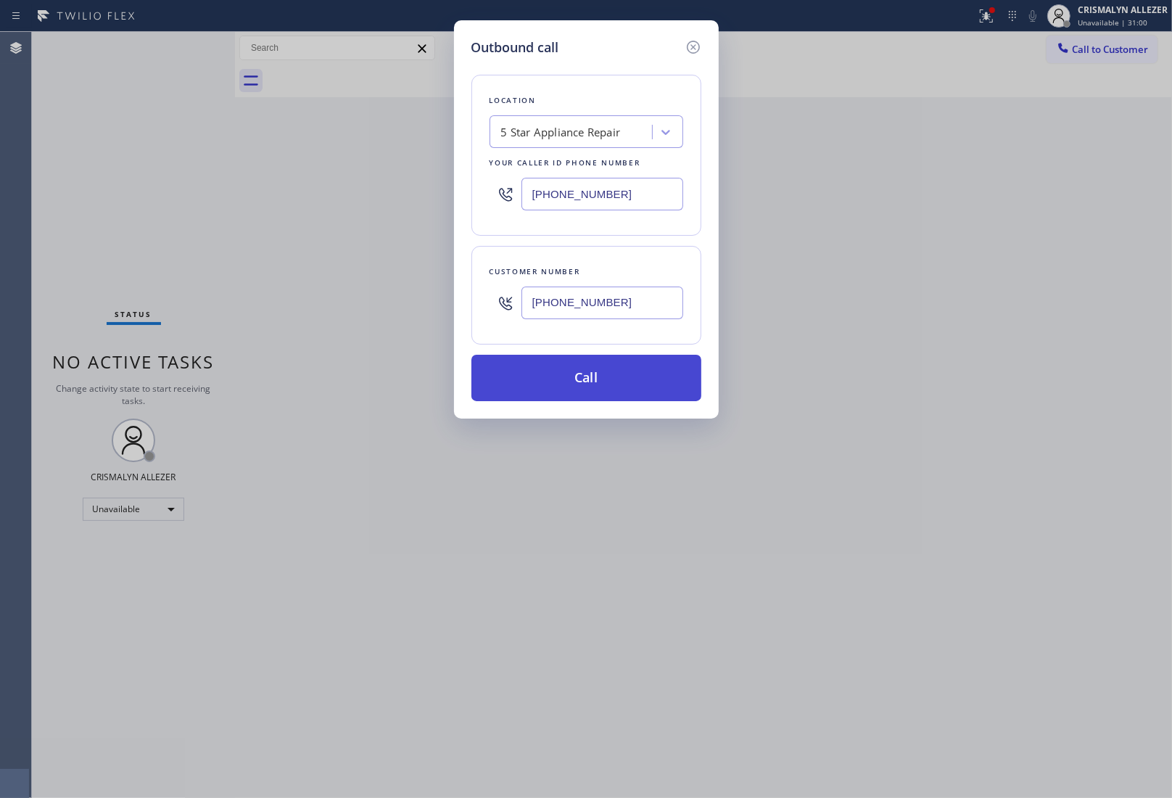
type input "[PHONE_NUMBER]"
click at [585, 394] on button "Call" at bounding box center [586, 378] width 230 height 46
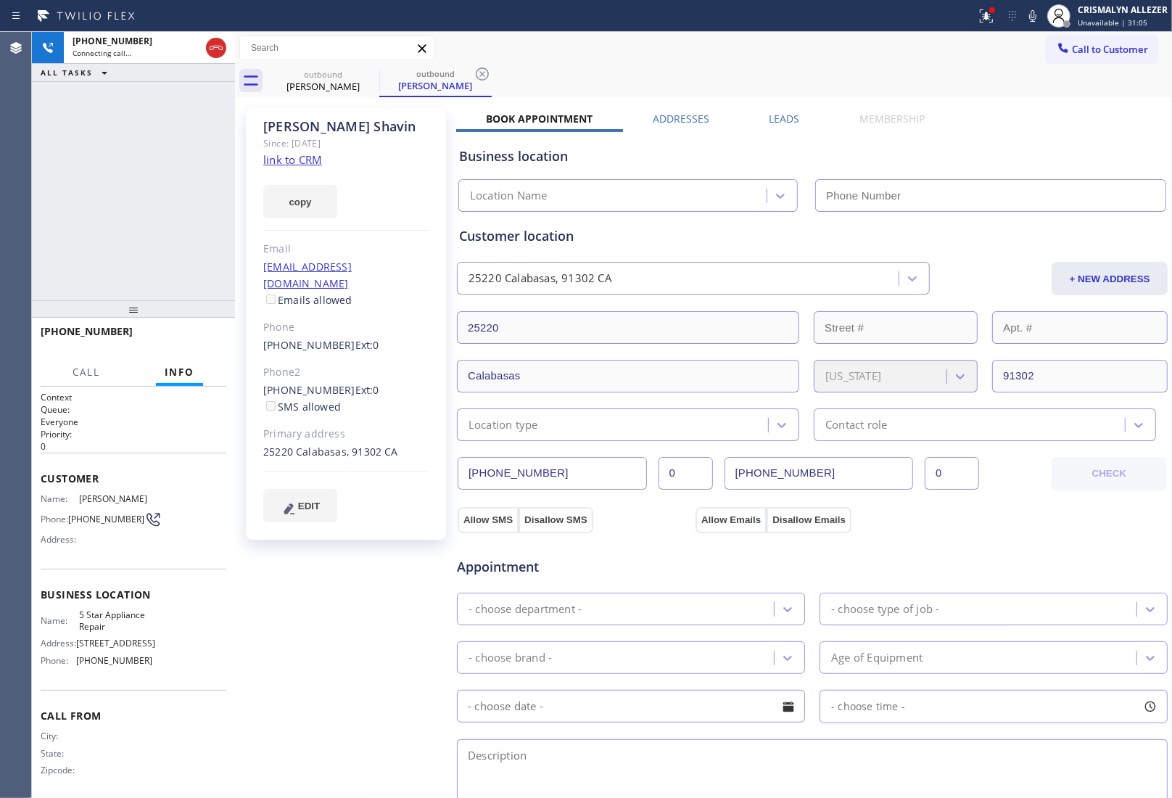
drag, startPoint x: 308, startPoint y: 155, endPoint x: 684, endPoint y: 223, distance: 381.9
click at [308, 155] on link "link to CRM" at bounding box center [292, 159] width 59 height 15
type input "[PHONE_NUMBER]"
click at [778, 115] on label "Leads" at bounding box center [785, 119] width 30 height 14
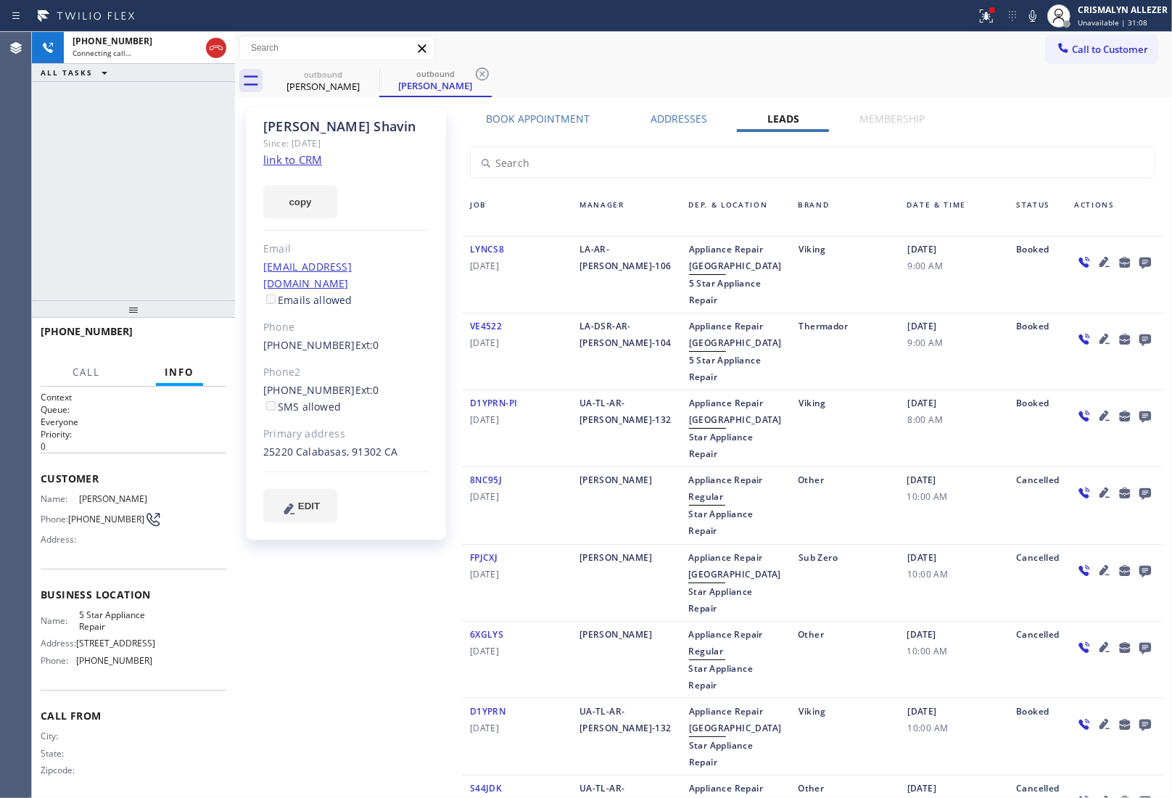
click at [1137, 256] on icon at bounding box center [1145, 262] width 17 height 18
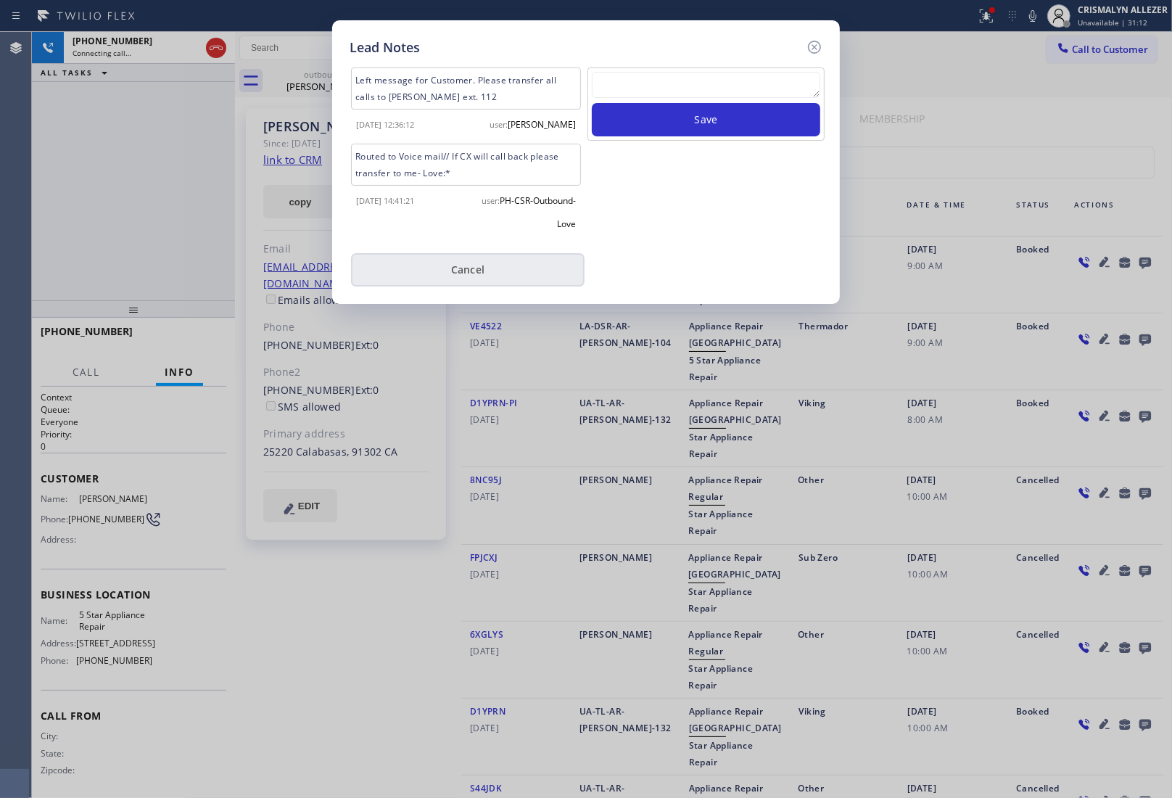
click at [508, 265] on button "Cancel" at bounding box center [468, 269] width 234 height 33
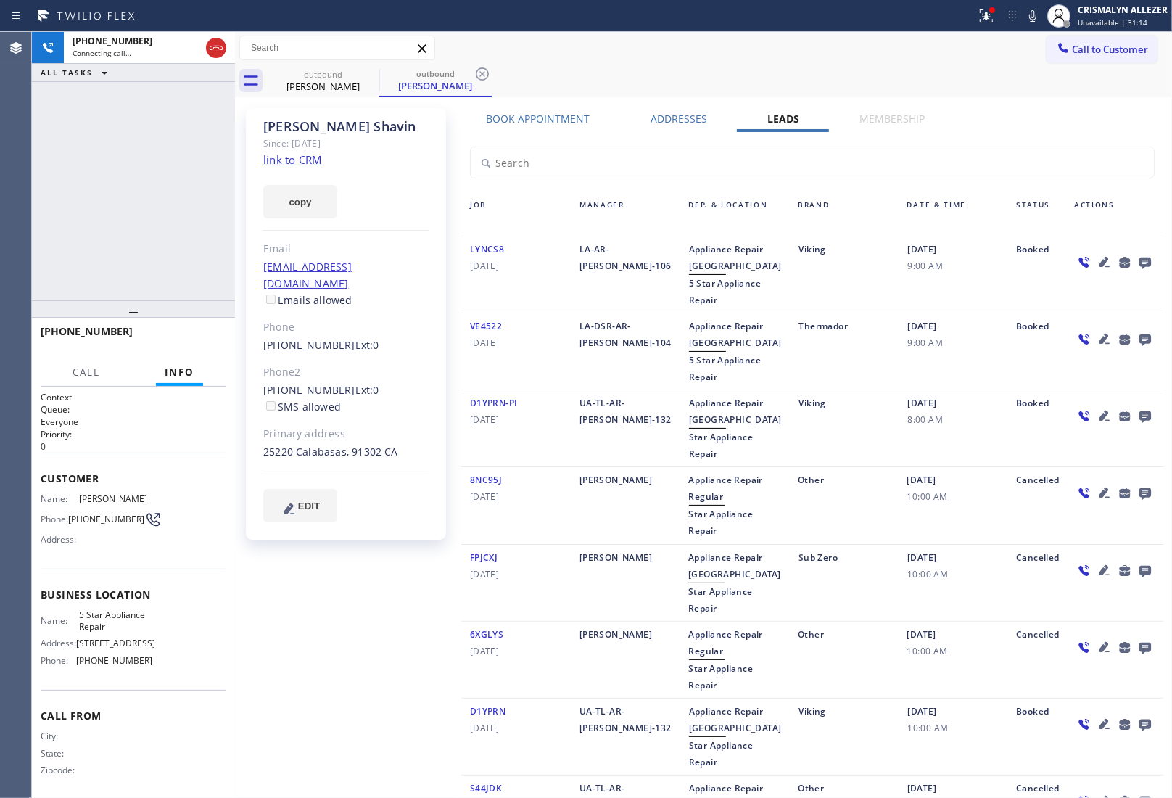
click at [516, 117] on label "Book Appointment" at bounding box center [539, 119] width 104 height 14
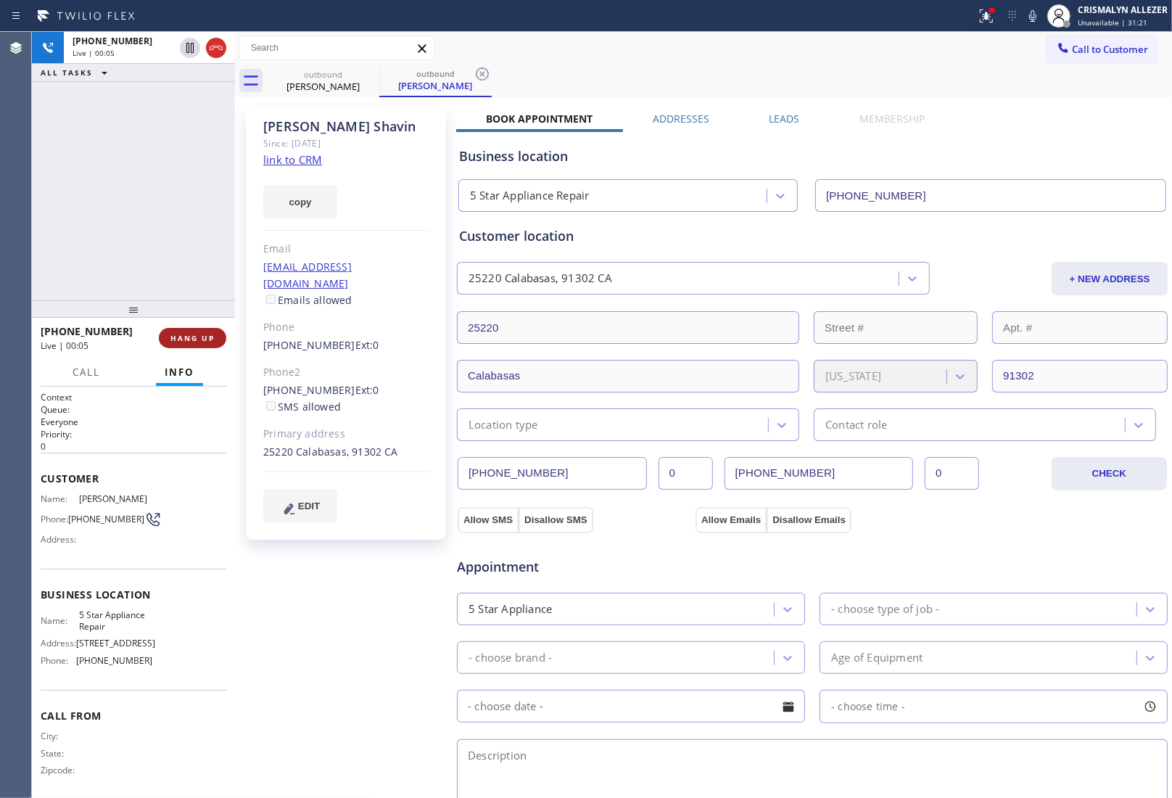
click at [187, 345] on button "HANG UP" at bounding box center [192, 338] width 67 height 20
click at [187, 345] on button "COMPLETE" at bounding box center [189, 338] width 73 height 20
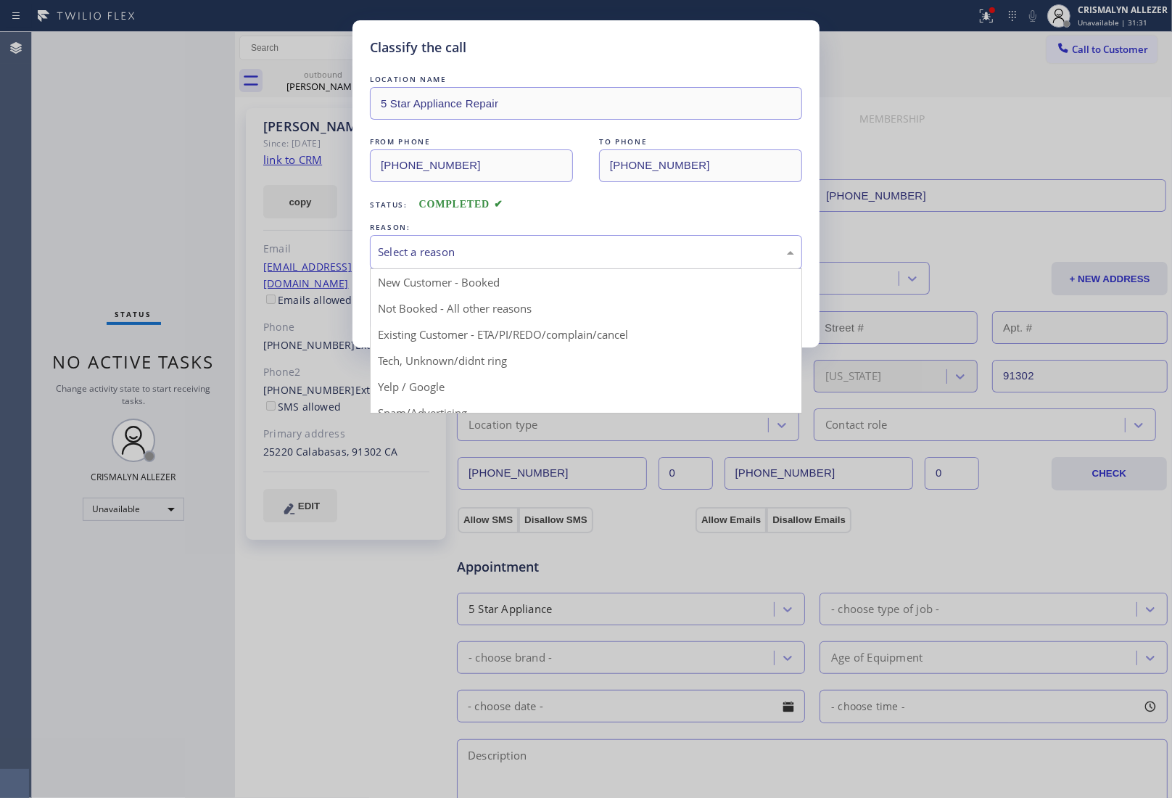
click at [539, 267] on div "Select a reason" at bounding box center [586, 252] width 432 height 34
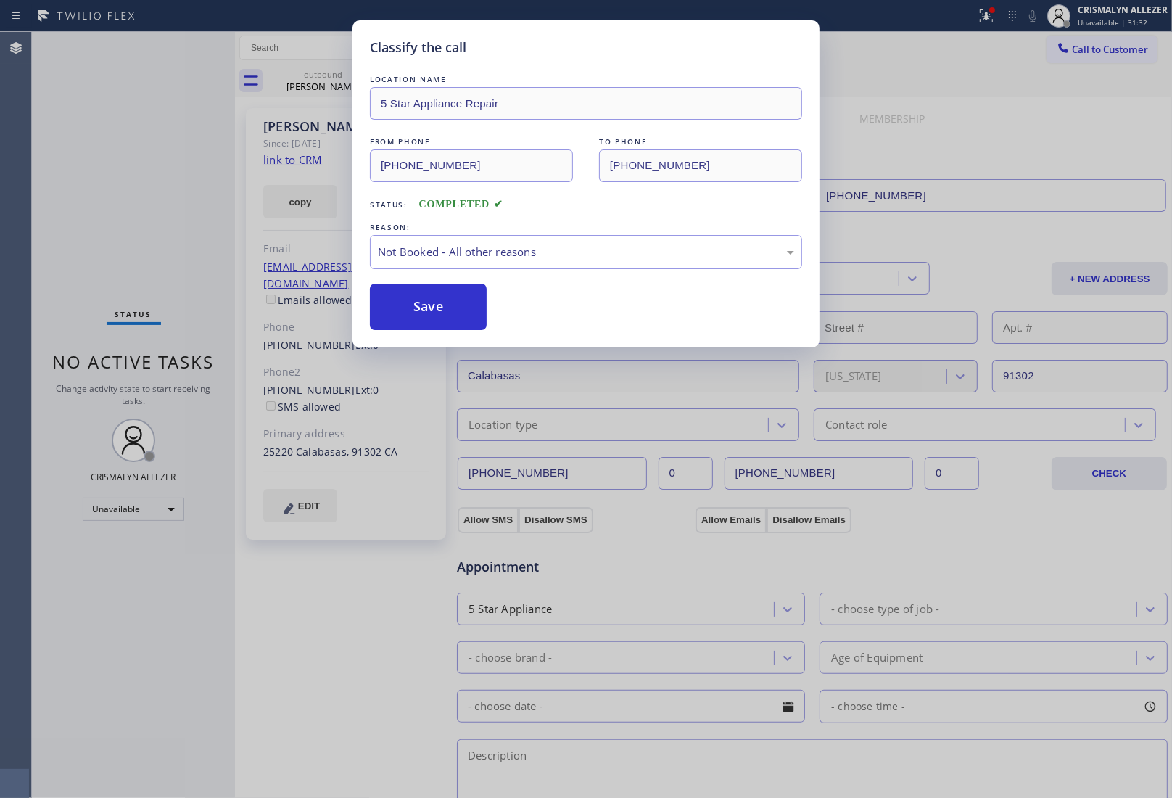
click at [441, 310] on button "Save" at bounding box center [428, 307] width 117 height 46
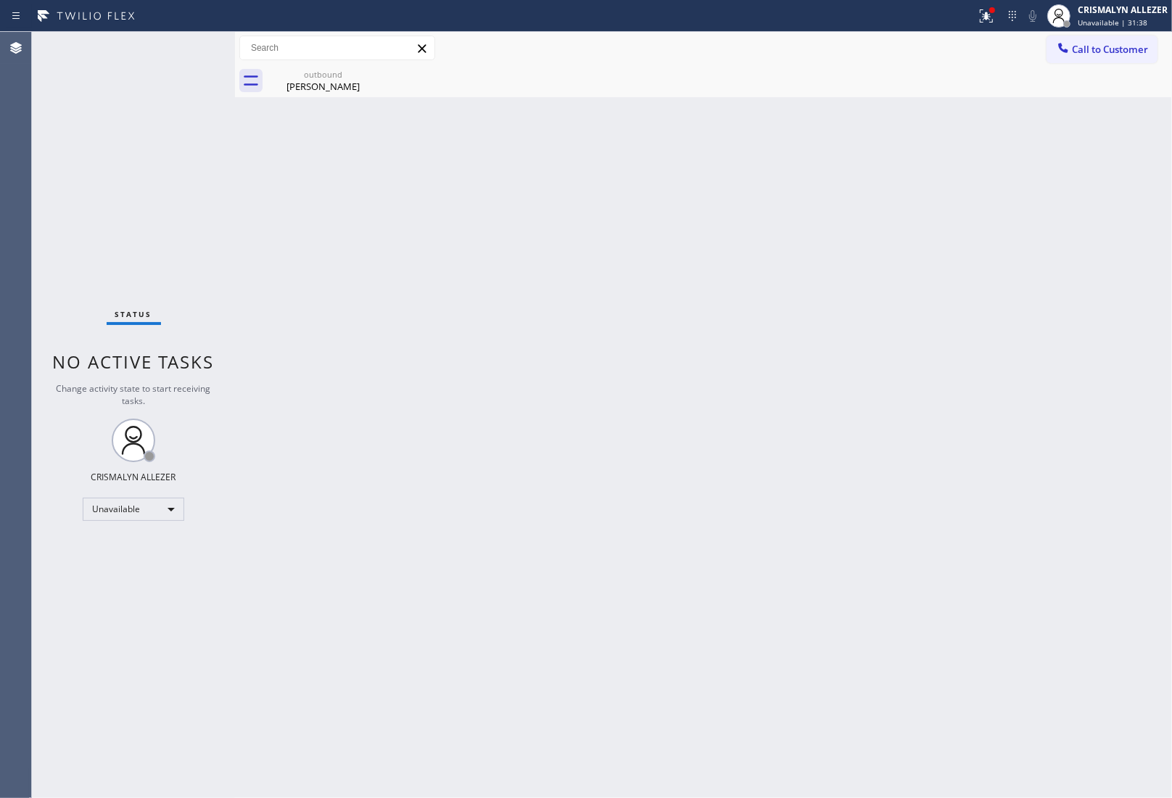
drag, startPoint x: 336, startPoint y: 88, endPoint x: 383, endPoint y: 70, distance: 50.5
click at [338, 87] on div "[PERSON_NAME]" at bounding box center [323, 86] width 110 height 13
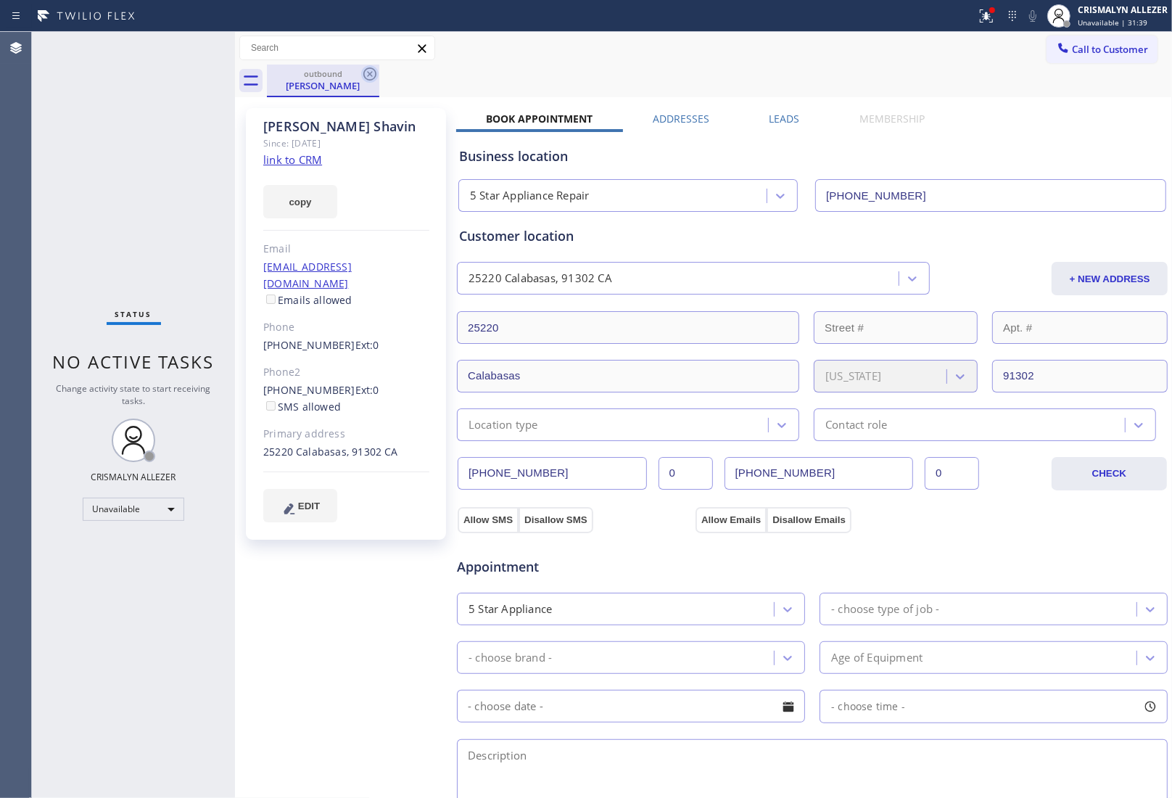
click at [363, 73] on icon at bounding box center [369, 73] width 13 height 13
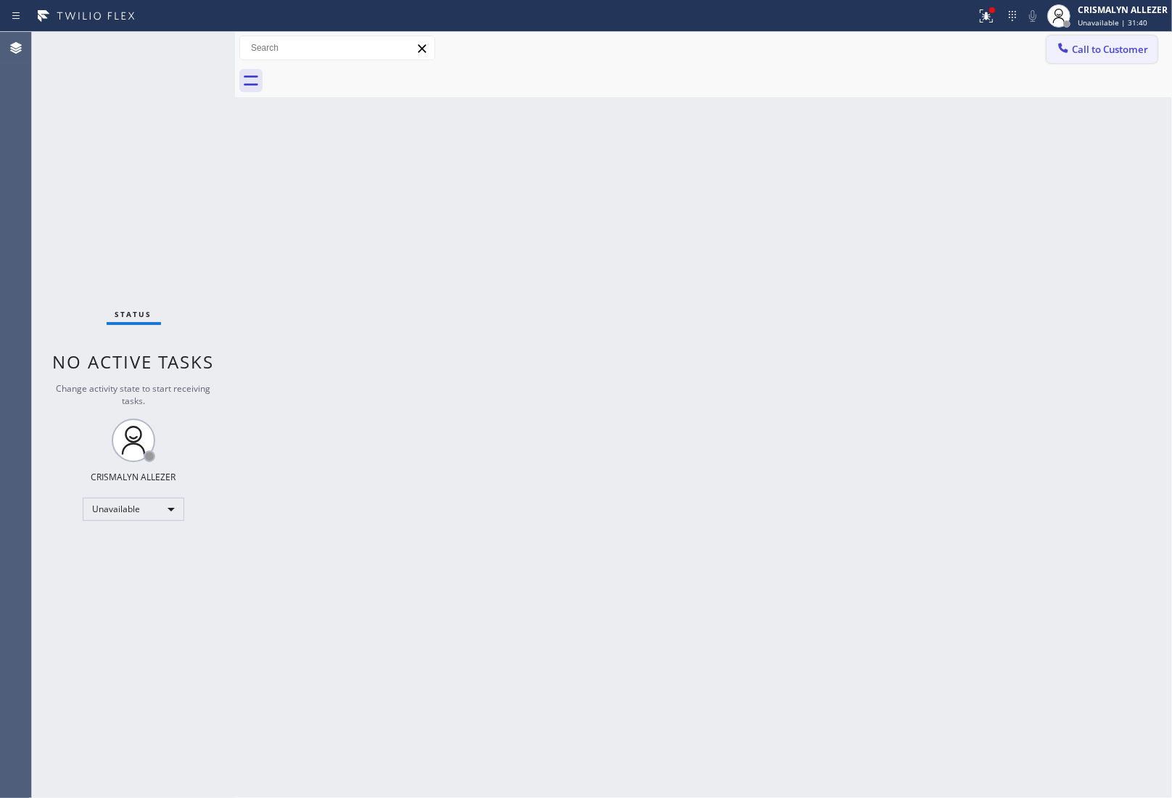
click at [1140, 59] on button "Call to Customer" at bounding box center [1102, 50] width 111 height 28
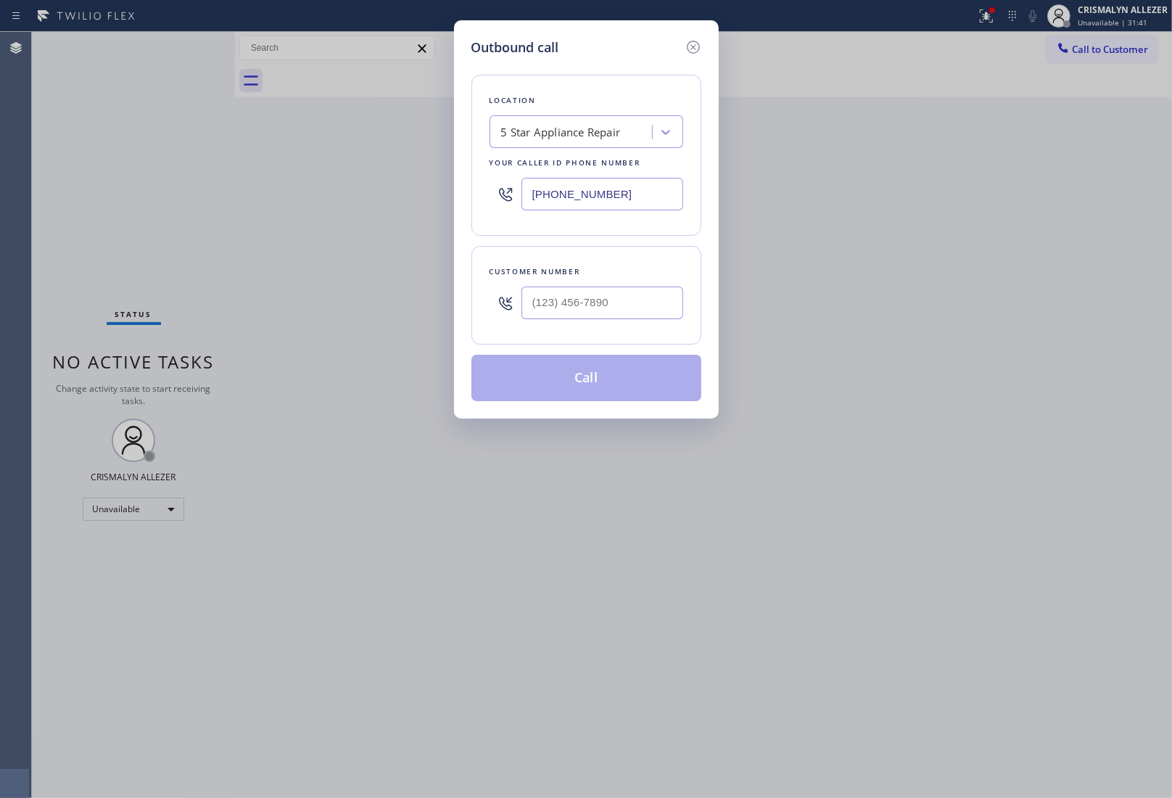
drag, startPoint x: 650, startPoint y: 194, endPoint x: 361, endPoint y: 210, distance: 289.9
click at [361, 210] on div "Outbound call Location 5 Star Appliance Repair Your caller id phone number [PHO…" at bounding box center [586, 399] width 1172 height 798
paste input "562) 358-5911"
type input "[PHONE_NUMBER]"
click at [622, 299] on input "(___) ___-____" at bounding box center [603, 303] width 162 height 33
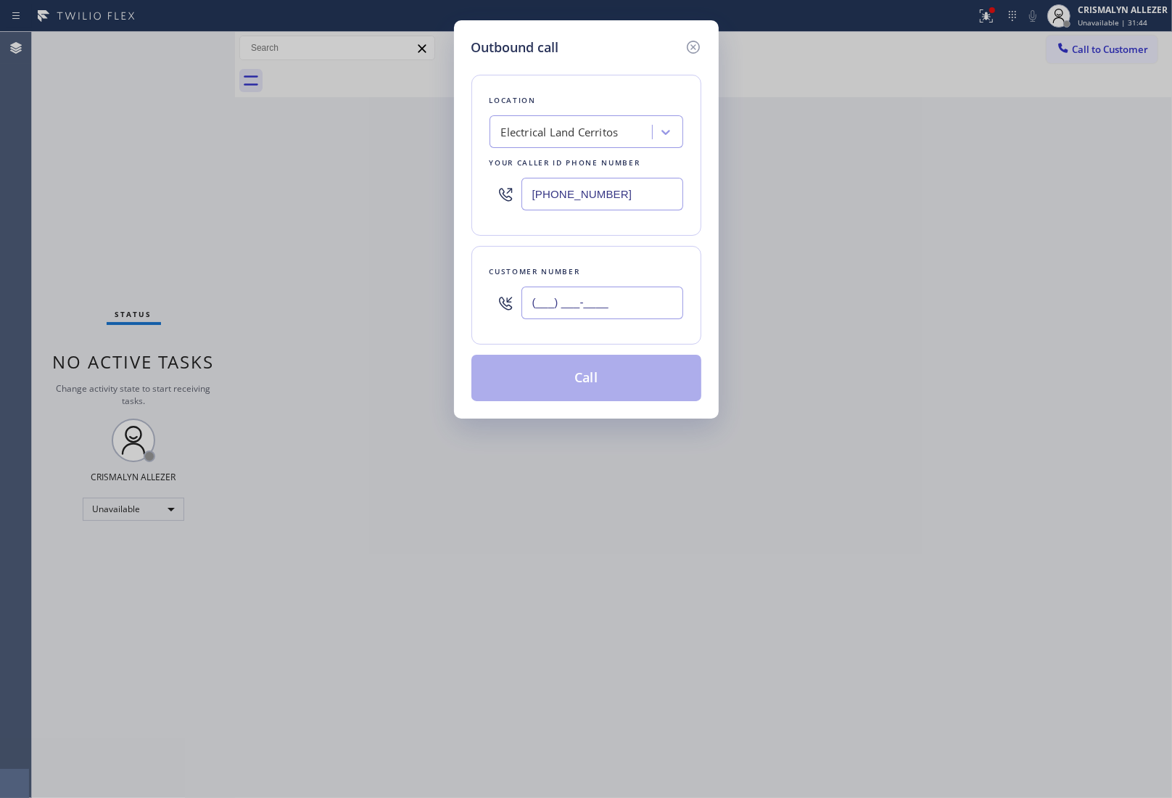
paste input "534) 221-9900"
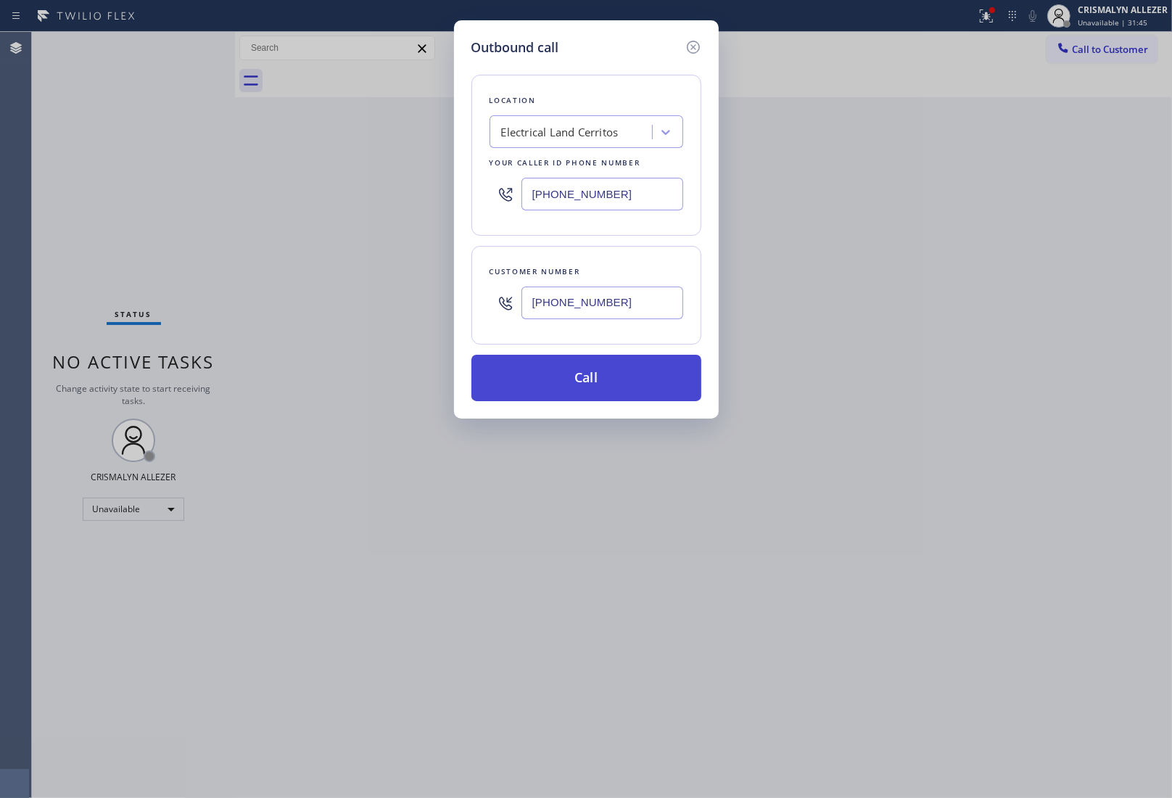
type input "[PHONE_NUMBER]"
click at [593, 383] on button "Call" at bounding box center [586, 378] width 230 height 46
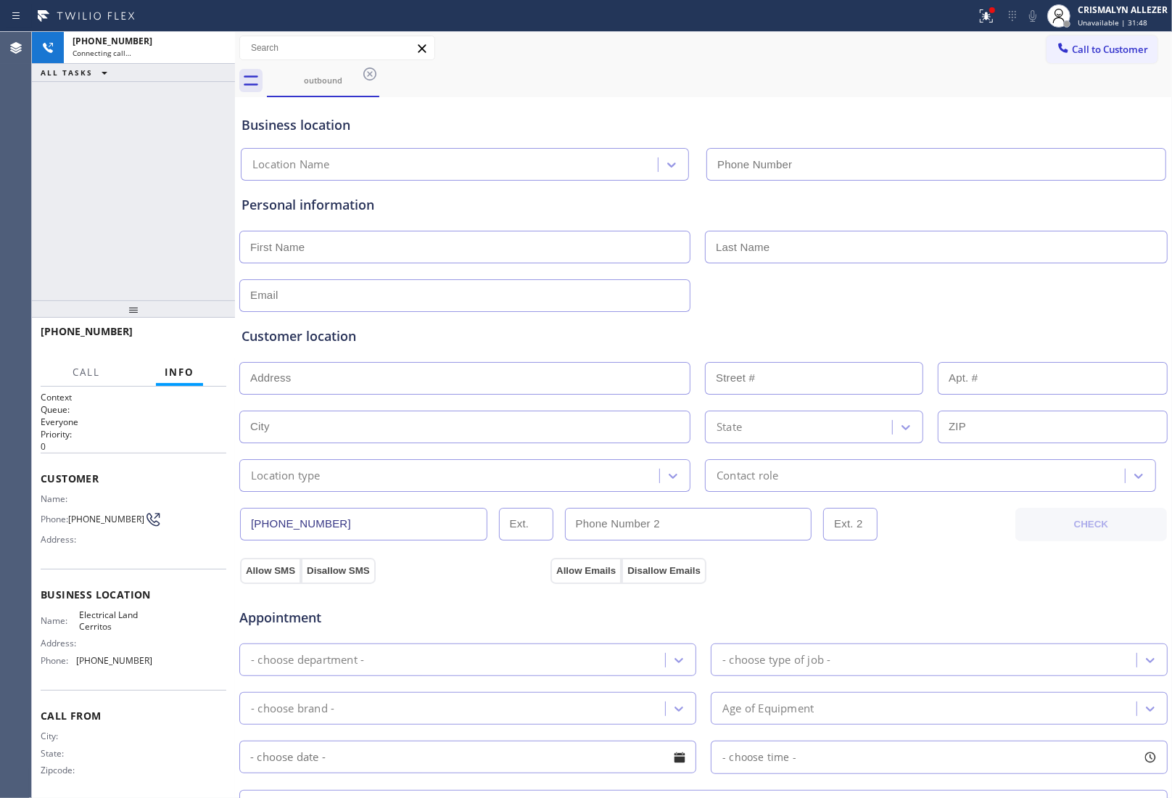
type input "[PHONE_NUMBER]"
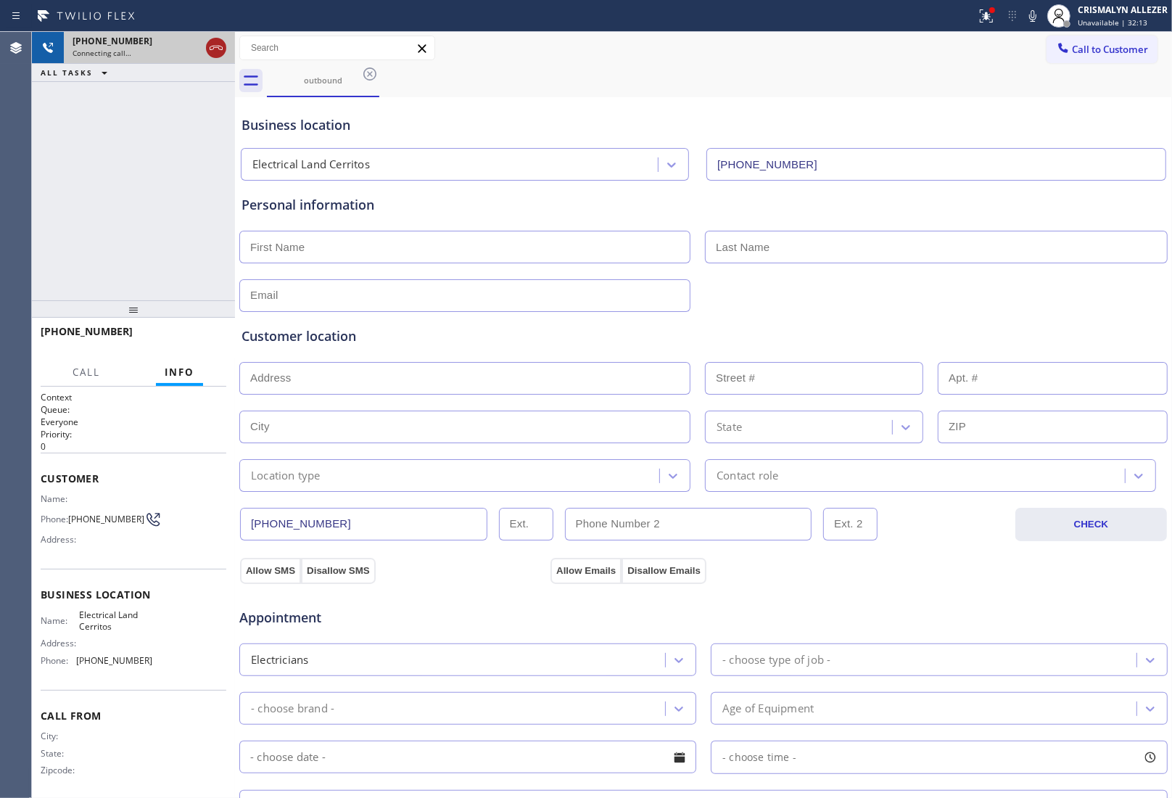
click at [215, 46] on icon at bounding box center [215, 47] width 17 height 17
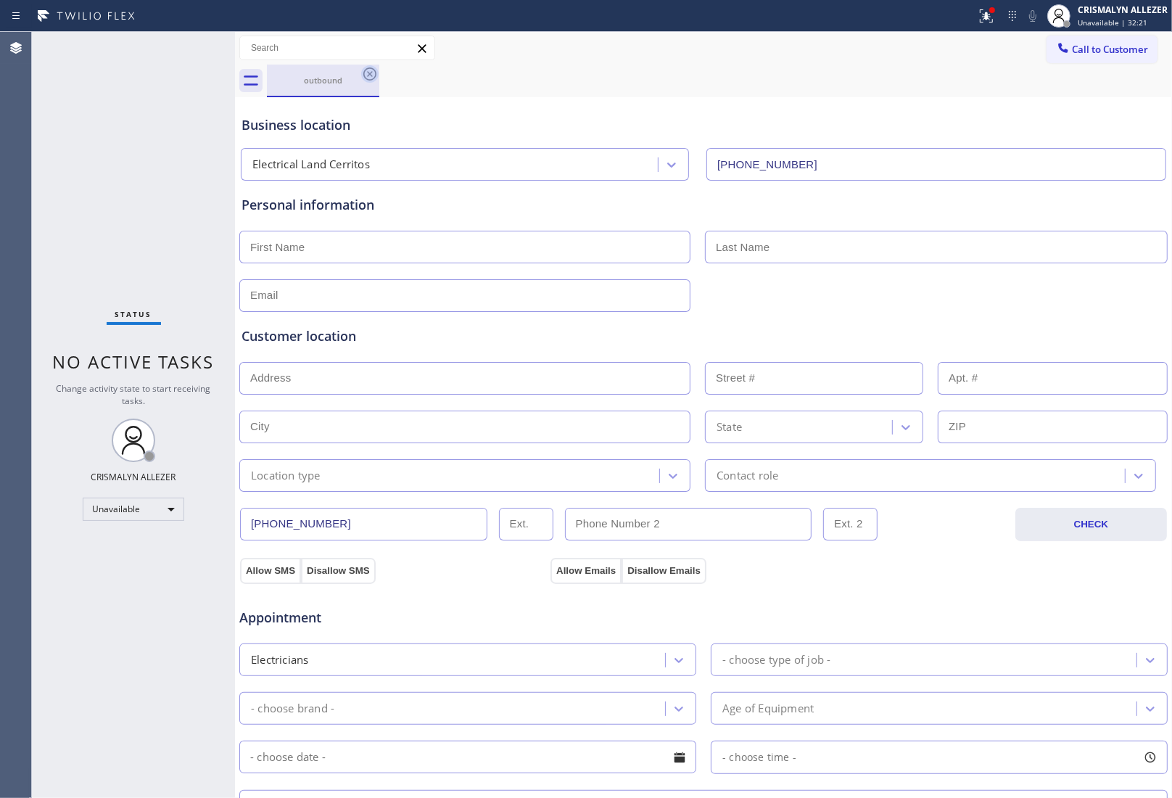
click at [371, 73] on icon at bounding box center [369, 73] width 13 height 13
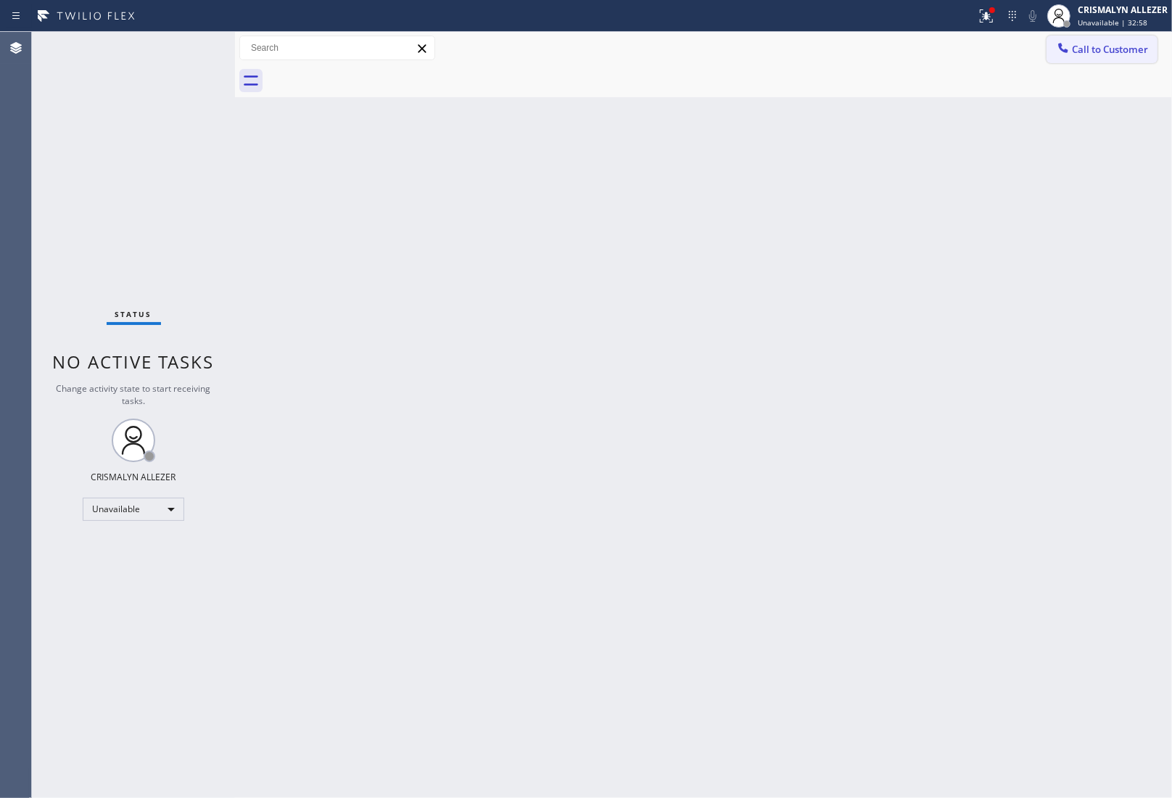
click at [1101, 52] on span "Call to Customer" at bounding box center [1110, 49] width 76 height 13
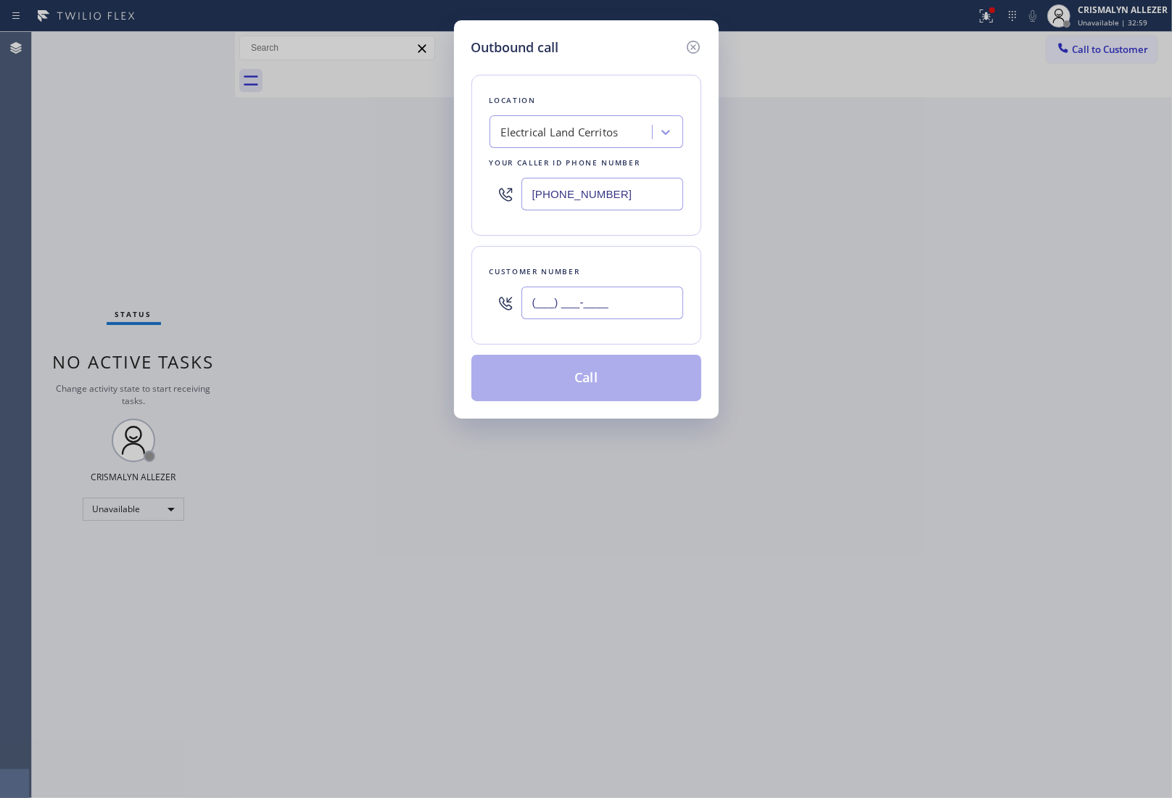
click at [662, 310] on input "(___) ___-____" at bounding box center [603, 303] width 162 height 33
paste input "949) 939-1139"
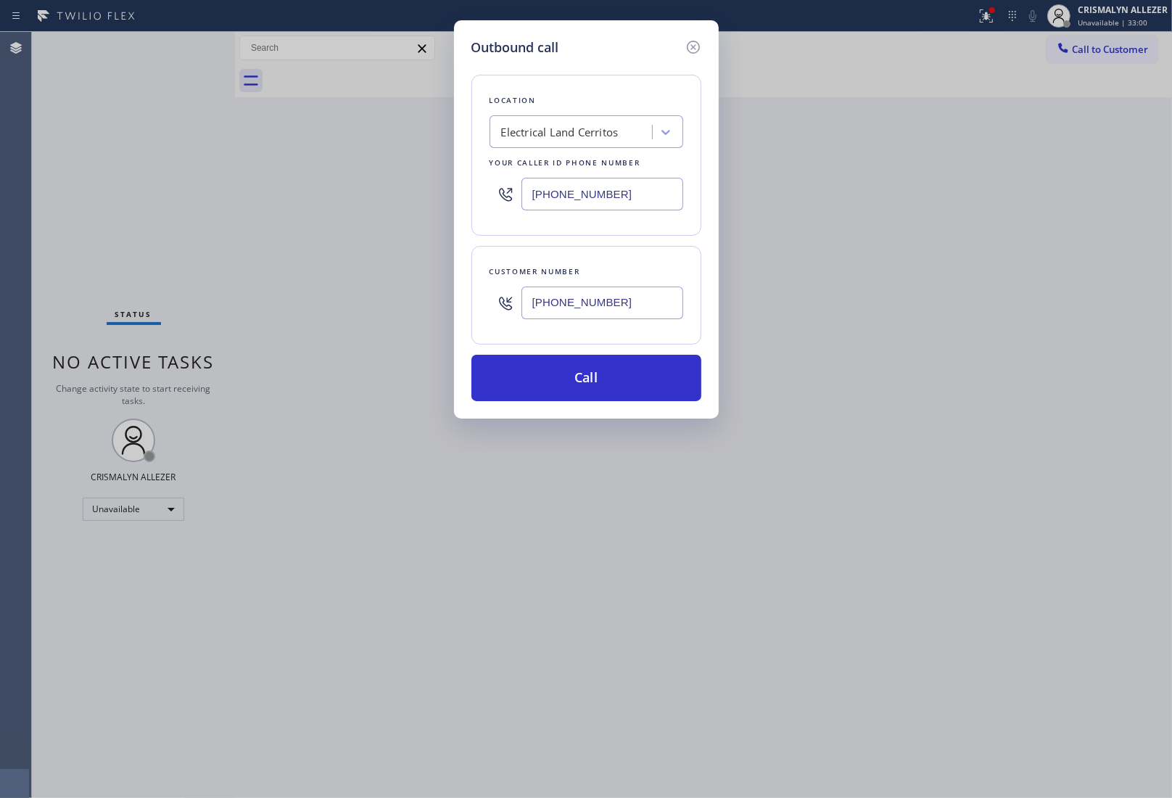
type input "[PHONE_NUMBER]"
drag, startPoint x: 650, startPoint y: 199, endPoint x: 400, endPoint y: 218, distance: 250.9
click at [400, 218] on div "Outbound call Location Electrical Land Cerritos Your caller id phone number [PH…" at bounding box center [586, 399] width 1172 height 798
paste input "855) 731-4952"
type input "[PHONE_NUMBER]"
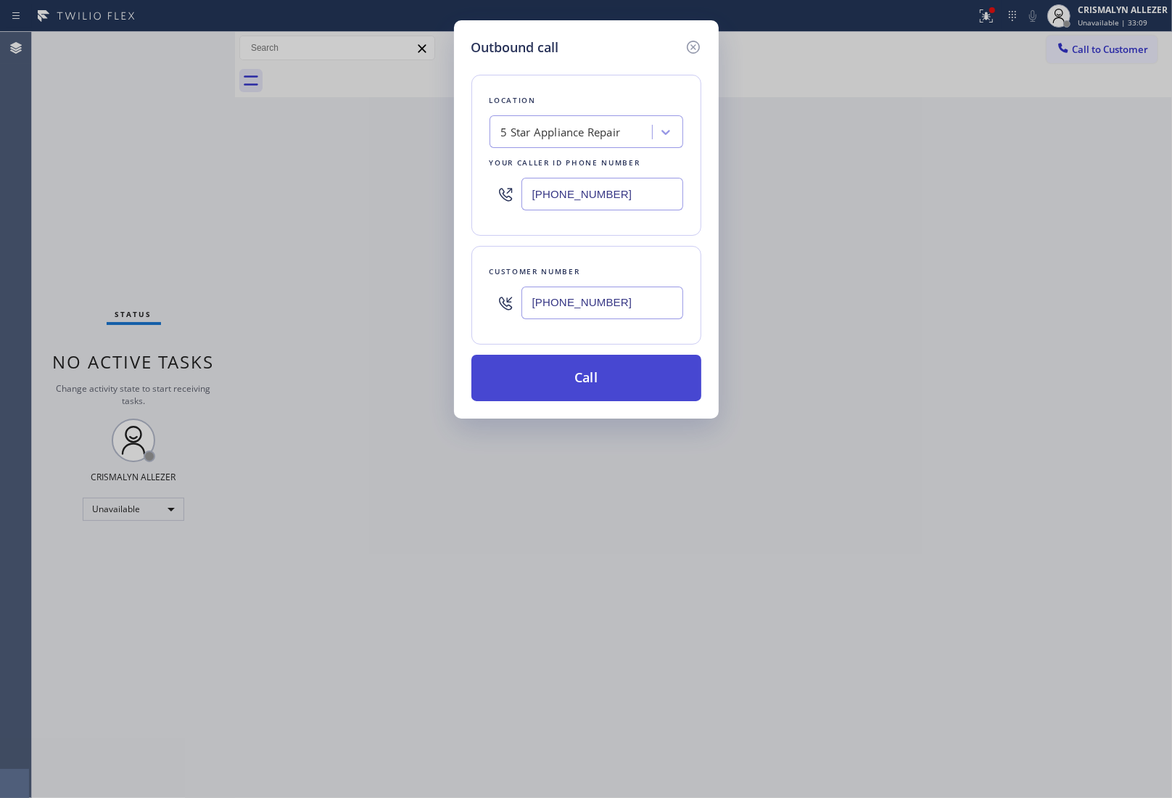
click at [606, 375] on button "Call" at bounding box center [586, 378] width 230 height 46
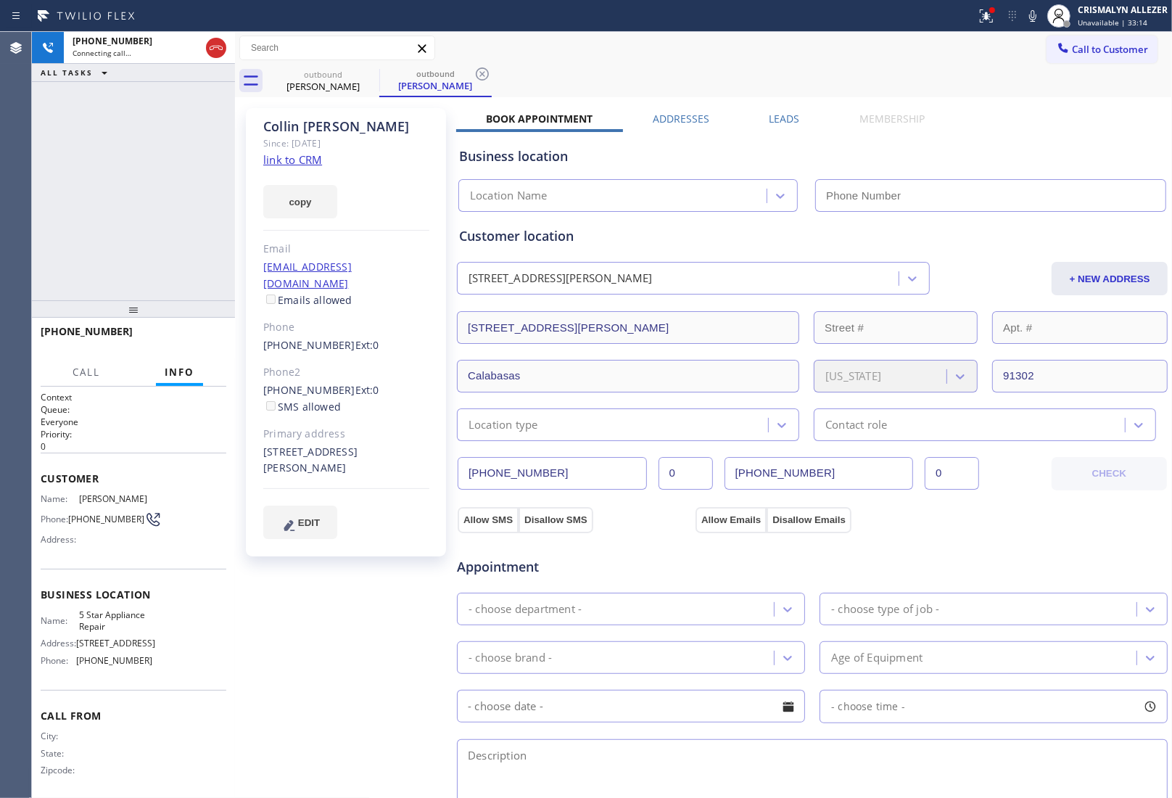
type input "[PHONE_NUMBER]"
click at [313, 161] on link "link to CRM" at bounding box center [292, 159] width 59 height 15
click at [192, 341] on span "HANG UP" at bounding box center [192, 338] width 44 height 10
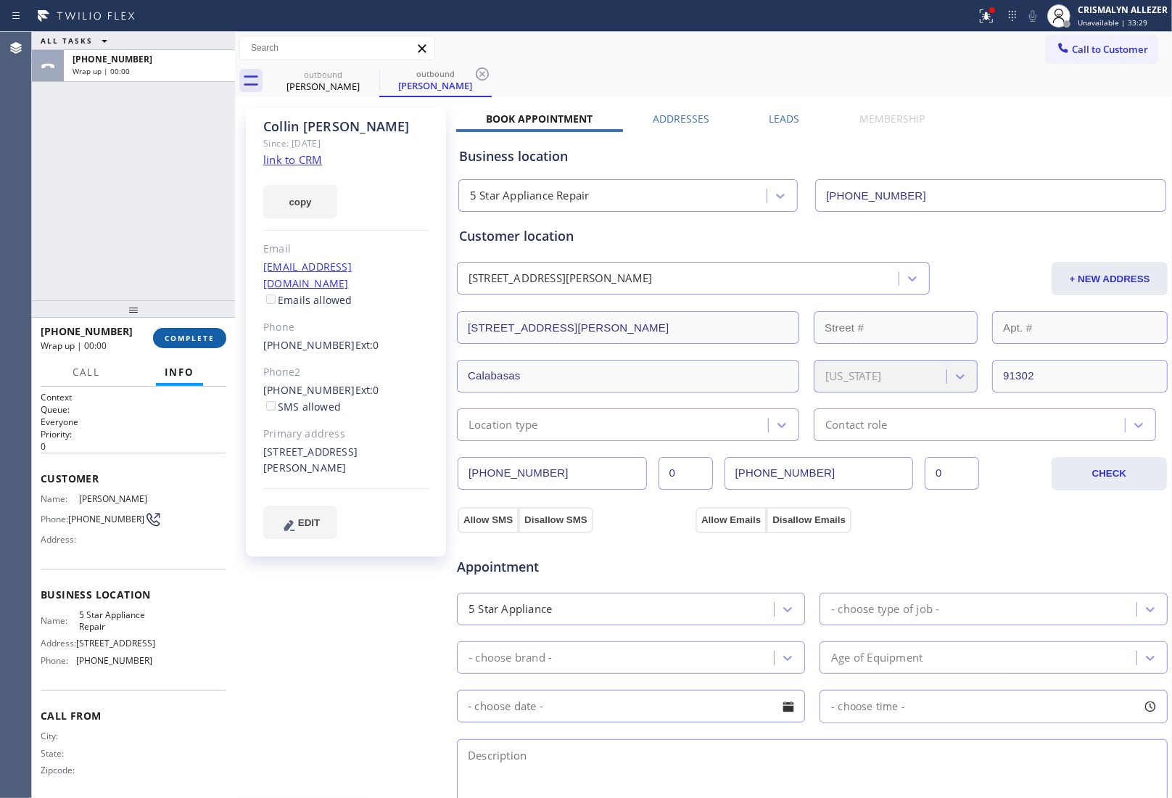
click at [197, 338] on span "COMPLETE" at bounding box center [190, 338] width 50 height 10
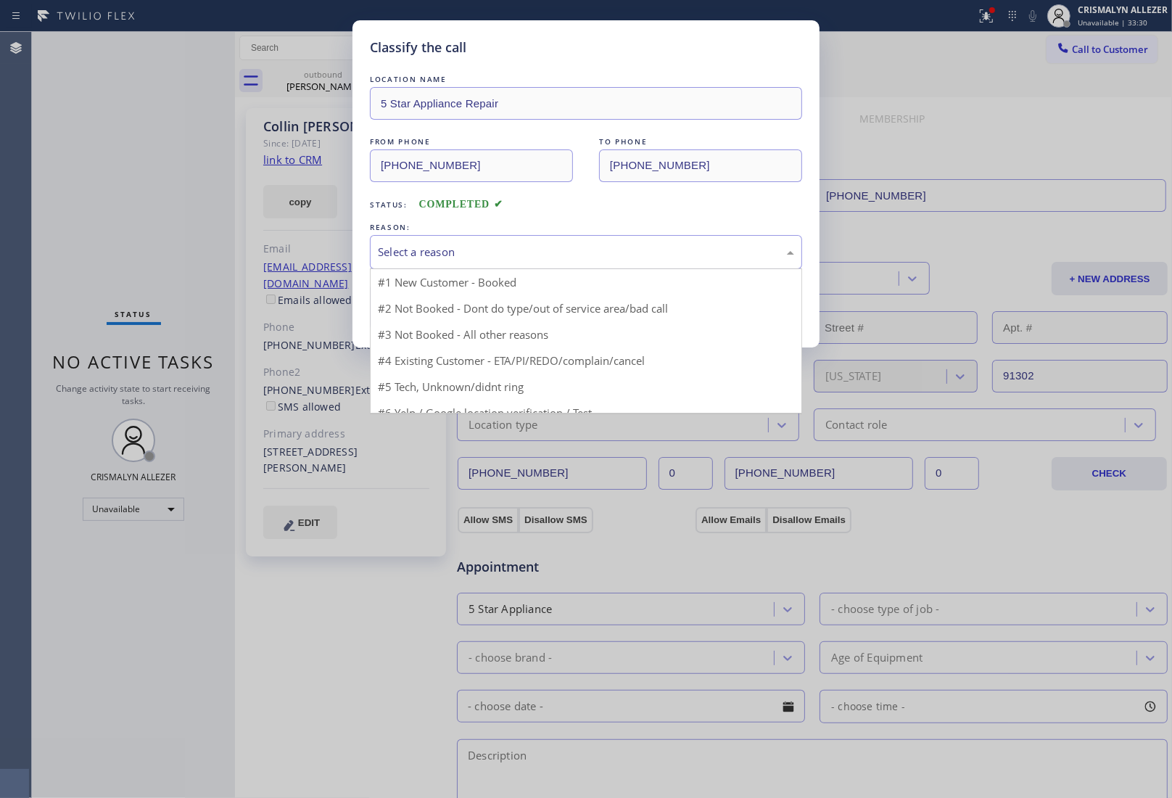
click at [598, 260] on div "Select a reason" at bounding box center [586, 252] width 416 height 17
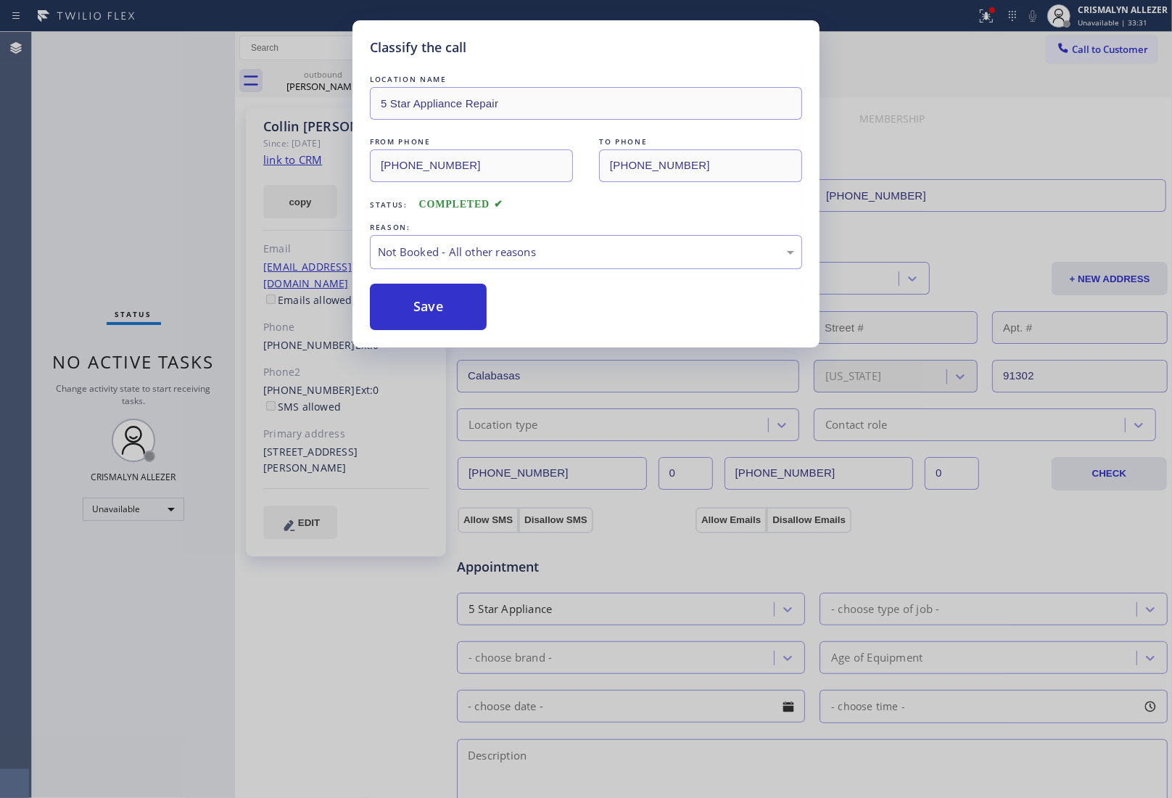
click at [444, 312] on button "Save" at bounding box center [428, 307] width 117 height 46
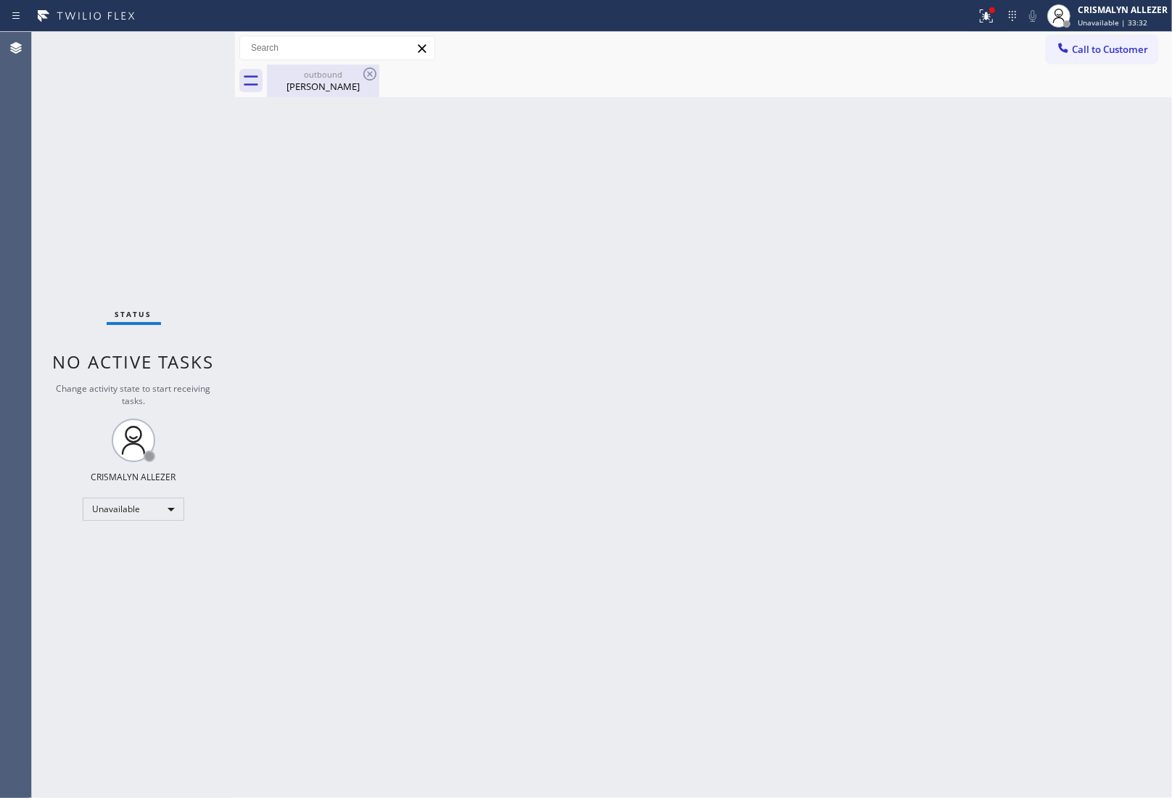
click at [336, 75] on div "outbound" at bounding box center [323, 74] width 110 height 11
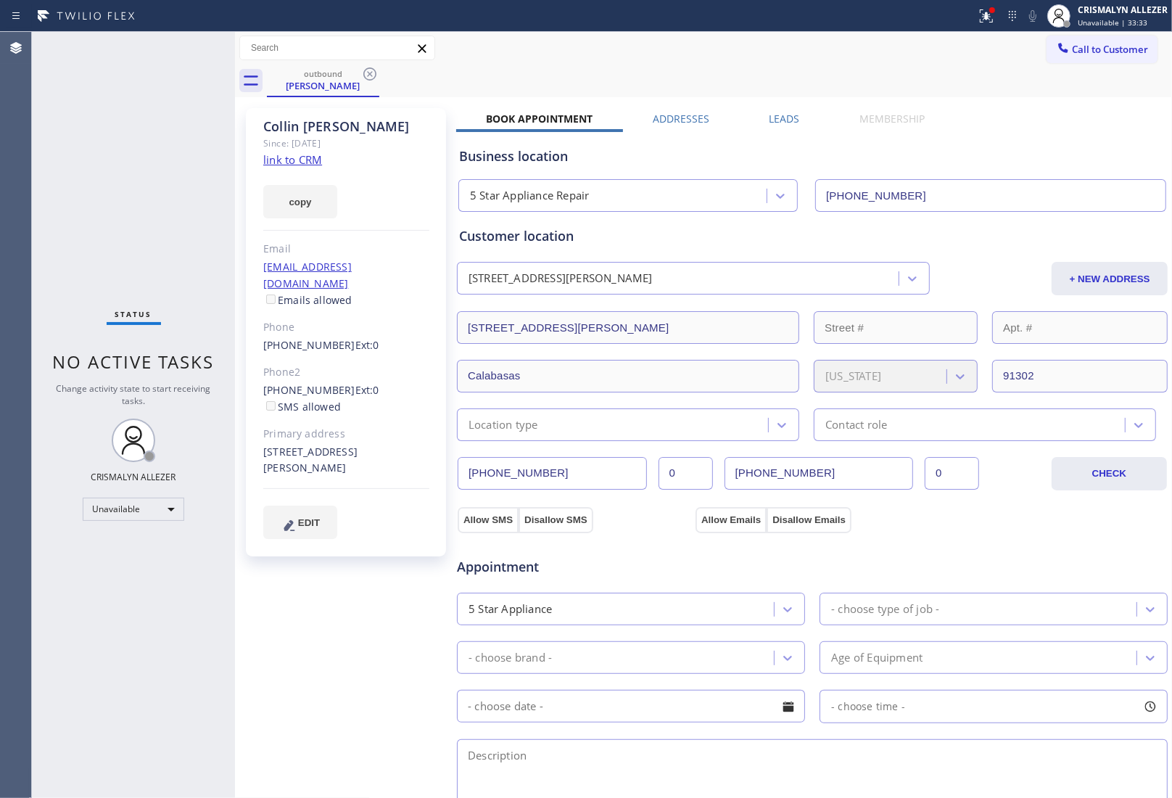
click at [781, 118] on label "Leads" at bounding box center [785, 119] width 30 height 14
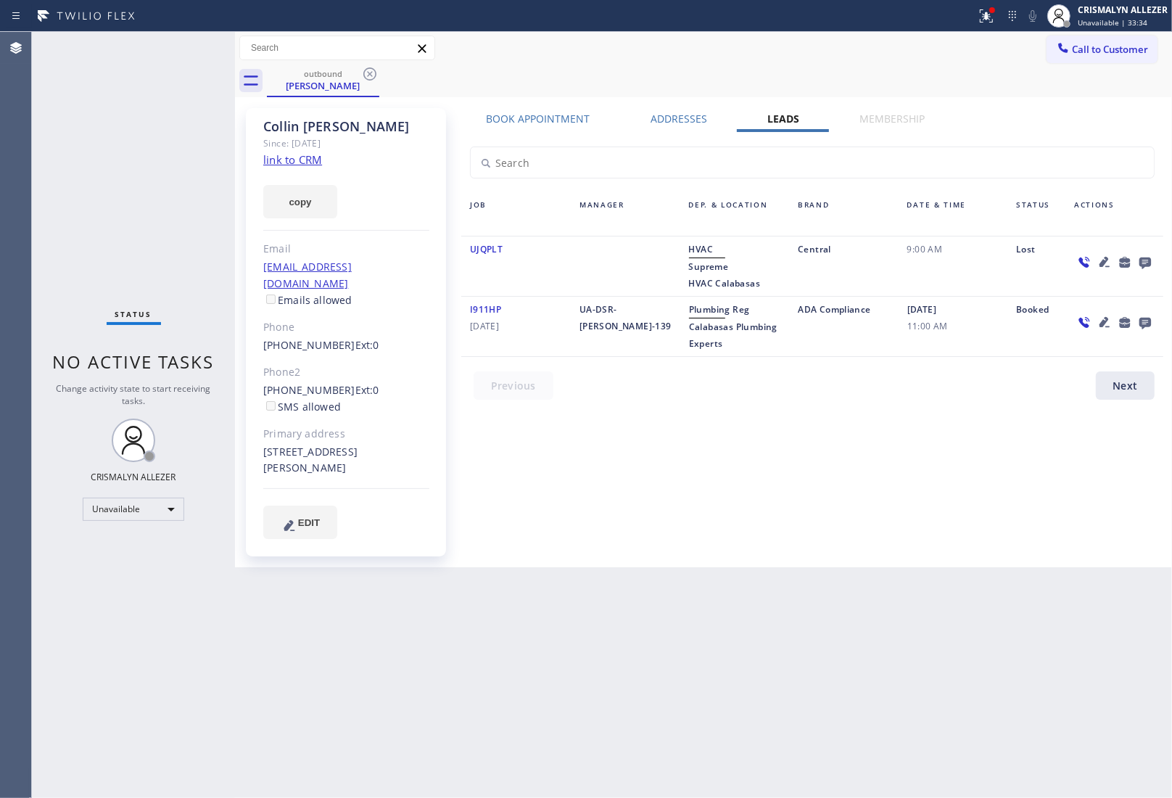
click at [1144, 259] on icon at bounding box center [1146, 264] width 12 height 12
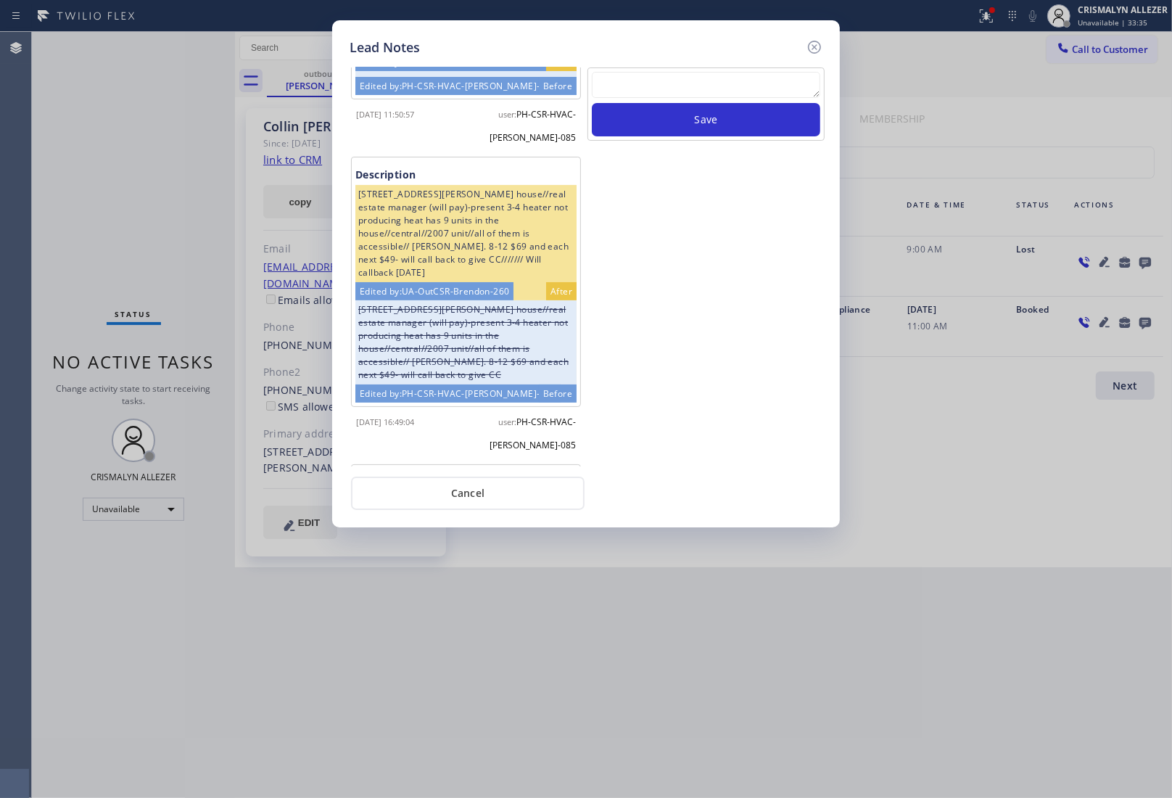
scroll to position [139, 0]
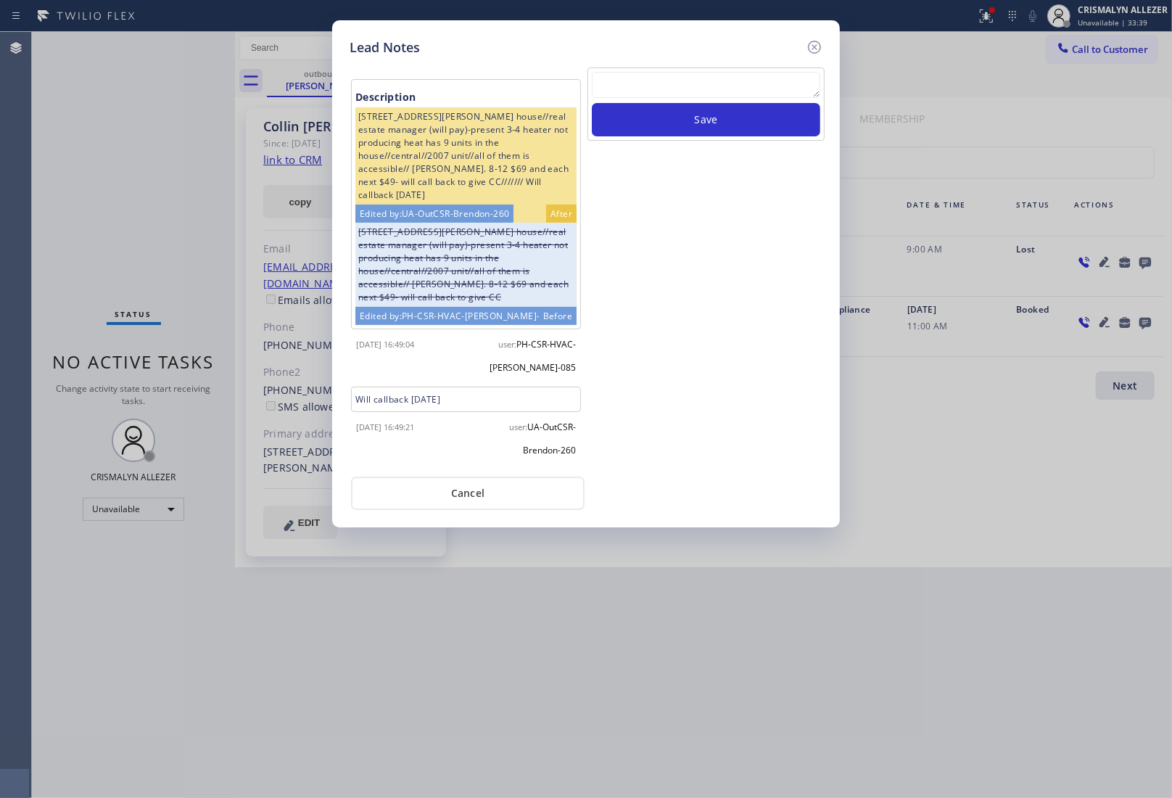
click at [709, 96] on textarea at bounding box center [706, 85] width 228 height 26
paste textarea "no answer | pls xfer here cx cb"
type textarea "no answer | pls xfer here cx cb"
click at [709, 128] on button "Save" at bounding box center [706, 119] width 228 height 33
click at [474, 495] on button "Cancel" at bounding box center [468, 493] width 234 height 33
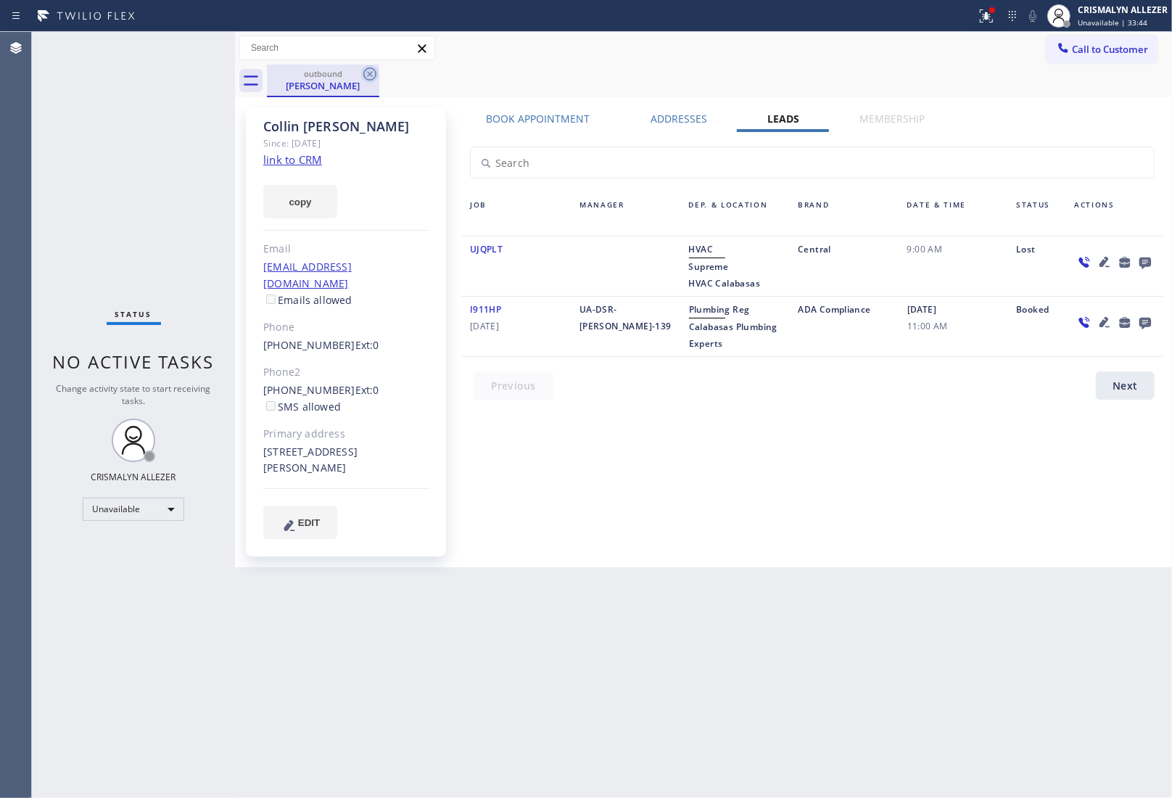
drag, startPoint x: 371, startPoint y: 73, endPoint x: 382, endPoint y: 6, distance: 67.7
click at [371, 70] on icon at bounding box center [369, 73] width 17 height 17
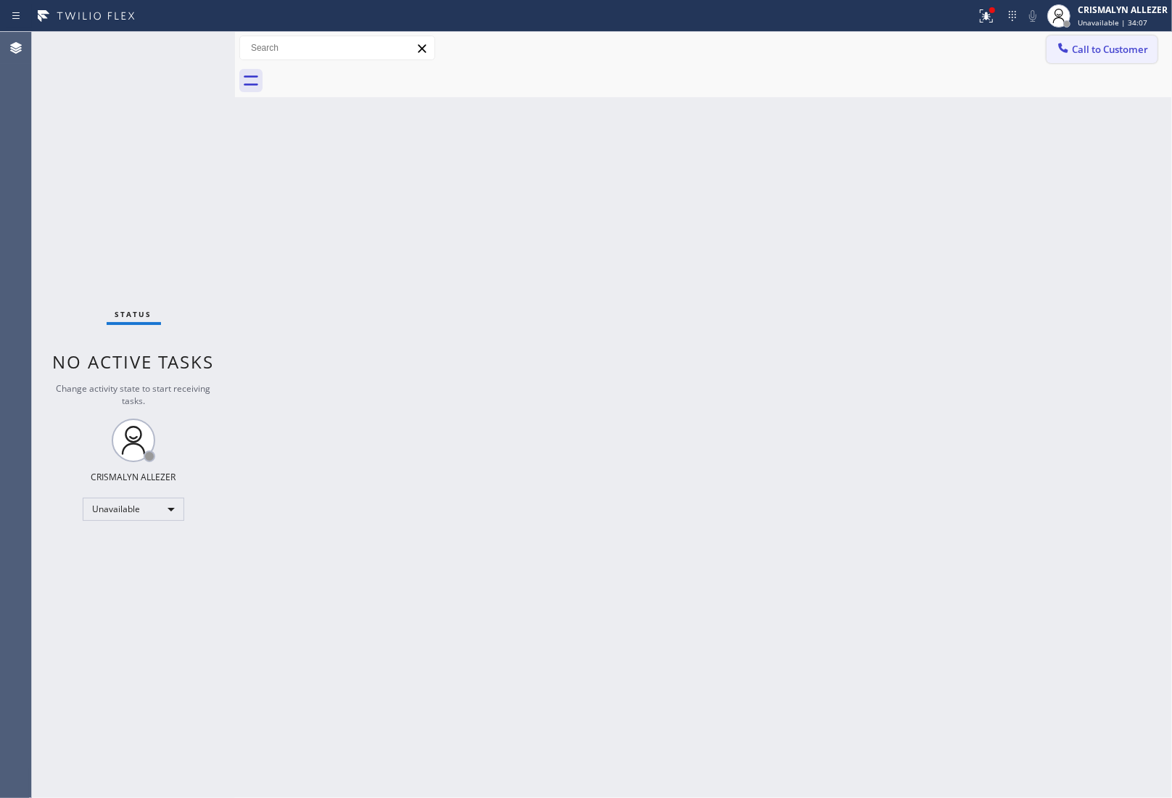
click at [1108, 47] on span "Call to Customer" at bounding box center [1110, 49] width 76 height 13
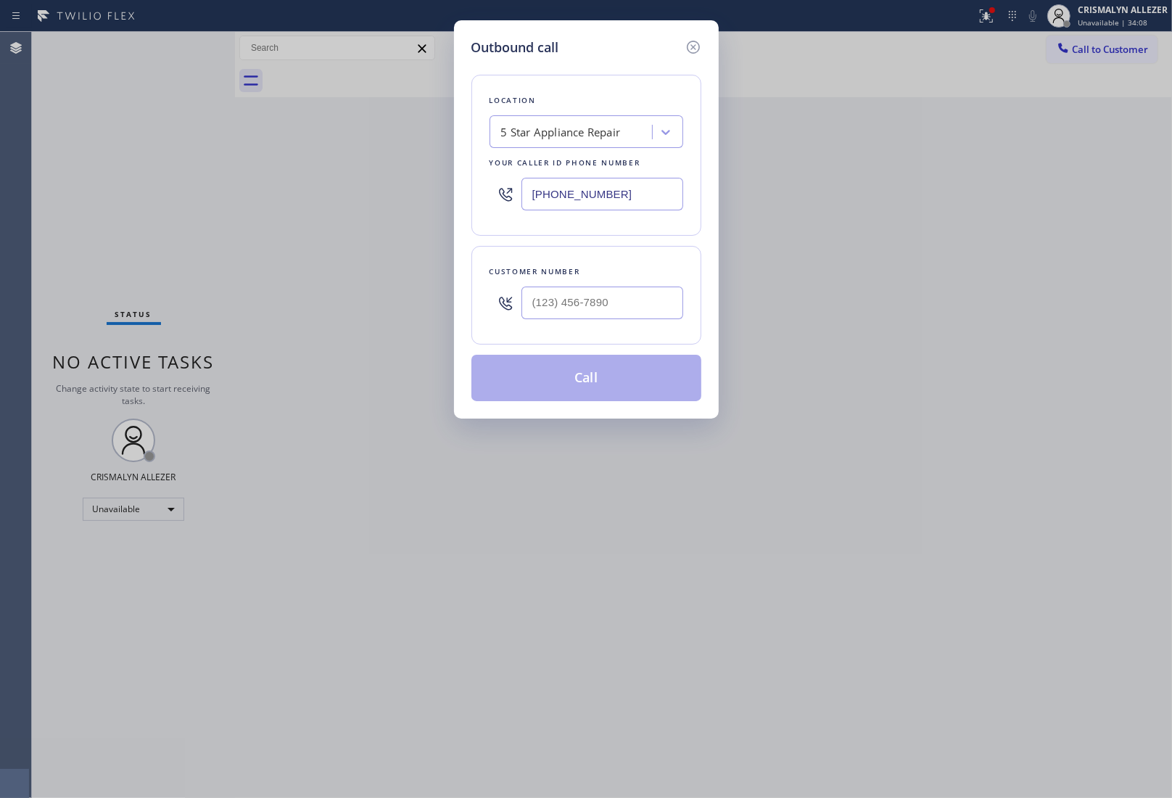
drag, startPoint x: 644, startPoint y: 199, endPoint x: 107, endPoint y: 197, distance: 536.8
click at [194, 197] on div "Outbound call Location 5 Star Appliance Repair Your caller id phone number [PHO…" at bounding box center [586, 399] width 1172 height 798
paste input "626) 240-5454"
type input "(626) 240-5454"
click at [595, 303] on input "(___) ___-____" at bounding box center [603, 303] width 162 height 33
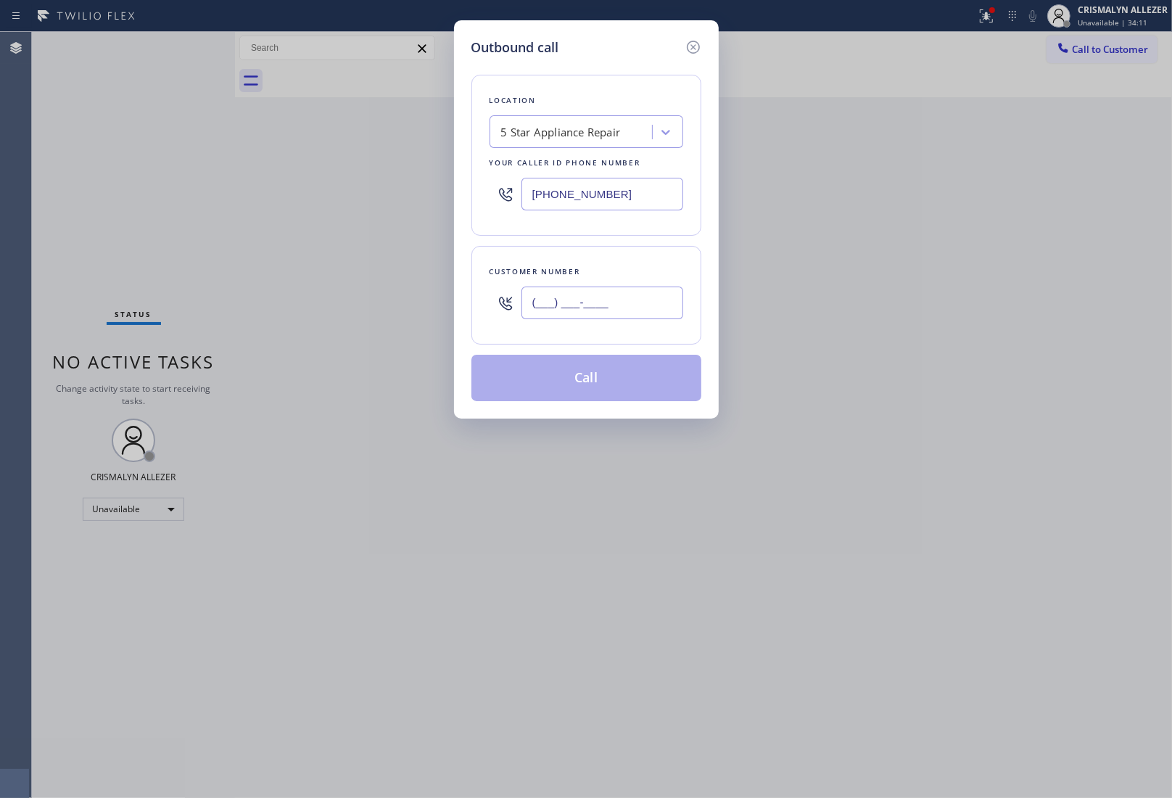
paste input "626) 203-0605"
type input "(626) 203-0605"
click at [1100, 371] on div "Outbound call Location 5 Star Appliance Repair Your caller id phone number (626…" at bounding box center [586, 399] width 1172 height 798
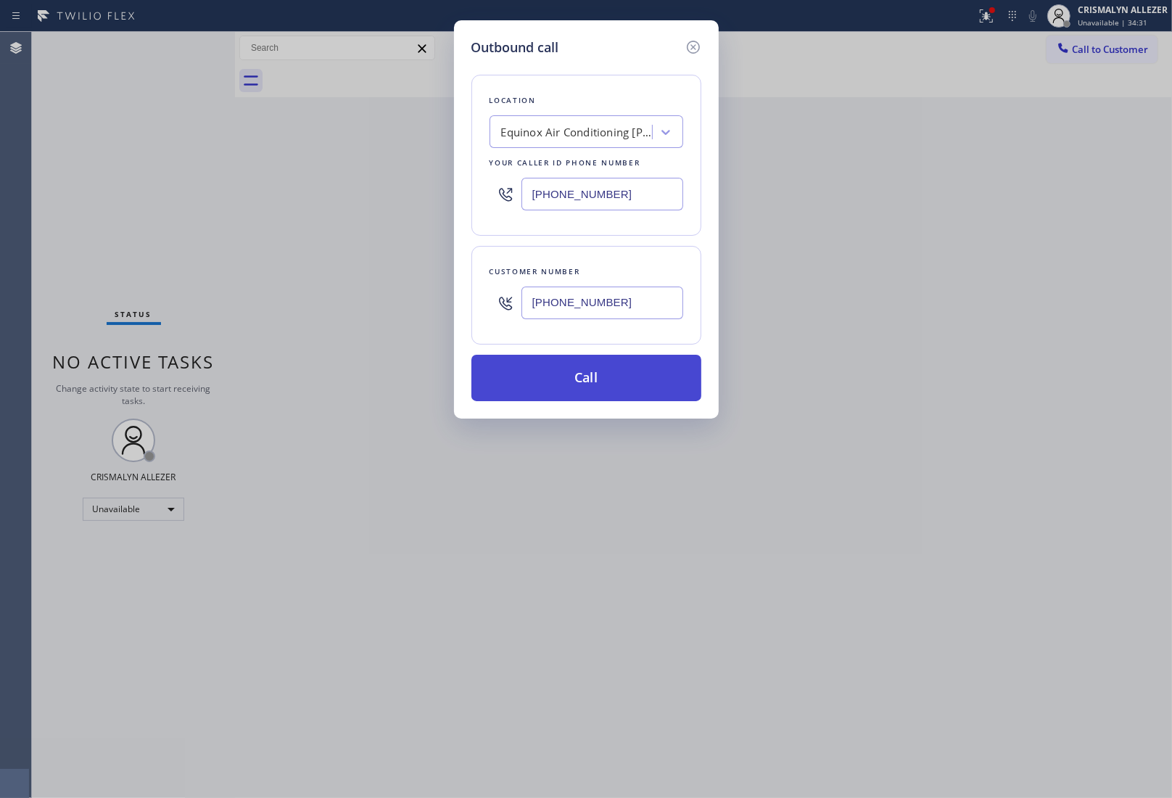
click at [592, 389] on button "Call" at bounding box center [586, 378] width 230 height 46
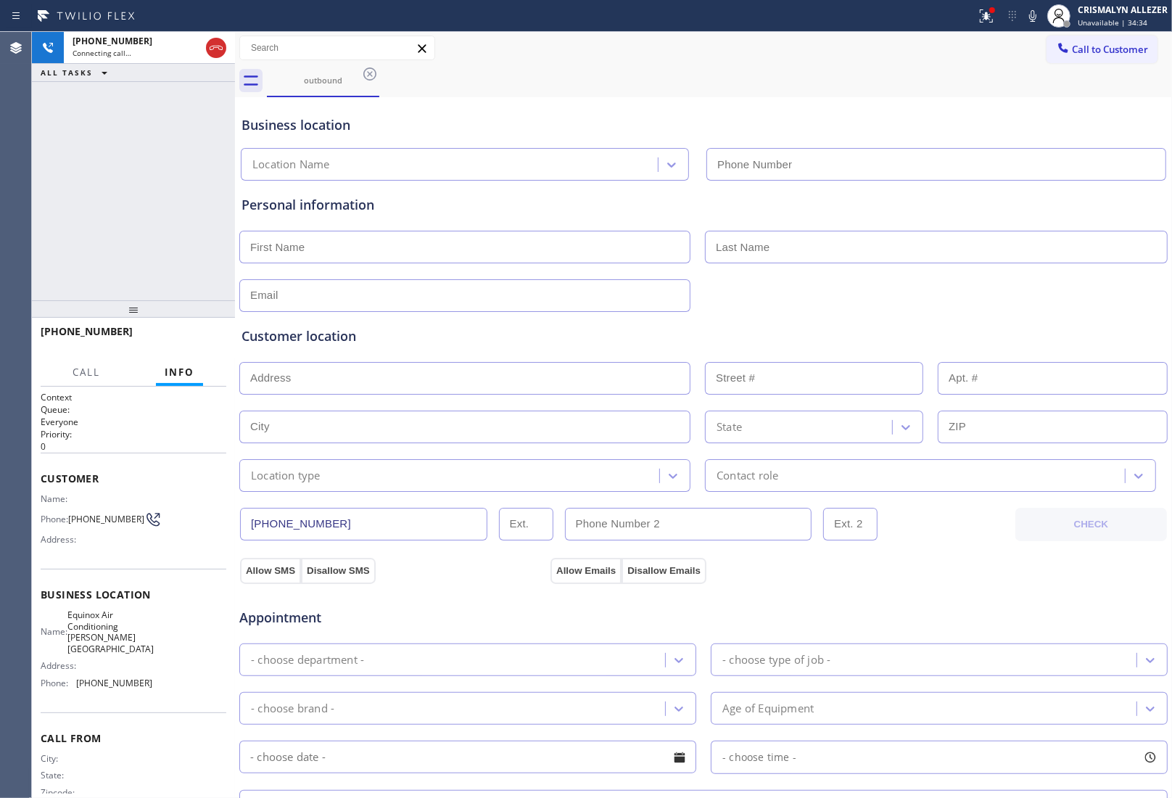
type input "(626) 240-5454"
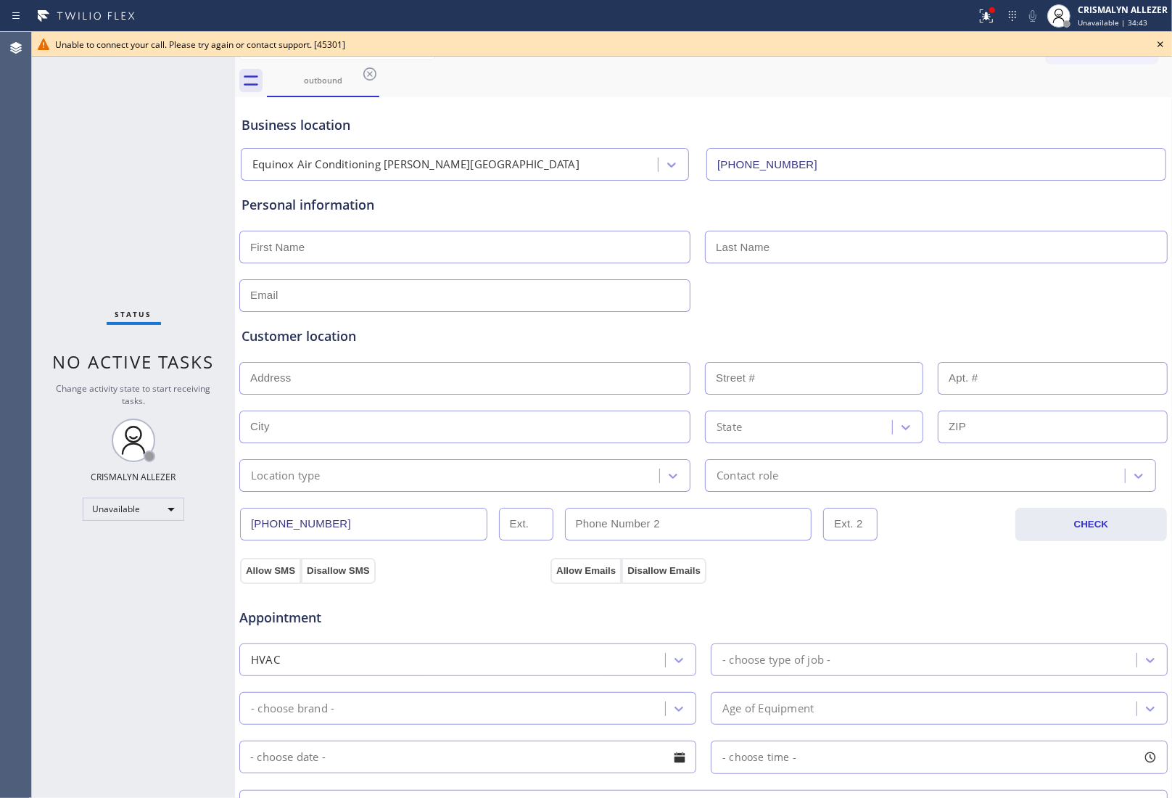
click at [1163, 40] on icon at bounding box center [1160, 44] width 17 height 17
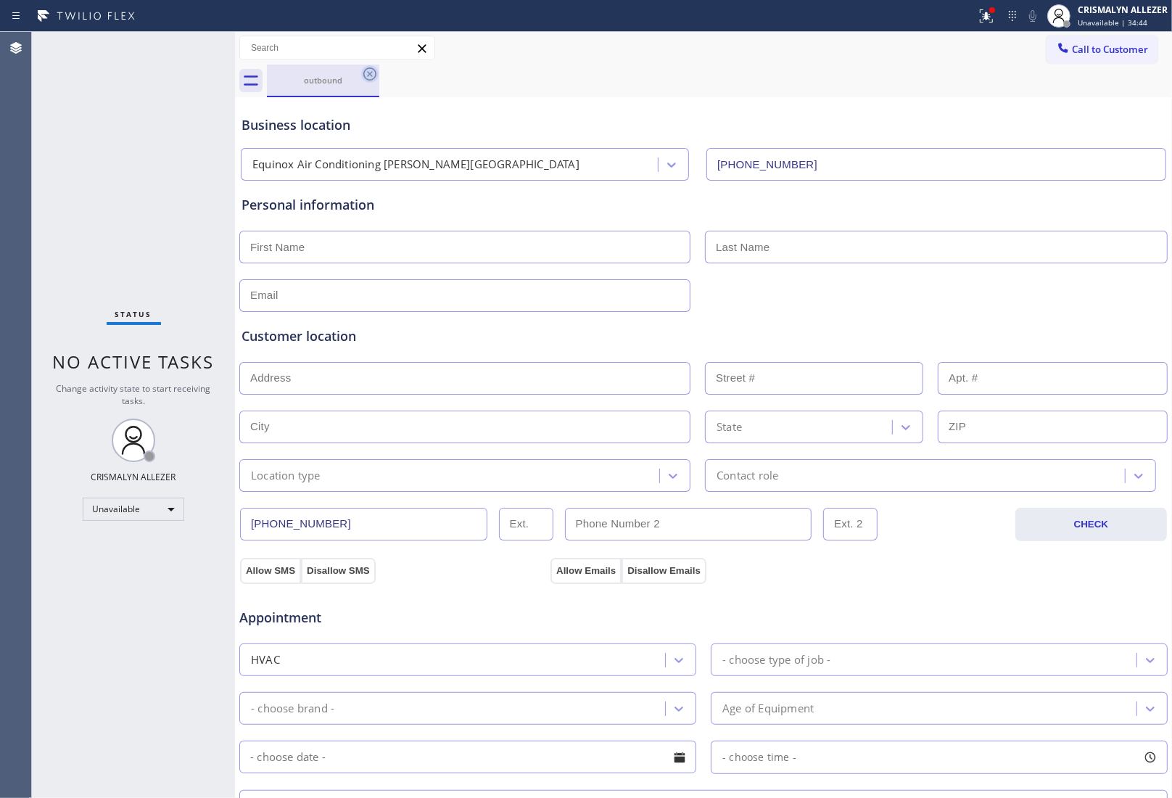
click at [368, 78] on icon at bounding box center [369, 73] width 17 height 17
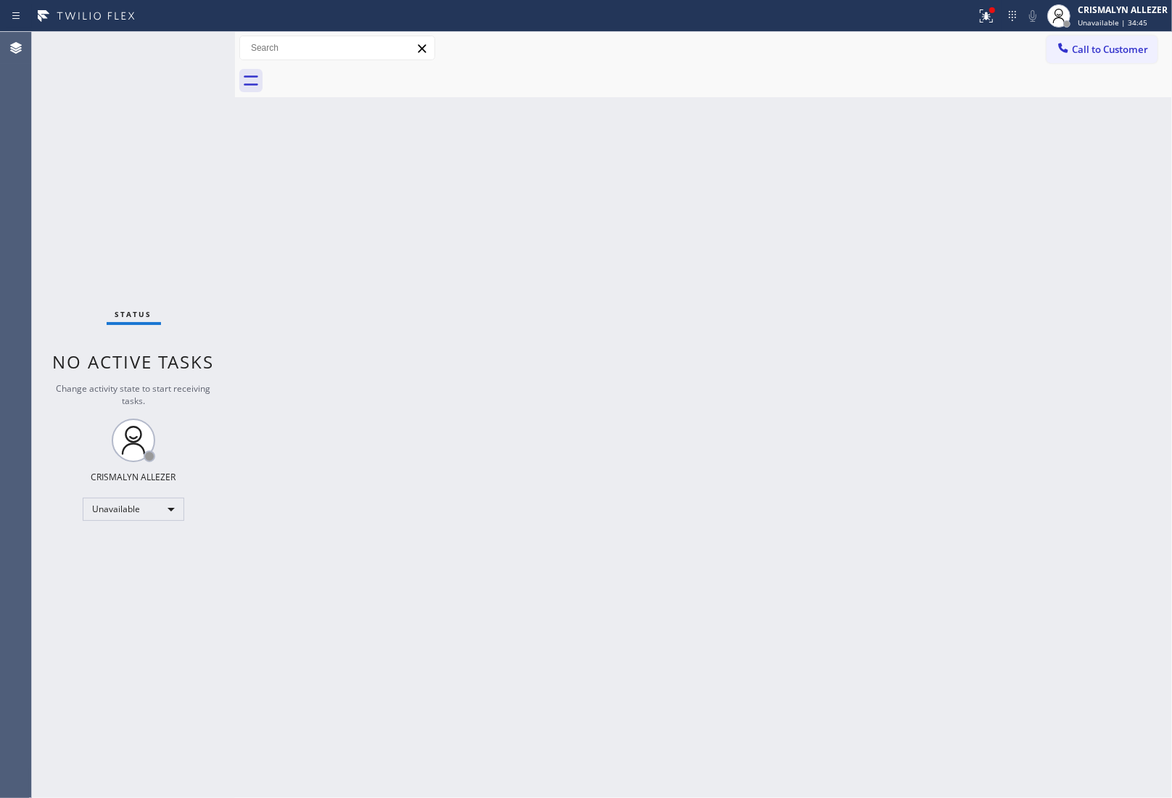
click at [1114, 65] on div at bounding box center [719, 81] width 905 height 33
click at [1111, 52] on span "Call to Customer" at bounding box center [1110, 49] width 76 height 13
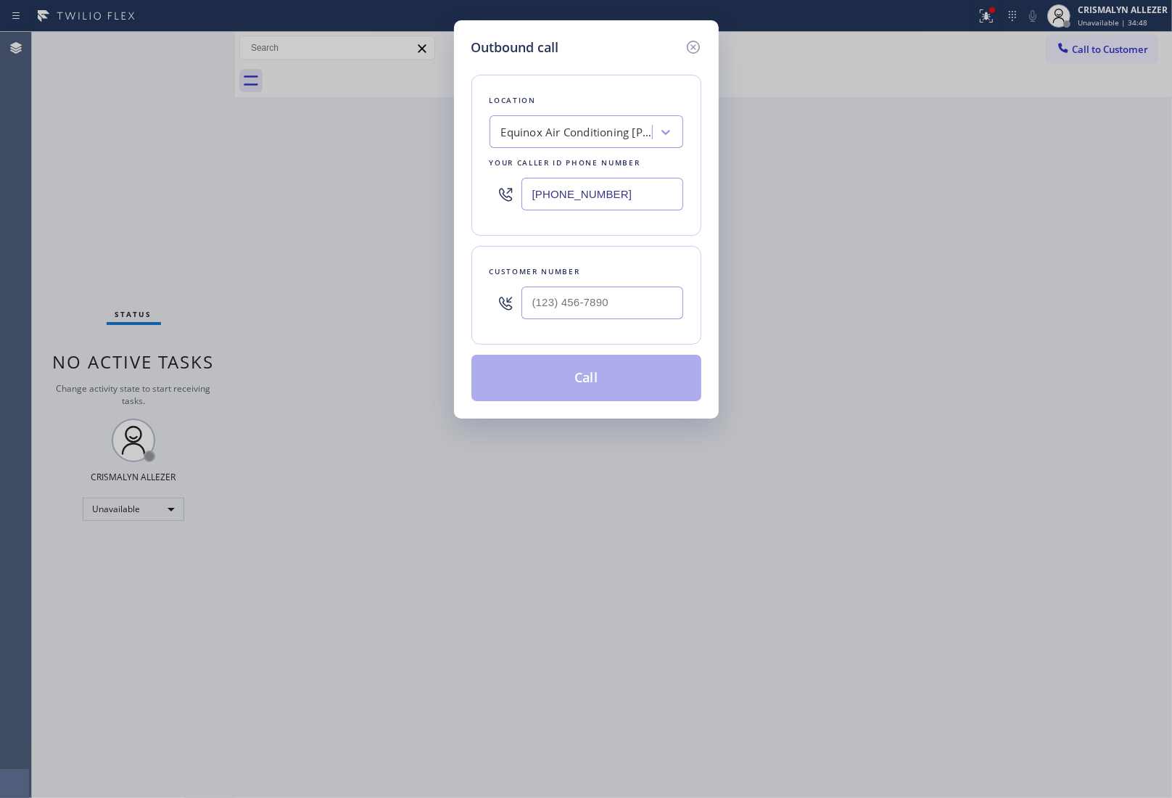
drag, startPoint x: 631, startPoint y: 194, endPoint x: 288, endPoint y: 198, distance: 343.1
click at [321, 197] on div "Outbound call Location Equinox Air Conditioning Baldwin Park Your caller id pho…" at bounding box center [586, 399] width 1172 height 798
paste input "240) 407-1963"
type input "(240) 407-1963"
click at [588, 302] on input "(___) ___-____" at bounding box center [603, 303] width 162 height 33
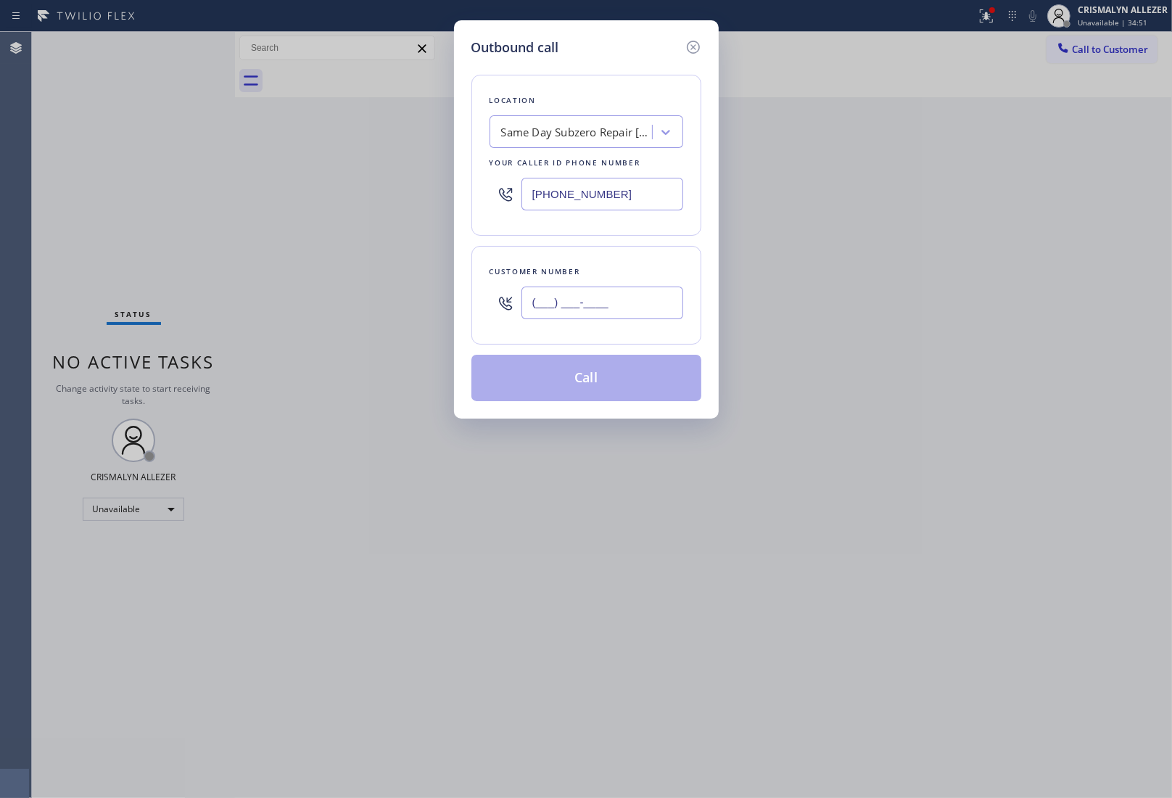
paste input "240) 368-0024"
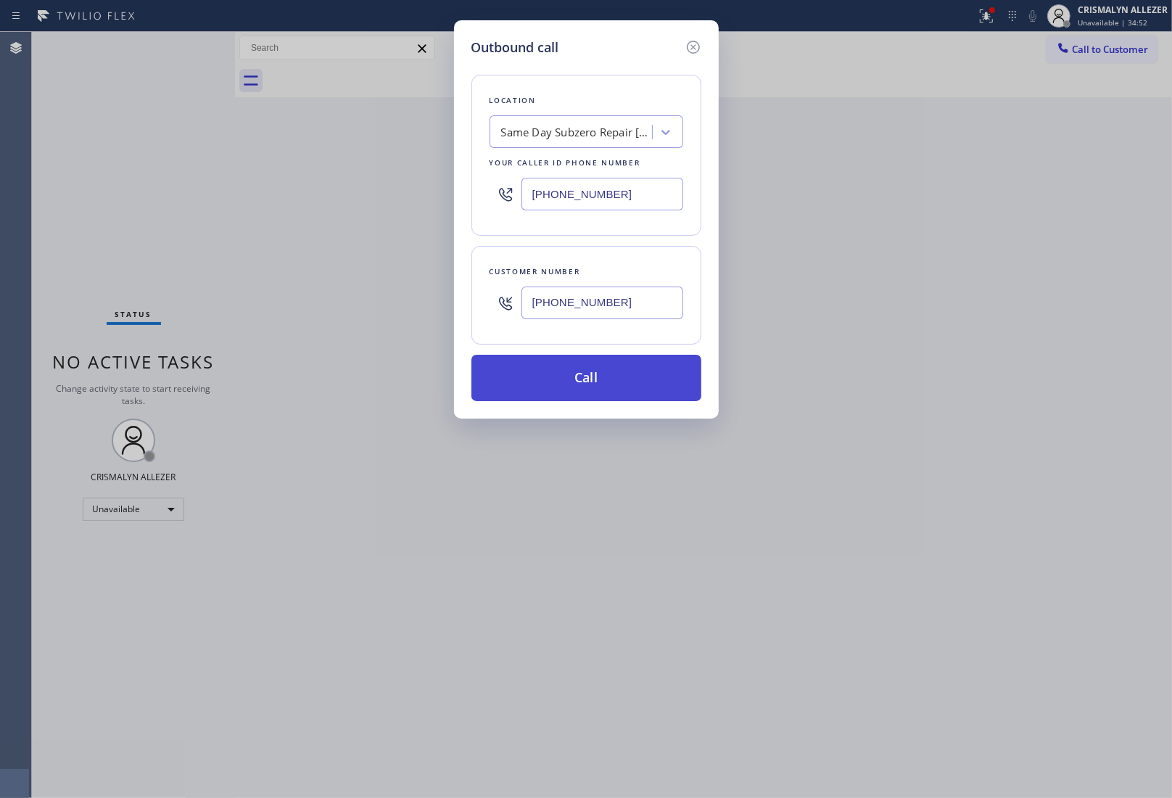
type input "(240) 368-0024"
click at [603, 382] on button "Call" at bounding box center [586, 378] width 230 height 46
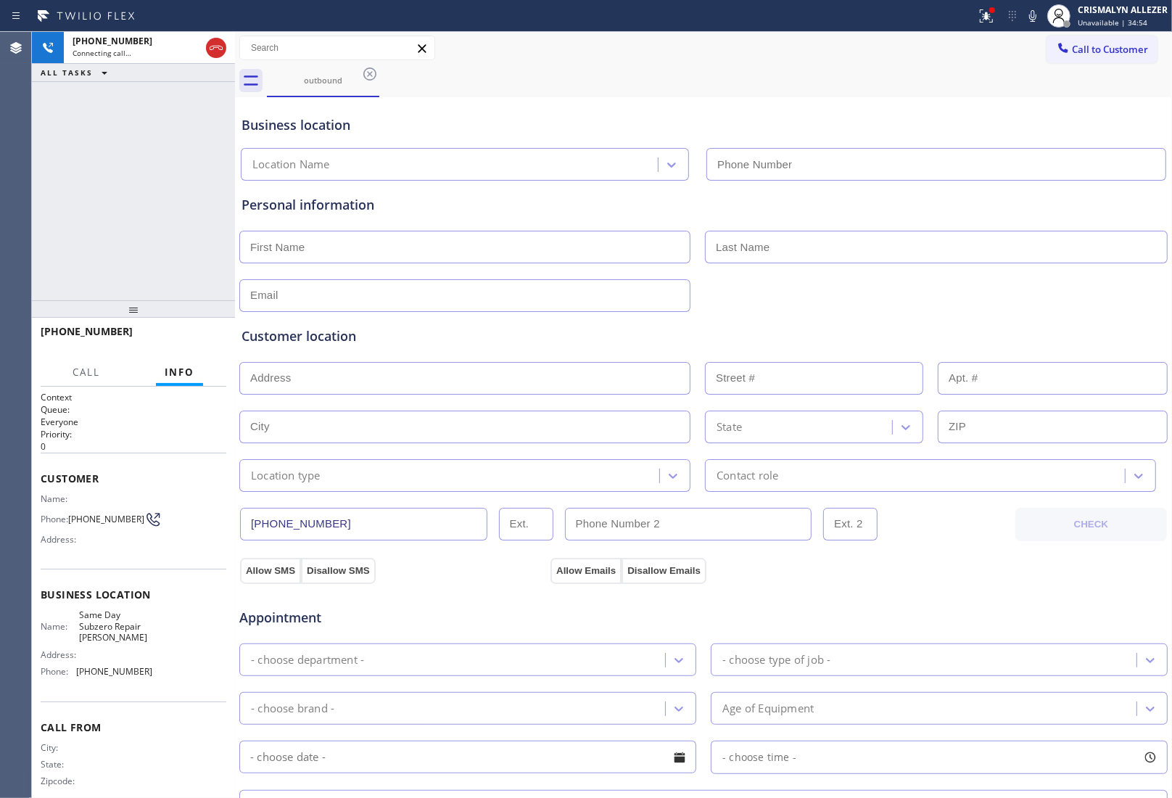
type input "(240) 407-1963"
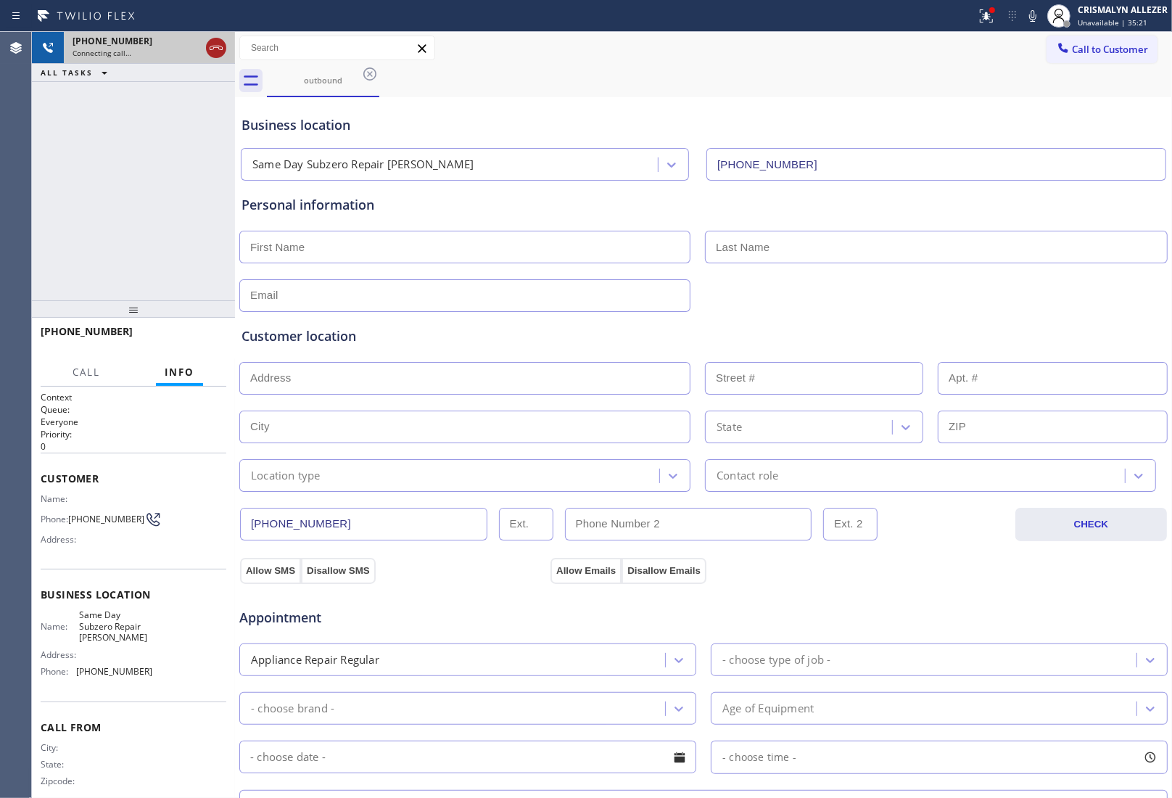
click at [213, 49] on icon at bounding box center [215, 47] width 17 height 17
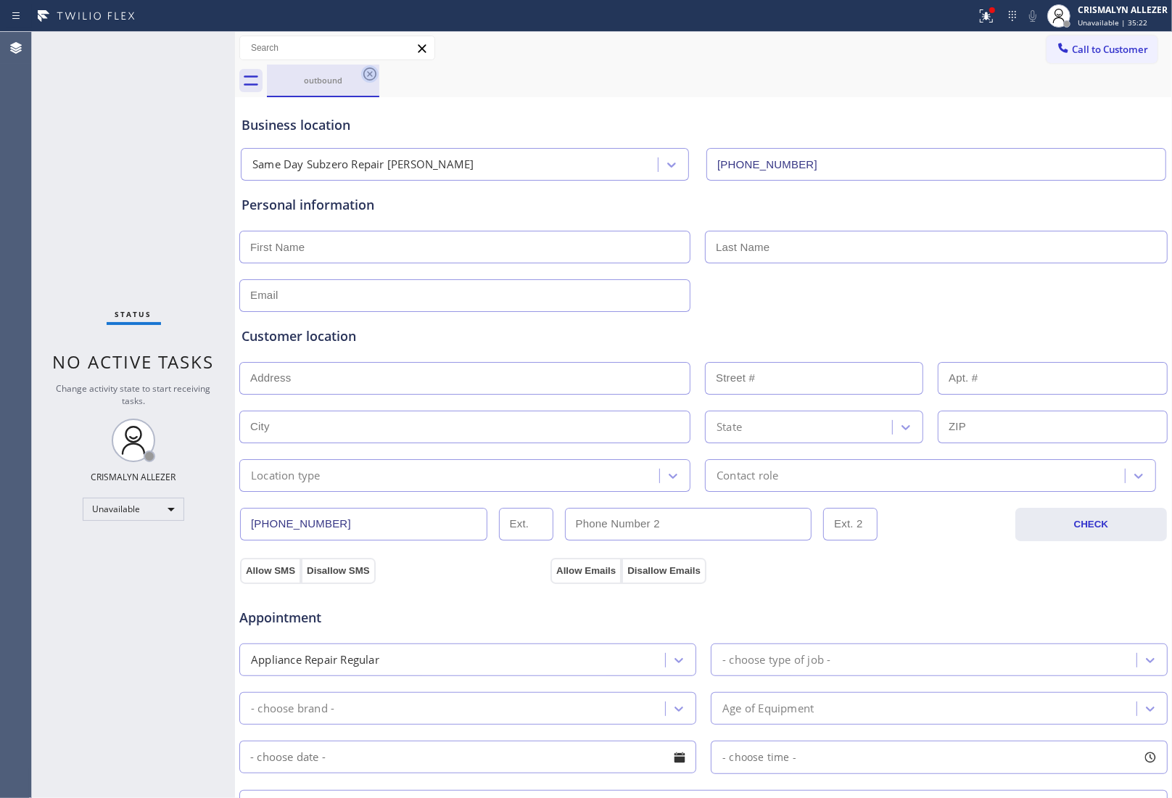
click at [368, 74] on icon at bounding box center [369, 73] width 17 height 17
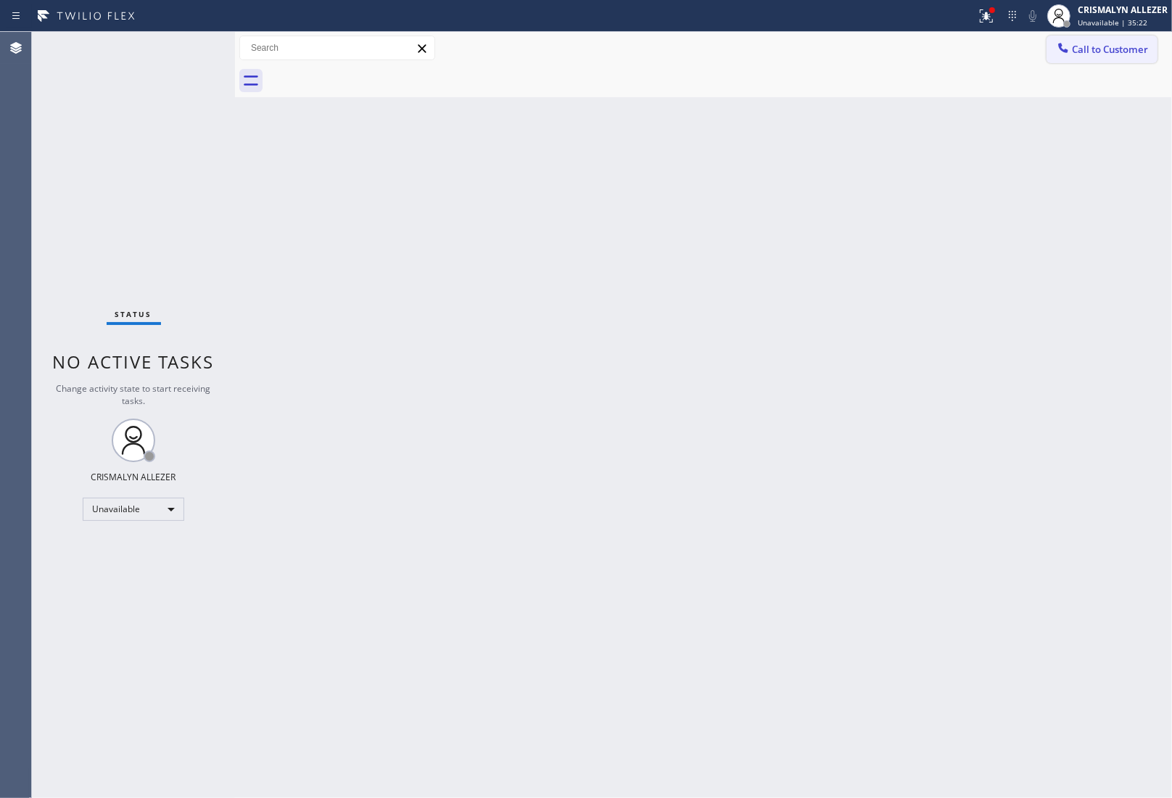
click at [1097, 56] on button "Call to Customer" at bounding box center [1102, 50] width 111 height 28
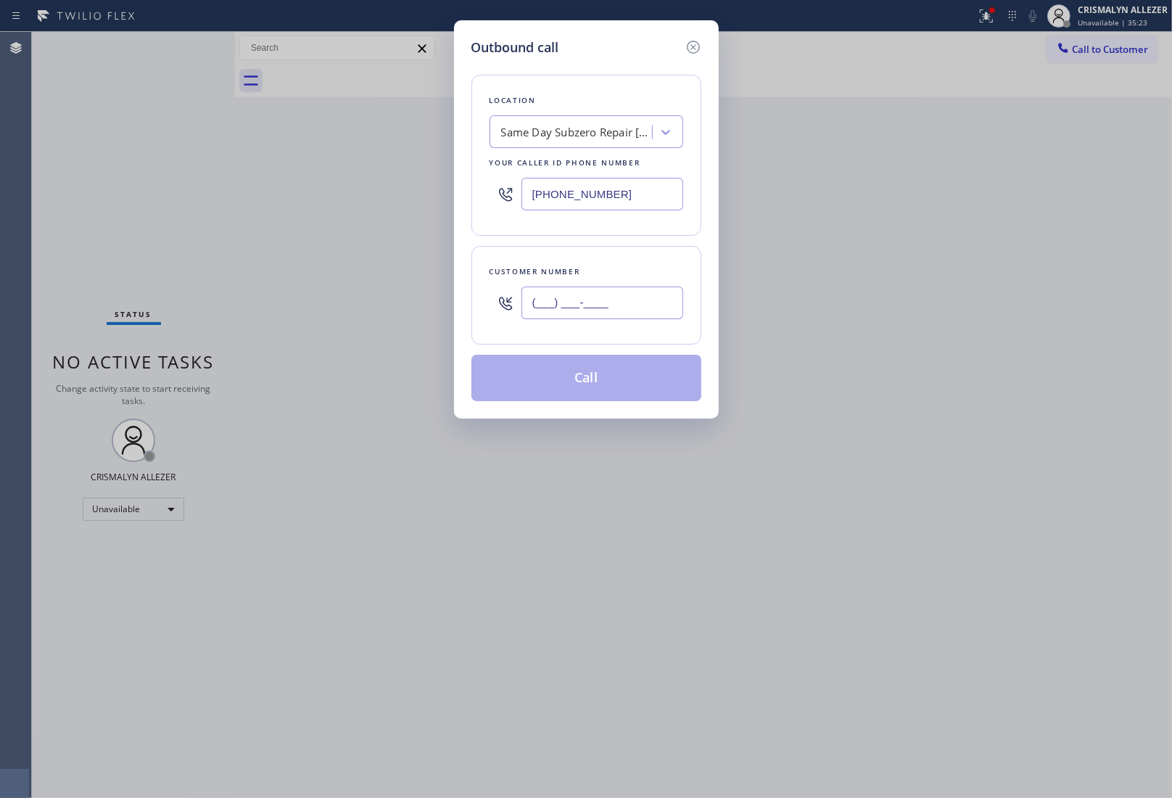
click at [644, 292] on input "(___) ___-____" at bounding box center [603, 303] width 162 height 33
paste input "240) 368-0024"
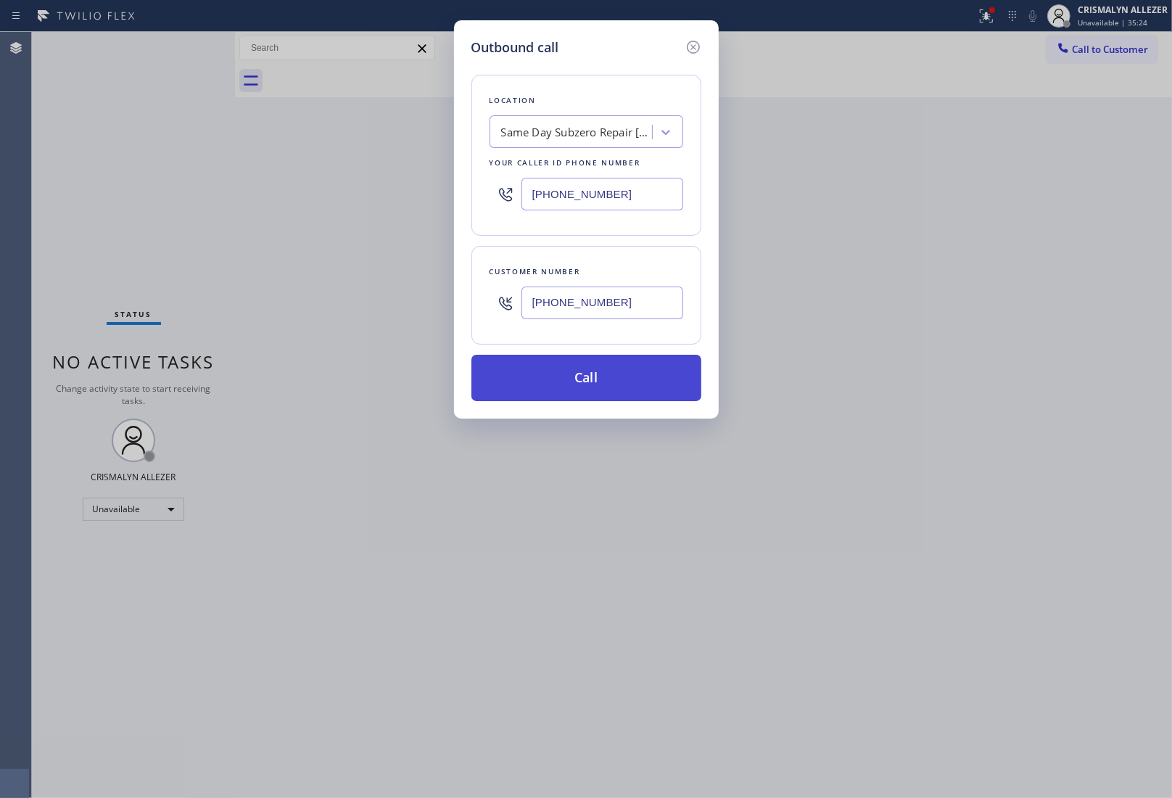
type input "(240) 368-0024"
click at [603, 378] on button "Call" at bounding box center [586, 378] width 230 height 46
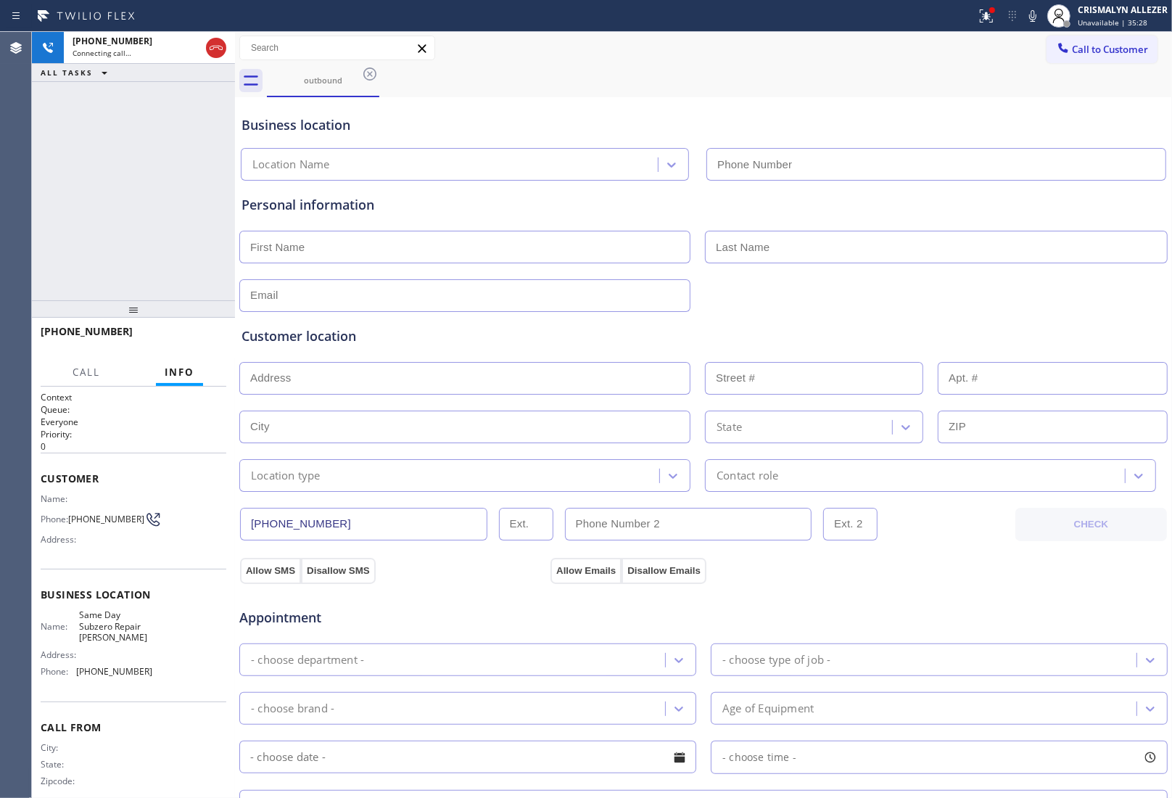
type input "(240) 407-1963"
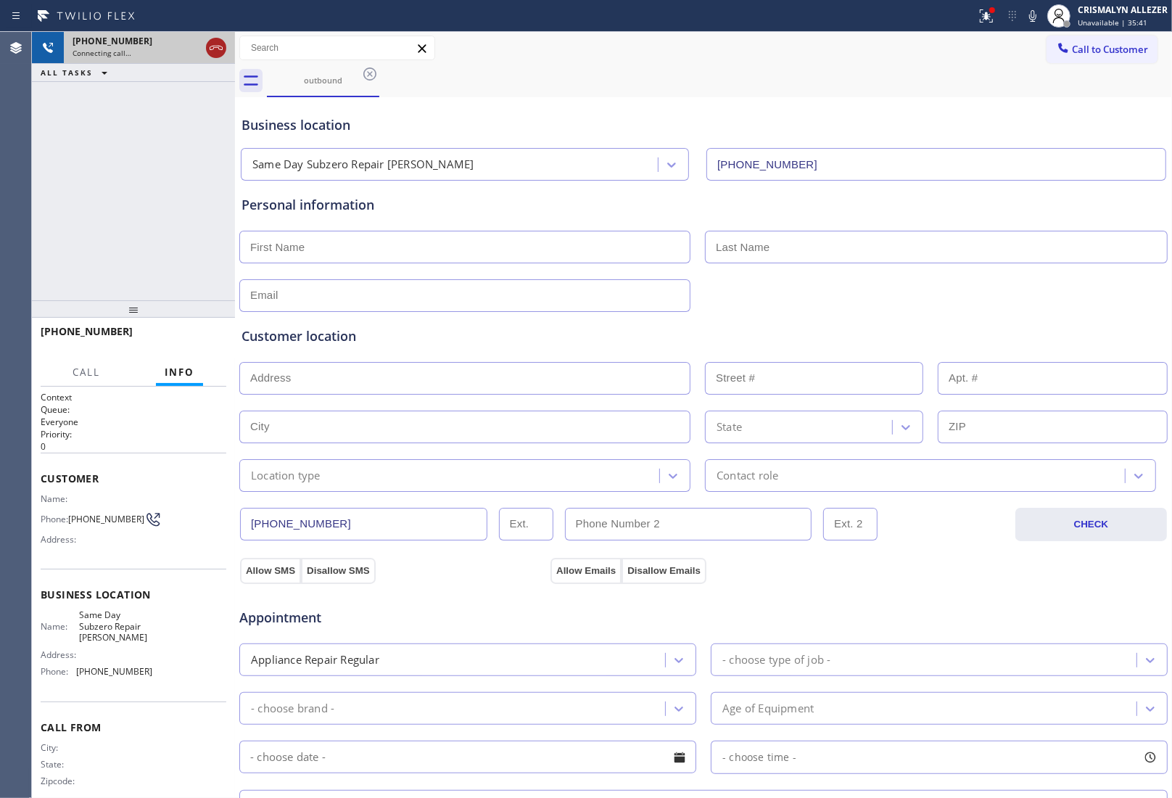
click at [212, 46] on icon at bounding box center [216, 48] width 13 height 4
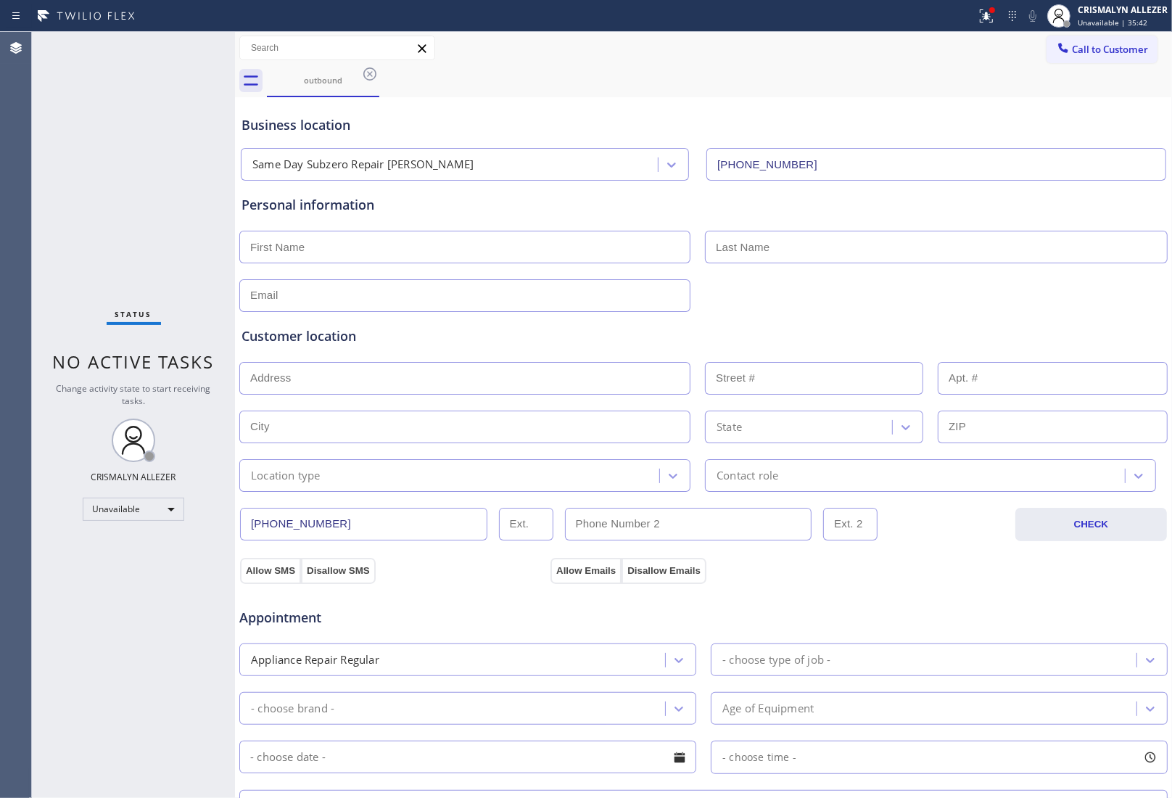
drag, startPoint x: 363, startPoint y: 73, endPoint x: 387, endPoint y: 120, distance: 53.5
click at [363, 73] on icon at bounding box center [369, 73] width 17 height 17
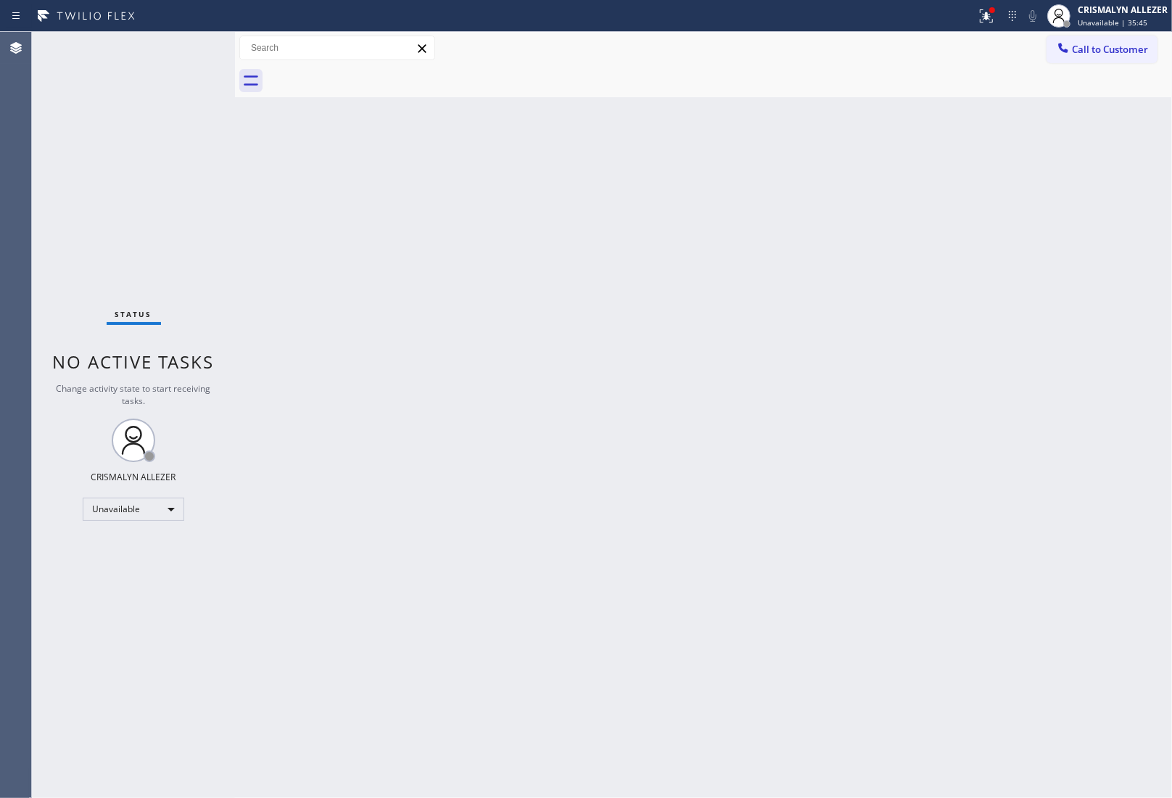
click at [1103, 59] on button "Call to Customer" at bounding box center [1102, 50] width 111 height 28
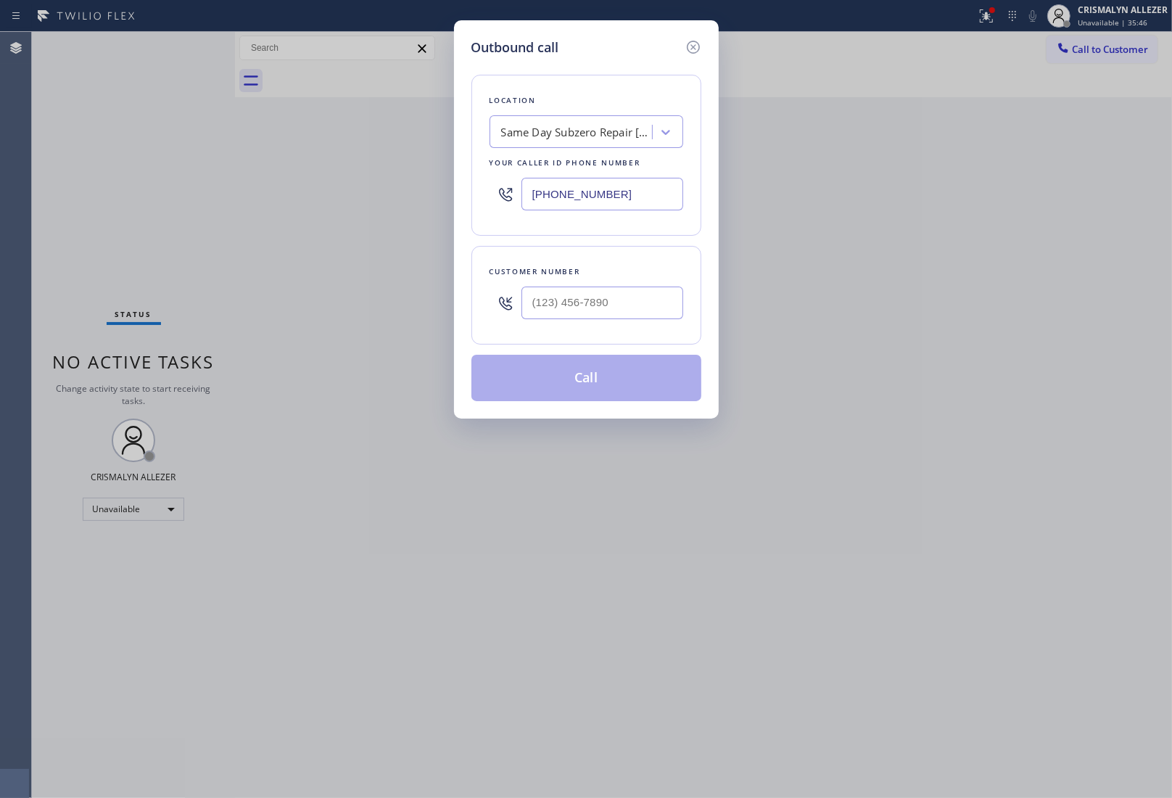
drag, startPoint x: 627, startPoint y: 184, endPoint x: 251, endPoint y: 190, distance: 376.5
click at [284, 189] on div "Outbound call Location Same Day Subzero Repair Bowie Your caller id phone numbe…" at bounding box center [586, 399] width 1172 height 798
paste input "408) 549-7996"
type input "(408) 549-7996"
click at [567, 309] on input "(___) ___-____" at bounding box center [603, 303] width 162 height 33
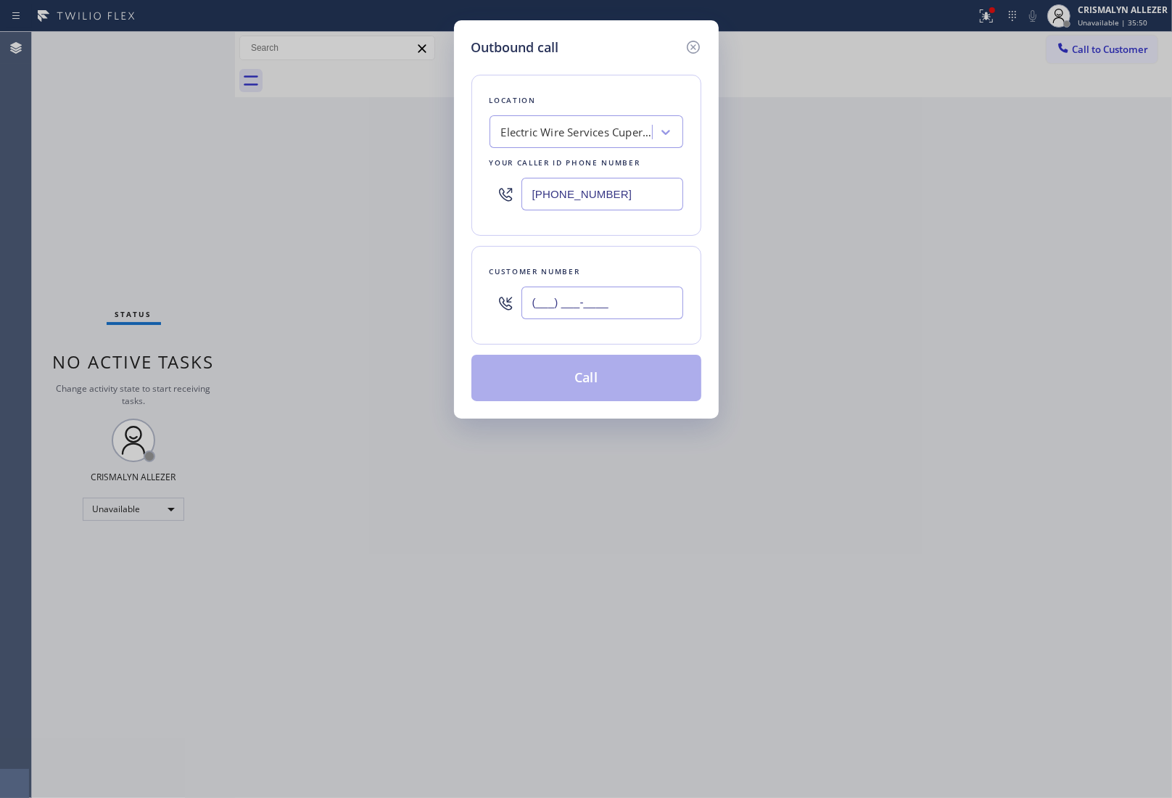
paste input "408) 516-1643"
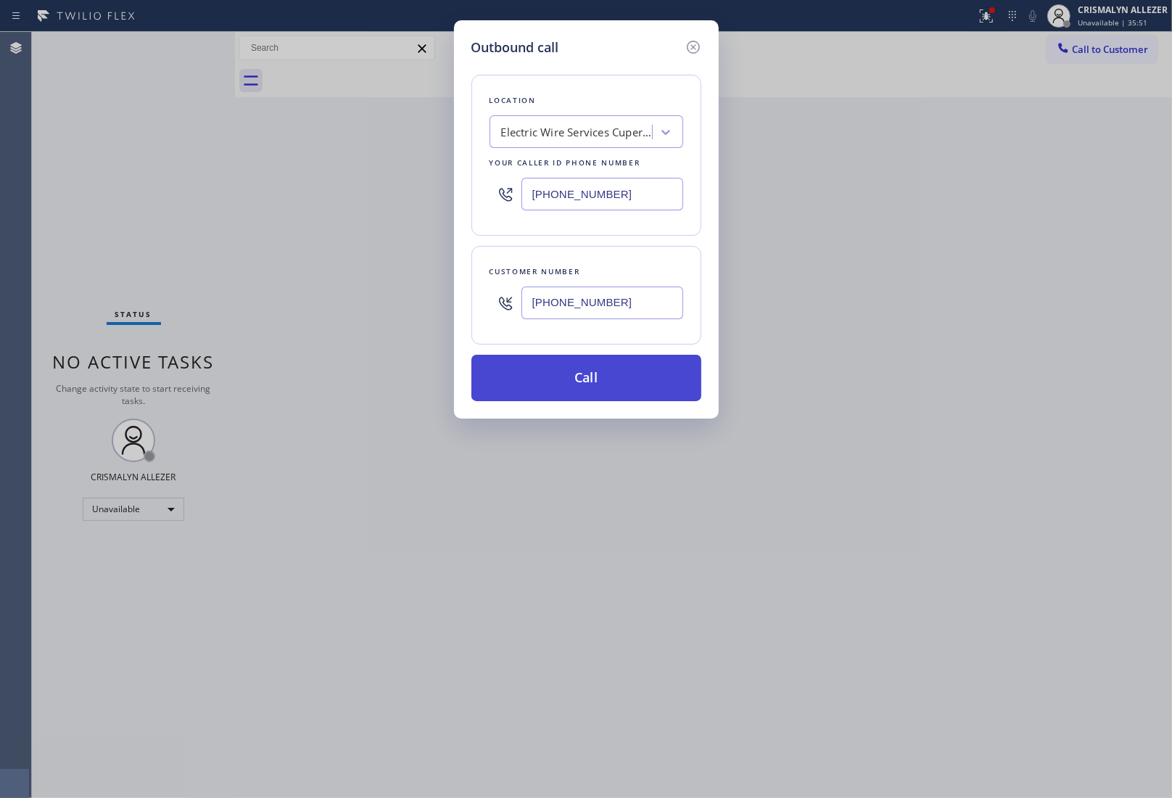
type input "(408) 516-1643"
click at [590, 382] on button "Call" at bounding box center [586, 378] width 230 height 46
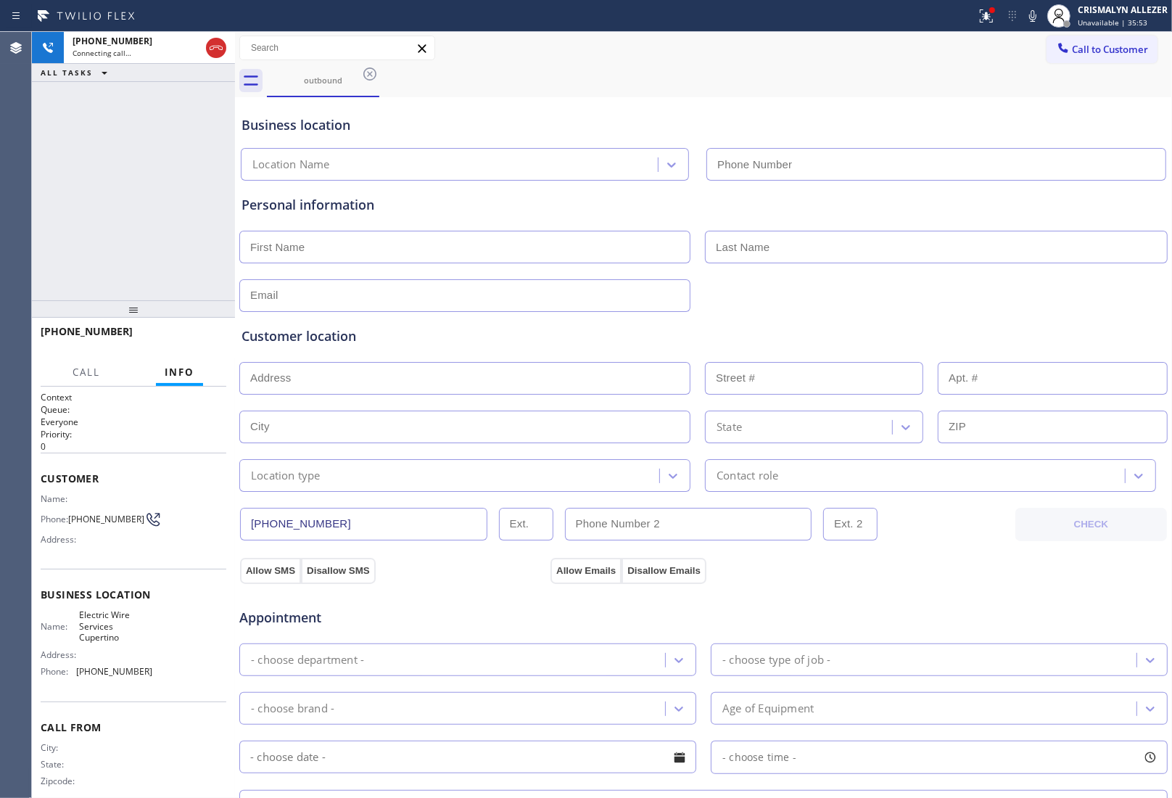
type input "(408) 549-7996"
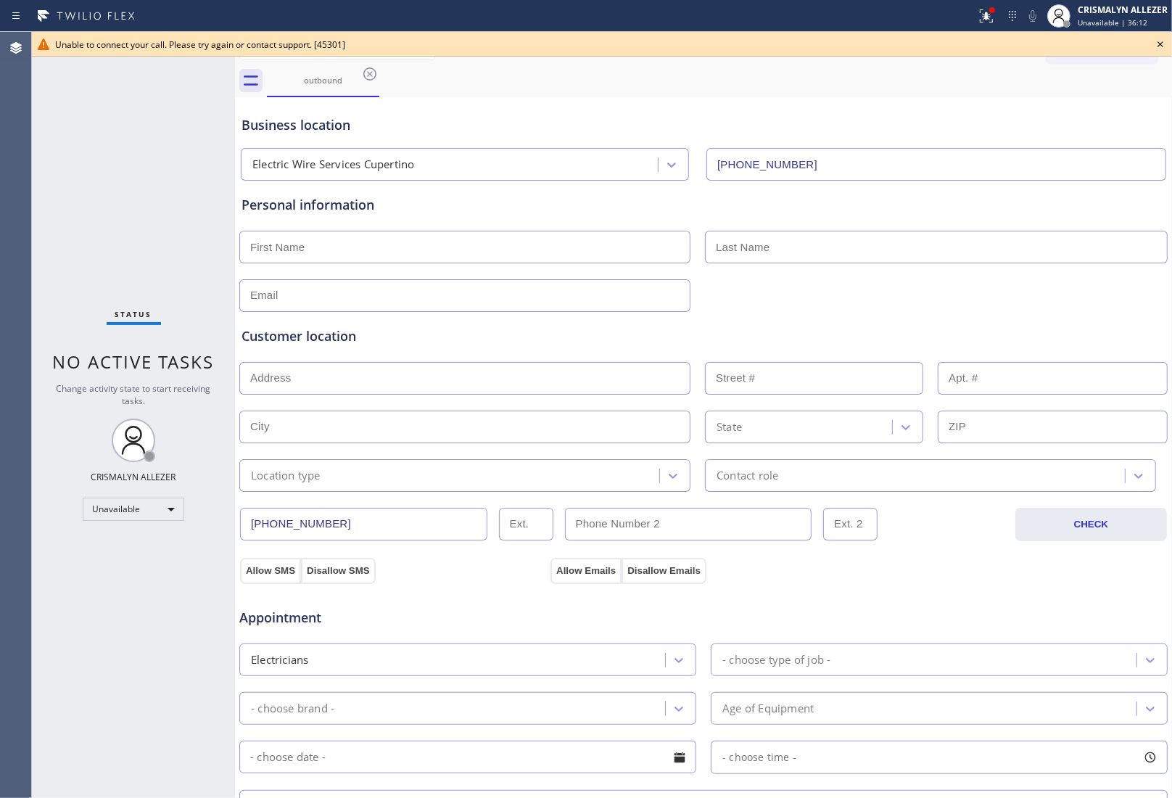
click at [1161, 42] on icon at bounding box center [1160, 44] width 17 height 17
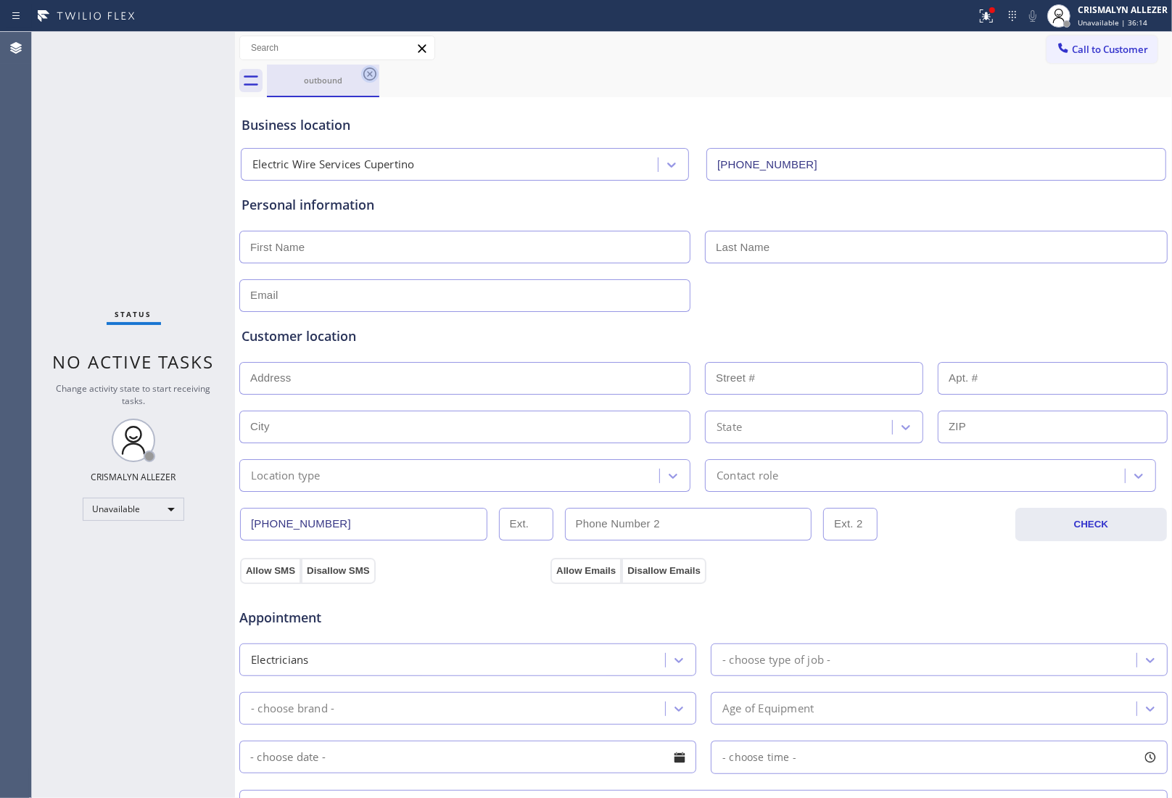
click at [368, 70] on icon at bounding box center [369, 73] width 17 height 17
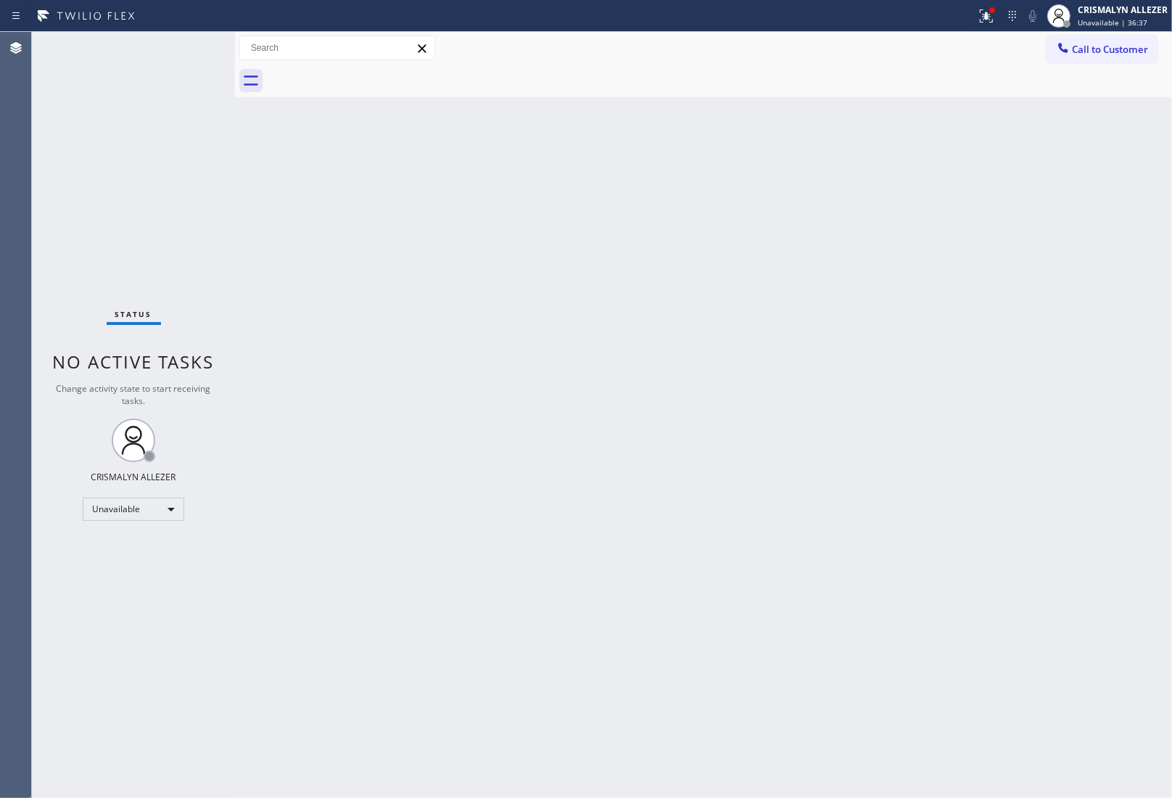
click at [1119, 179] on div "Back to Dashboard Change Sender ID Customers Technicians Select a contact Outbo…" at bounding box center [703, 415] width 937 height 766
click at [1100, 47] on span "Call to Customer" at bounding box center [1110, 49] width 76 height 13
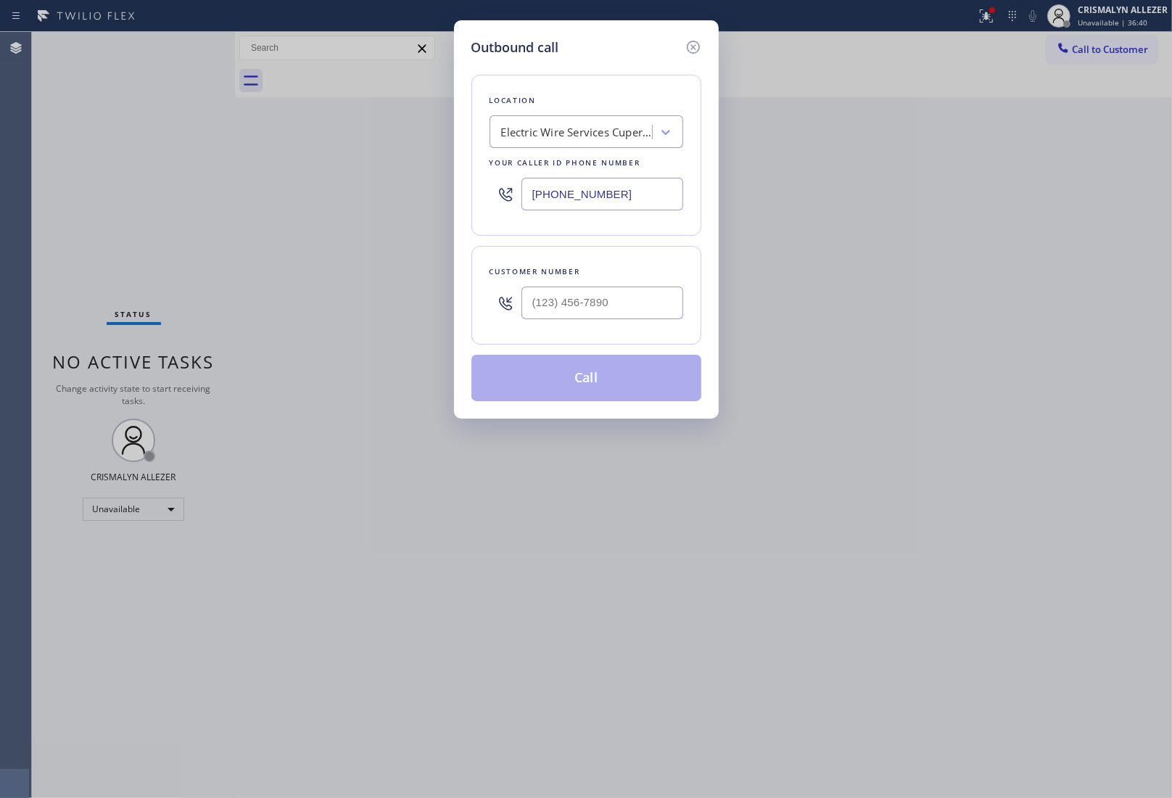
drag, startPoint x: 641, startPoint y: 200, endPoint x: 194, endPoint y: 226, distance: 446.8
click at [205, 223] on div "Outbound call Location Electric Wire Services Cupertino Your caller id phone nu…" at bounding box center [586, 399] width 1172 height 798
paste input "619) 737-3988"
type input "(619) 737-3988"
click at [571, 306] on input "(___) ___-____" at bounding box center [603, 303] width 162 height 33
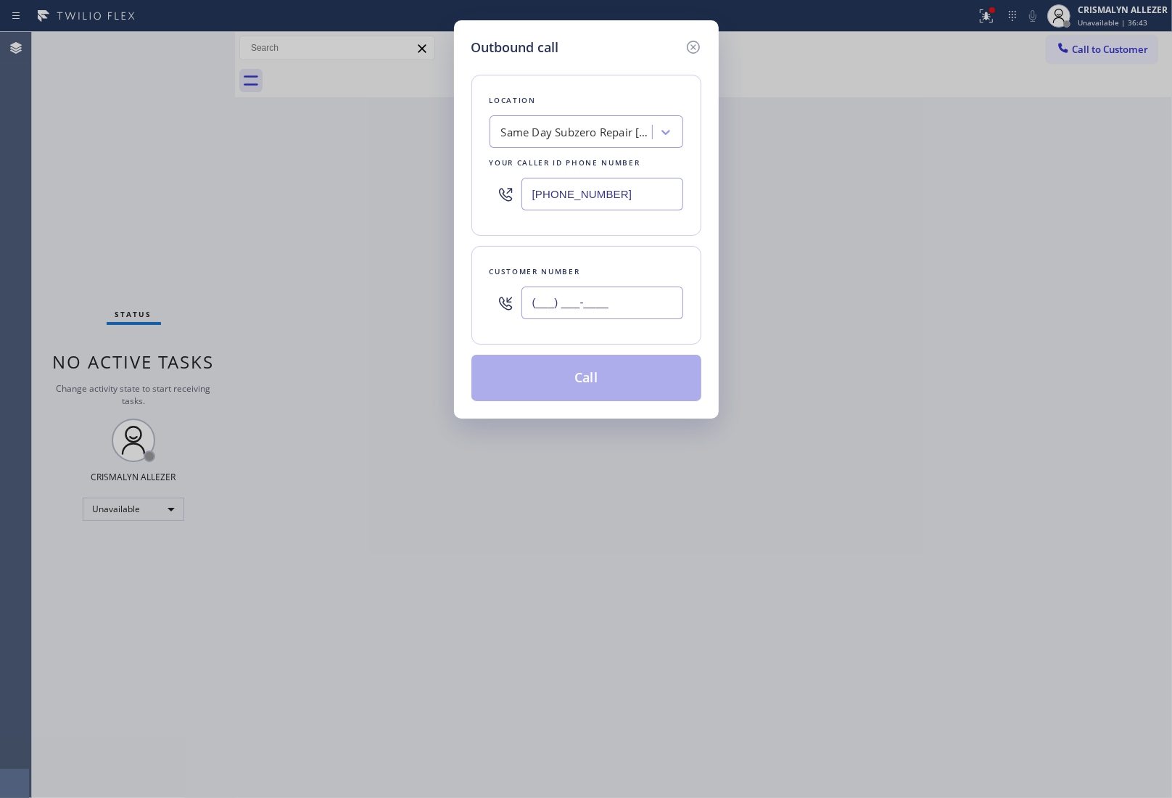
paste input "858) 387-3291"
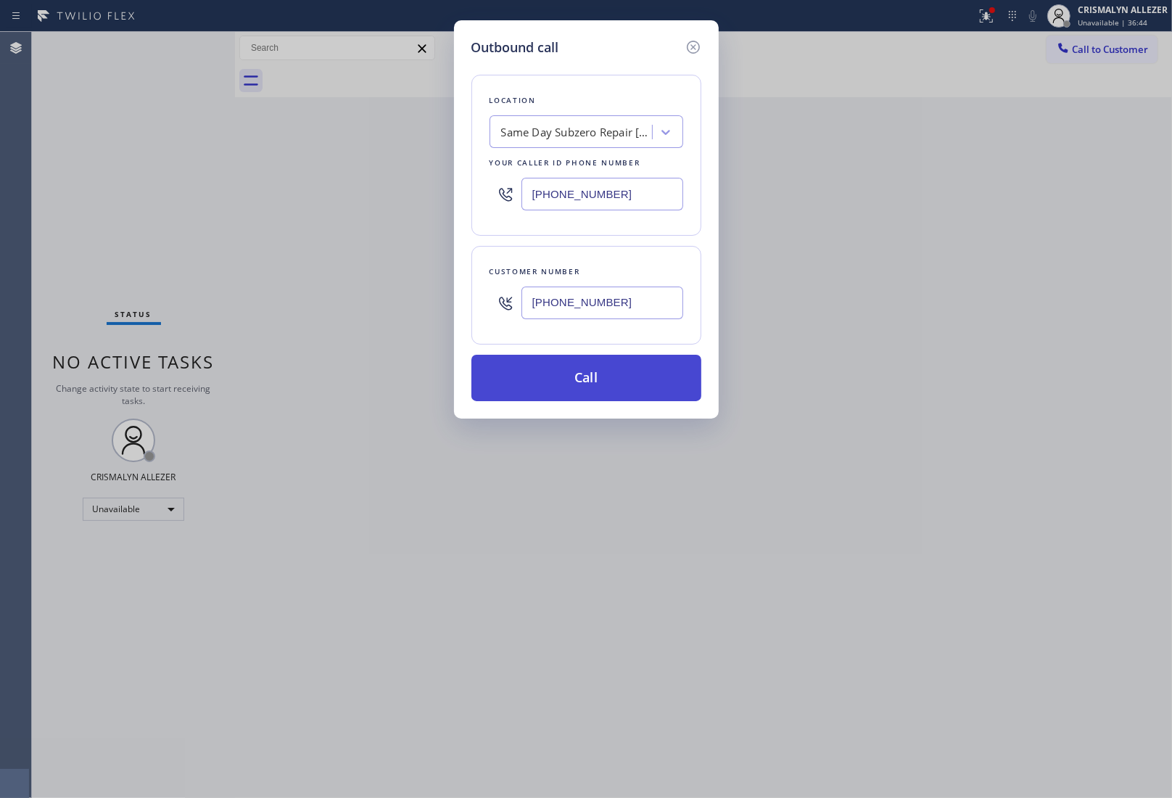
type input "(858) 387-3291"
click at [582, 379] on button "Call" at bounding box center [586, 378] width 230 height 46
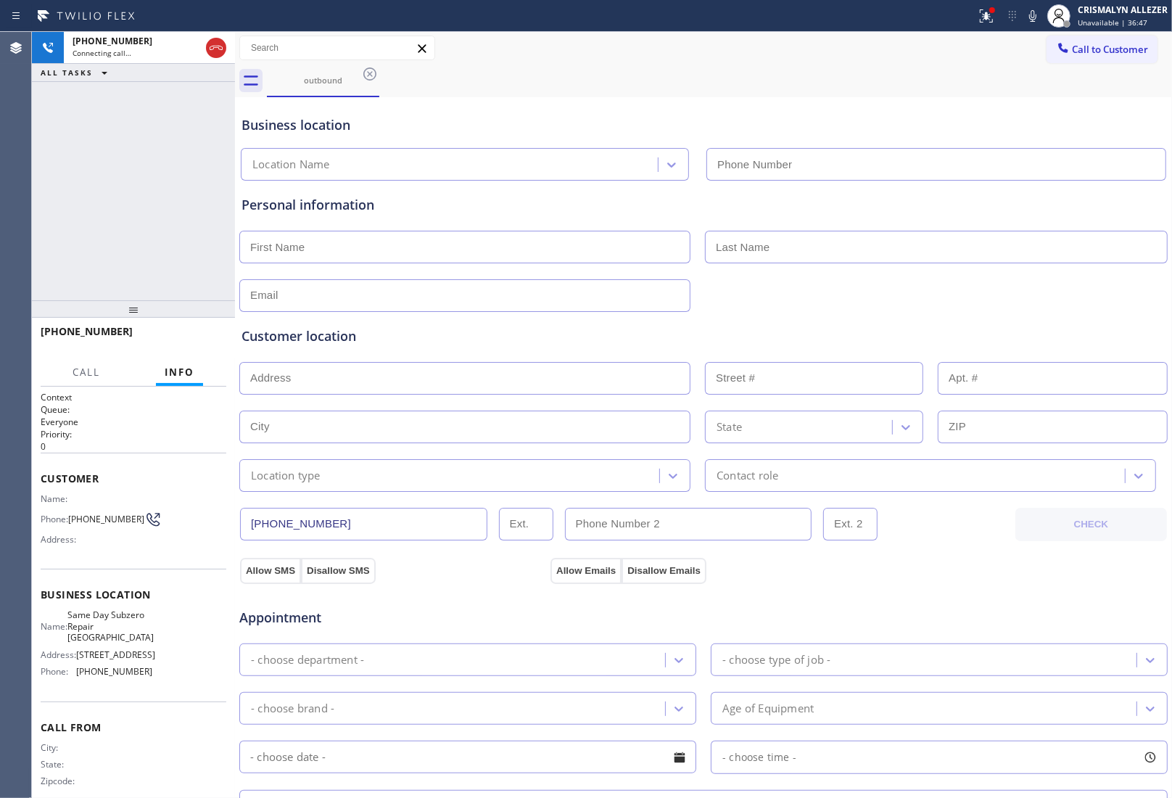
type input "(619) 737-3988"
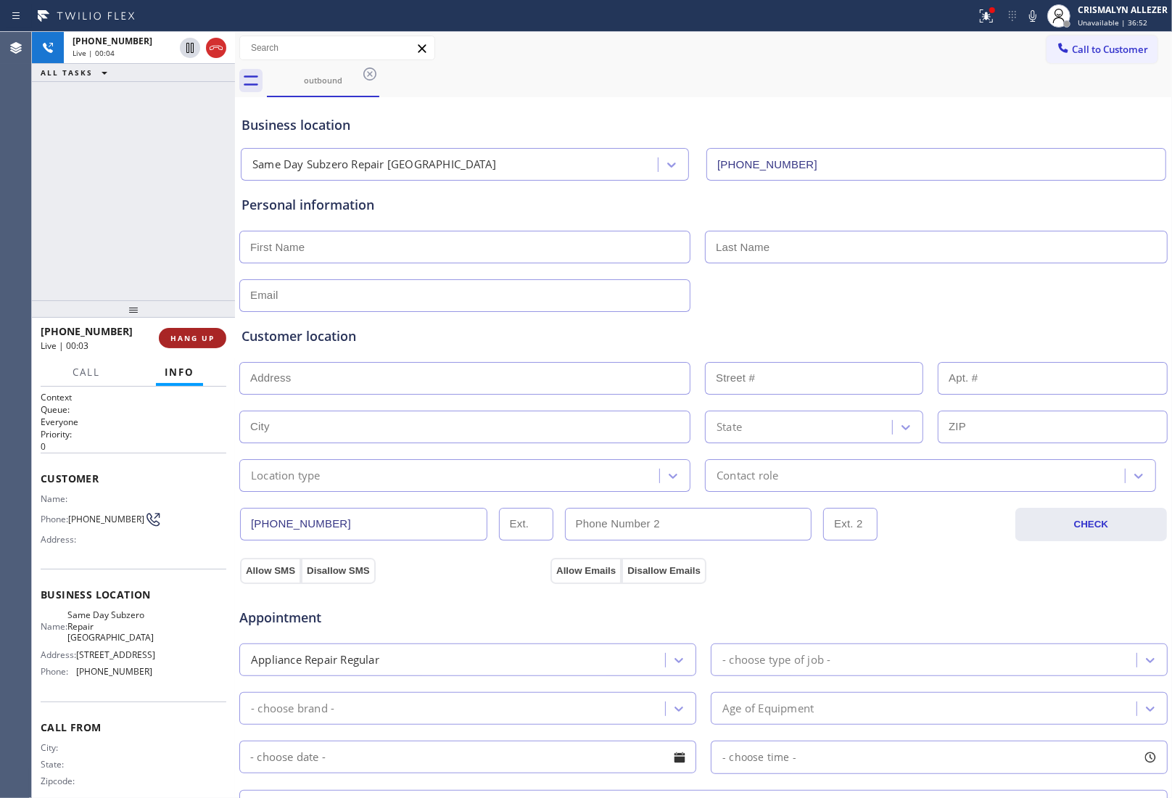
click at [211, 341] on span "HANG UP" at bounding box center [192, 338] width 44 height 10
click at [201, 337] on span "HANG UP" at bounding box center [192, 338] width 44 height 10
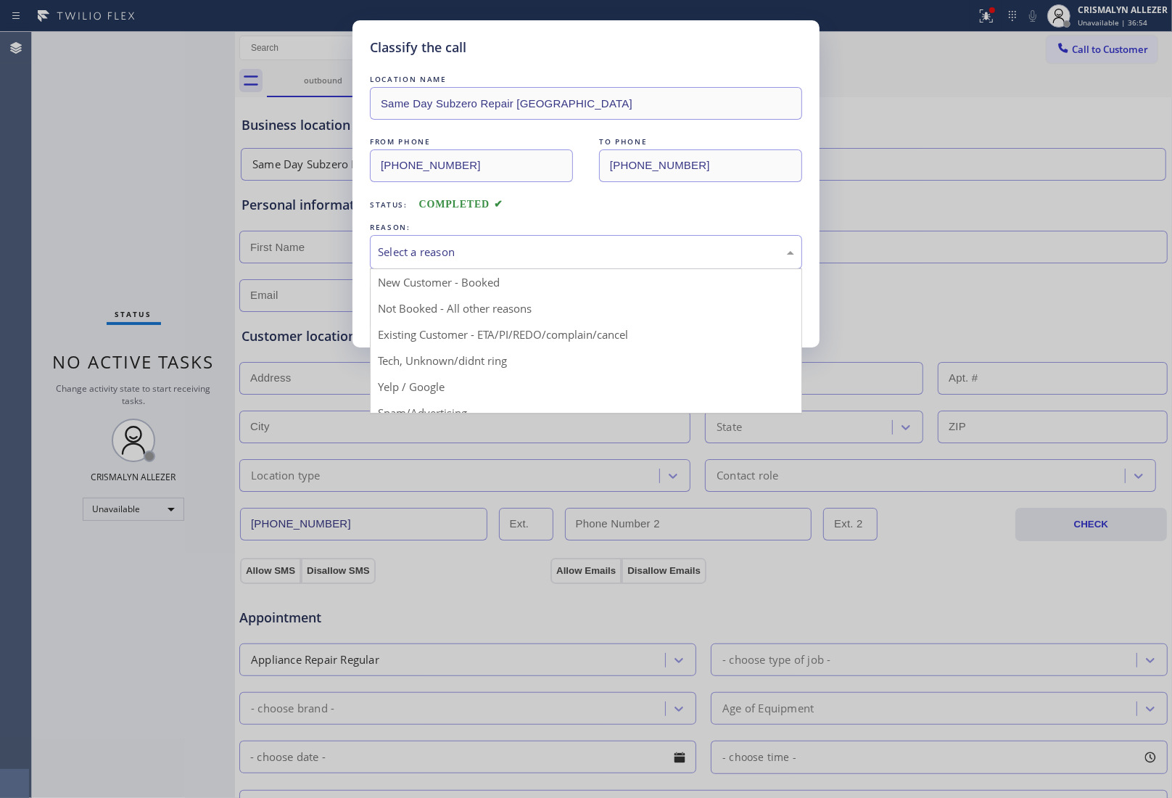
click at [511, 266] on div "Select a reason" at bounding box center [586, 252] width 432 height 34
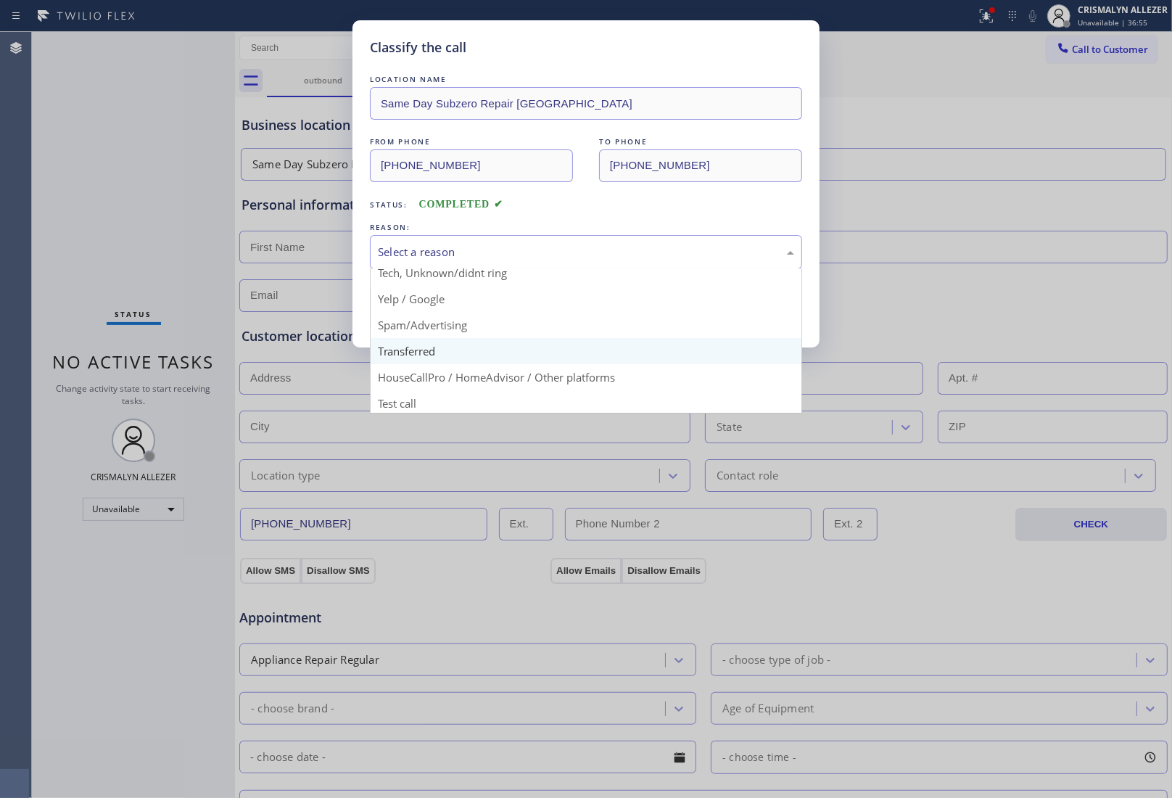
scroll to position [99, 0]
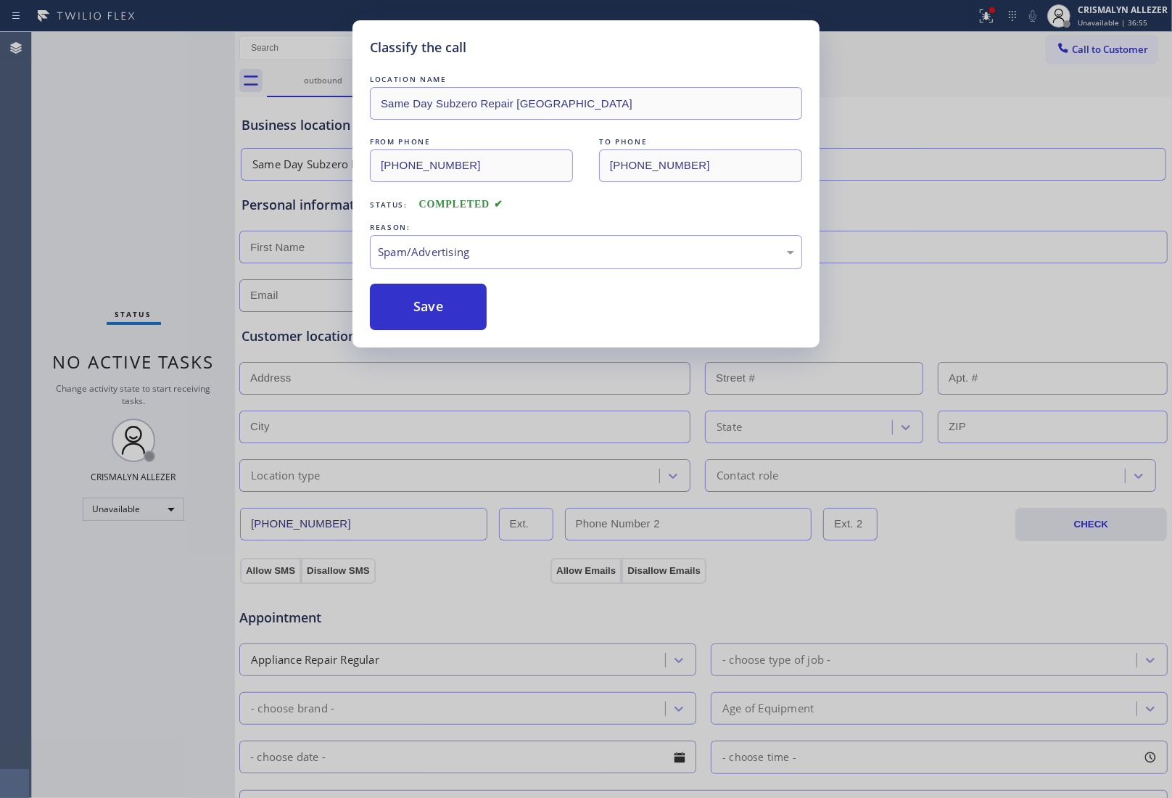
click at [457, 314] on button "Save" at bounding box center [428, 307] width 117 height 46
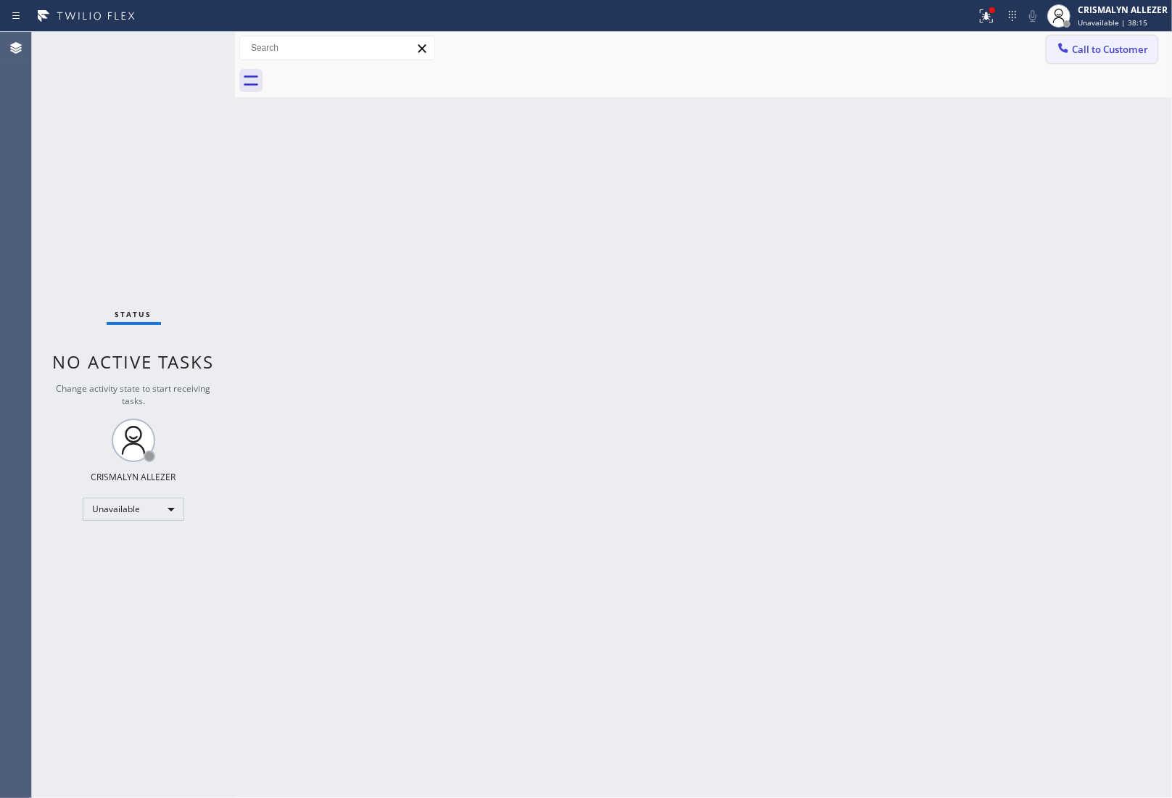
click at [1121, 51] on span "Call to Customer" at bounding box center [1110, 49] width 76 height 13
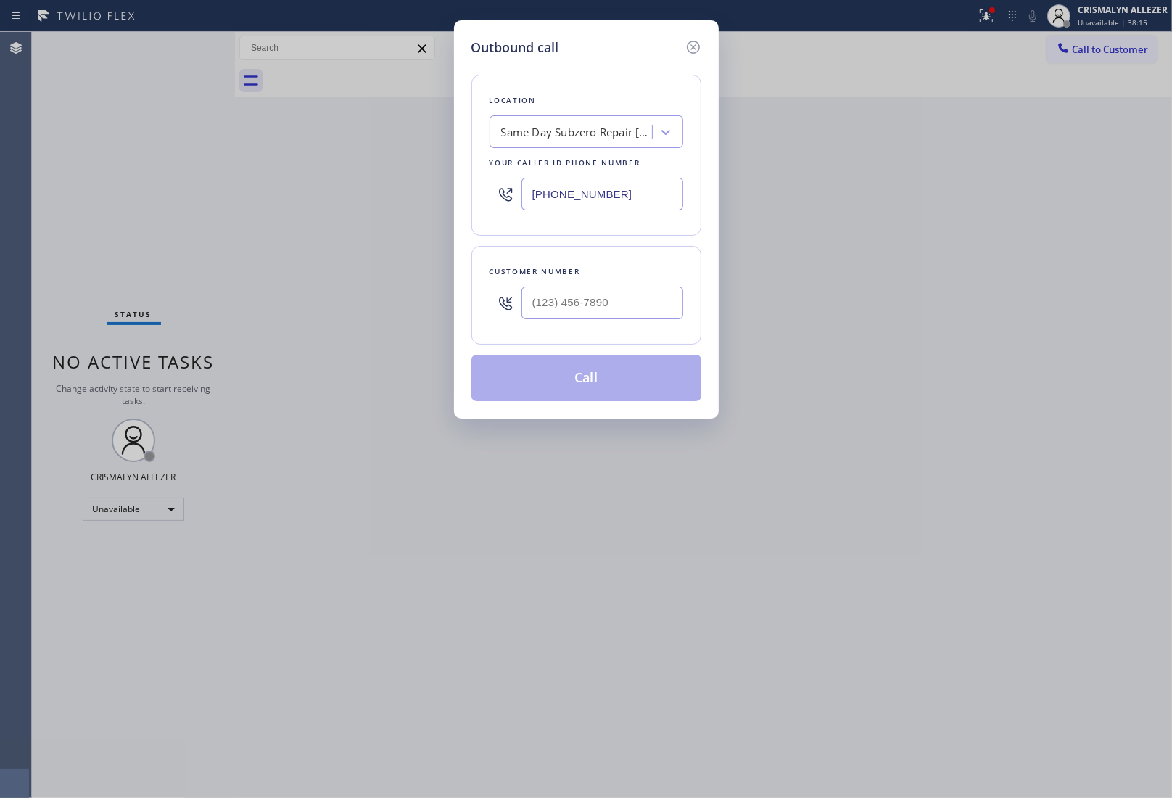
drag, startPoint x: 655, startPoint y: 193, endPoint x: 248, endPoint y: 171, distance: 407.5
click at [532, 185] on input "(619) 737-3988" at bounding box center [603, 194] width 162 height 33
paste input "855) 731-4952"
type input "[PHONE_NUMBER]"
click at [632, 308] on input "(___) ___-____" at bounding box center [603, 303] width 162 height 33
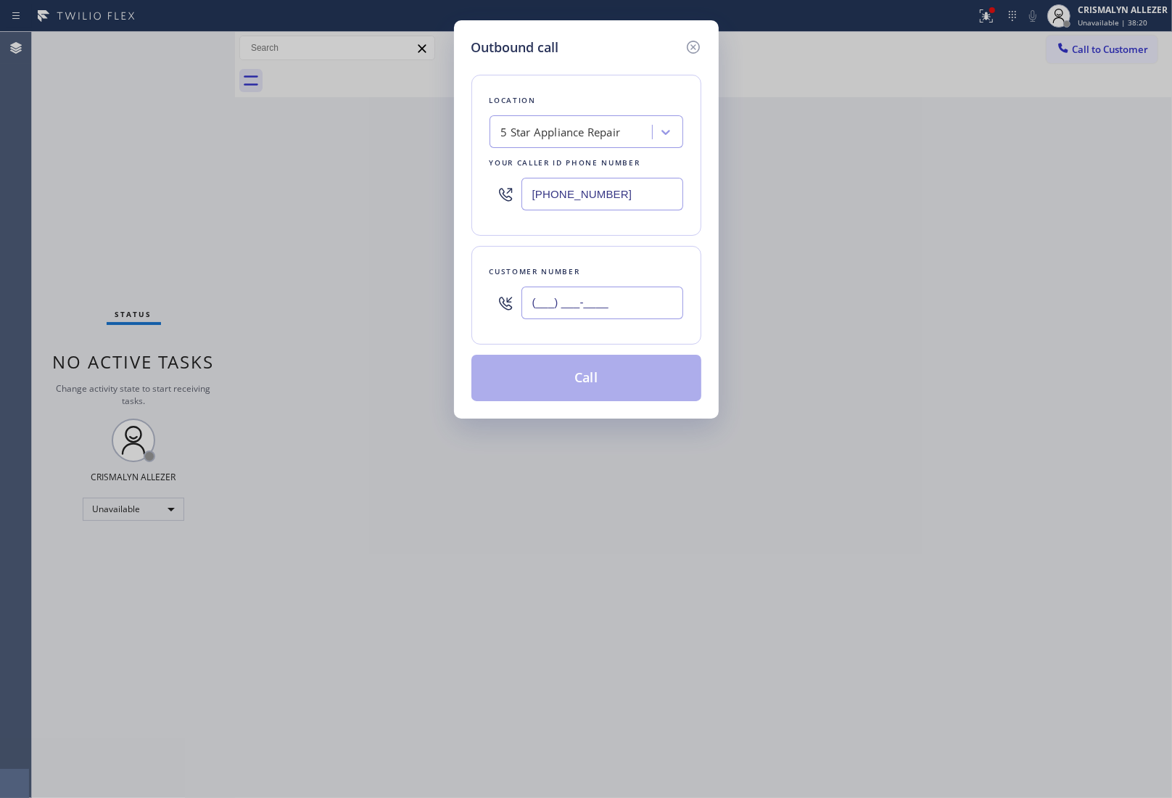
paste input "310) 488-1069"
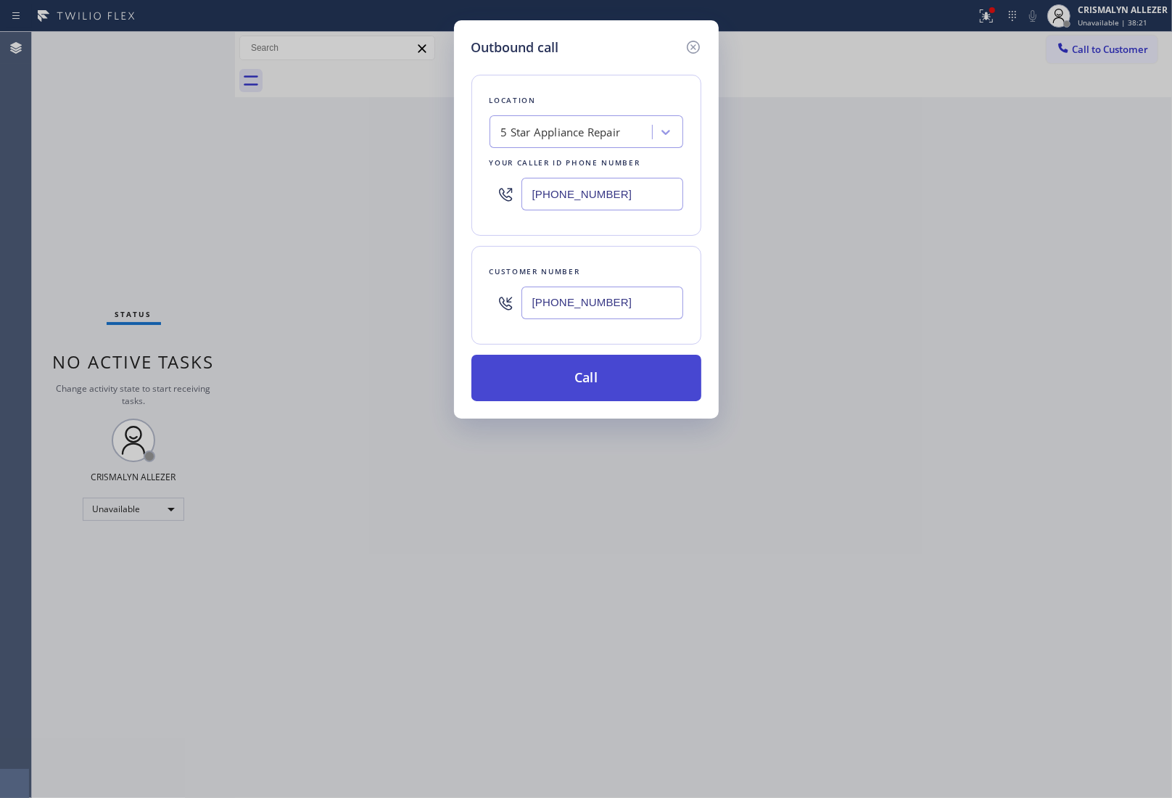
type input "(310) 488-1069"
click at [590, 385] on button "Call" at bounding box center [586, 378] width 230 height 46
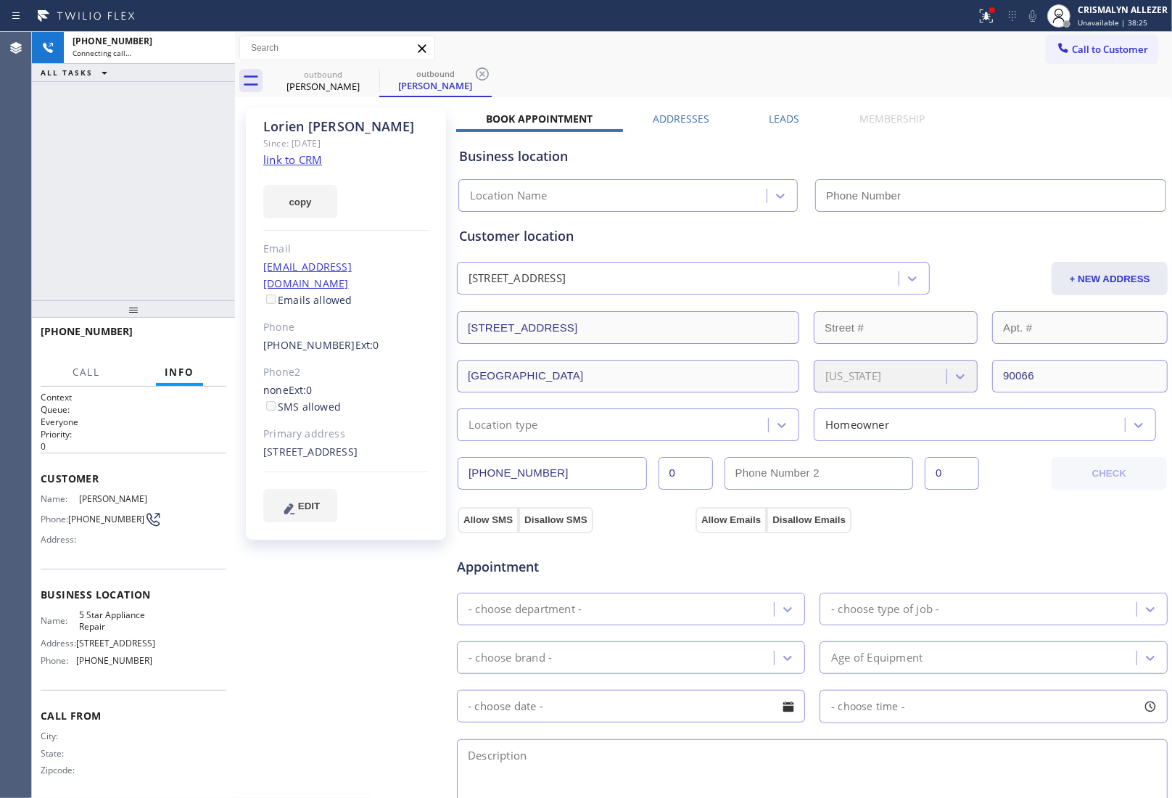
click at [301, 160] on link "link to CRM" at bounding box center [292, 159] width 59 height 15
type input "[PHONE_NUMBER]"
click at [201, 330] on button "HANG UP" at bounding box center [192, 338] width 67 height 20
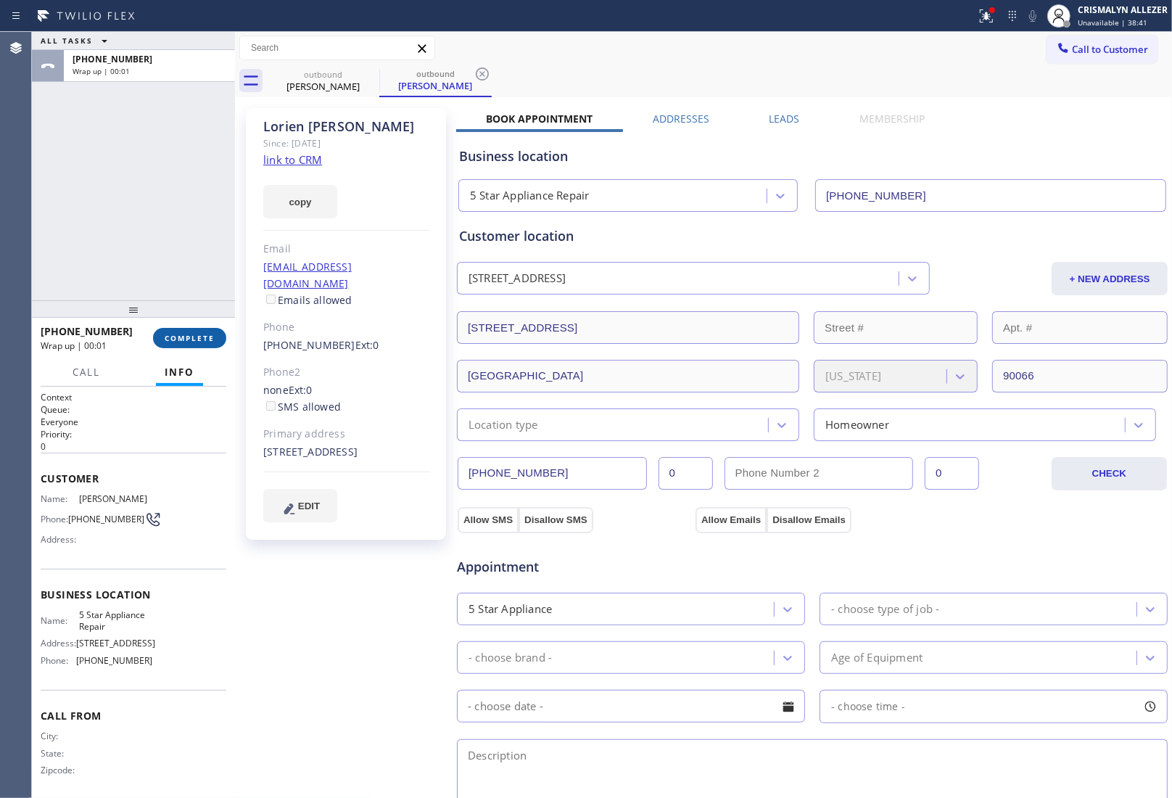
click at [201, 339] on span "COMPLETE" at bounding box center [190, 338] width 50 height 10
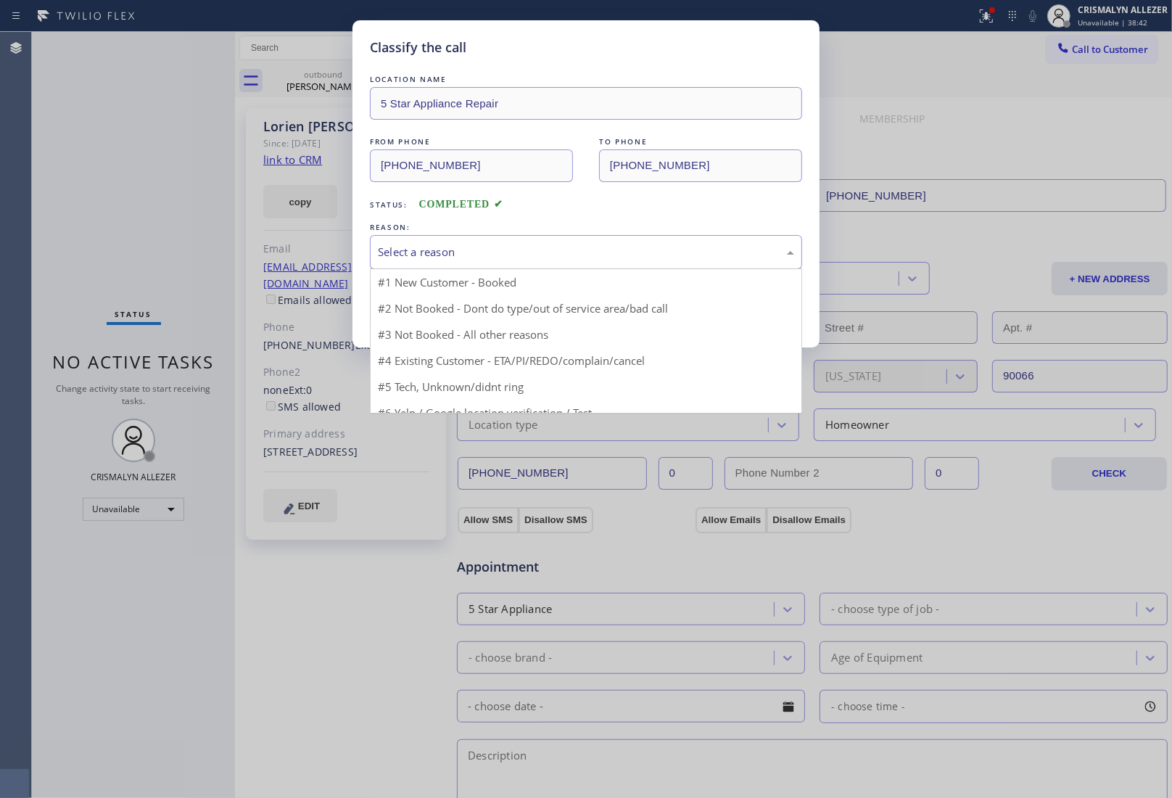
click at [620, 258] on div "Select a reason" at bounding box center [586, 252] width 416 height 17
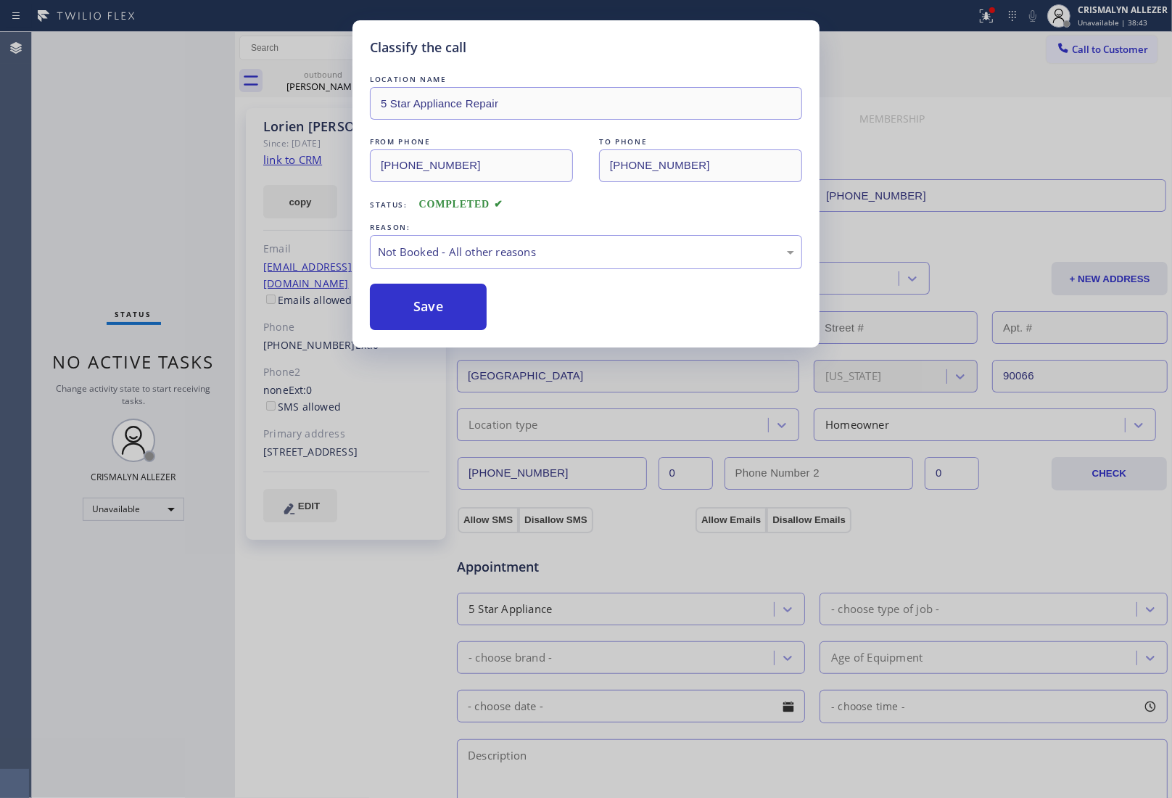
click at [423, 309] on button "Save" at bounding box center [428, 307] width 117 height 46
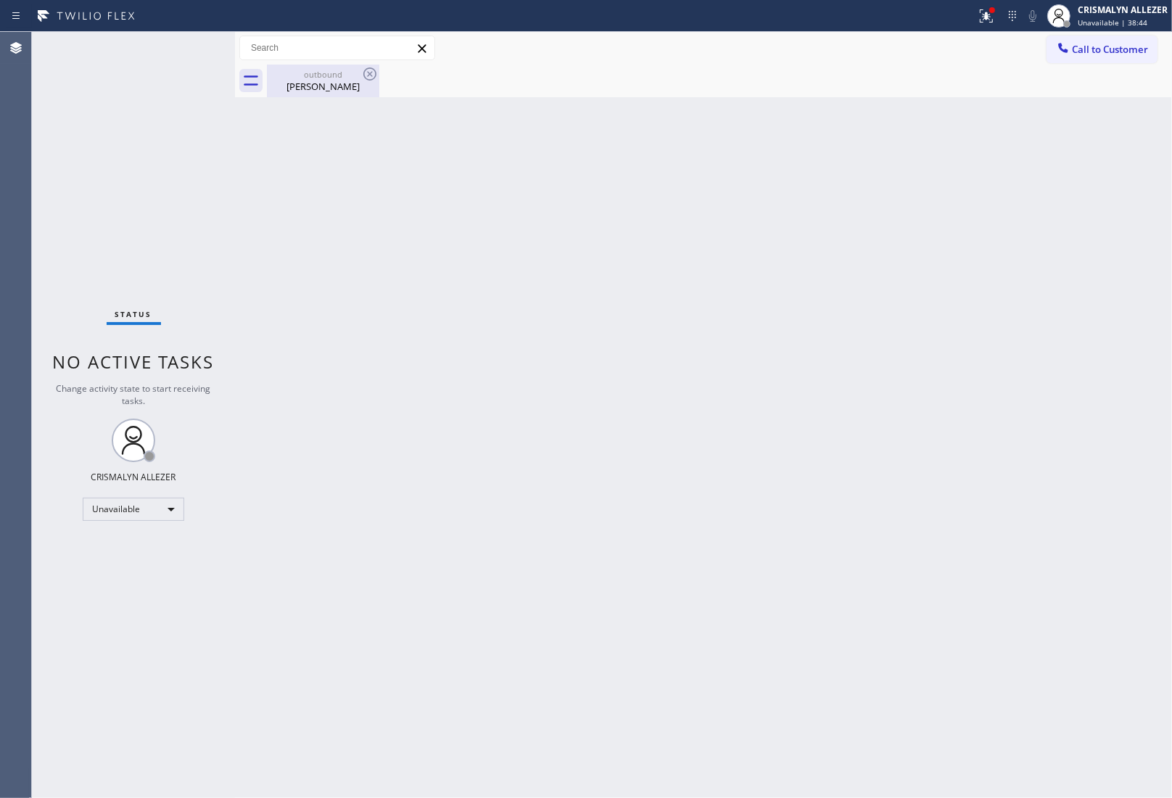
click at [316, 85] on div "Lorien Frey" at bounding box center [323, 86] width 110 height 13
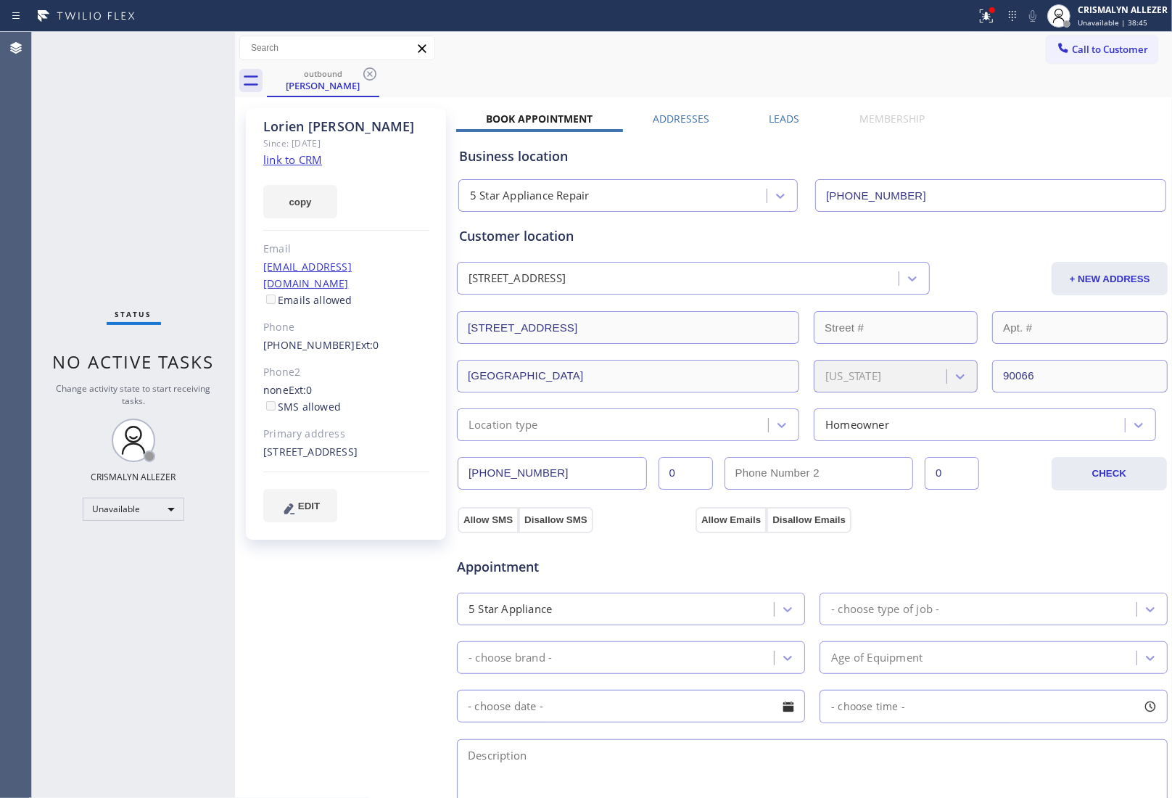
click at [795, 110] on div "Lorien Frey Since: 20 may 2020 link to CRM copy Email no@gmail.com Emails allow…" at bounding box center [704, 585] width 930 height 969
click at [785, 118] on label "Leads" at bounding box center [785, 119] width 30 height 14
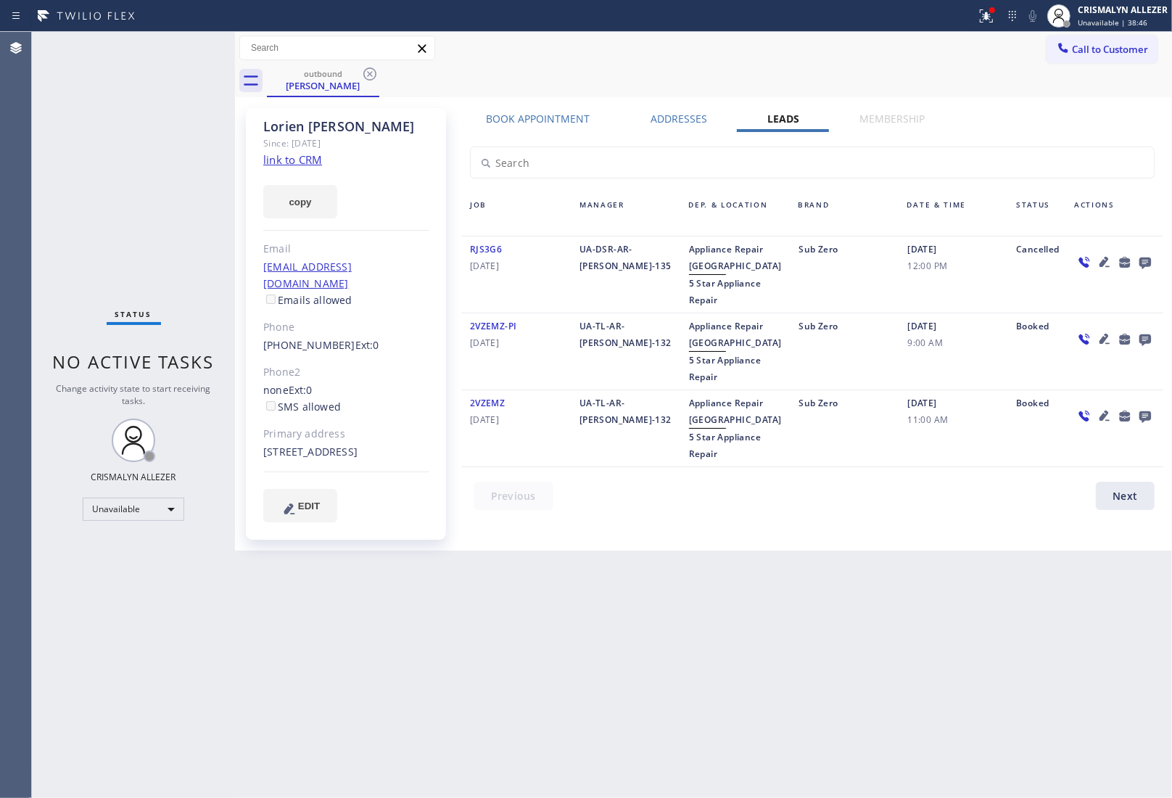
click at [1145, 260] on icon at bounding box center [1145, 262] width 17 height 18
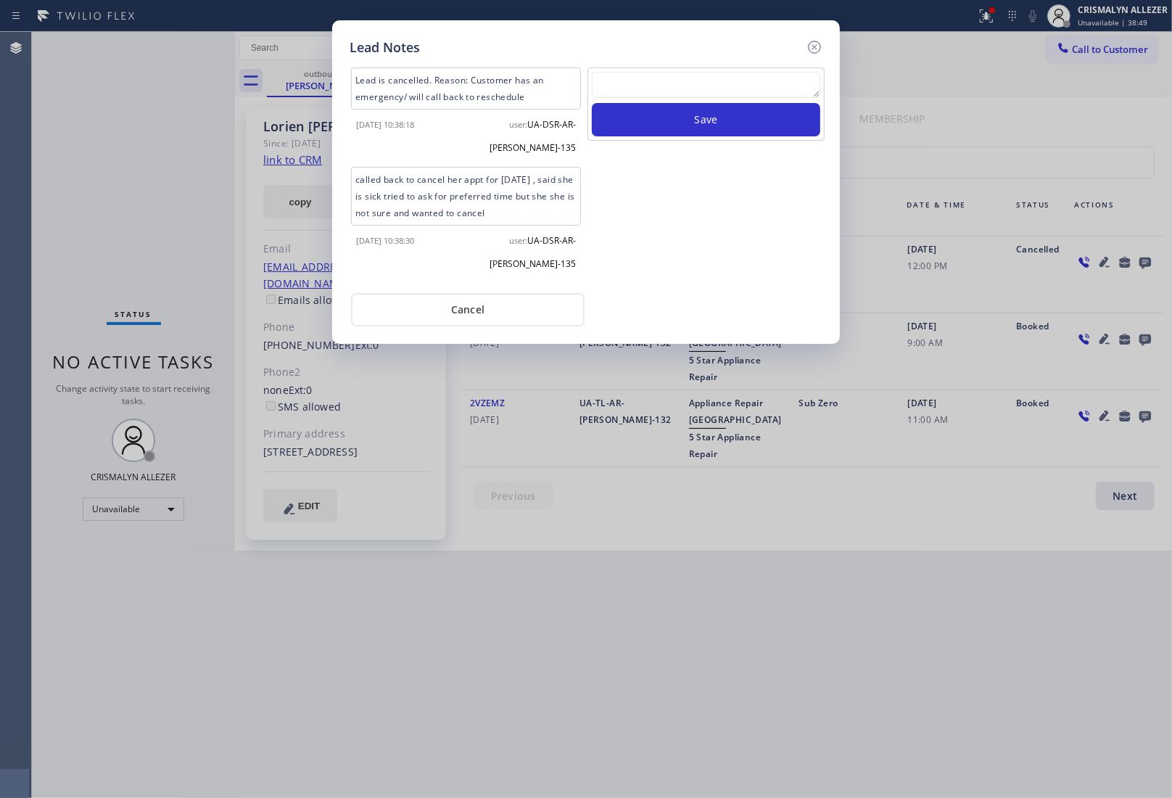
click at [704, 85] on textarea at bounding box center [706, 85] width 228 height 26
paste textarea "3104881069"
type textarea "3104881069"
drag, startPoint x: 701, startPoint y: 85, endPoint x: 411, endPoint y: 78, distance: 290.2
click at [411, 78] on div "Lead is cancelled. Reason: Customer has an emergency/ will call back to resched…" at bounding box center [586, 174] width 480 height 218
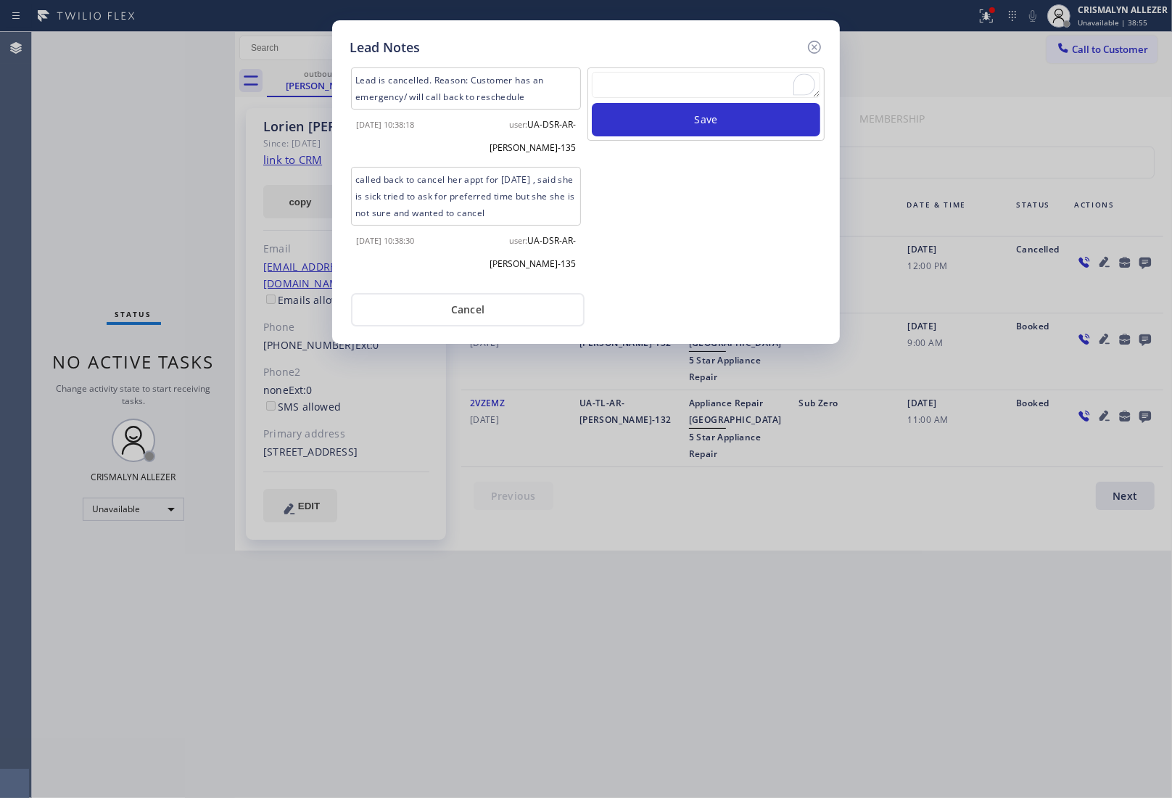
click at [704, 95] on textarea "To enrich screen reader interactions, please activate Accessibility in Grammarl…" at bounding box center [706, 85] width 228 height 26
paste textarea "3104881069"
type textarea "3104881069"
click at [712, 123] on button "Save" at bounding box center [706, 119] width 228 height 33
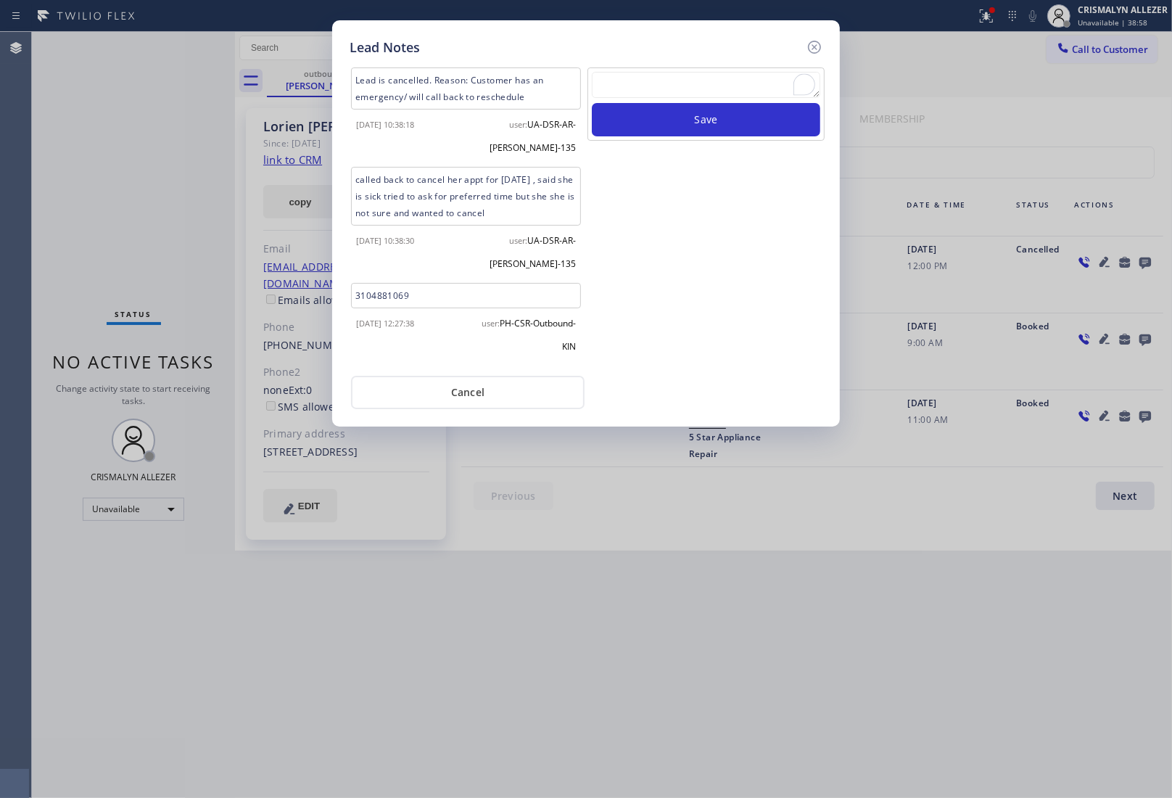
click at [697, 91] on textarea "To enrich screen reader interactions, please activate Accessibility in Grammarl…" at bounding box center [706, 85] width 228 height 26
paste textarea "no answer | pls xfer here cx cb"
type textarea "no answer | pls xfer here cx cb"
click at [706, 120] on button "Save" at bounding box center [706, 119] width 228 height 33
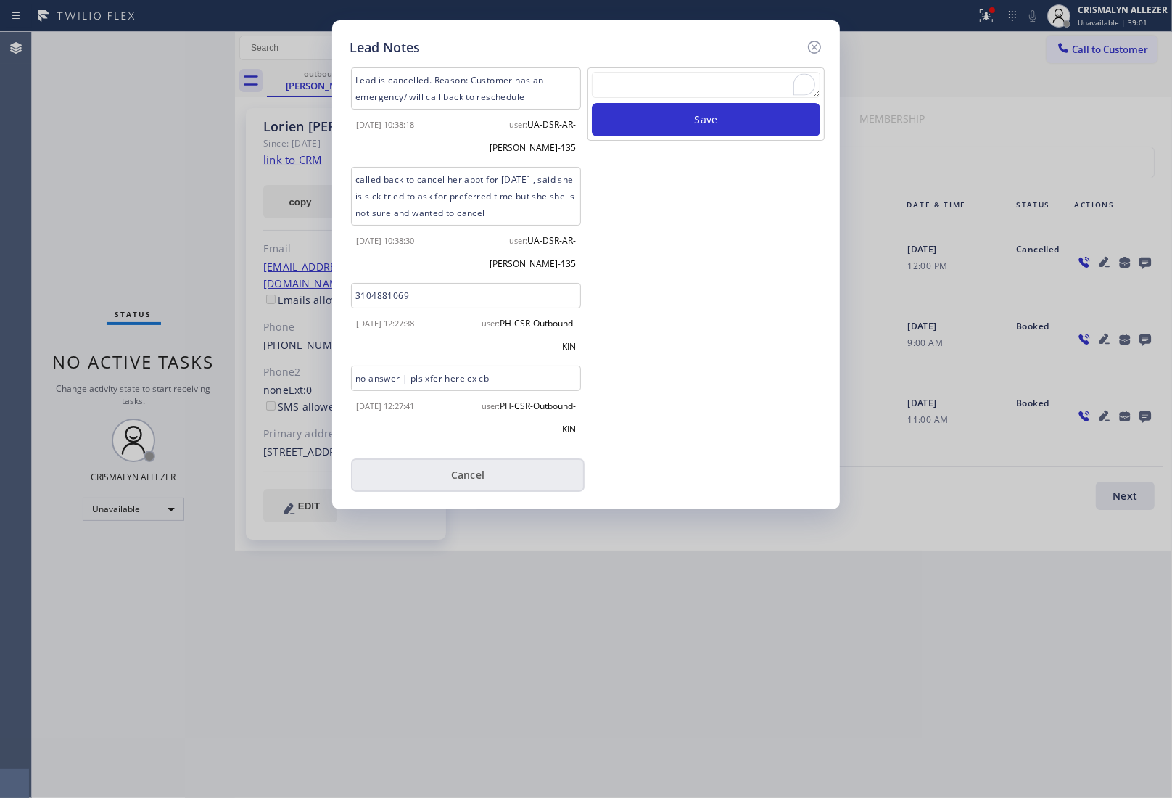
click at [490, 469] on button "Cancel" at bounding box center [468, 474] width 234 height 33
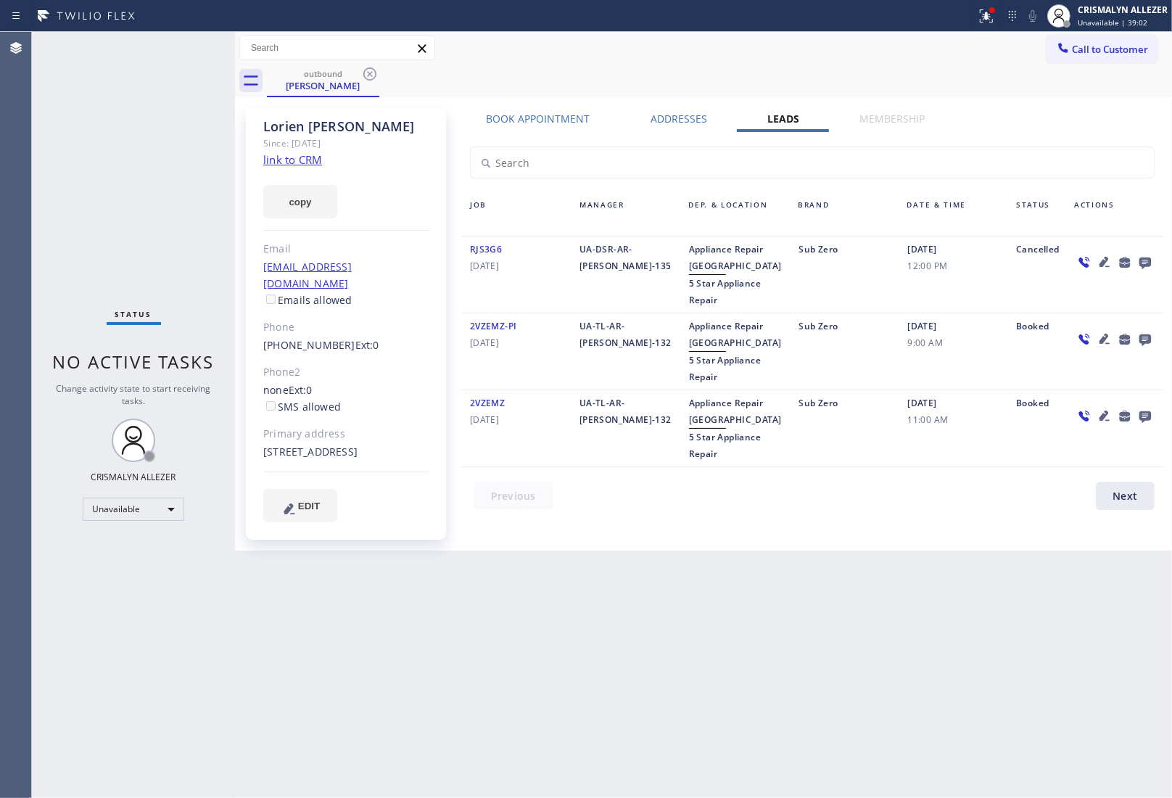
click at [370, 69] on icon at bounding box center [369, 73] width 17 height 17
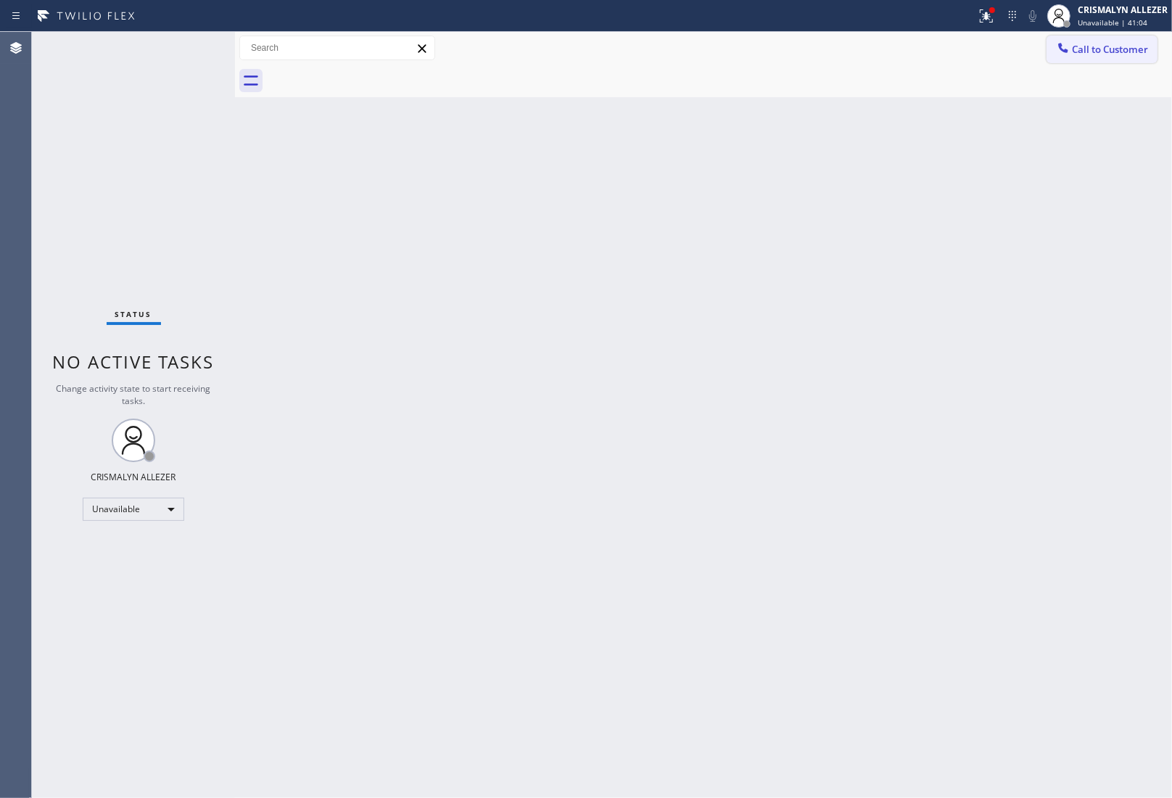
click at [1112, 55] on span "Call to Customer" at bounding box center [1110, 49] width 76 height 13
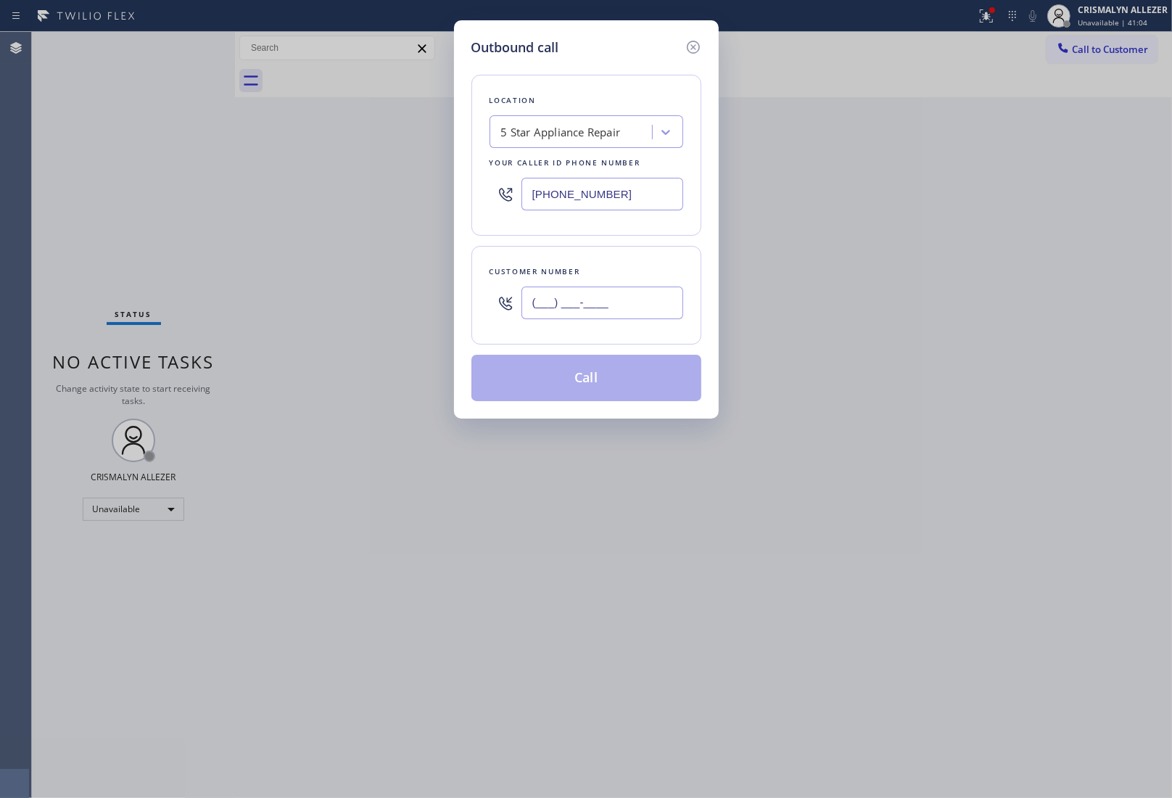
click at [640, 300] on input "(___) ___-____" at bounding box center [603, 303] width 162 height 33
paste input "206) 459-7545"
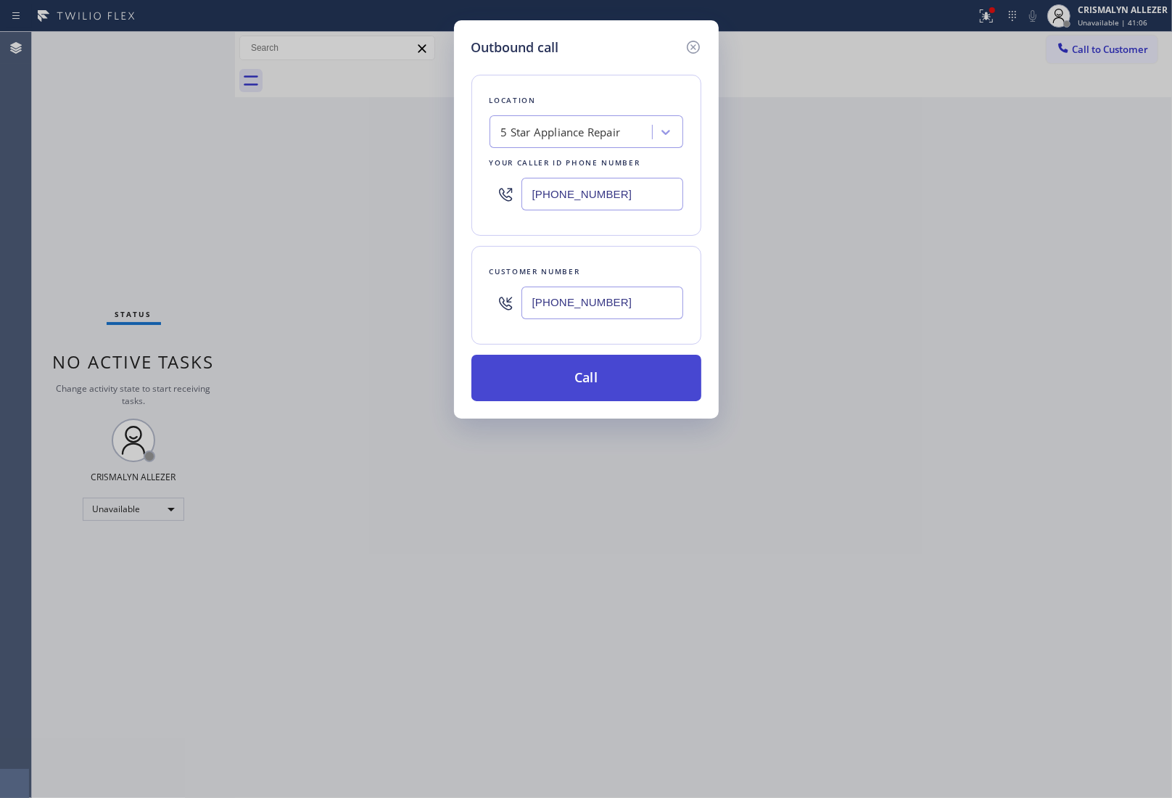
type input "(206) 459-7545"
click at [582, 390] on button "Call" at bounding box center [586, 378] width 230 height 46
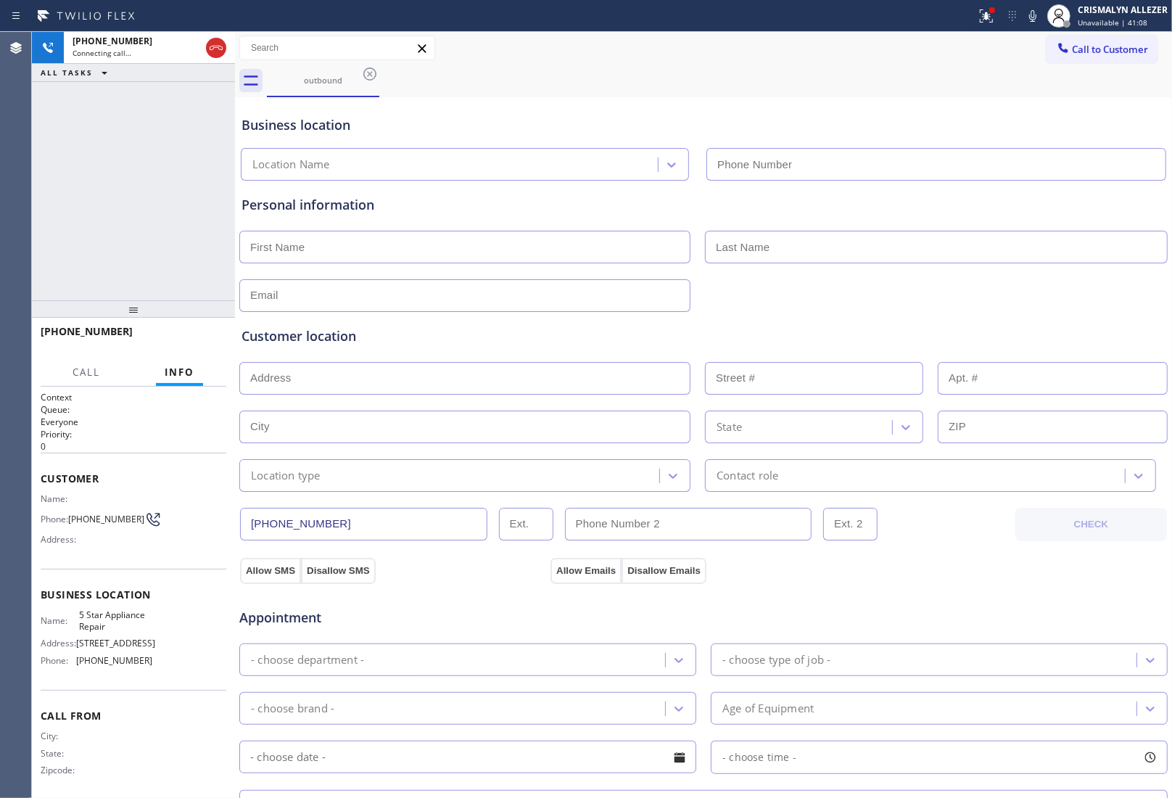
type input "[PHONE_NUMBER]"
click at [201, 339] on span "HANG UP" at bounding box center [192, 338] width 44 height 10
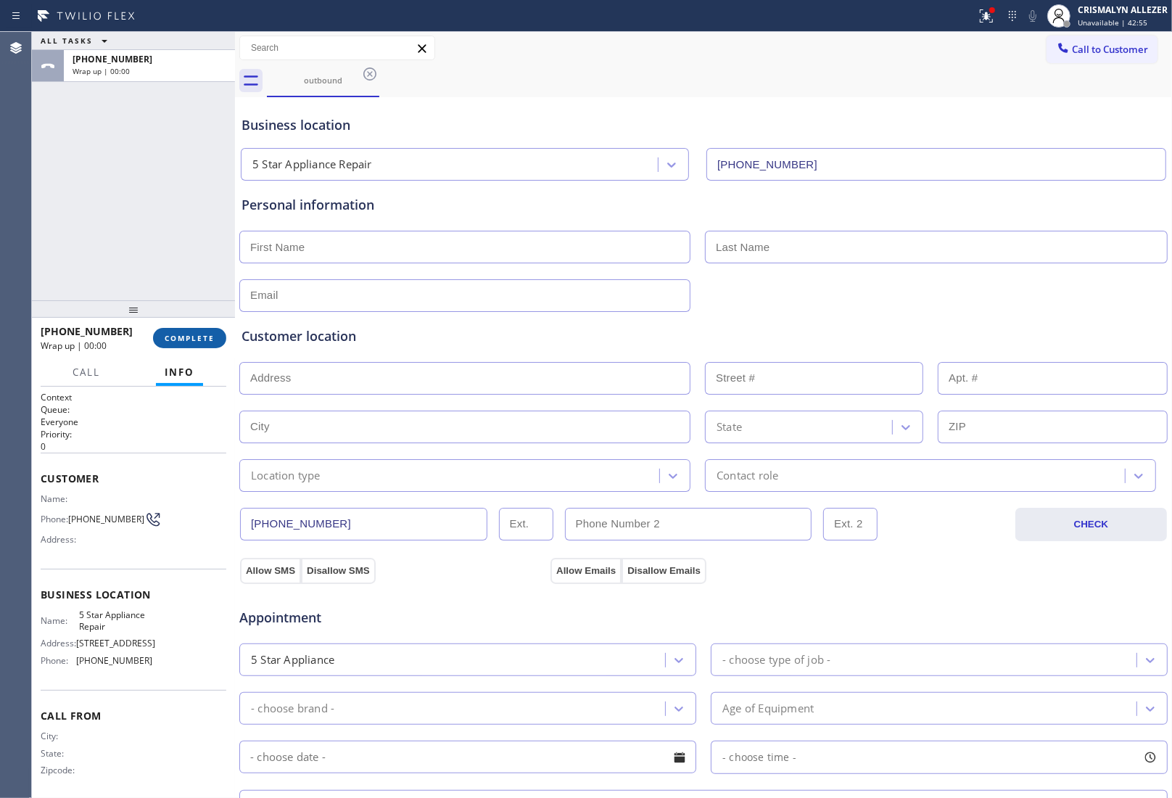
click at [201, 339] on span "COMPLETE" at bounding box center [190, 338] width 50 height 10
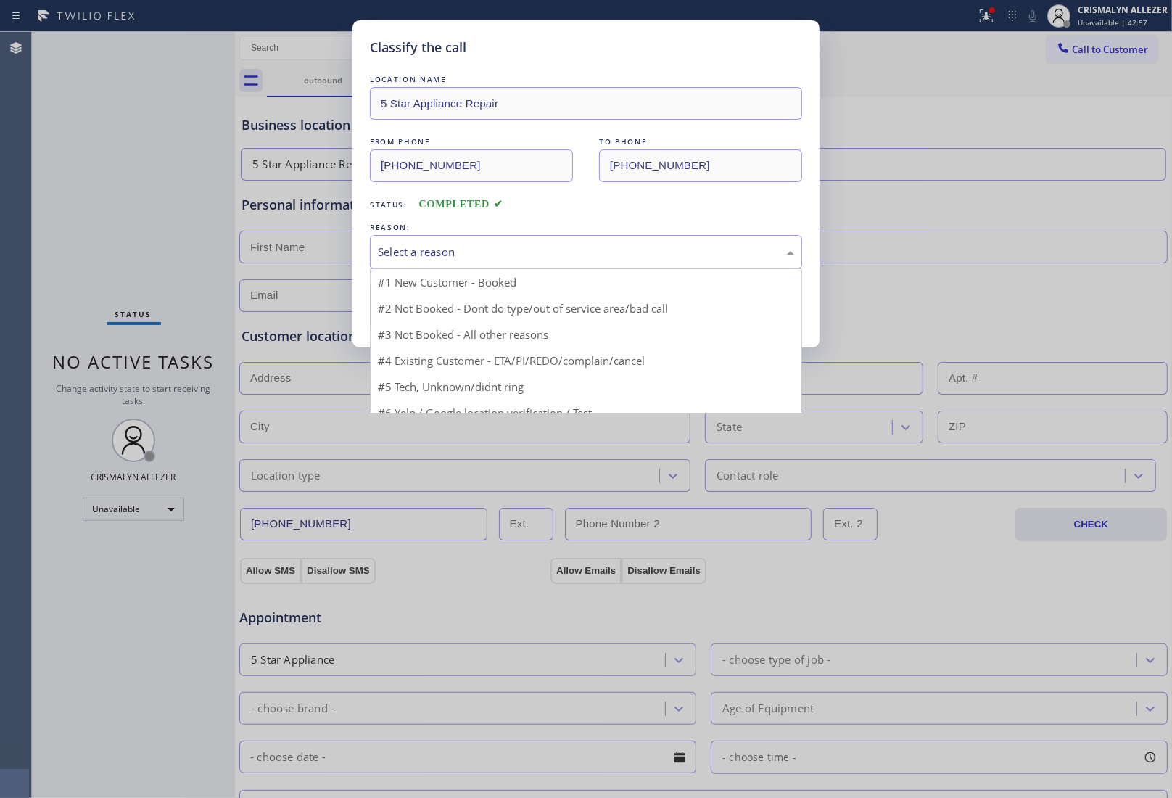
click at [585, 249] on div "Select a reason" at bounding box center [586, 252] width 416 height 17
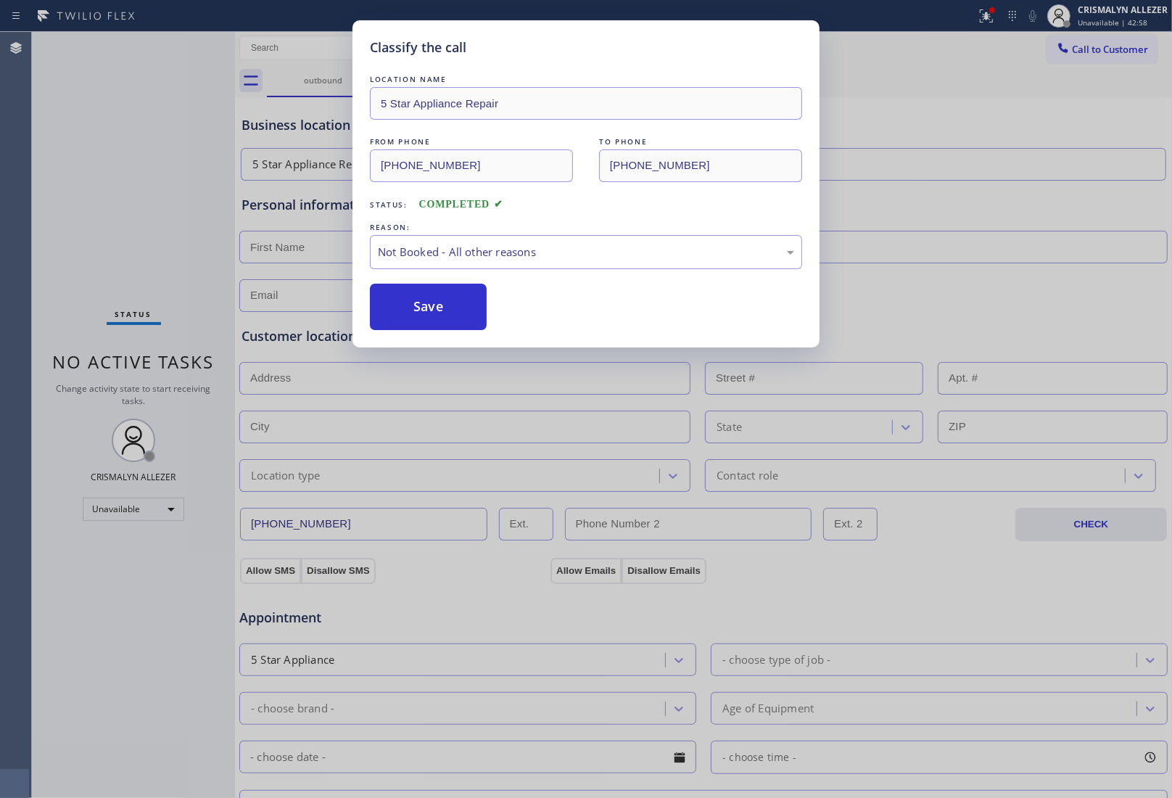
click at [451, 303] on button "Save" at bounding box center [428, 307] width 117 height 46
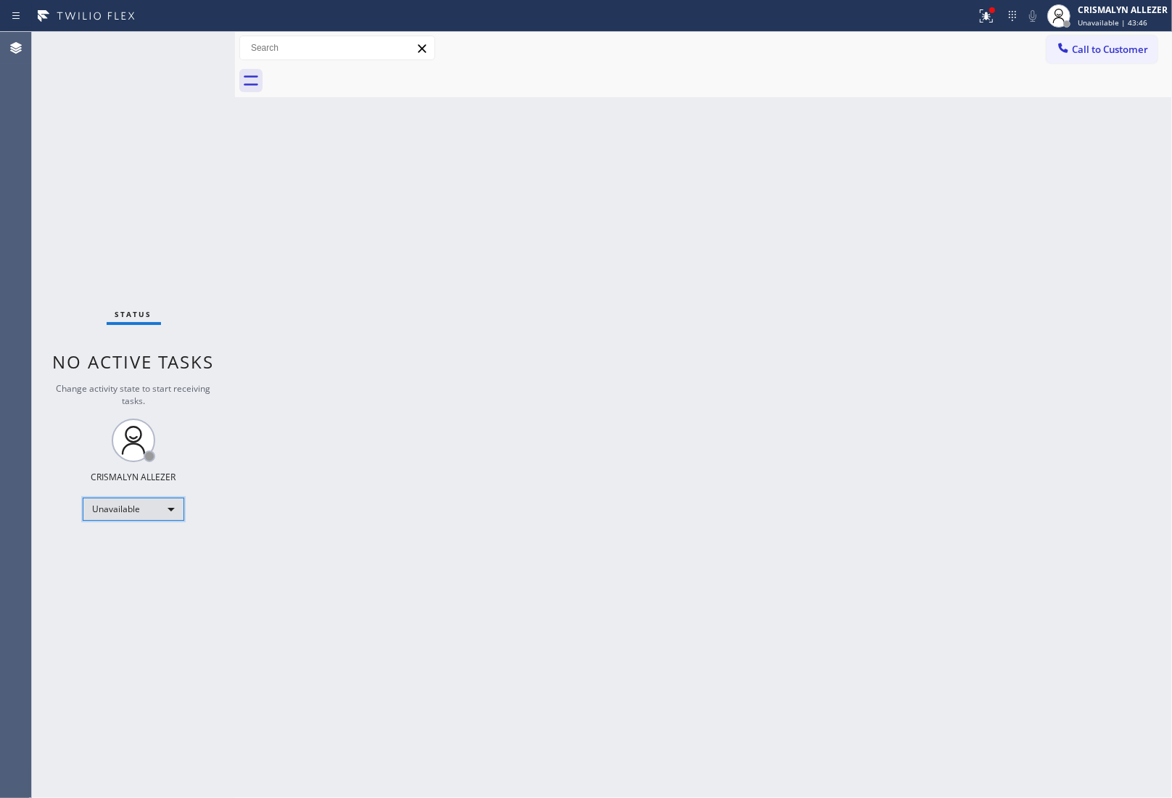
click at [169, 506] on div "Unavailable" at bounding box center [134, 509] width 102 height 23
click at [110, 582] on li "Break" at bounding box center [132, 582] width 99 height 17
